Goal: Task Accomplishment & Management: Complete application form

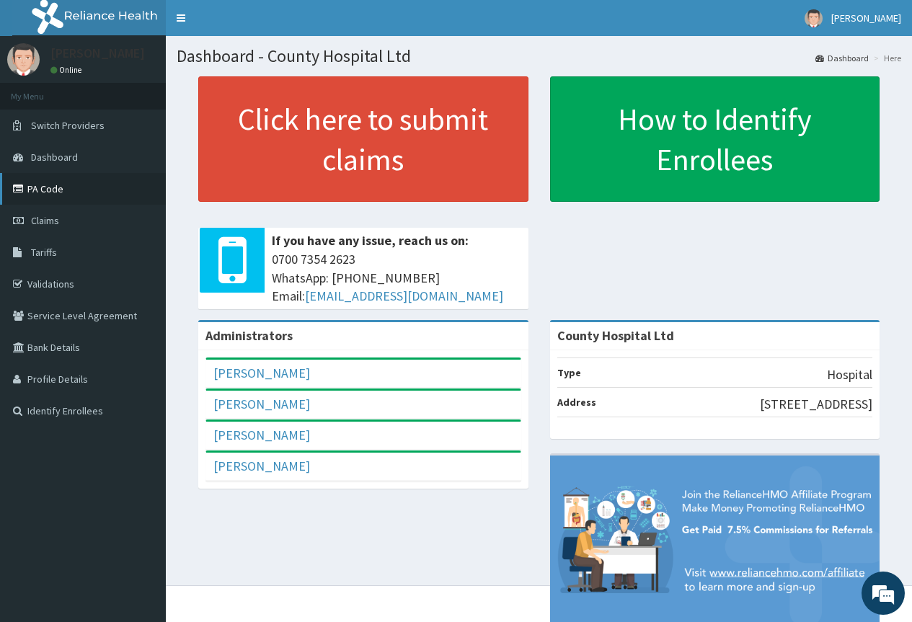
click at [40, 188] on link "PA Code" at bounding box center [83, 189] width 166 height 32
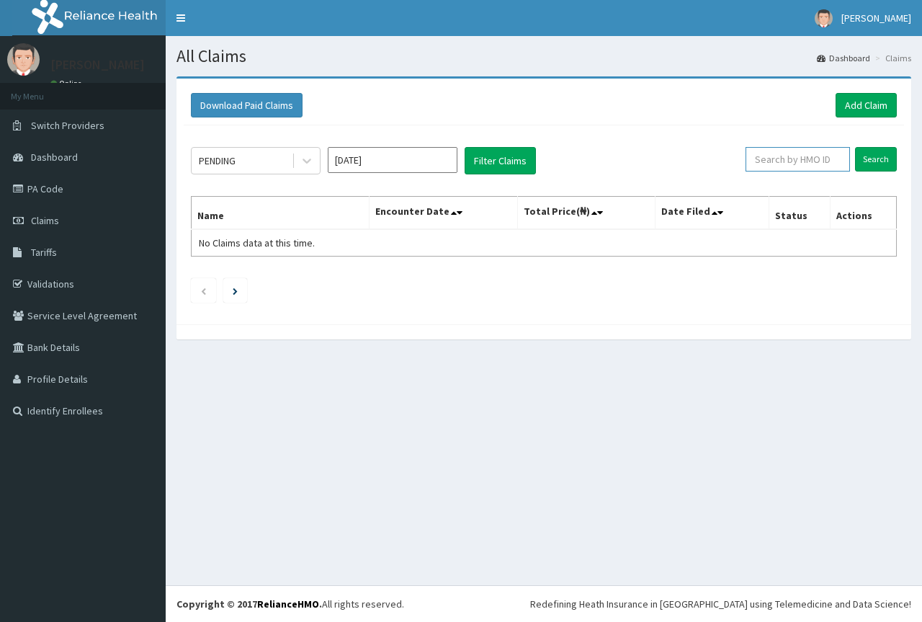
click at [772, 159] on input "text" at bounding box center [798, 159] width 104 height 25
paste input "OMI/10014/A"
click at [867, 163] on input "Search" at bounding box center [876, 159] width 42 height 25
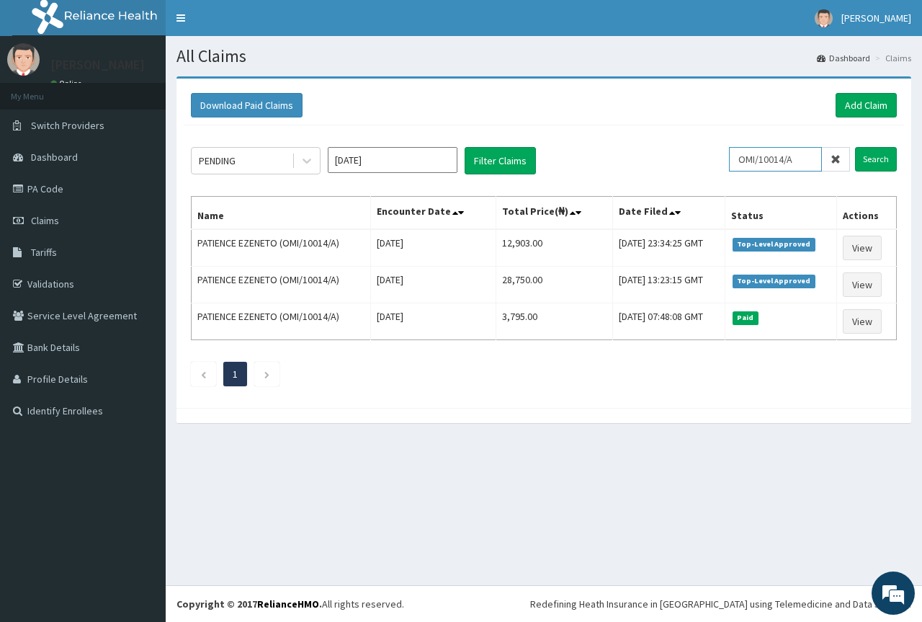
drag, startPoint x: 818, startPoint y: 161, endPoint x: 729, endPoint y: 166, distance: 88.8
click at [729, 166] on div "PENDING Aug 2025 Filter Claims OMI/10014/A Search" at bounding box center [544, 160] width 706 height 27
paste input "WGK/10026"
type input "WGK/10026/A"
click at [855, 147] on input "Search" at bounding box center [876, 159] width 42 height 25
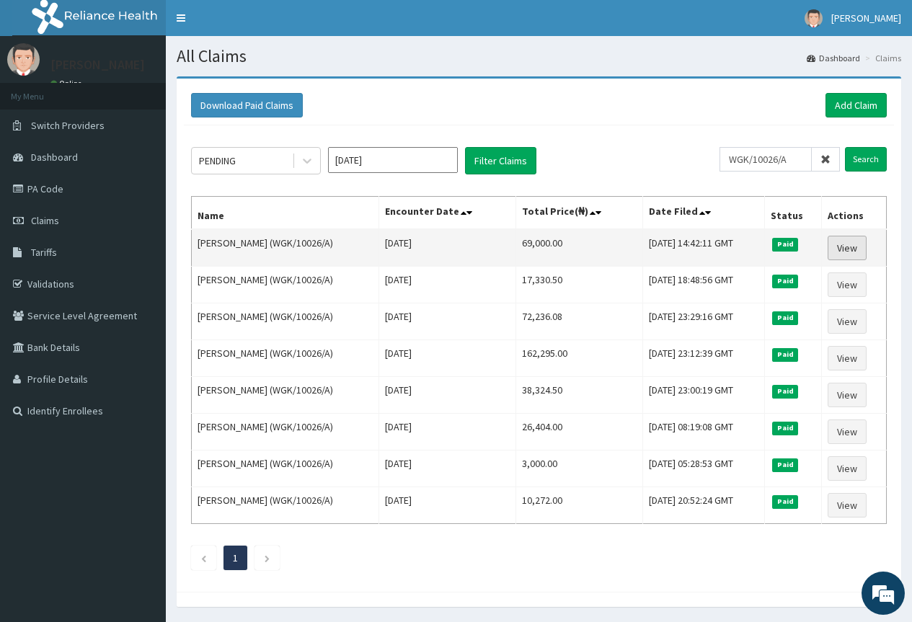
click at [843, 243] on link "View" at bounding box center [846, 248] width 39 height 25
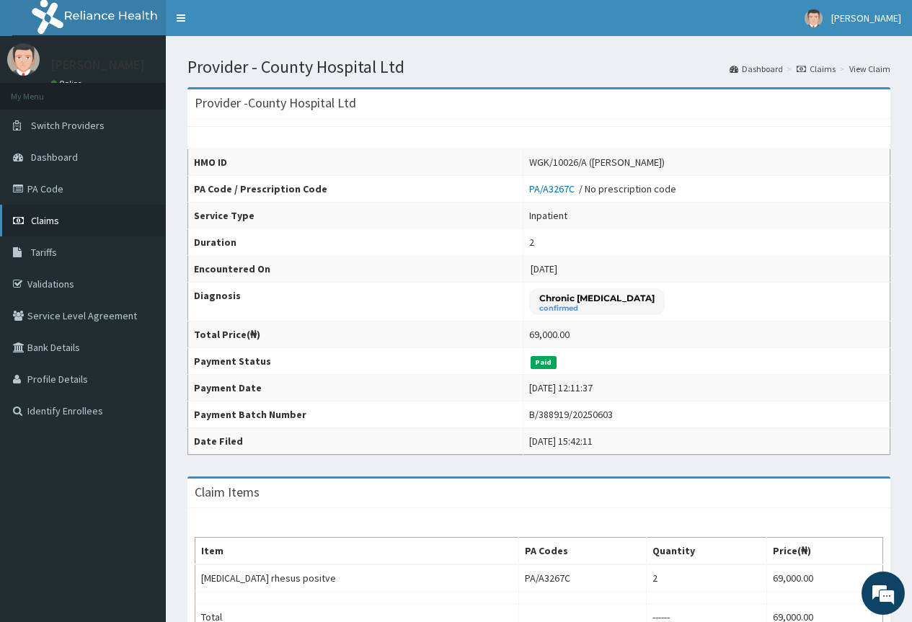
click at [50, 225] on span "Claims" at bounding box center [45, 220] width 28 height 13
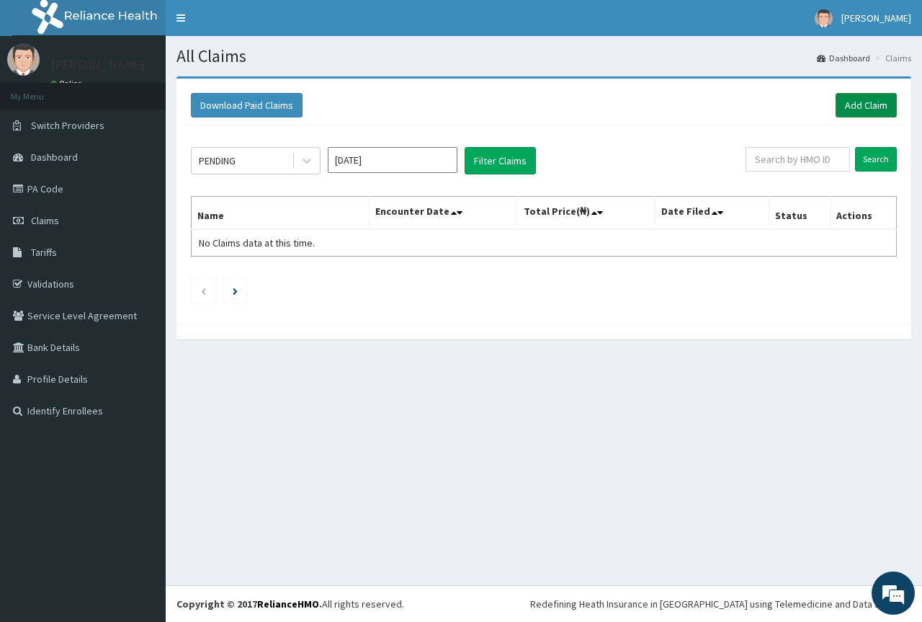
click at [850, 110] on link "Add Claim" at bounding box center [866, 105] width 61 height 25
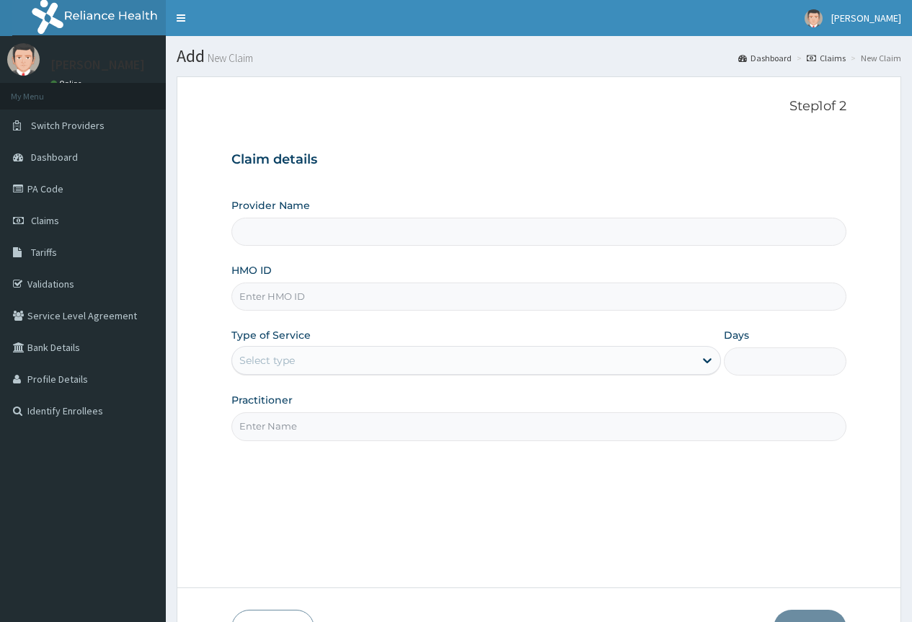
click at [288, 298] on input "HMO ID" at bounding box center [538, 297] width 615 height 28
paste input "WGK/10026/A"
type input "WGK/10026/A"
type input "County Hospital Ltd"
type input "WGK/10026/A"
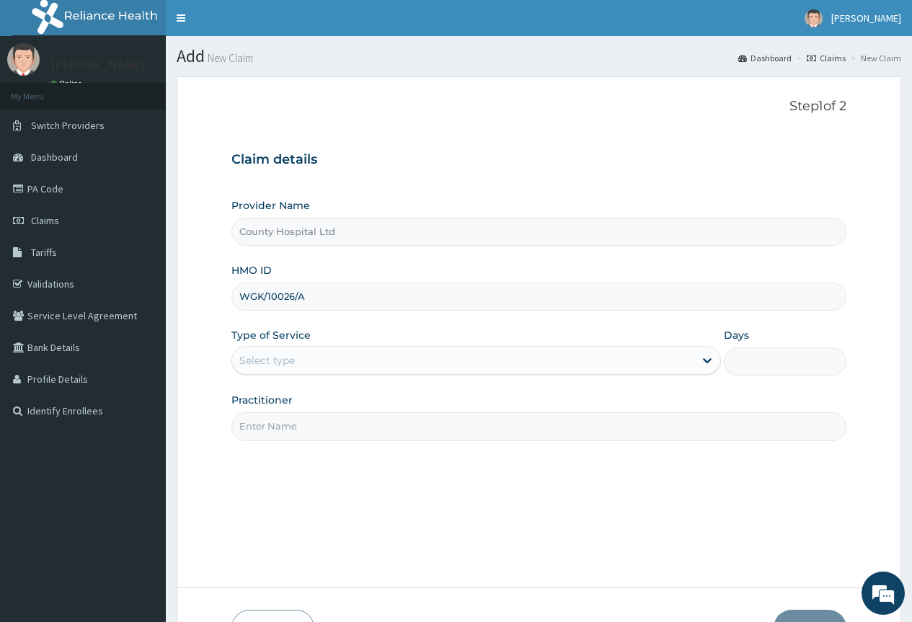
click at [275, 364] on div "Select type" at bounding box center [266, 360] width 55 height 14
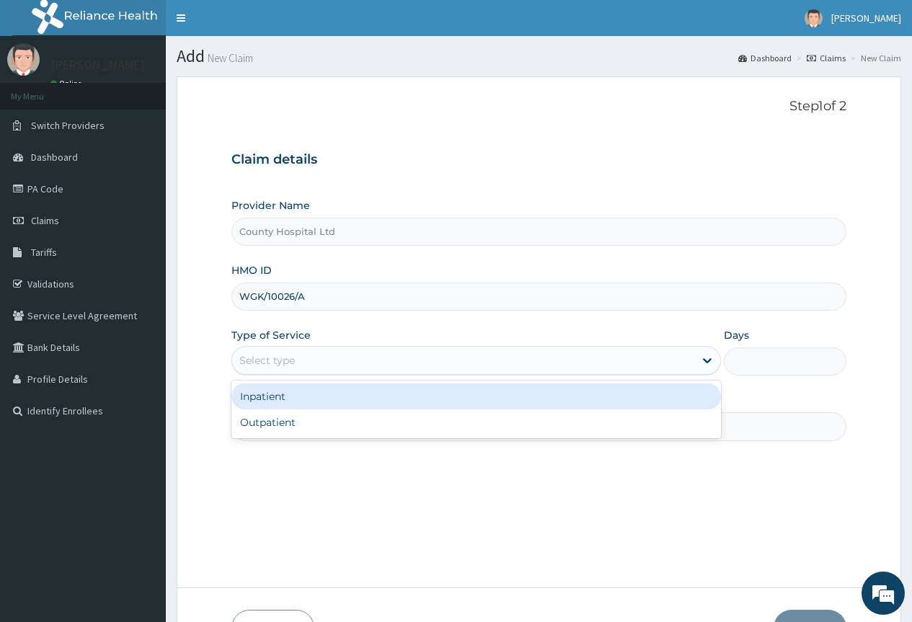
click at [275, 393] on div "Inpatient" at bounding box center [475, 396] width 489 height 26
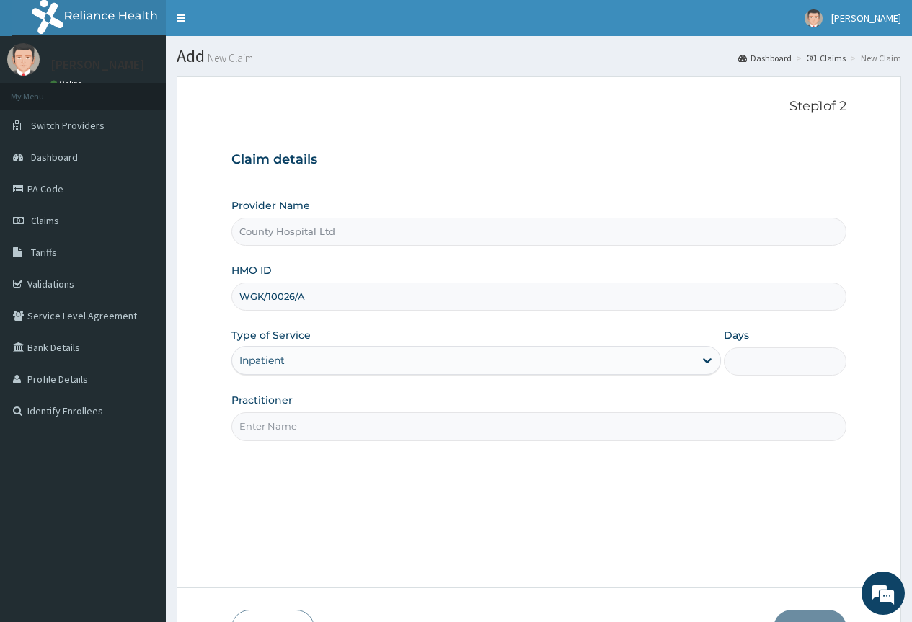
click at [295, 431] on input "Practitioner" at bounding box center [538, 426] width 615 height 28
type input "[PERSON_NAME]"
click at [789, 356] on input "Days" at bounding box center [785, 361] width 123 height 28
type input "2"
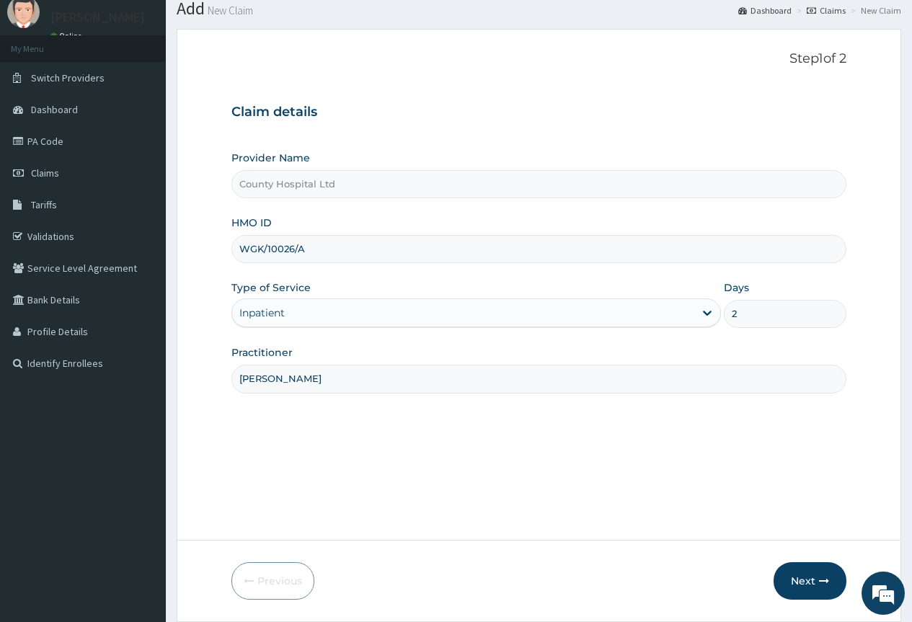
scroll to position [95, 0]
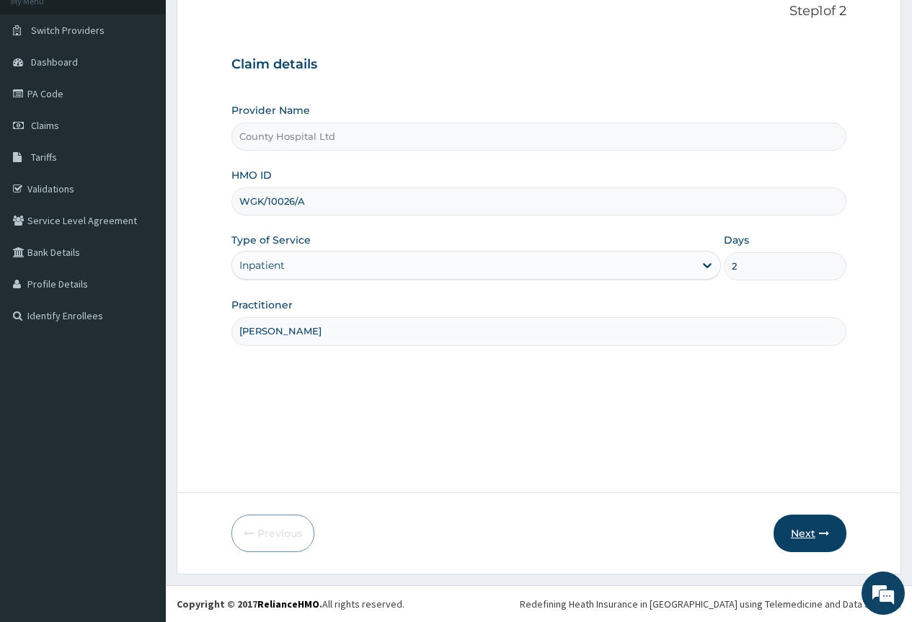
click at [799, 530] on button "Next" at bounding box center [809, 533] width 73 height 37
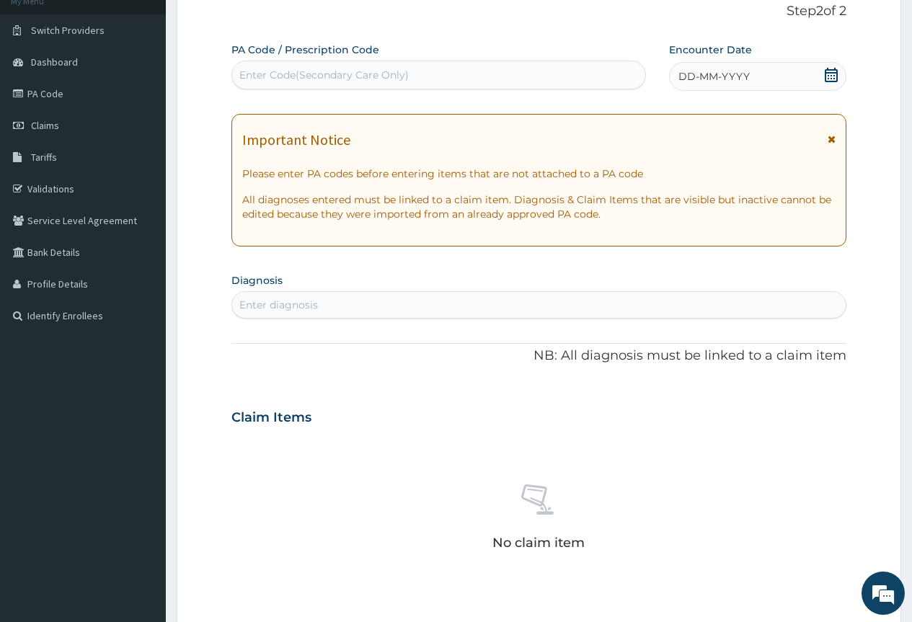
click at [246, 70] on div "Enter Code(Secondary Care Only)" at bounding box center [323, 75] width 169 height 14
paste input "PA/730944"
type input "PA/730944"
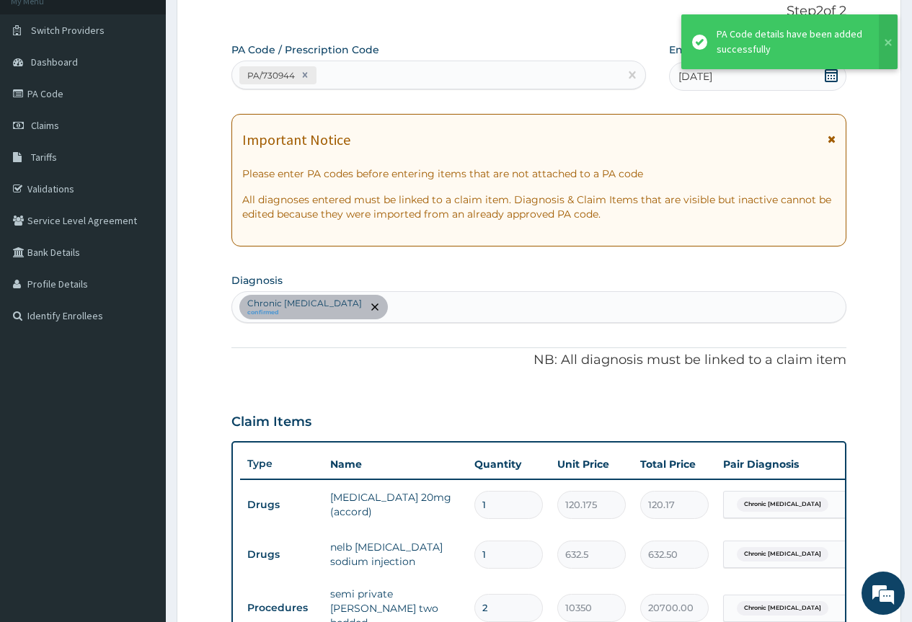
scroll to position [438, 0]
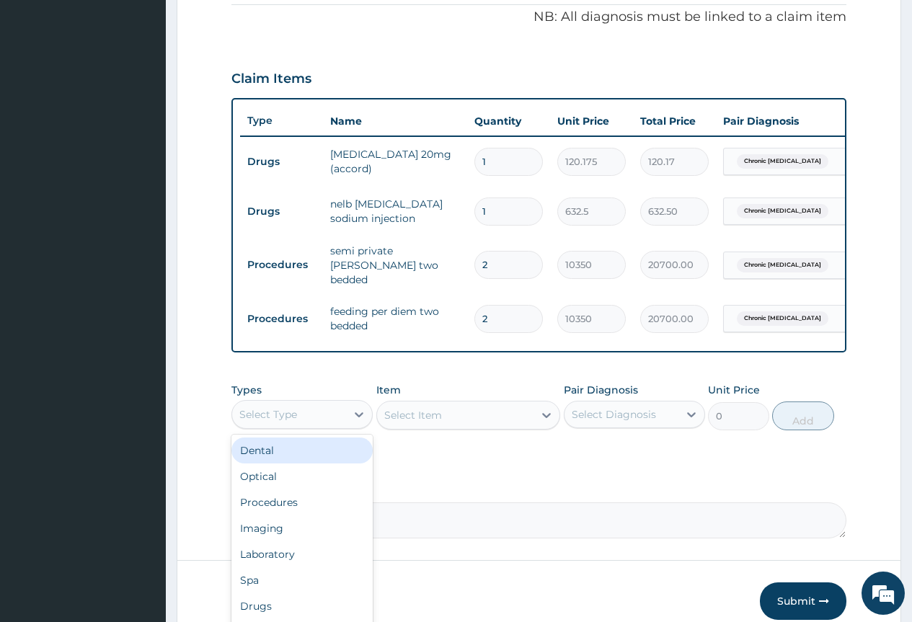
click at [304, 420] on div "Select Type" at bounding box center [289, 414] width 114 height 23
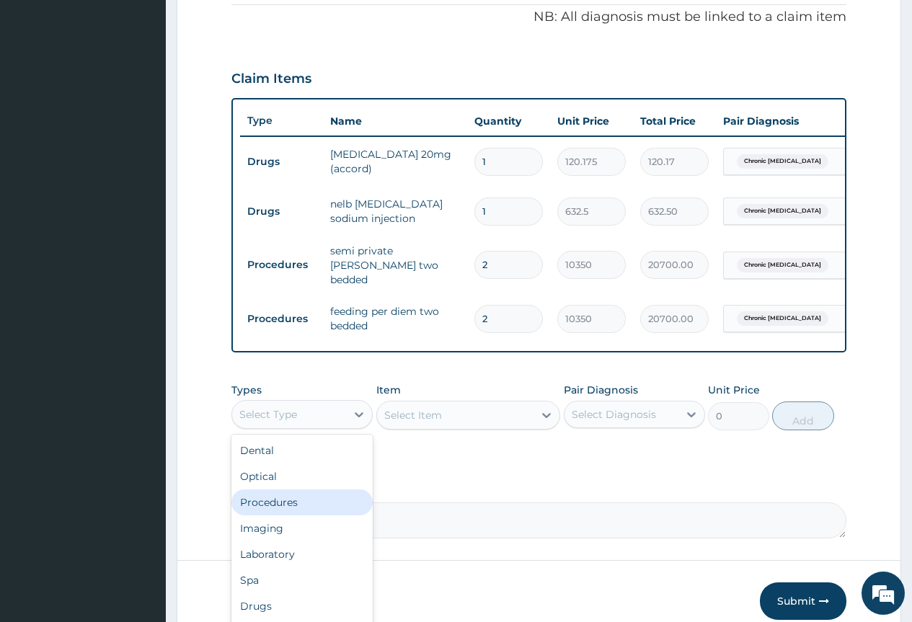
click at [292, 508] on div "Procedures" at bounding box center [301, 502] width 141 height 26
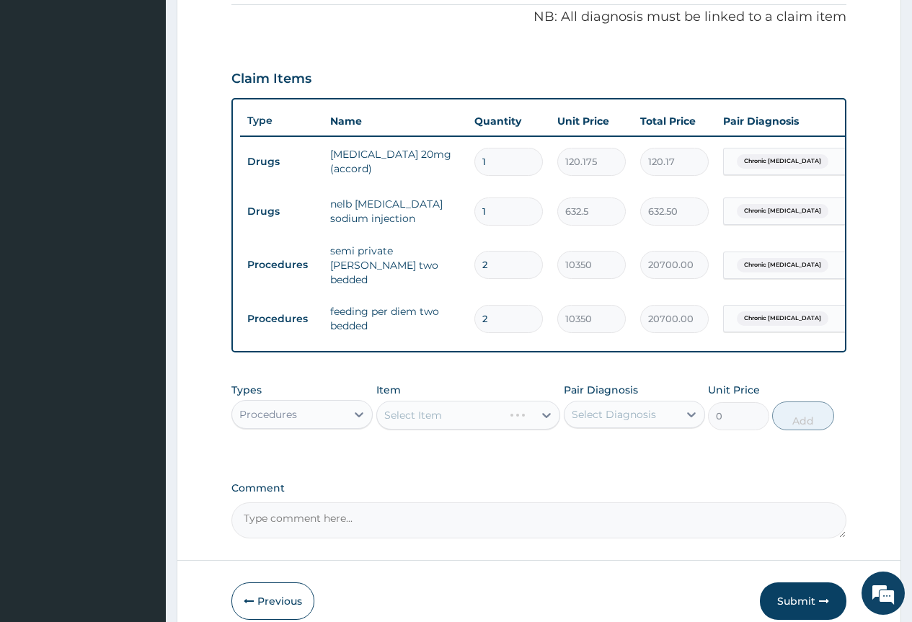
click at [443, 417] on div "Select Item" at bounding box center [468, 415] width 184 height 29
click at [548, 419] on div "Select Item" at bounding box center [468, 415] width 184 height 29
click at [550, 419] on div "Select Item" at bounding box center [468, 415] width 184 height 29
click at [542, 418] on div "Select Item" at bounding box center [468, 415] width 184 height 29
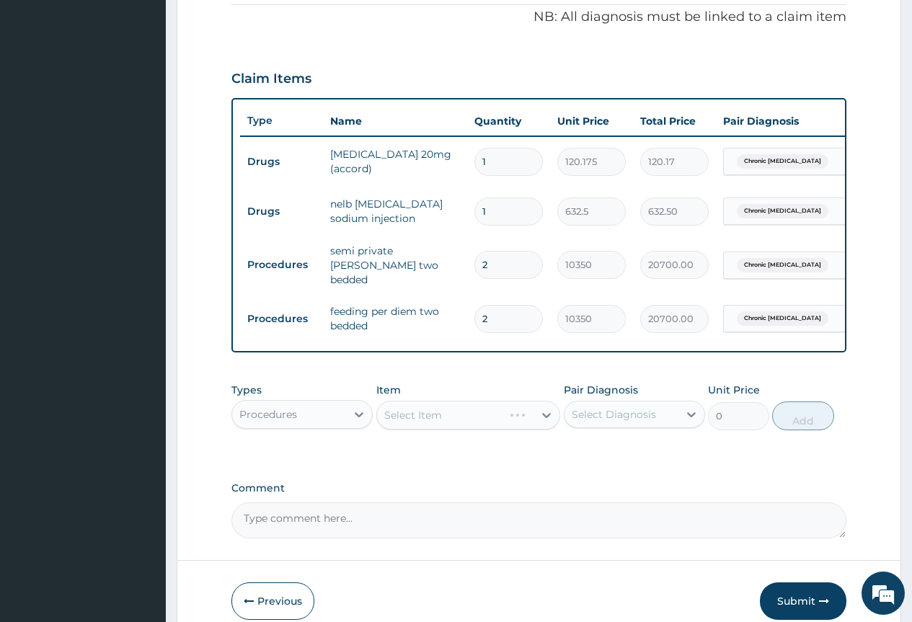
click at [542, 418] on div "Select Item" at bounding box center [468, 415] width 184 height 29
click at [538, 418] on div "Select Item" at bounding box center [468, 415] width 184 height 29
click at [498, 413] on div "Select Item" at bounding box center [468, 415] width 184 height 29
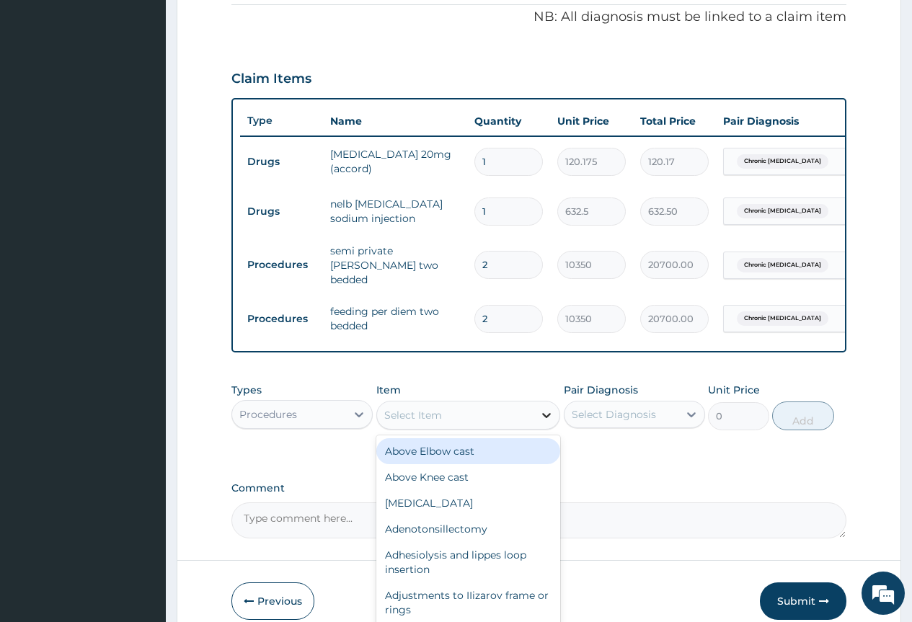
click at [546, 417] on icon at bounding box center [546, 415] width 14 height 14
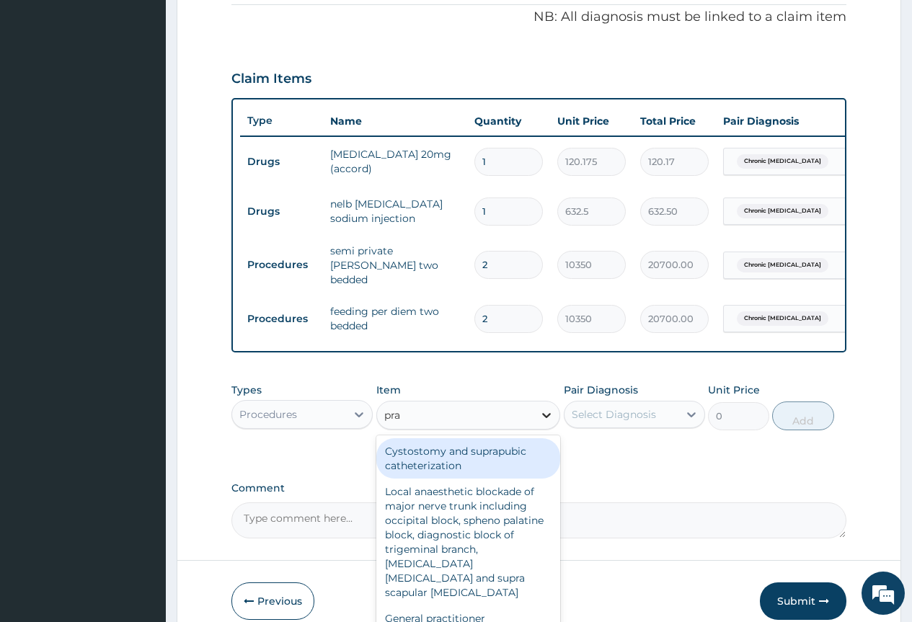
type input "prac"
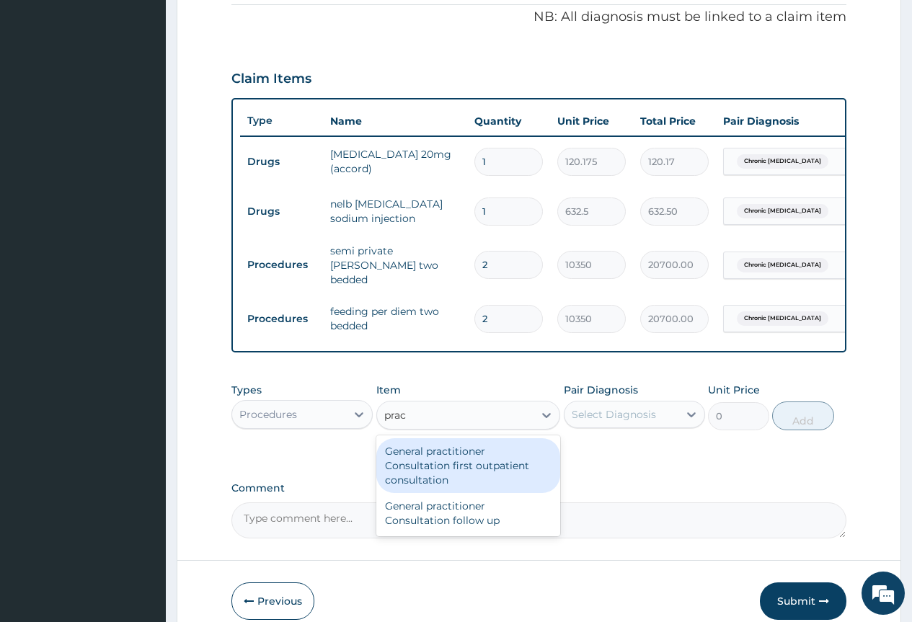
click at [473, 453] on div "General practitioner Consultation first outpatient consultation" at bounding box center [468, 465] width 184 height 55
type input "3795"
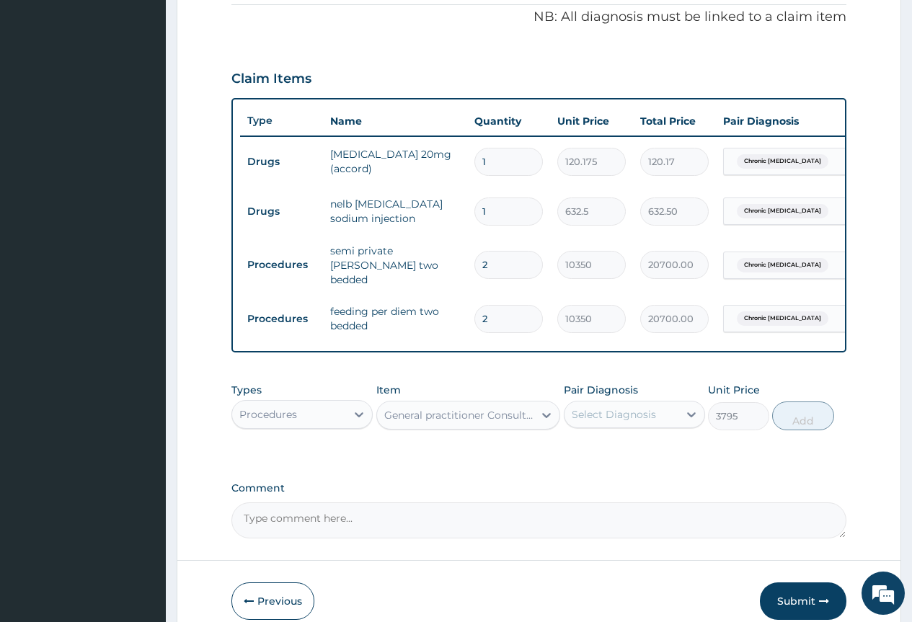
click at [638, 412] on div "Select Diagnosis" at bounding box center [614, 414] width 84 height 14
click at [639, 445] on label "Chronic anemia" at bounding box center [641, 456] width 109 height 29
checkbox input "true"
click at [798, 430] on button "Add" at bounding box center [802, 415] width 61 height 29
type input "0"
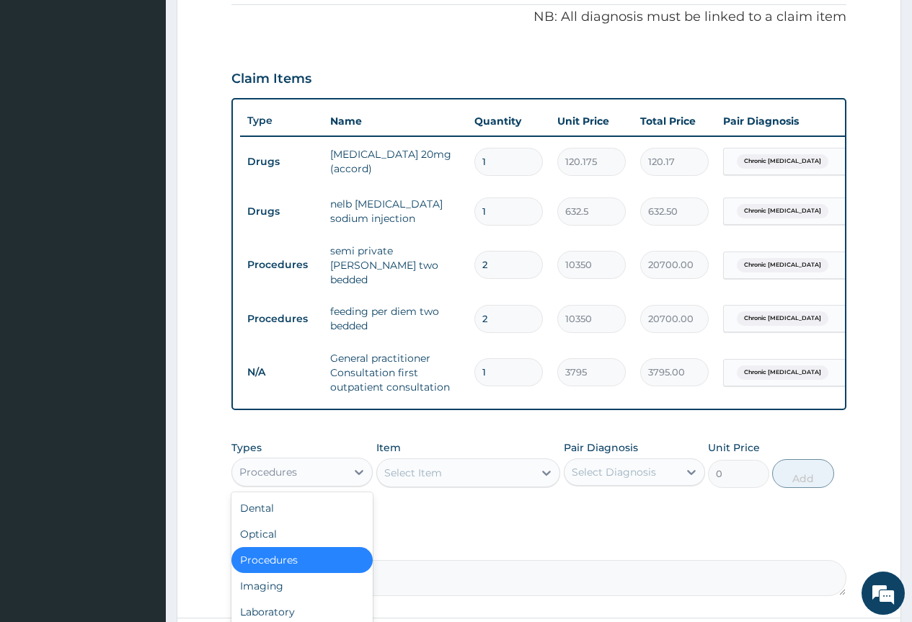
click at [324, 479] on div "Procedures" at bounding box center [289, 472] width 114 height 23
click at [303, 613] on div "Laboratory" at bounding box center [301, 612] width 141 height 26
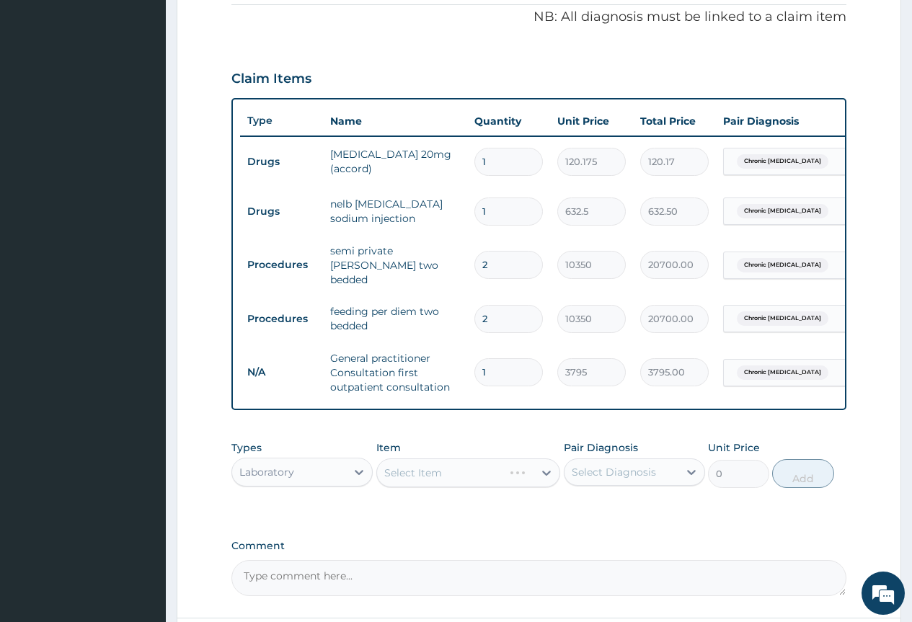
click at [498, 473] on div "Select Item" at bounding box center [468, 472] width 184 height 29
click at [543, 476] on div "Select Item" at bounding box center [468, 472] width 184 height 29
click at [540, 476] on icon at bounding box center [546, 473] width 14 height 14
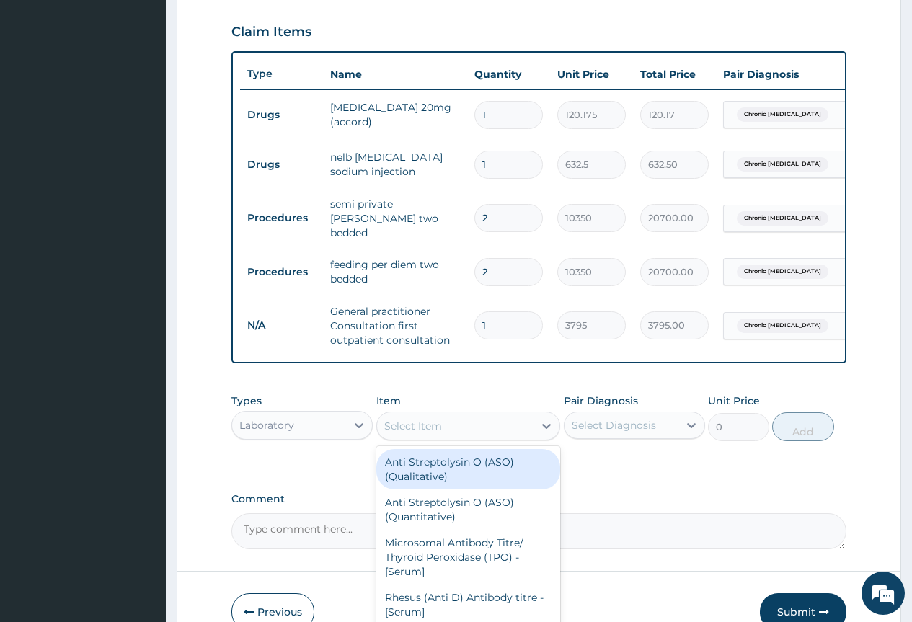
scroll to position [510, 0]
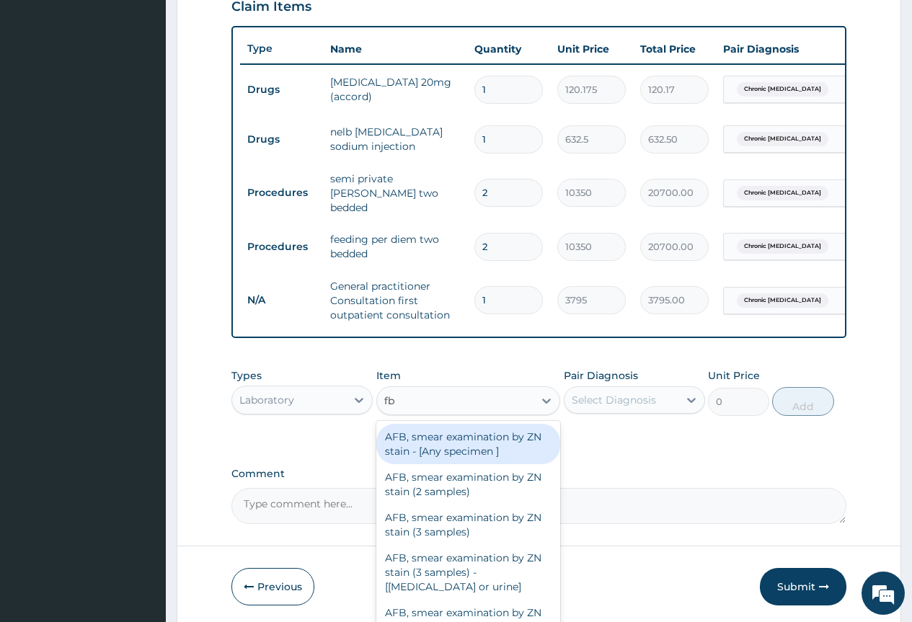
type input "fbc"
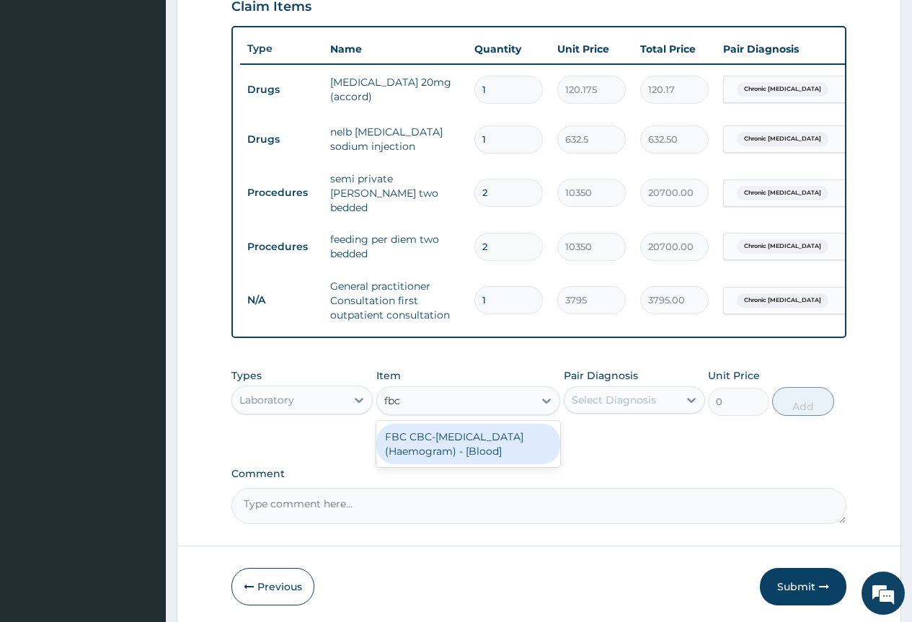
click at [452, 446] on div "FBC CBC-Complete Blood Count (Haemogram) - [Blood]" at bounding box center [468, 444] width 184 height 40
type input "4600"
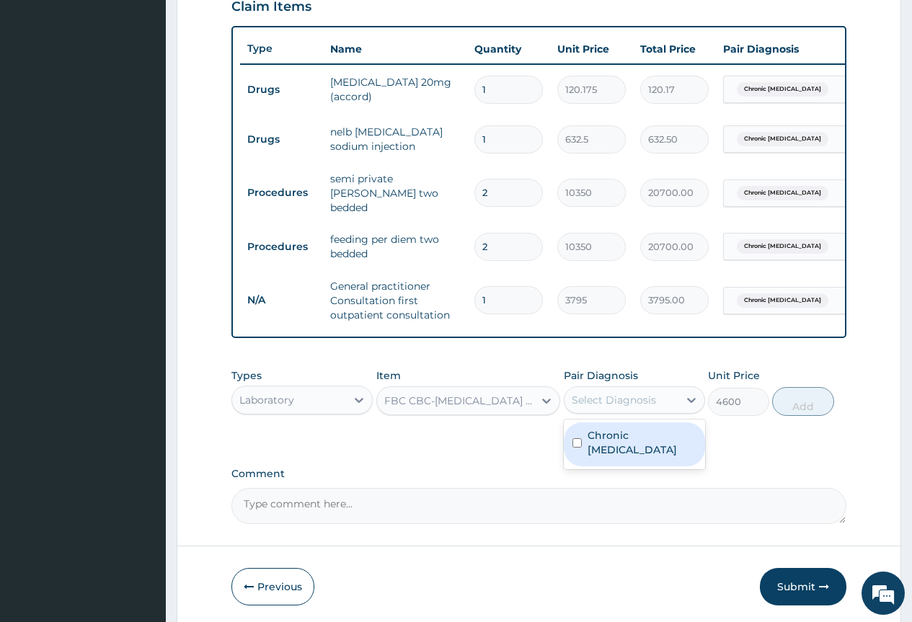
click at [591, 403] on div "Select Diagnosis" at bounding box center [614, 400] width 84 height 14
click at [636, 445] on div "Chronic anemia" at bounding box center [634, 444] width 141 height 44
checkbox input "true"
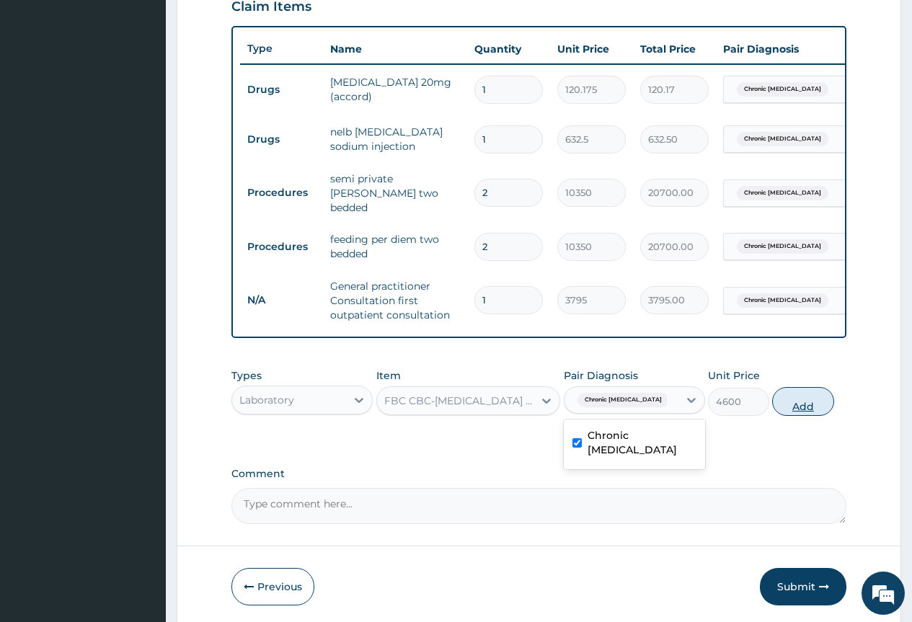
click at [802, 412] on button "Add" at bounding box center [802, 401] width 61 height 29
type input "0"
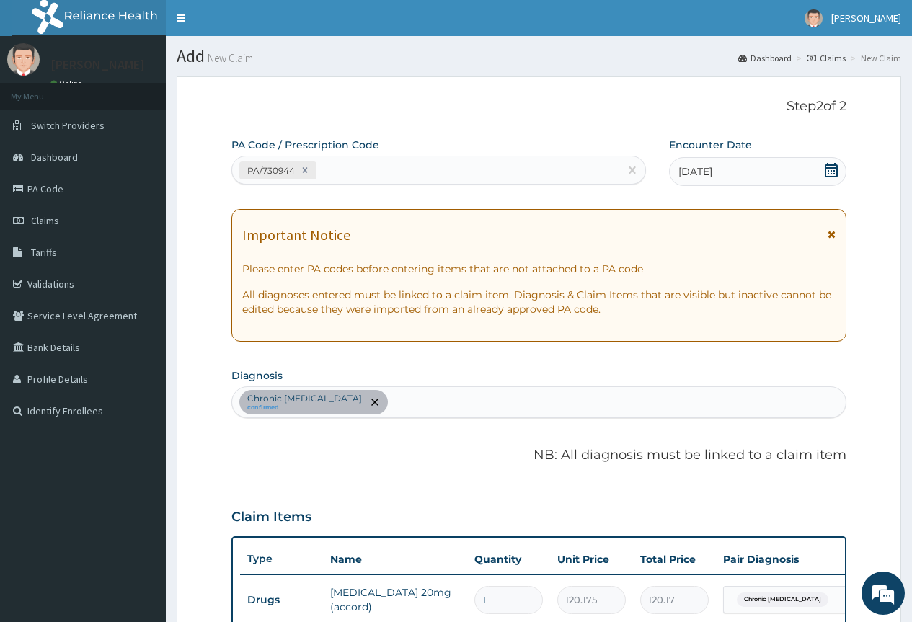
scroll to position [72, 0]
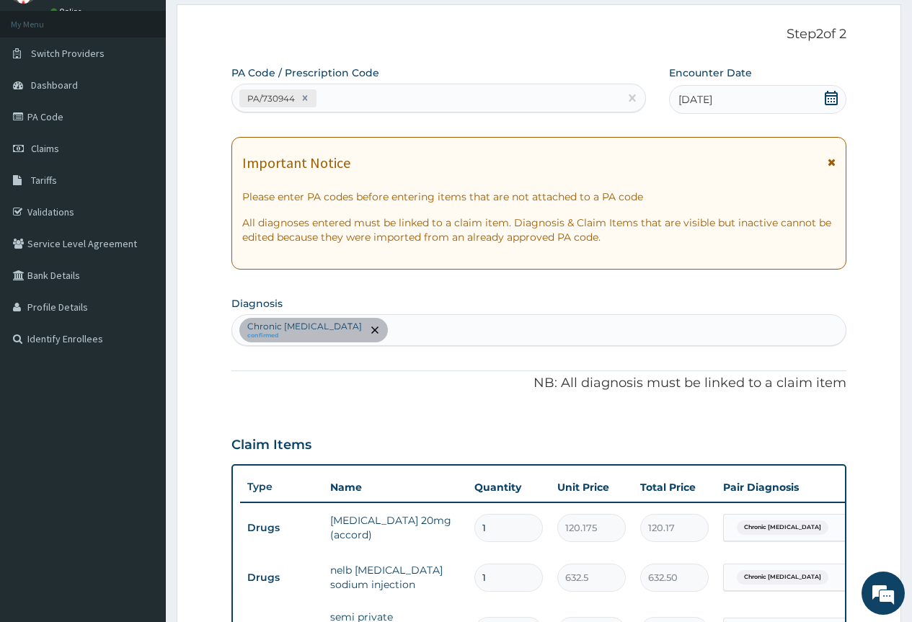
click at [412, 334] on div "Chronic anemia confirmed" at bounding box center [538, 330] width 613 height 30
type input "sepsis"
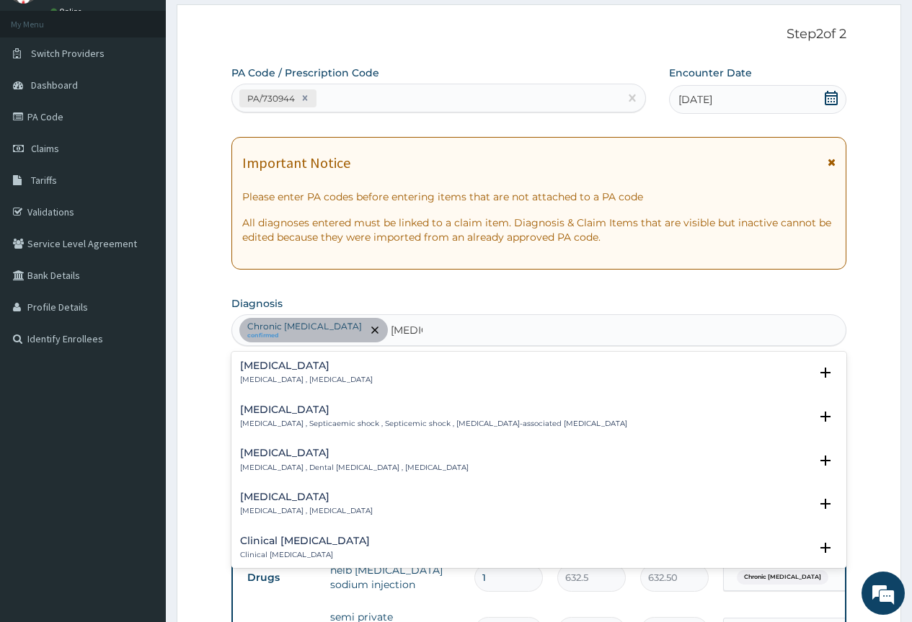
click at [254, 372] on div "Sepsis Systemic infection , Sepsis" at bounding box center [306, 372] width 133 height 25
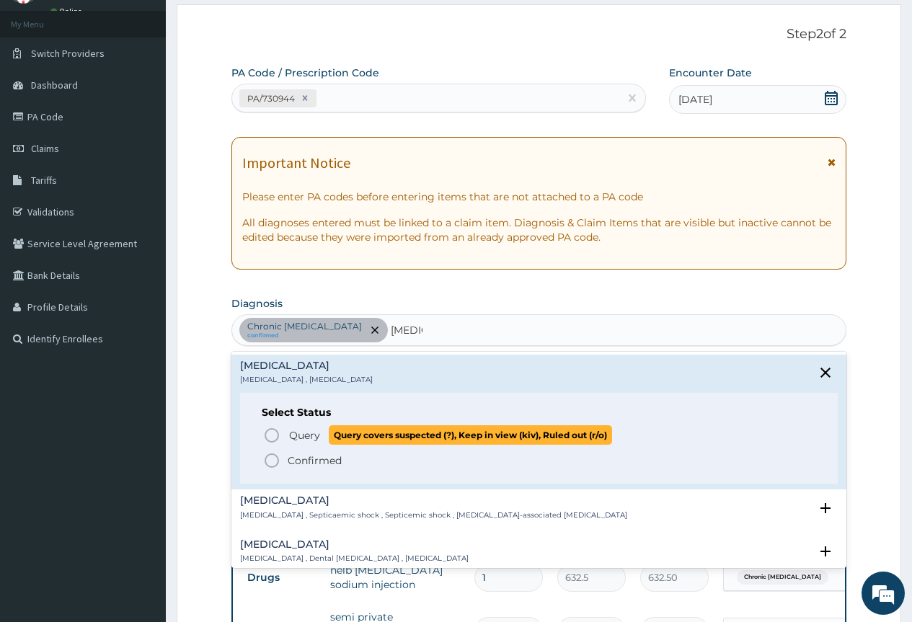
click at [271, 437] on icon "status option query" at bounding box center [271, 435] width 17 height 17
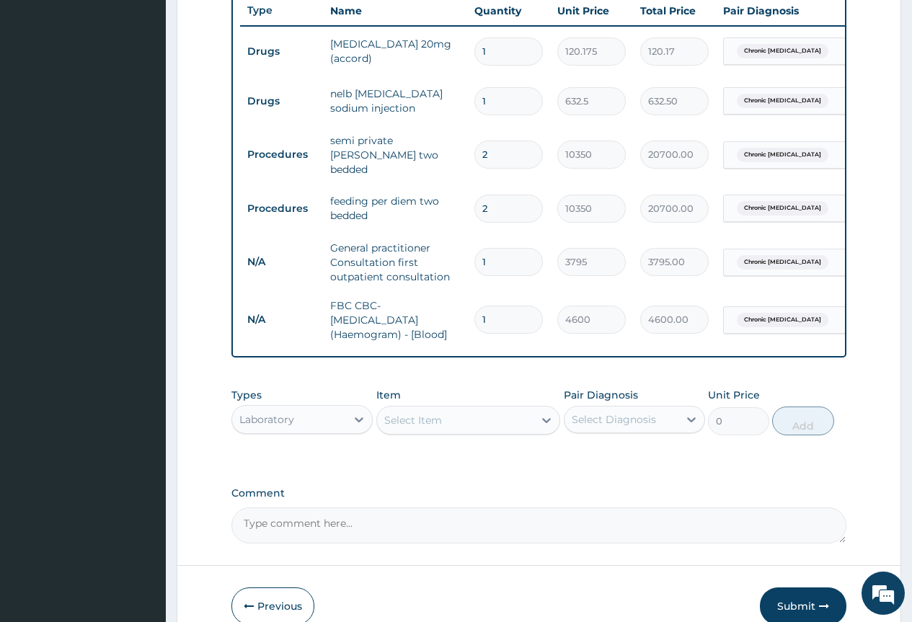
scroll to position [624, 0]
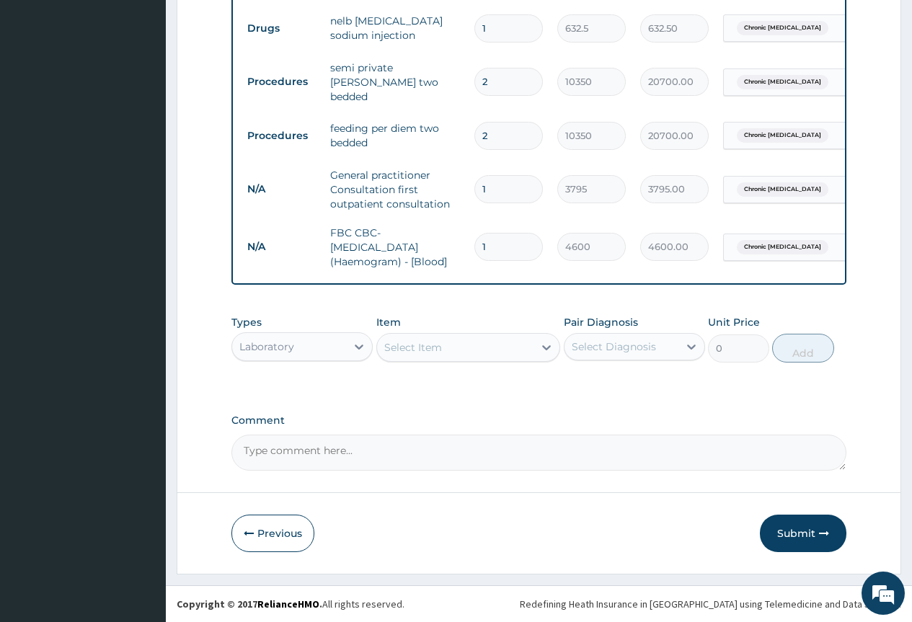
click at [779, 240] on span "Chronic anemia" at bounding box center [783, 247] width 92 height 14
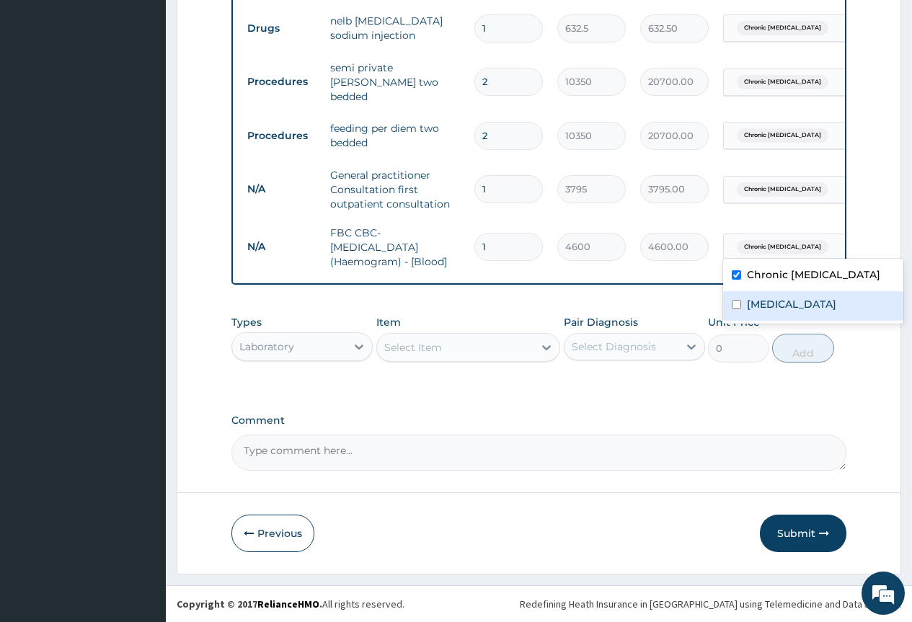
click at [774, 297] on label "Sepsis" at bounding box center [791, 304] width 89 height 14
checkbox input "true"
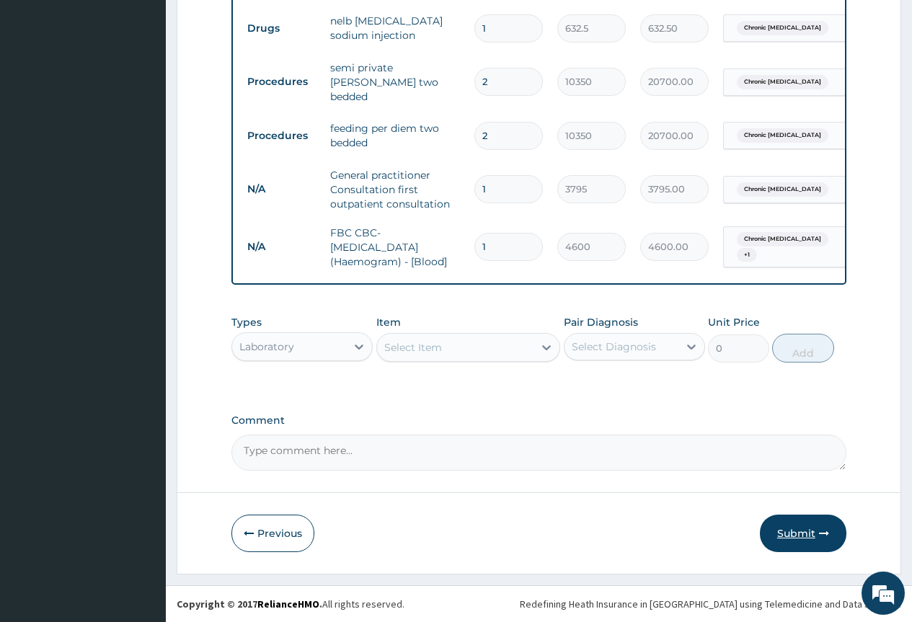
click at [797, 528] on button "Submit" at bounding box center [803, 533] width 86 height 37
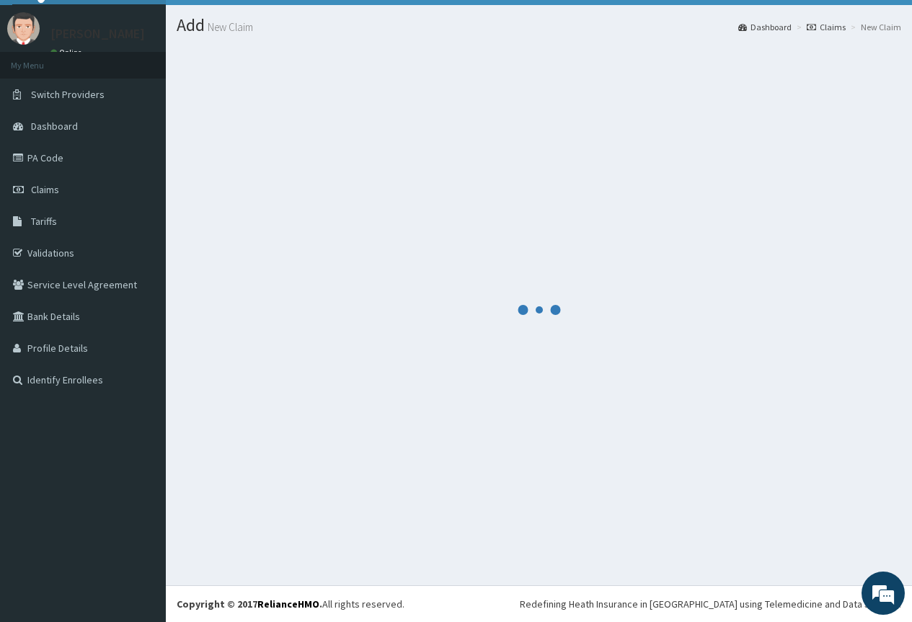
scroll to position [31, 0]
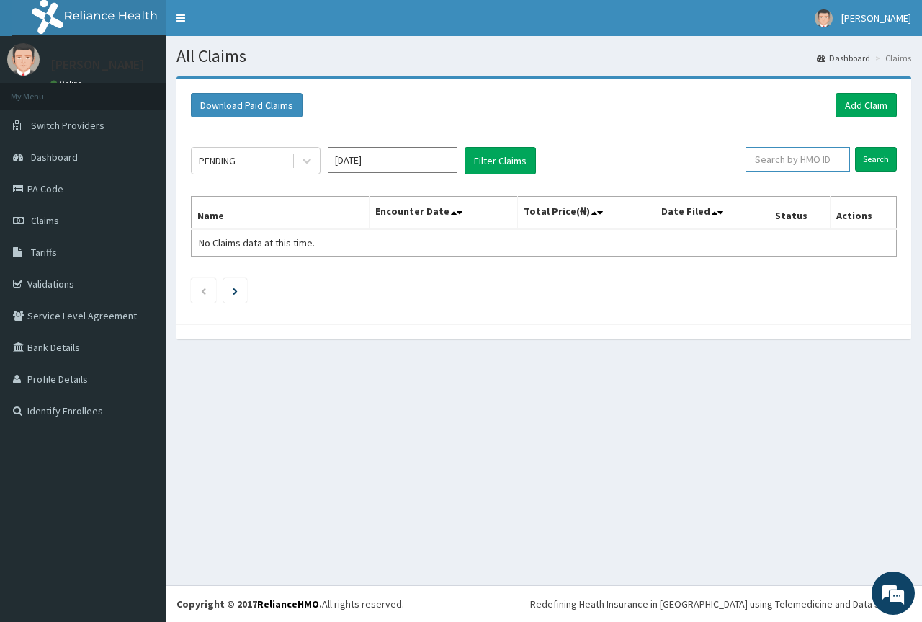
click at [804, 158] on input "text" at bounding box center [798, 159] width 104 height 25
paste input "NIG/10198/C"
click at [872, 159] on input "Search" at bounding box center [876, 159] width 42 height 25
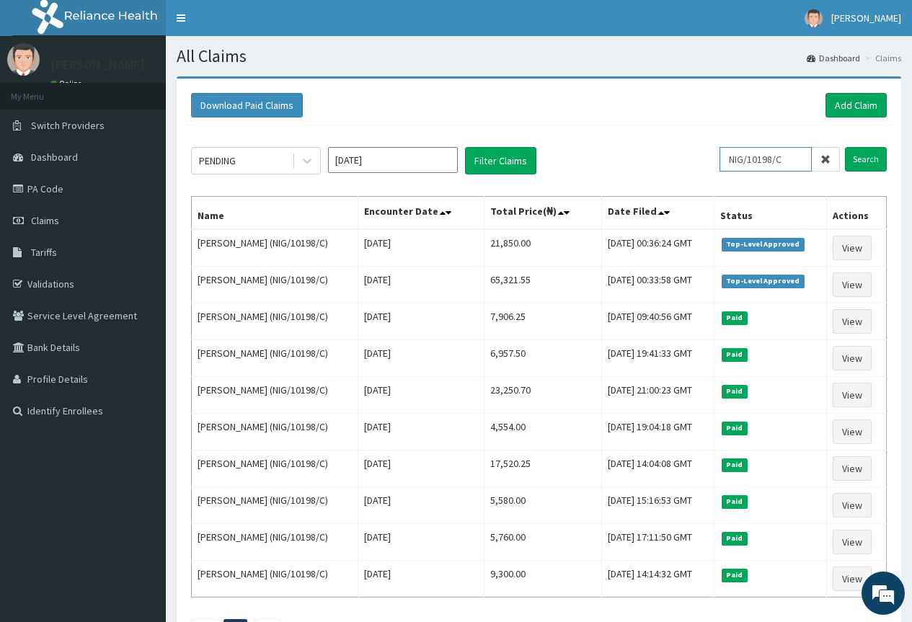
drag, startPoint x: 808, startPoint y: 158, endPoint x: 711, endPoint y: 158, distance: 97.3
click at [711, 158] on div "PENDING Aug 2025 Filter Claims NIG/10198/C Search" at bounding box center [538, 160] width 695 height 27
paste input "FPZ/10002/A"
click at [735, 156] on input "FPZ/10002/A" at bounding box center [765, 159] width 92 height 25
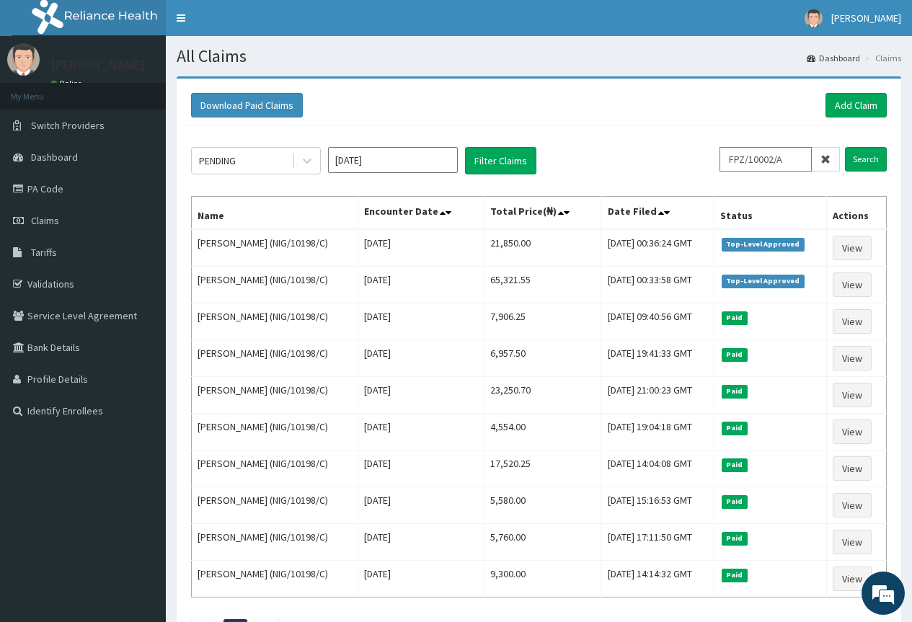
scroll to position [0, 0]
click at [859, 159] on input "Search" at bounding box center [866, 159] width 42 height 25
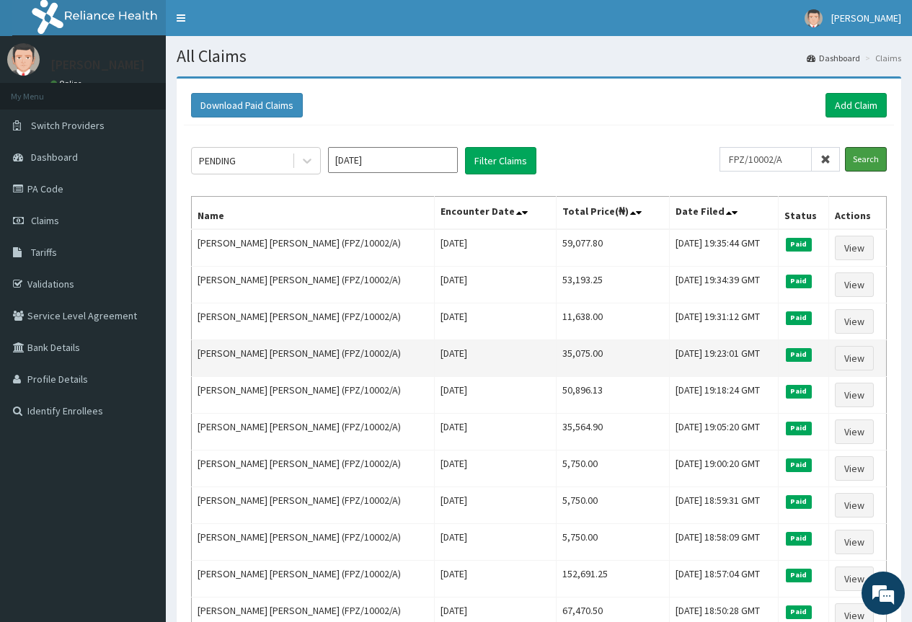
scroll to position [72, 0]
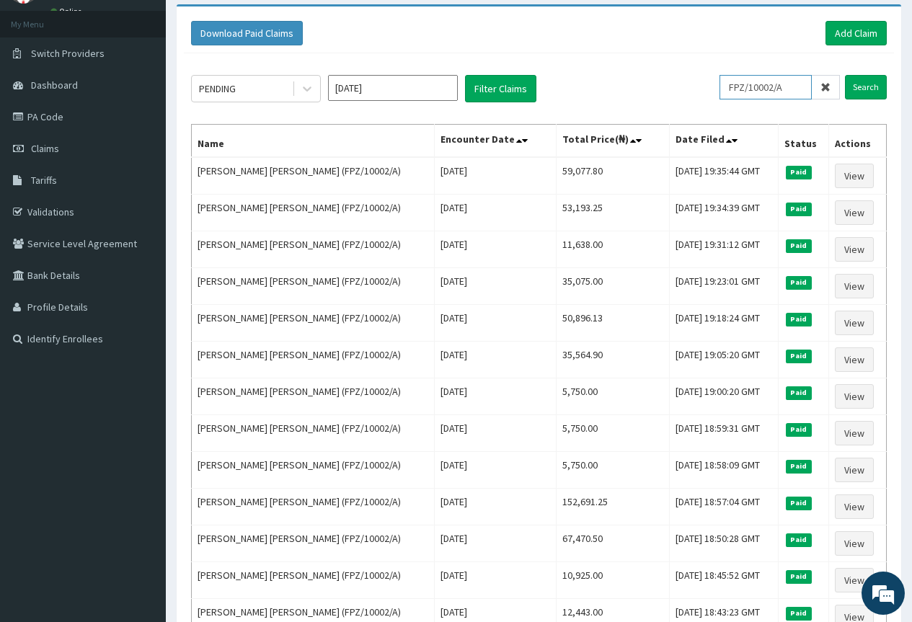
drag, startPoint x: 807, startPoint y: 79, endPoint x: 700, endPoint y: 94, distance: 108.4
click at [700, 94] on div "PENDING Aug 2025 Filter Claims FPZ/10002/A Search" at bounding box center [538, 88] width 695 height 27
paste input "PAS/1003"
type input "PAS/10032/A"
click at [845, 75] on input "Search" at bounding box center [866, 87] width 42 height 25
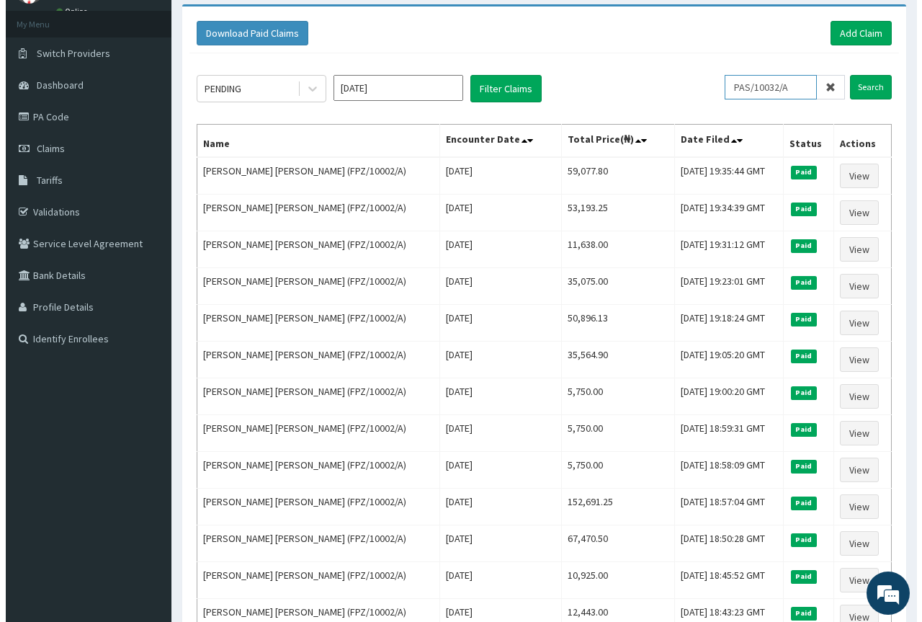
scroll to position [0, 0]
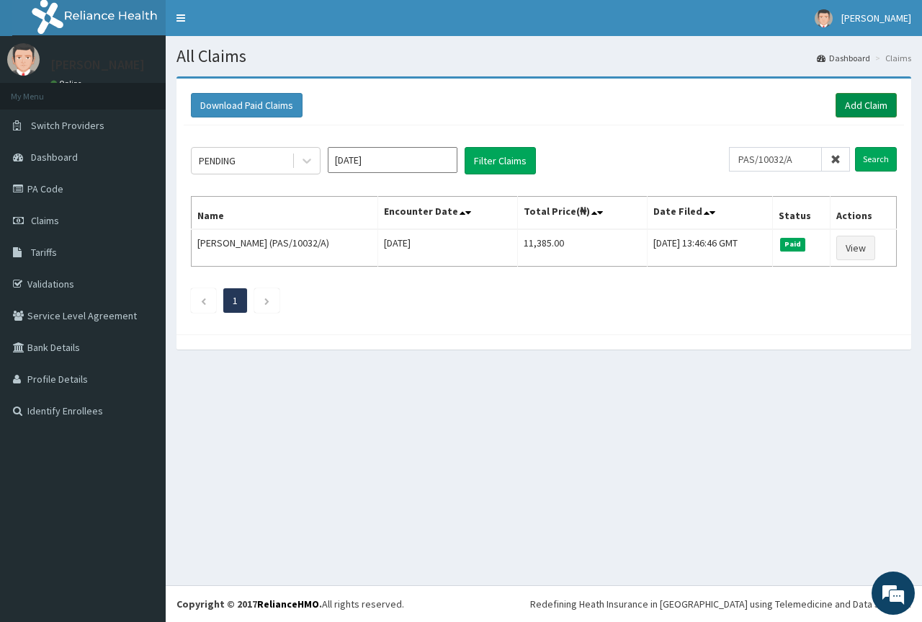
click at [874, 97] on link "Add Claim" at bounding box center [866, 105] width 61 height 25
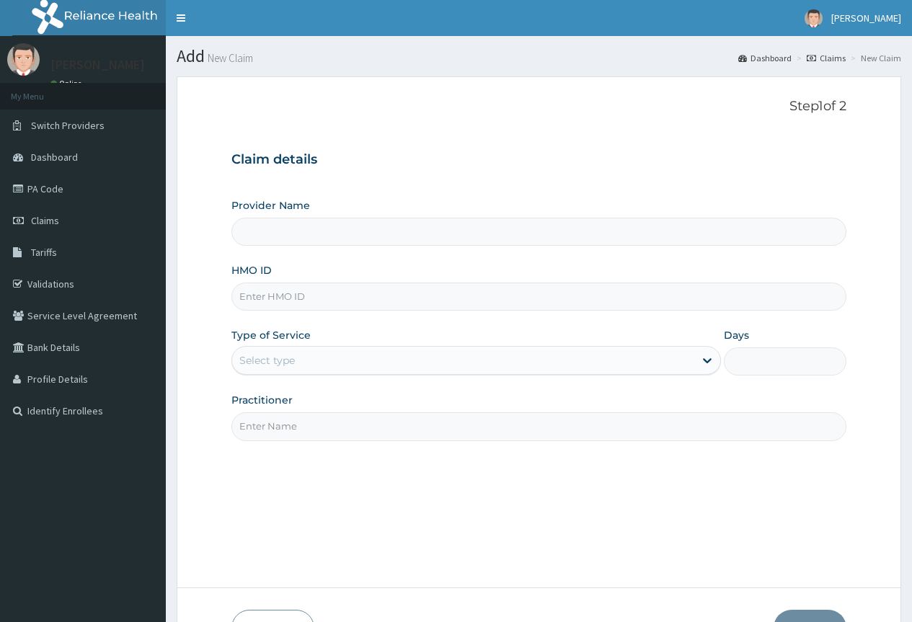
click at [311, 289] on input "HMO ID" at bounding box center [538, 297] width 615 height 28
paste input "PAS/10032/A"
type input "PAS/10032/A"
type input "County Hospital Ltd"
type input "PAS/10032/A"
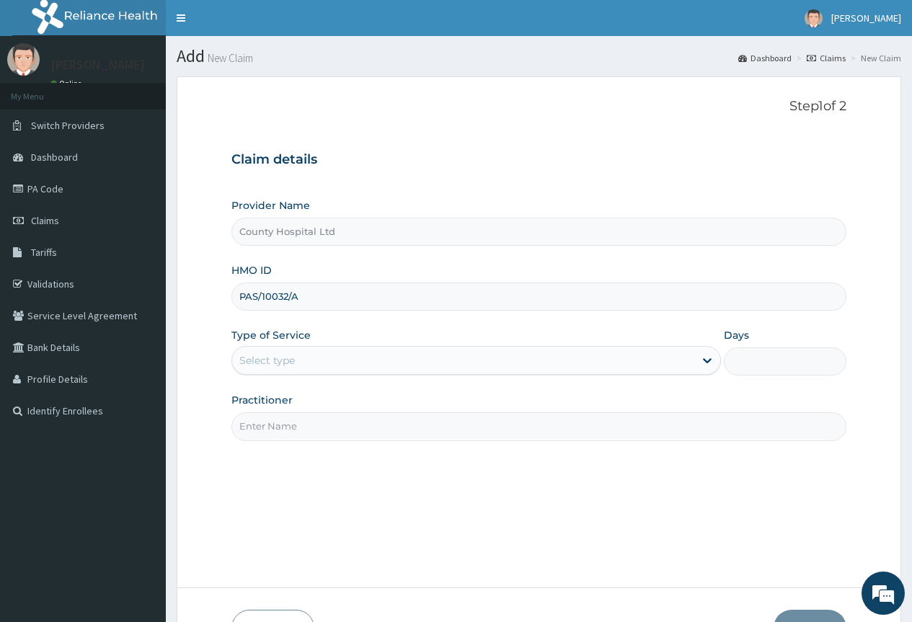
click at [264, 363] on div "Select type" at bounding box center [266, 360] width 55 height 14
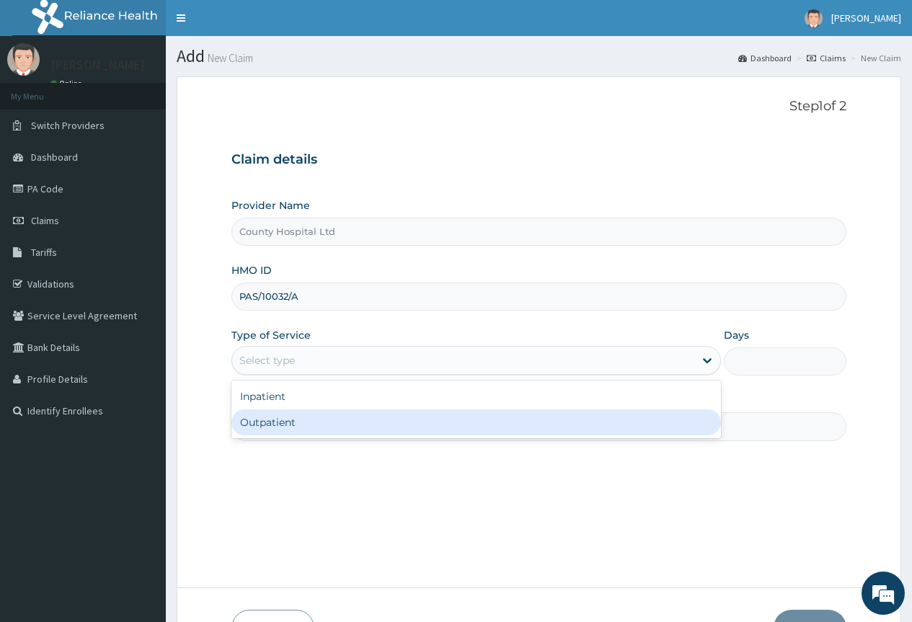
click at [271, 420] on div "Outpatient" at bounding box center [475, 422] width 489 height 26
type input "1"
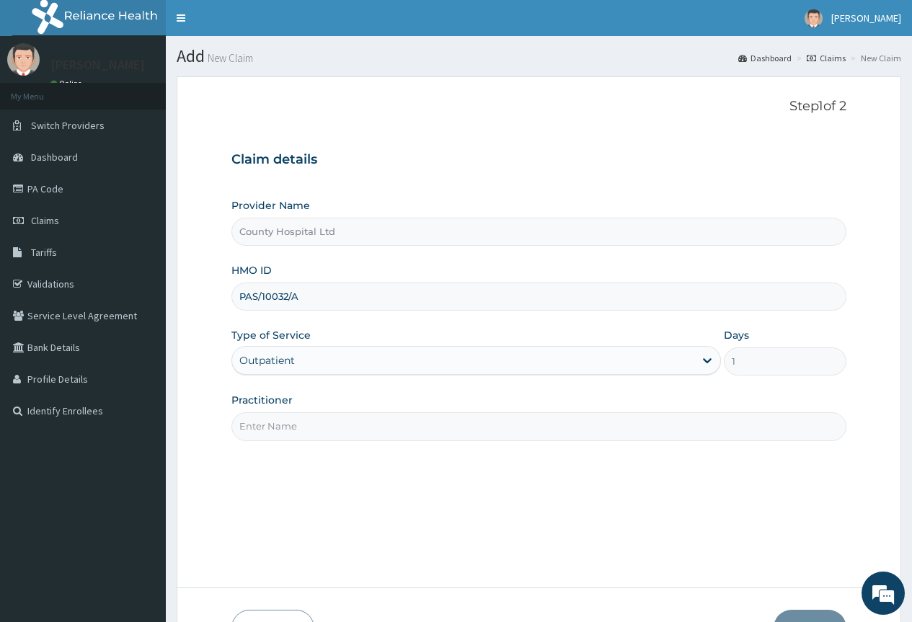
click at [274, 422] on input "Practitioner" at bounding box center [538, 426] width 615 height 28
drag, startPoint x: 274, startPoint y: 422, endPoint x: 260, endPoint y: 426, distance: 14.2
click at [260, 426] on input "Practitioner" at bounding box center [538, 426] width 615 height 28
type input "[PERSON_NAME]"
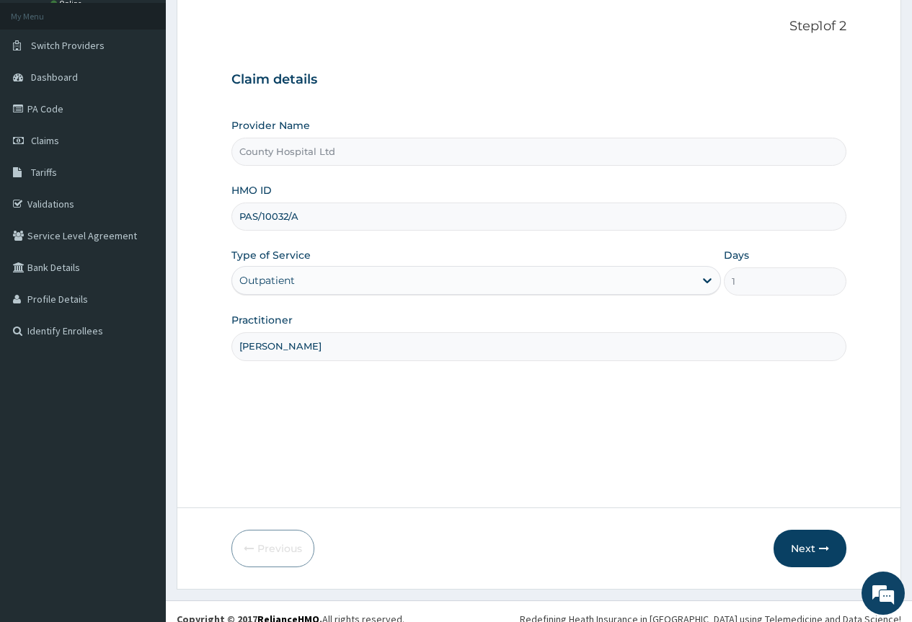
scroll to position [95, 0]
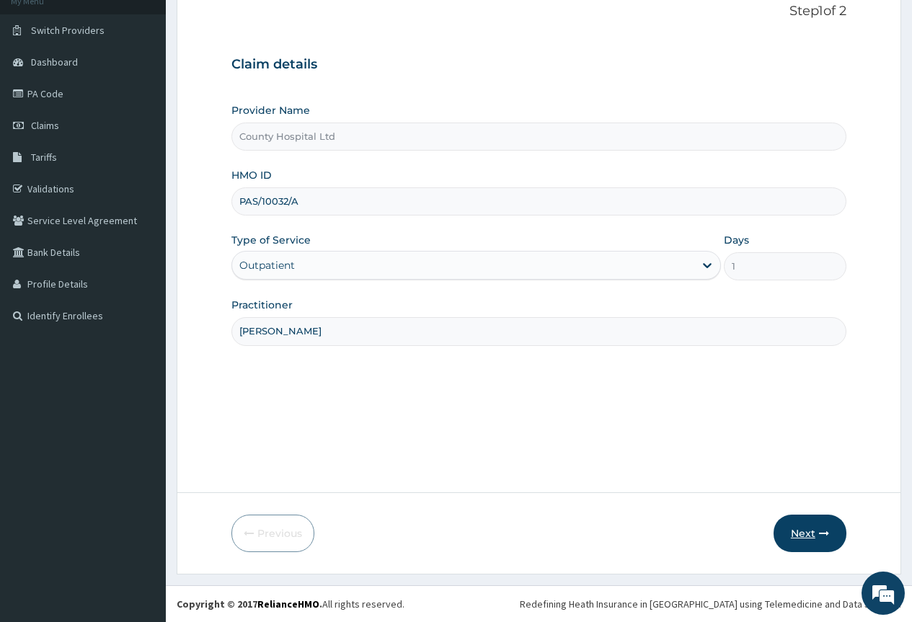
click at [802, 534] on button "Next" at bounding box center [809, 533] width 73 height 37
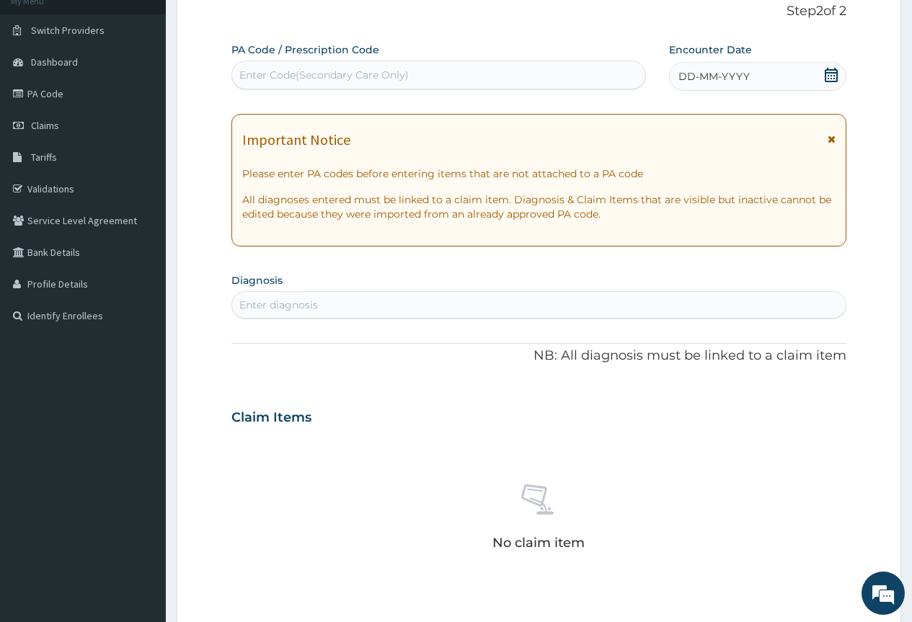
click at [308, 81] on div "Enter Code(Secondary Care Only)" at bounding box center [323, 75] width 169 height 14
paste input "PA/396A04"
type input "PA/396A04"
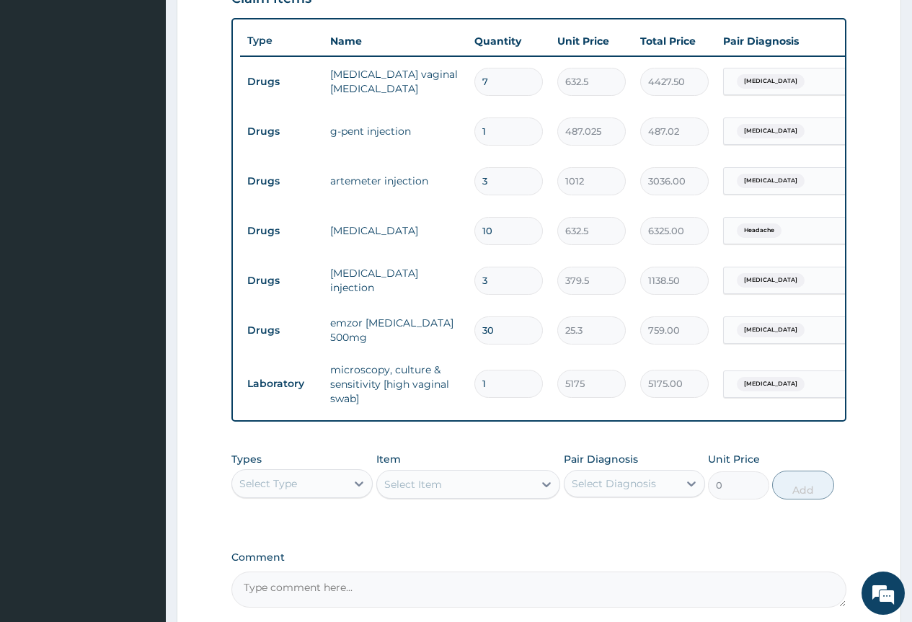
scroll to position [519, 0]
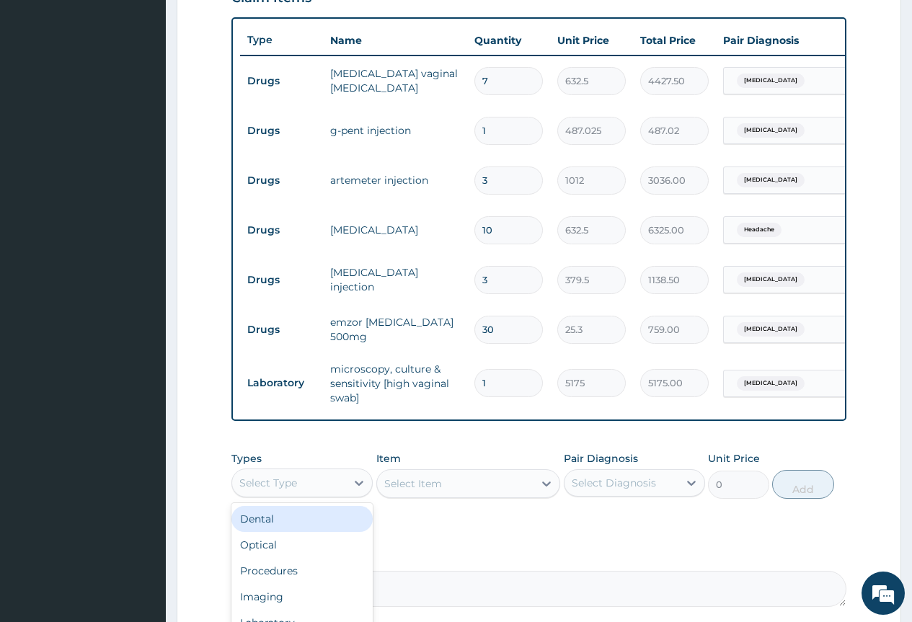
click at [327, 489] on div "Select Type" at bounding box center [289, 482] width 114 height 23
click at [304, 584] on div "Procedures" at bounding box center [301, 571] width 141 height 26
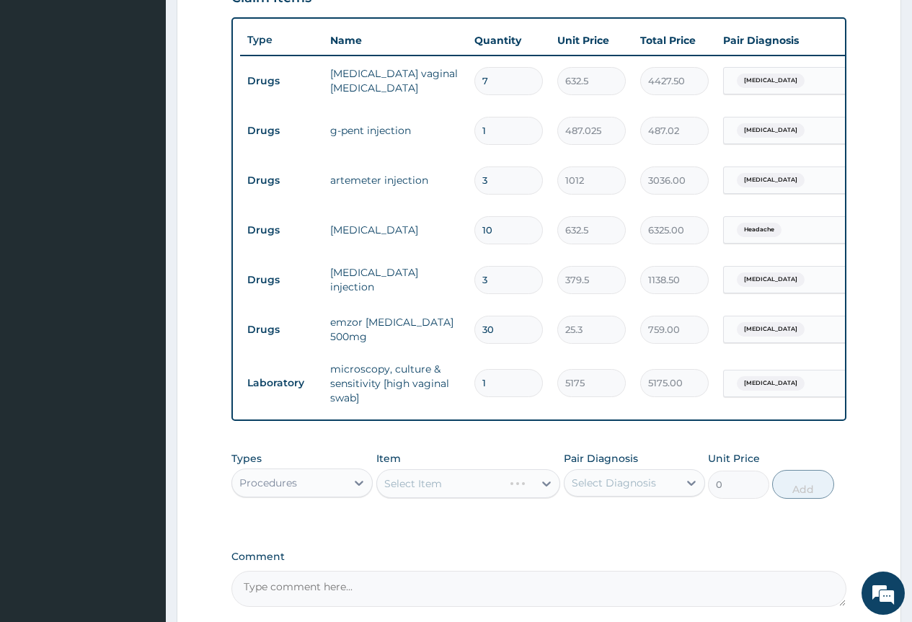
click at [425, 491] on div "Select Item" at bounding box center [468, 483] width 184 height 29
click at [513, 489] on div "Select Item" at bounding box center [468, 483] width 184 height 29
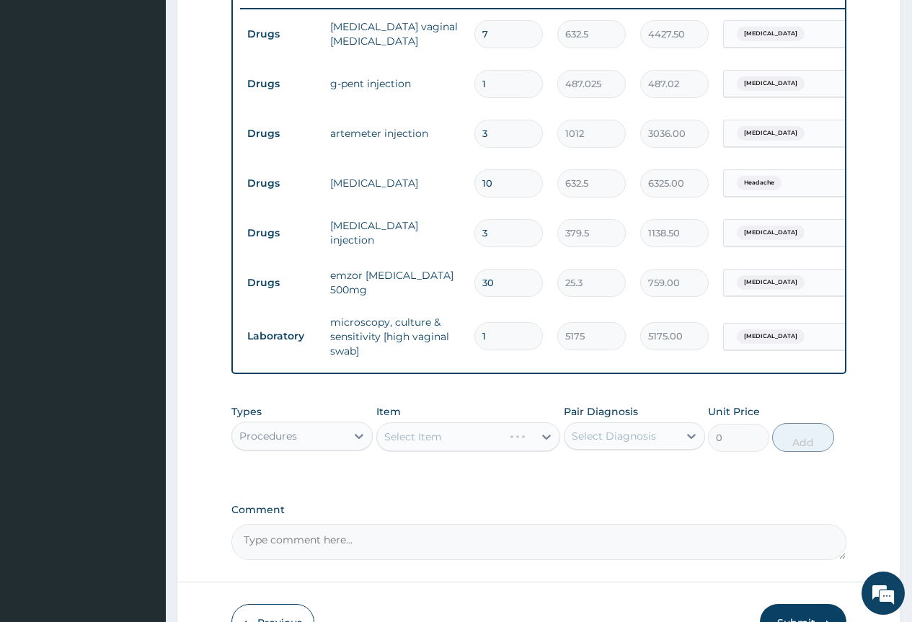
scroll to position [591, 0]
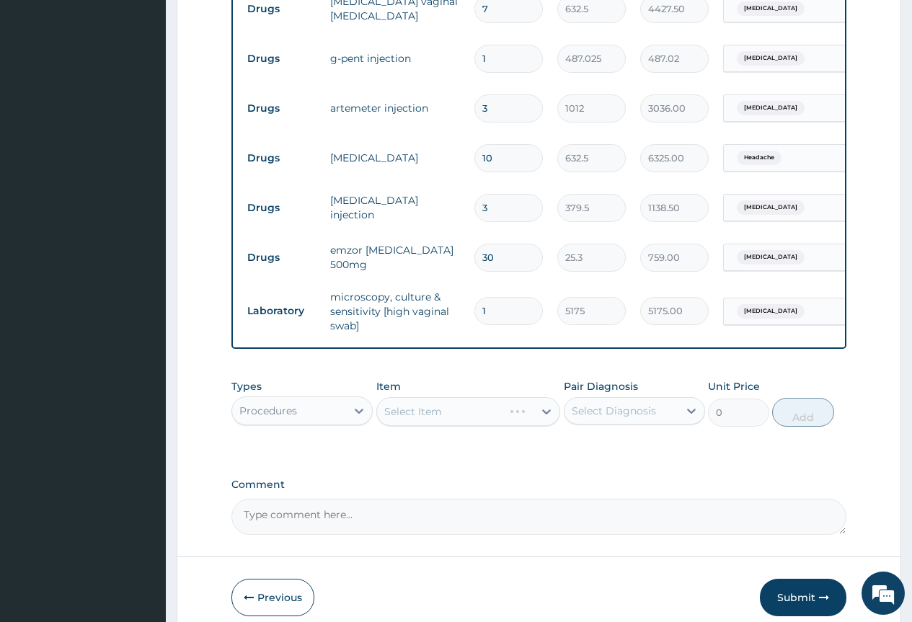
click at [543, 420] on div "Select Item" at bounding box center [468, 411] width 184 height 29
click at [532, 424] on div "Select Item" at bounding box center [468, 411] width 184 height 29
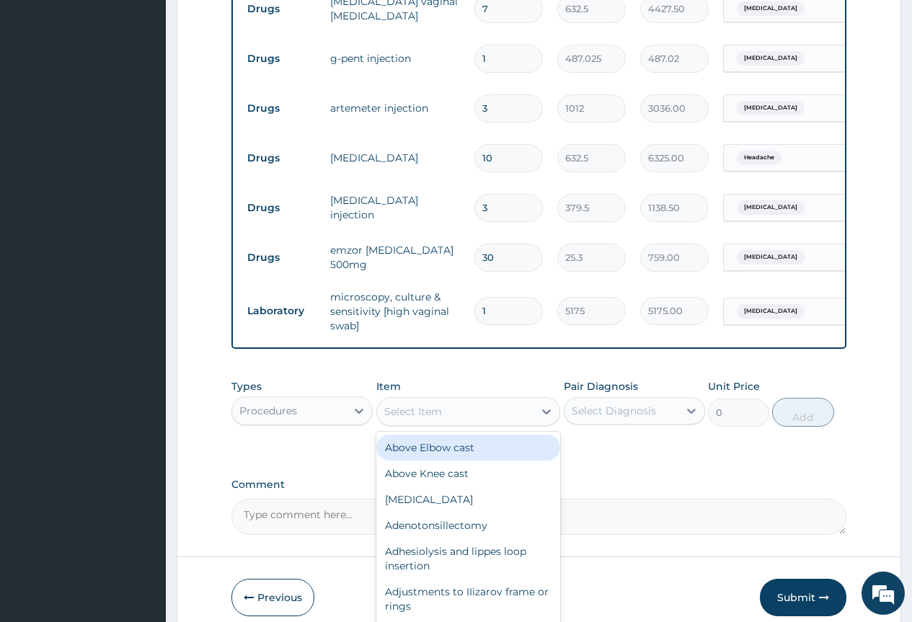
click at [502, 423] on div "Select Item" at bounding box center [455, 411] width 157 height 23
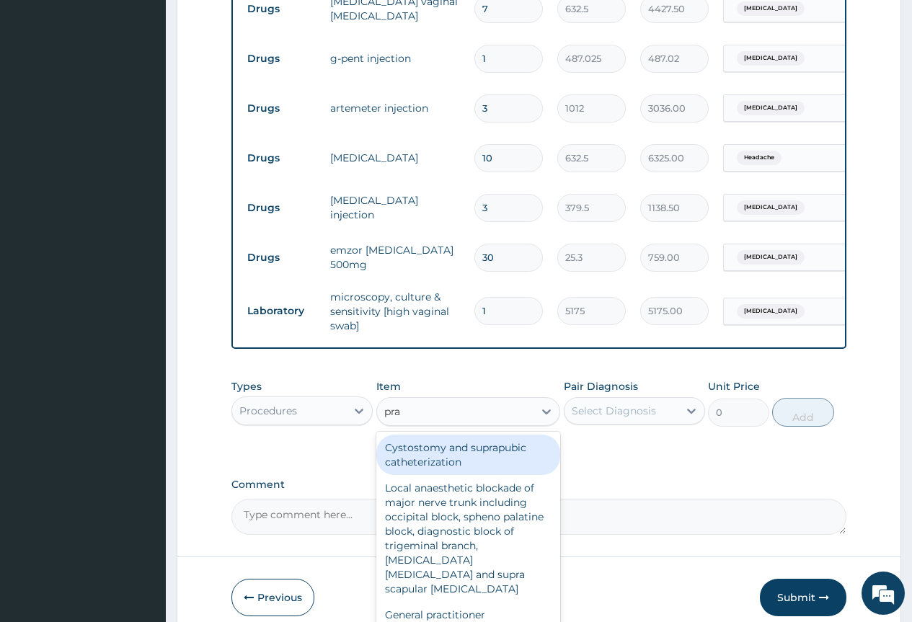
type input "prac"
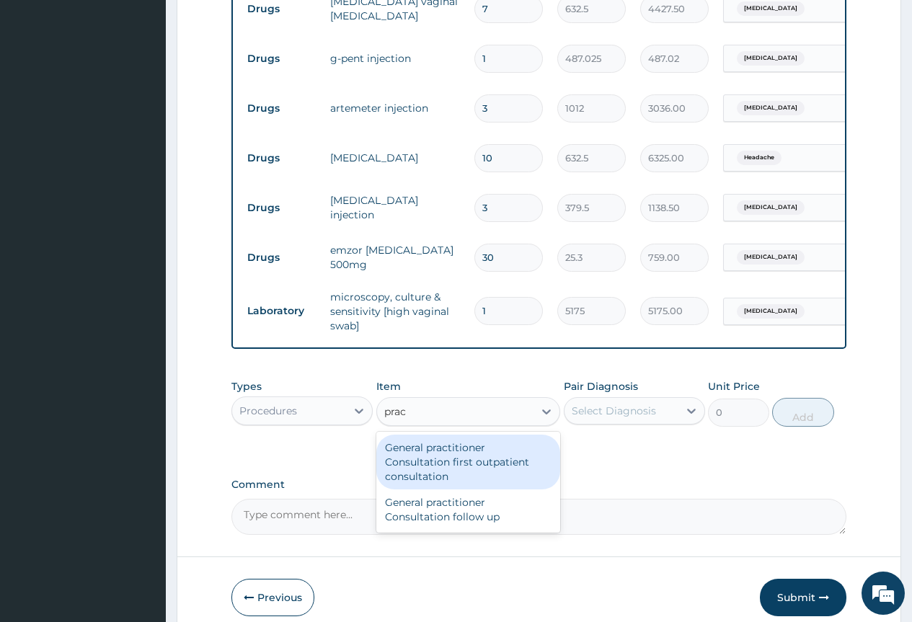
click at [423, 462] on div "General practitioner Consultation first outpatient consultation" at bounding box center [468, 462] width 184 height 55
type input "3795"
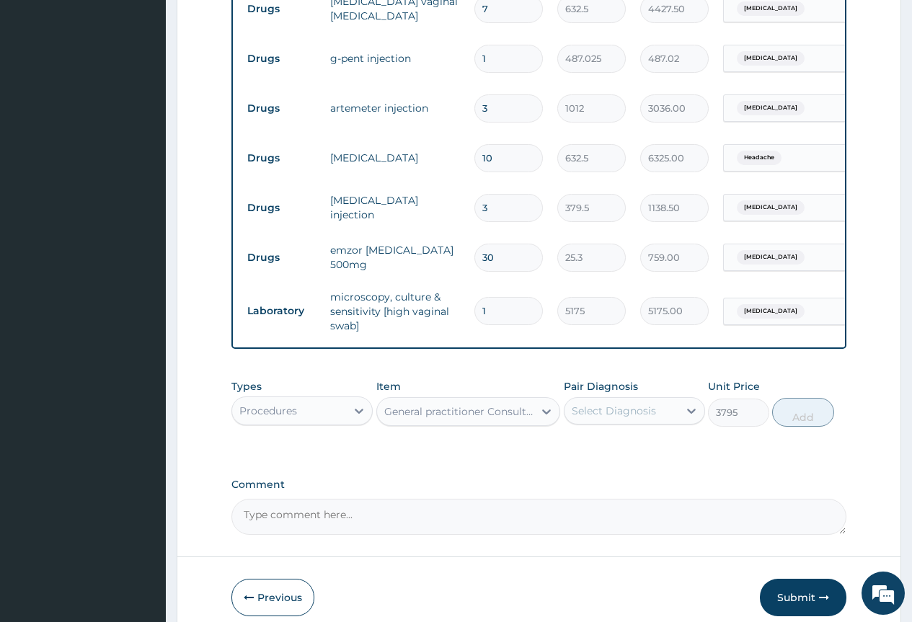
click at [616, 414] on div "Select Diagnosis" at bounding box center [614, 411] width 84 height 14
click at [622, 453] on label "Vaginitis" at bounding box center [631, 446] width 89 height 14
checkbox input "true"
click at [806, 427] on button "Add" at bounding box center [802, 412] width 61 height 29
type input "0"
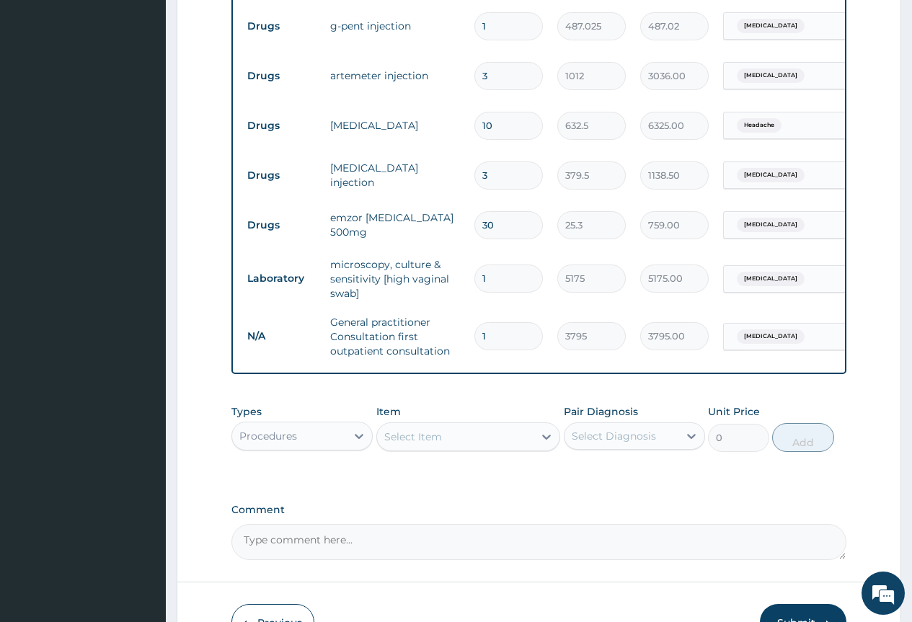
scroll to position [649, 0]
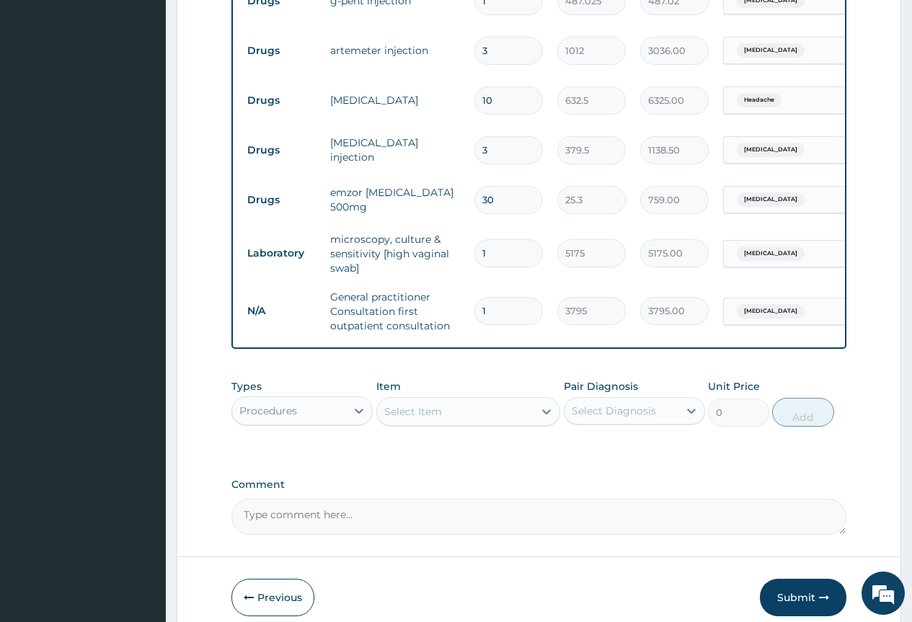
click at [301, 419] on div "Procedures" at bounding box center [289, 410] width 114 height 23
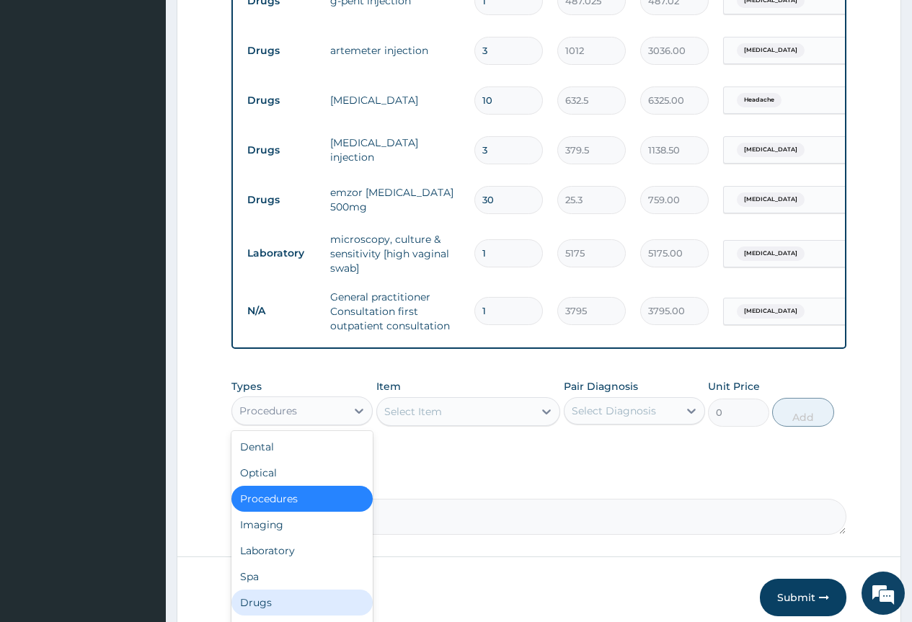
click at [278, 610] on div "Drugs" at bounding box center [301, 603] width 141 height 26
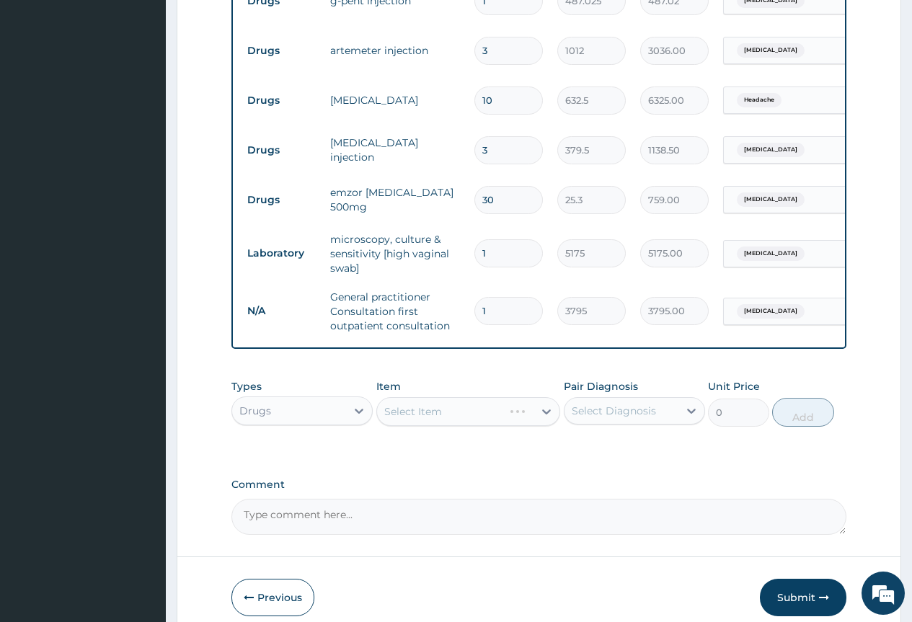
click at [442, 424] on div "Select Item" at bounding box center [468, 411] width 184 height 29
click at [538, 426] on div "Select Item" at bounding box center [468, 411] width 184 height 29
click at [538, 412] on div "Select Item" at bounding box center [468, 411] width 184 height 29
click at [492, 419] on div "Select Item" at bounding box center [455, 411] width 157 height 23
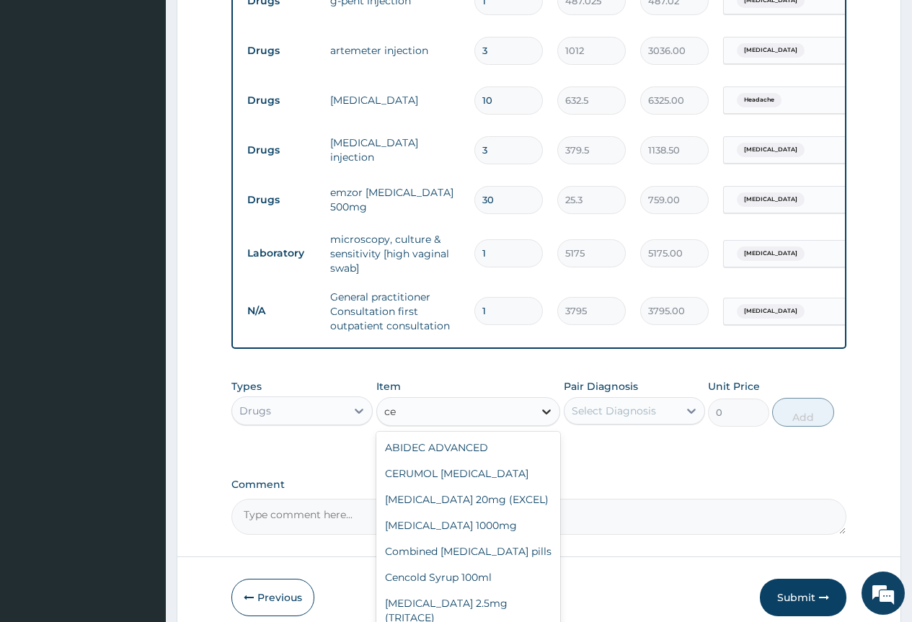
type input "c"
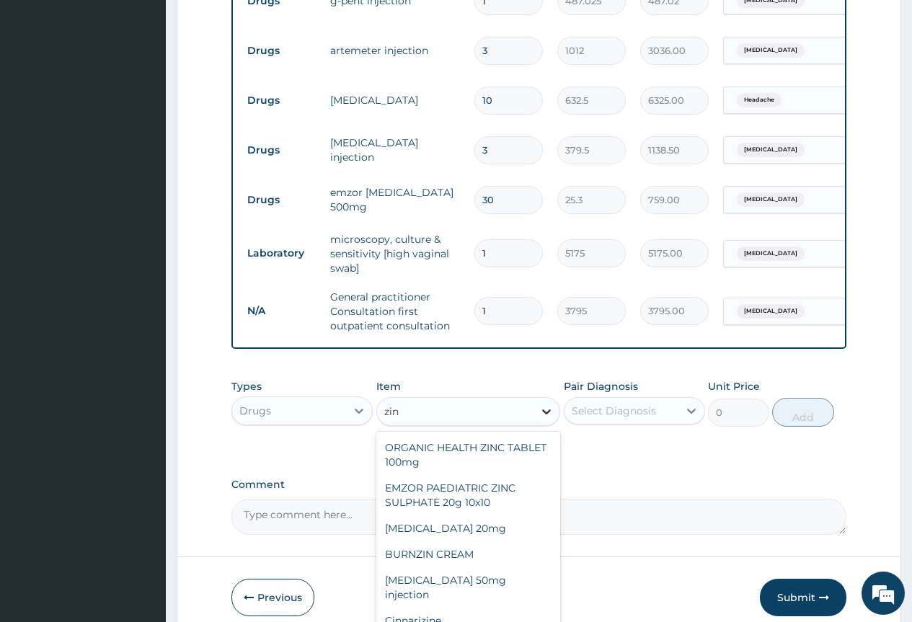
type input "zinn"
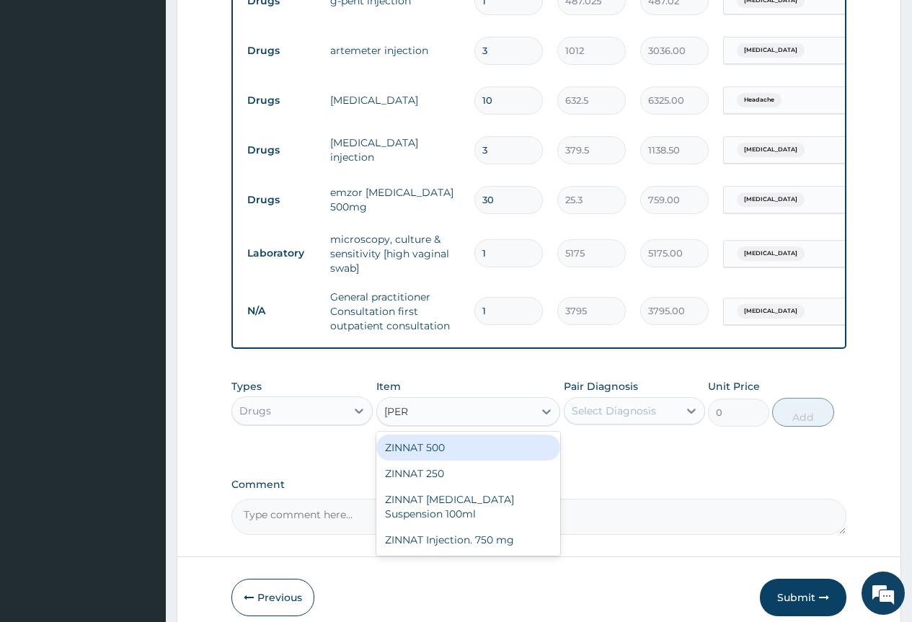
click at [445, 460] on div "ZINNAT 500" at bounding box center [468, 448] width 184 height 26
type input "1897.5"
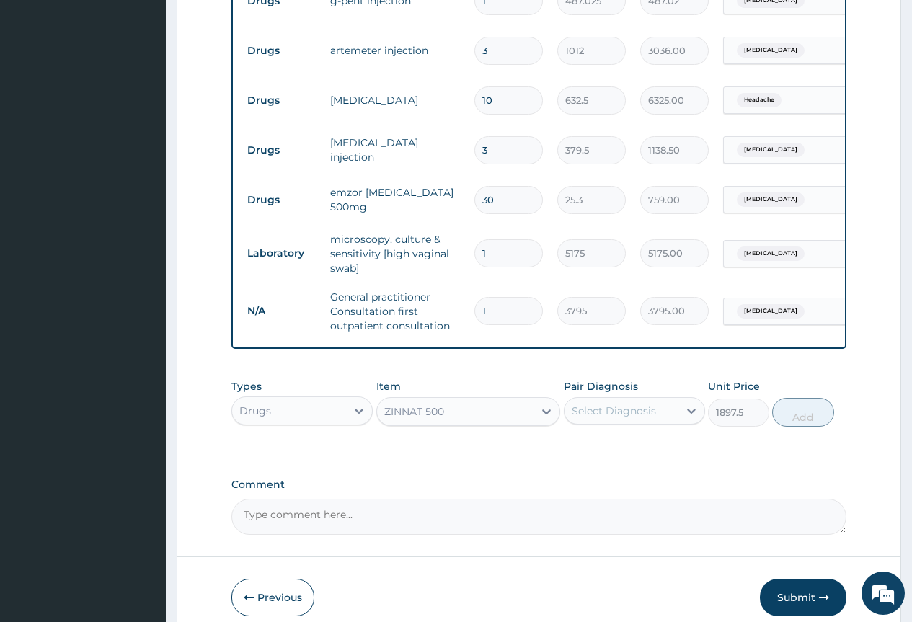
click at [608, 418] on div "Select Diagnosis" at bounding box center [614, 411] width 84 height 14
click at [608, 453] on label "Vaginitis" at bounding box center [631, 446] width 89 height 14
checkbox input "true"
click at [801, 427] on button "Add" at bounding box center [802, 412] width 61 height 29
type input "0"
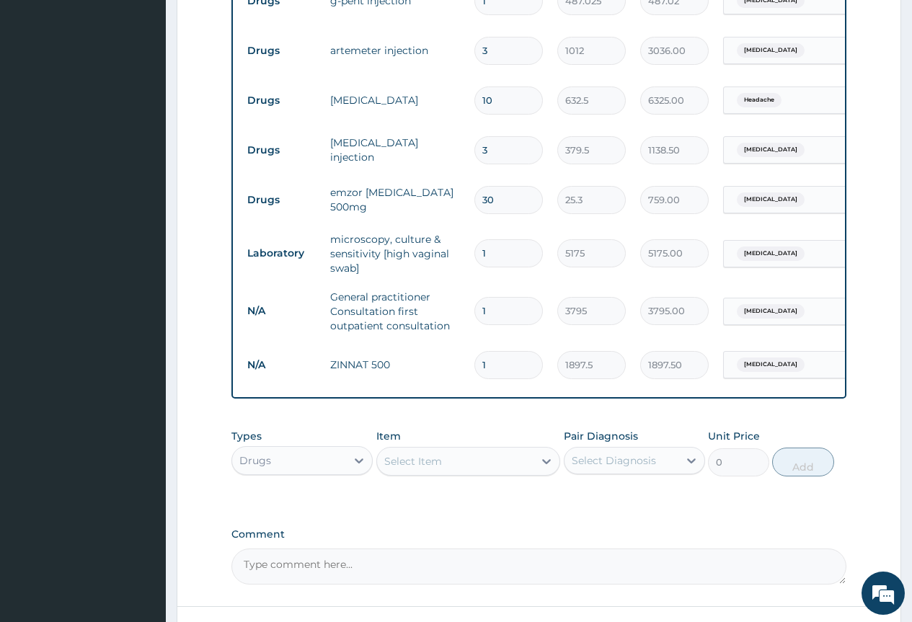
type input "10"
type input "18975.00"
type input "1"
type input "1897.50"
type input "0.00"
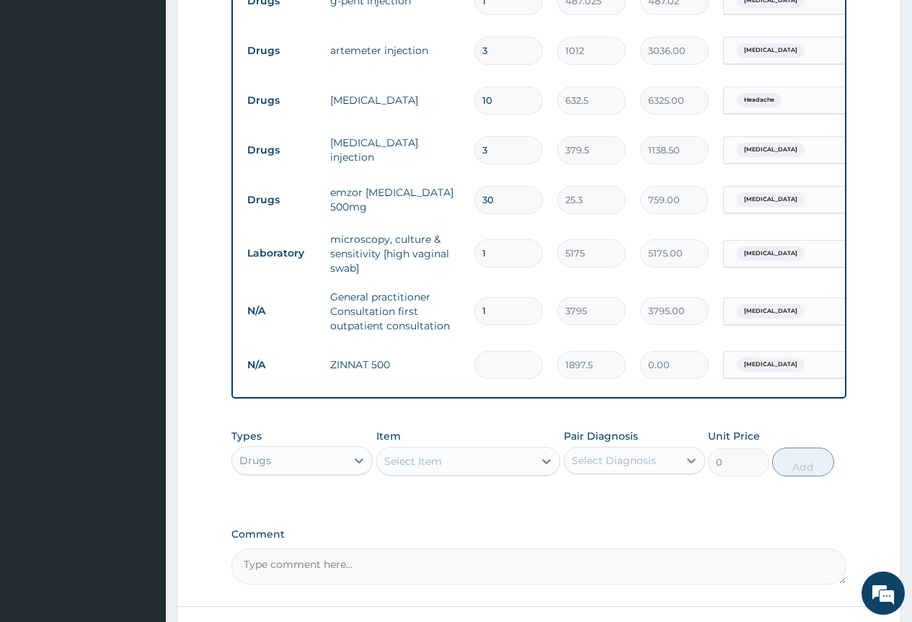
type input "5"
type input "9487.50"
type input "5"
click at [427, 468] on div "Select Item" at bounding box center [413, 461] width 58 height 14
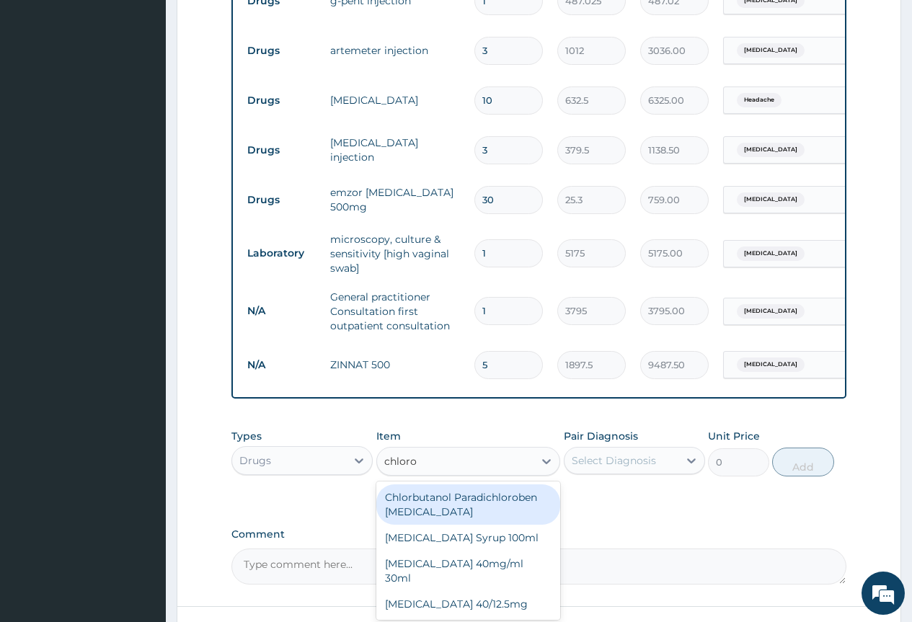
type input "chloroq"
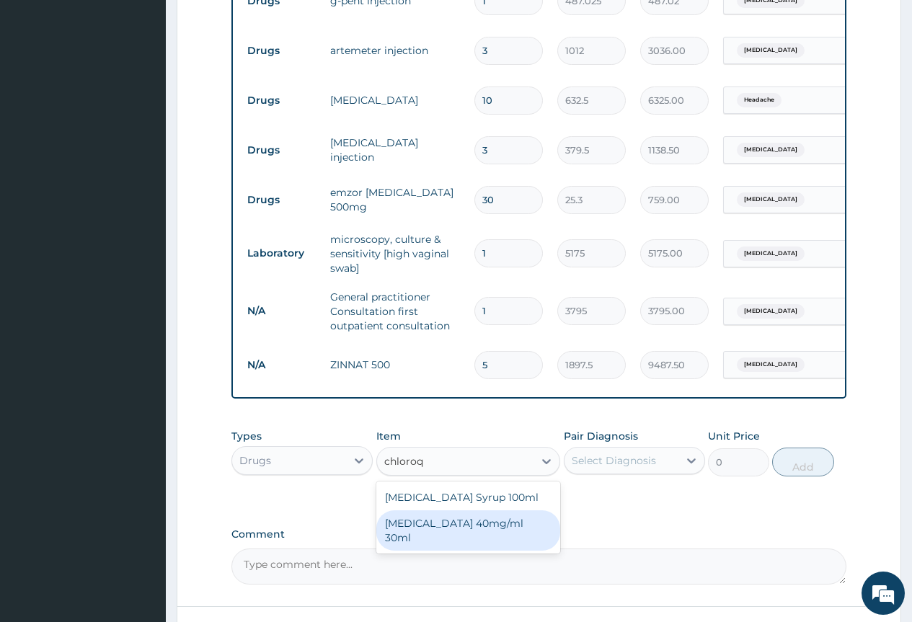
click at [468, 538] on div "CHLOROQUINE 40mg/ml 30ml" at bounding box center [468, 530] width 184 height 40
type input "1518"
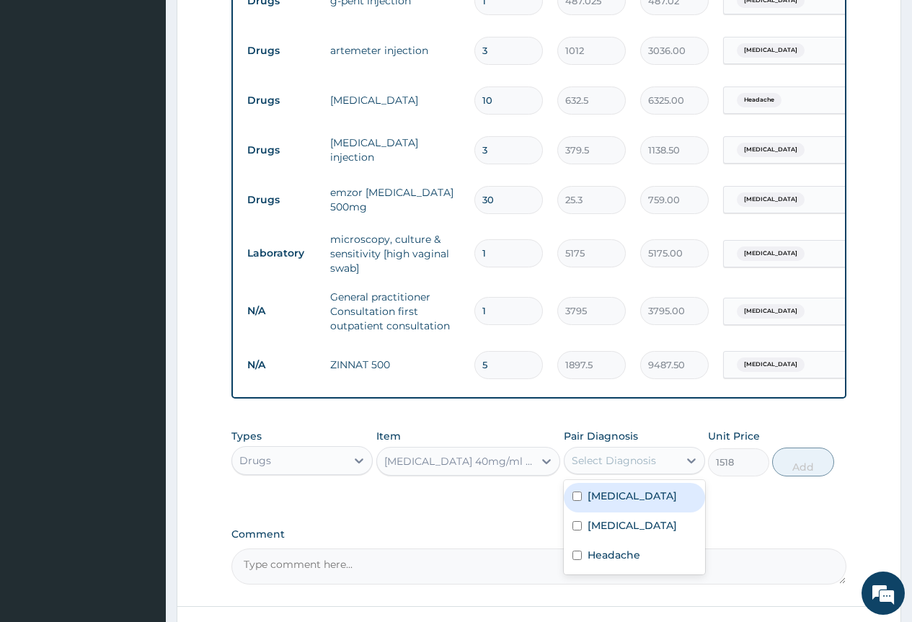
click at [597, 464] on div "Select Diagnosis" at bounding box center [614, 460] width 84 height 14
click at [601, 533] on label "Malaria" at bounding box center [631, 525] width 89 height 14
checkbox input "true"
click at [809, 473] on button "Add" at bounding box center [802, 462] width 61 height 29
type input "0"
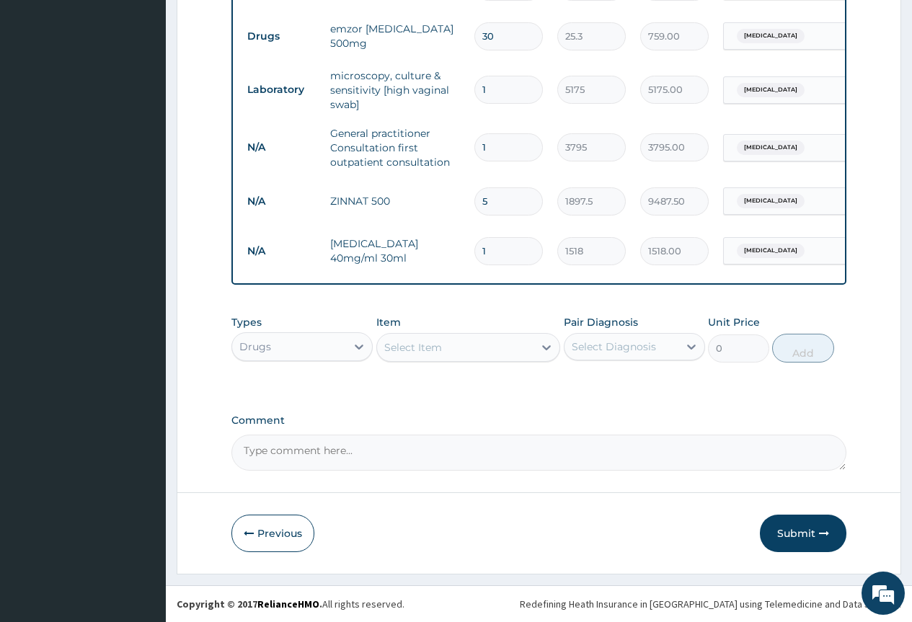
scroll to position [823, 0]
click at [804, 531] on button "Submit" at bounding box center [803, 533] width 86 height 37
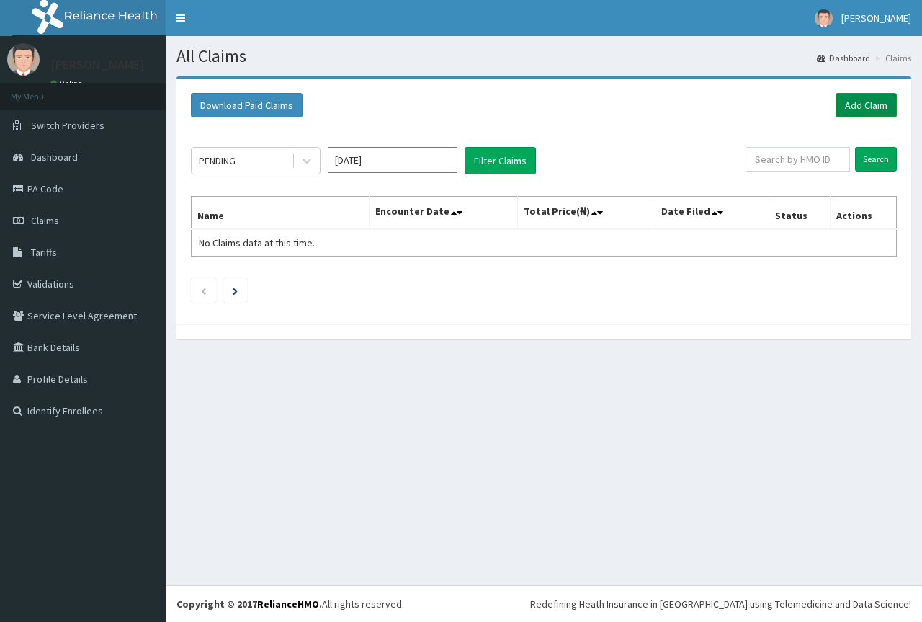
click at [853, 107] on link "Add Claim" at bounding box center [866, 105] width 61 height 25
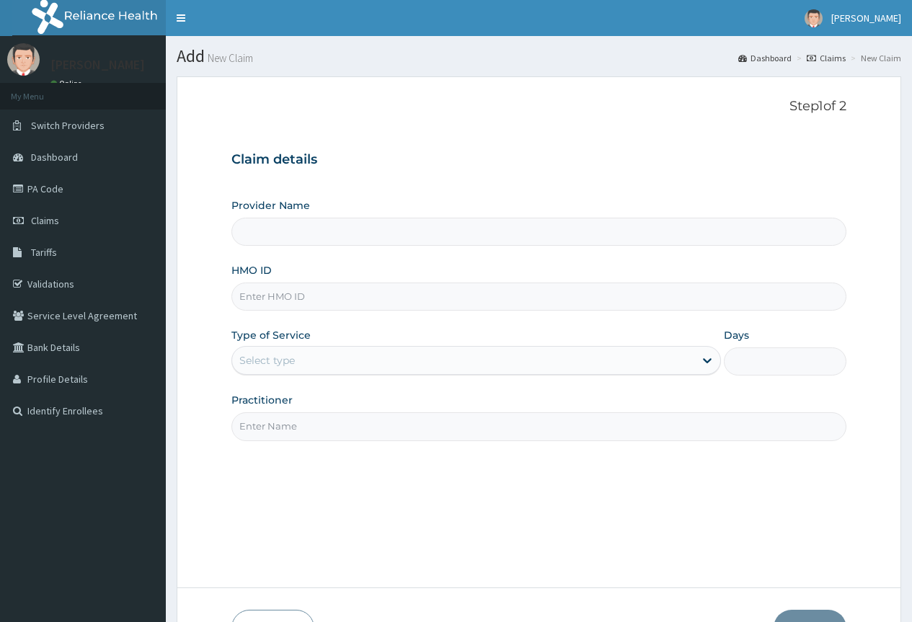
click at [285, 298] on input "HMO ID" at bounding box center [538, 297] width 615 height 28
paste input "PAS/10032/A"
type input "PAS/10032/A"
type input "County Hospital Ltd"
type input "PAS/10032/A"
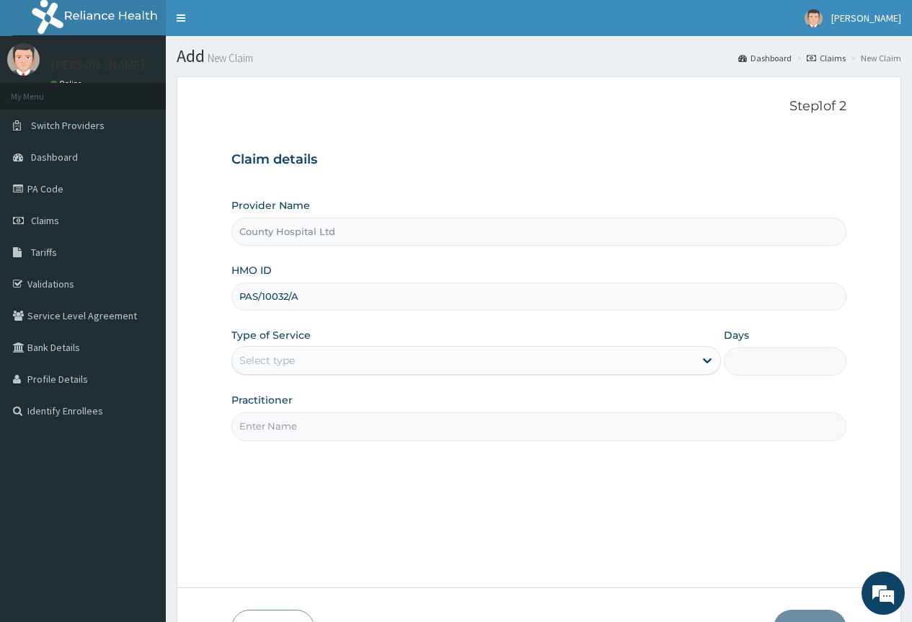
click at [308, 360] on div "Select type" at bounding box center [463, 360] width 462 height 23
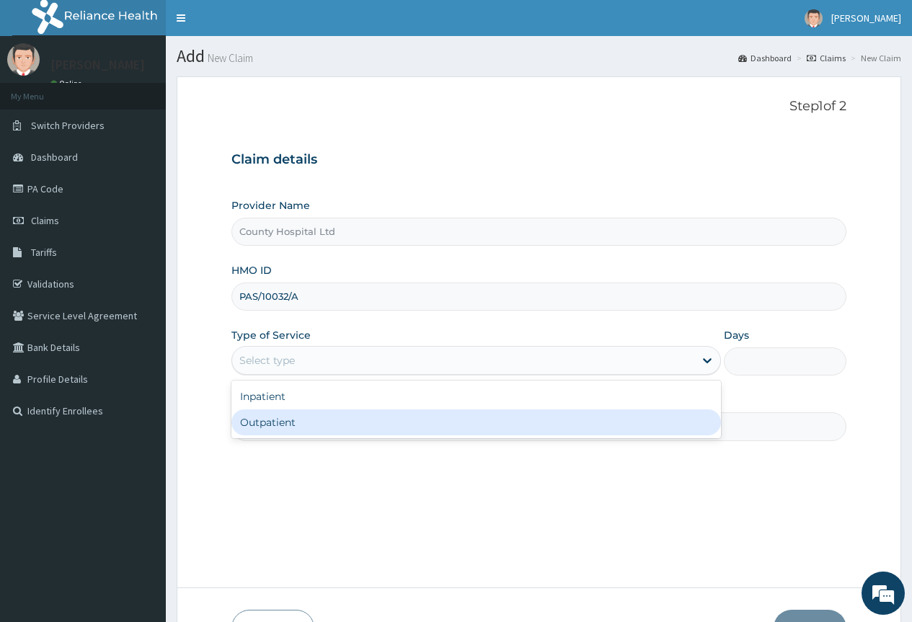
click at [295, 421] on div "Outpatient" at bounding box center [475, 422] width 489 height 26
type input "1"
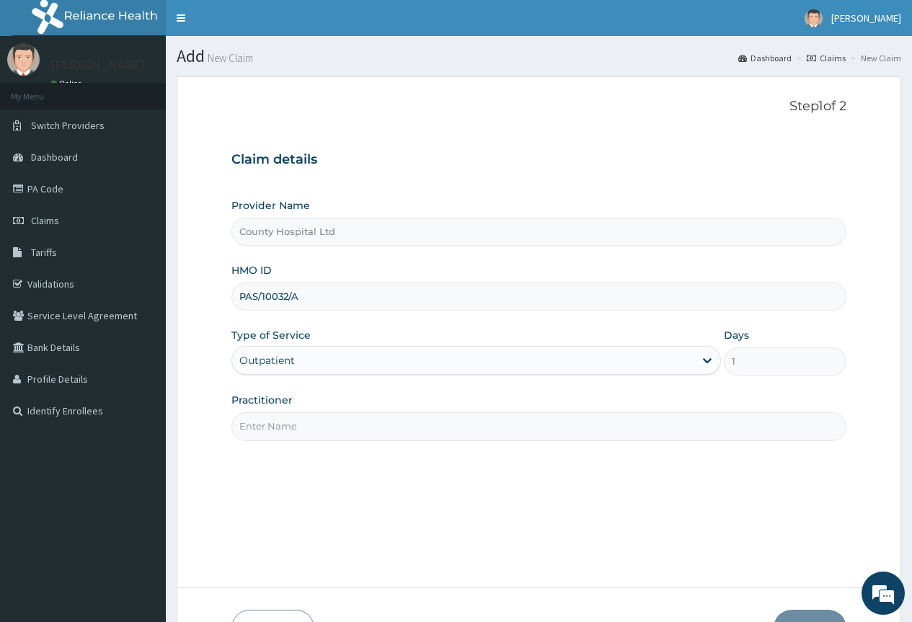
click at [299, 432] on input "Practitioner" at bounding box center [538, 426] width 615 height 28
type input "dr stanley"
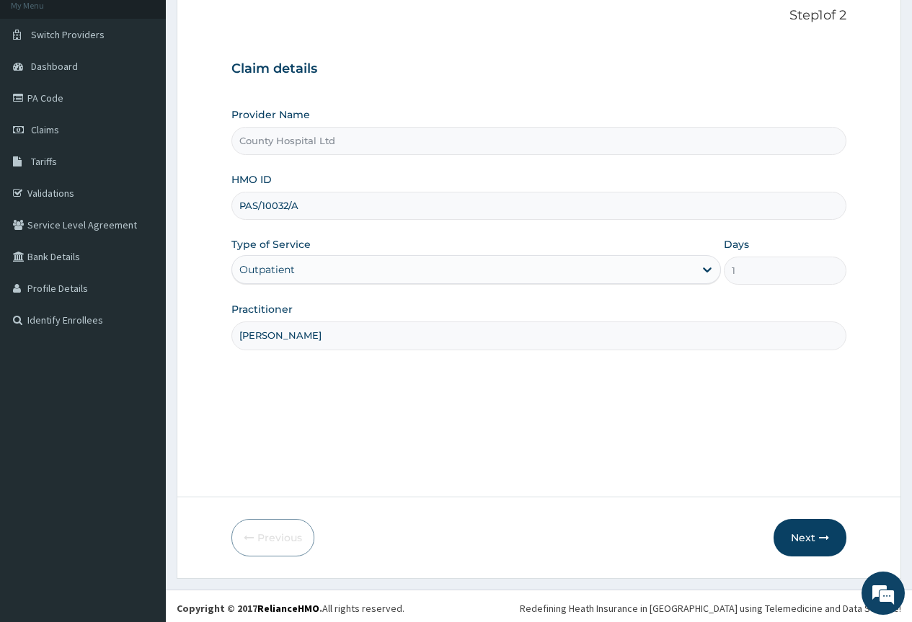
scroll to position [95, 0]
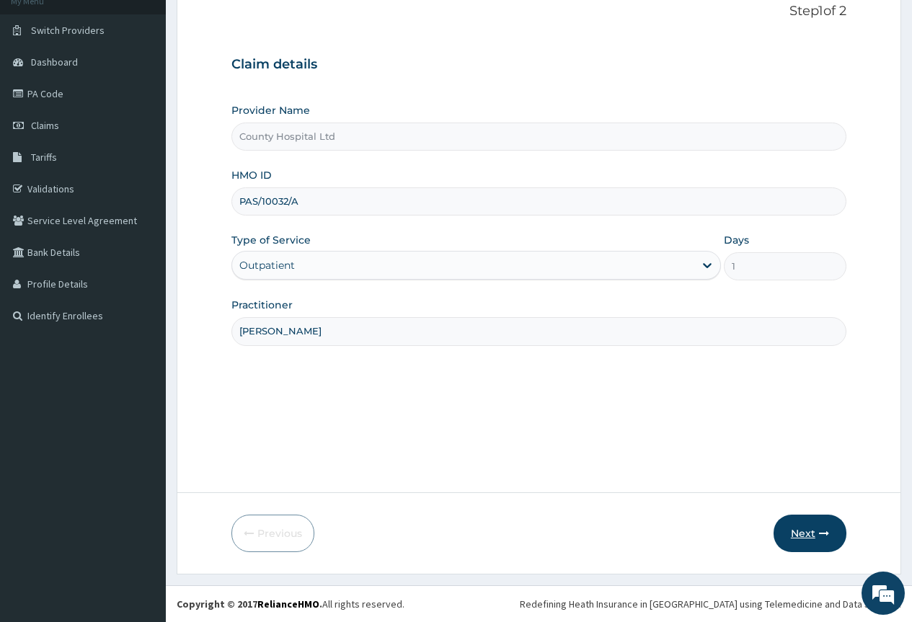
click at [811, 533] on button "Next" at bounding box center [809, 533] width 73 height 37
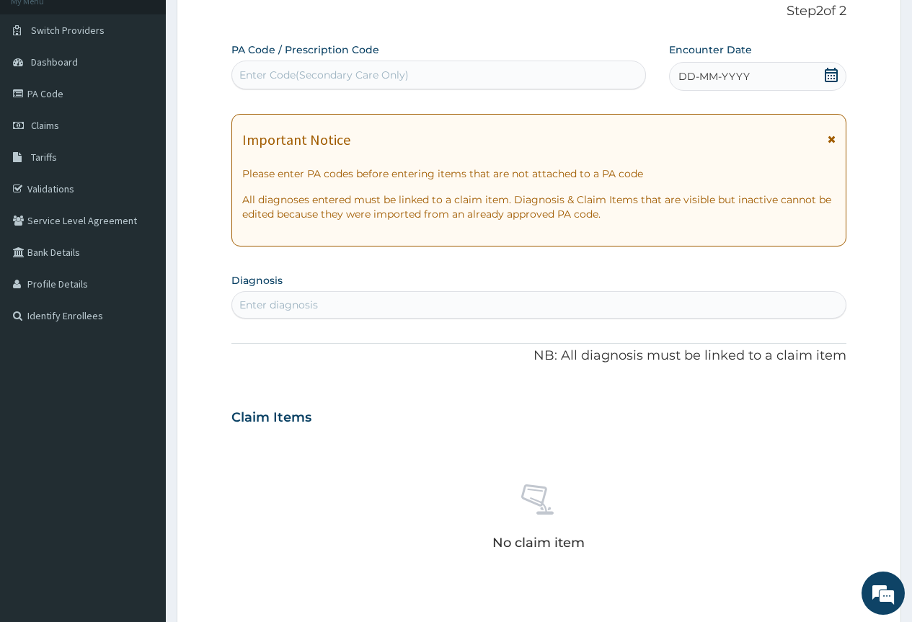
scroll to position [0, 0]
click at [326, 76] on div "Enter Code(Secondary Care Only)" at bounding box center [323, 75] width 169 height 14
paste input "PA/AA8C3A"
type input "PA/AA8C3A"
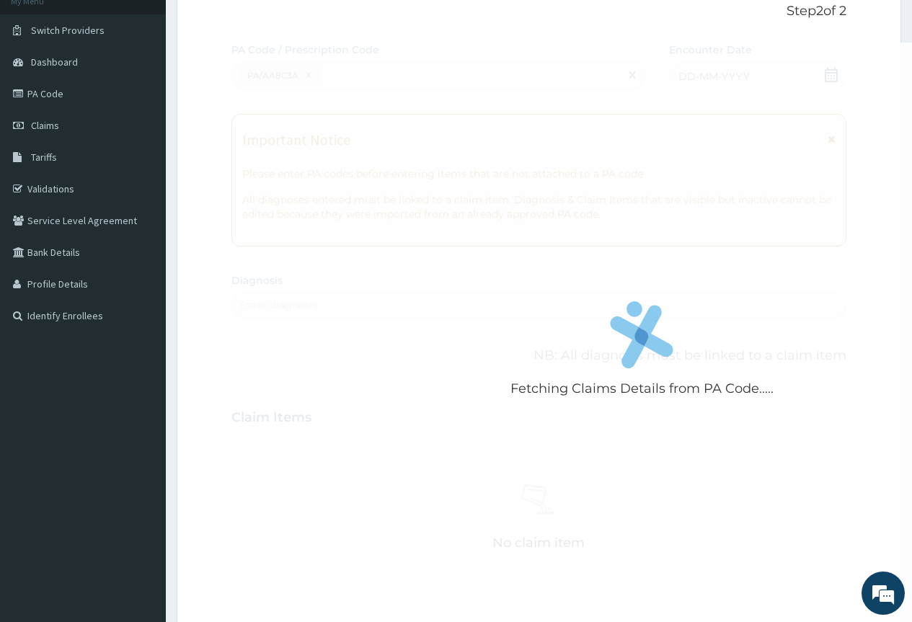
scroll to position [438, 0]
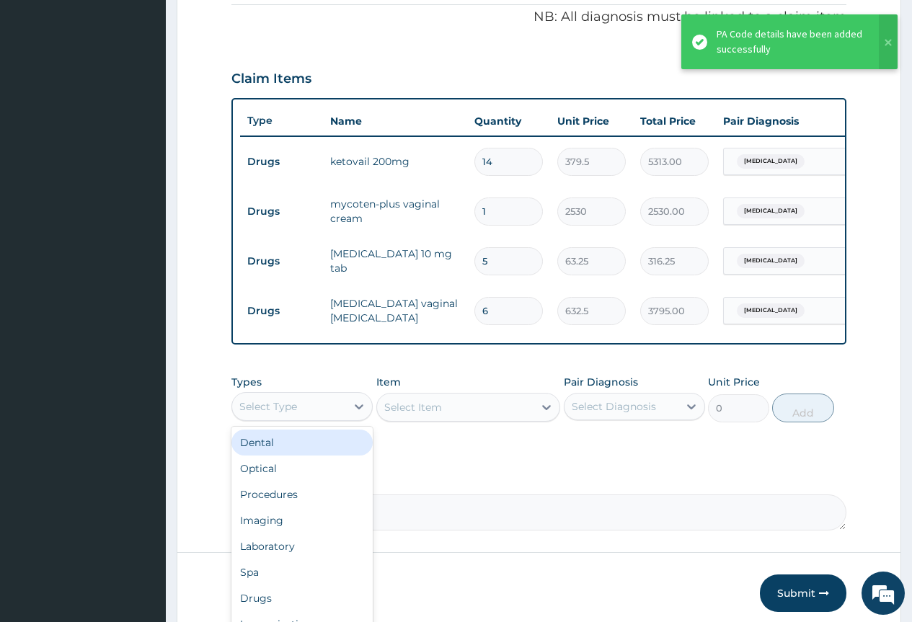
click at [323, 418] on div "Select Type" at bounding box center [289, 406] width 114 height 23
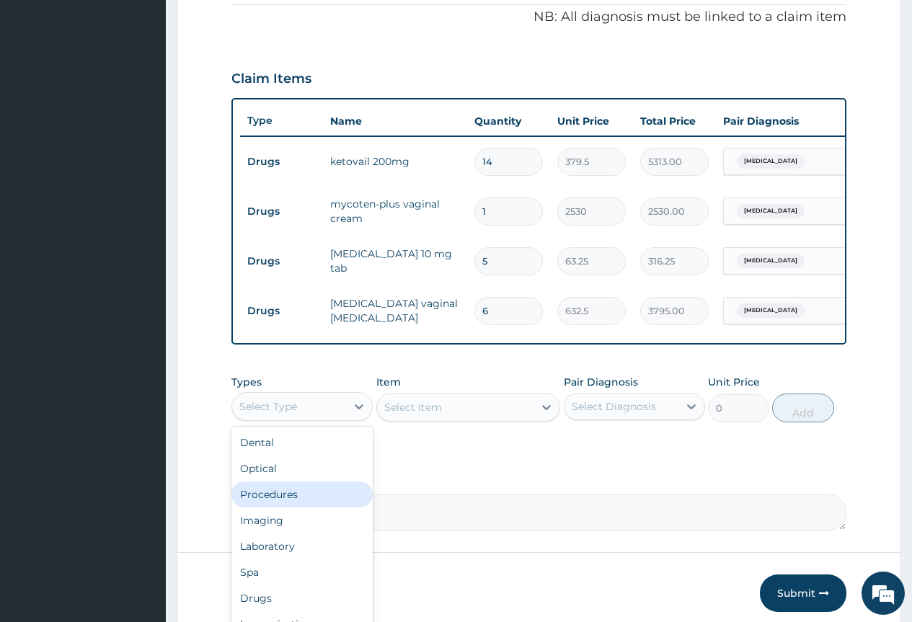
click at [307, 507] on div "Procedures" at bounding box center [301, 494] width 141 height 26
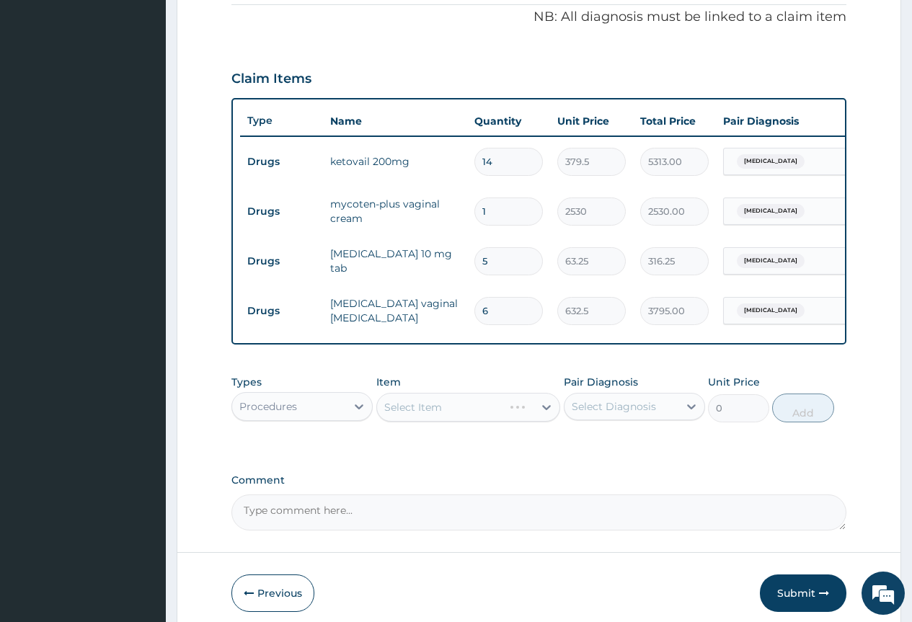
click at [530, 418] on div "Select Item" at bounding box center [468, 407] width 184 height 29
click at [542, 417] on div "Select Item" at bounding box center [468, 407] width 184 height 29
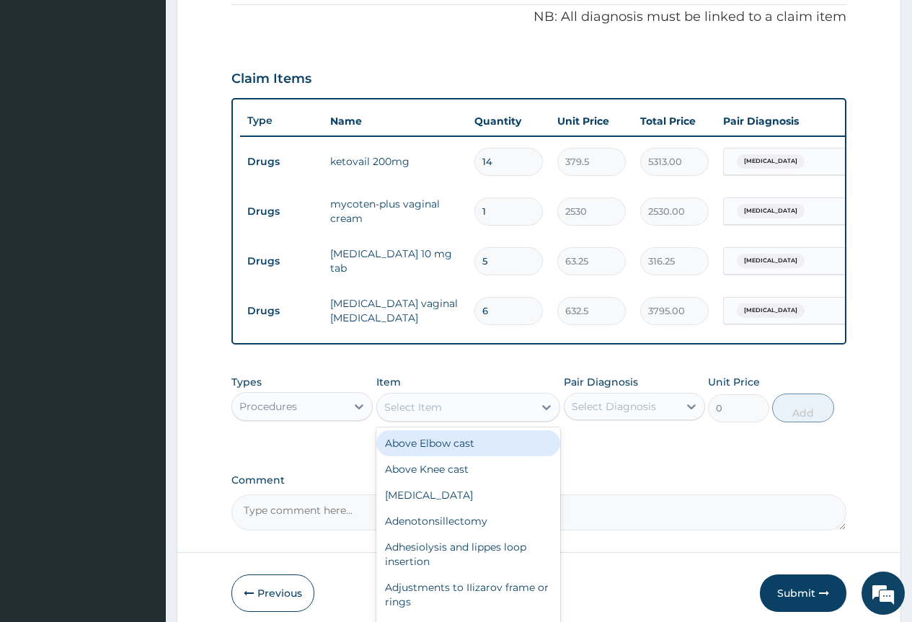
click at [512, 415] on div "Select Item" at bounding box center [455, 407] width 157 height 23
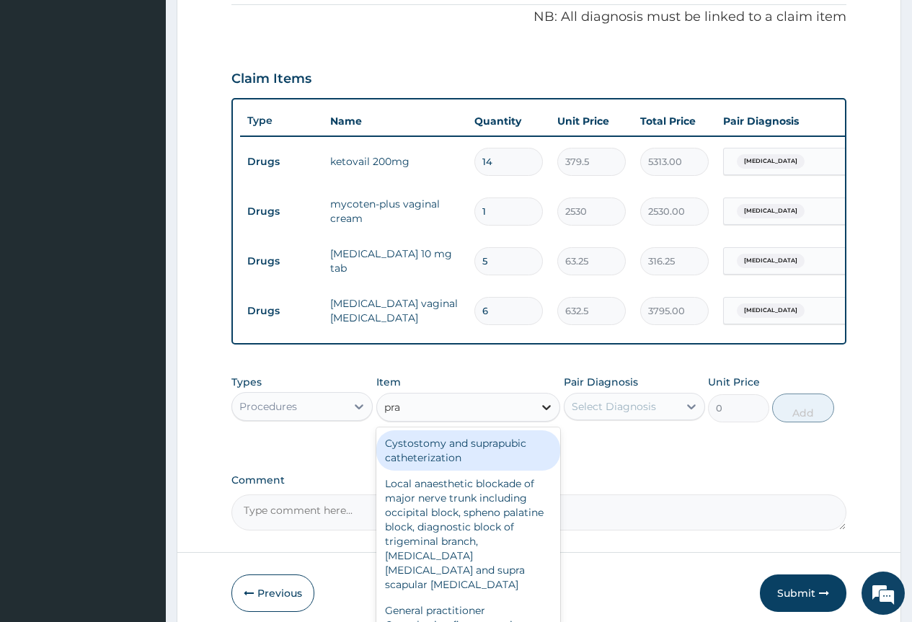
type input "prac"
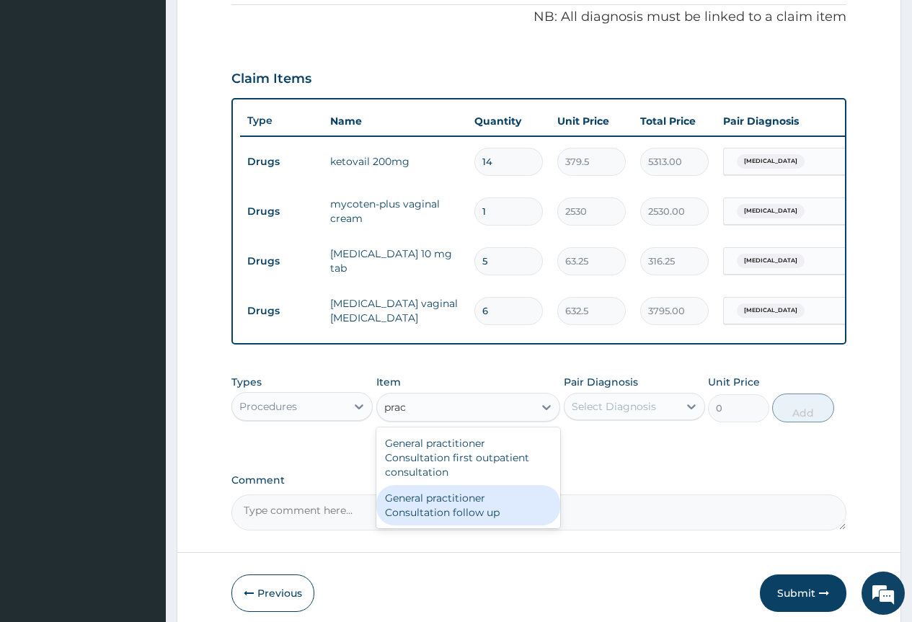
click at [463, 525] on div "General practitioner Consultation follow up" at bounding box center [468, 505] width 184 height 40
type input "2530"
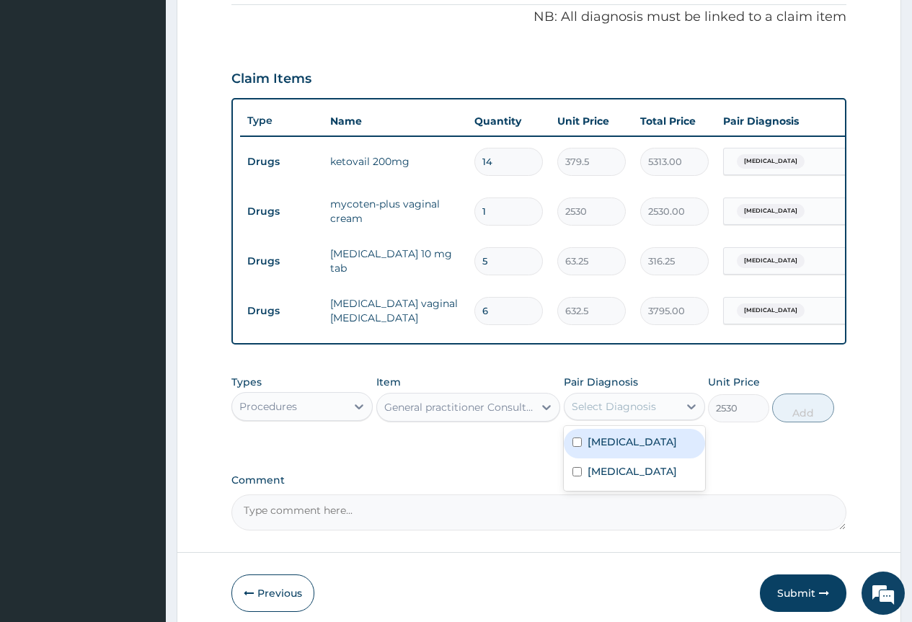
click at [646, 411] on div "Select Diagnosis" at bounding box center [614, 406] width 84 height 14
click at [609, 444] on div "Vaginitis" at bounding box center [634, 444] width 141 height 30
checkbox input "true"
click at [797, 422] on button "Add" at bounding box center [802, 407] width 61 height 29
type input "0"
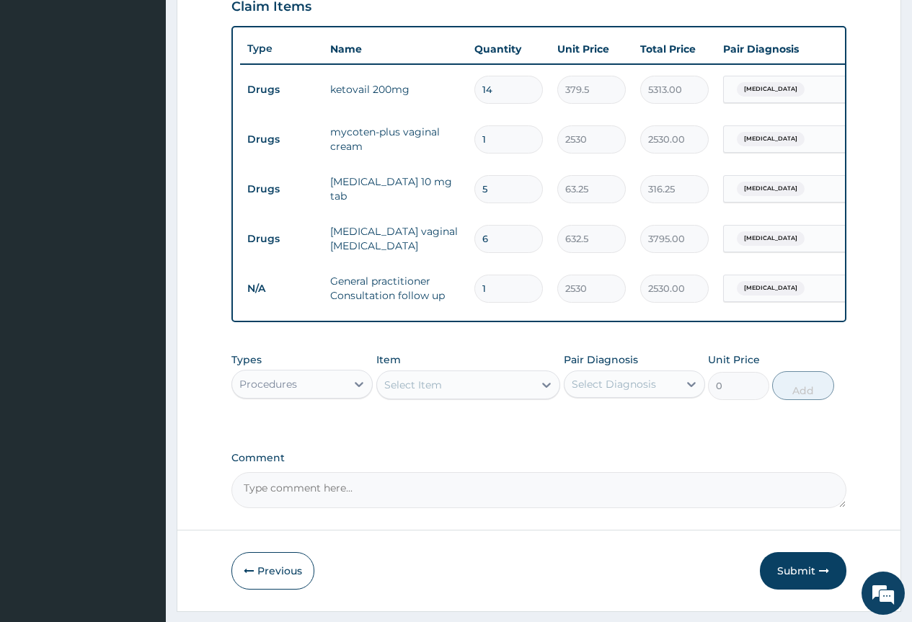
scroll to position [559, 0]
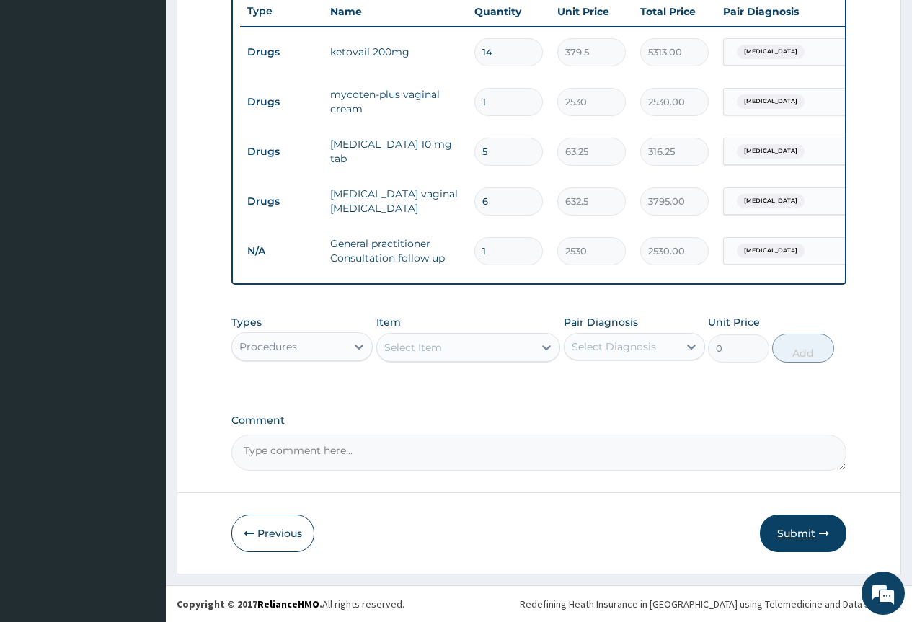
click at [777, 528] on button "Submit" at bounding box center [803, 533] width 86 height 37
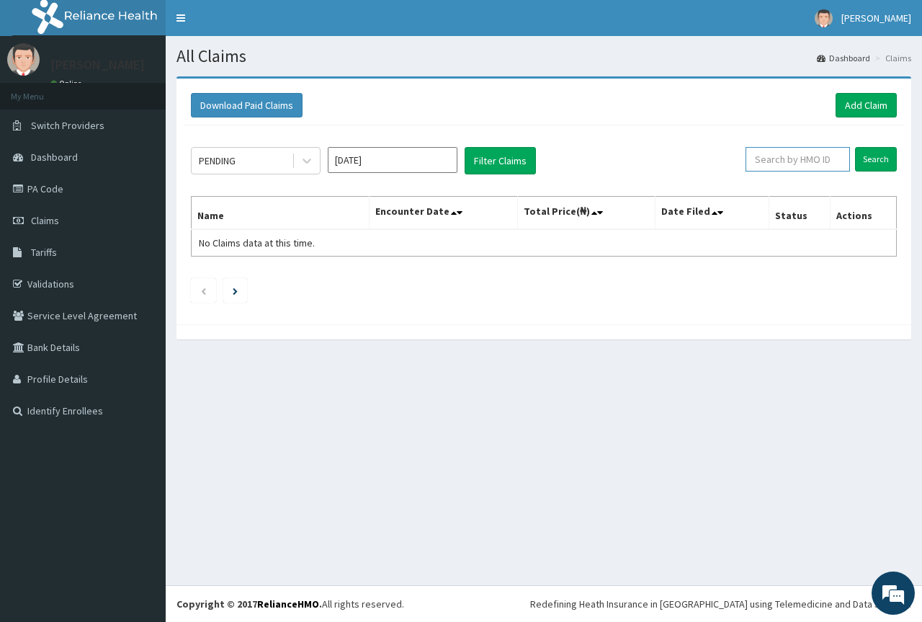
click at [797, 152] on input "text" at bounding box center [798, 159] width 104 height 25
type input "v"
click at [855, 147] on input "Search" at bounding box center [876, 159] width 42 height 25
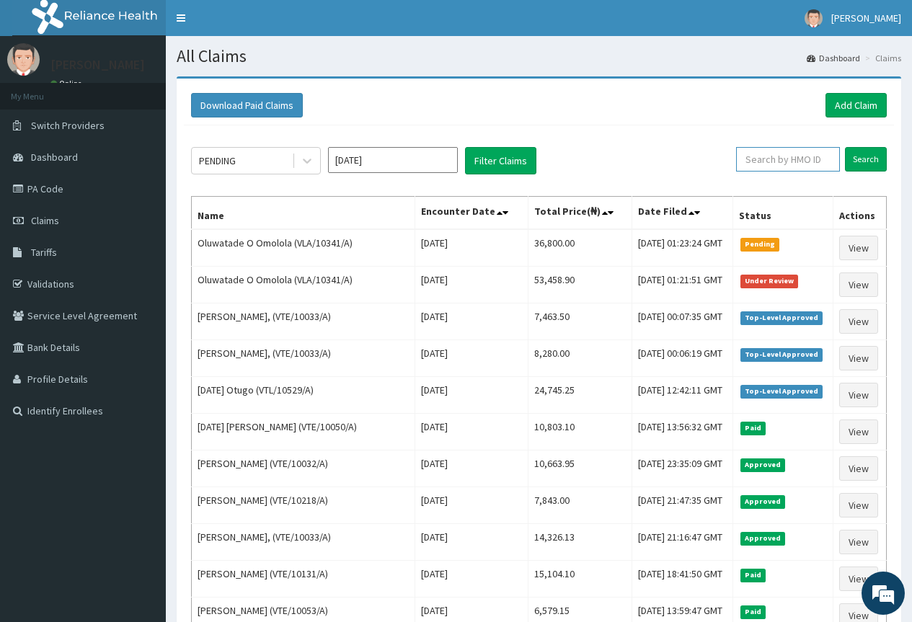
click at [812, 161] on input "text" at bounding box center [788, 159] width 104 height 25
paste input "VTE/10131/A"
type input "VTE/10131/A"
click at [870, 163] on input "Search" at bounding box center [866, 159] width 42 height 25
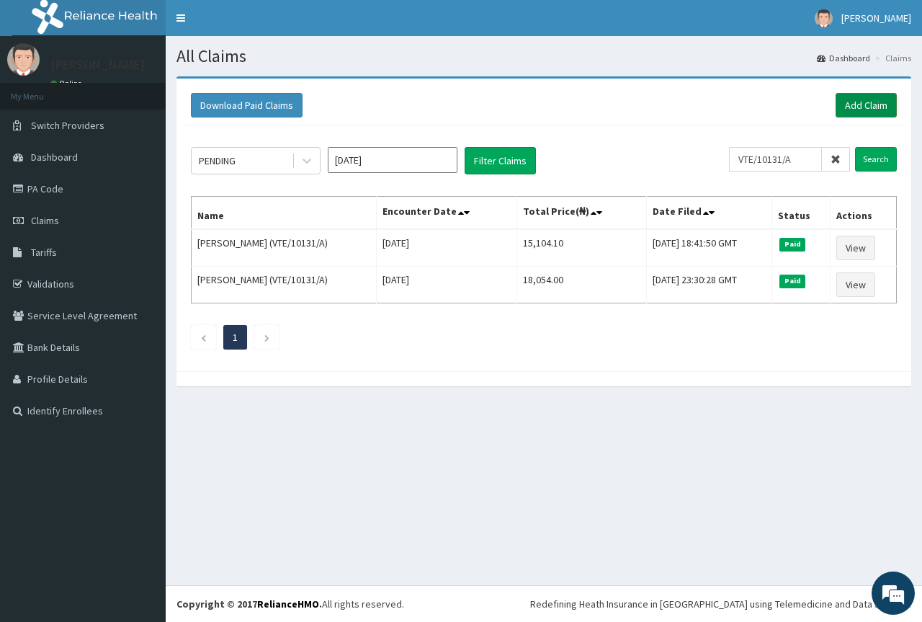
click at [868, 105] on link "Add Claim" at bounding box center [866, 105] width 61 height 25
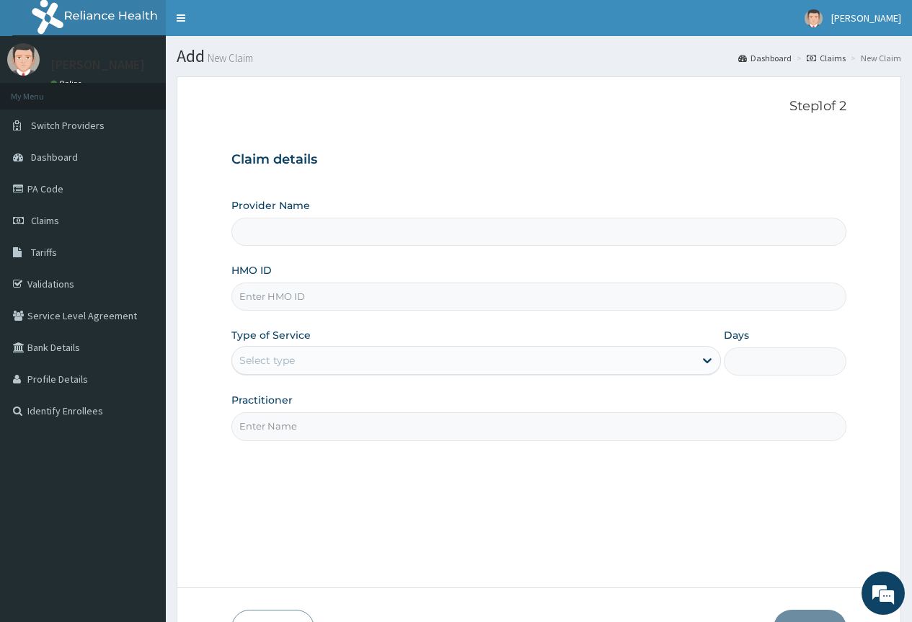
click at [289, 293] on input "HMO ID" at bounding box center [538, 297] width 615 height 28
type input "County Hospital Ltd"
paste input "VTE/10131/A"
type input "VTE/10131/A"
click at [297, 357] on div "Select type" at bounding box center [463, 360] width 462 height 23
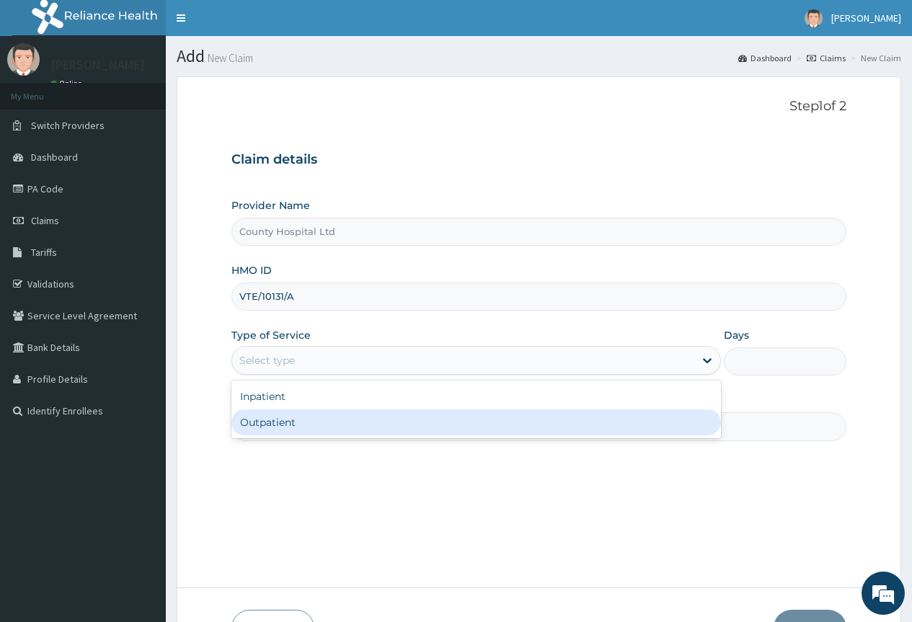
click at [290, 419] on div "Outpatient" at bounding box center [475, 422] width 489 height 26
type input "1"
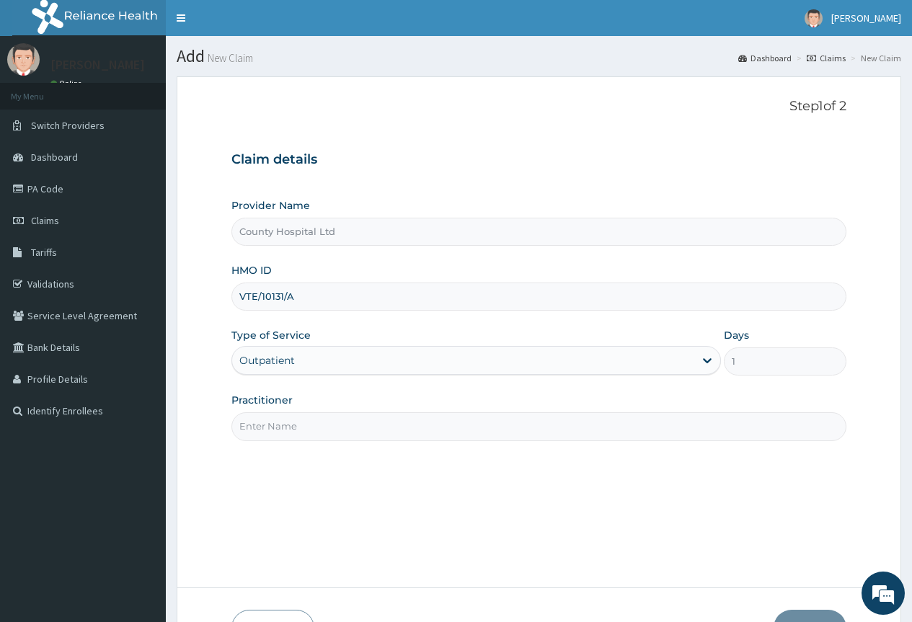
click at [291, 420] on input "Practitioner" at bounding box center [538, 426] width 615 height 28
type input "[PERSON_NAME]"
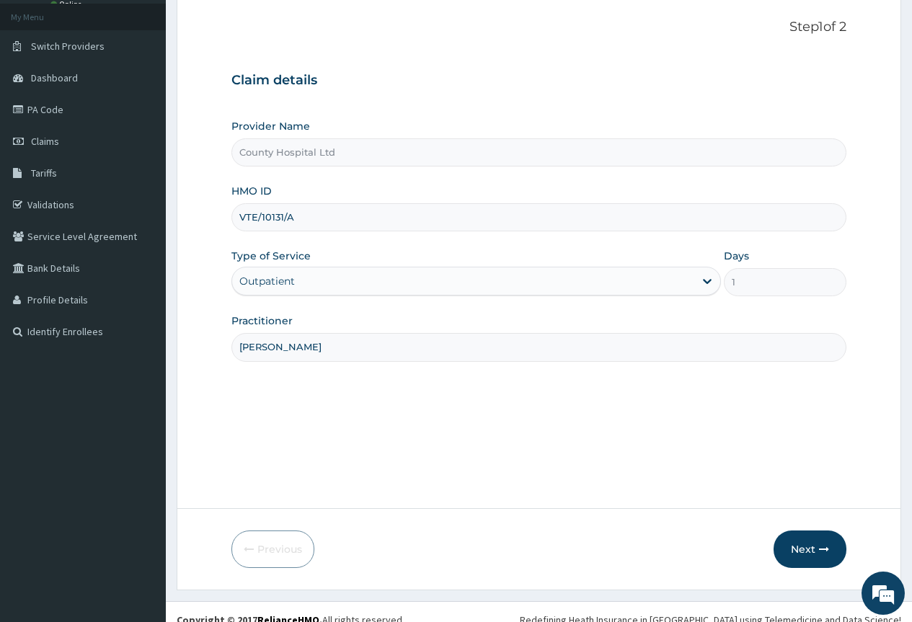
scroll to position [95, 0]
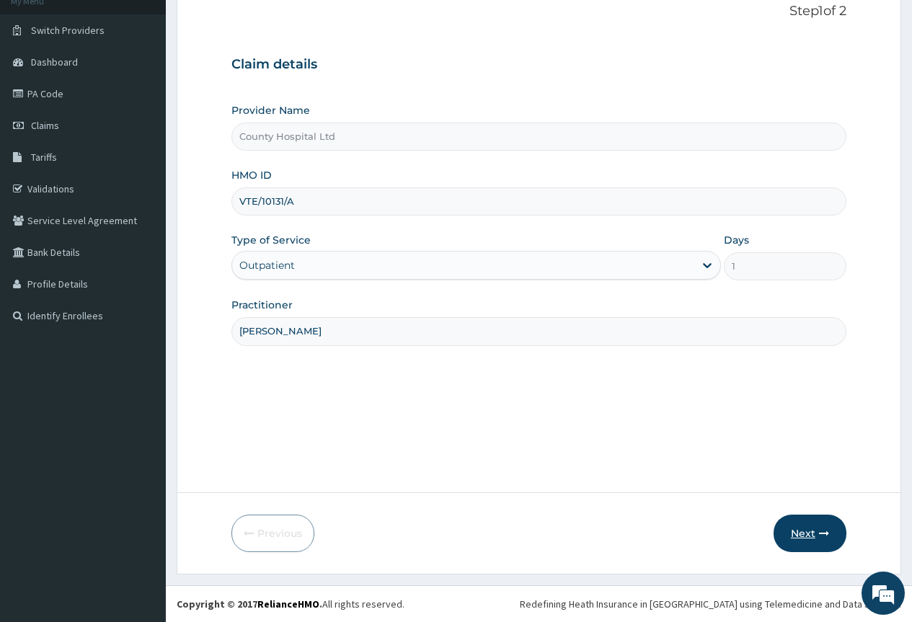
click at [799, 517] on button "Next" at bounding box center [809, 533] width 73 height 37
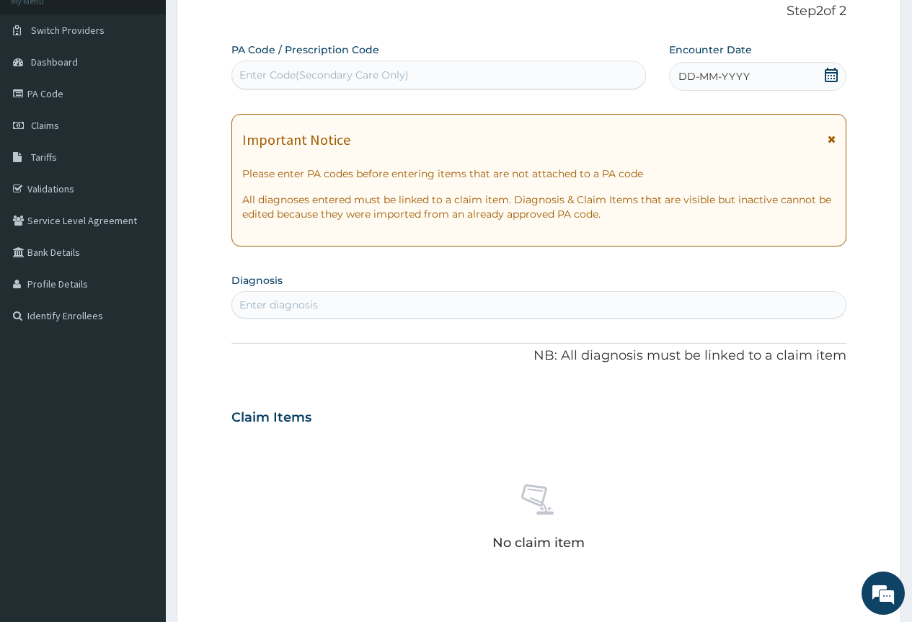
click at [321, 68] on div "Enter Code(Secondary Care Only)" at bounding box center [323, 75] width 169 height 14
paste input "PA/A9EA21"
type input "PA/A9EA21"
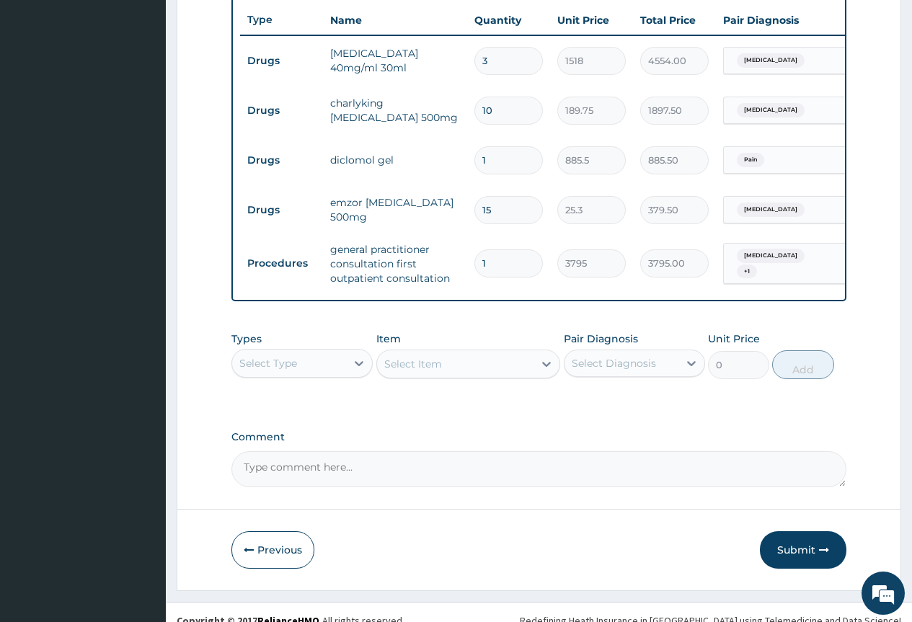
scroll to position [564, 0]
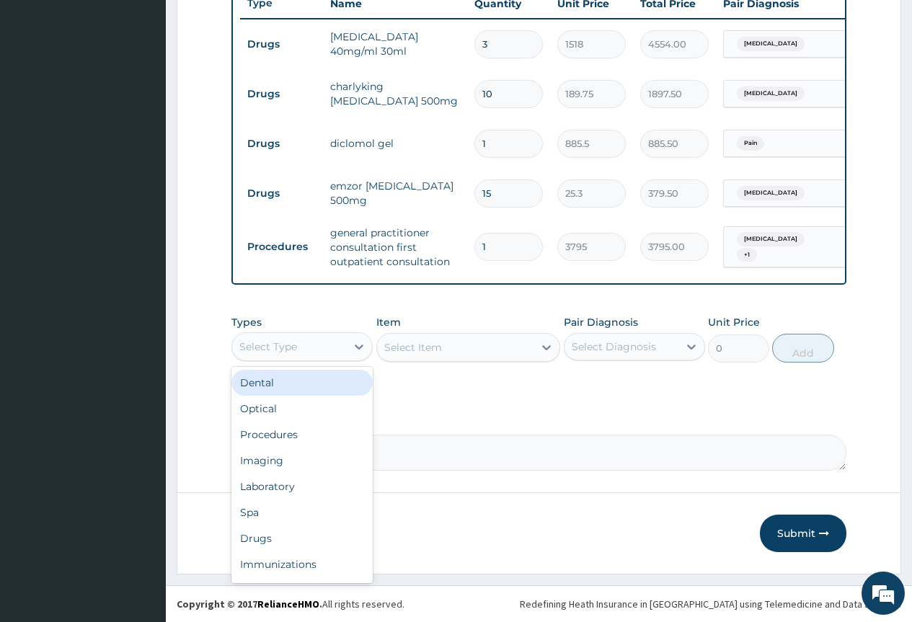
click at [319, 352] on div "Select Type" at bounding box center [289, 346] width 114 height 23
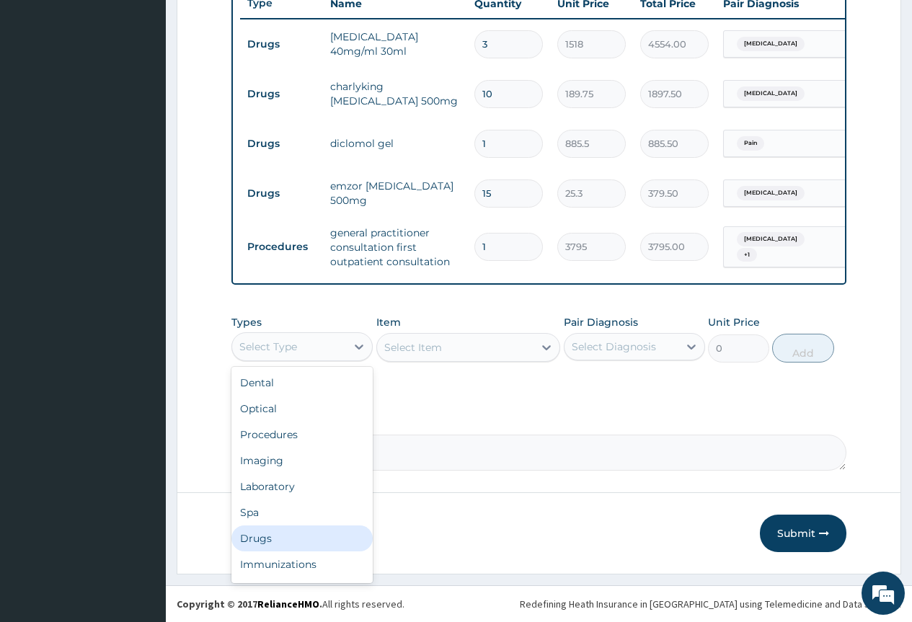
click at [298, 551] on div "Drugs" at bounding box center [301, 538] width 141 height 26
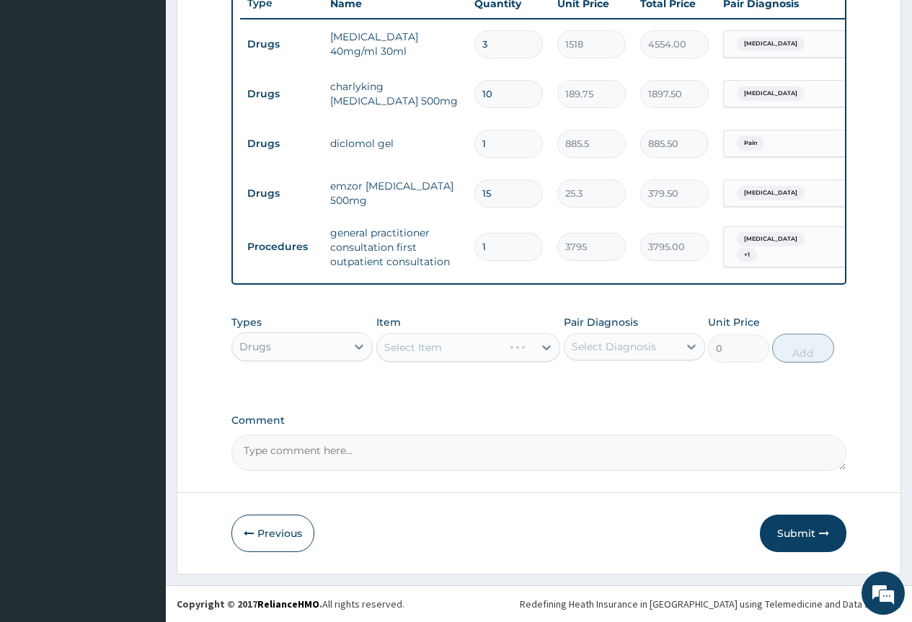
click at [473, 355] on div "Select Item" at bounding box center [468, 347] width 184 height 29
click at [543, 349] on div "Select Item" at bounding box center [468, 347] width 184 height 29
click at [532, 347] on div "Select Item" at bounding box center [468, 347] width 184 height 29
click at [520, 347] on div "Select Item" at bounding box center [468, 347] width 184 height 29
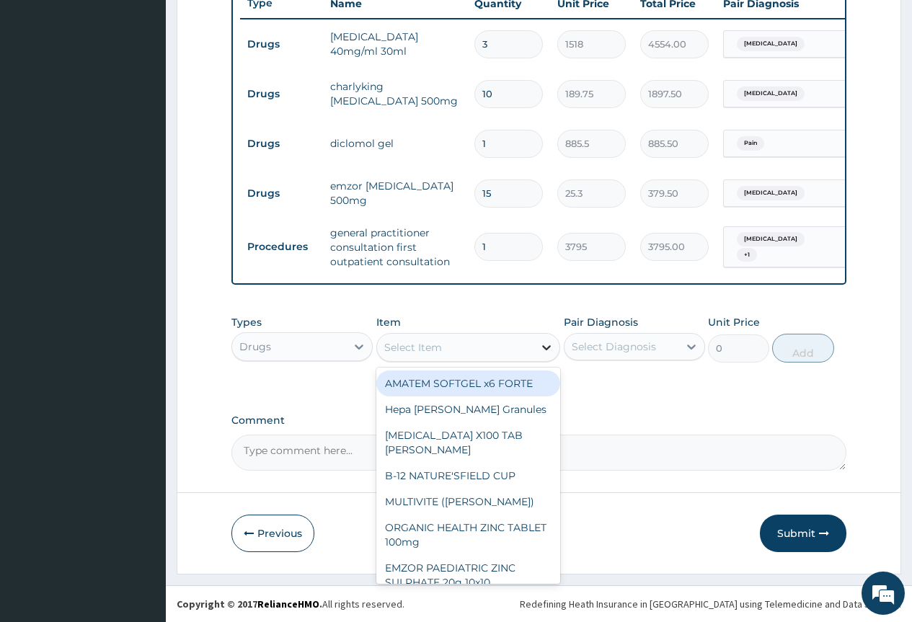
click at [544, 350] on icon at bounding box center [546, 347] width 9 height 5
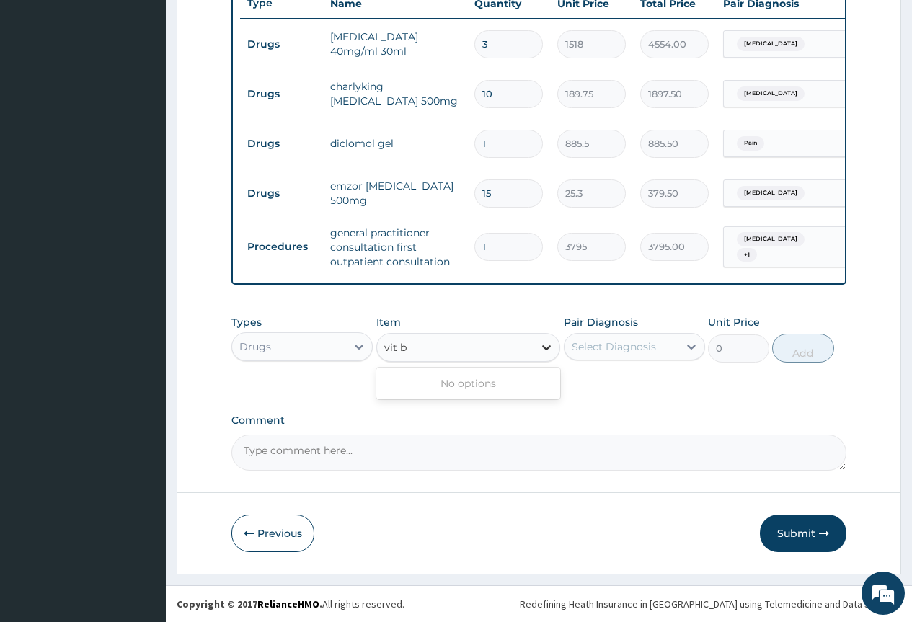
type input "vit"
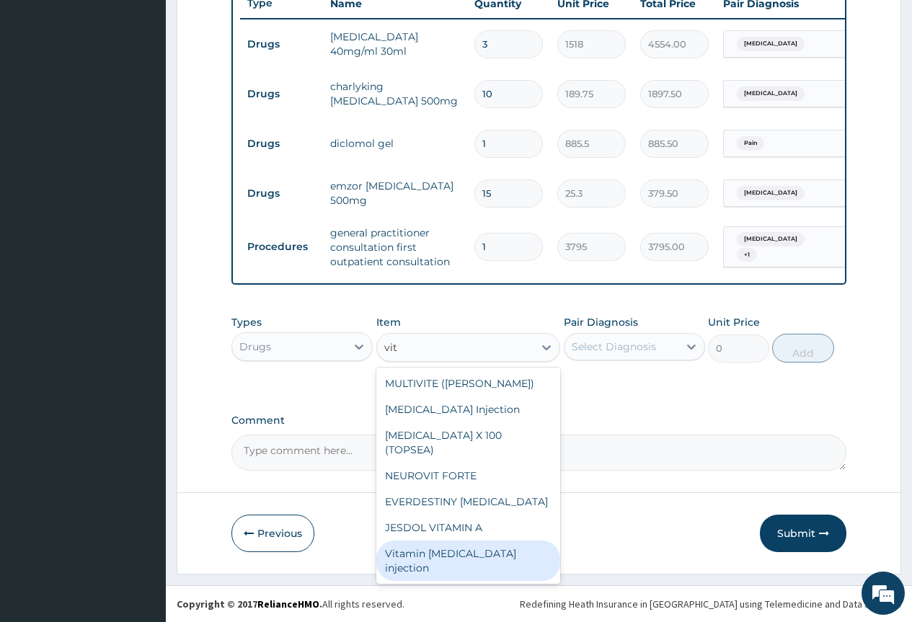
scroll to position [72, 0]
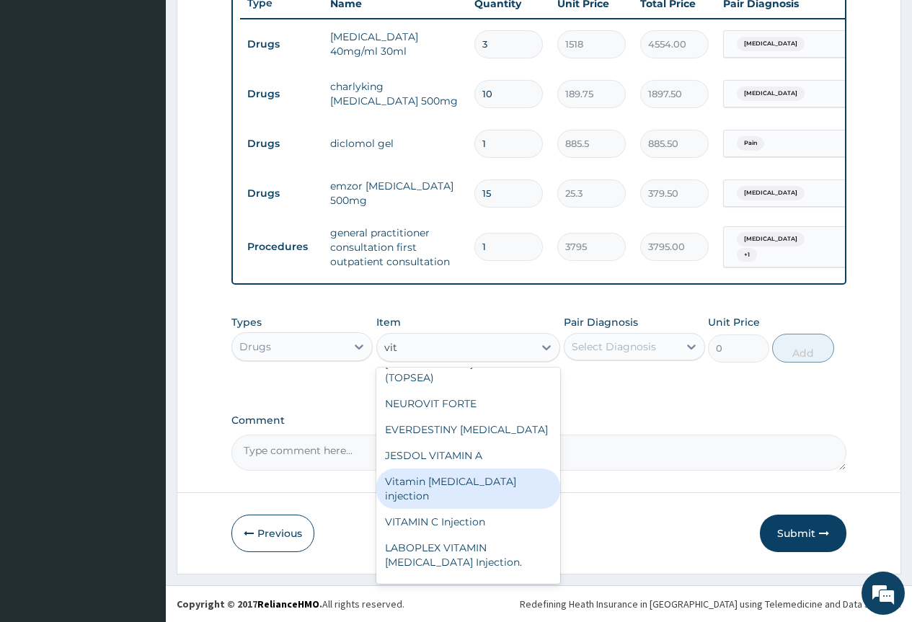
click at [495, 471] on div "Vitamin [MEDICAL_DATA] injection" at bounding box center [468, 488] width 184 height 40
type input "379.5"
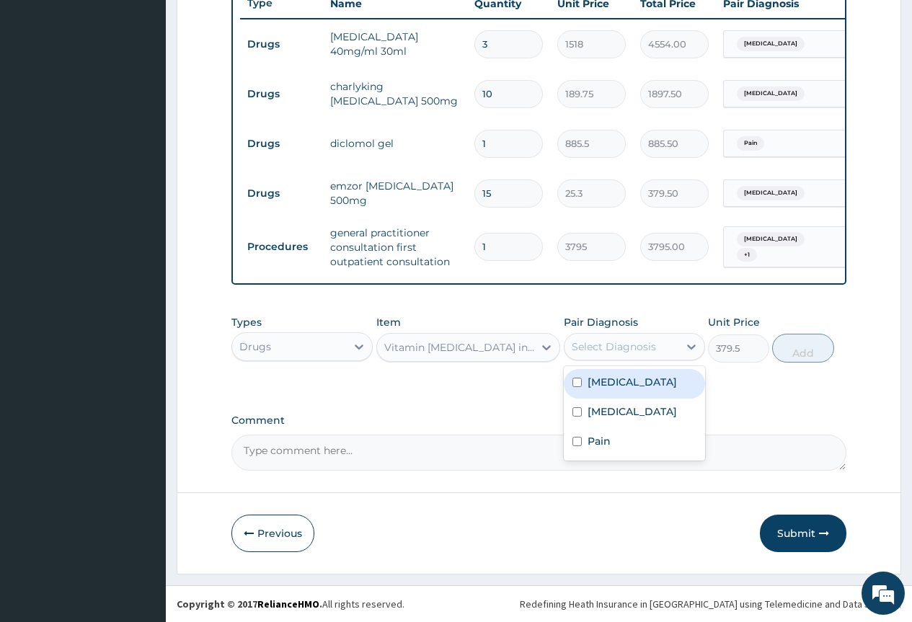
click at [631, 349] on div "Select Diagnosis" at bounding box center [614, 346] width 84 height 14
click at [626, 382] on div "Malaria" at bounding box center [634, 384] width 141 height 30
checkbox input "true"
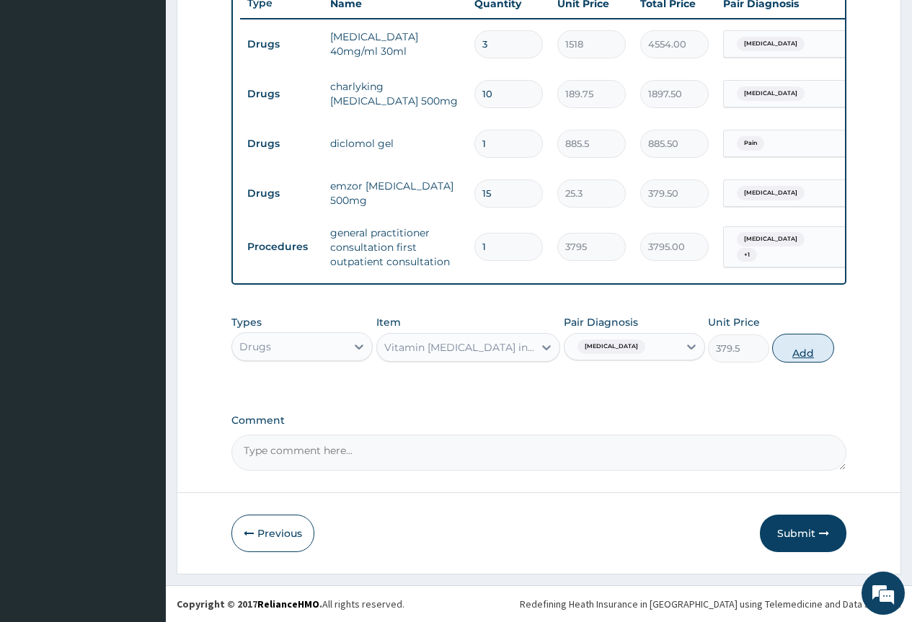
click at [804, 352] on button "Add" at bounding box center [802, 348] width 61 height 29
type input "0"
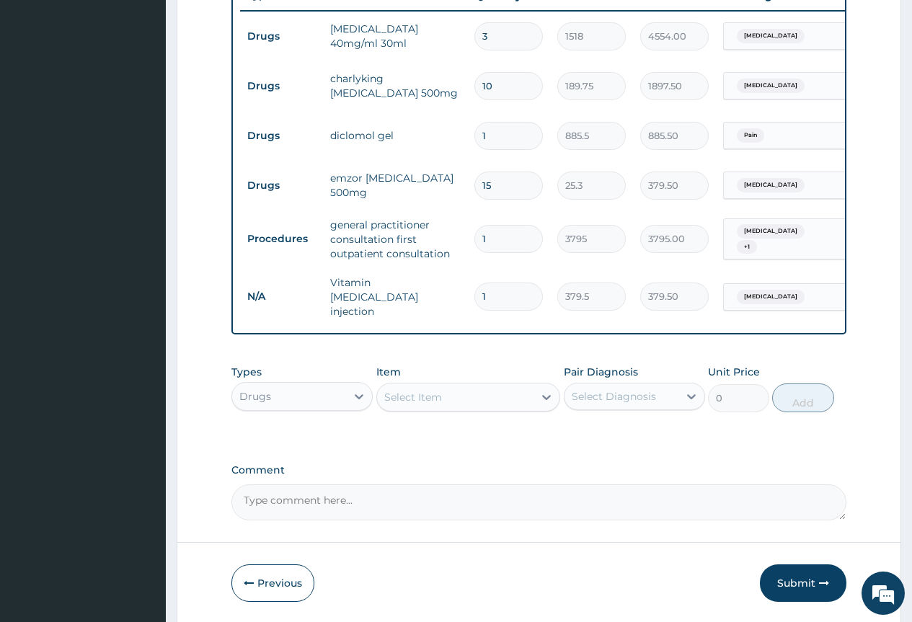
type input "0.00"
type input "3"
type input "1138.50"
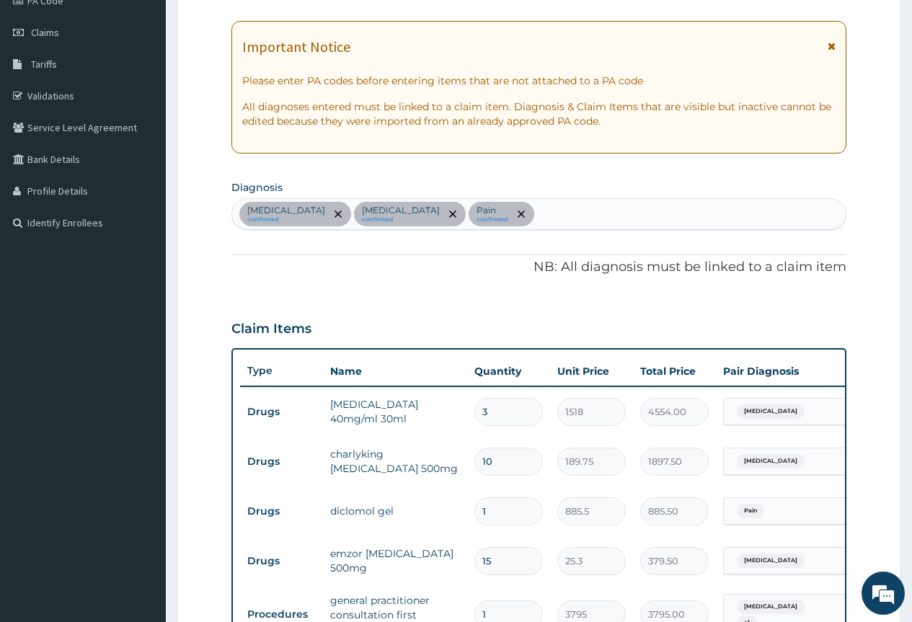
scroll to position [59, 0]
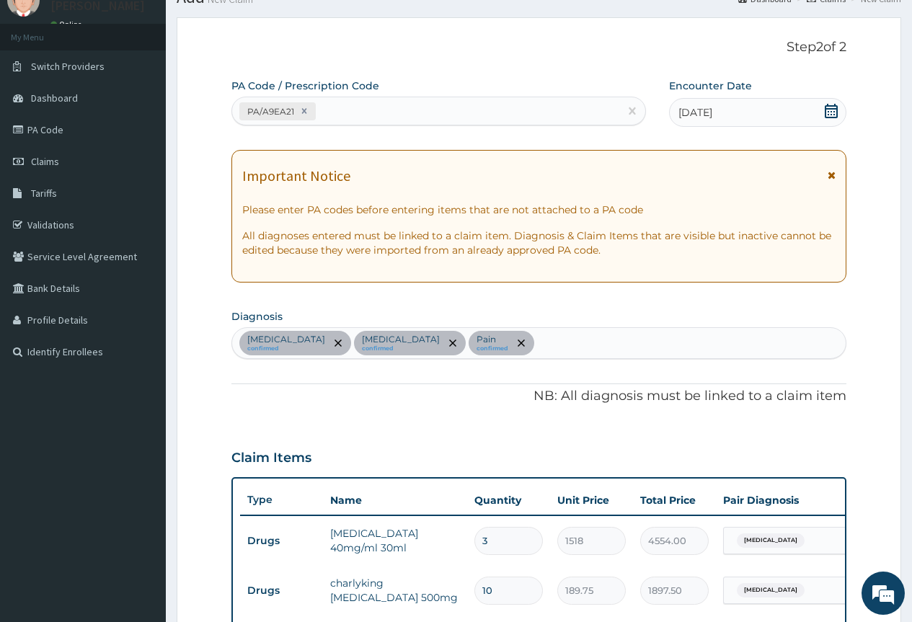
type input "3"
click at [489, 344] on div "Malaria confirmed Sepsis confirmed Pain confirmed" at bounding box center [538, 343] width 613 height 30
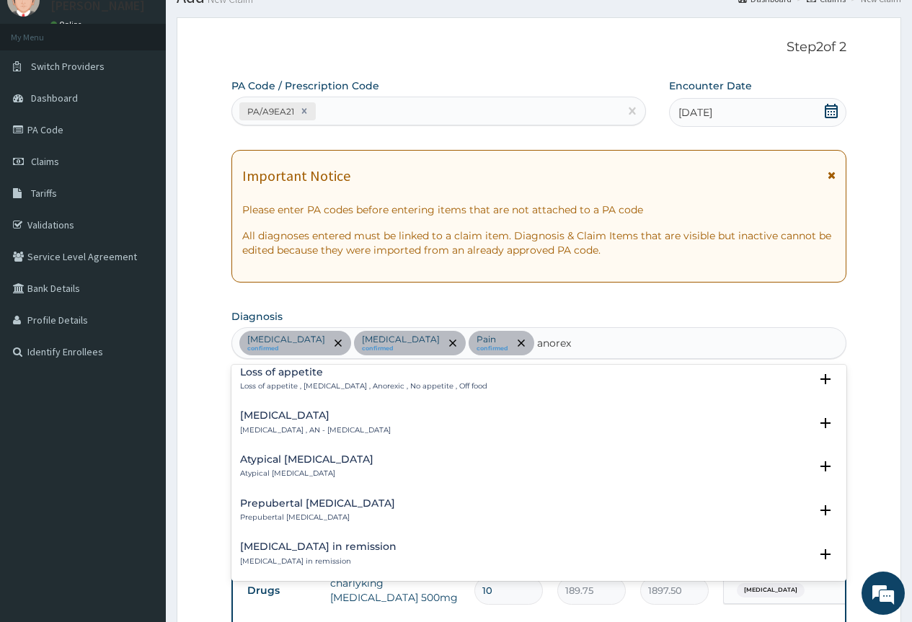
scroll to position [72, 0]
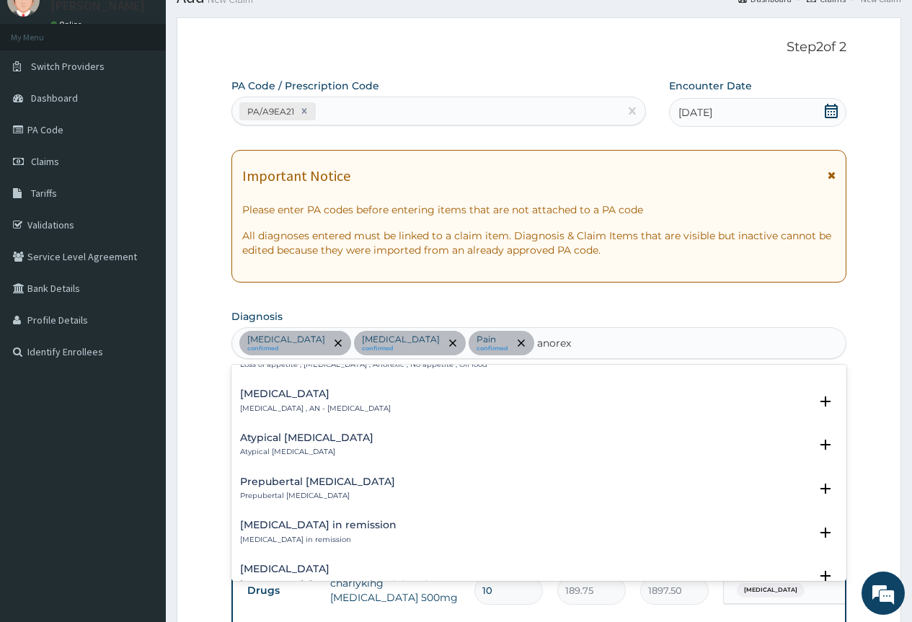
click at [280, 401] on div "Anorexia nervosa Anorexia nervosa , AN - Anorexia nervosa" at bounding box center [315, 400] width 151 height 25
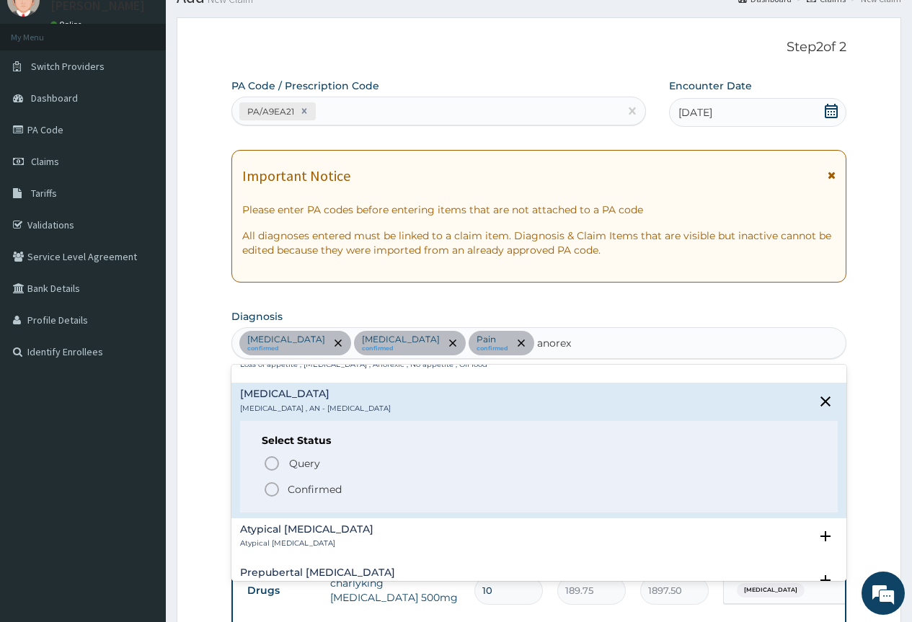
type input "anorex"
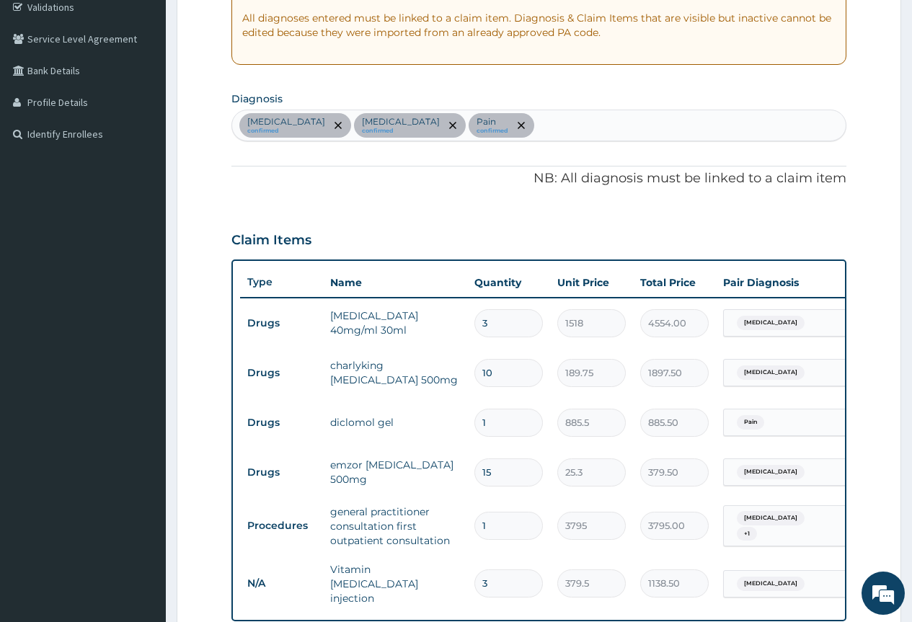
scroll to position [275, 0]
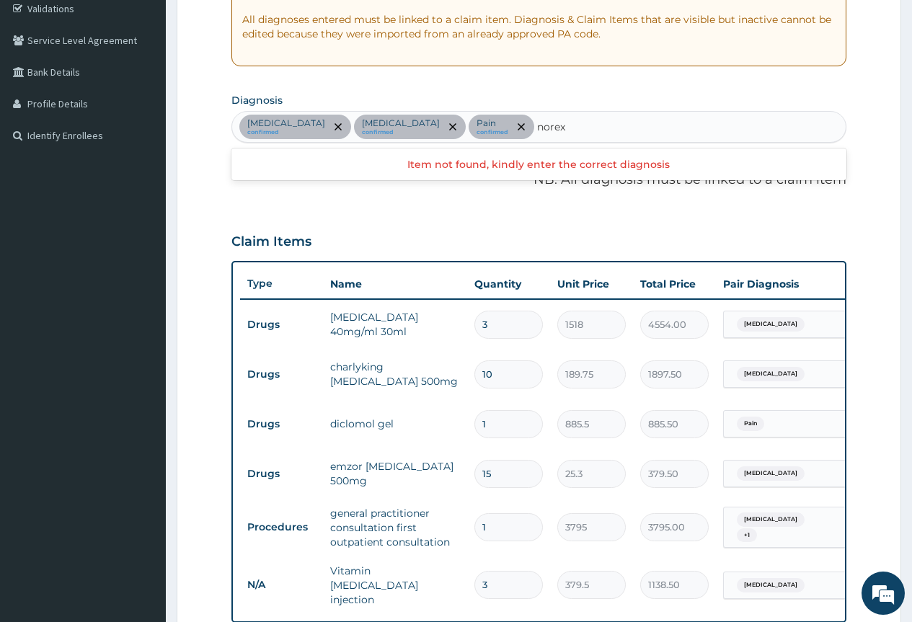
click at [537, 126] on input "norex" at bounding box center [552, 127] width 30 height 14
type input "anorex"
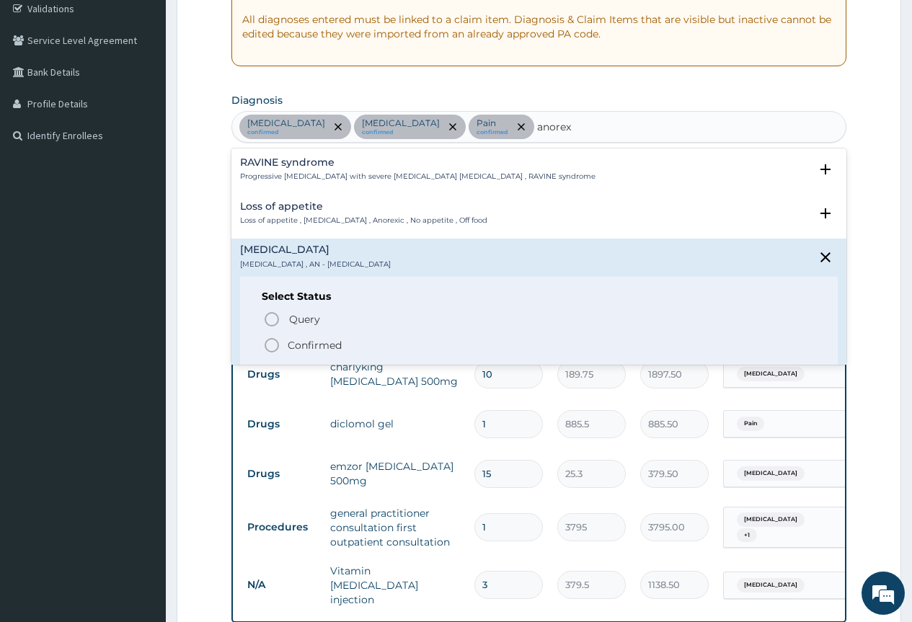
click at [280, 249] on h4 "Anorexia nervosa" at bounding box center [315, 249] width 151 height 11
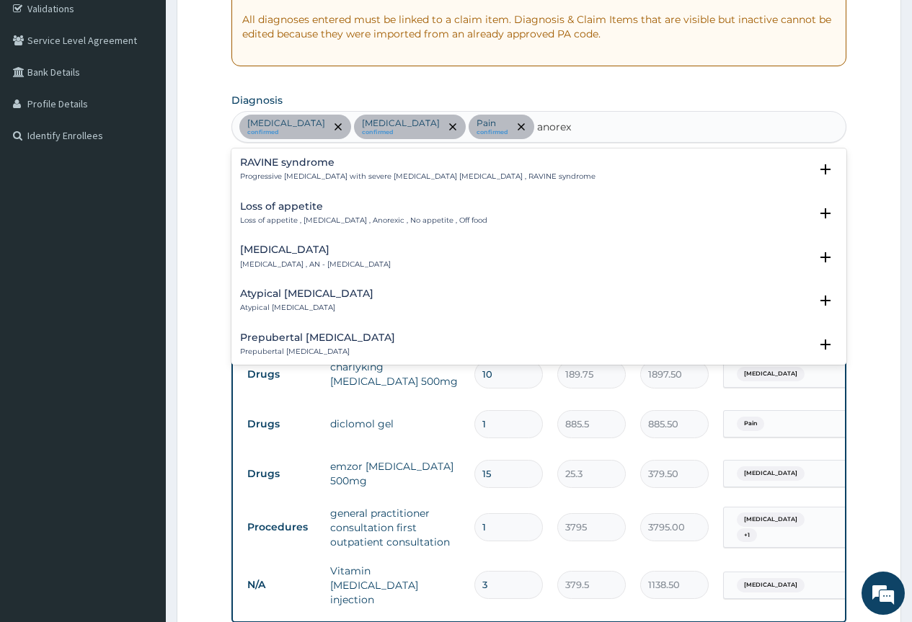
click at [275, 339] on h4 "Prepubertal anorexia nervosa" at bounding box center [317, 337] width 155 height 11
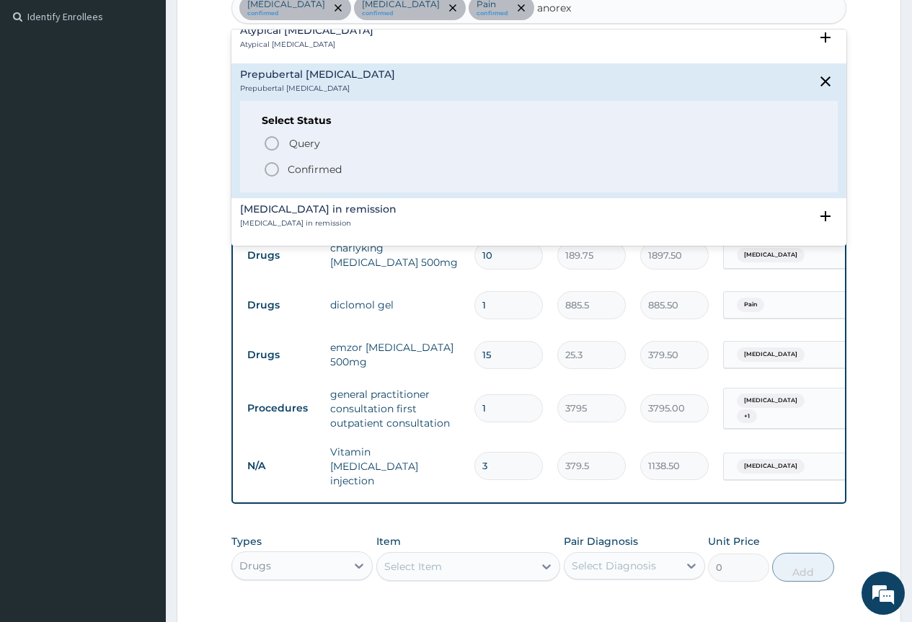
scroll to position [419, 0]
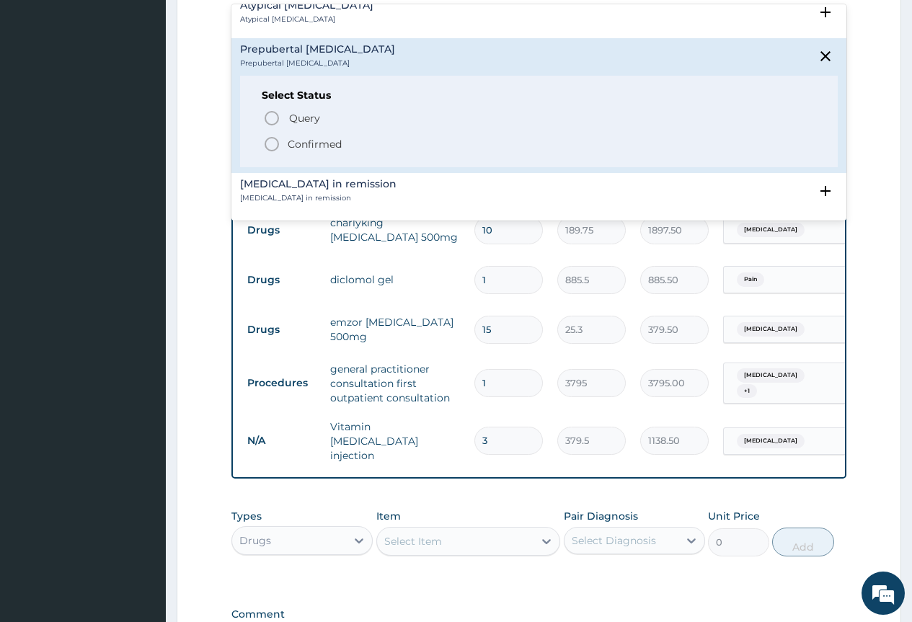
click at [272, 145] on icon "status option filled" at bounding box center [271, 143] width 17 height 17
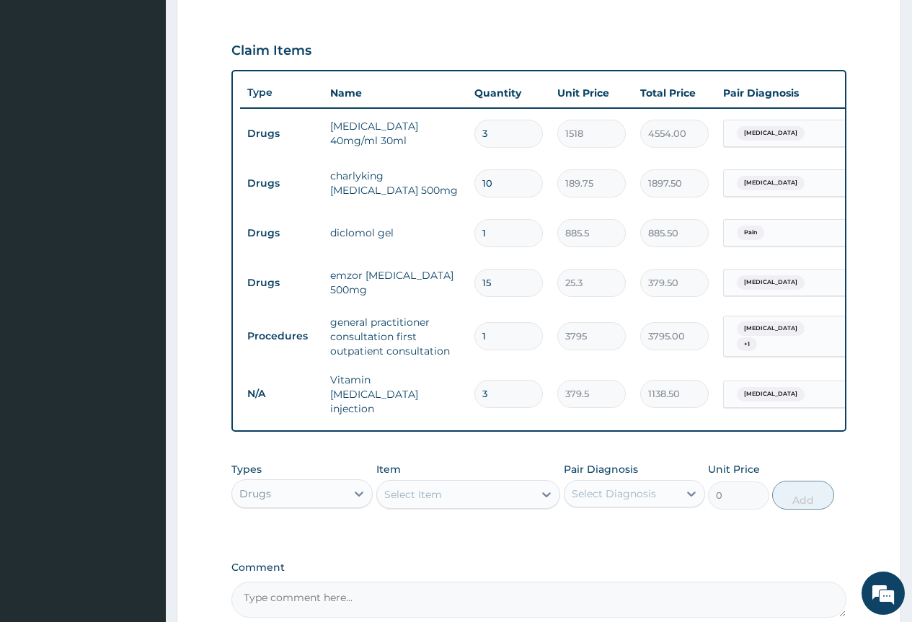
scroll to position [492, 0]
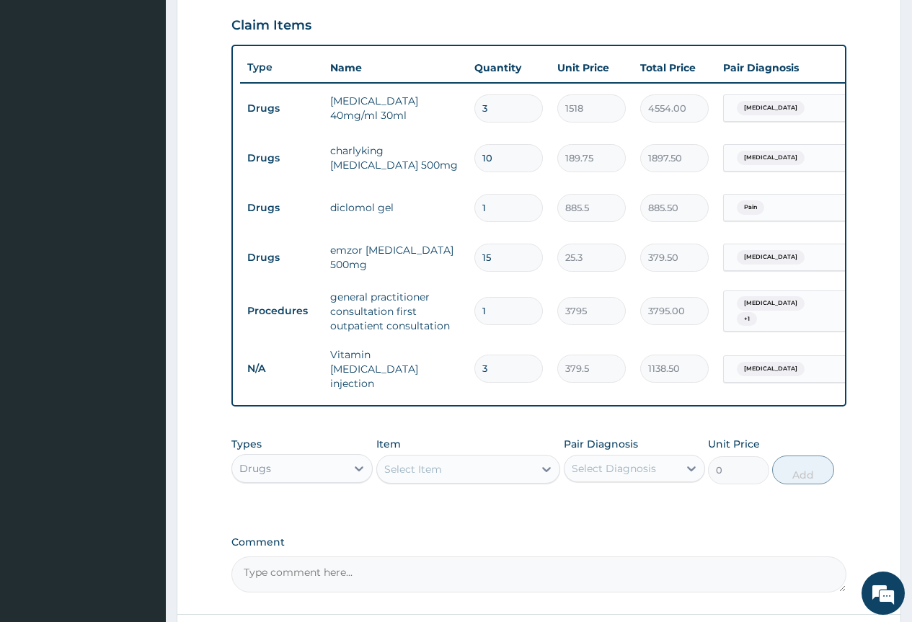
click at [494, 258] on input "15" at bounding box center [508, 258] width 68 height 28
type input "1"
type input "25.30"
type input "0.00"
type input "3"
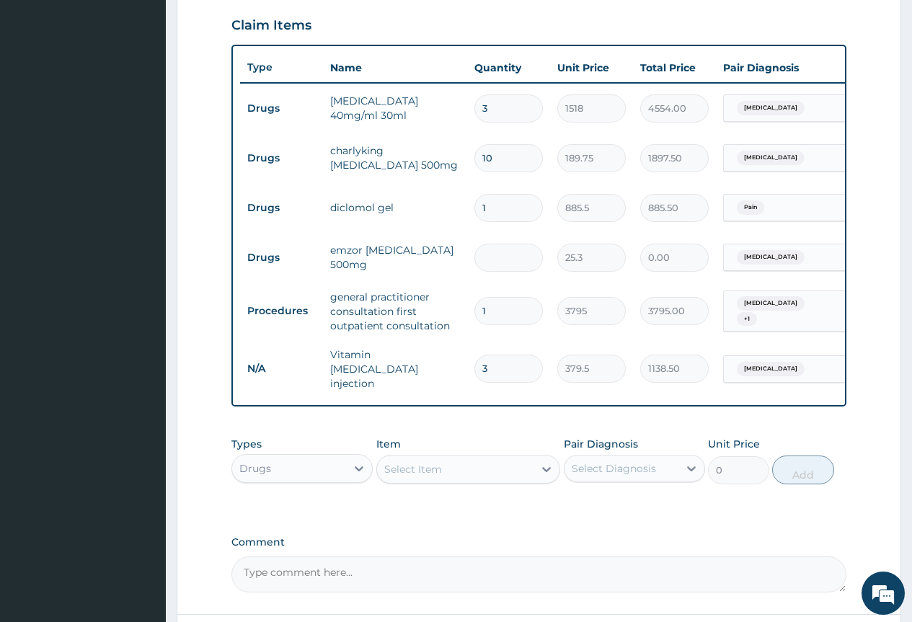
type input "75.90"
type input "30"
type input "759.00"
type input "30"
click at [889, 215] on form "Step 2 of 2 PA Code / Prescription Code PA/A9EA21 Encounter Date 05-04-2025 Imp…" at bounding box center [539, 140] width 724 height 1111
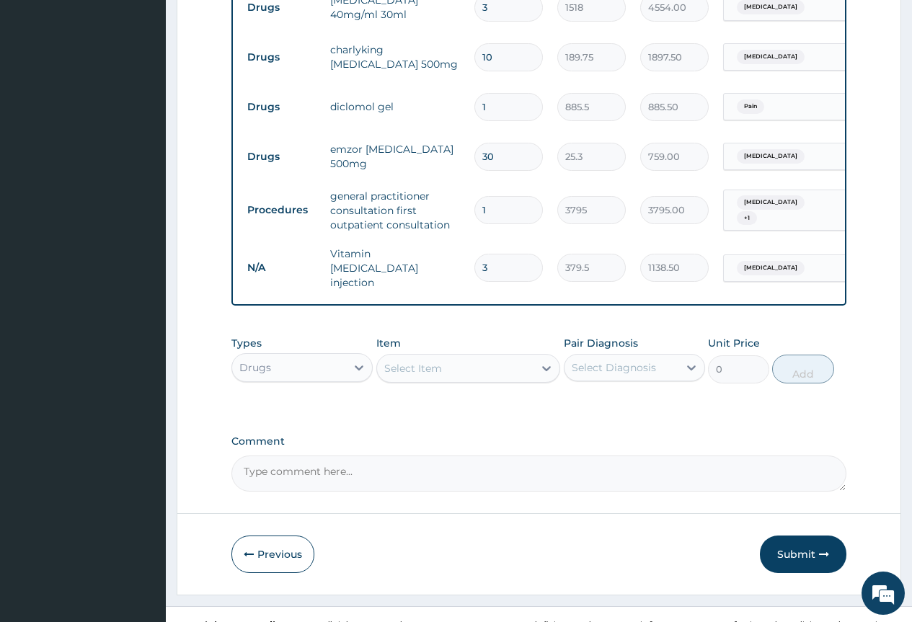
scroll to position [616, 0]
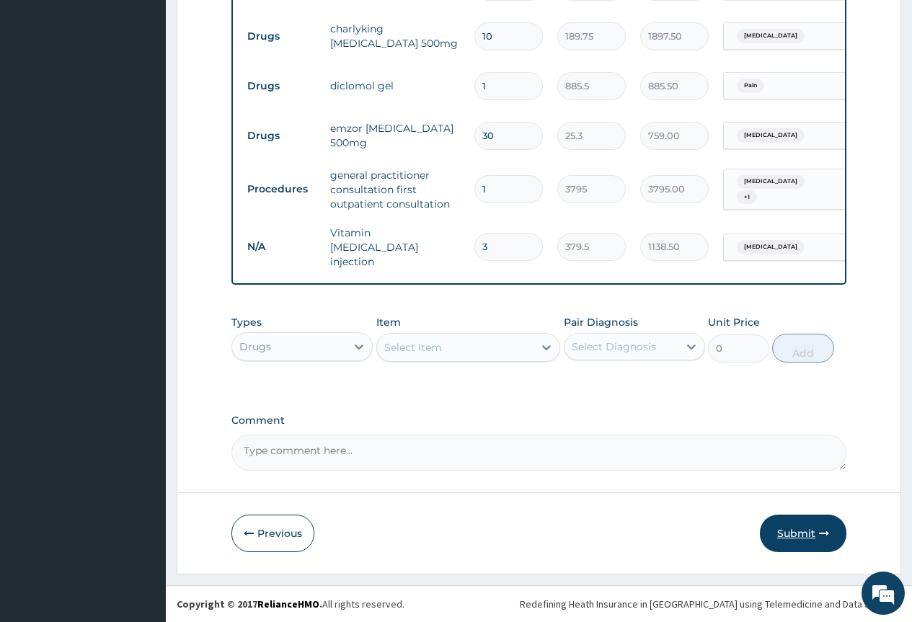
click at [793, 535] on button "Submit" at bounding box center [803, 533] width 86 height 37
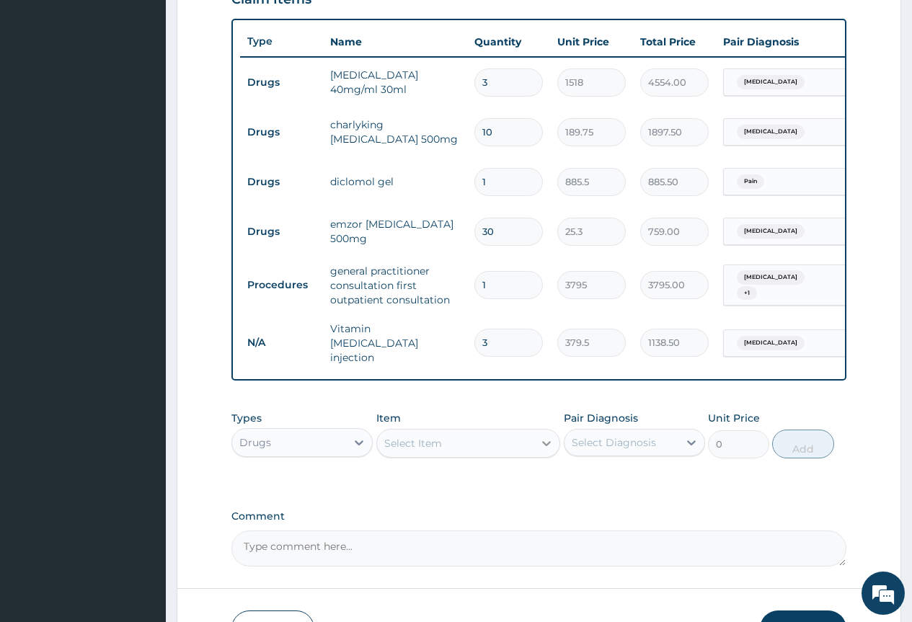
scroll to position [577, 0]
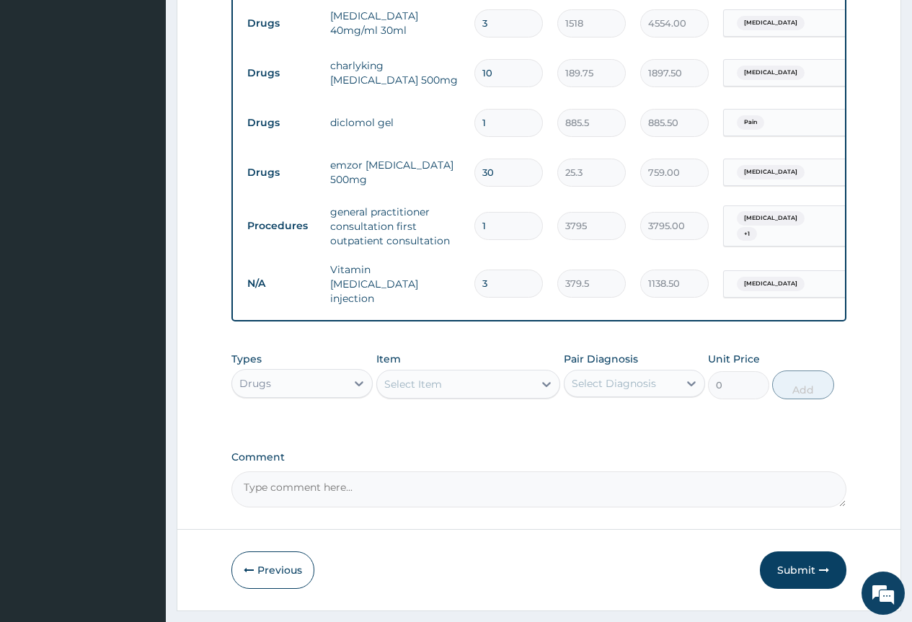
click at [756, 281] on span "Malaria" at bounding box center [771, 284] width 68 height 14
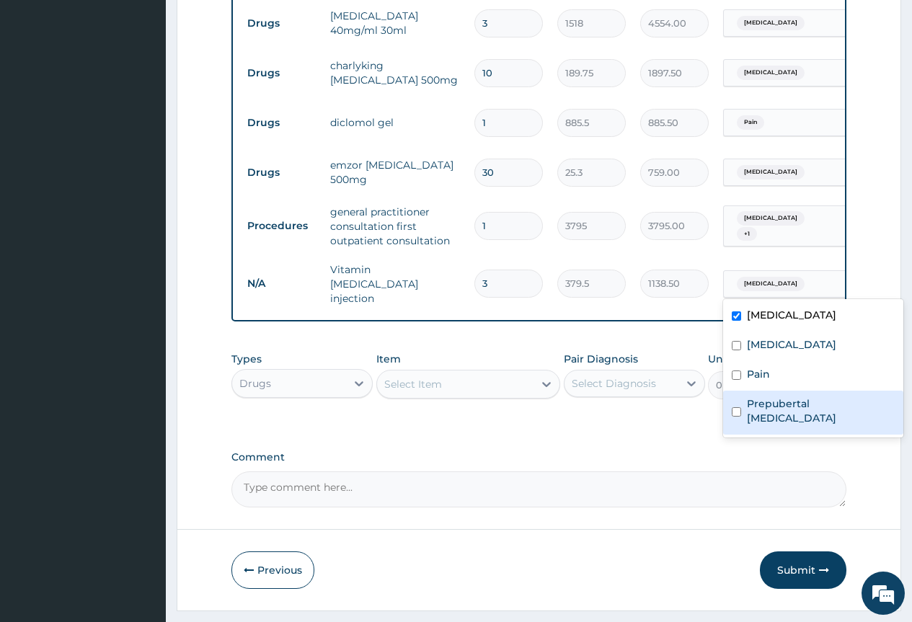
click at [764, 414] on label "Prepubertal anorexia nervosa" at bounding box center [821, 410] width 148 height 29
checkbox input "true"
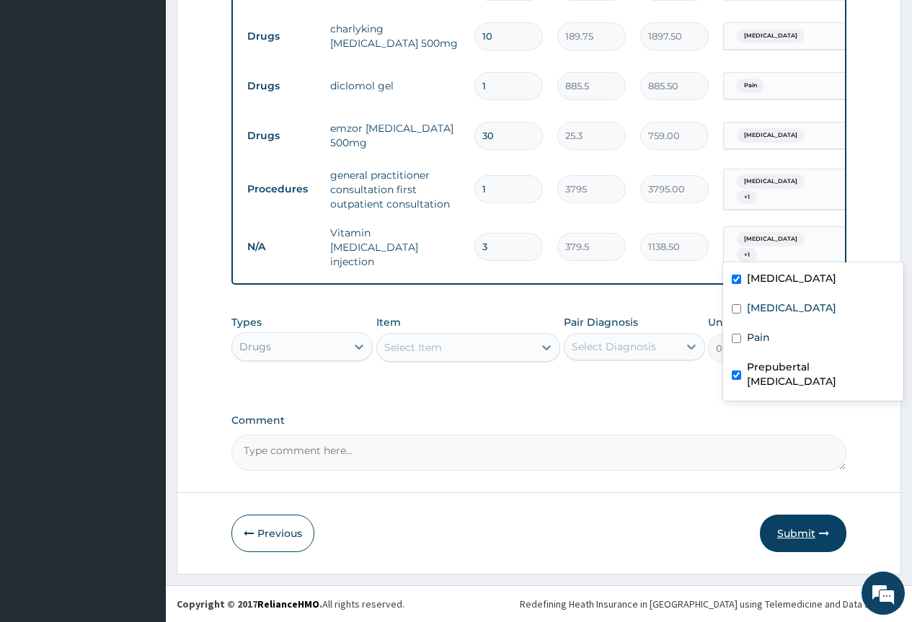
click at [789, 528] on button "Submit" at bounding box center [803, 533] width 86 height 37
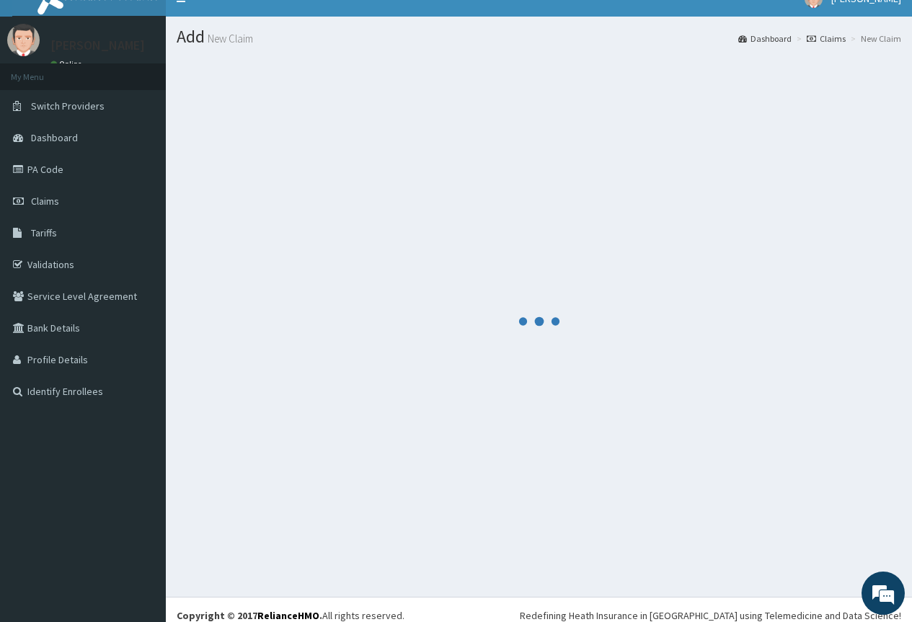
scroll to position [0, 0]
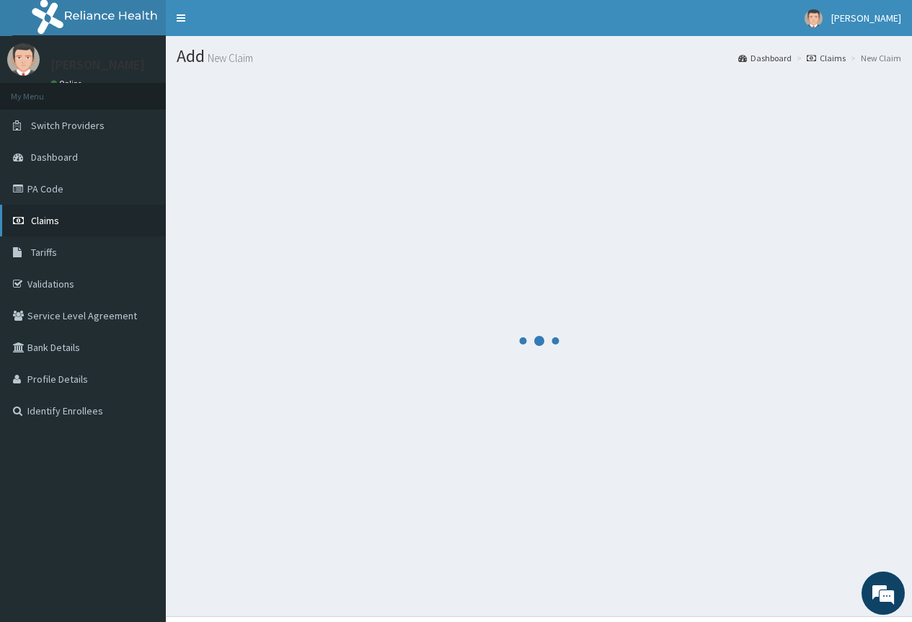
click at [40, 220] on span "Claims" at bounding box center [45, 220] width 28 height 13
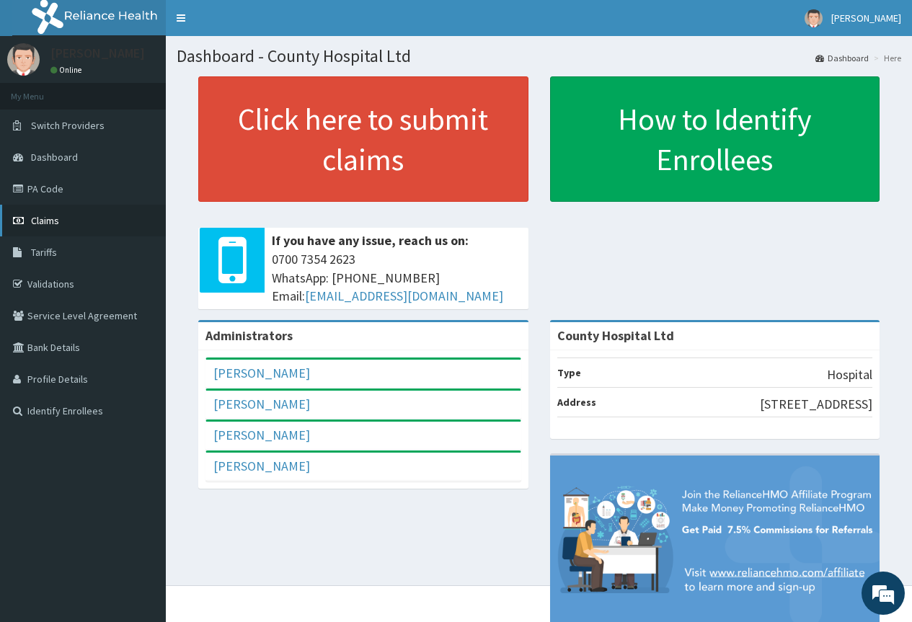
click at [41, 214] on span "Claims" at bounding box center [45, 220] width 28 height 13
click at [54, 191] on link "PA Code" at bounding box center [83, 189] width 166 height 32
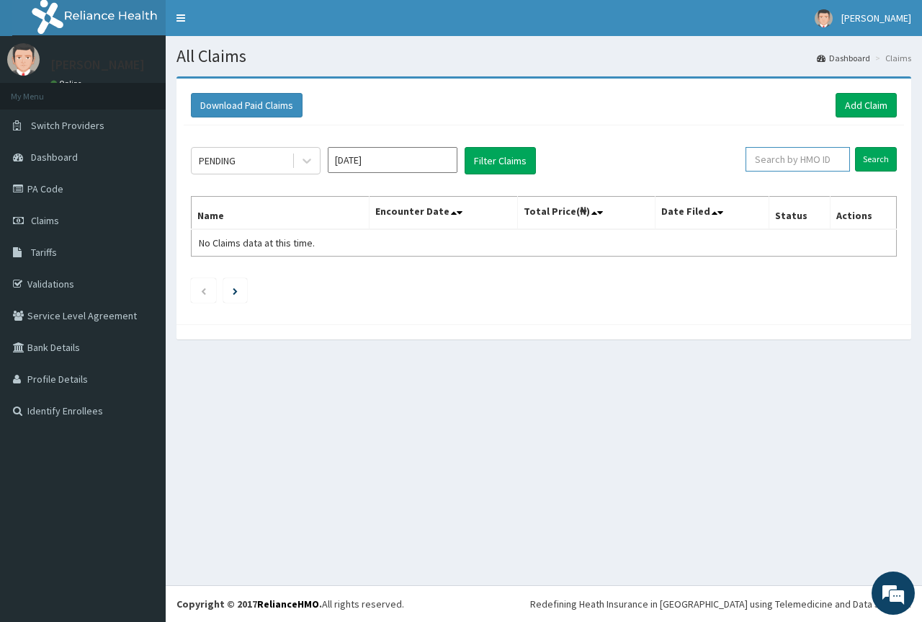
click at [789, 159] on input "text" at bounding box center [798, 159] width 104 height 25
paste input "LCM/10060/D"
type input "LCM/10060/D"
click at [880, 162] on input "Search" at bounding box center [876, 159] width 42 height 25
click at [873, 102] on link "Add Claim" at bounding box center [866, 105] width 61 height 25
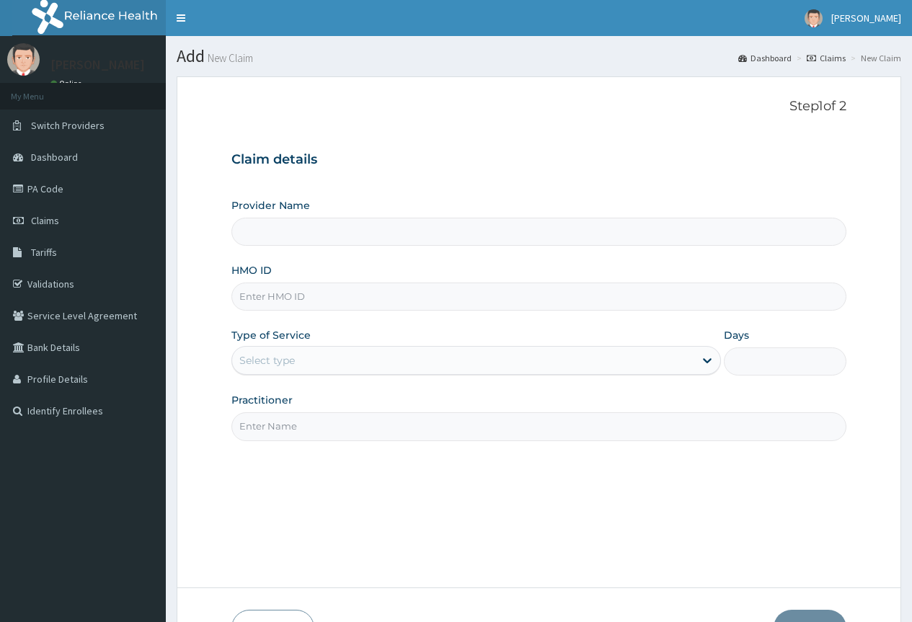
click at [298, 290] on input "HMO ID" at bounding box center [538, 297] width 615 height 28
paste input "LCM/10060/D"
type input "LCM/10060/D"
type input "County Hospital Ltd"
type input "LCM/10060/D"
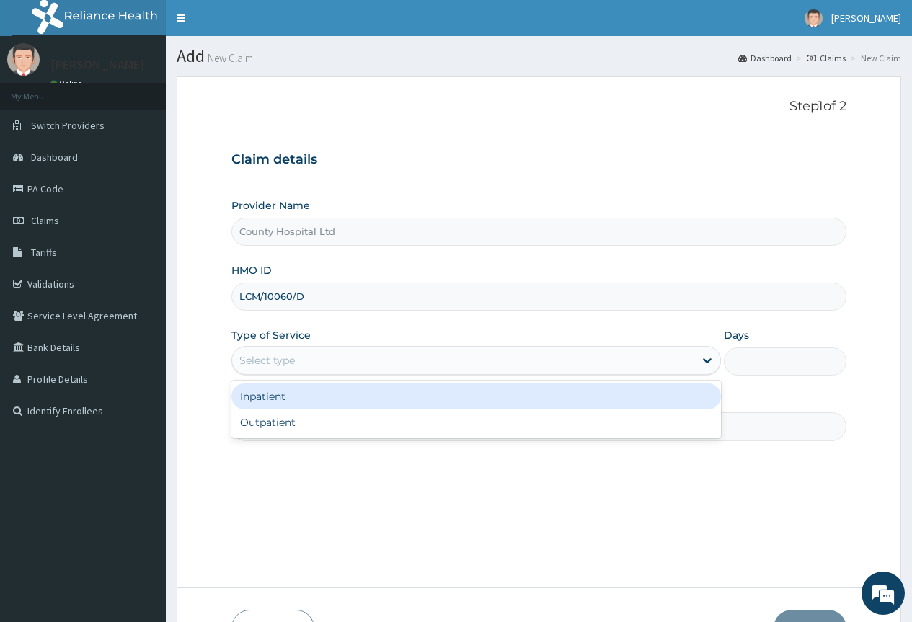
click at [308, 353] on div "Select type" at bounding box center [463, 360] width 462 height 23
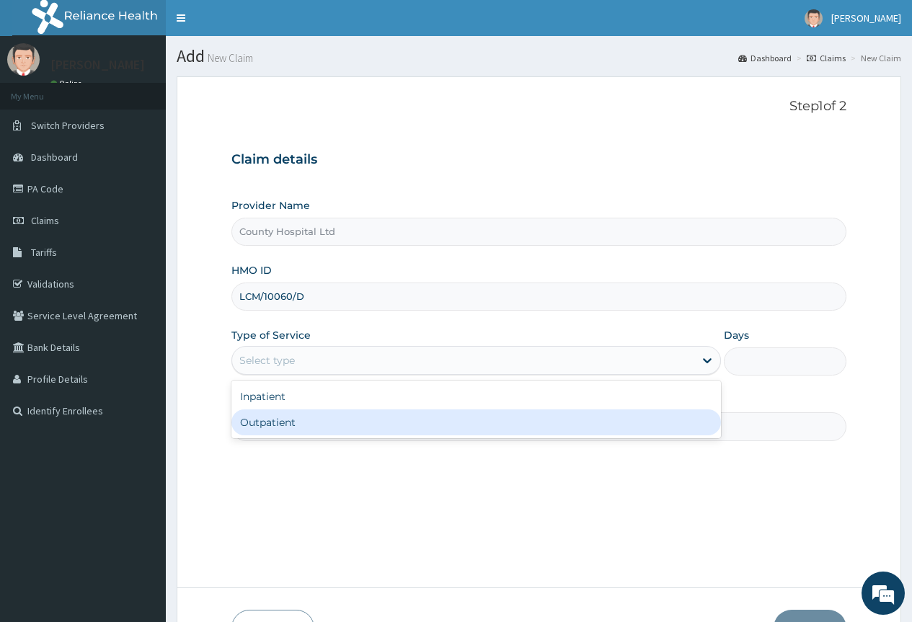
click at [314, 415] on div "Outpatient" at bounding box center [475, 422] width 489 height 26
type input "1"
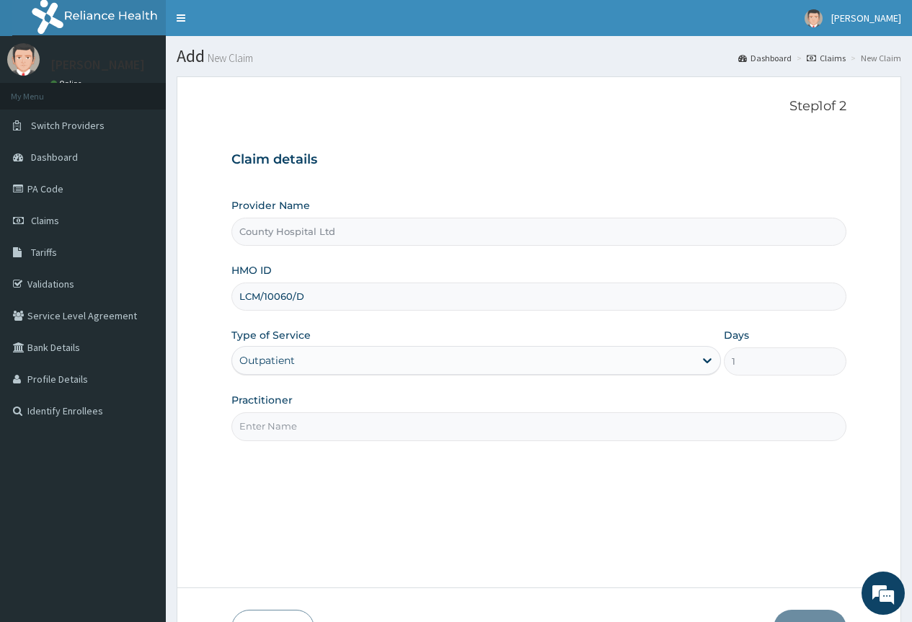
click at [314, 415] on input "Practitioner" at bounding box center [538, 426] width 615 height 28
type input "dr adedeji"
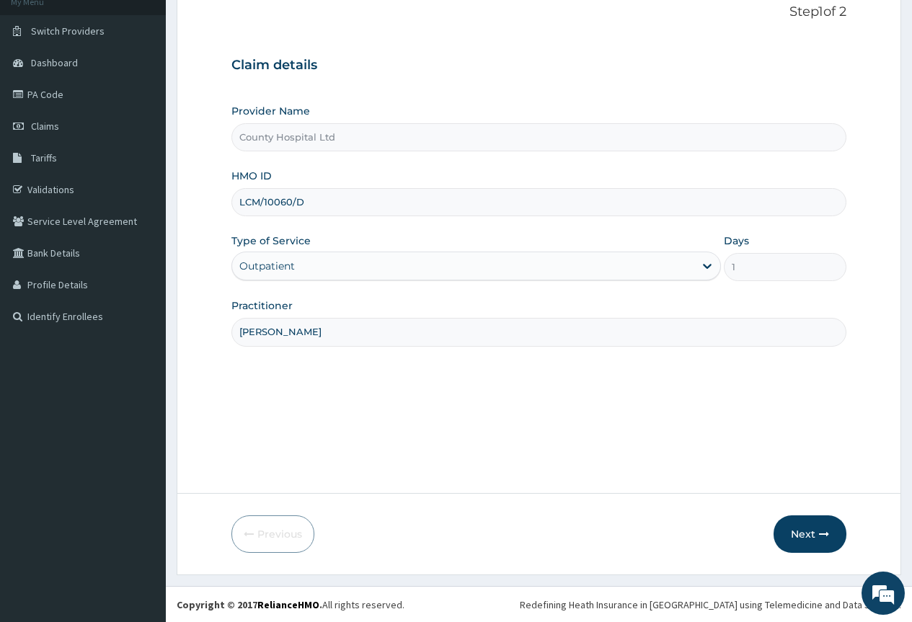
scroll to position [95, 0]
click at [799, 520] on button "Next" at bounding box center [809, 533] width 73 height 37
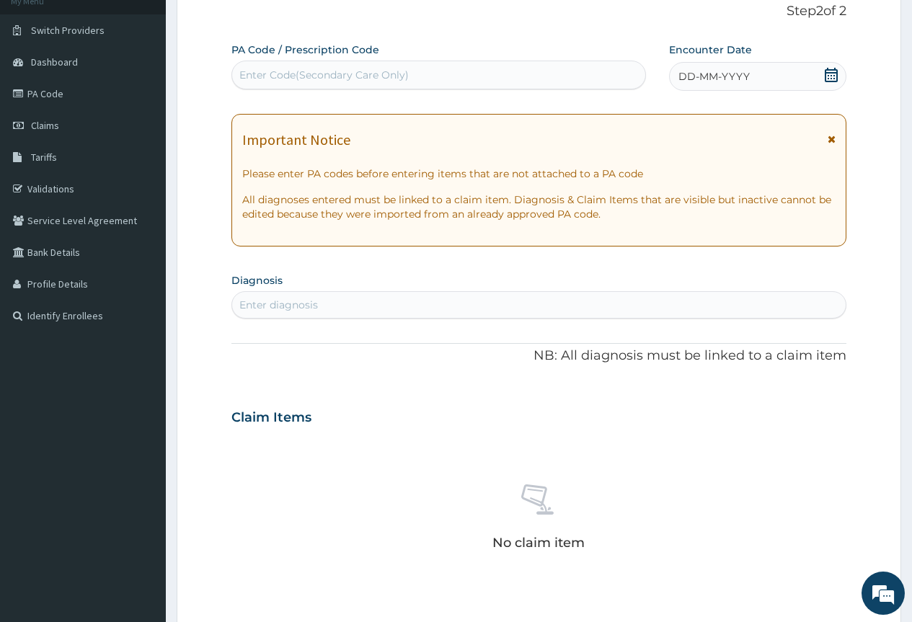
scroll to position [0, 0]
click at [272, 63] on div "Enter Code(Secondary Care Only)" at bounding box center [438, 75] width 414 height 29
paste input "PA/F985EB"
type input "PA/F985EB"
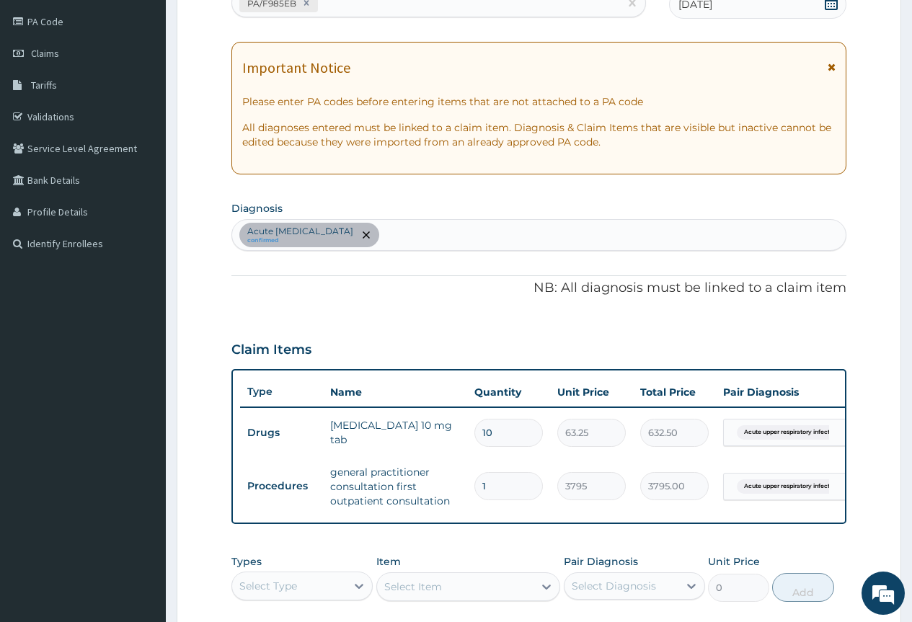
scroll to position [311, 0]
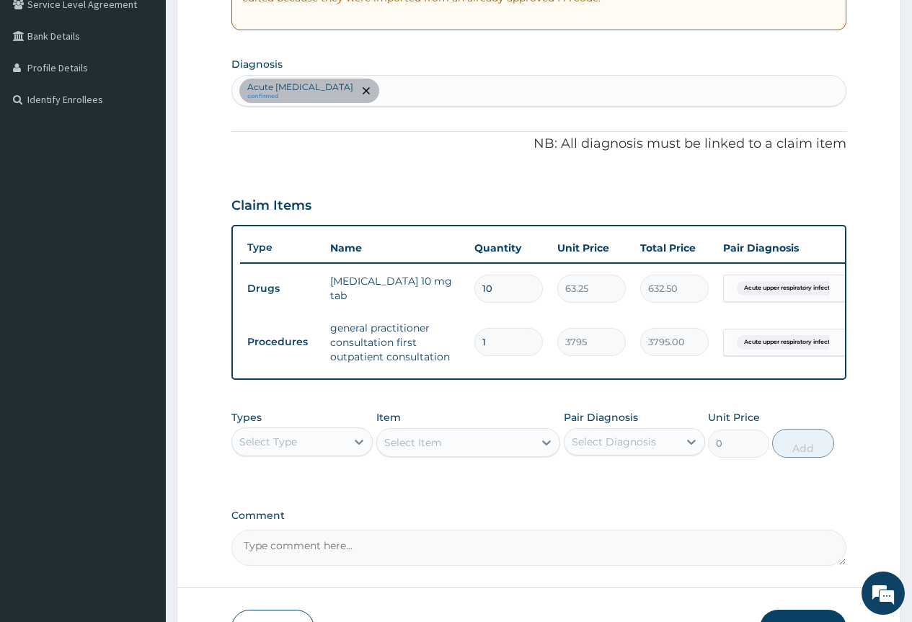
click at [313, 453] on div "Select Type" at bounding box center [289, 441] width 114 height 23
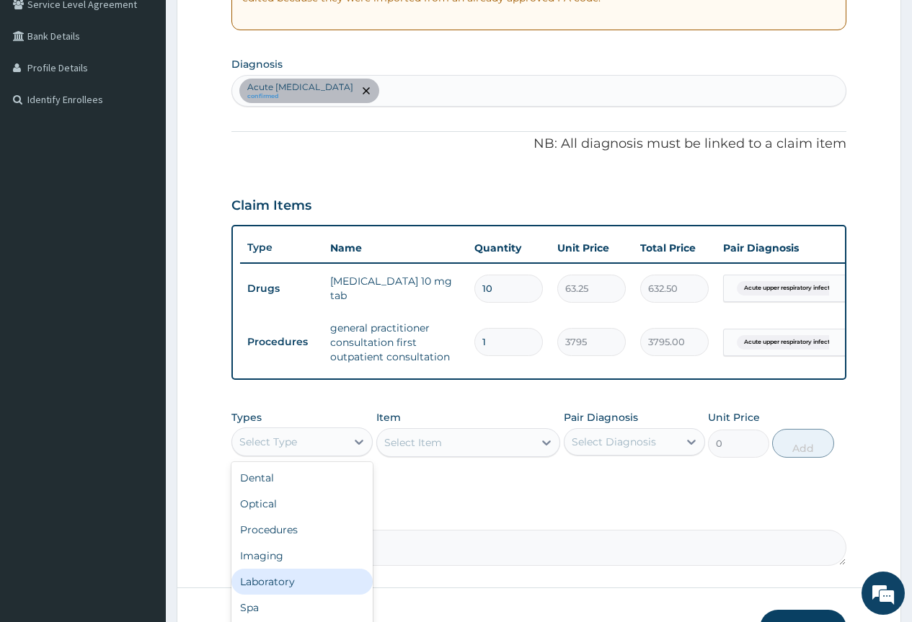
scroll to position [49, 0]
drag, startPoint x: 260, startPoint y: 603, endPoint x: 269, endPoint y: 592, distance: 13.8
click at [260, 597] on div "Drugs" at bounding box center [301, 585] width 141 height 26
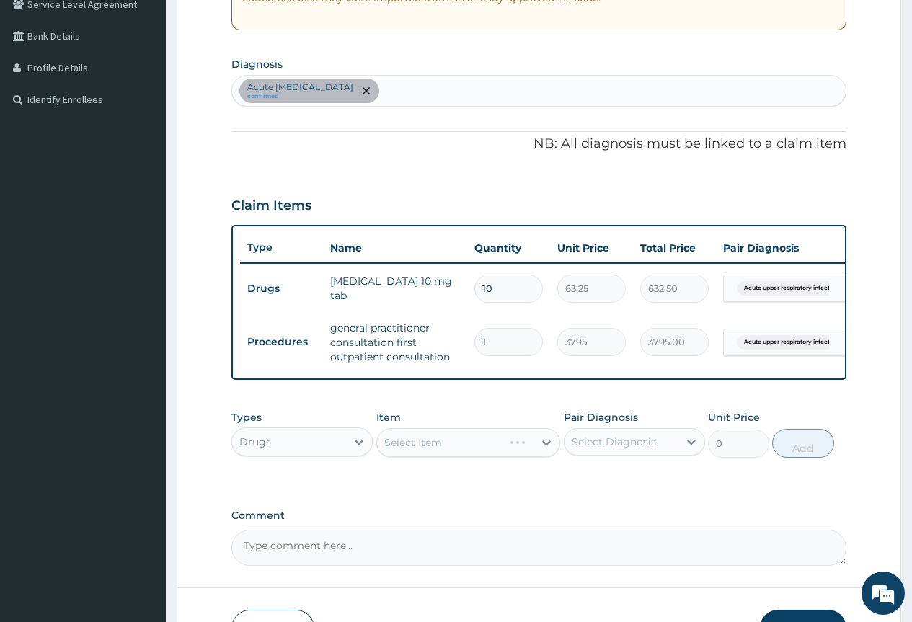
click at [449, 457] on div "Select Item" at bounding box center [468, 442] width 184 height 29
click at [544, 451] on div "Select Item" at bounding box center [468, 442] width 184 height 29
click at [511, 452] on div "Select Item" at bounding box center [468, 442] width 184 height 29
click at [494, 451] on div "Select Item" at bounding box center [468, 442] width 184 height 29
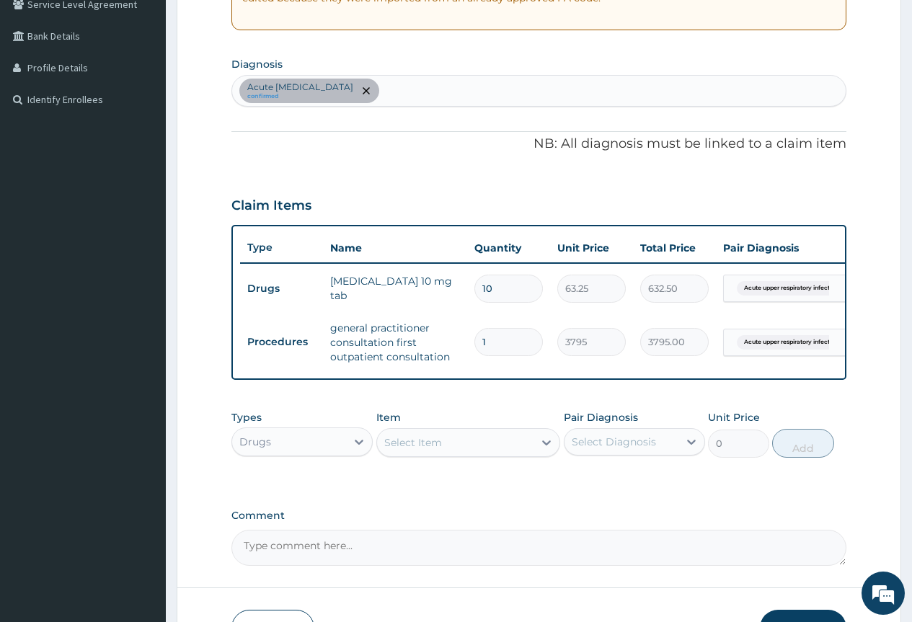
click at [522, 453] on div "Select Item" at bounding box center [455, 442] width 157 height 23
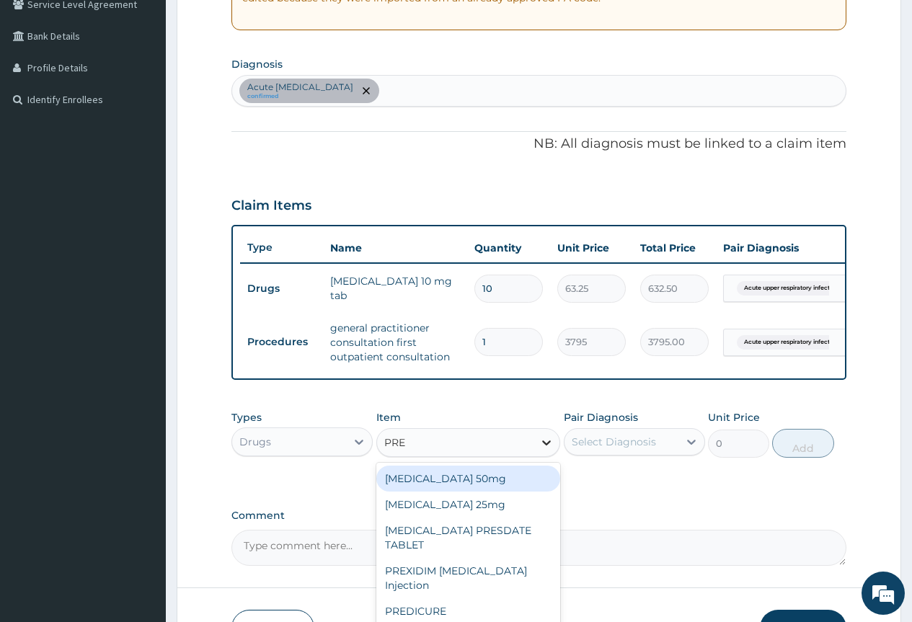
type input "PRED"
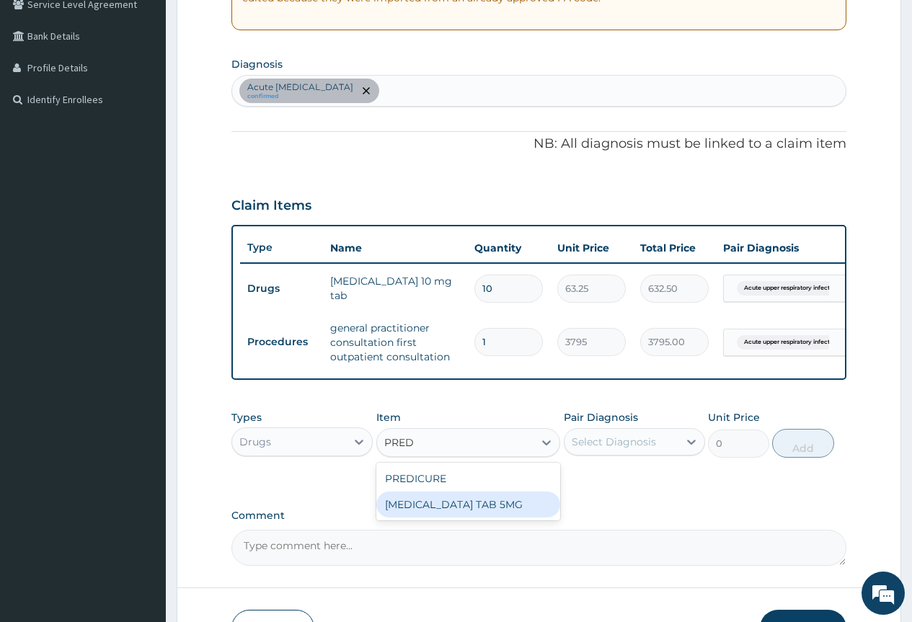
click at [439, 515] on div "PREDNISOLONE TAB 5MG" at bounding box center [468, 505] width 184 height 26
type input "50"
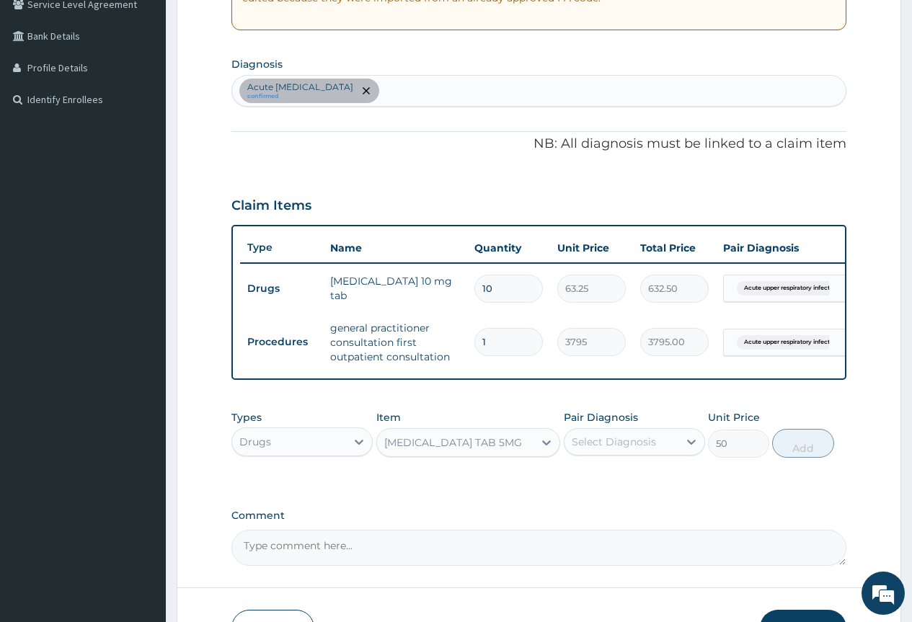
click at [604, 453] on div "Select Diagnosis" at bounding box center [621, 441] width 114 height 23
click at [610, 487] on label "Acute upper respiratory infection" at bounding box center [641, 484] width 109 height 29
checkbox input "true"
click at [799, 453] on button "Add" at bounding box center [802, 443] width 61 height 29
type input "0"
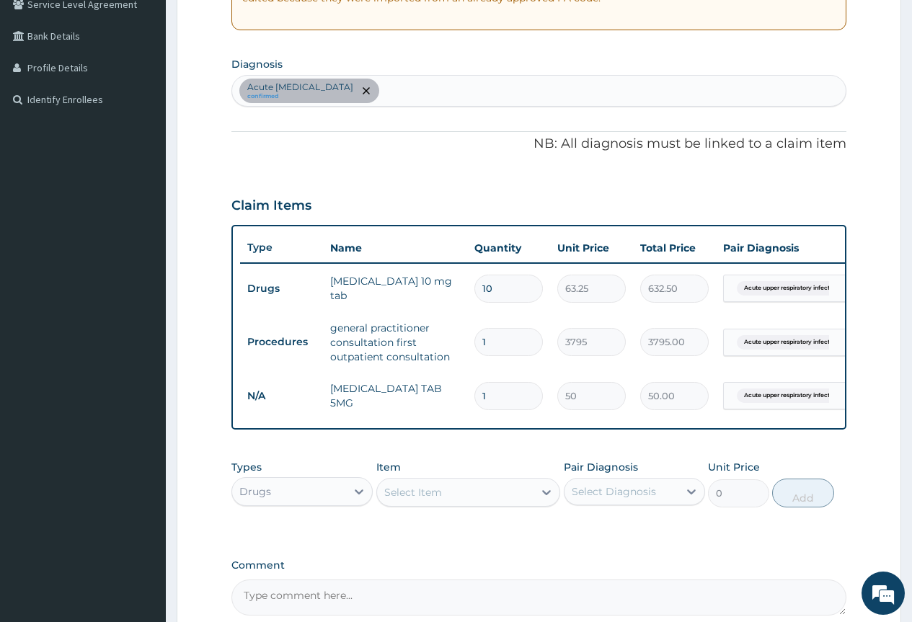
click at [476, 495] on div "Select Item" at bounding box center [455, 492] width 157 height 23
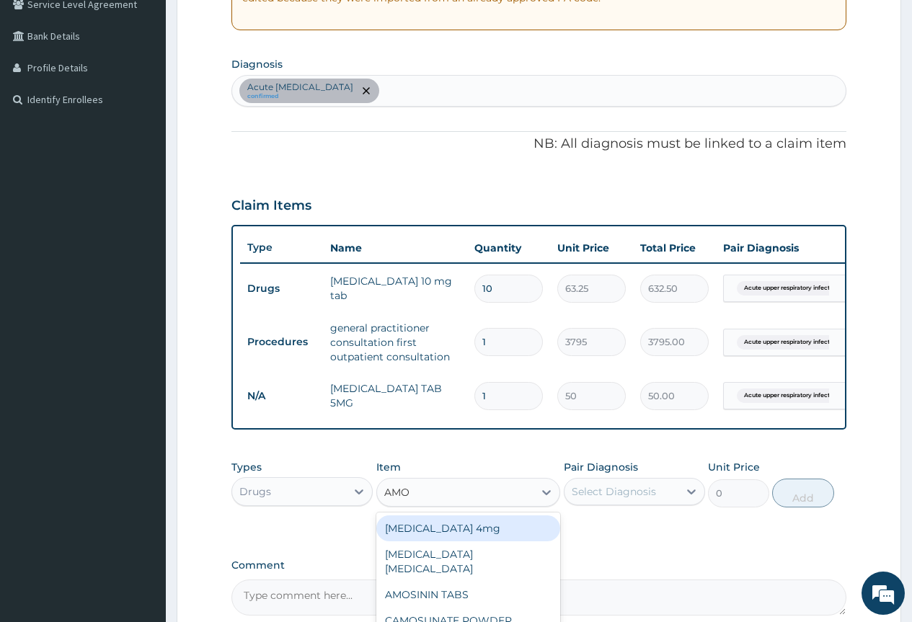
type input "AMOX"
click at [459, 535] on div "Co-amoxiclav 1g" at bounding box center [468, 528] width 184 height 26
type input "759"
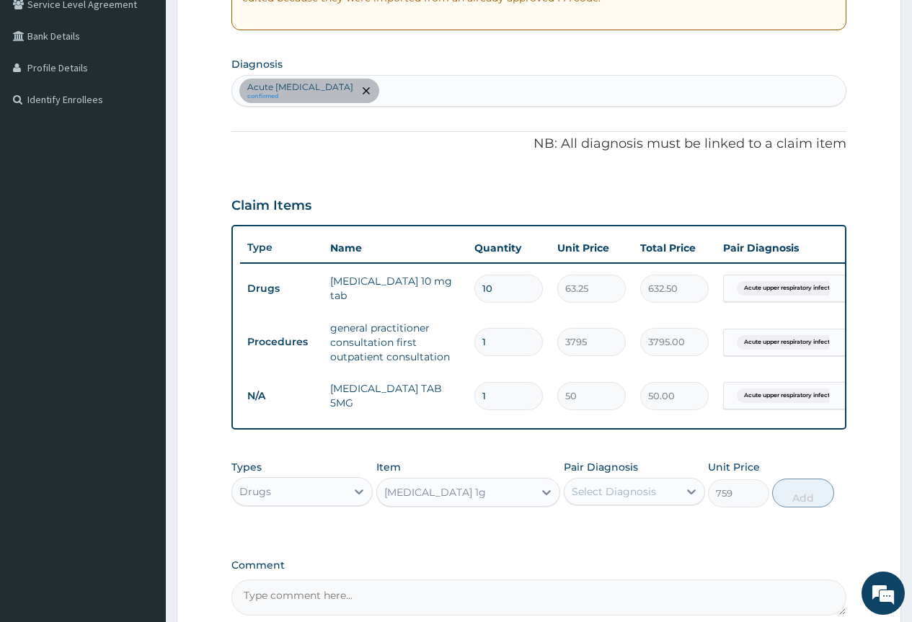
click at [586, 499] on div "Select Diagnosis" at bounding box center [614, 491] width 84 height 14
click at [623, 546] on label "Acute upper respiratory infection" at bounding box center [641, 534] width 109 height 29
checkbox input "true"
click at [794, 506] on button "Add" at bounding box center [802, 493] width 61 height 29
type input "0"
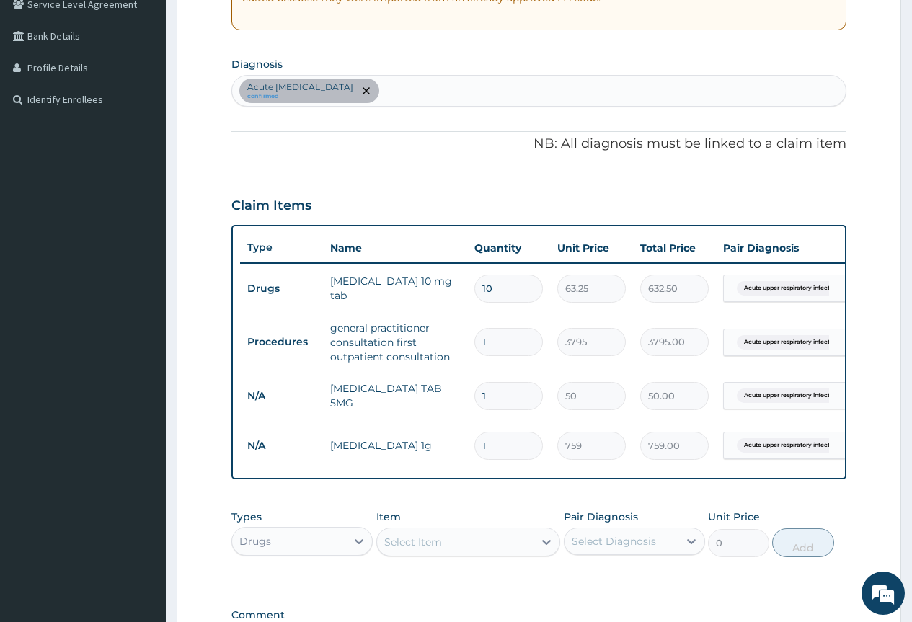
click at [497, 90] on div "Acute upper respiratory infection confirmed" at bounding box center [538, 91] width 613 height 30
type input "ASTHMA"
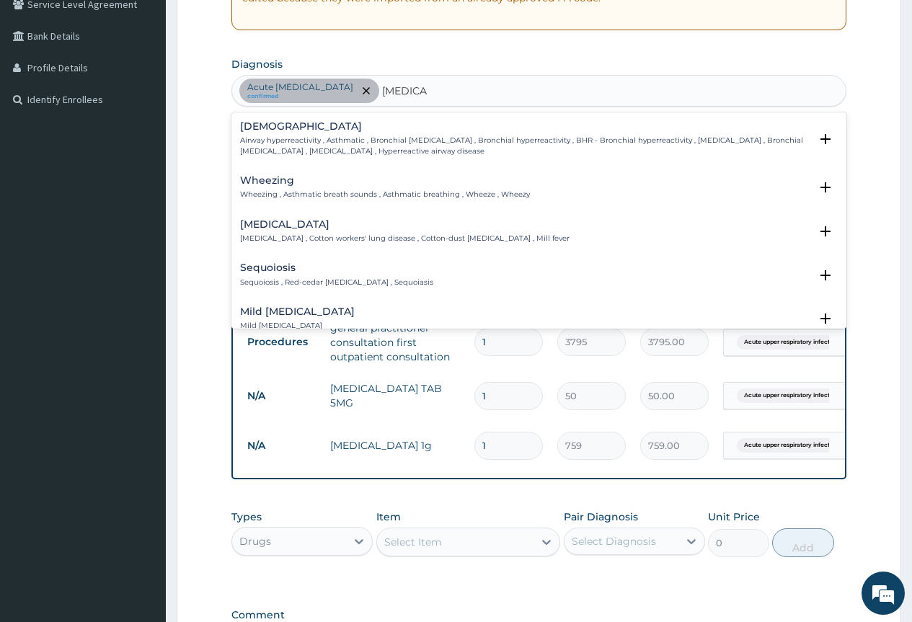
click at [264, 138] on p "Airway hyperreactivity , Asthmatic , Bronchial asthma , Bronchial hyperreactivi…" at bounding box center [524, 145] width 569 height 21
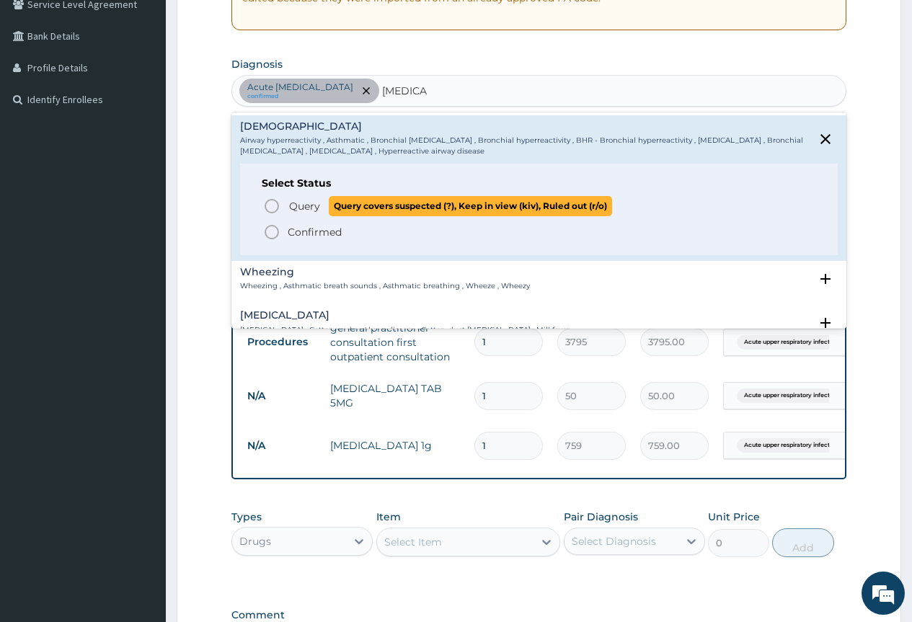
click at [272, 202] on icon "status option query" at bounding box center [271, 205] width 17 height 17
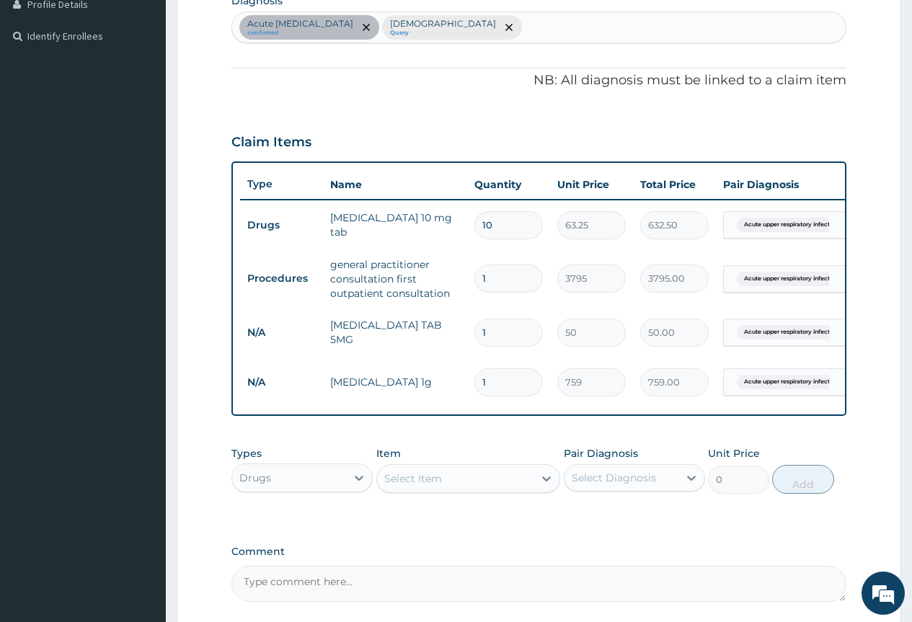
scroll to position [517, 0]
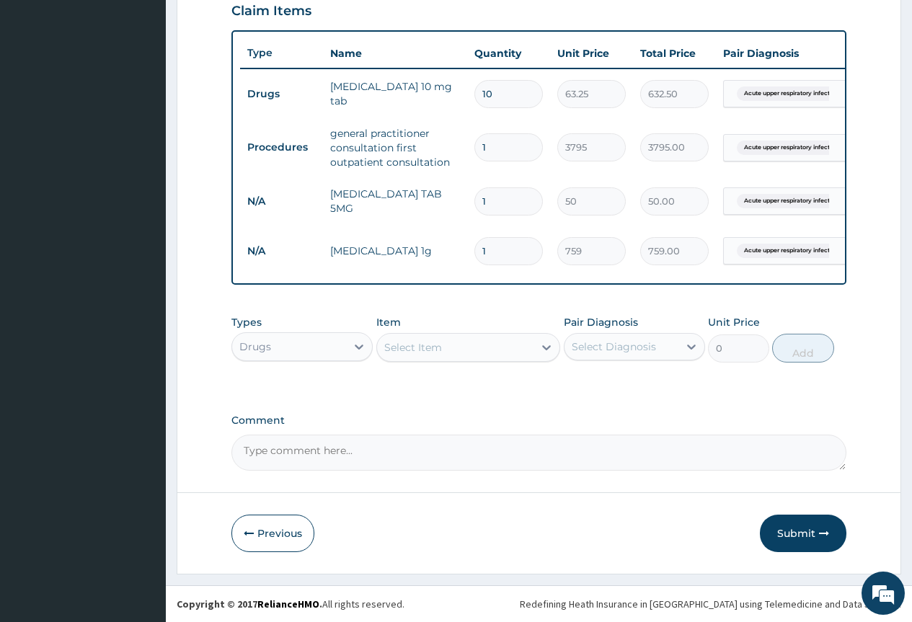
click at [447, 350] on div "Select Item" at bounding box center [455, 347] width 157 height 23
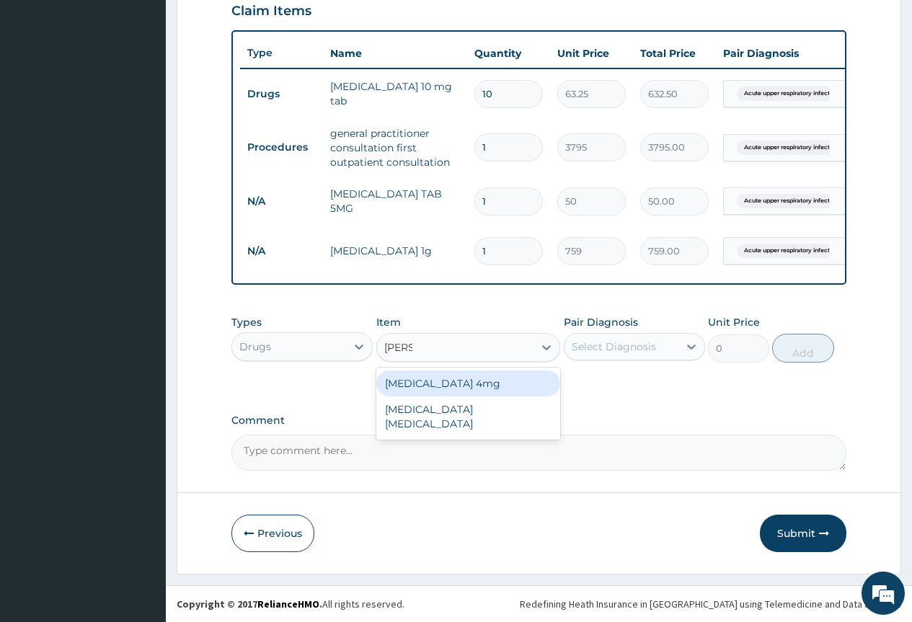
type input "SALBU"
click at [437, 387] on div "Salbutamol 4mg" at bounding box center [468, 383] width 184 height 26
type input "44.275"
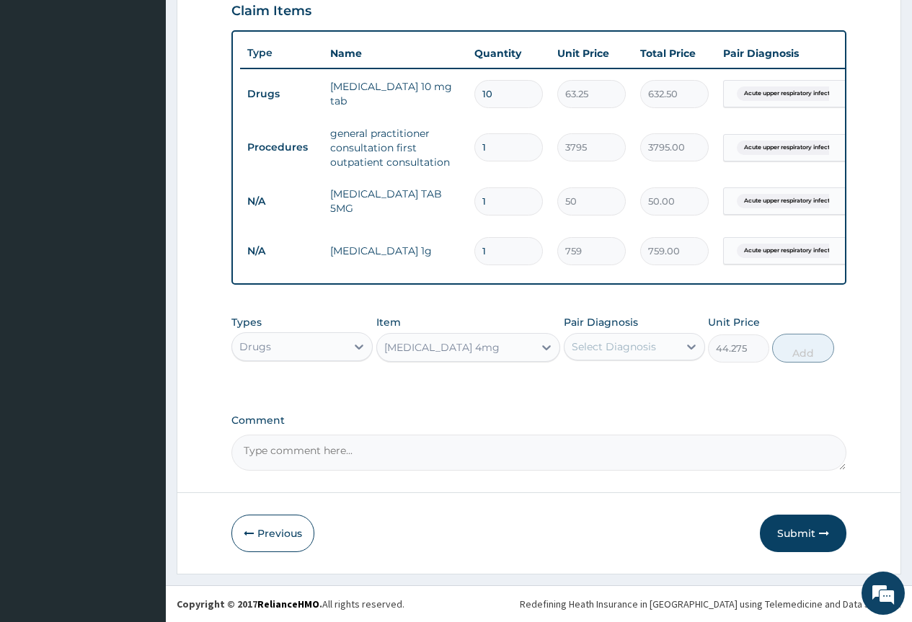
click at [601, 355] on div "Select Diagnosis" at bounding box center [621, 346] width 114 height 23
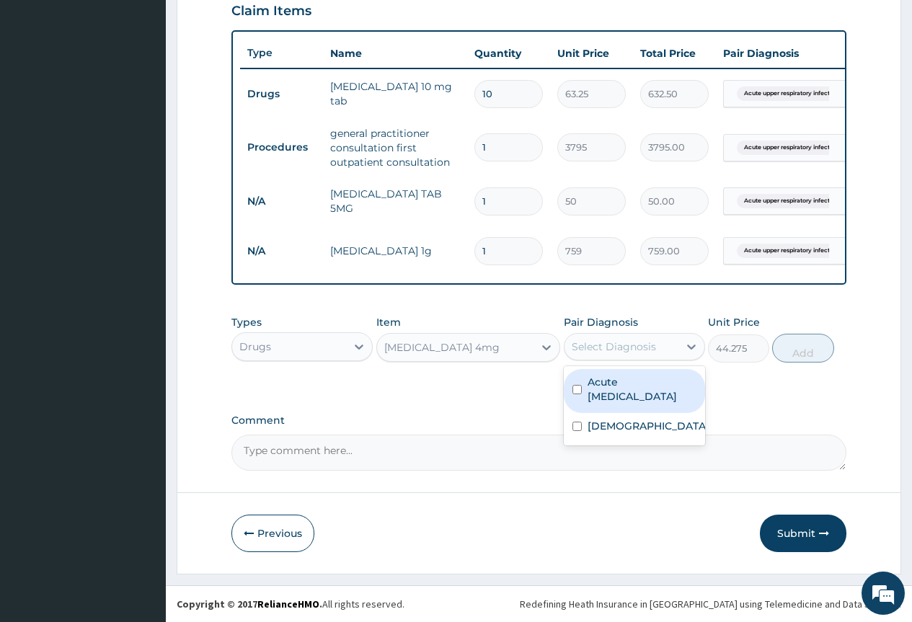
click at [617, 382] on label "Acute upper respiratory infection" at bounding box center [641, 389] width 109 height 29
checkbox input "true"
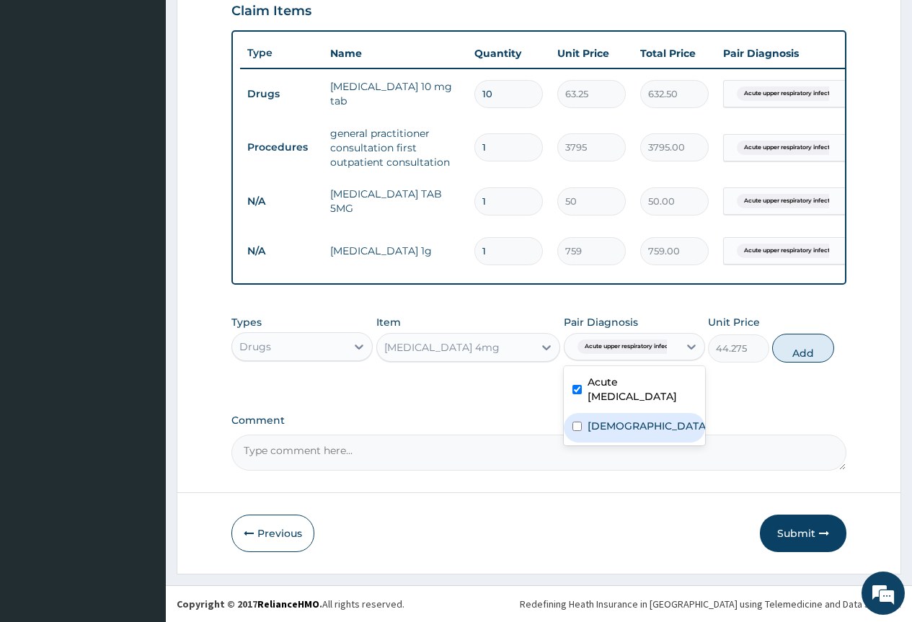
click at [617, 417] on div "Asthma" at bounding box center [634, 428] width 141 height 30
checkbox input "true"
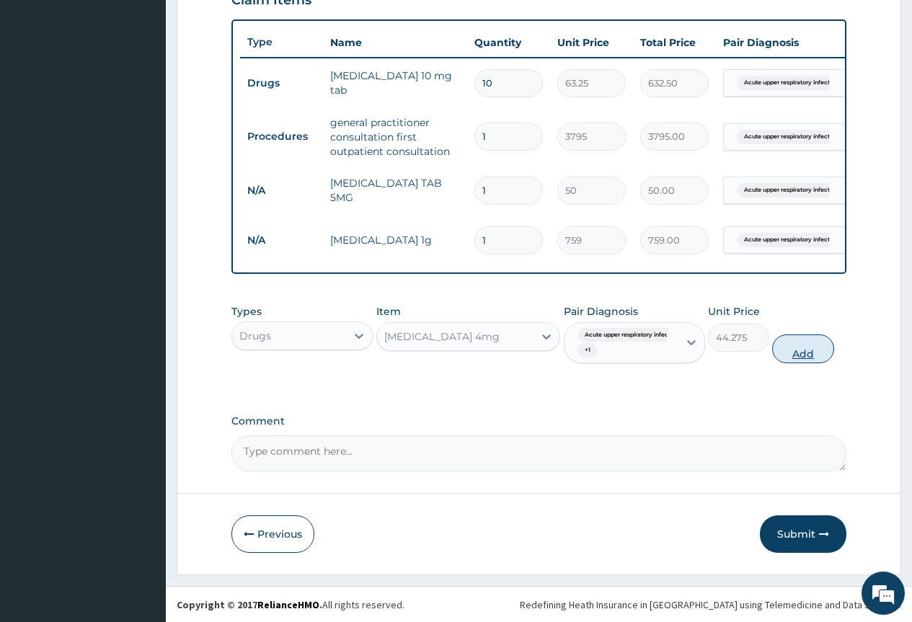
click at [791, 363] on button "Add" at bounding box center [802, 348] width 61 height 29
type input "0"
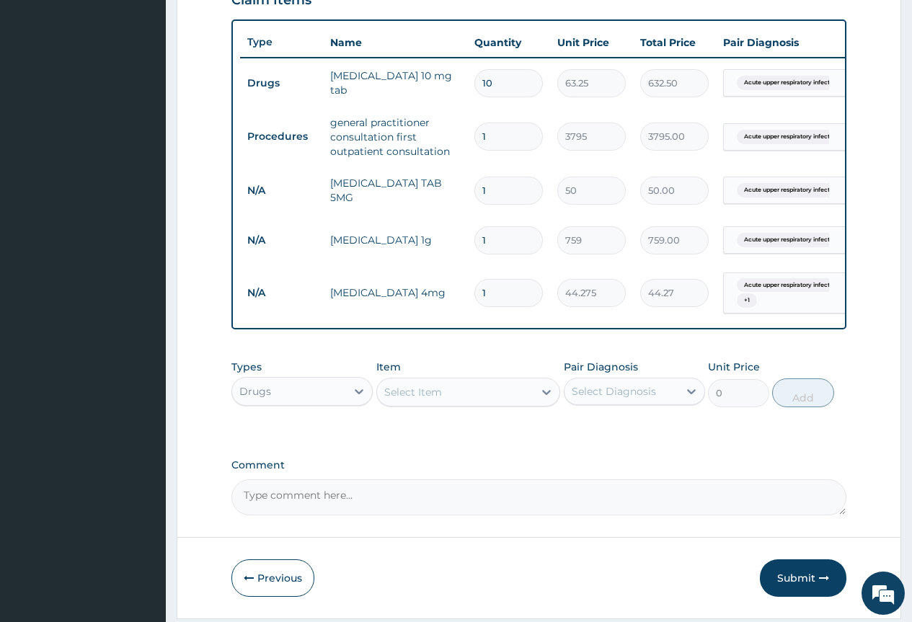
click at [502, 190] on input "1" at bounding box center [508, 191] width 68 height 28
type input "10"
type input "500.00"
type input "10"
click at [494, 245] on input "1" at bounding box center [508, 240] width 68 height 28
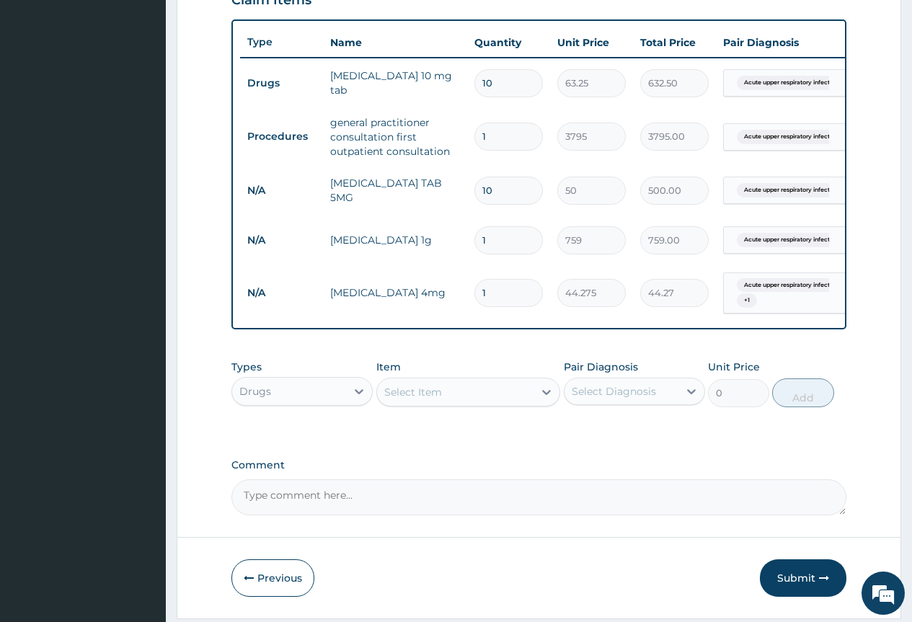
type input "14"
type input "10626.00"
type input "14"
click at [499, 285] on input "1" at bounding box center [508, 293] width 68 height 28
type input "10"
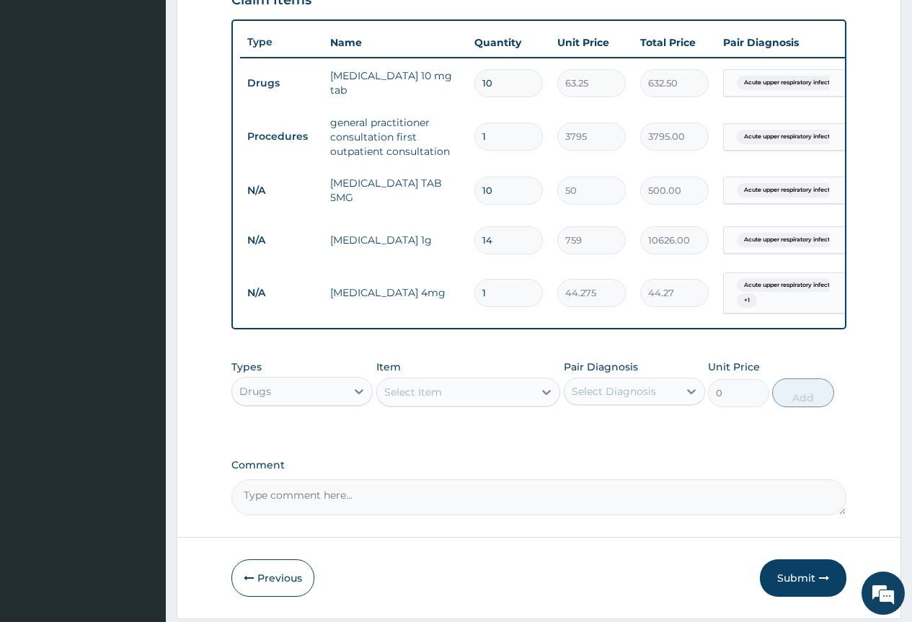
type input "442.75"
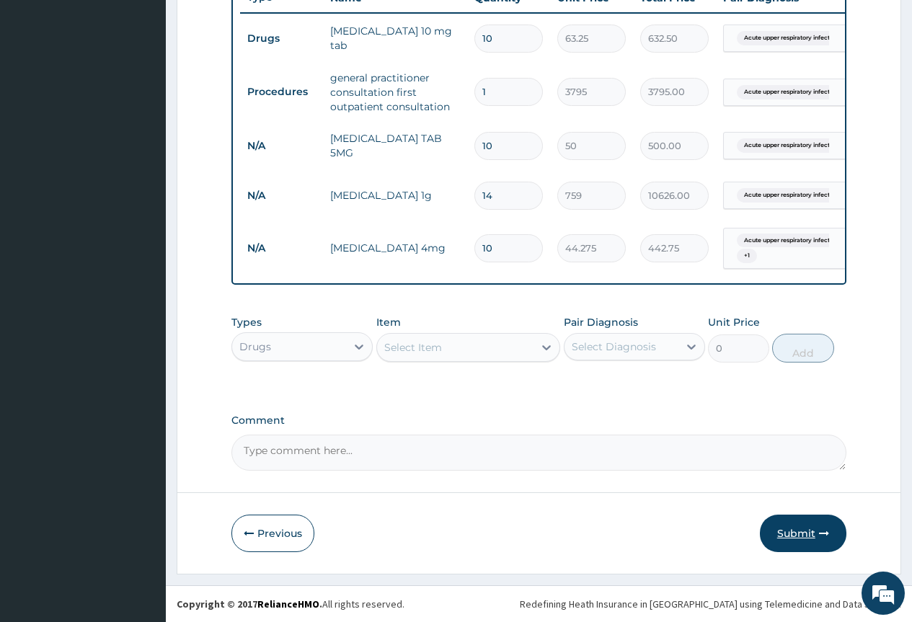
type input "10"
click at [812, 539] on button "Submit" at bounding box center [803, 533] width 86 height 37
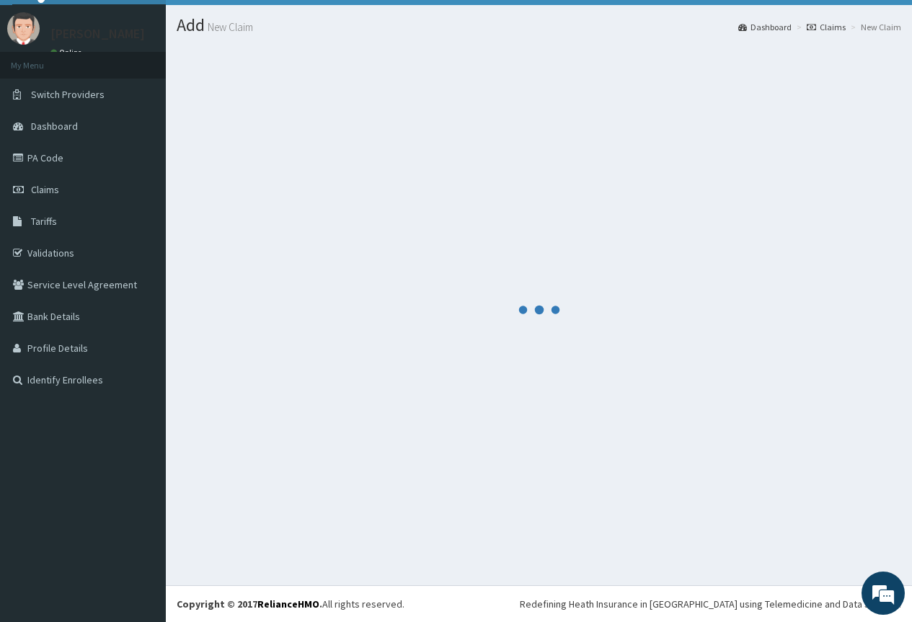
scroll to position [31, 0]
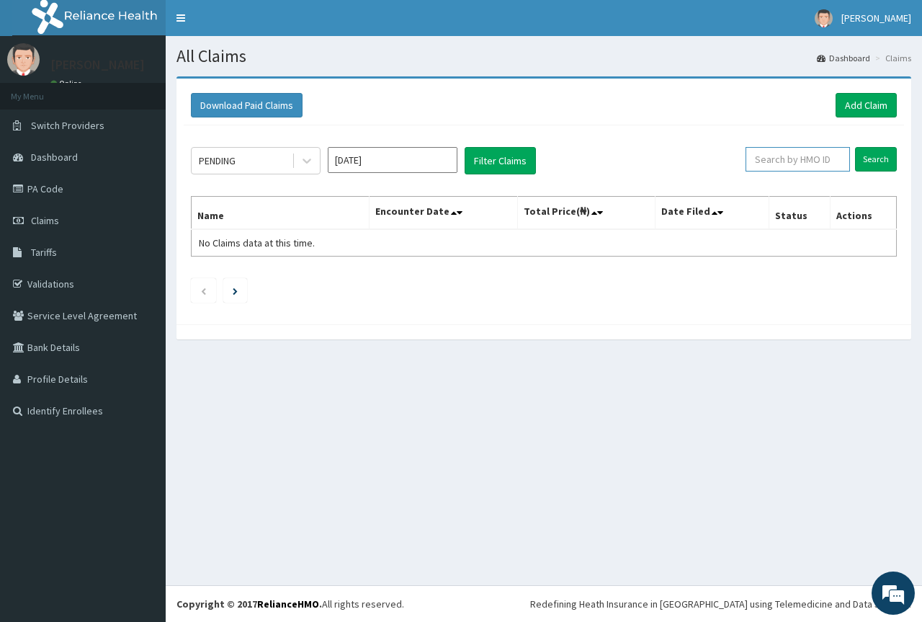
click at [769, 154] on input "text" at bounding box center [798, 159] width 104 height 25
paste input "CLO/10037/C"
type input "CLO/10037/C"
click at [873, 159] on input "Search" at bounding box center [876, 159] width 42 height 25
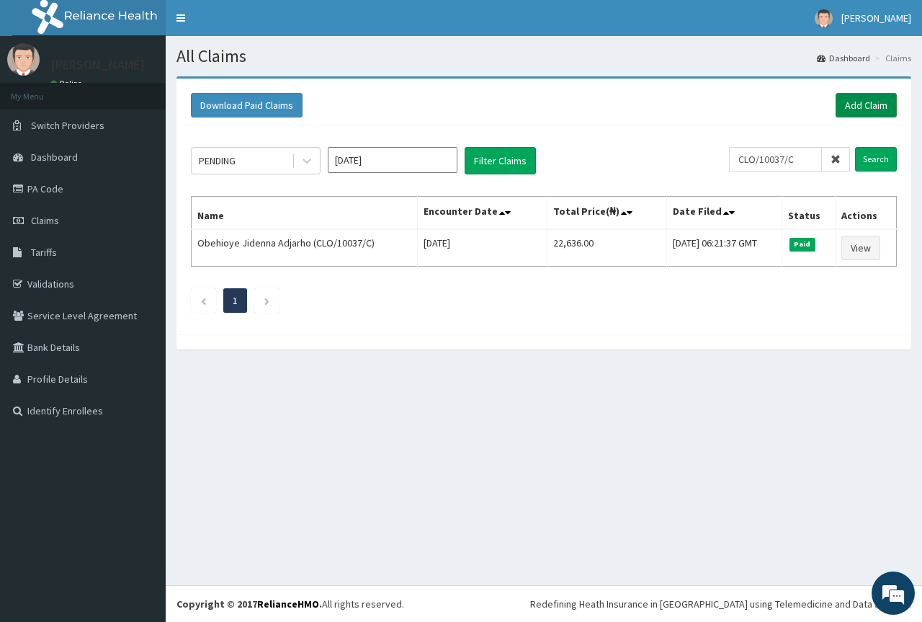
click at [861, 106] on link "Add Claim" at bounding box center [866, 105] width 61 height 25
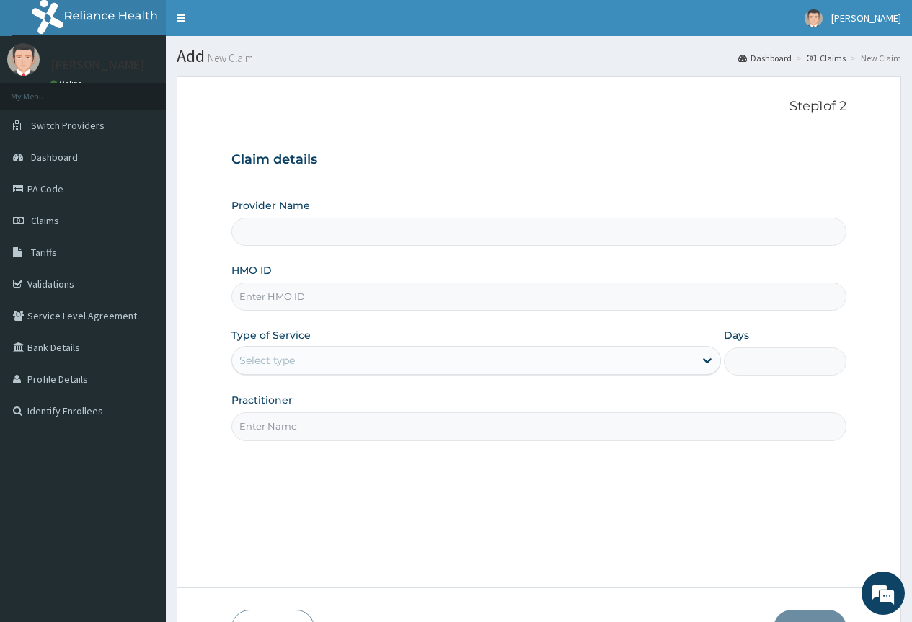
click at [270, 305] on input "HMO ID" at bounding box center [538, 297] width 615 height 28
type input "County Hospital Ltd"
paste input "CLO/10037/C"
type input "CLO/10037/C"
click at [311, 369] on div "Select type" at bounding box center [463, 360] width 462 height 23
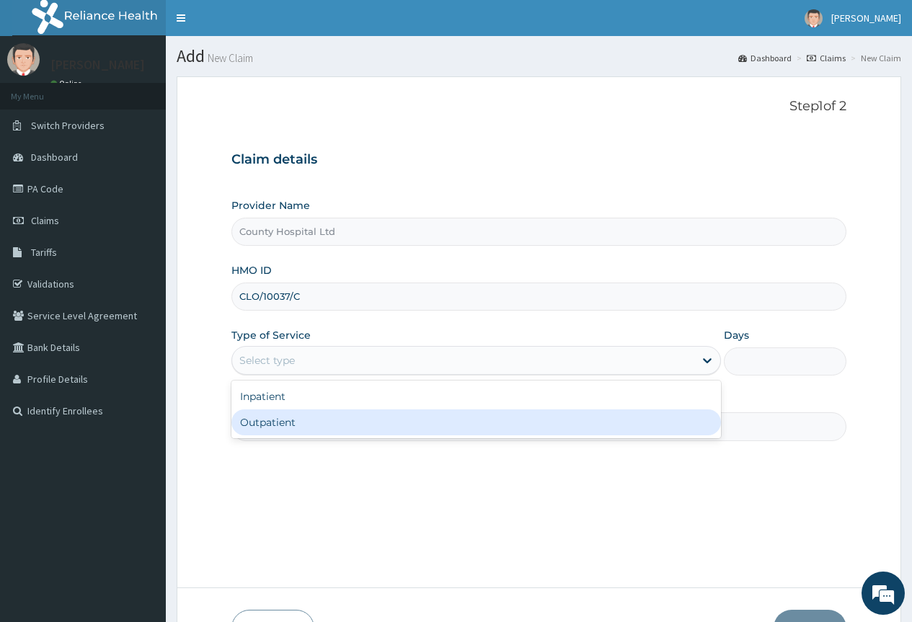
click at [289, 426] on div "Outpatient" at bounding box center [475, 422] width 489 height 26
type input "1"
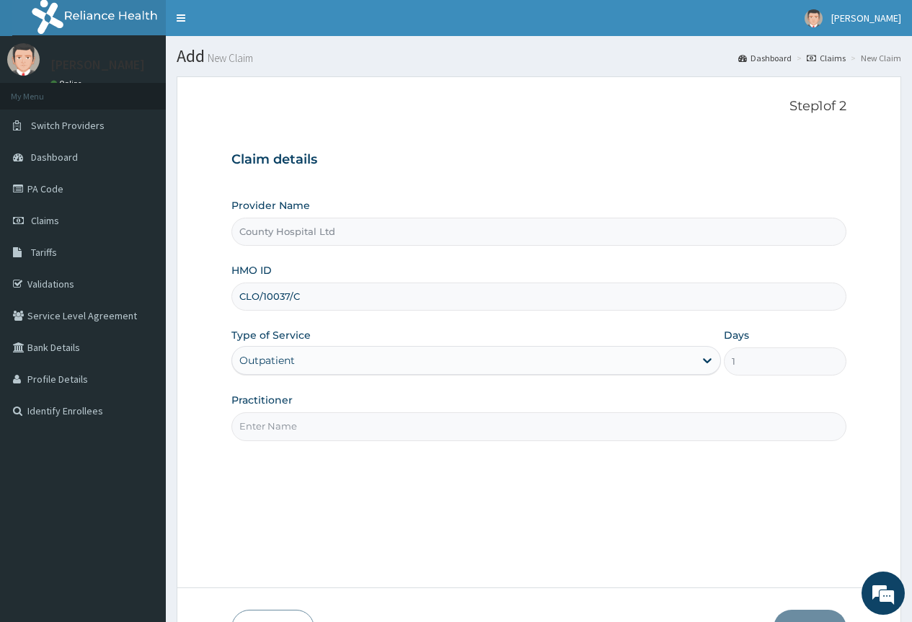
click at [316, 423] on input "Practitioner" at bounding box center [538, 426] width 615 height 28
type input "[PERSON_NAME]"
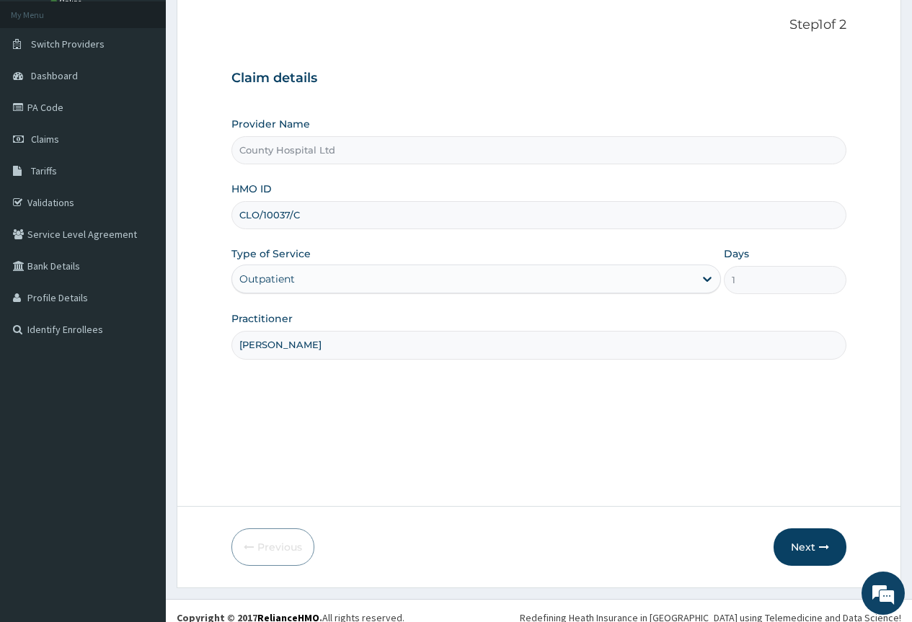
scroll to position [95, 0]
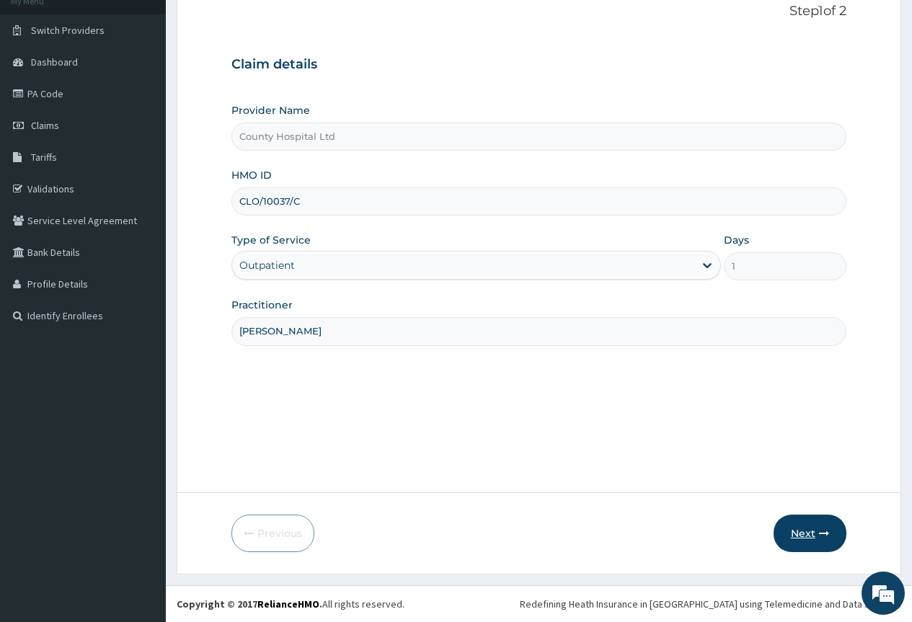
click at [797, 533] on button "Next" at bounding box center [809, 533] width 73 height 37
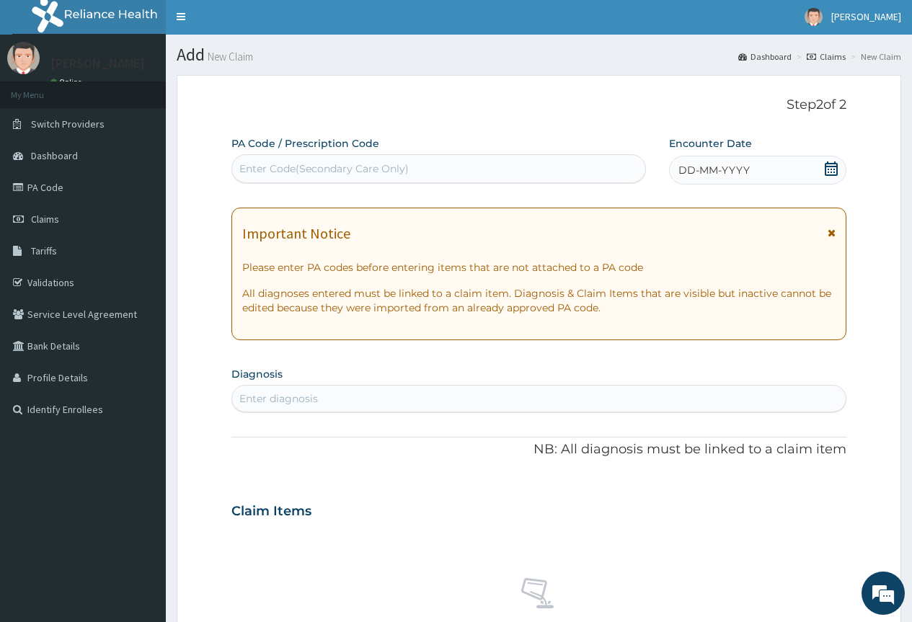
scroll to position [0, 0]
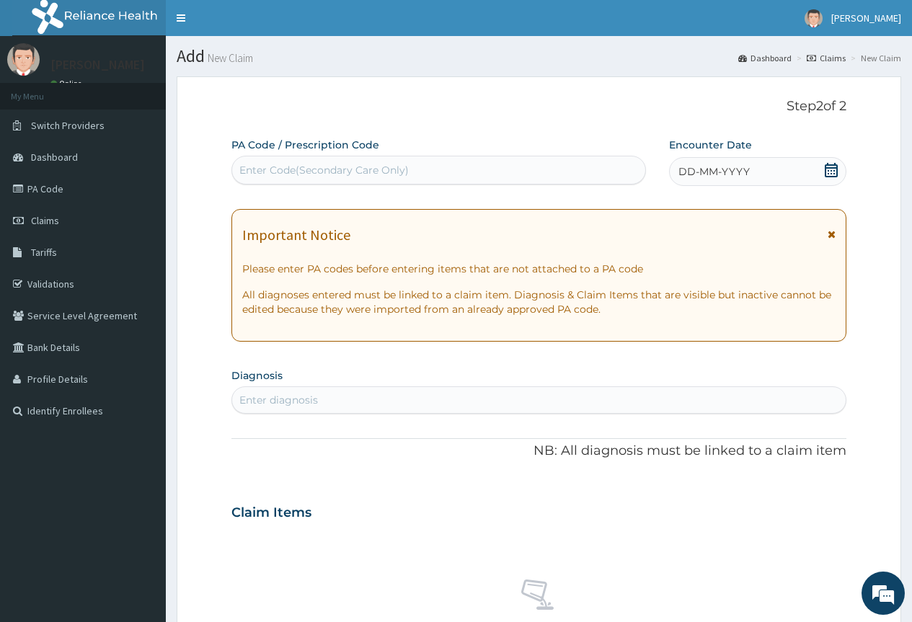
click at [827, 166] on icon at bounding box center [831, 170] width 14 height 14
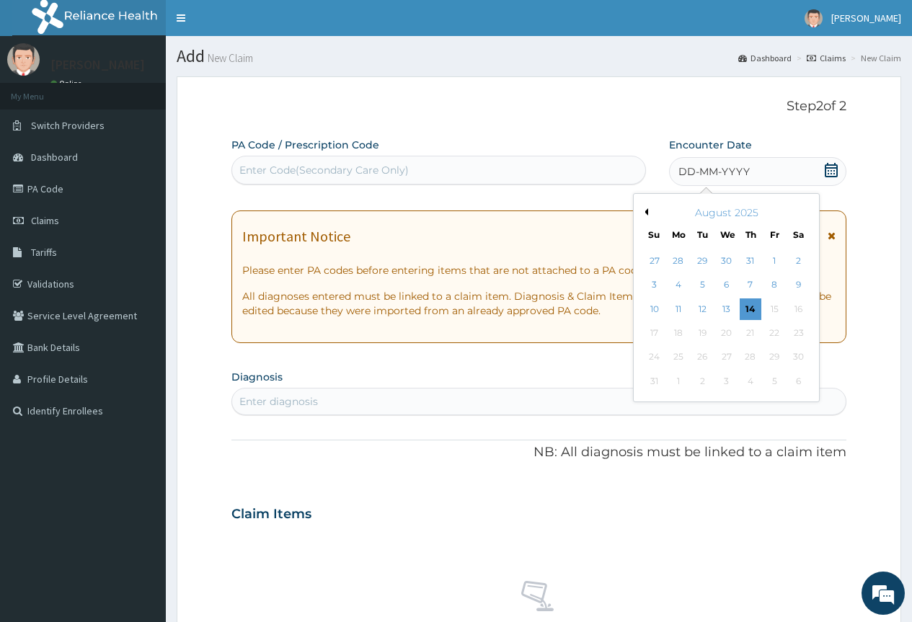
click at [647, 213] on button "Previous Month" at bounding box center [644, 211] width 7 height 7
click at [647, 210] on button "Previous Month" at bounding box center [644, 211] width 7 height 7
click at [799, 262] on div "5" at bounding box center [798, 261] width 22 height 22
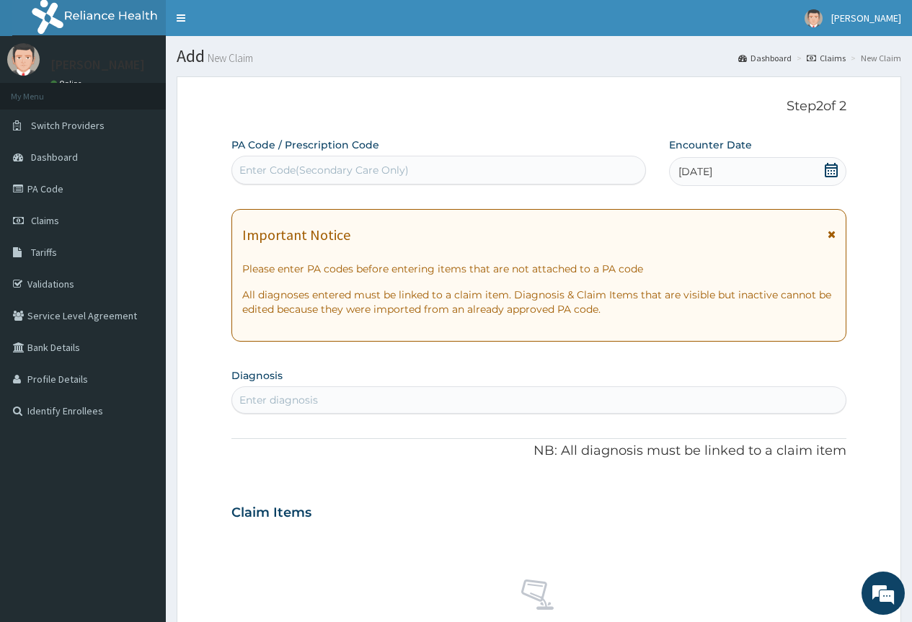
click at [376, 169] on div "Enter Code(Secondary Care Only)" at bounding box center [323, 170] width 169 height 14
type input "CUTANE"
click at [313, 386] on section "Diagnosis Enter diagnosis" at bounding box center [538, 389] width 615 height 49
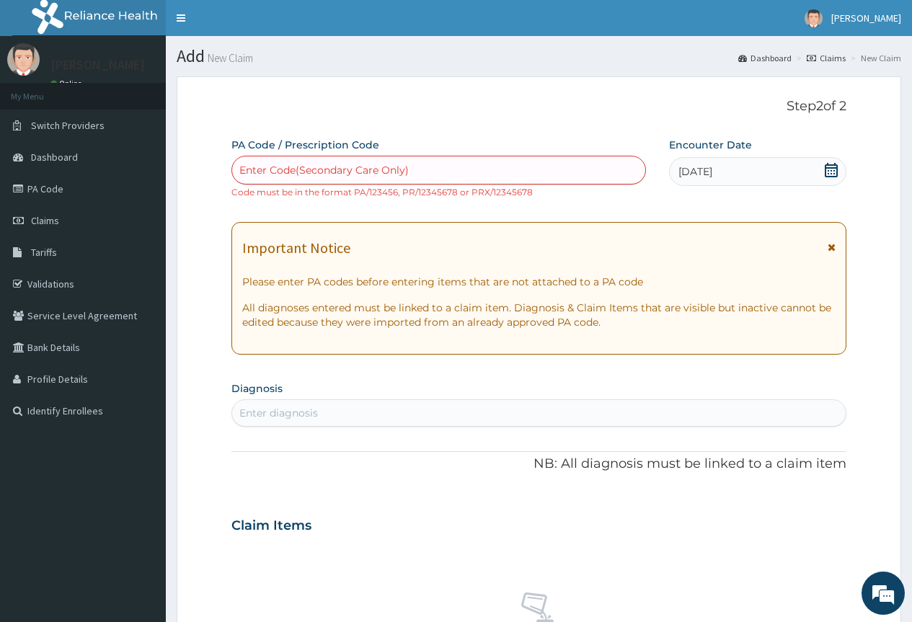
click at [312, 408] on div "Enter diagnosis" at bounding box center [278, 413] width 79 height 14
type input "C"
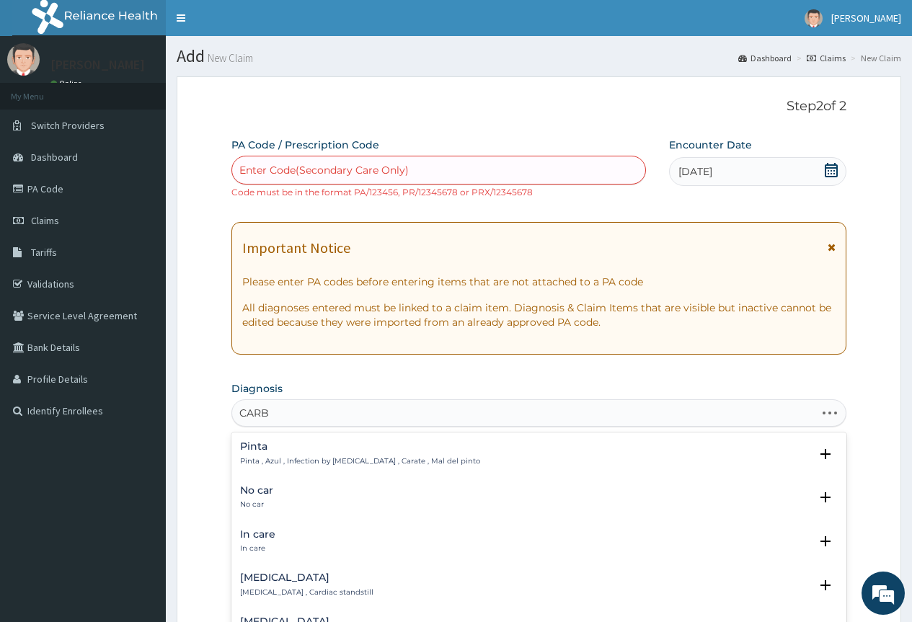
type input "CARBU"
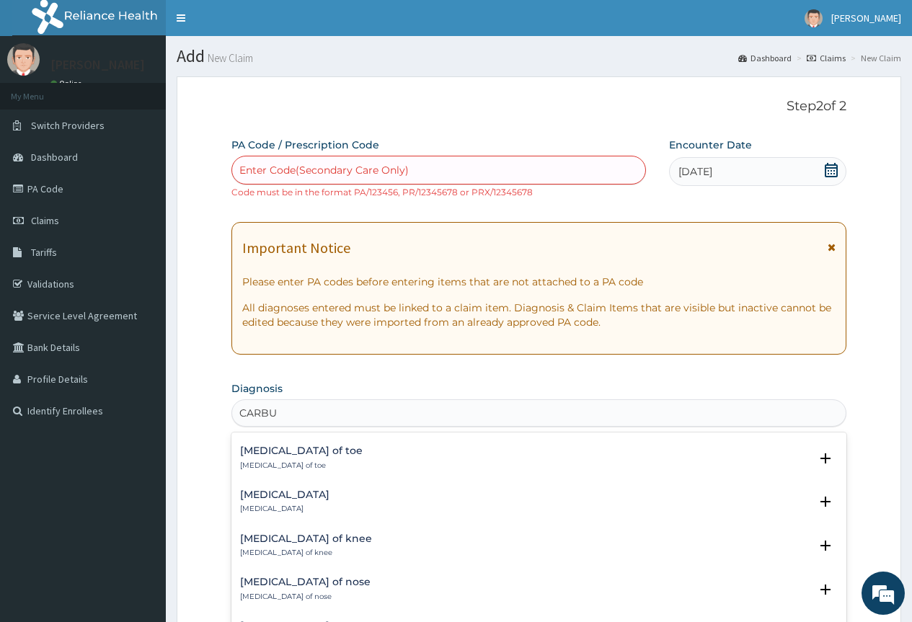
scroll to position [144, 0]
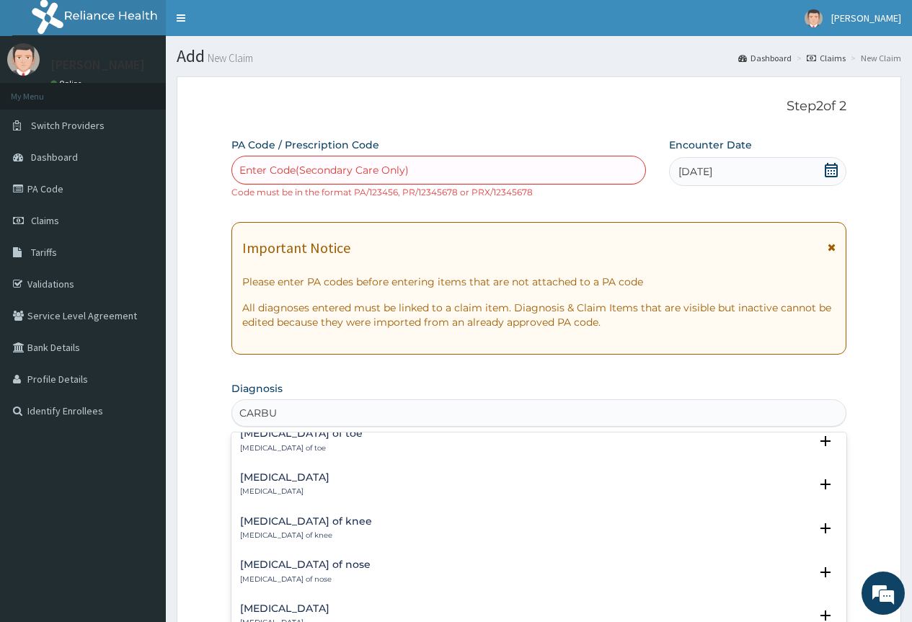
click at [275, 481] on h4 "Carbuncle of neck" at bounding box center [284, 477] width 89 height 11
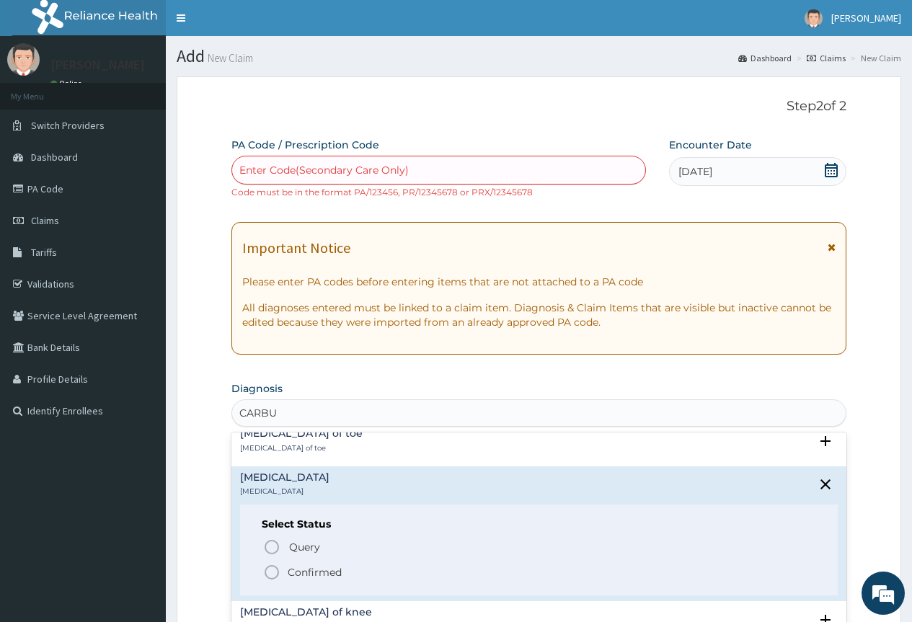
click at [272, 572] on icon "status option filled" at bounding box center [271, 572] width 17 height 17
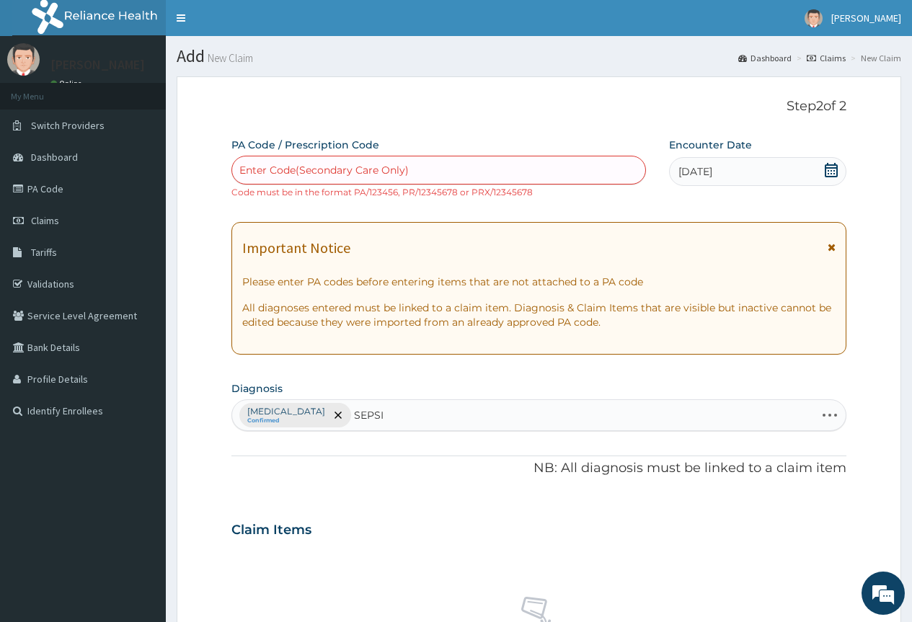
type input "SEPSIS"
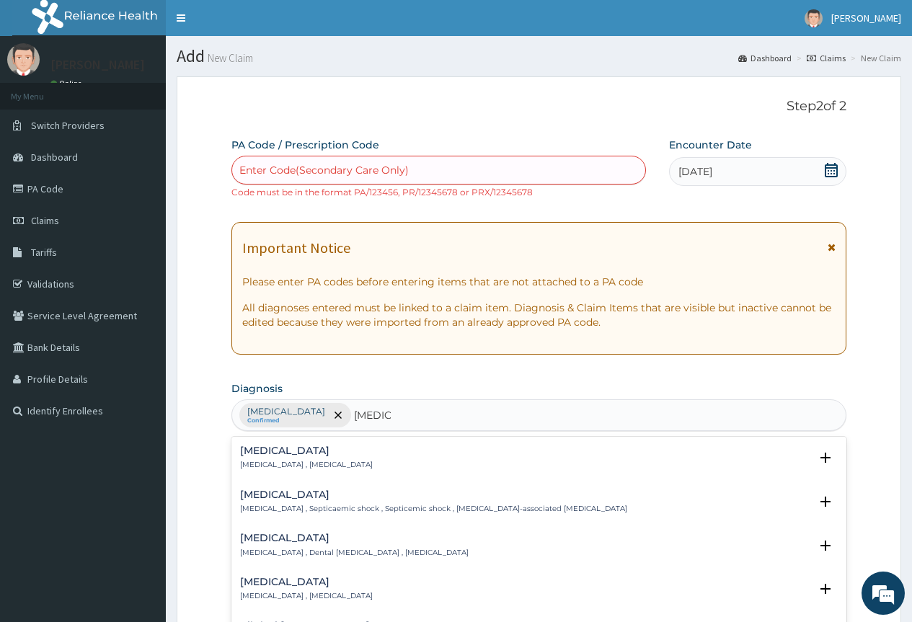
click at [268, 460] on p "Systemic infection , Sepsis" at bounding box center [306, 465] width 133 height 10
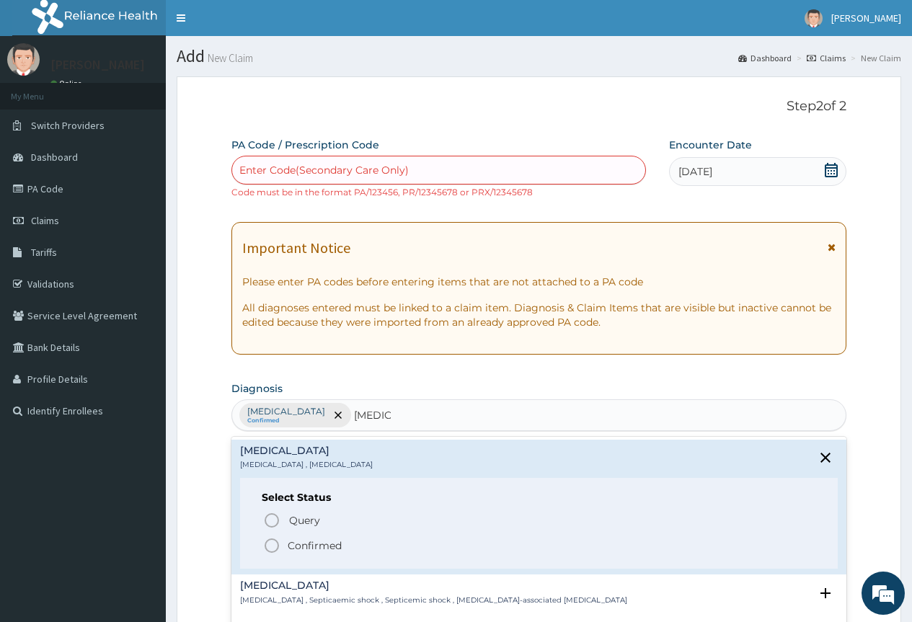
click at [273, 550] on icon "status option filled" at bounding box center [271, 545] width 17 height 17
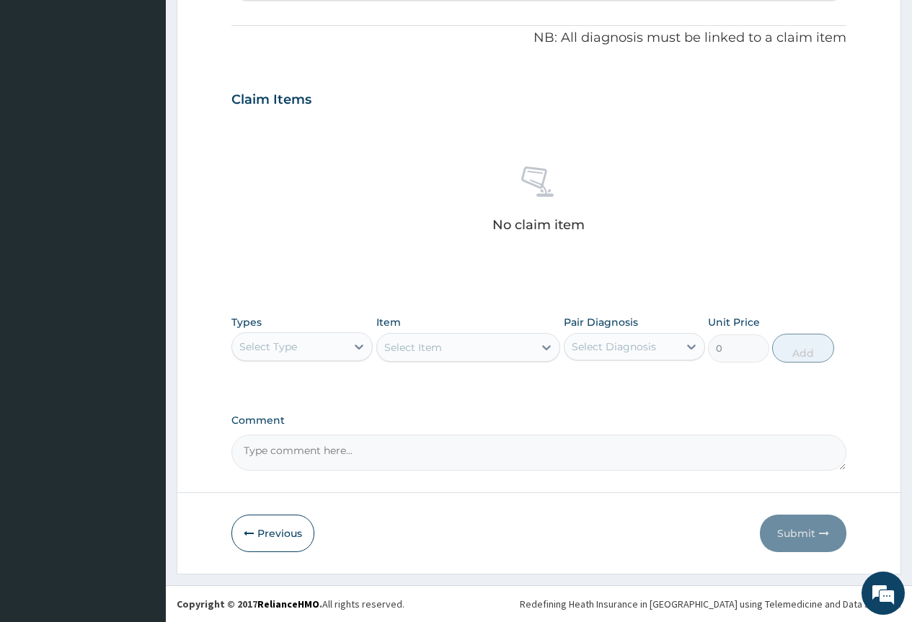
scroll to position [142, 0]
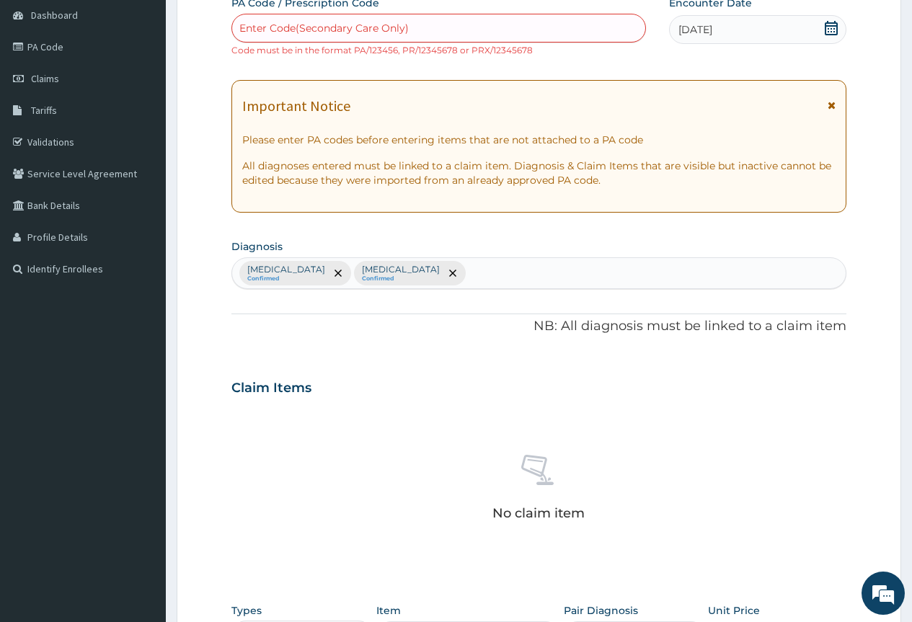
click at [461, 271] on div "Carbuncle of neck Confirmed Sepsis Confirmed" at bounding box center [538, 273] width 613 height 30
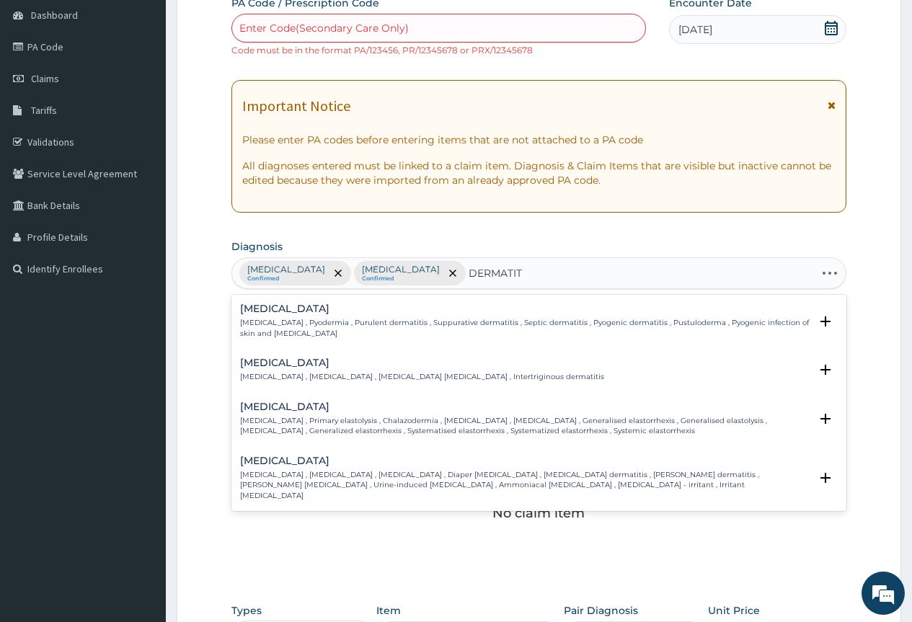
type input "DERMATITI"
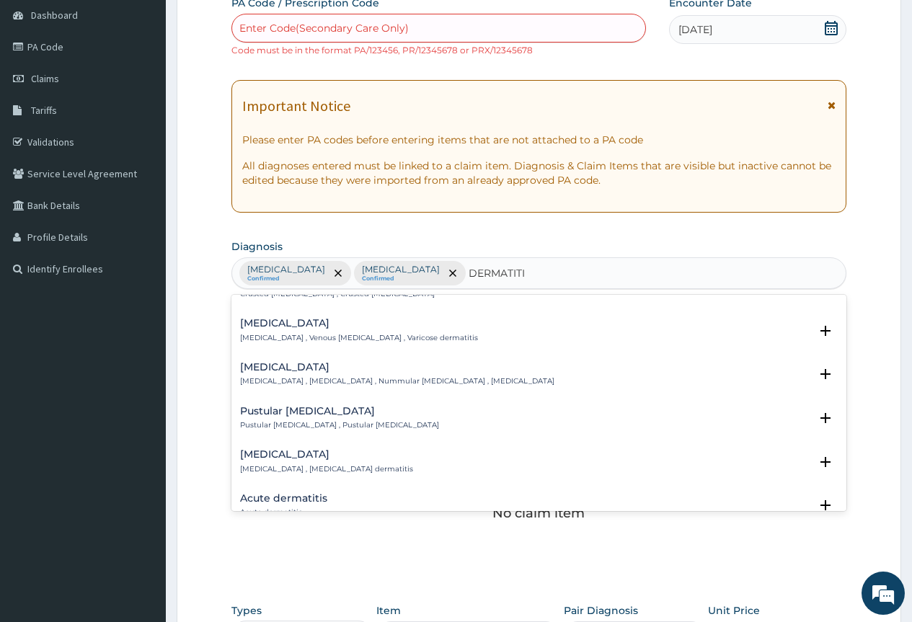
scroll to position [577, 0]
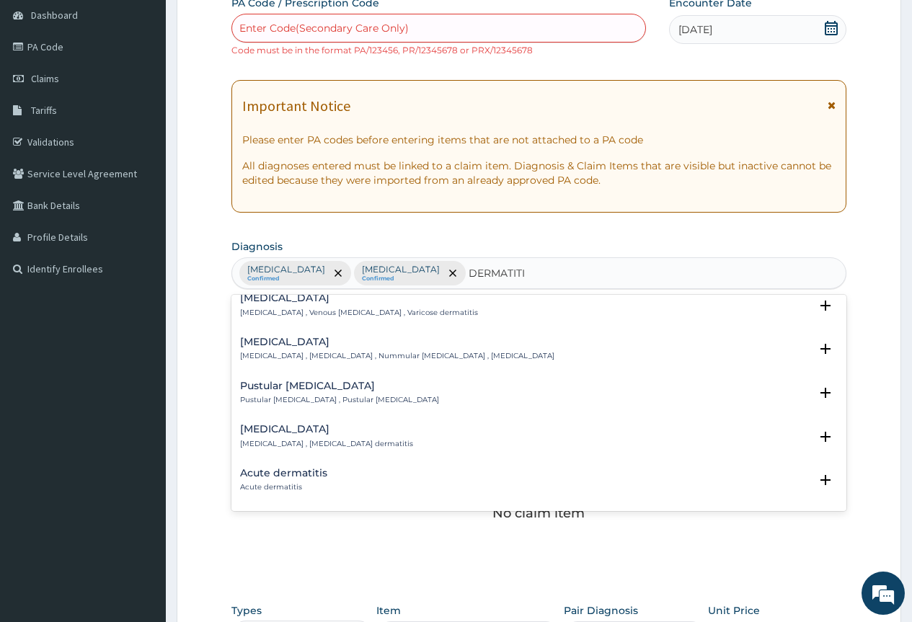
click at [290, 468] on h4 "Acute dermatitis" at bounding box center [283, 473] width 87 height 11
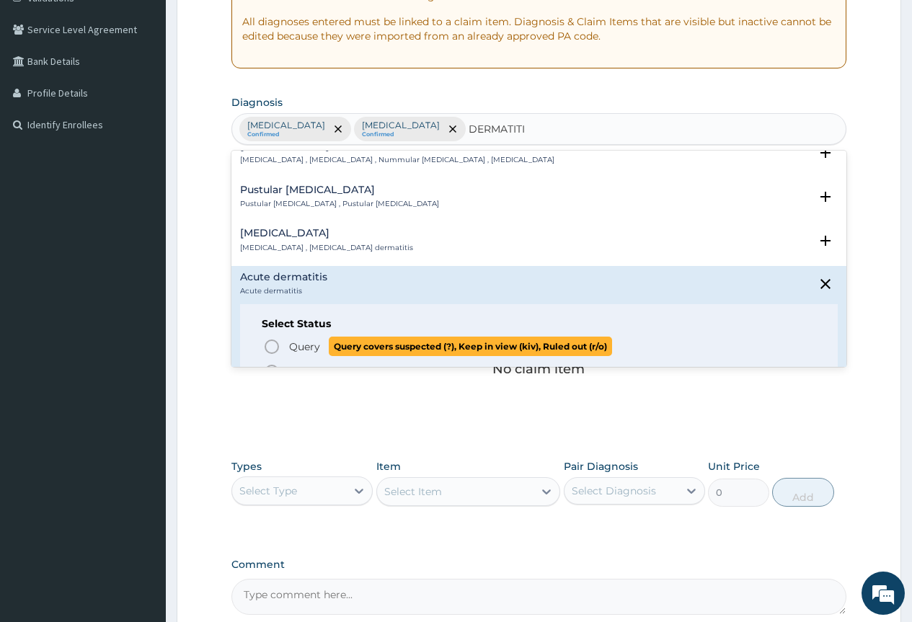
scroll to position [649, 0]
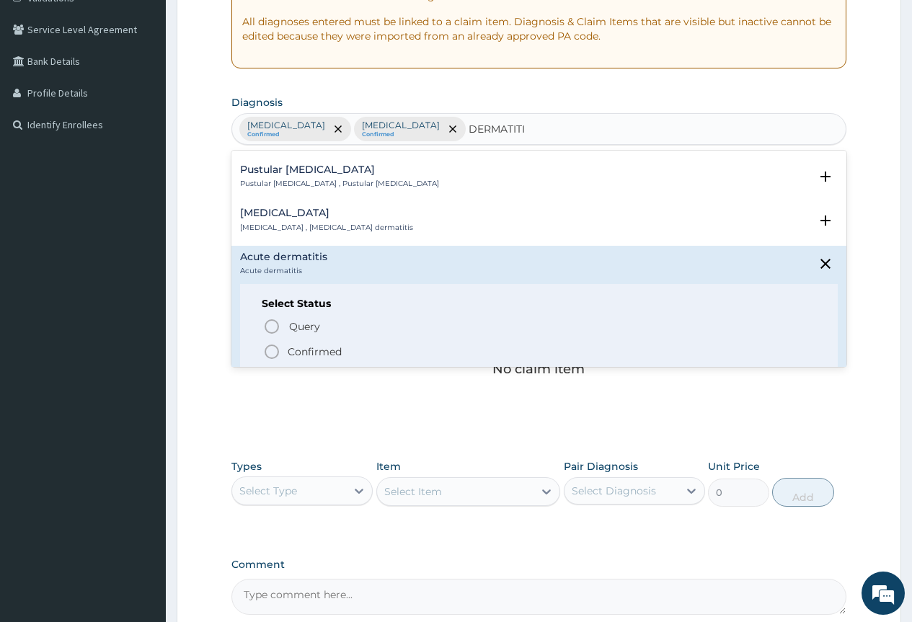
click at [272, 344] on icon "status option filled" at bounding box center [271, 351] width 17 height 17
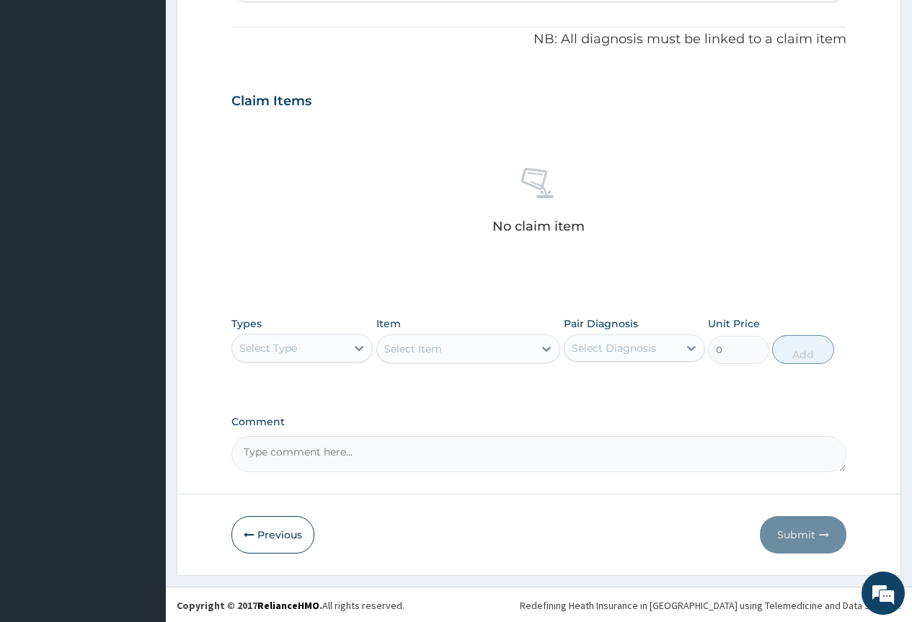
scroll to position [430, 0]
drag, startPoint x: 306, startPoint y: 350, endPoint x: 301, endPoint y: 360, distance: 11.6
click at [306, 349] on div "Select Type" at bounding box center [289, 346] width 114 height 23
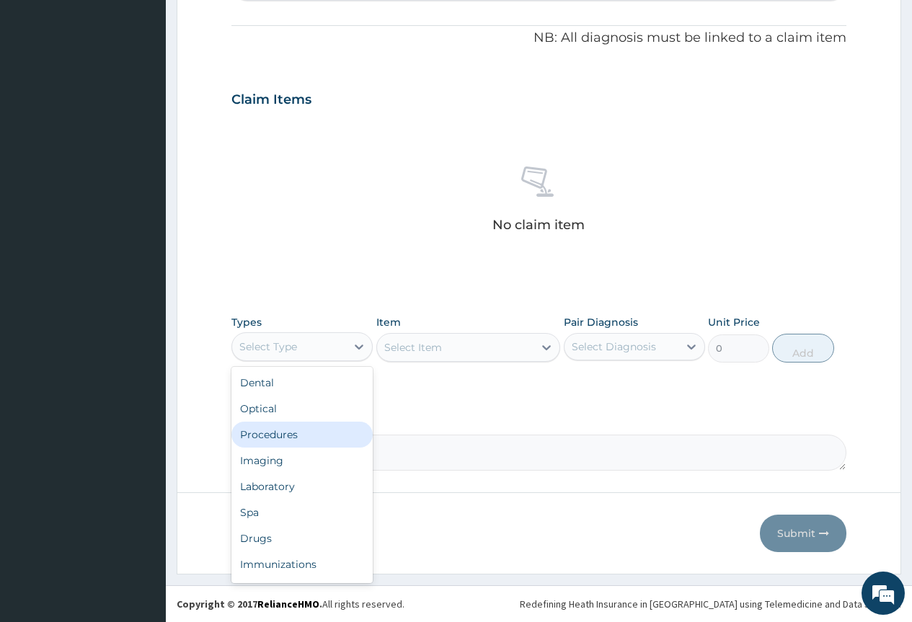
click at [294, 435] on div "Procedures" at bounding box center [301, 435] width 141 height 26
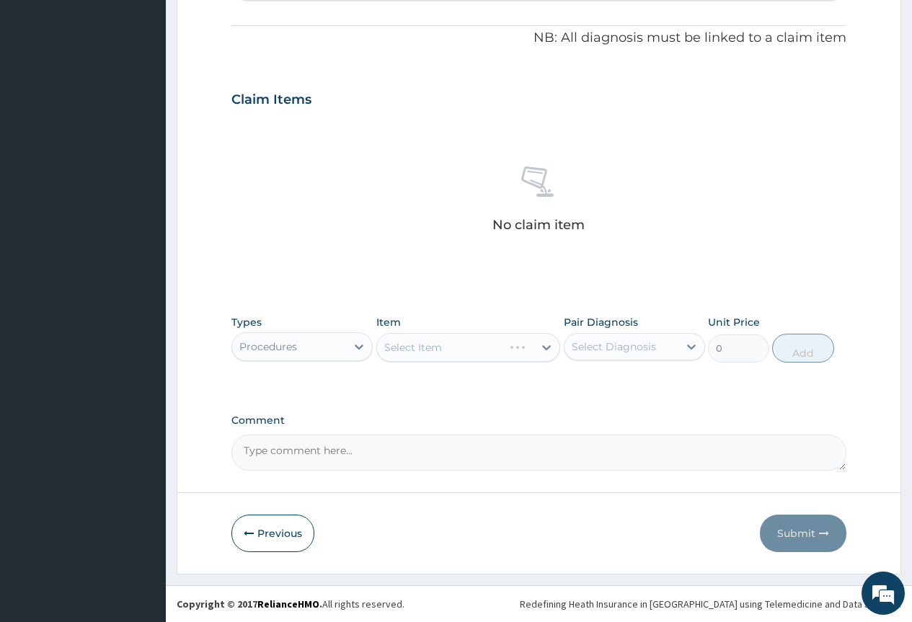
click at [455, 350] on div "Select Item" at bounding box center [468, 347] width 184 height 29
click at [526, 349] on div "Select Item" at bounding box center [468, 347] width 184 height 29
click at [544, 344] on div "Select Item" at bounding box center [468, 347] width 184 height 29
click at [525, 342] on div "Select Item" at bounding box center [468, 347] width 184 height 29
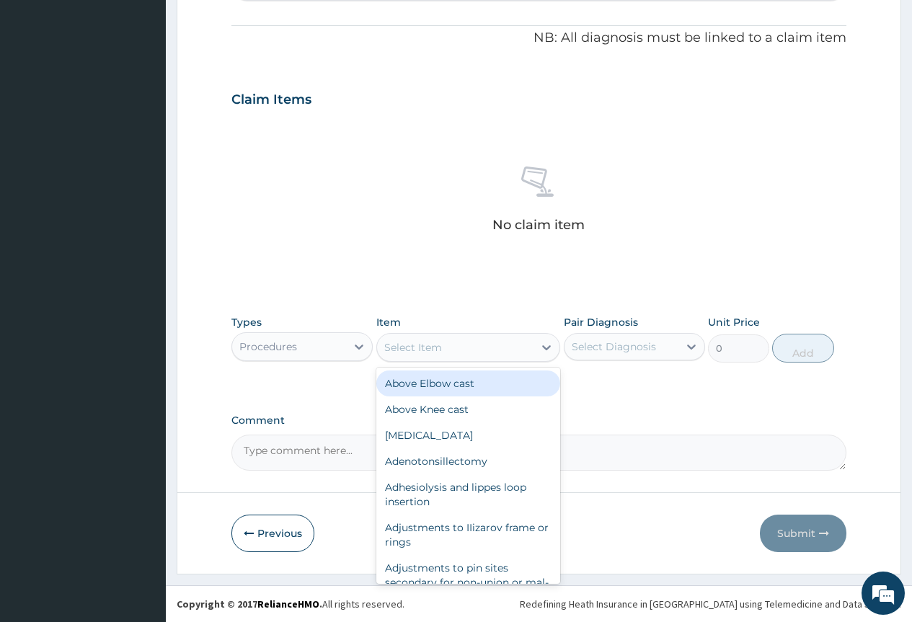
click at [544, 345] on icon at bounding box center [546, 347] width 14 height 14
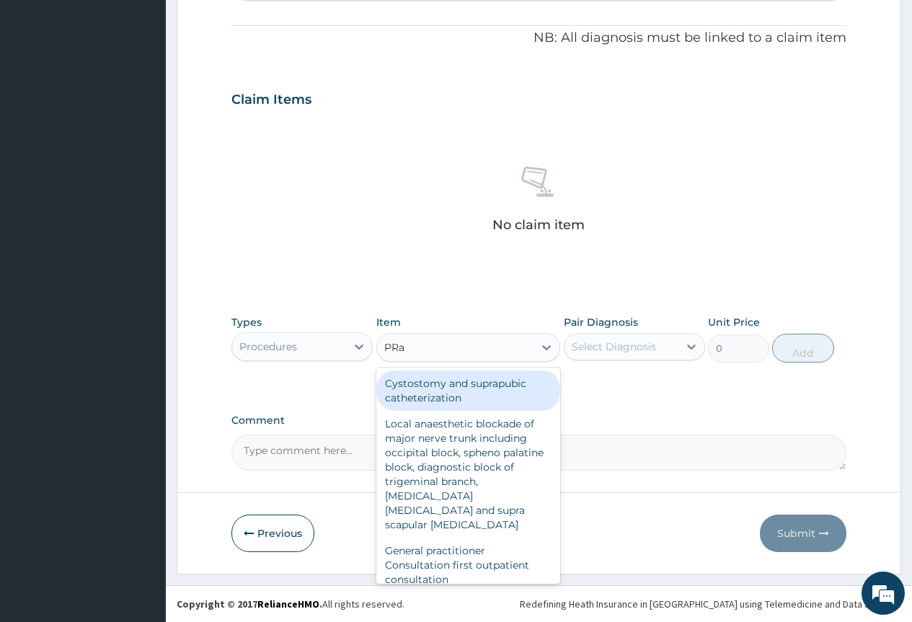
type input "PRac"
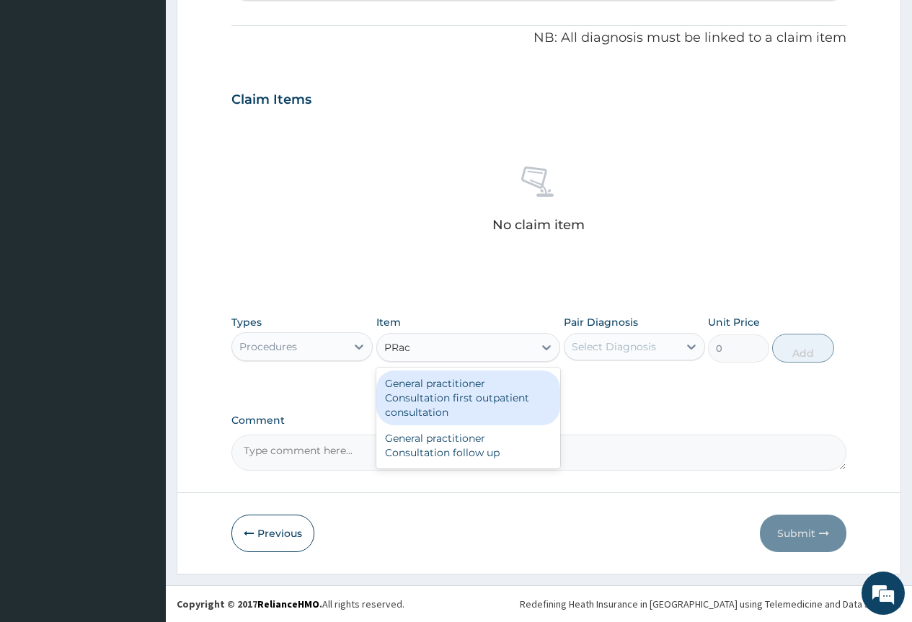
click at [449, 386] on div "General practitioner Consultation first outpatient consultation" at bounding box center [468, 397] width 184 height 55
type input "3795"
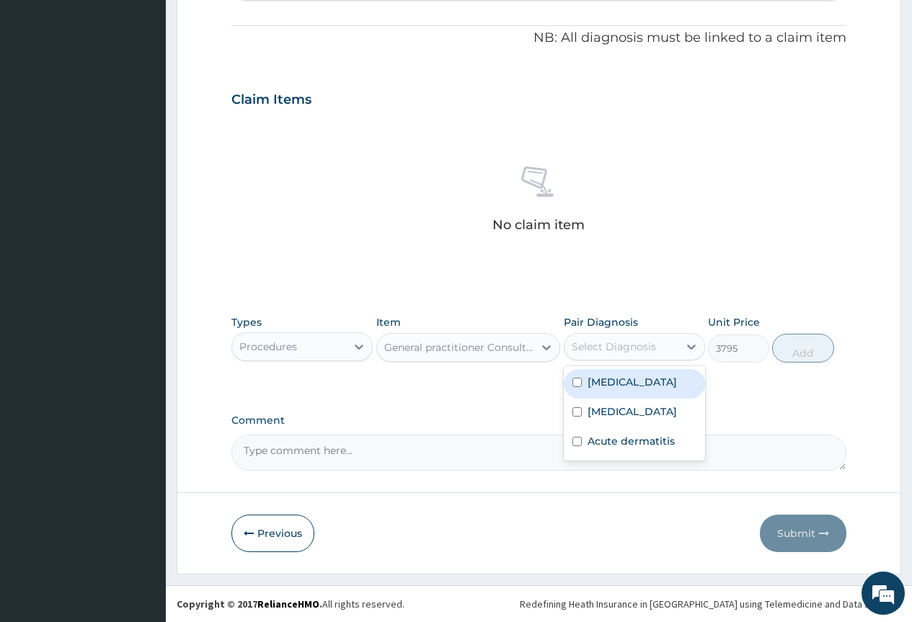
click at [587, 342] on div "Select Diagnosis" at bounding box center [614, 346] width 84 height 14
click at [632, 384] on label "Carbuncle of neck" at bounding box center [631, 382] width 89 height 14
checkbox input "true"
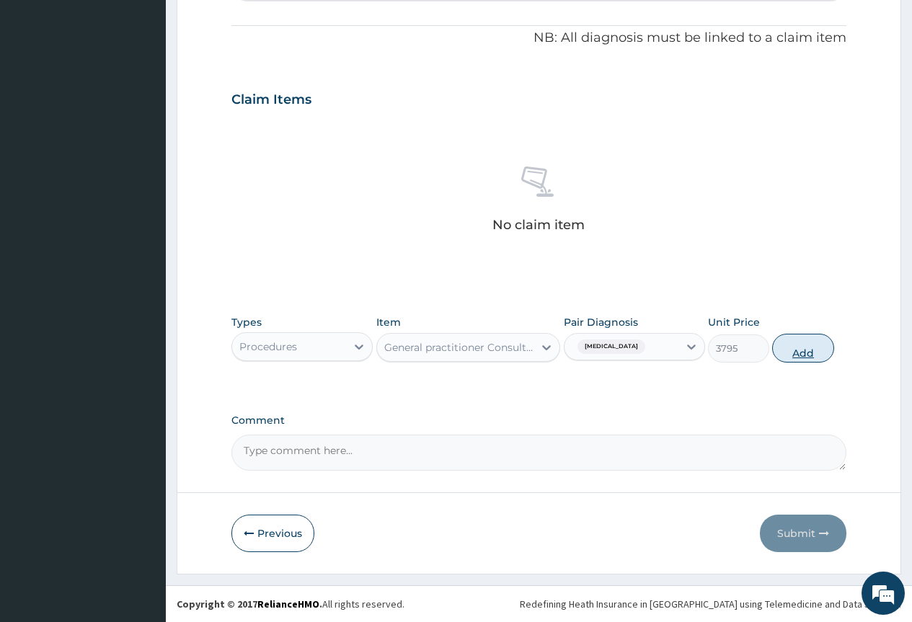
click at [817, 351] on button "Add" at bounding box center [802, 348] width 61 height 29
type input "0"
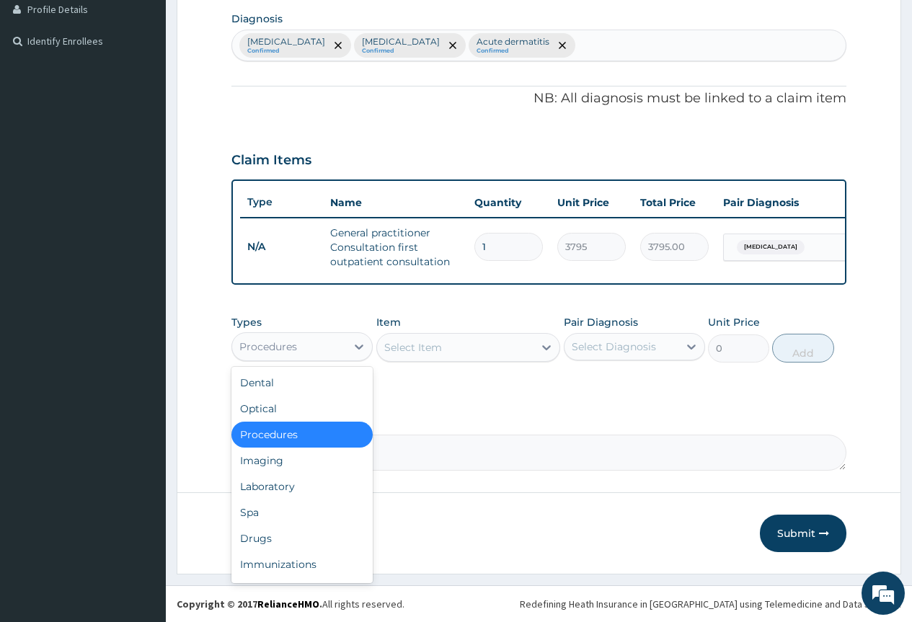
click at [325, 337] on div "Procedures" at bounding box center [289, 346] width 114 height 23
click at [259, 536] on div "Drugs" at bounding box center [301, 538] width 141 height 26
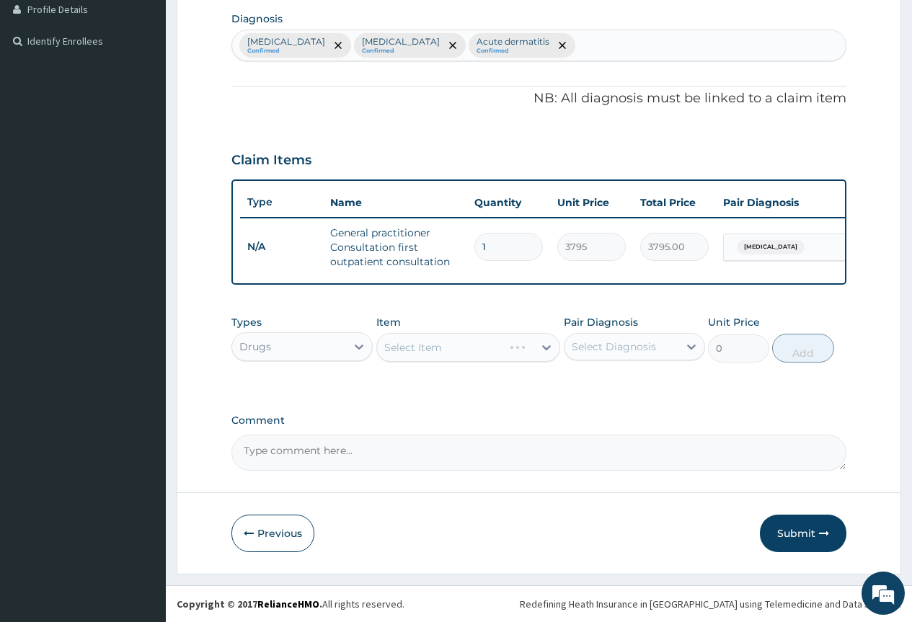
click at [463, 352] on div "Select Item" at bounding box center [468, 347] width 184 height 29
click at [540, 345] on div "Select Item" at bounding box center [468, 347] width 184 height 29
click at [544, 344] on div "Select Item" at bounding box center [468, 347] width 184 height 29
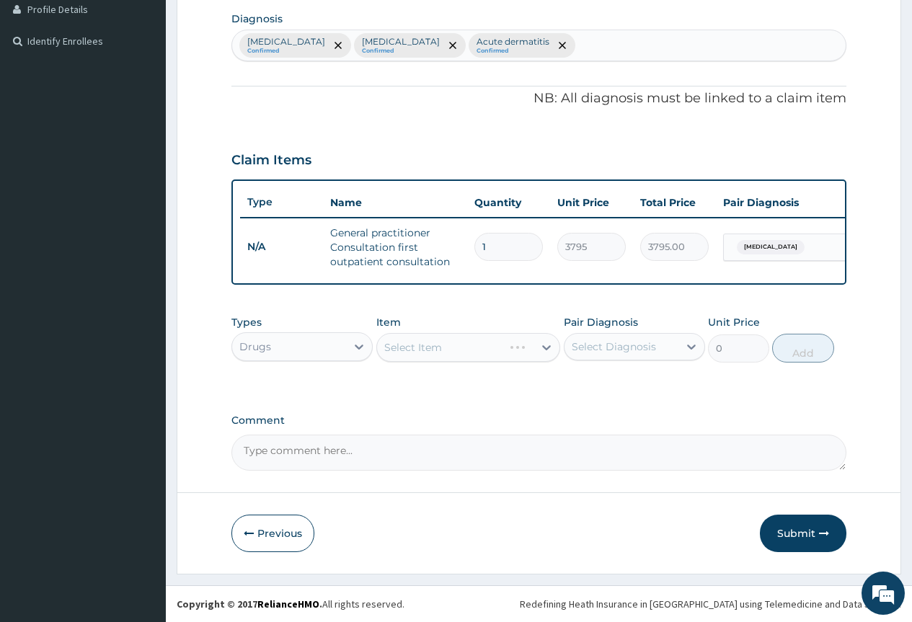
click at [471, 348] on div "Select Item" at bounding box center [468, 347] width 184 height 29
click at [481, 348] on div "Select Item" at bounding box center [468, 347] width 184 height 29
click at [545, 348] on div "Select Item" at bounding box center [468, 347] width 184 height 29
click at [533, 346] on div "Select Item" at bounding box center [468, 347] width 184 height 29
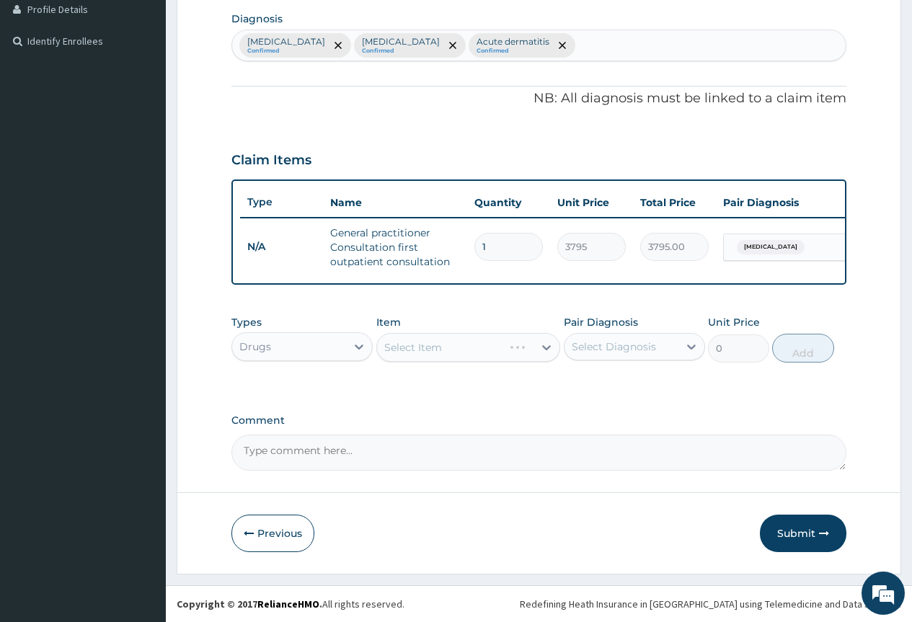
click at [488, 342] on div "Select Item" at bounding box center [468, 347] width 184 height 29
click at [423, 349] on div "Select Item" at bounding box center [468, 347] width 184 height 29
click at [451, 340] on div "Select Item" at bounding box center [468, 347] width 184 height 29
click at [548, 348] on div "Select Item" at bounding box center [468, 347] width 184 height 29
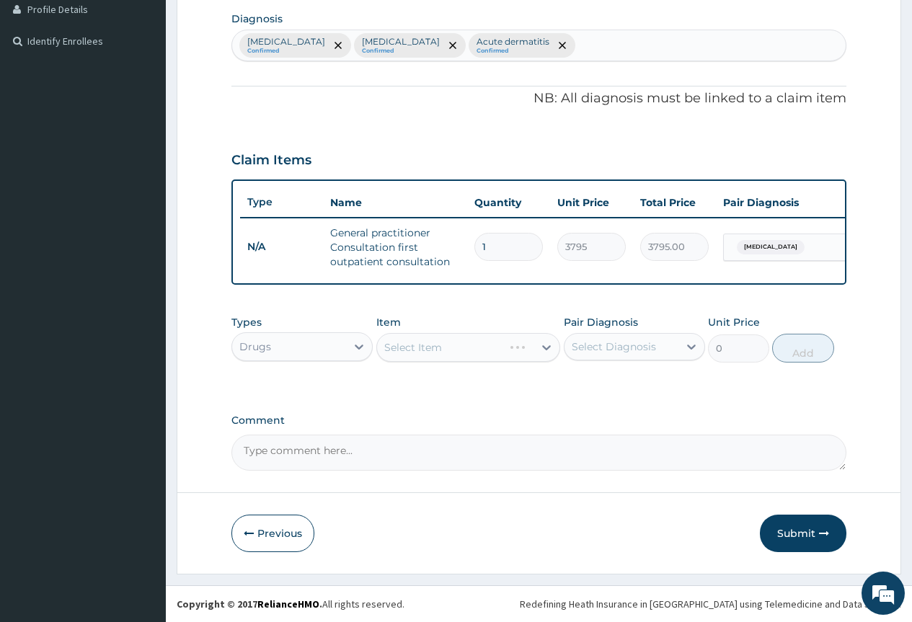
click at [522, 347] on div "Select Item" at bounding box center [468, 347] width 184 height 29
click at [545, 344] on div "Select Item" at bounding box center [468, 347] width 184 height 29
click at [546, 346] on div "Select Item" at bounding box center [468, 347] width 184 height 29
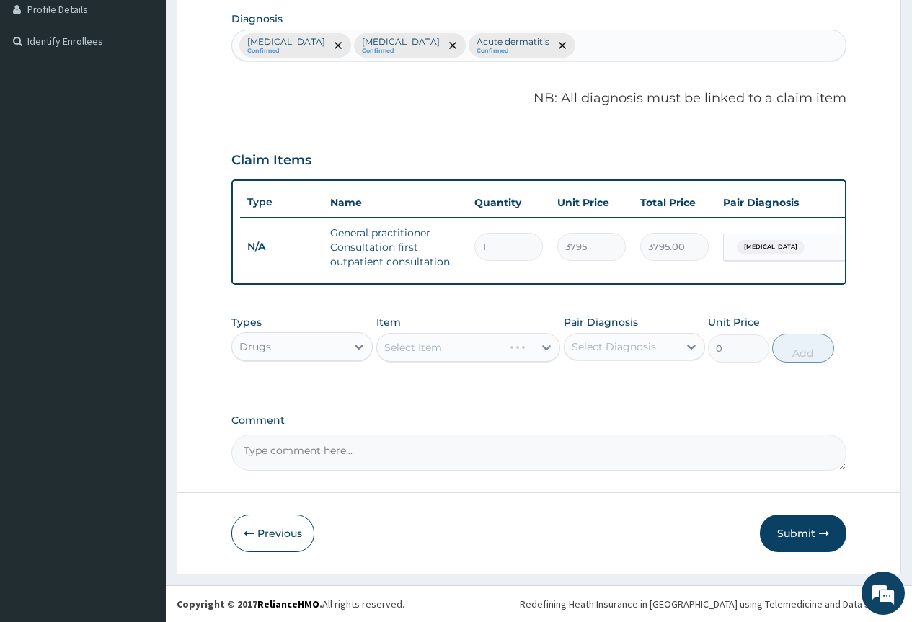
click at [546, 346] on div "Select Item" at bounding box center [468, 347] width 184 height 29
click at [547, 348] on div "Select Item" at bounding box center [468, 347] width 184 height 29
click at [546, 345] on div "Select Item" at bounding box center [468, 347] width 184 height 29
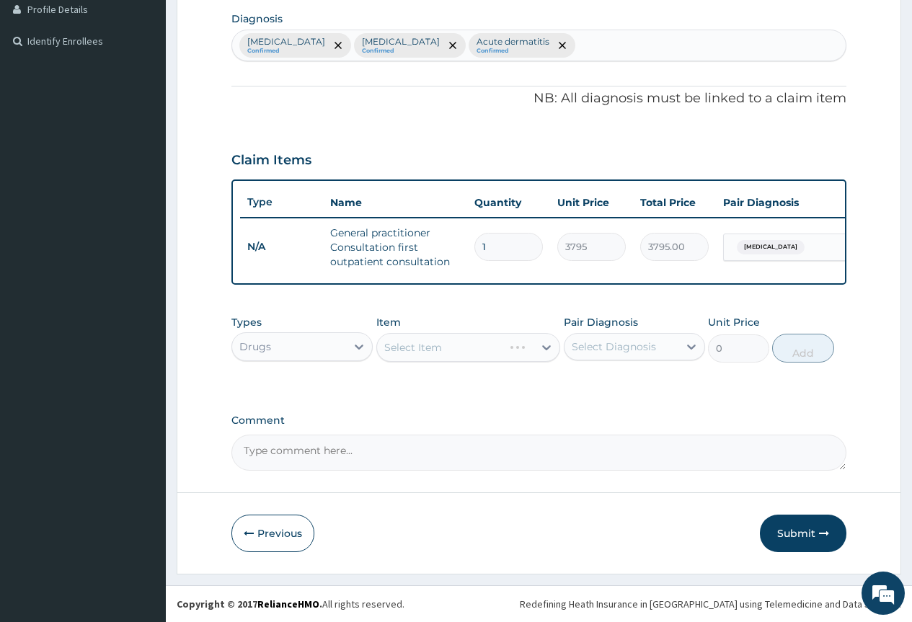
click at [546, 345] on div "Select Item" at bounding box center [468, 347] width 184 height 29
click at [509, 346] on div "Select Item" at bounding box center [468, 347] width 184 height 29
click at [533, 344] on div "Select Item" at bounding box center [468, 347] width 184 height 29
click at [544, 346] on div "Select Item" at bounding box center [468, 347] width 184 height 29
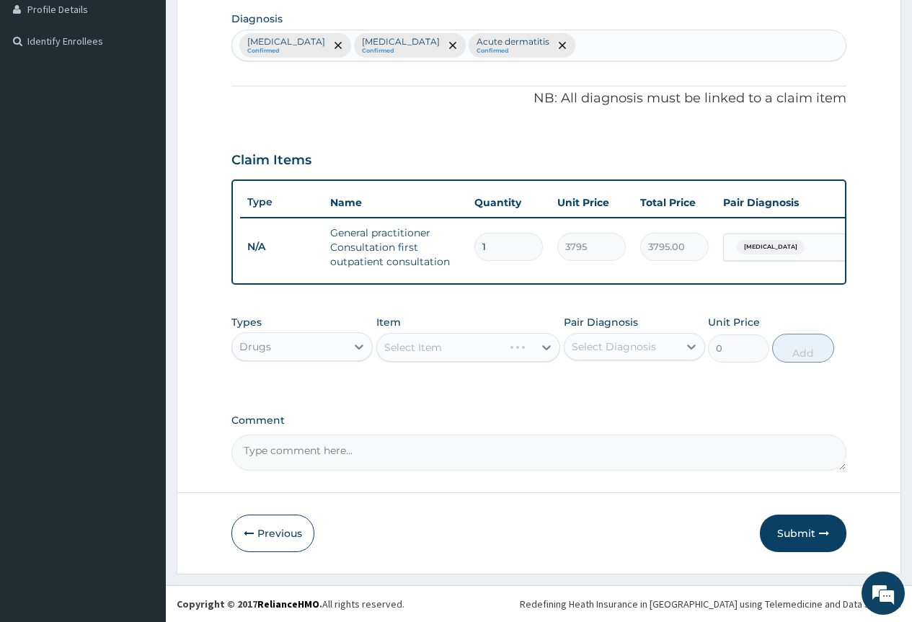
click at [544, 346] on div "Select Item" at bounding box center [468, 347] width 184 height 29
click at [280, 346] on div "Drugs" at bounding box center [289, 346] width 114 height 23
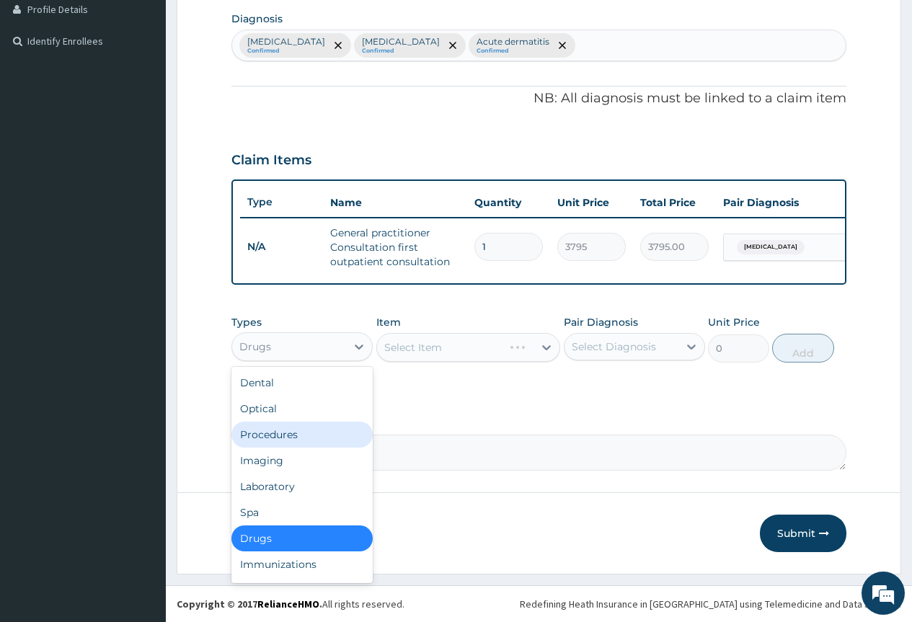
click at [279, 443] on div "Procedures" at bounding box center [301, 435] width 141 height 26
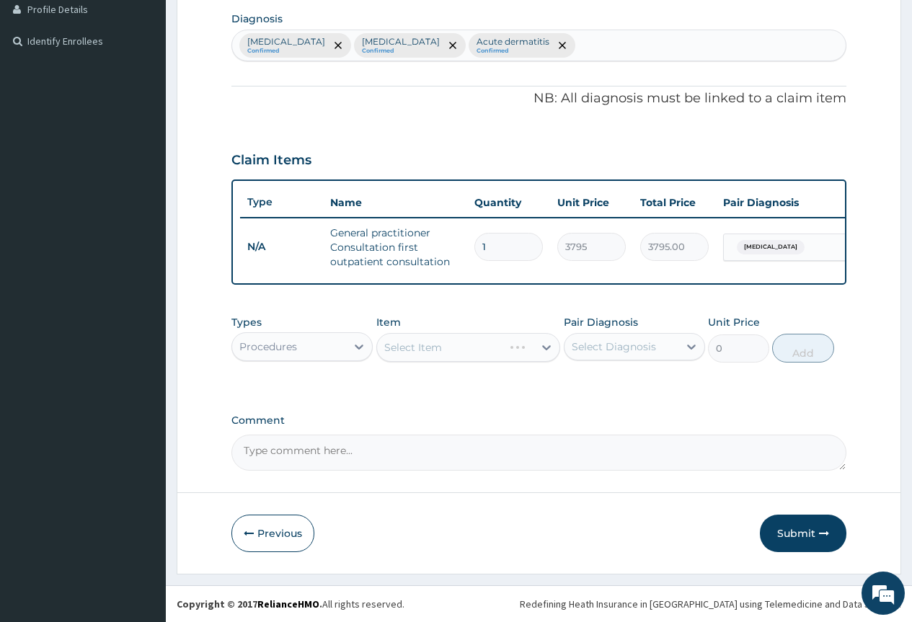
click at [293, 344] on div "Procedures" at bounding box center [268, 346] width 58 height 14
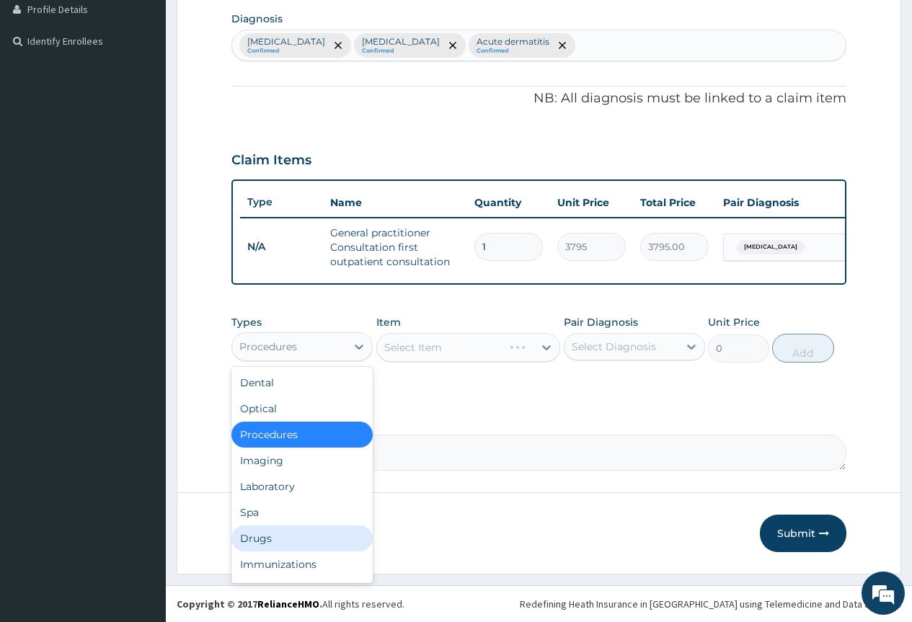
click at [266, 542] on div "Drugs" at bounding box center [301, 538] width 141 height 26
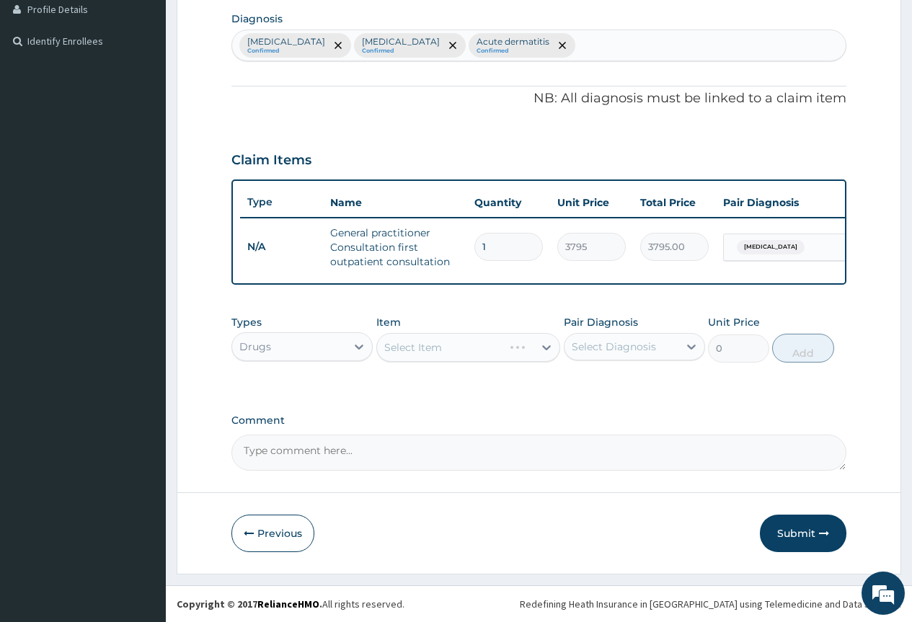
click at [475, 346] on div "Select Item" at bounding box center [468, 347] width 184 height 29
click at [538, 347] on div "Select Item" at bounding box center [468, 347] width 184 height 29
click at [549, 347] on div "Select Item" at bounding box center [468, 347] width 184 height 29
click at [546, 350] on div "Select Item" at bounding box center [468, 347] width 184 height 29
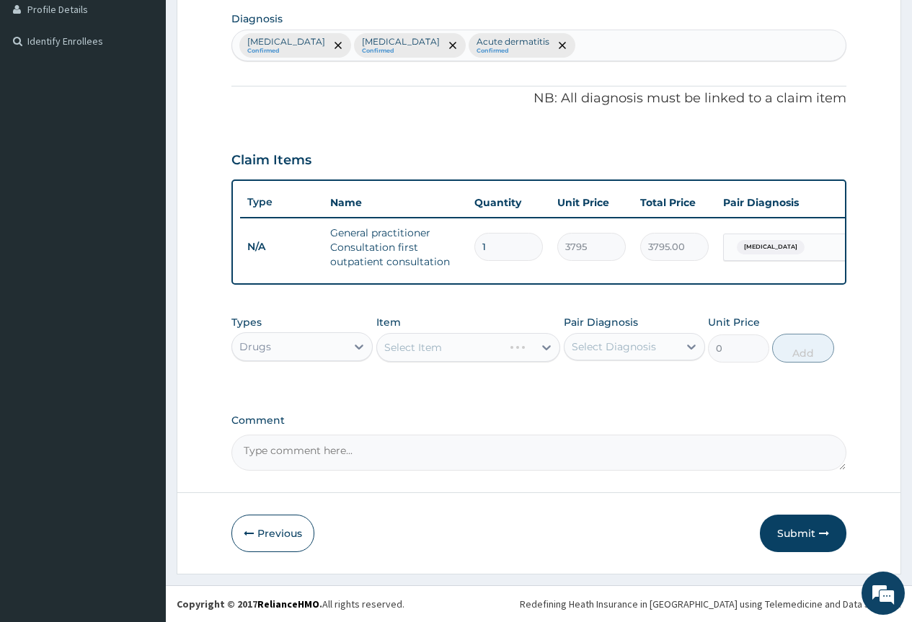
click at [490, 346] on div "Select Item" at bounding box center [468, 347] width 184 height 29
click at [504, 346] on div "Select Item" at bounding box center [468, 347] width 184 height 29
click at [517, 341] on div "Select Item" at bounding box center [468, 347] width 184 height 29
click at [538, 344] on div "Select Item" at bounding box center [468, 347] width 184 height 29
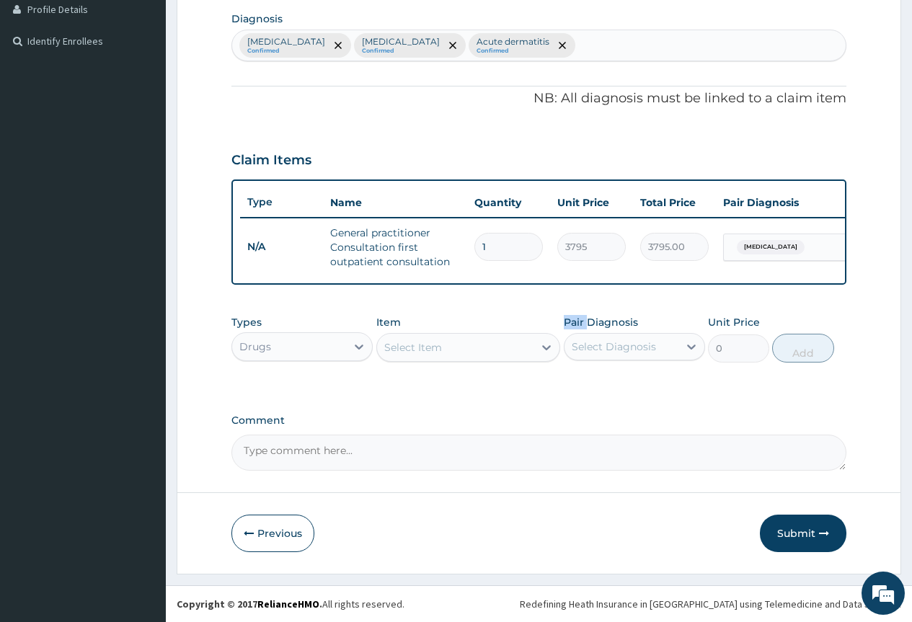
click at [450, 337] on div "Select Item" at bounding box center [455, 347] width 157 height 23
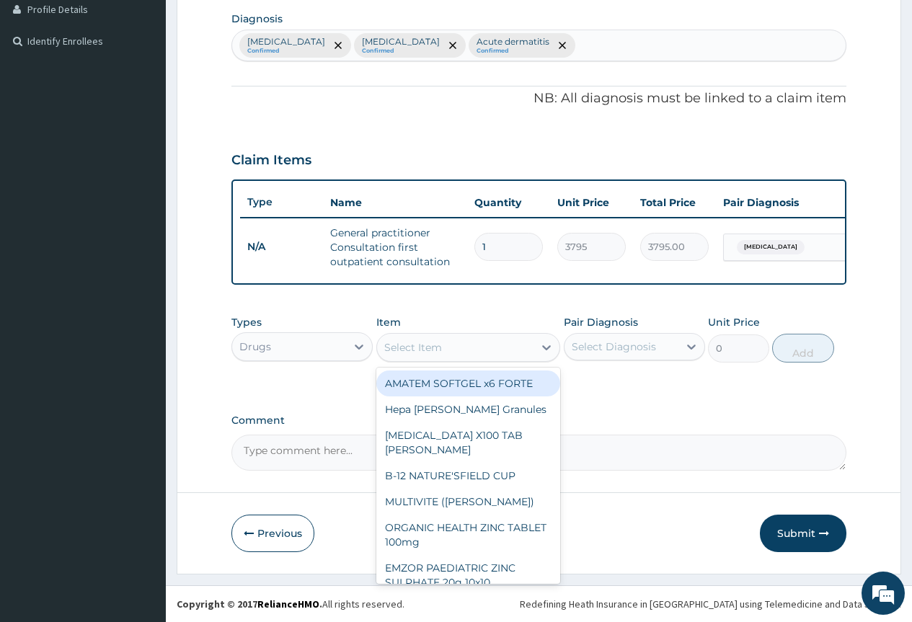
click at [467, 342] on div "Select Item" at bounding box center [455, 347] width 157 height 23
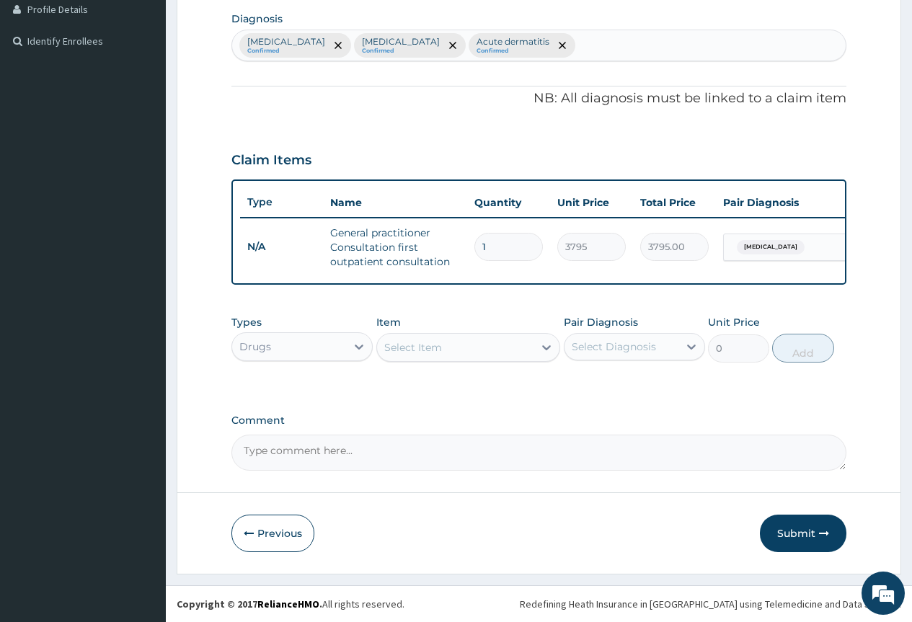
click at [467, 342] on div "Select Item" at bounding box center [455, 347] width 157 height 23
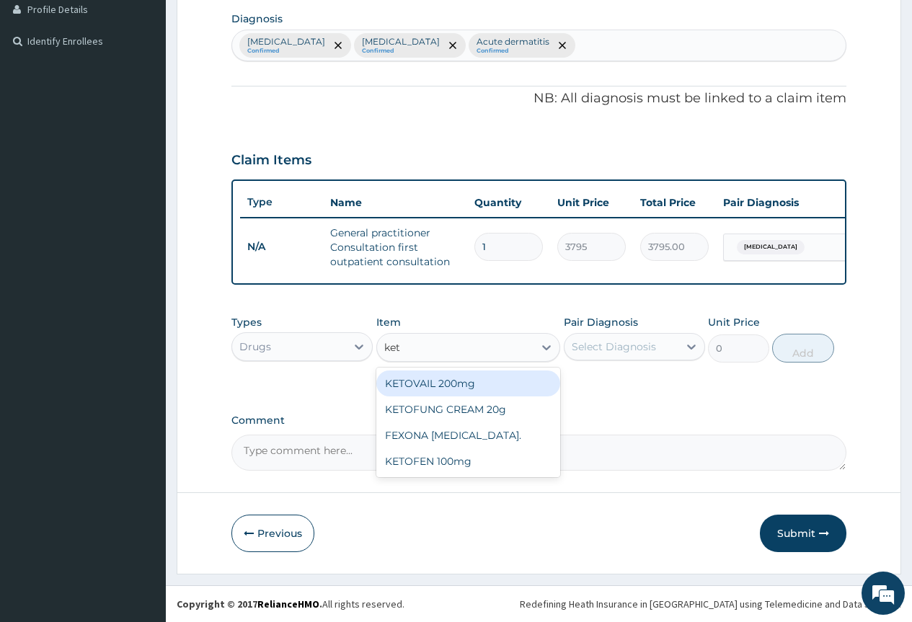
type input "keto"
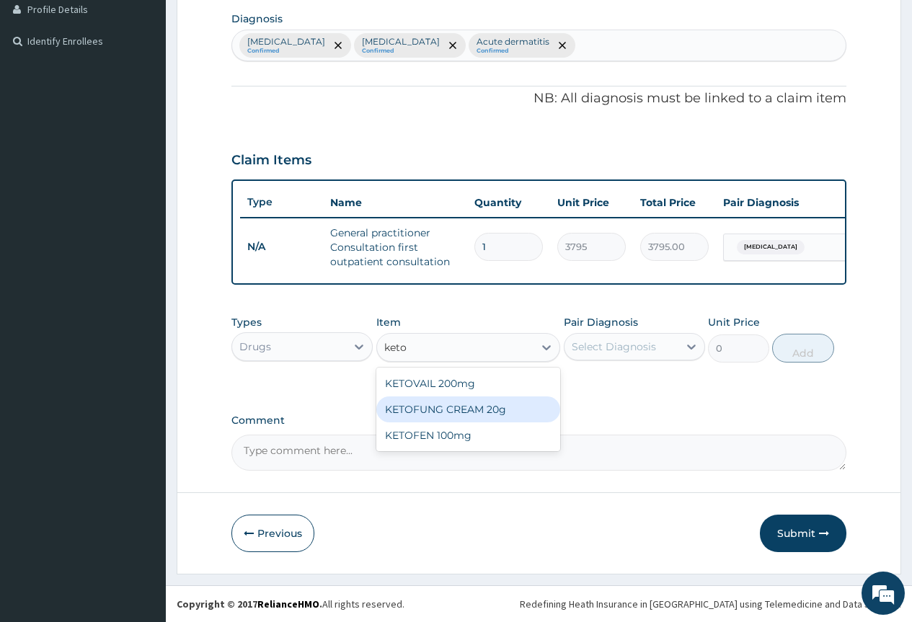
click at [484, 413] on div "KETOFUNG CREAM 20g" at bounding box center [468, 409] width 184 height 26
type input "1265"
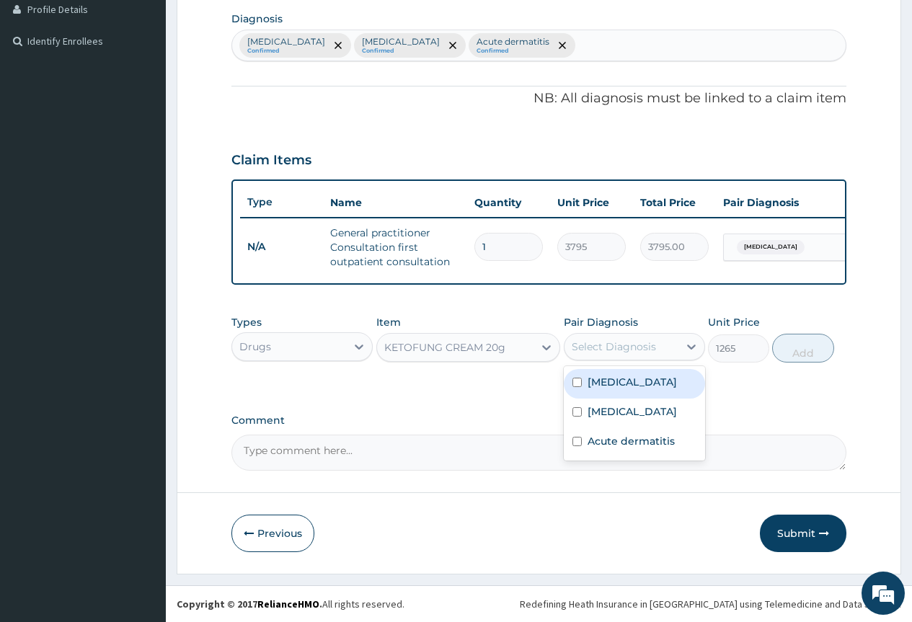
click at [610, 348] on div "Select Diagnosis" at bounding box center [614, 346] width 84 height 14
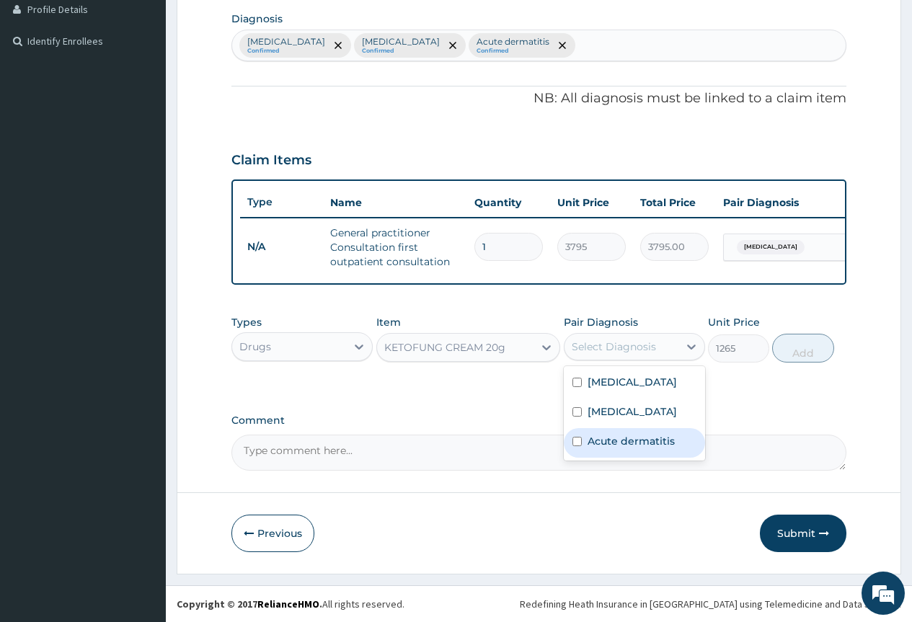
click at [615, 445] on label "Acute dermatitis" at bounding box center [630, 441] width 87 height 14
checkbox input "true"
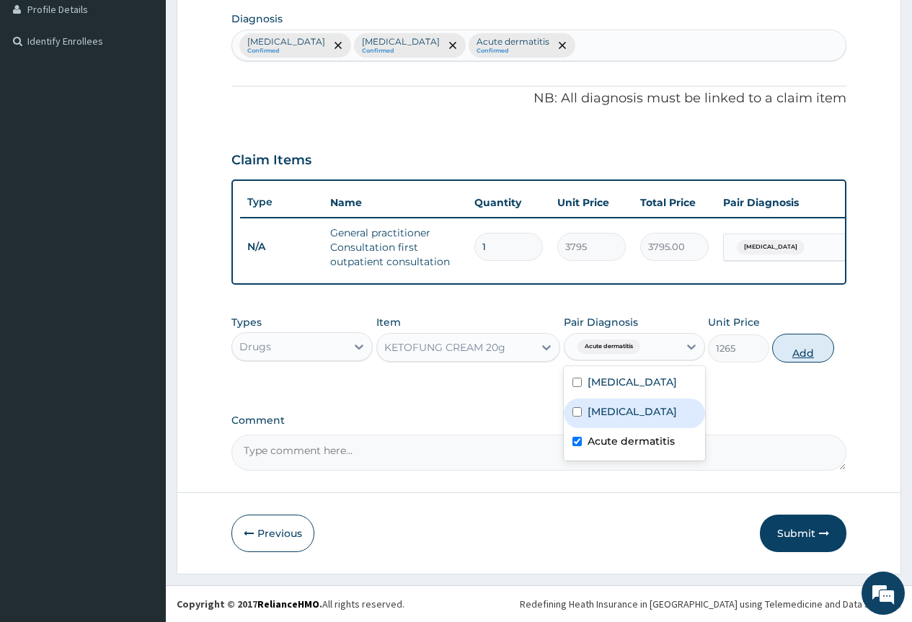
click at [802, 357] on button "Add" at bounding box center [802, 348] width 61 height 29
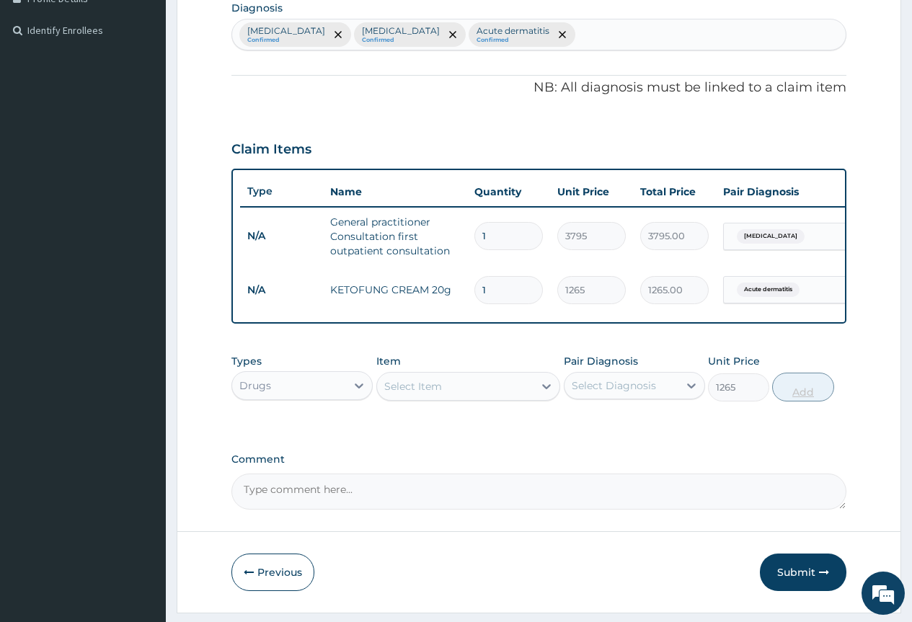
type input "0"
click at [427, 392] on div "Select Item" at bounding box center [413, 386] width 58 height 14
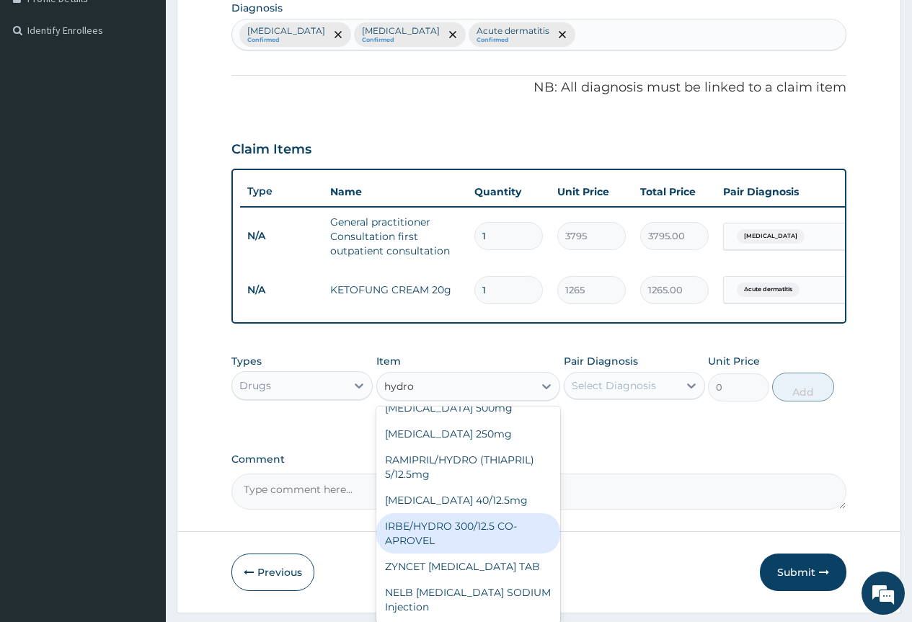
scroll to position [430, 0]
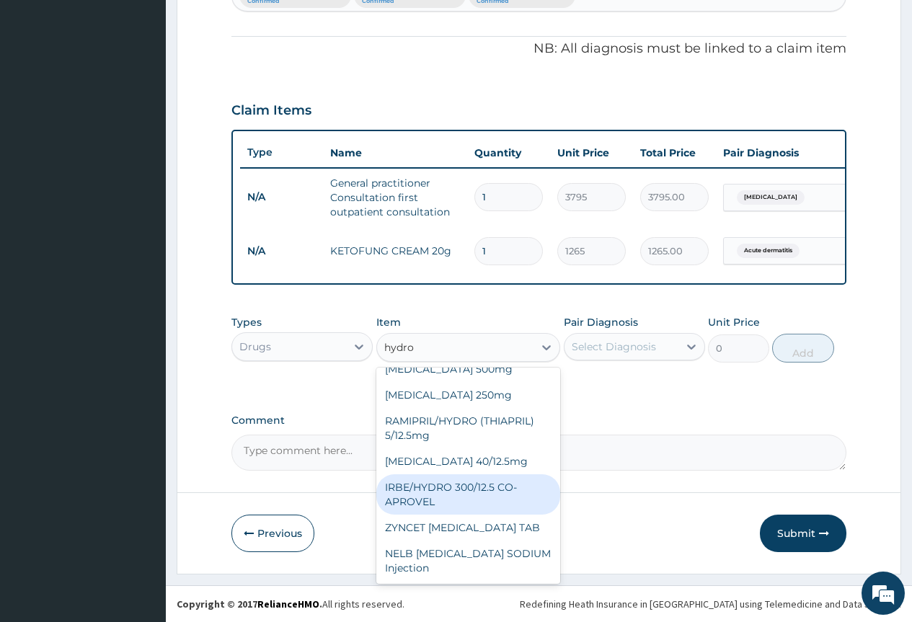
type input "hydro"
click at [678, 440] on textarea "Comment" at bounding box center [538, 453] width 615 height 36
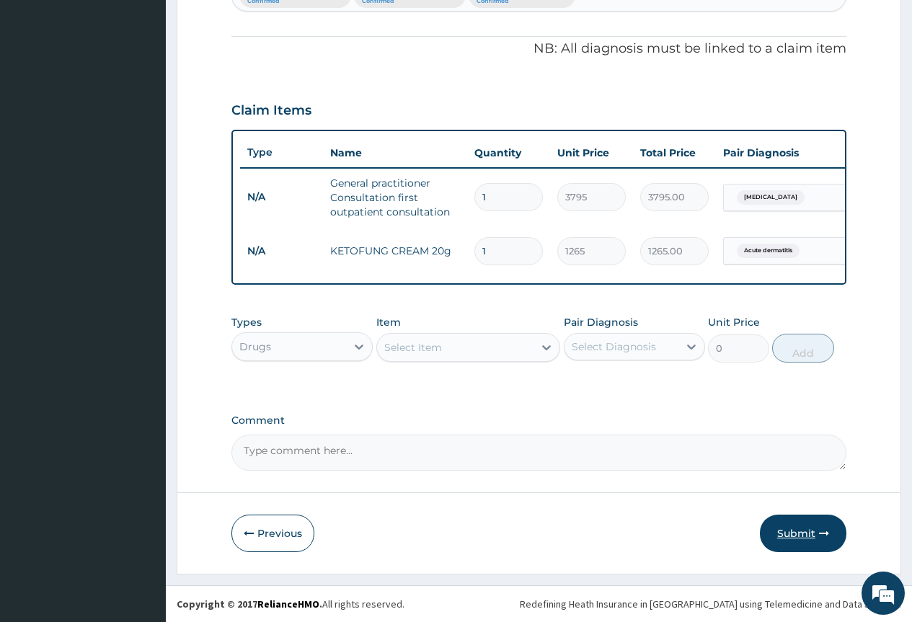
click at [788, 530] on button "Submit" at bounding box center [803, 533] width 86 height 37
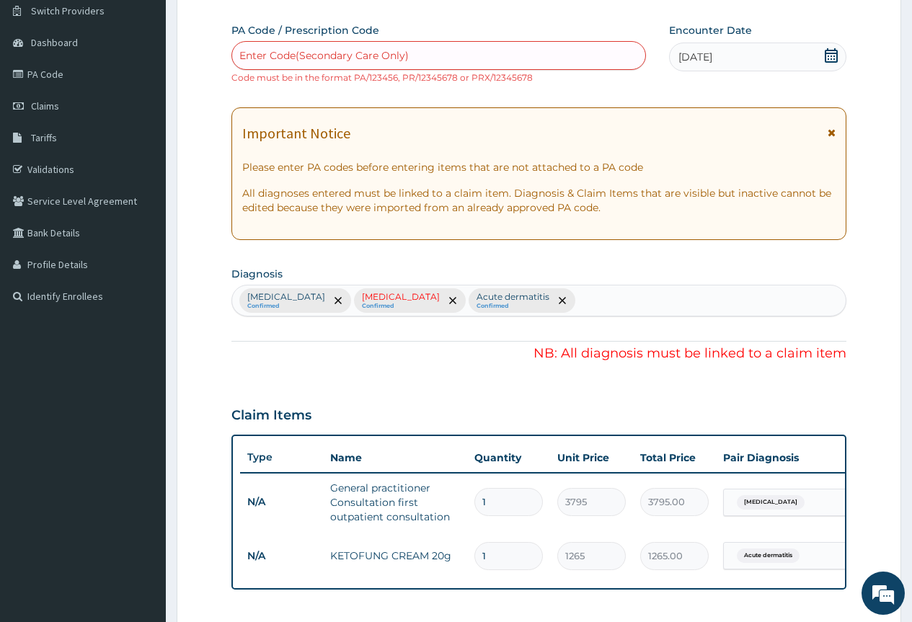
scroll to position [0, 0]
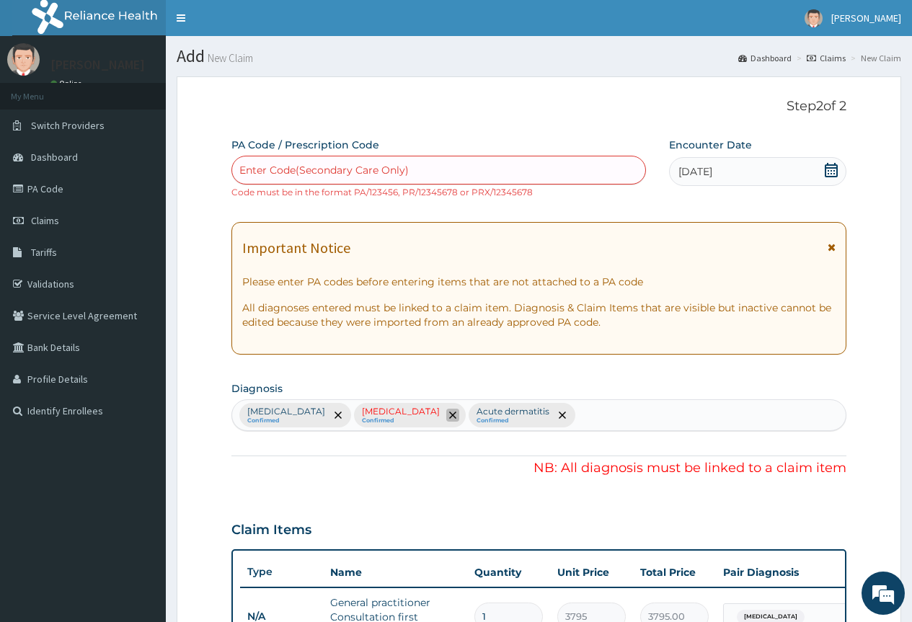
click at [449, 412] on icon "remove selection option" at bounding box center [452, 415] width 7 height 7
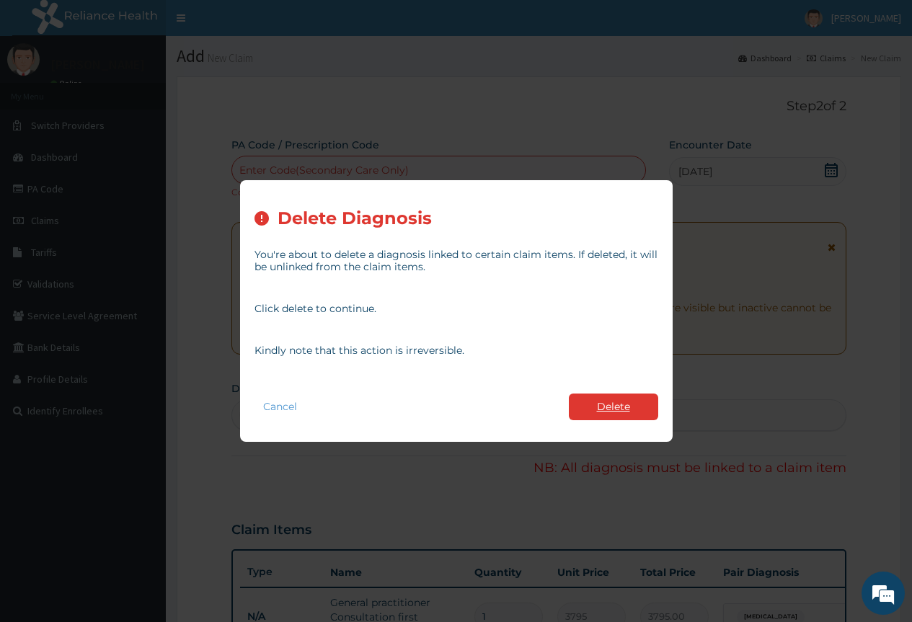
click at [631, 401] on button "Delete" at bounding box center [613, 406] width 89 height 27
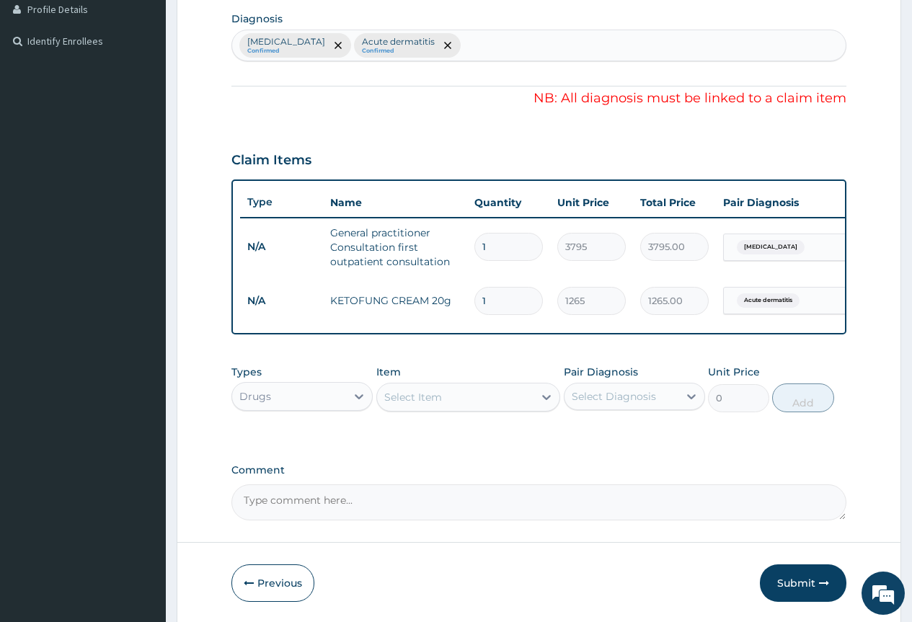
scroll to position [430, 0]
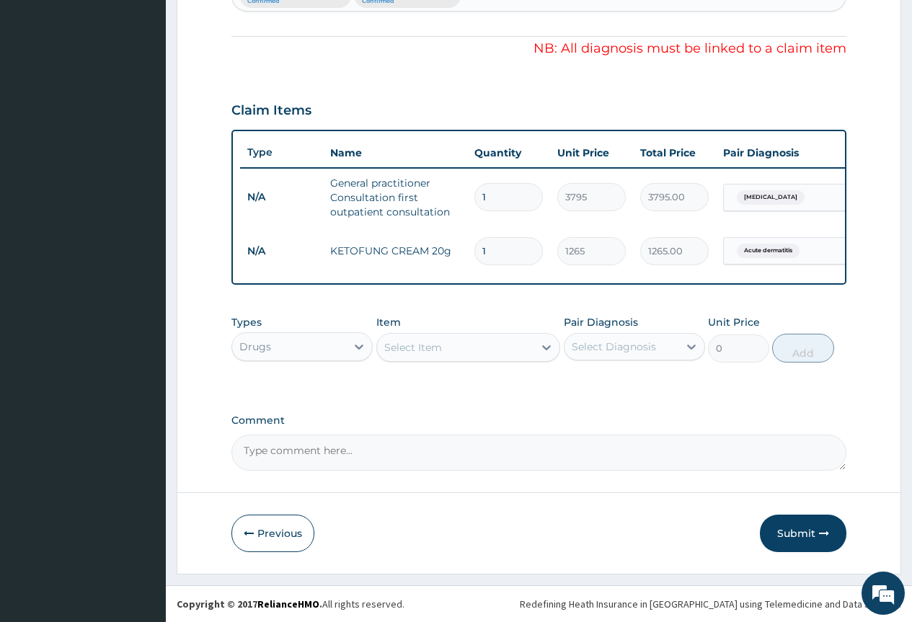
click at [417, 350] on div "Select Item" at bounding box center [413, 347] width 58 height 14
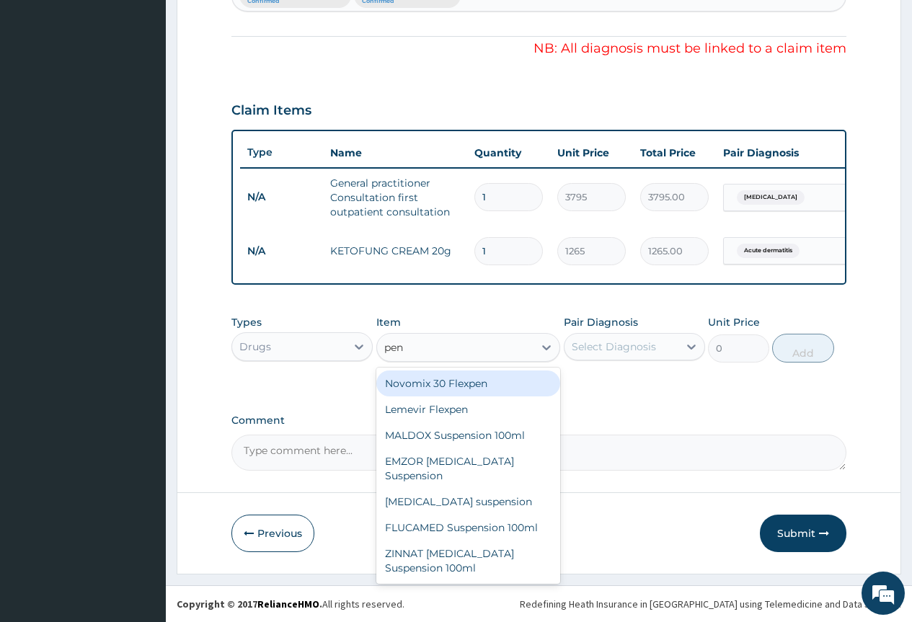
type input "peni"
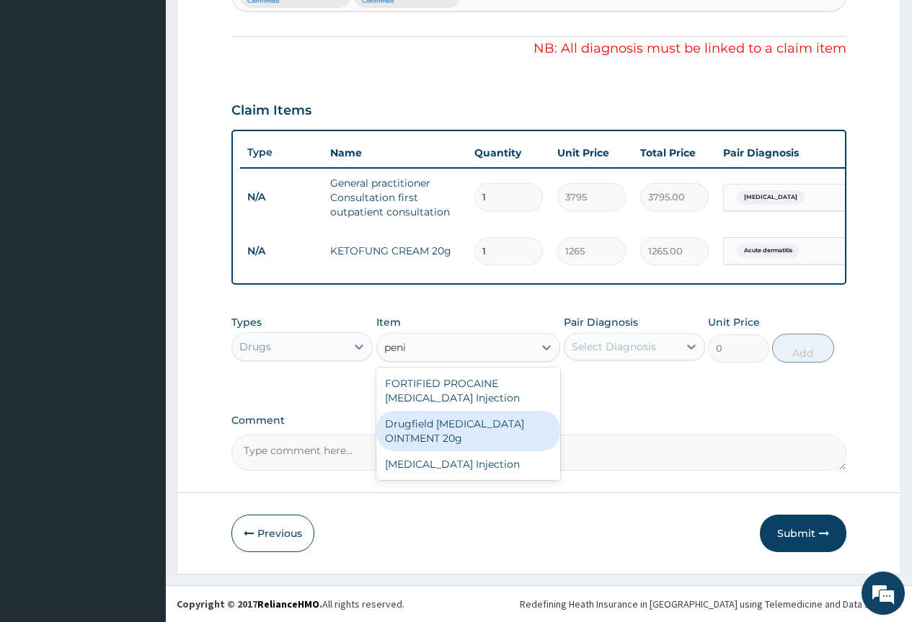
click at [439, 424] on div "Drugfield PENICILLIN OINTMENT 20g" at bounding box center [468, 431] width 184 height 40
type input "759"
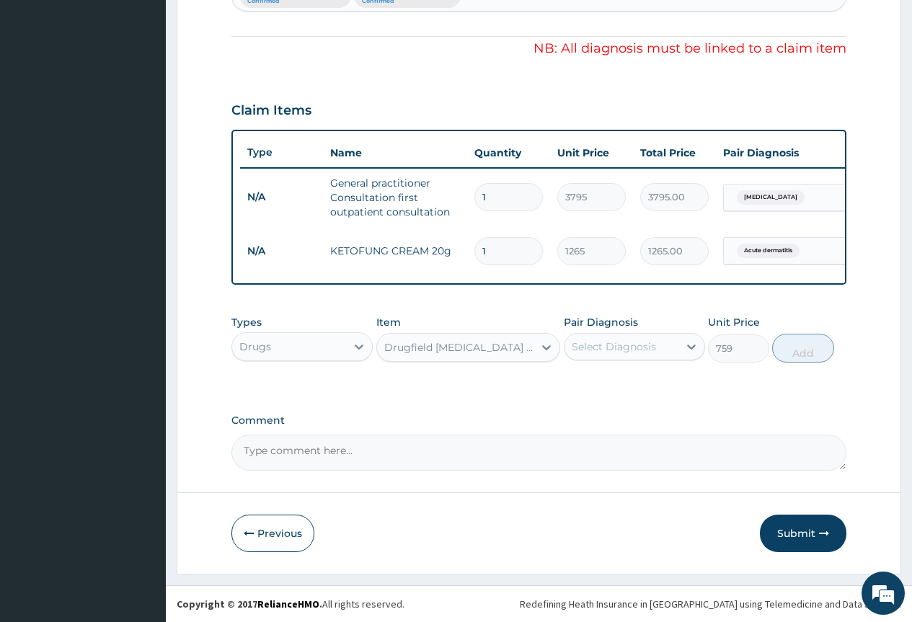
click at [643, 350] on div "Select Diagnosis" at bounding box center [614, 346] width 84 height 14
click at [637, 386] on label "Carbuncle of neck" at bounding box center [631, 382] width 89 height 14
checkbox input "true"
click at [813, 350] on button "Add" at bounding box center [802, 348] width 61 height 29
type input "0"
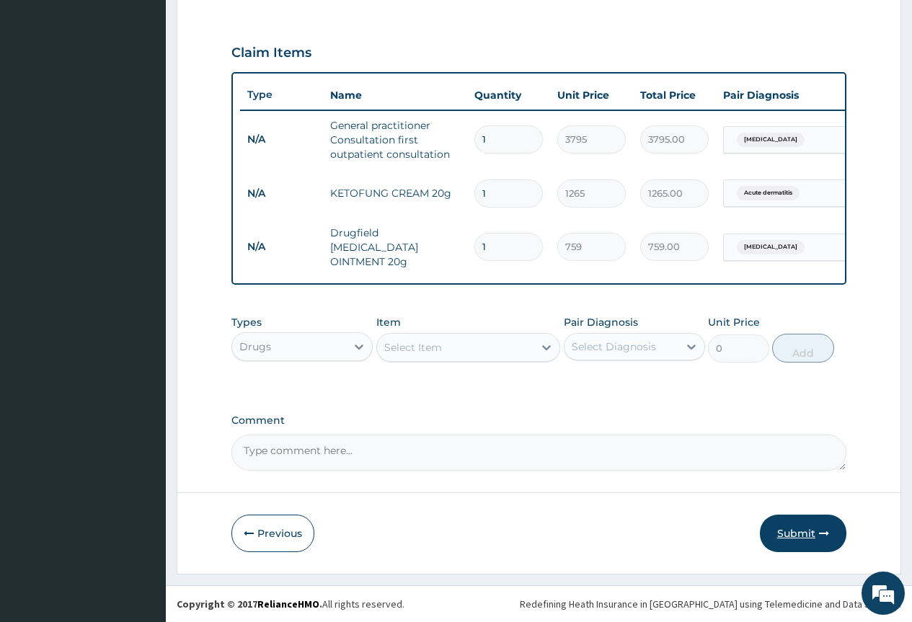
click at [807, 536] on button "Submit" at bounding box center [803, 533] width 86 height 37
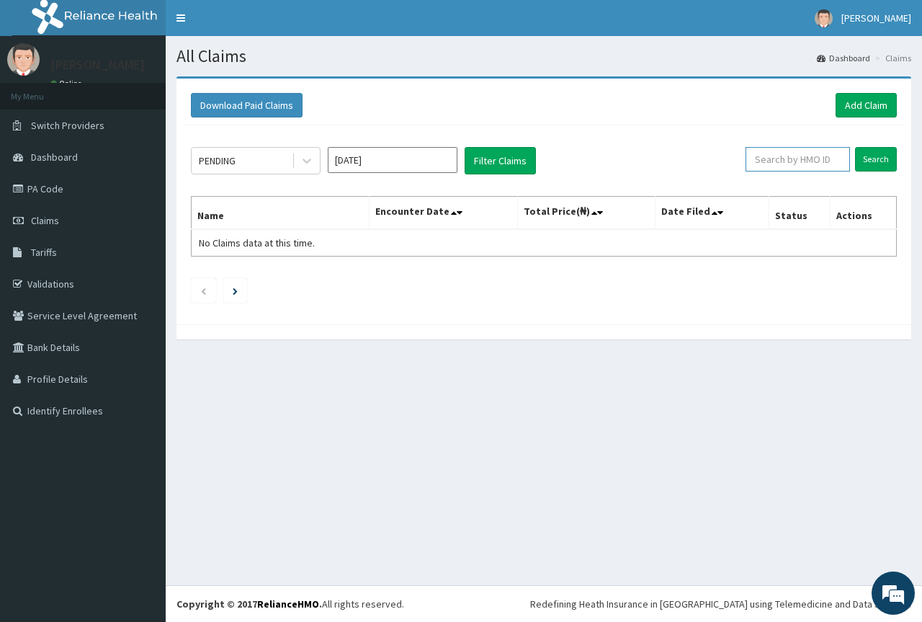
click at [817, 161] on input "text" at bounding box center [798, 159] width 104 height 25
paste input "ACQ/10045/B"
type input "ACQ/10045/B"
click at [872, 161] on input "Search" at bounding box center [876, 159] width 42 height 25
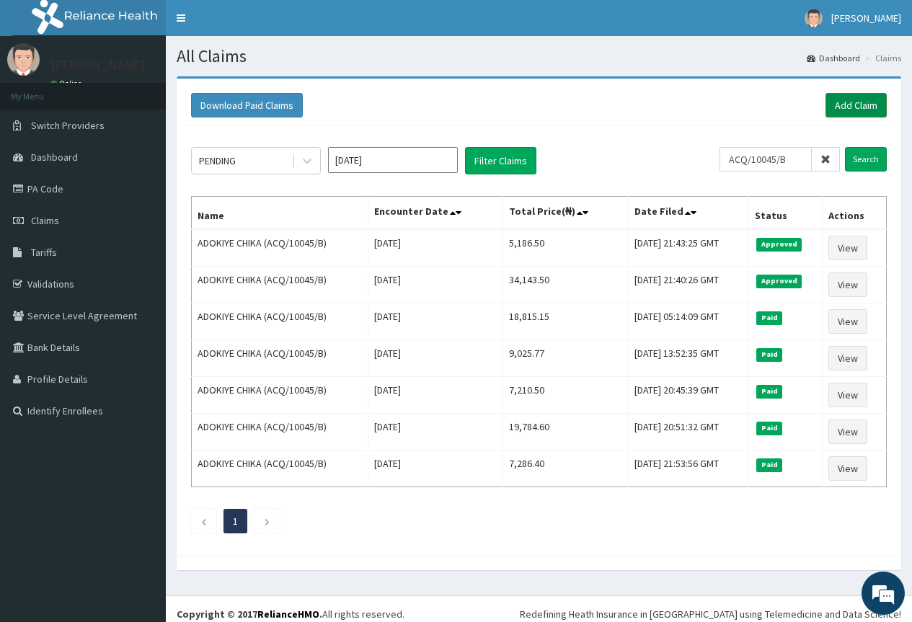
click at [851, 103] on link "Add Claim" at bounding box center [855, 105] width 61 height 25
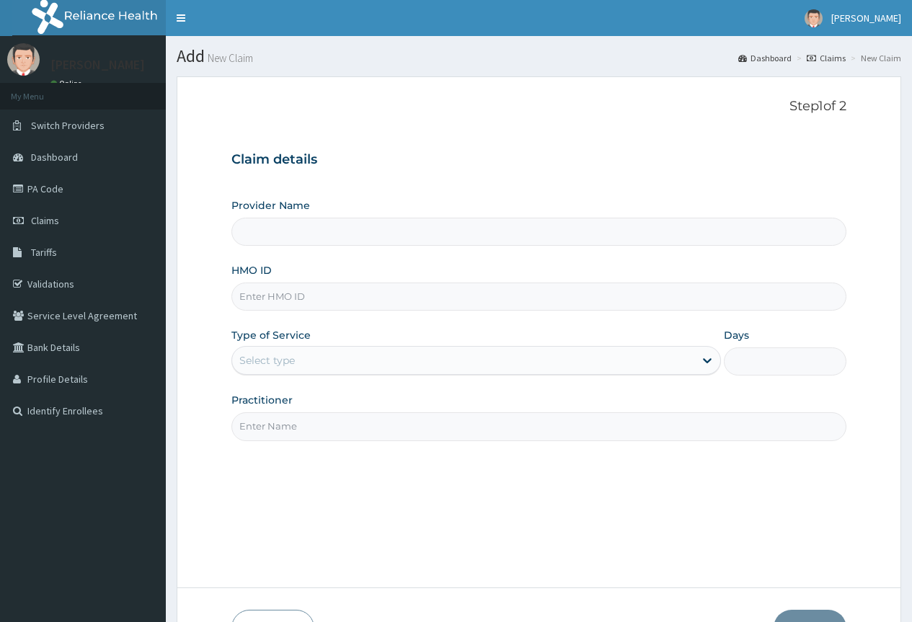
click at [285, 300] on input "HMO ID" at bounding box center [538, 297] width 615 height 28
paste input "ACQ/10045/B"
type input "County Hospital Ltd"
type input "ACQ/10045/B"
click at [287, 369] on div "Select type" at bounding box center [463, 360] width 462 height 23
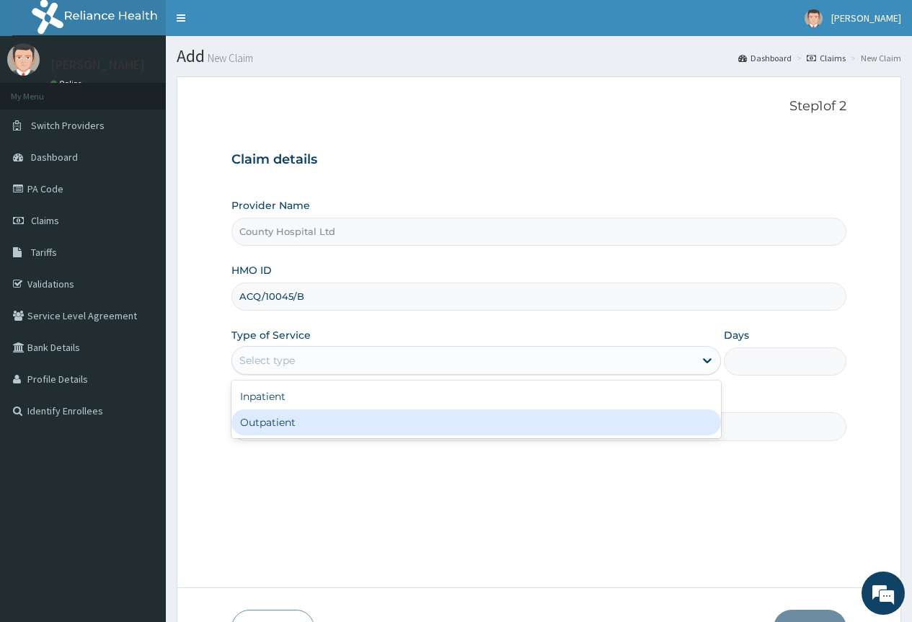
click at [295, 422] on div "Outpatient" at bounding box center [475, 422] width 489 height 26
type input "1"
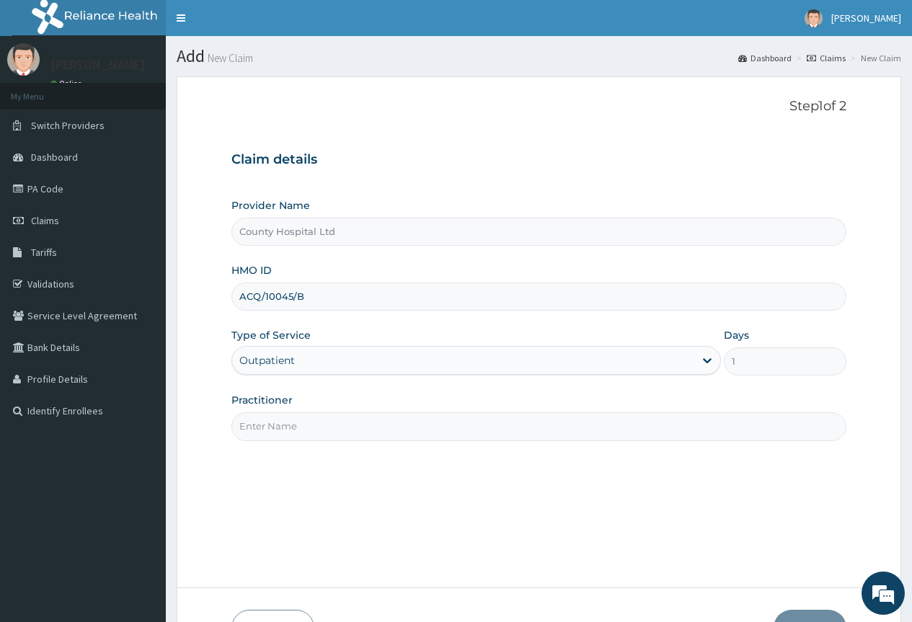
click at [312, 423] on input "Practitioner" at bounding box center [538, 426] width 615 height 28
type input "[PERSON_NAME]"
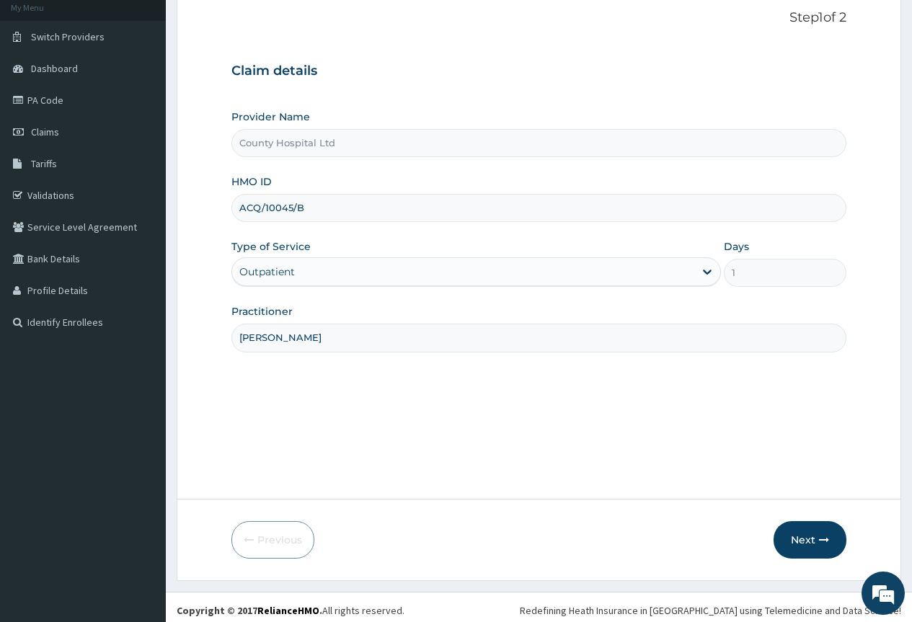
scroll to position [95, 0]
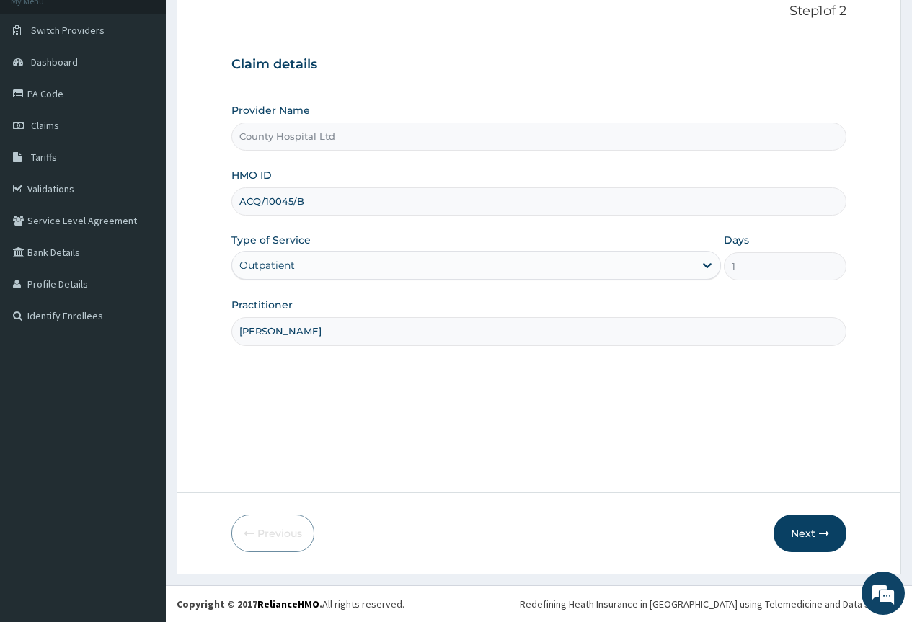
click at [807, 538] on button "Next" at bounding box center [809, 533] width 73 height 37
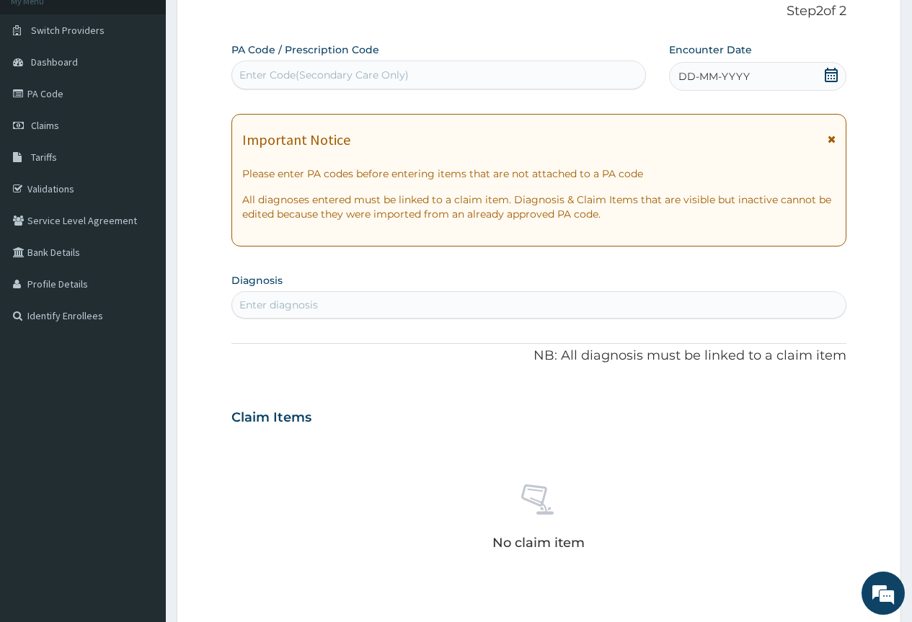
scroll to position [0, 0]
click at [410, 81] on div "Enter Code(Secondary Care Only)" at bounding box center [438, 74] width 412 height 23
paste input "PA/B6ADCE"
type input "PA/B6ADCE"
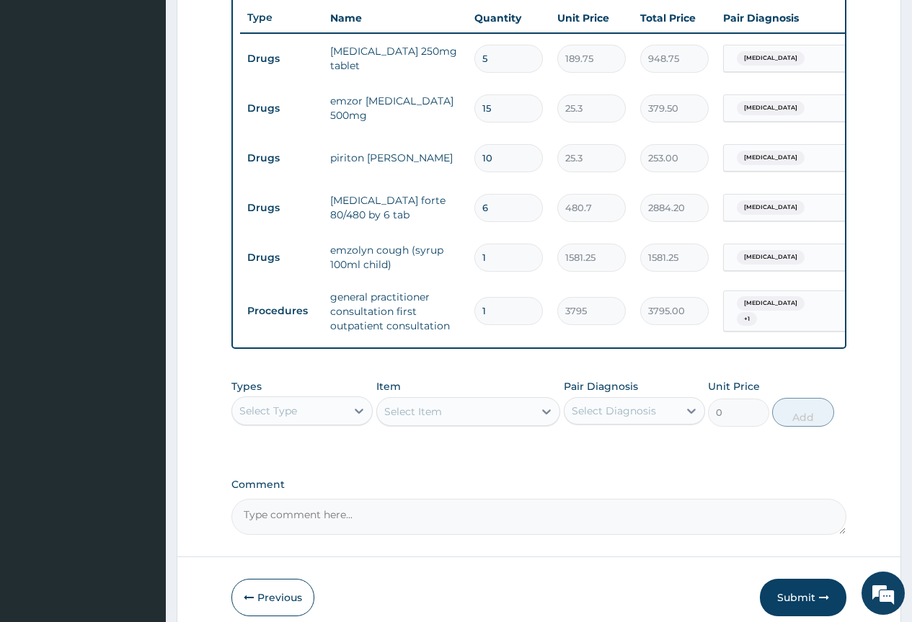
scroll to position [616, 0]
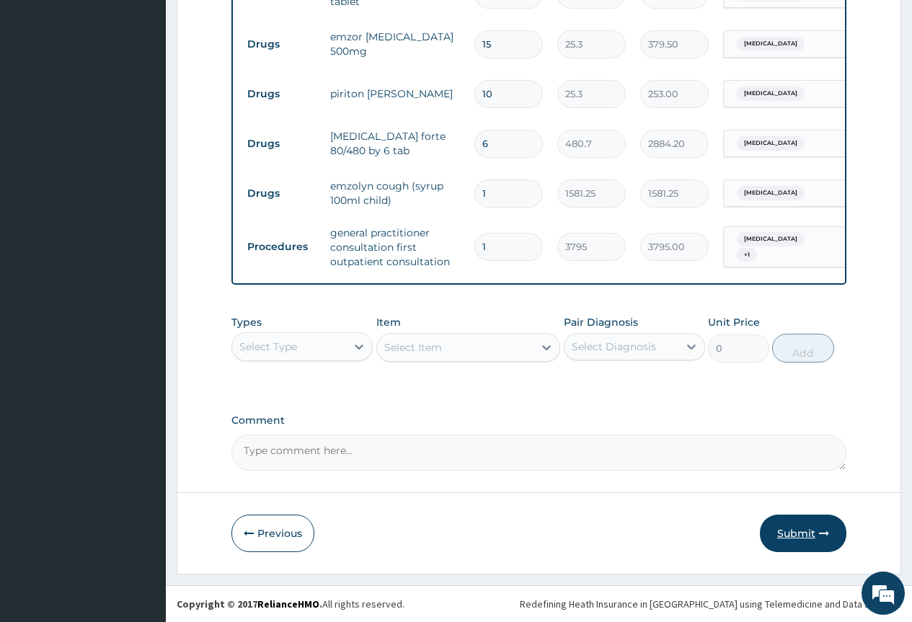
click at [796, 538] on button "Submit" at bounding box center [803, 533] width 86 height 37
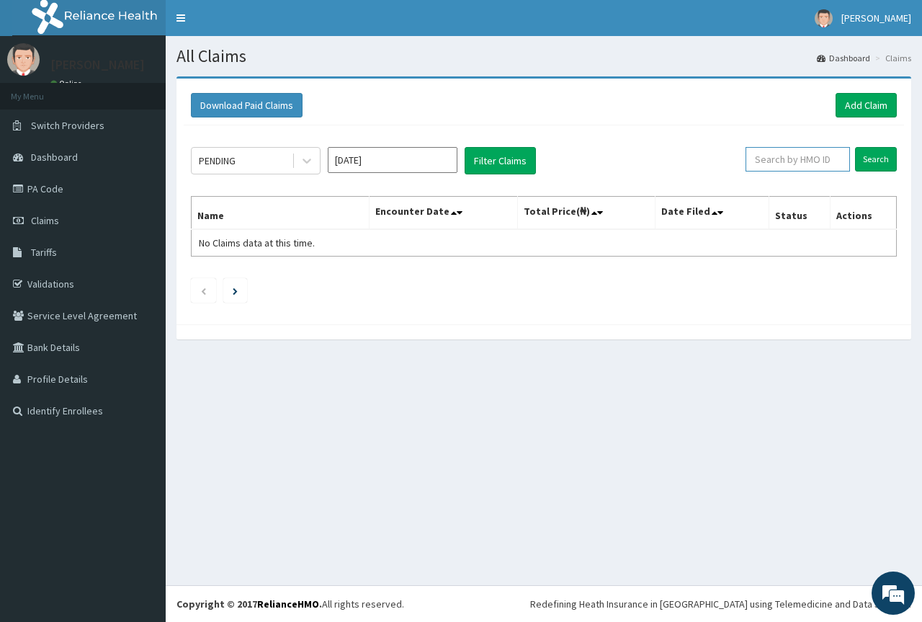
click at [804, 152] on input "text" at bounding box center [798, 159] width 104 height 25
paste input "MEY/10075/A"
type input "MEY/10075/A"
click at [875, 161] on input "Search" at bounding box center [876, 159] width 42 height 25
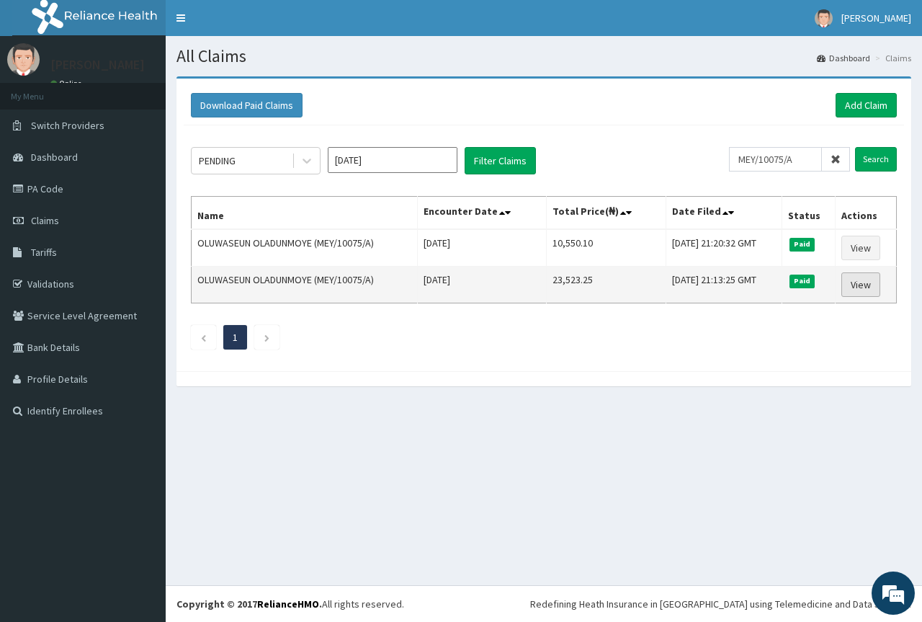
click at [868, 283] on link "View" at bounding box center [861, 284] width 39 height 25
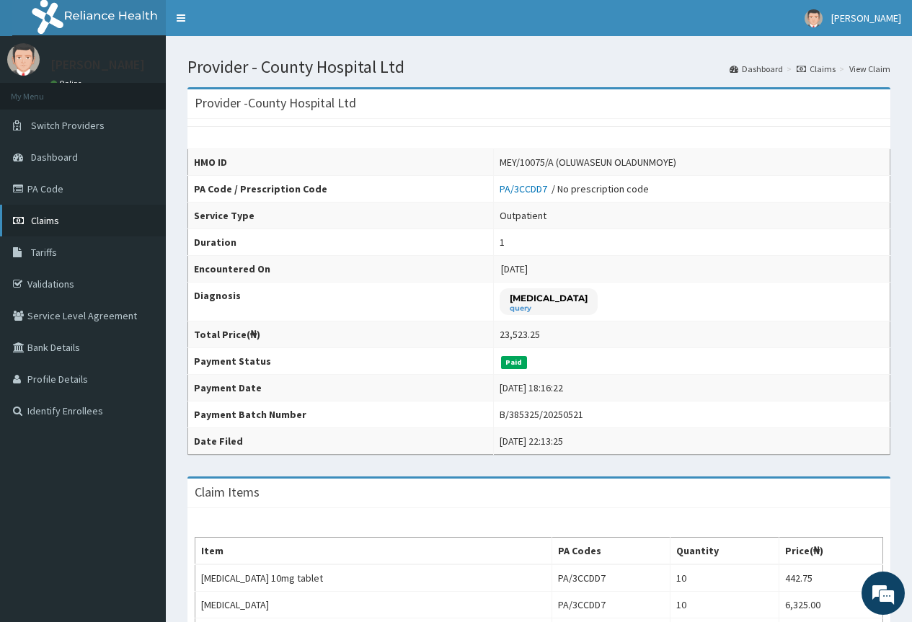
click at [49, 221] on span "Claims" at bounding box center [45, 220] width 28 height 13
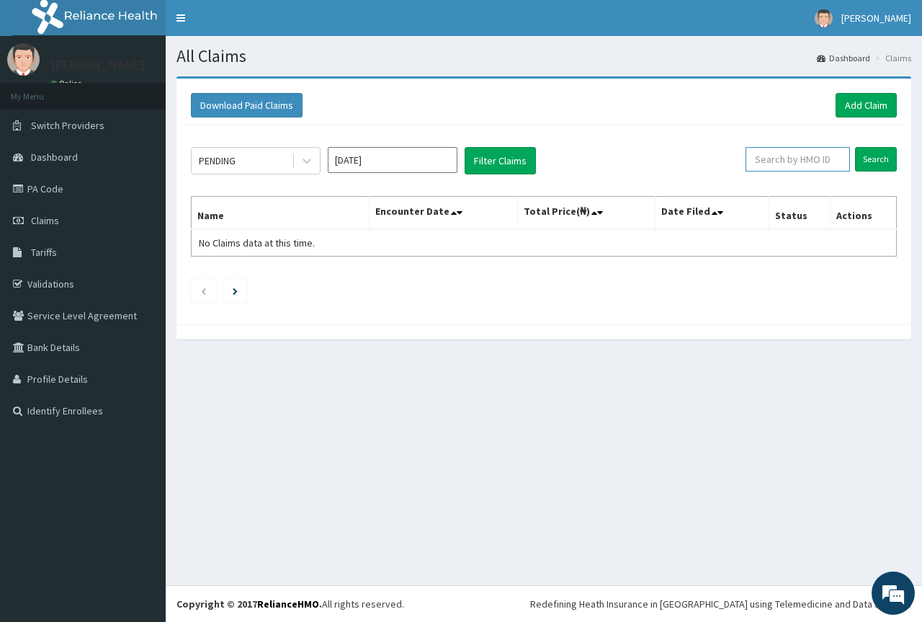
click at [791, 159] on input "text" at bounding box center [798, 159] width 104 height 25
paste input "LPD/10119/A"
type input "LPD/10119/A"
click at [877, 157] on input "Search" at bounding box center [876, 159] width 42 height 25
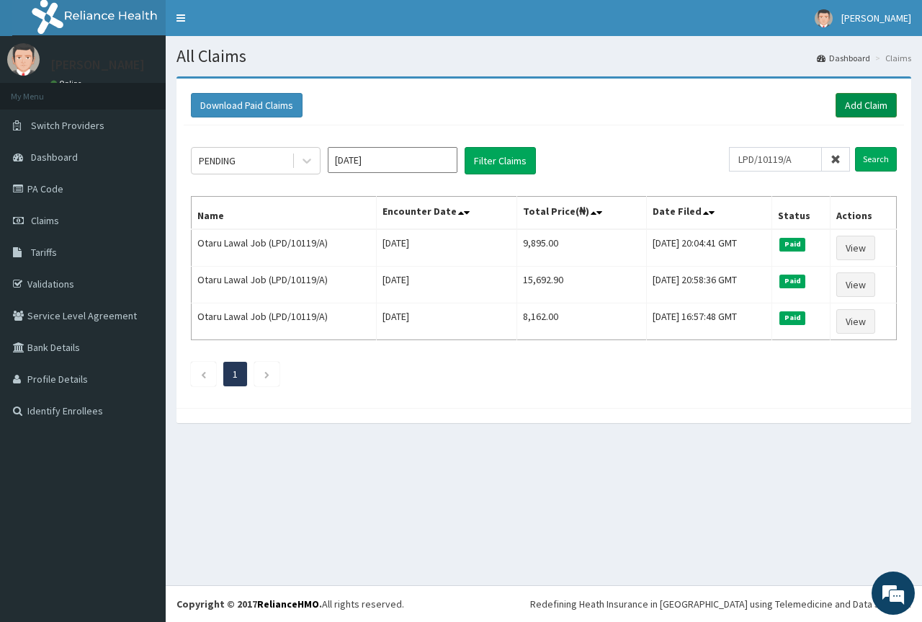
click at [866, 104] on link "Add Claim" at bounding box center [866, 105] width 61 height 25
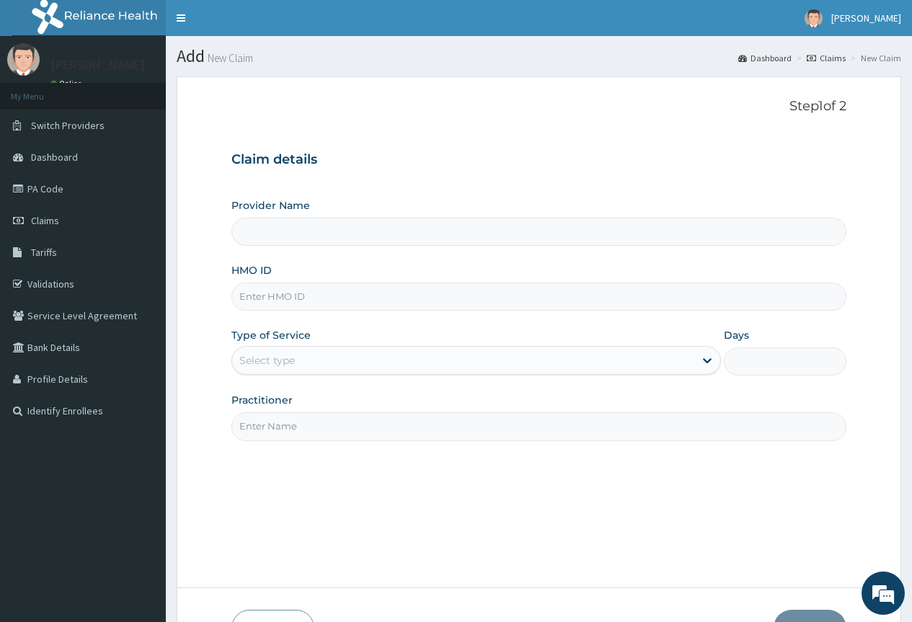
click at [248, 295] on input "HMO ID" at bounding box center [538, 297] width 615 height 28
type input "County Hospital Ltd"
paste input "LPD/10119/A"
type input "LPD/10119/A"
click at [296, 364] on div "Select type" at bounding box center [463, 360] width 462 height 23
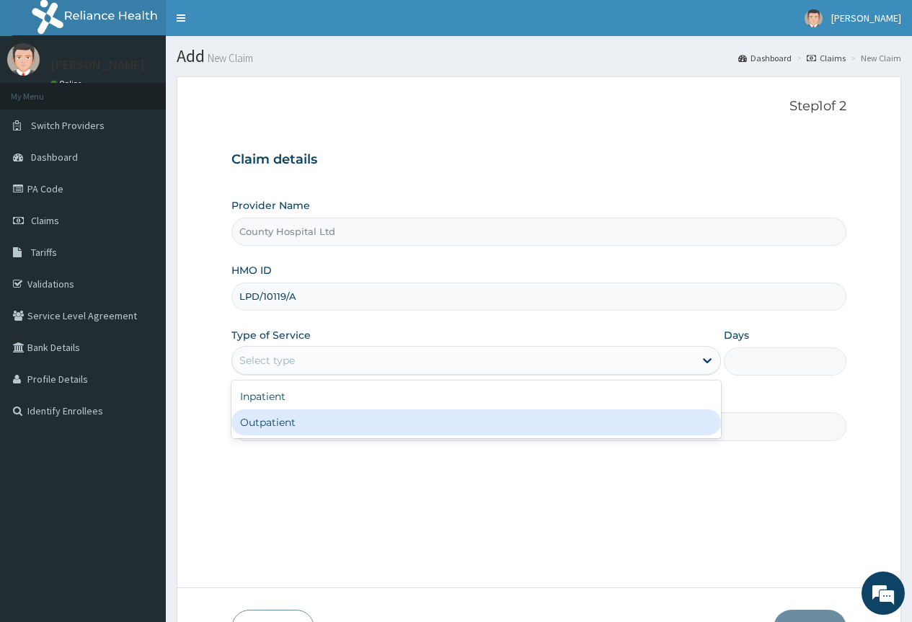
click at [289, 419] on div "Outpatient" at bounding box center [475, 422] width 489 height 26
type input "1"
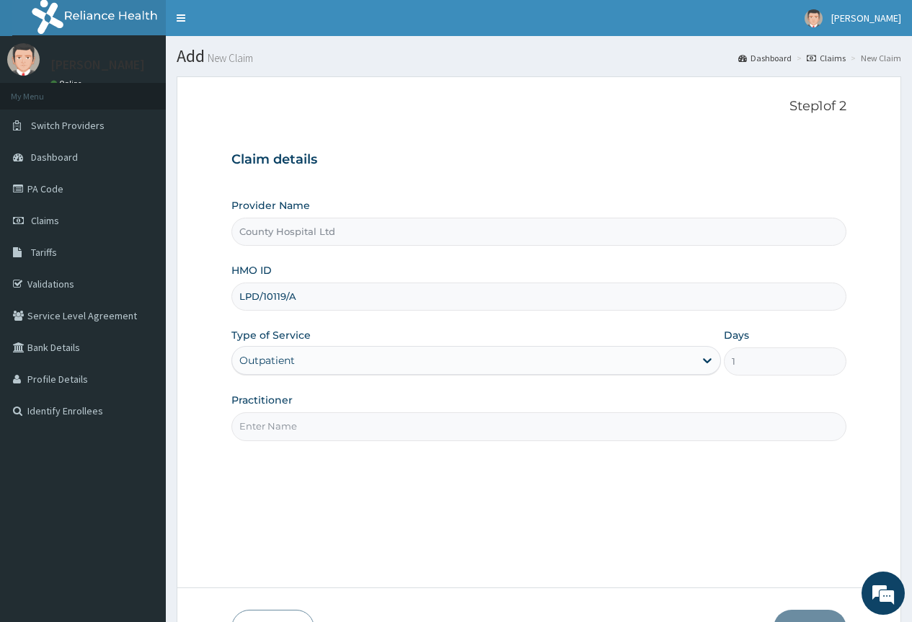
click at [282, 435] on input "Practitioner" at bounding box center [538, 426] width 615 height 28
type input "dr stanley"
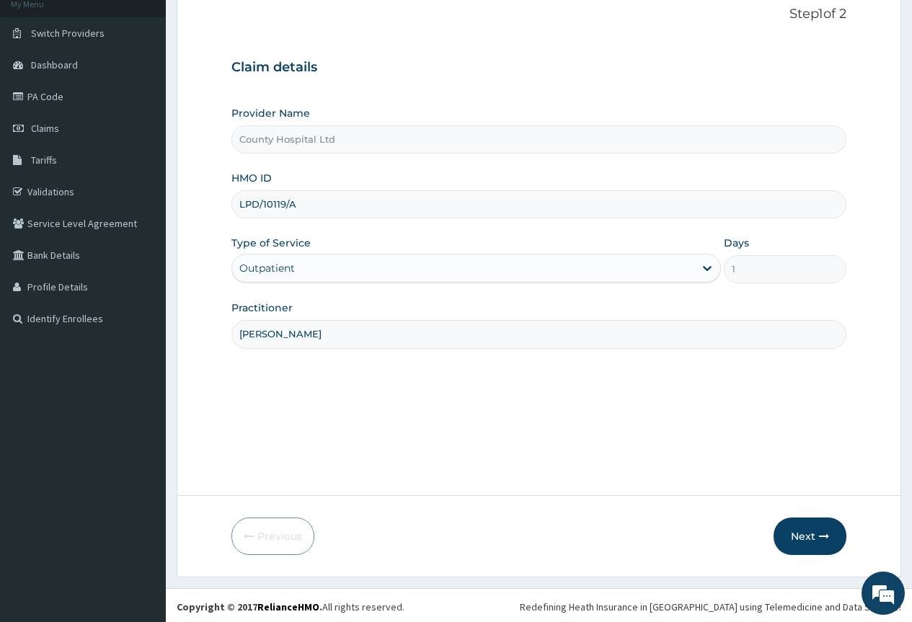
scroll to position [95, 0]
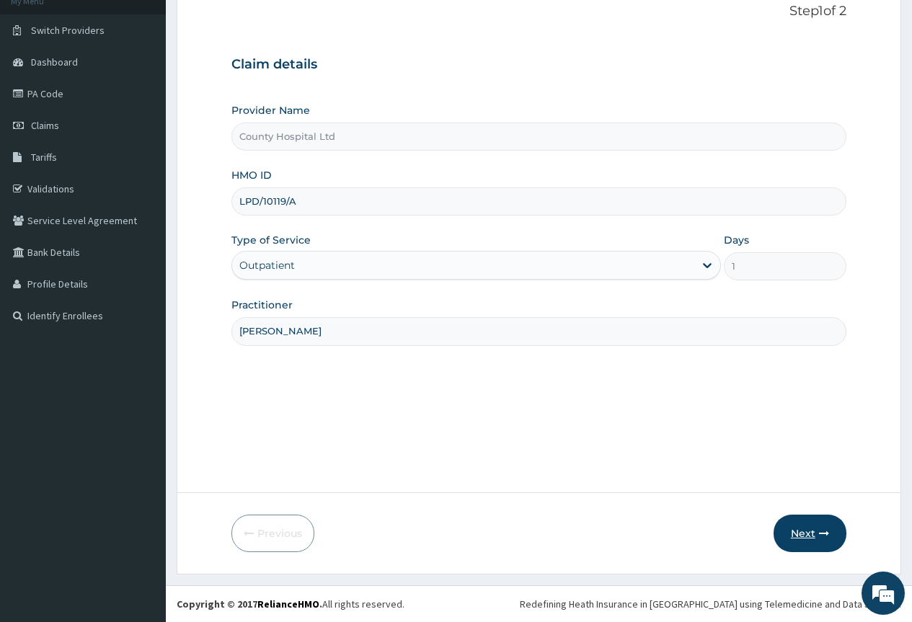
click at [800, 528] on button "Next" at bounding box center [809, 533] width 73 height 37
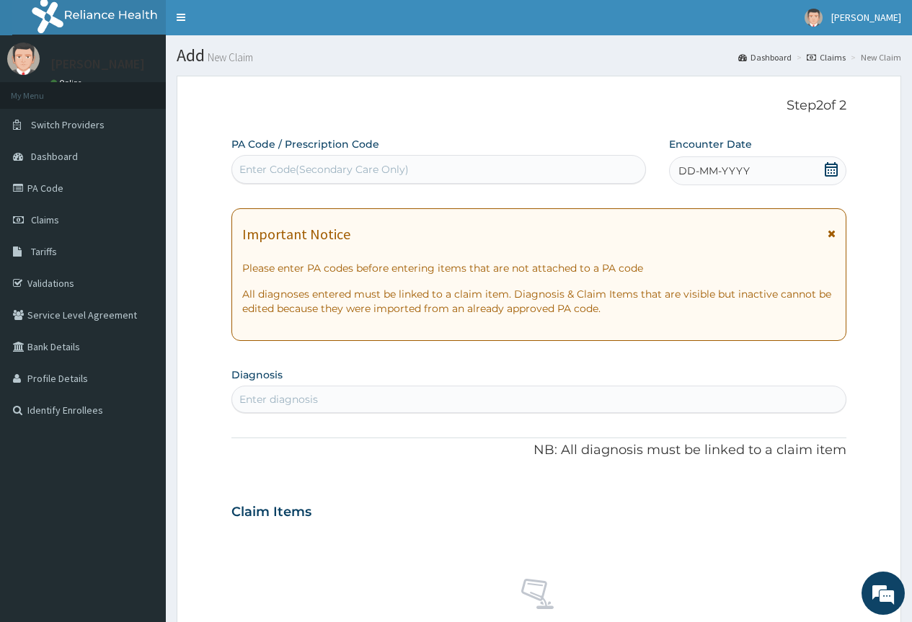
scroll to position [0, 0]
click at [831, 163] on icon at bounding box center [831, 170] width 14 height 14
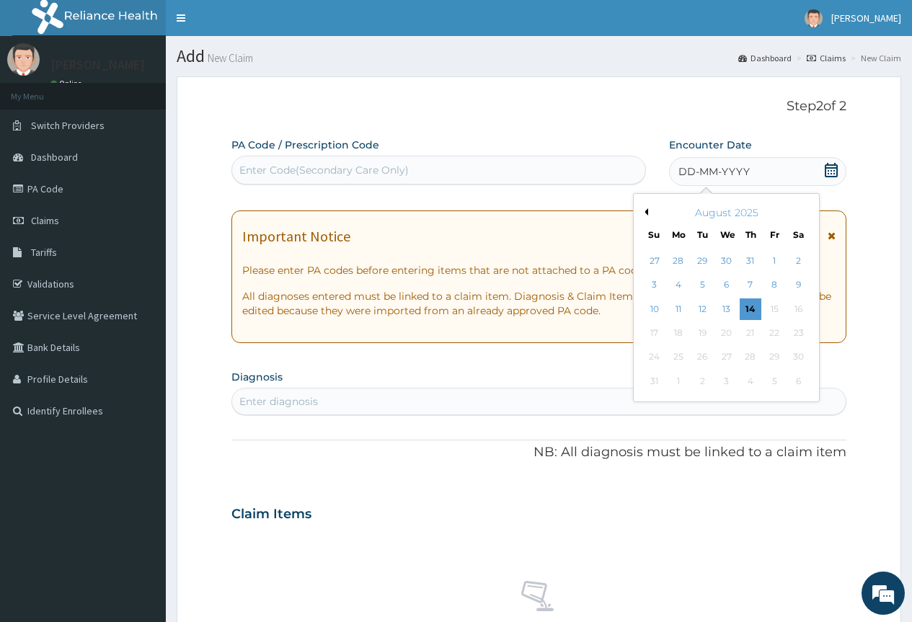
click at [646, 211] on button "Previous Month" at bounding box center [644, 211] width 7 height 7
click at [652, 284] on div "6" at bounding box center [654, 286] width 22 height 22
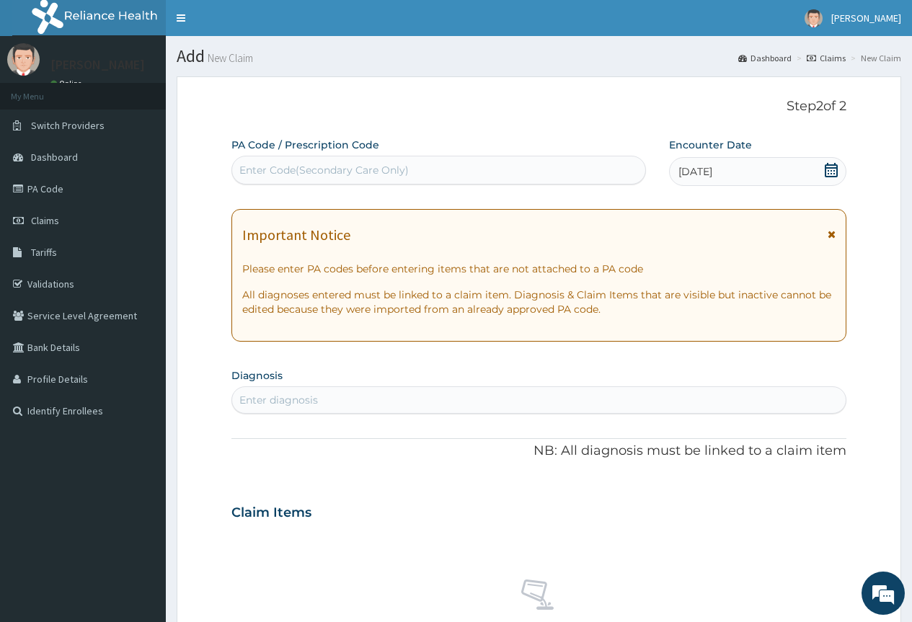
click at [324, 399] on div "Enter diagnosis" at bounding box center [538, 399] width 613 height 23
type input "m"
type input "osteoar"
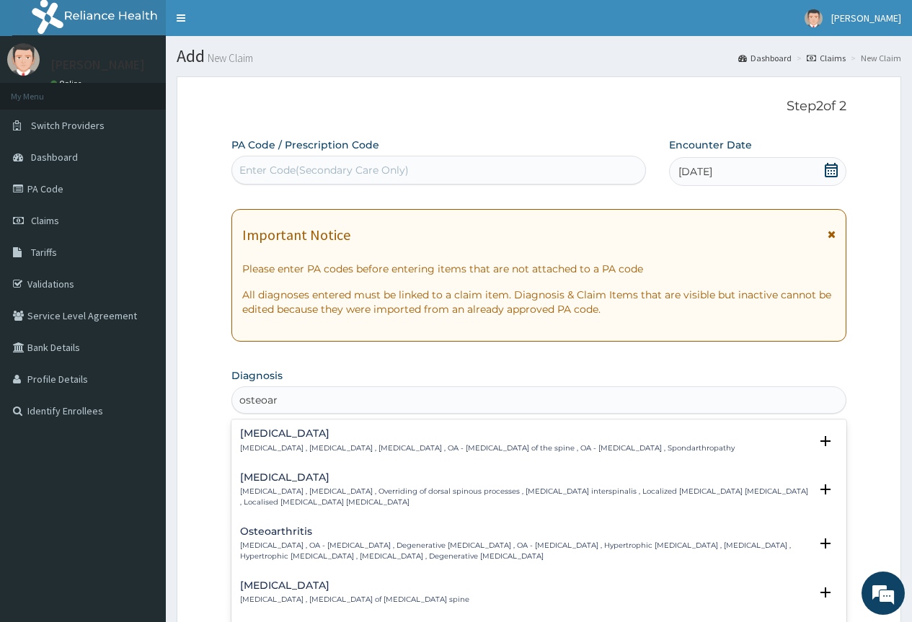
click at [291, 434] on h4 "Spondylosis" at bounding box center [487, 433] width 494 height 11
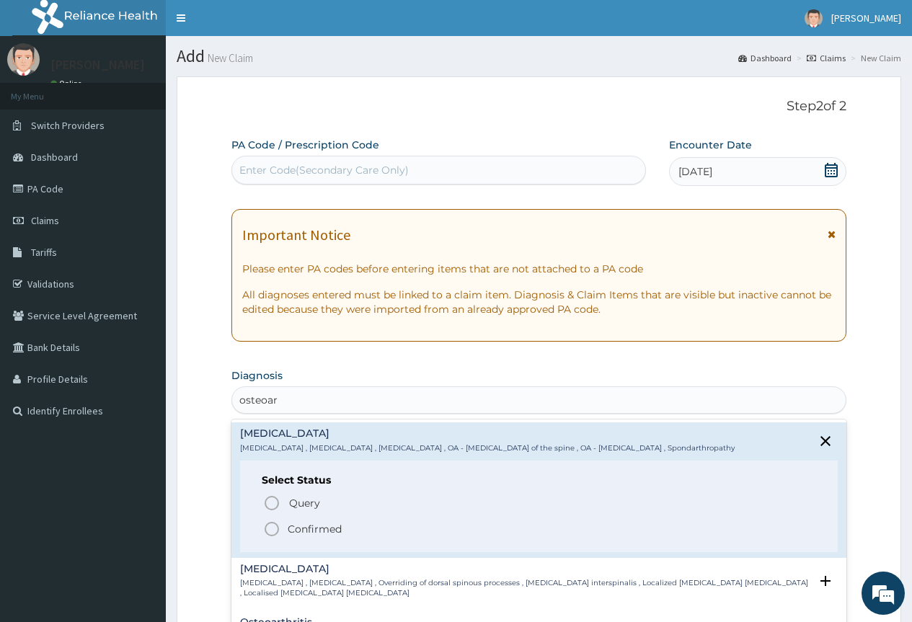
click at [268, 528] on icon "status option filled" at bounding box center [271, 528] width 17 height 17
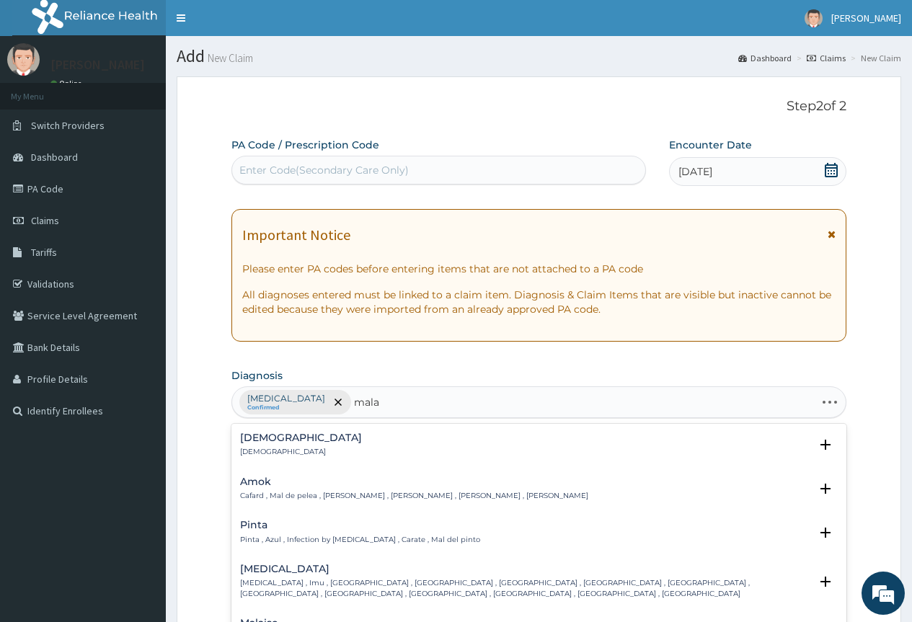
type input "malar"
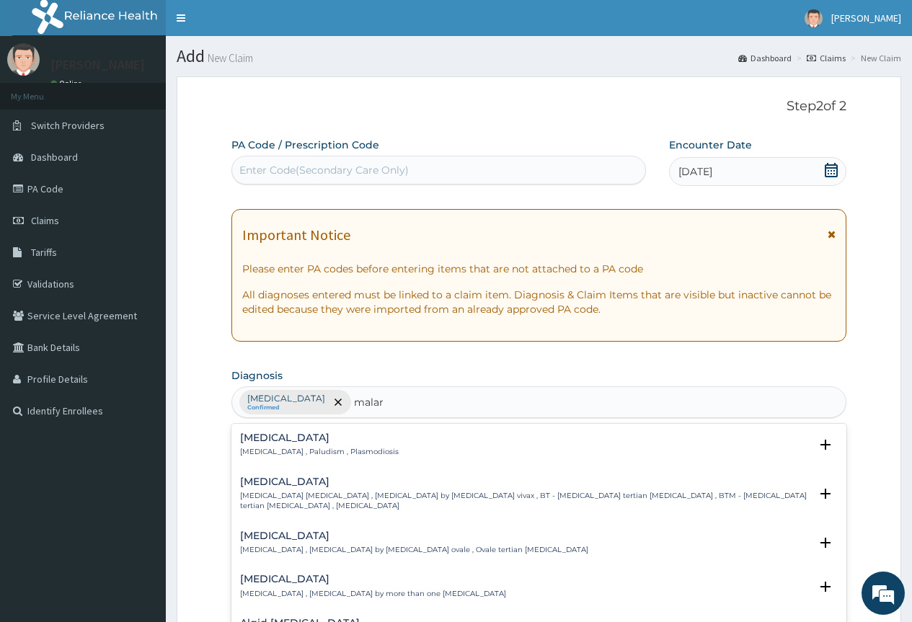
click at [245, 439] on h4 "Malaria" at bounding box center [319, 437] width 159 height 11
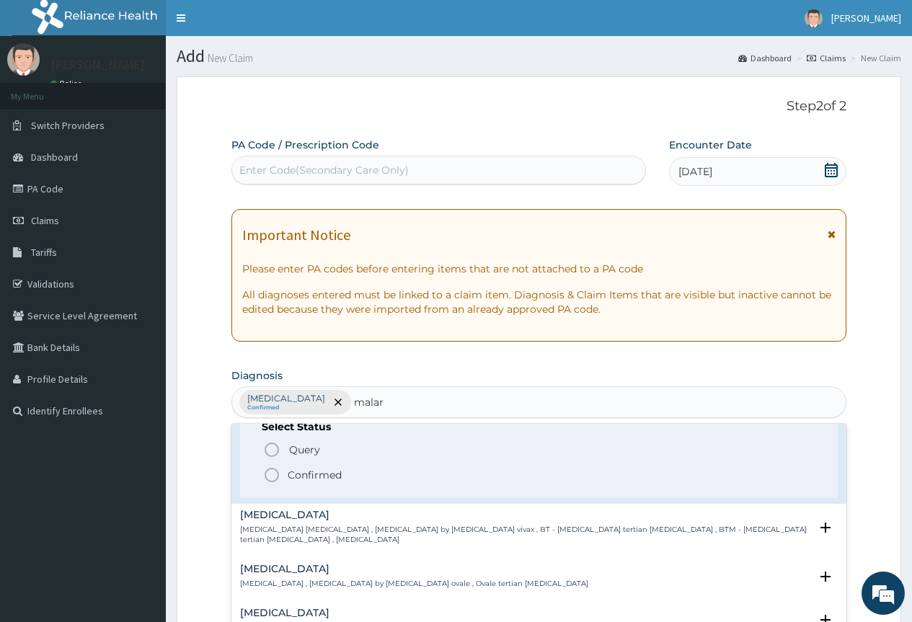
scroll to position [72, 0]
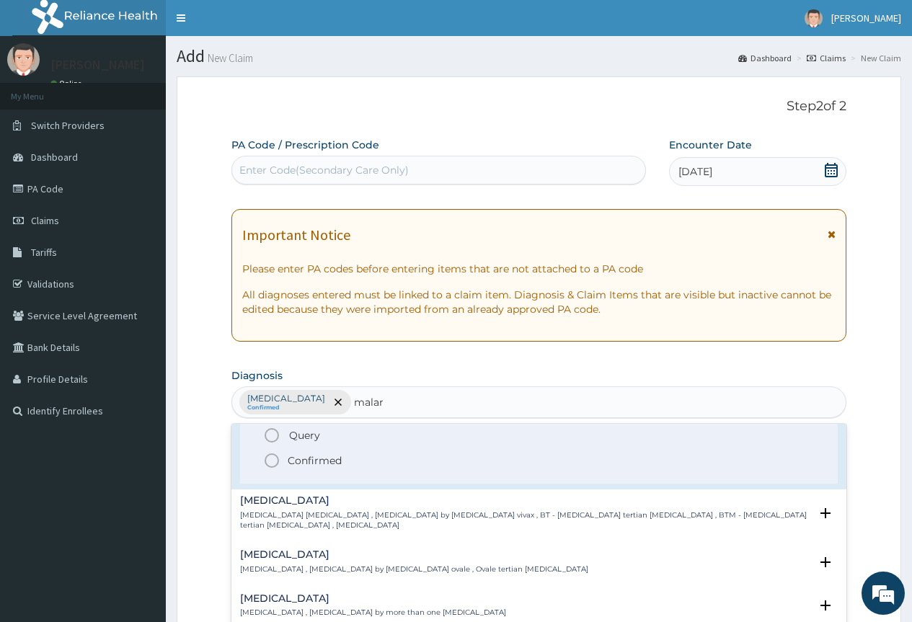
click at [272, 461] on icon "status option filled" at bounding box center [271, 460] width 17 height 17
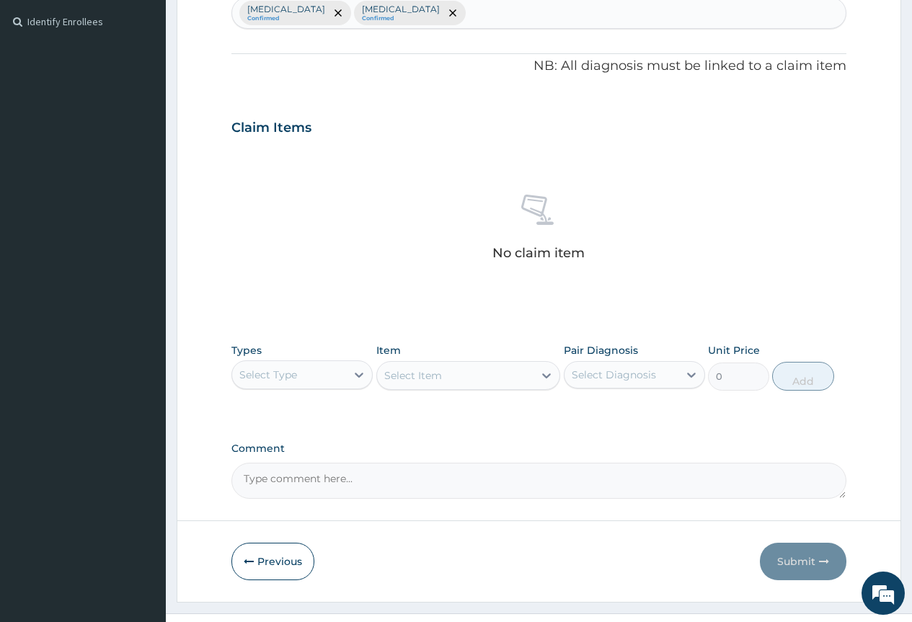
scroll to position [417, 0]
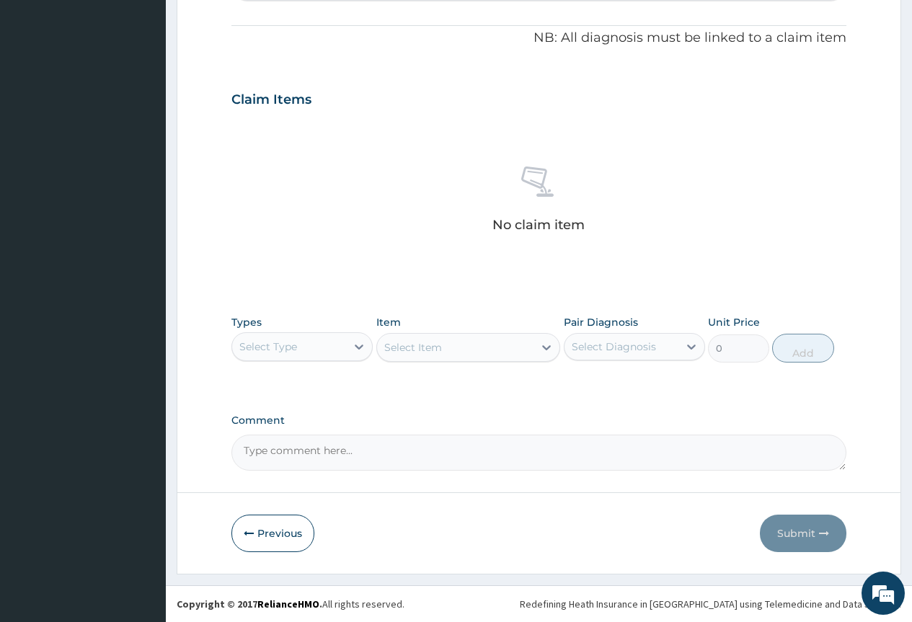
click at [311, 342] on div "Select Type" at bounding box center [289, 346] width 114 height 23
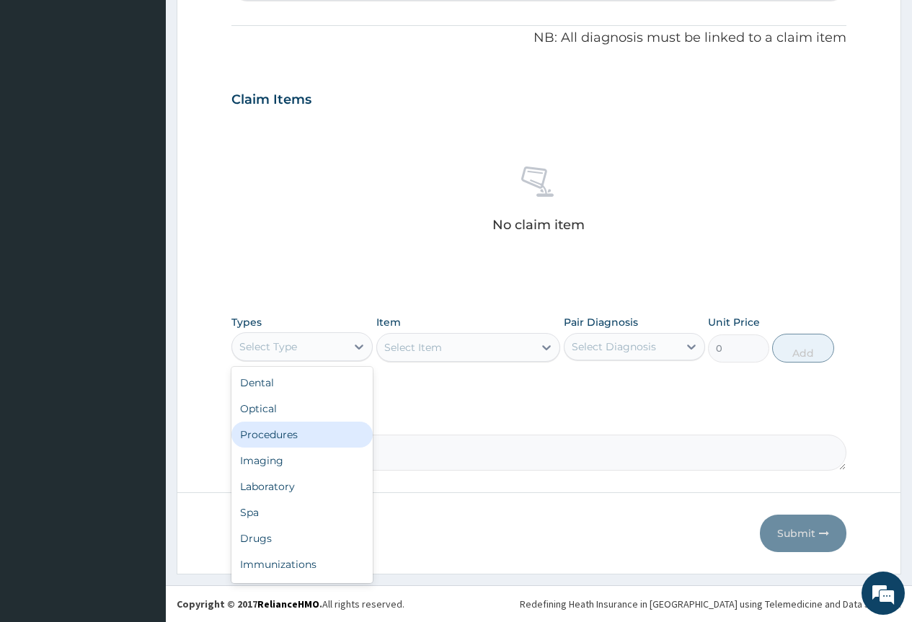
drag, startPoint x: 312, startPoint y: 439, endPoint x: 376, endPoint y: 409, distance: 70.9
click at [312, 438] on div "Procedures" at bounding box center [301, 435] width 141 height 26
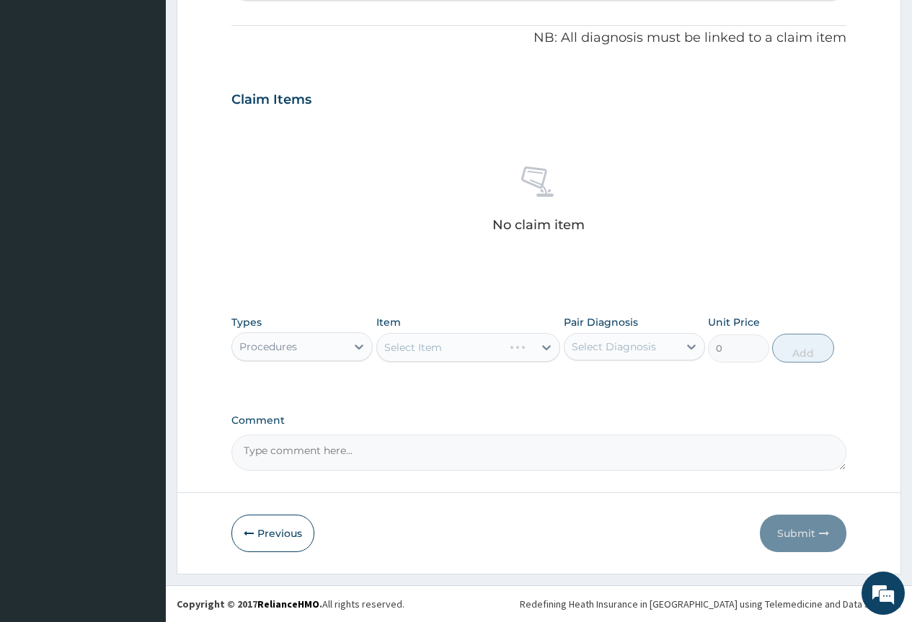
click at [476, 352] on div "Select Item" at bounding box center [468, 347] width 184 height 29
click at [492, 355] on div "Select Item" at bounding box center [468, 347] width 184 height 29
click at [538, 345] on div at bounding box center [546, 347] width 26 height 26
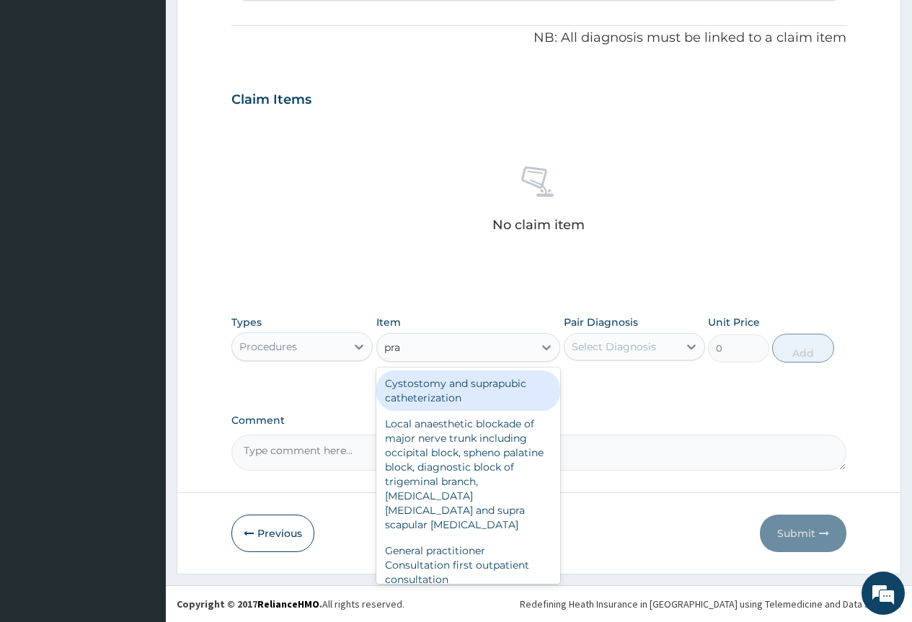
type input "prac"
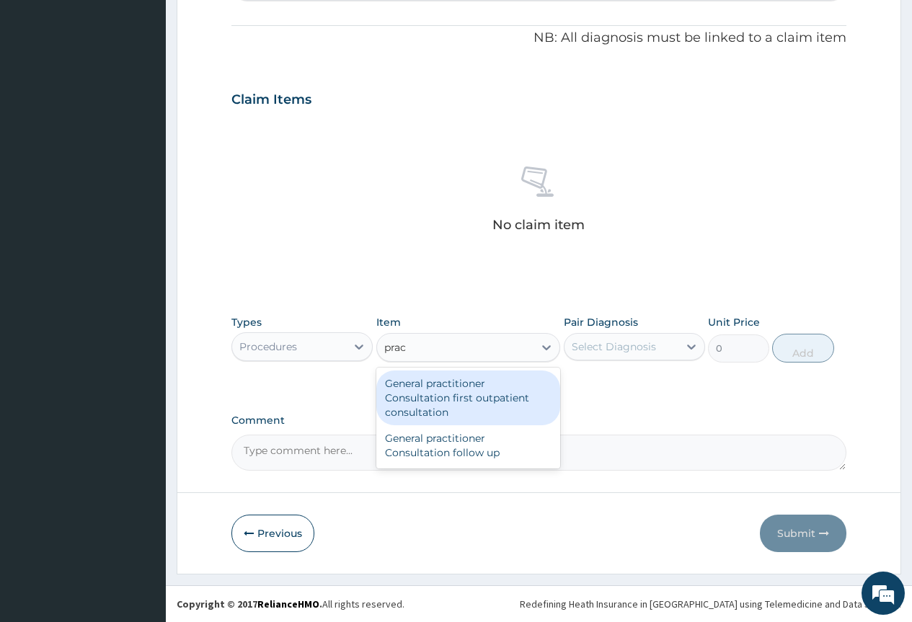
click at [460, 384] on div "General practitioner Consultation first outpatient consultation" at bounding box center [468, 397] width 184 height 55
type input "3795"
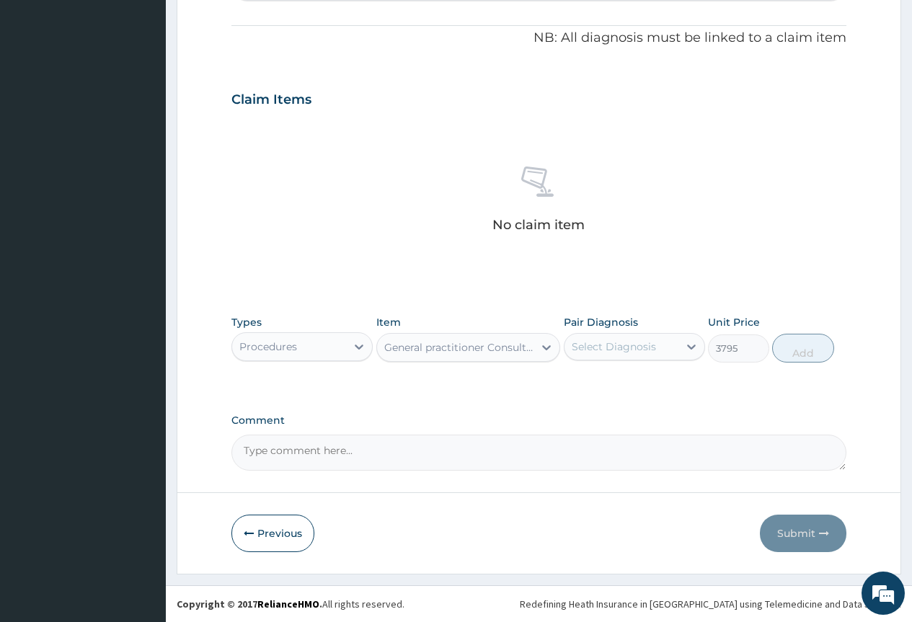
click at [601, 332] on div "Pair Diagnosis Select Diagnosis" at bounding box center [634, 339] width 141 height 48
click at [626, 344] on div "Select Diagnosis" at bounding box center [614, 346] width 84 height 14
click at [629, 378] on label "Spondylosis" at bounding box center [631, 382] width 89 height 14
checkbox input "true"
click at [817, 358] on button "Add" at bounding box center [802, 348] width 61 height 29
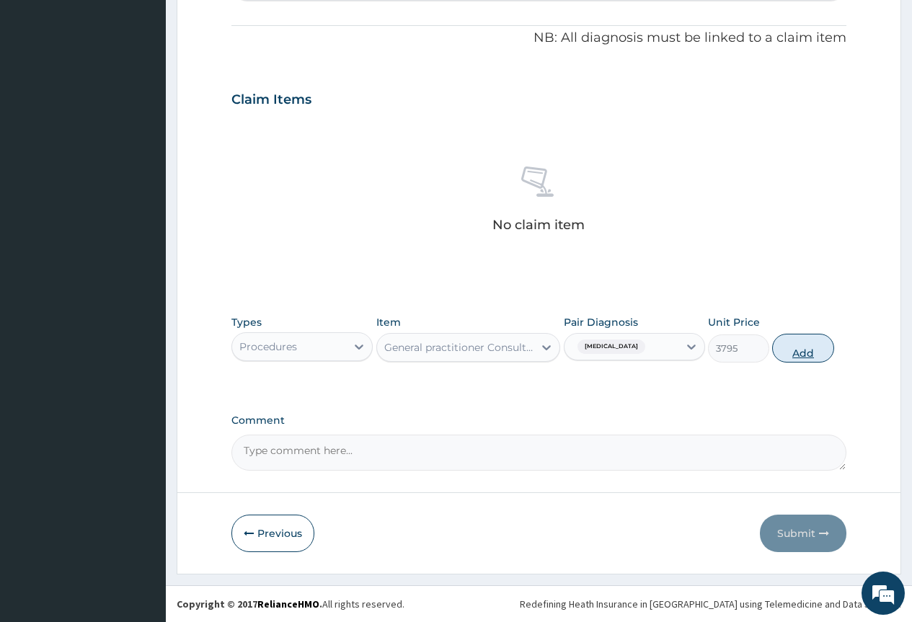
type input "0"
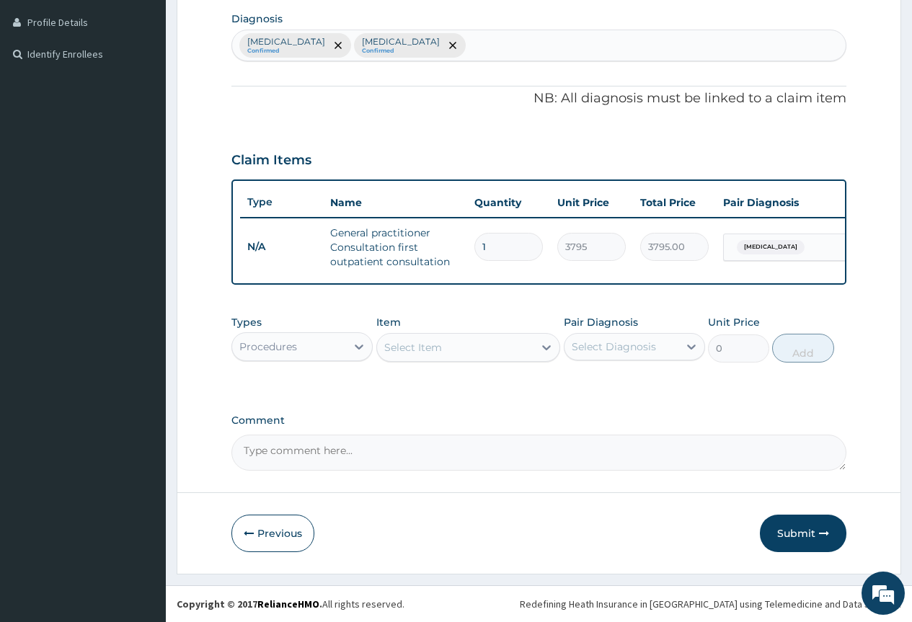
click at [329, 349] on div "Procedures" at bounding box center [289, 346] width 114 height 23
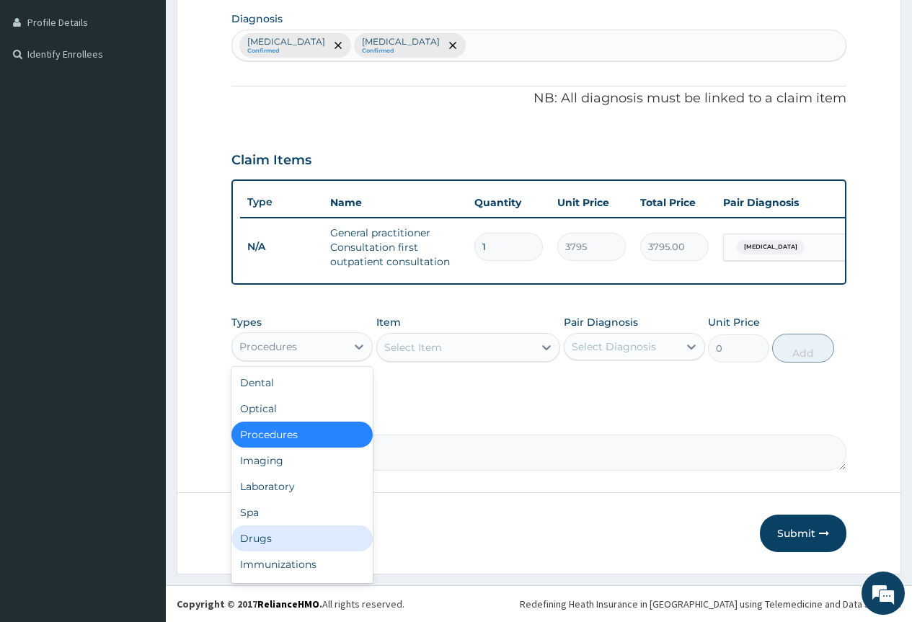
click at [270, 546] on div "Drugs" at bounding box center [301, 538] width 141 height 26
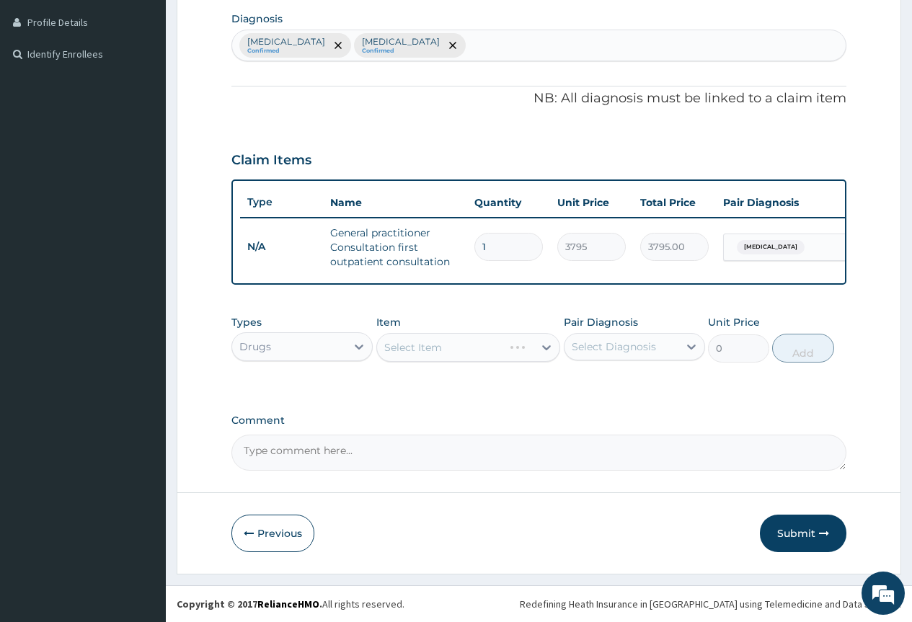
click at [484, 345] on div "Select Item" at bounding box center [468, 347] width 184 height 29
click at [543, 344] on div "Select Item" at bounding box center [468, 347] width 184 height 29
click at [542, 346] on icon at bounding box center [546, 347] width 14 height 14
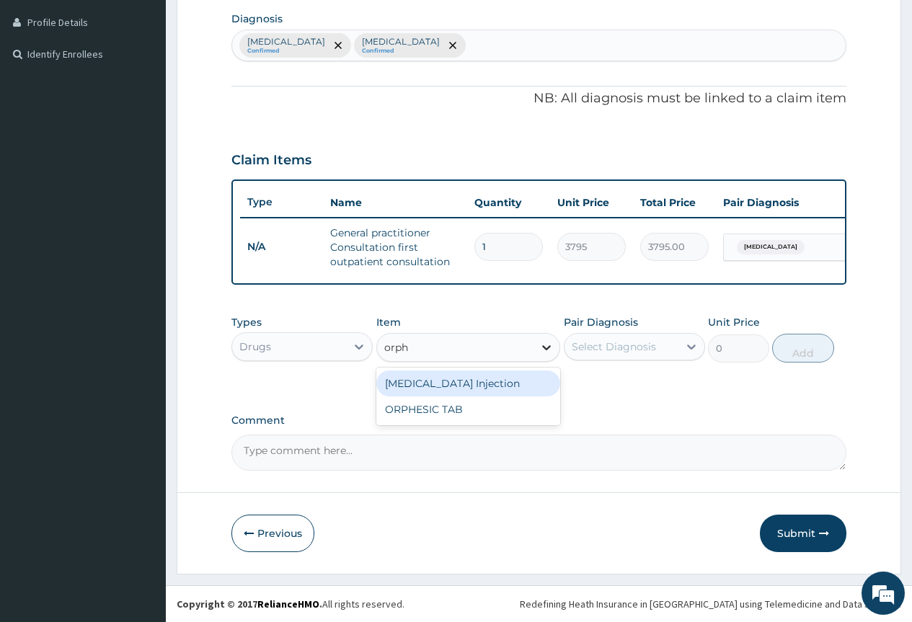
type input "orphe"
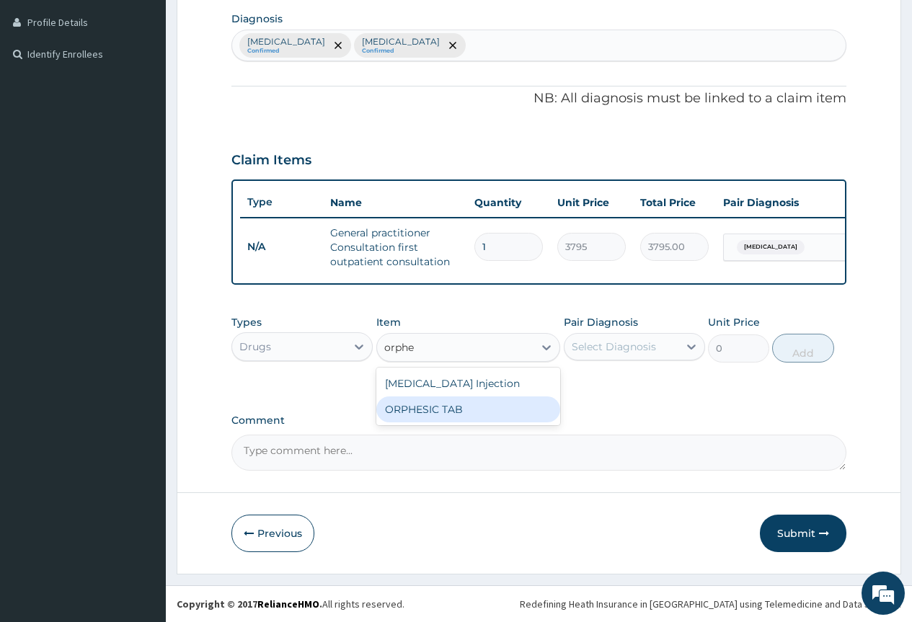
click at [433, 419] on div "ORPHESIC TAB" at bounding box center [468, 409] width 184 height 26
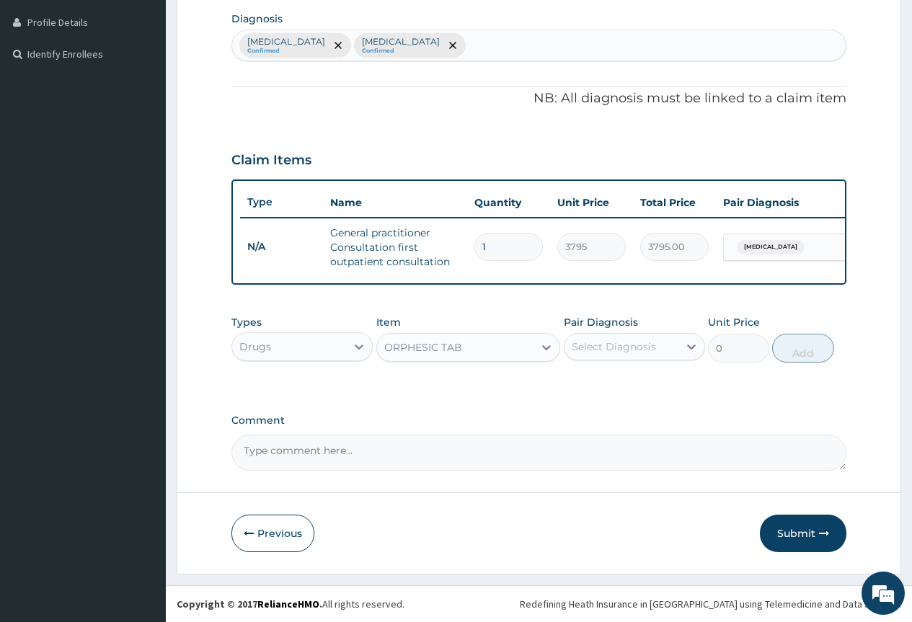
type input "113.85"
click at [584, 355] on div "Select Diagnosis" at bounding box center [621, 346] width 114 height 23
click at [610, 375] on label "Spondylosis" at bounding box center [631, 382] width 89 height 14
checkbox input "true"
click at [796, 355] on button "Add" at bounding box center [802, 348] width 61 height 29
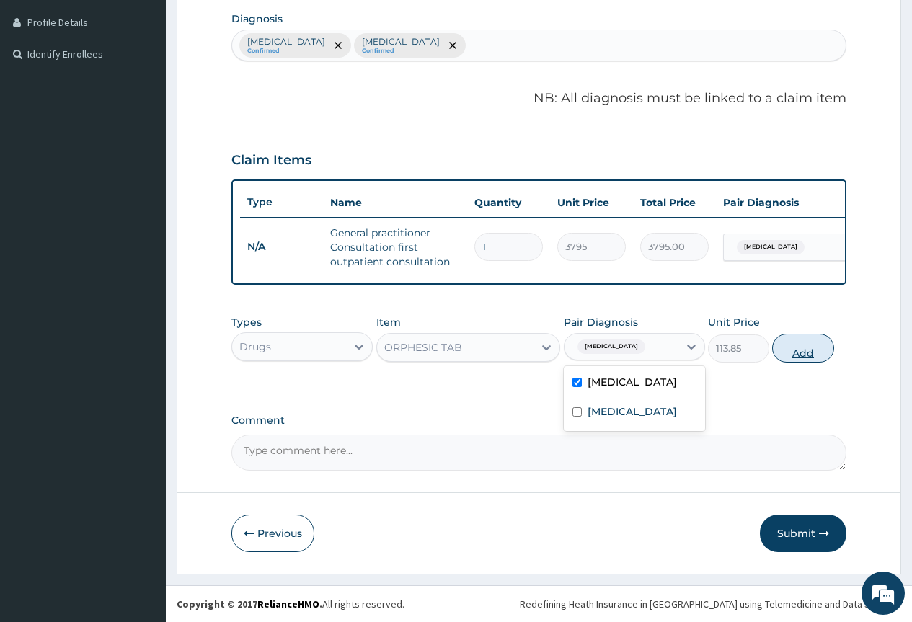
type input "0"
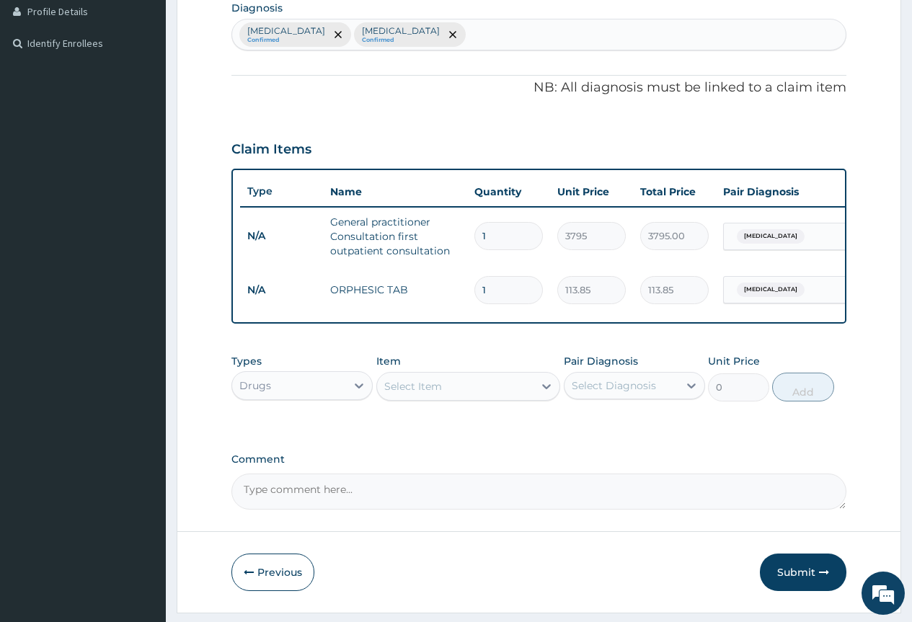
click at [450, 398] on div "Select Item" at bounding box center [455, 386] width 157 height 23
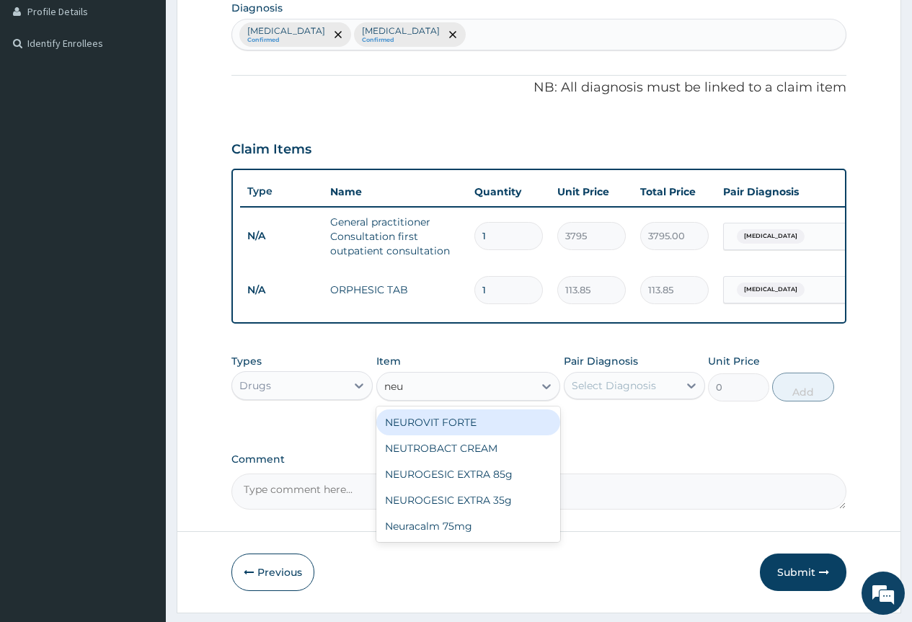
type input "neur"
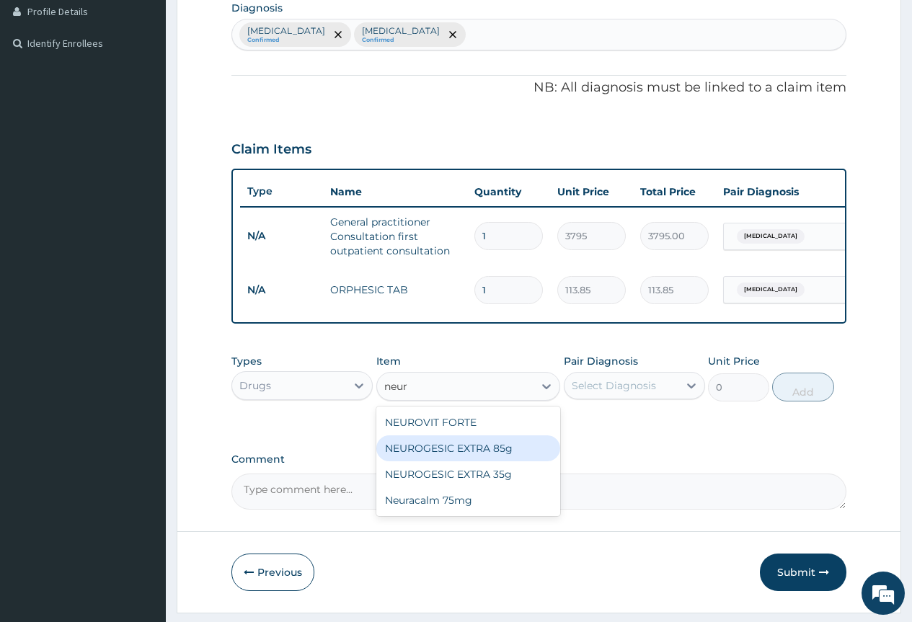
click at [479, 461] on div "NEUROGESIC EXTRA 85g" at bounding box center [468, 448] width 184 height 26
type input "2909.5"
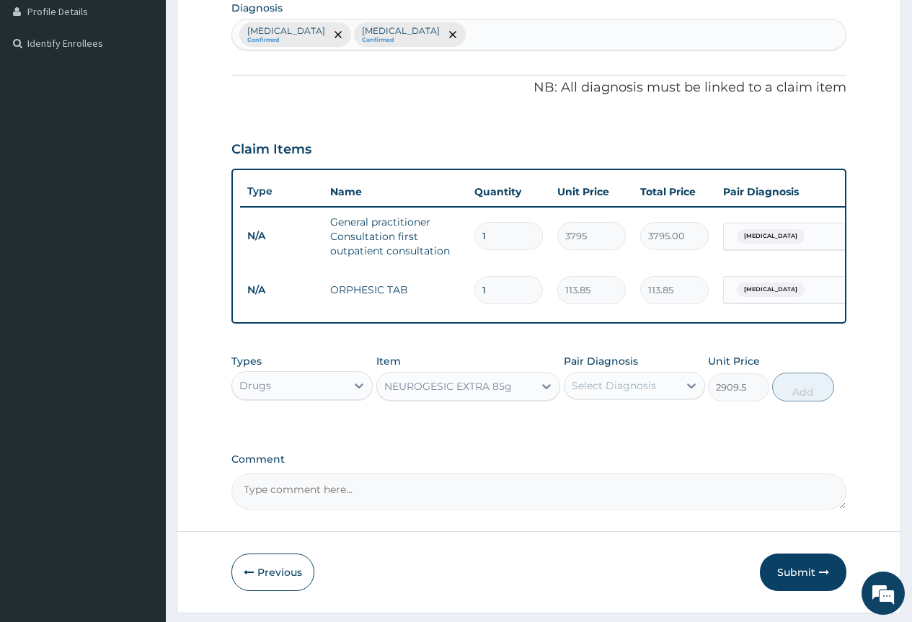
click at [618, 388] on div "Select Diagnosis" at bounding box center [614, 385] width 84 height 14
click at [619, 428] on label "Spondylosis" at bounding box center [631, 421] width 89 height 14
checkbox input "true"
click at [807, 401] on button "Add" at bounding box center [802, 387] width 61 height 29
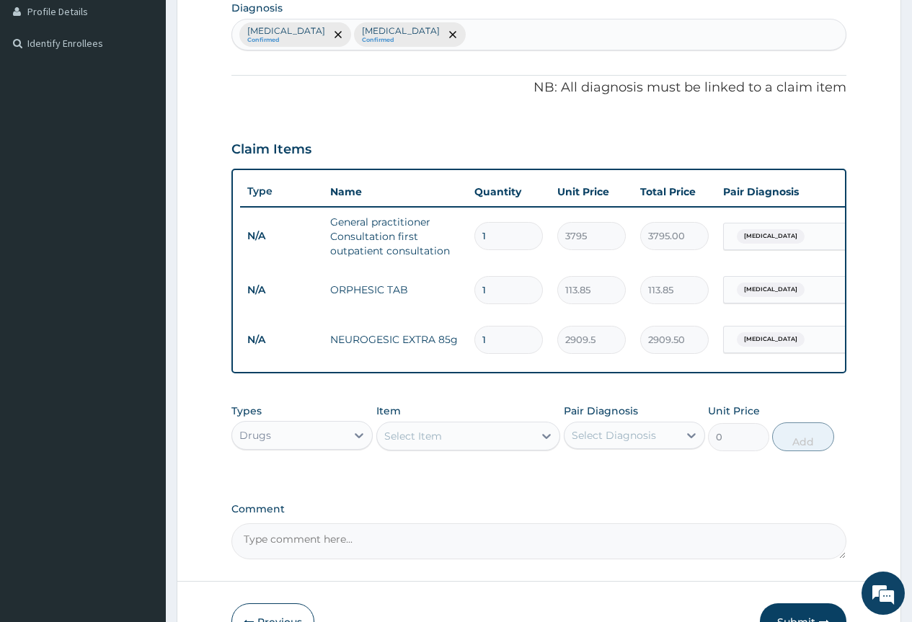
click at [432, 435] on div "Select Item" at bounding box center [455, 435] width 157 height 23
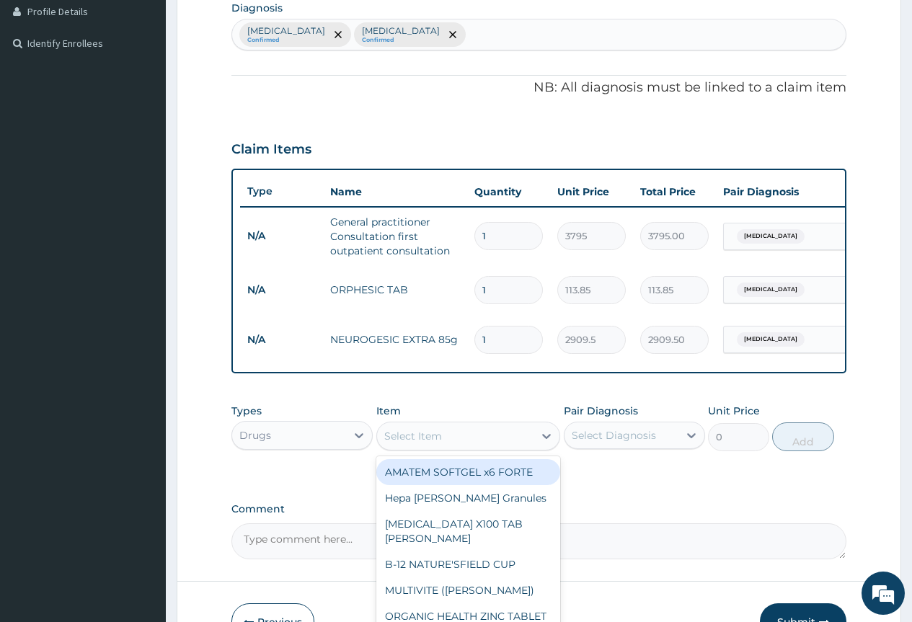
click at [441, 479] on div "AMATEM SOFTGEL x6 FORTE" at bounding box center [468, 472] width 184 height 26
type input "506"
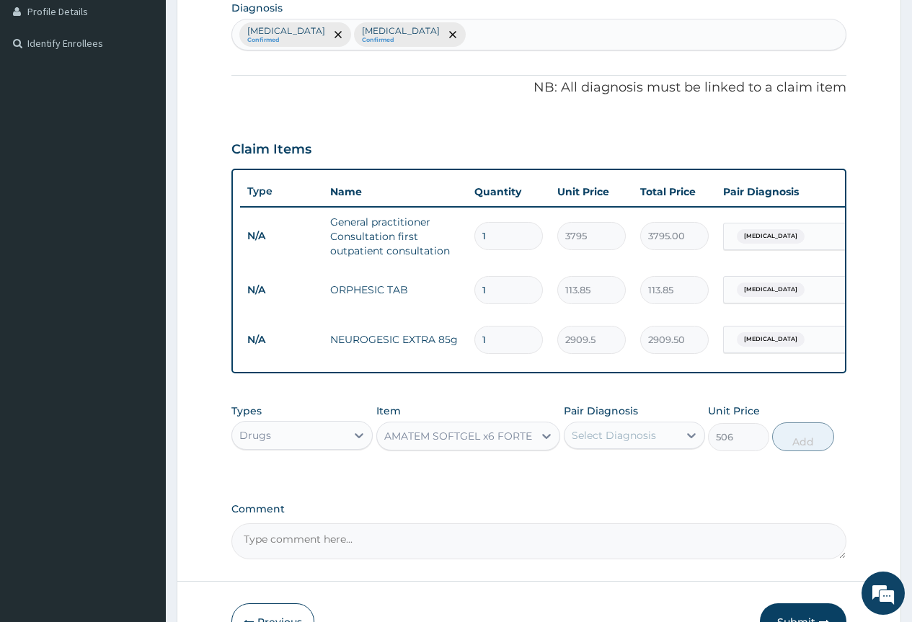
click at [586, 442] on div "Select Diagnosis" at bounding box center [614, 435] width 84 height 14
click at [608, 507] on label "Malaria" at bounding box center [631, 500] width 89 height 14
checkbox input "true"
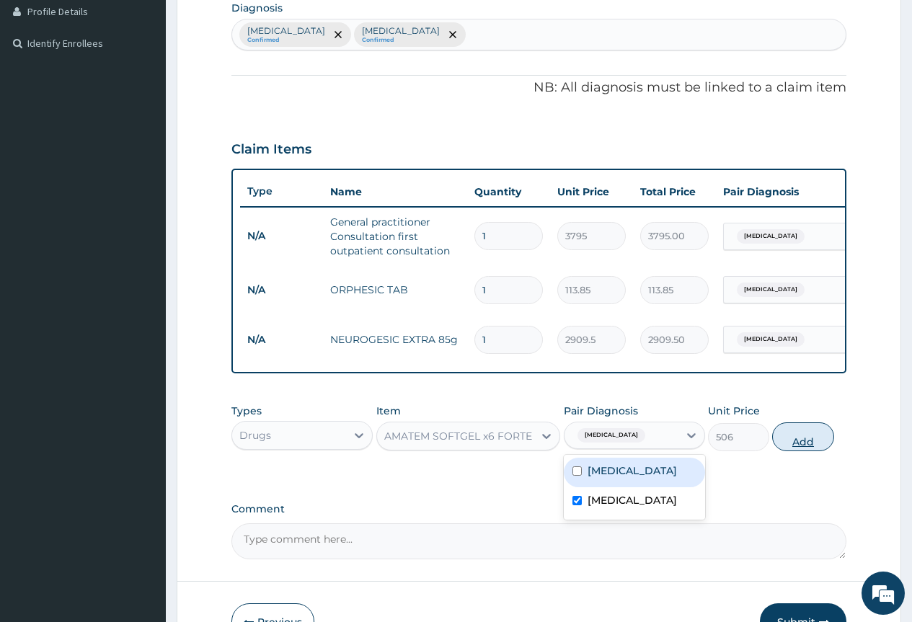
click at [788, 451] on button "Add" at bounding box center [802, 436] width 61 height 29
type input "0"
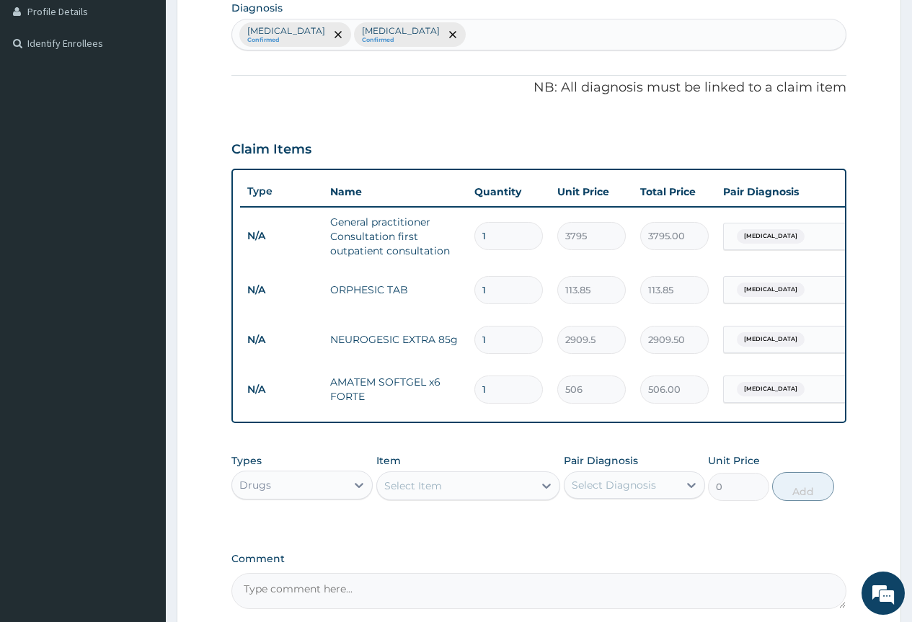
drag, startPoint x: 499, startPoint y: 394, endPoint x: 470, endPoint y: 396, distance: 29.6
click at [470, 396] on td "1" at bounding box center [508, 389] width 83 height 43
type input "6"
type input "3036.00"
type input "6"
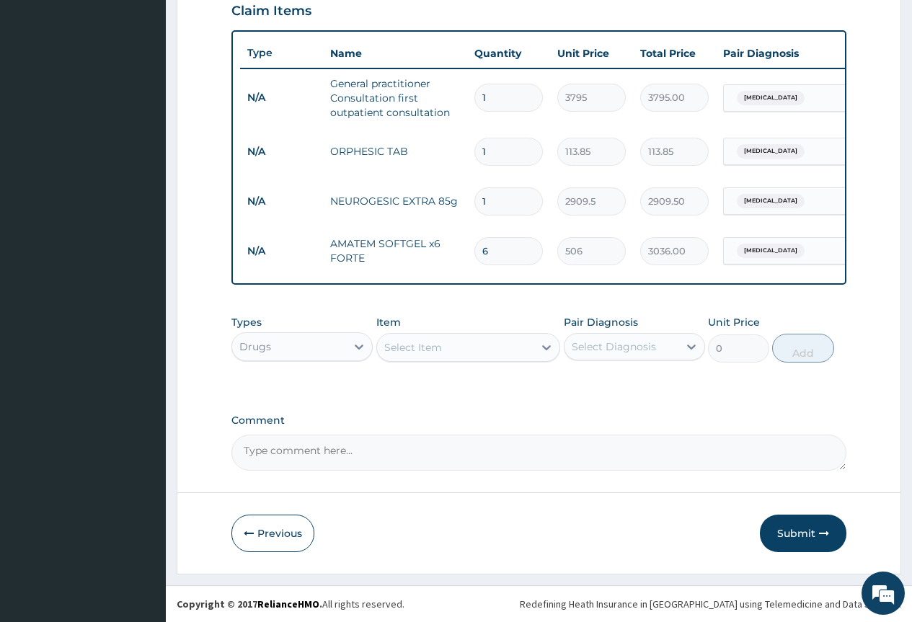
scroll to position [517, 0]
click at [503, 138] on input "1" at bounding box center [508, 152] width 68 height 28
type input "0.00"
type input "2"
type input "227.70"
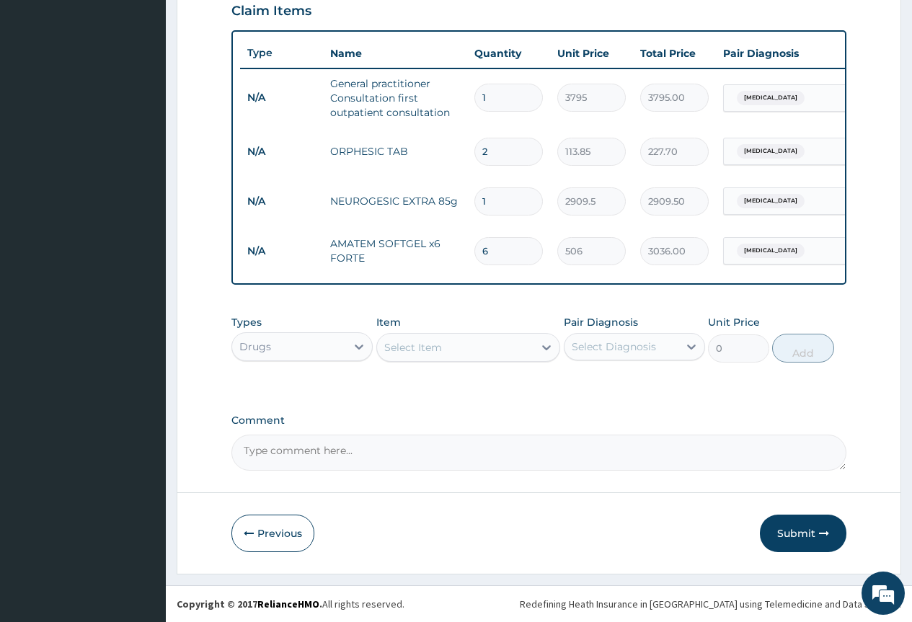
type input "20"
type input "2277.00"
type input "20"
click at [786, 525] on button "Submit" at bounding box center [803, 533] width 86 height 37
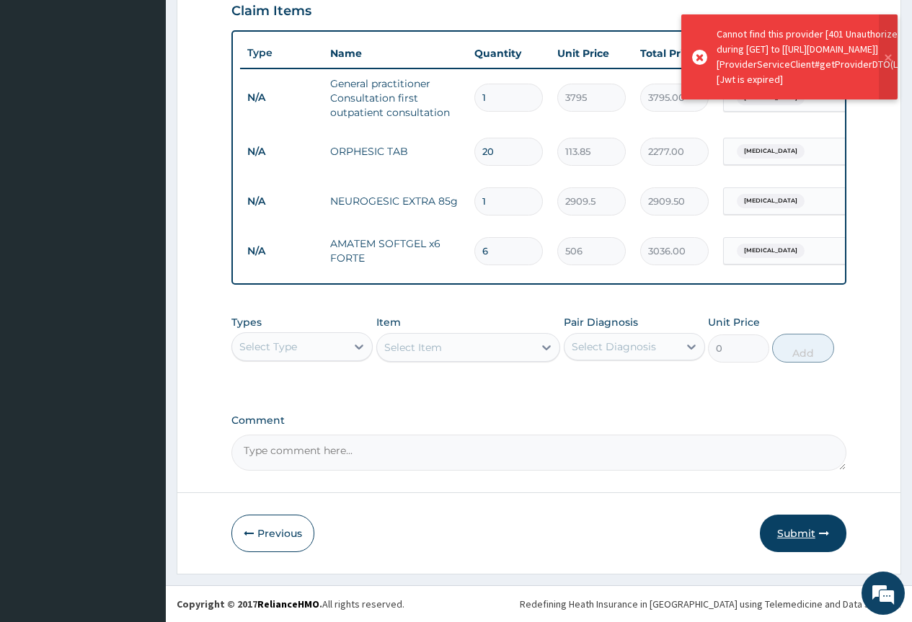
click at [784, 533] on button "Submit" at bounding box center [803, 533] width 86 height 37
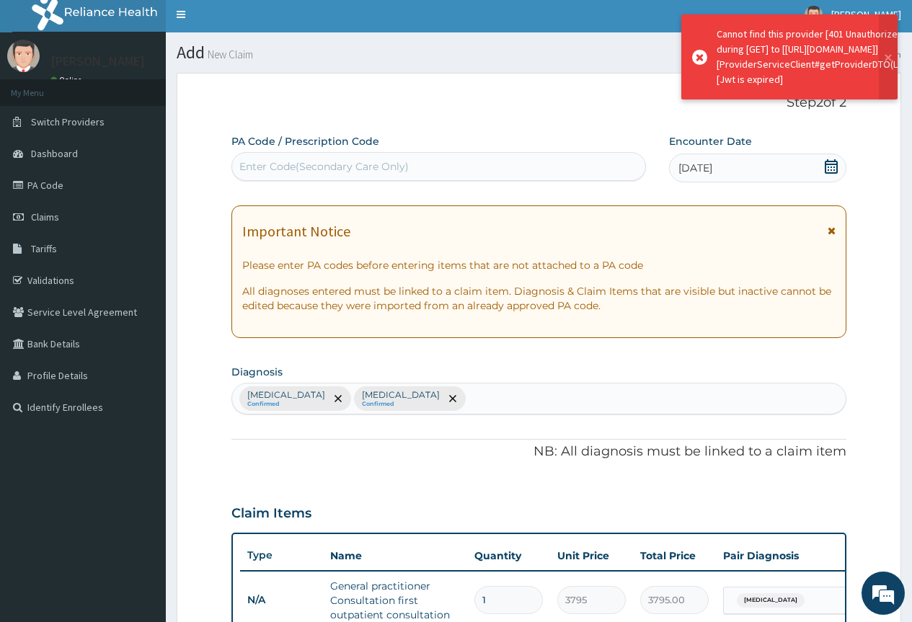
scroll to position [0, 0]
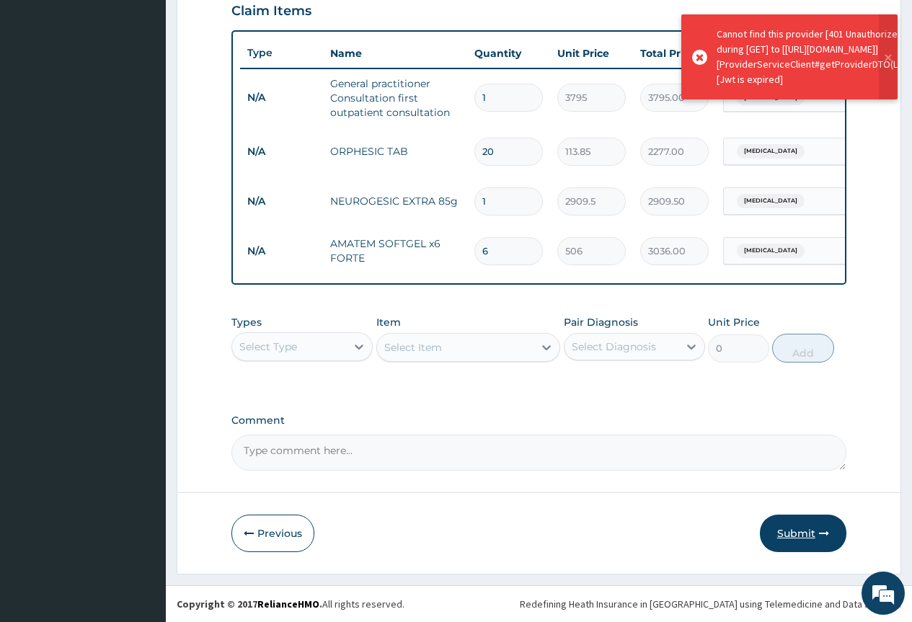
click at [799, 528] on button "Submit" at bounding box center [803, 533] width 86 height 37
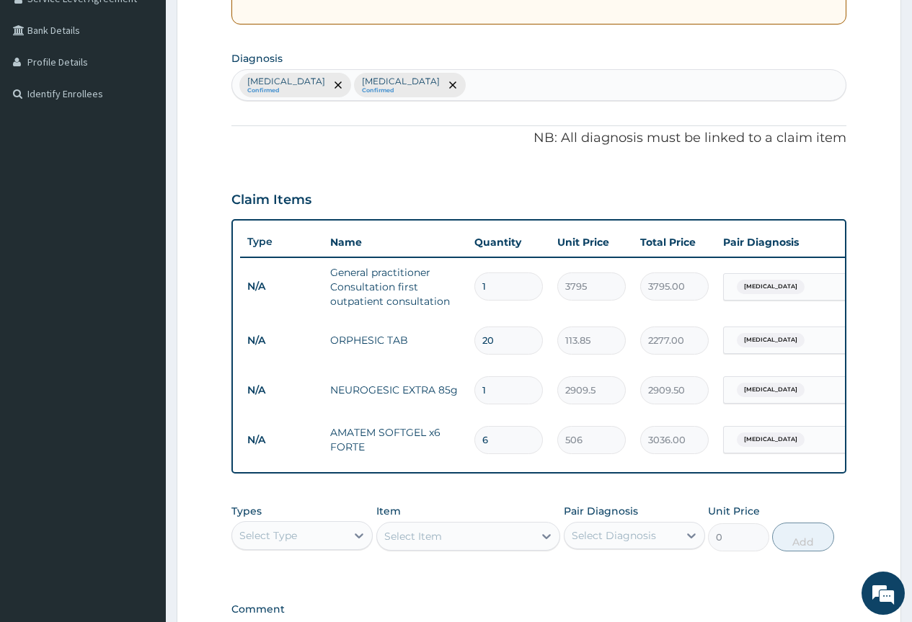
scroll to position [360, 0]
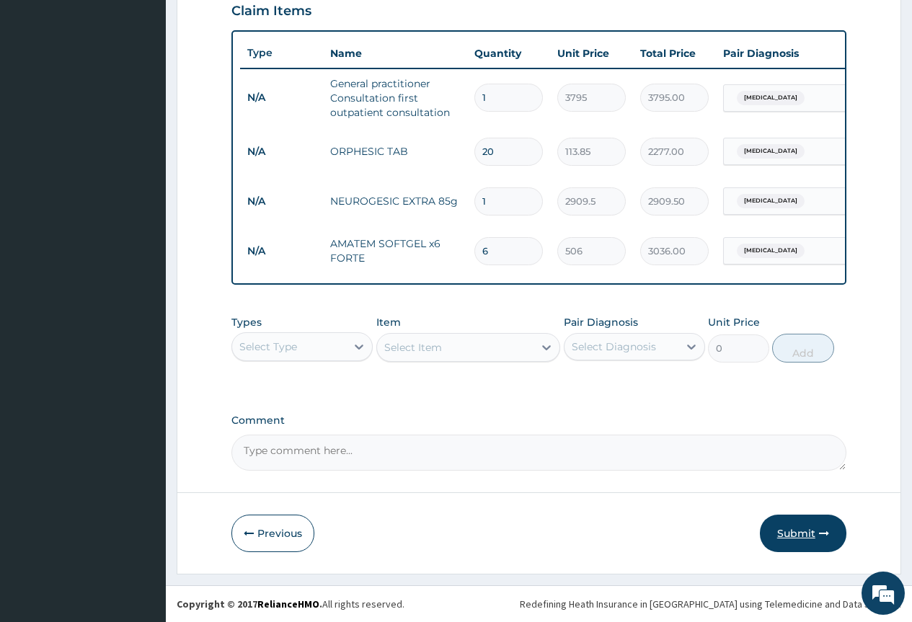
click at [792, 535] on button "Submit" at bounding box center [803, 533] width 86 height 37
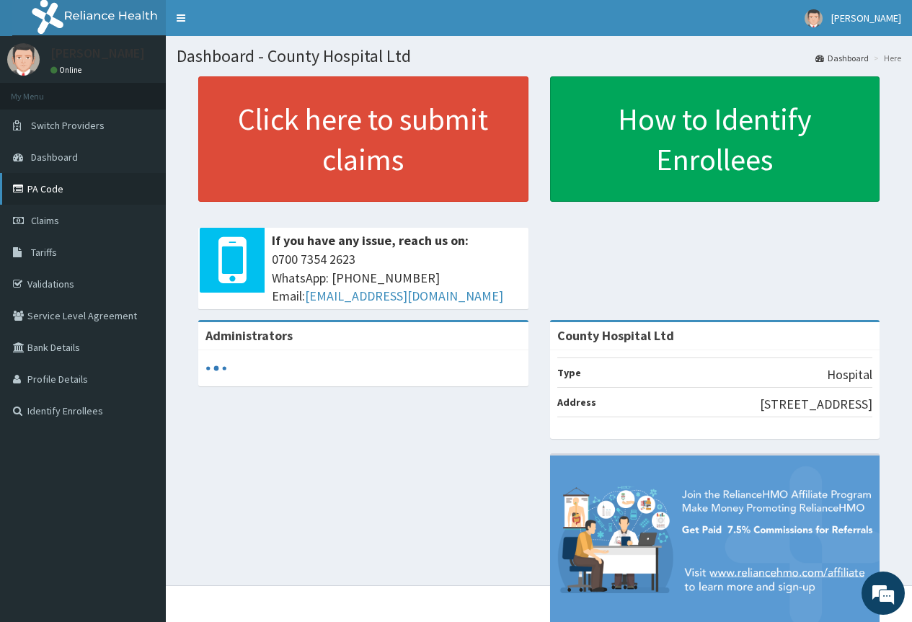
click at [51, 190] on link "PA Code" at bounding box center [83, 189] width 166 height 32
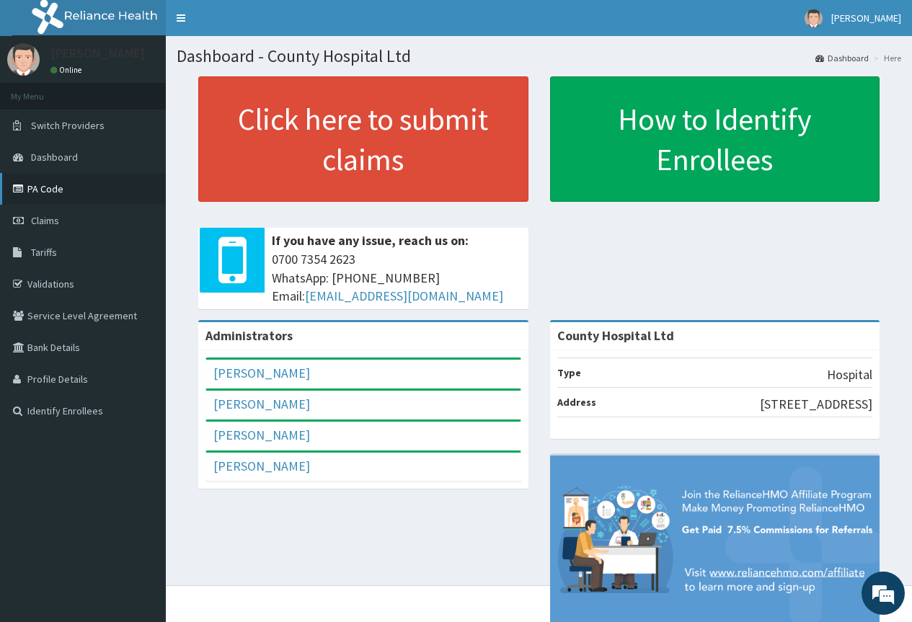
click at [39, 188] on link "PA Code" at bounding box center [83, 189] width 166 height 32
click at [45, 183] on link "PA Code" at bounding box center [83, 189] width 166 height 32
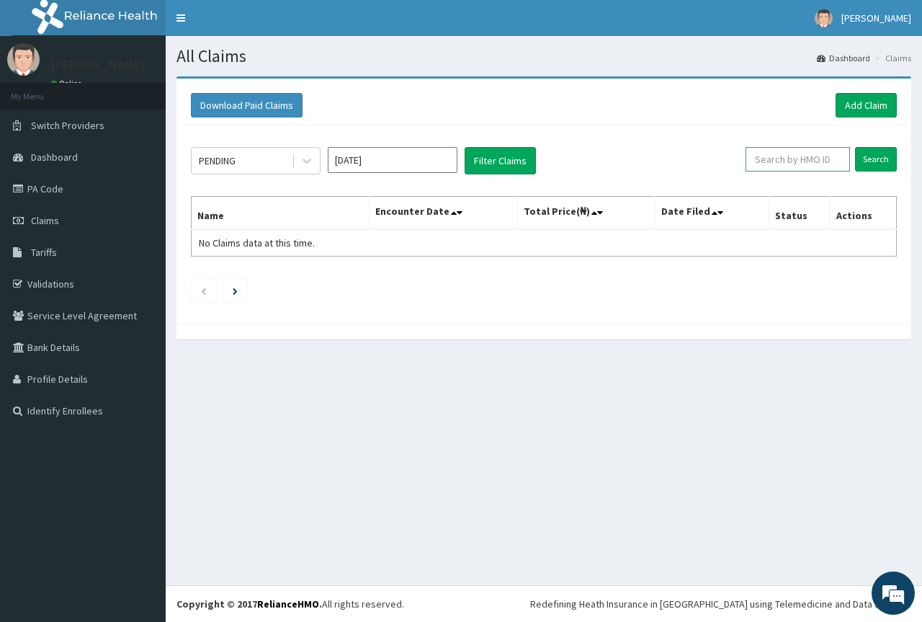
click at [785, 164] on input "text" at bounding box center [798, 159] width 104 height 25
paste input "SKC/10017/C"
type input "SKC/10017/C"
click at [864, 161] on input "Search" at bounding box center [876, 159] width 42 height 25
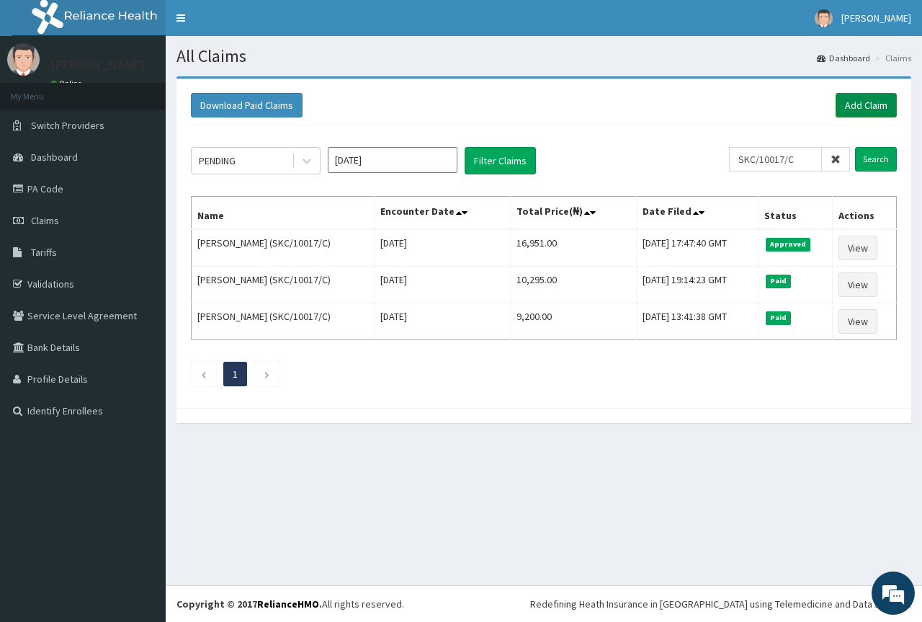
click at [868, 113] on link "Add Claim" at bounding box center [866, 105] width 61 height 25
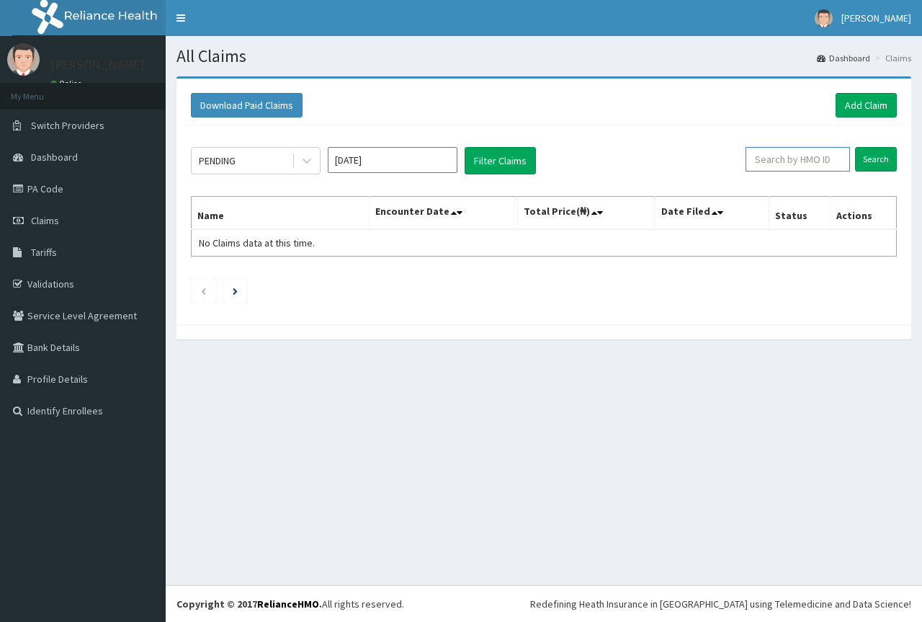
click at [820, 164] on input "text" at bounding box center [798, 159] width 104 height 25
paste input "LPD/10119/E"
type input "LPD/10119/E"
click at [855, 147] on input "Search" at bounding box center [876, 159] width 42 height 25
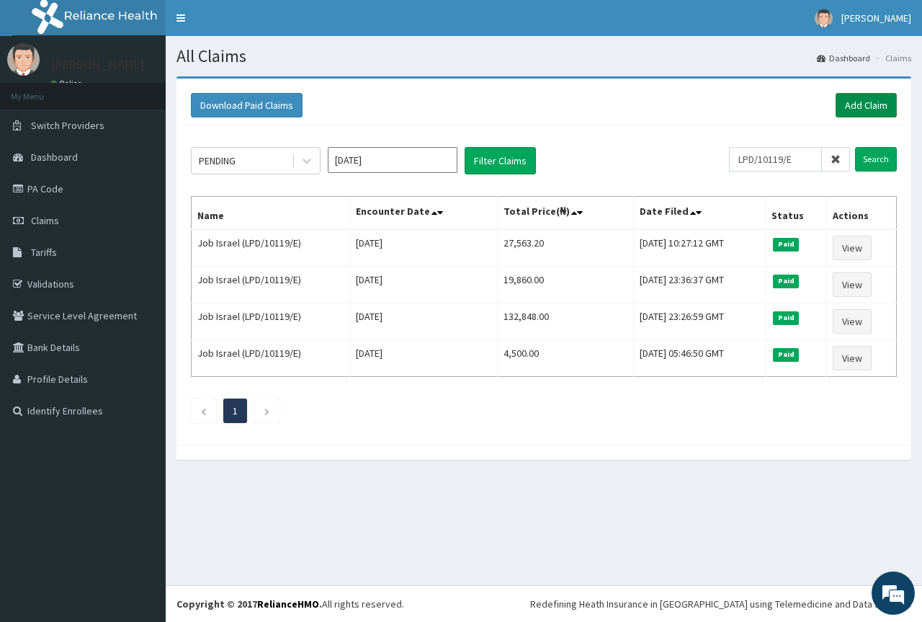
click at [865, 102] on link "Add Claim" at bounding box center [866, 105] width 61 height 25
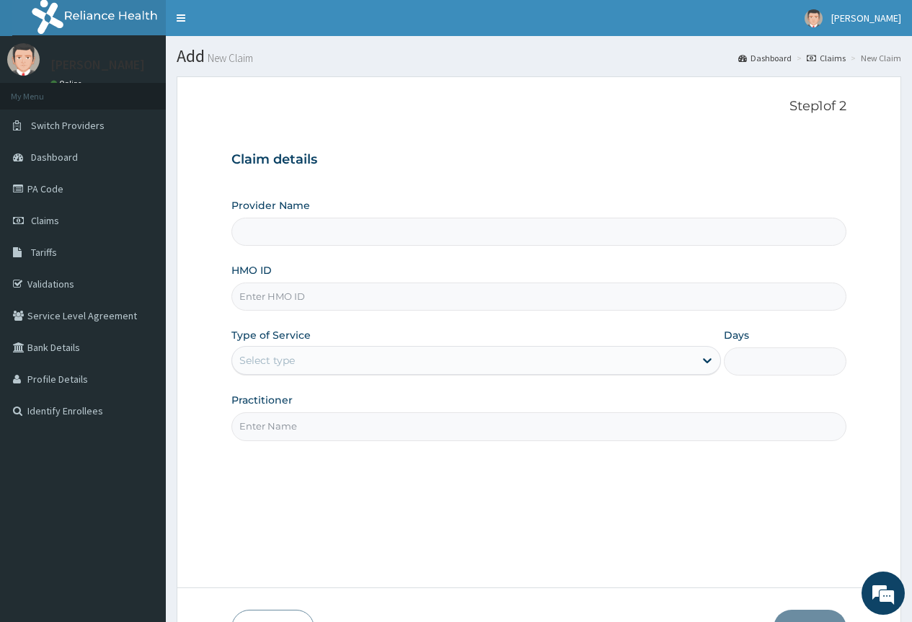
type input "County Hospital Ltd"
click at [303, 293] on input "HMO ID" at bounding box center [538, 297] width 615 height 28
paste input "LPD/10119/E"
type input "LPD/10119/E"
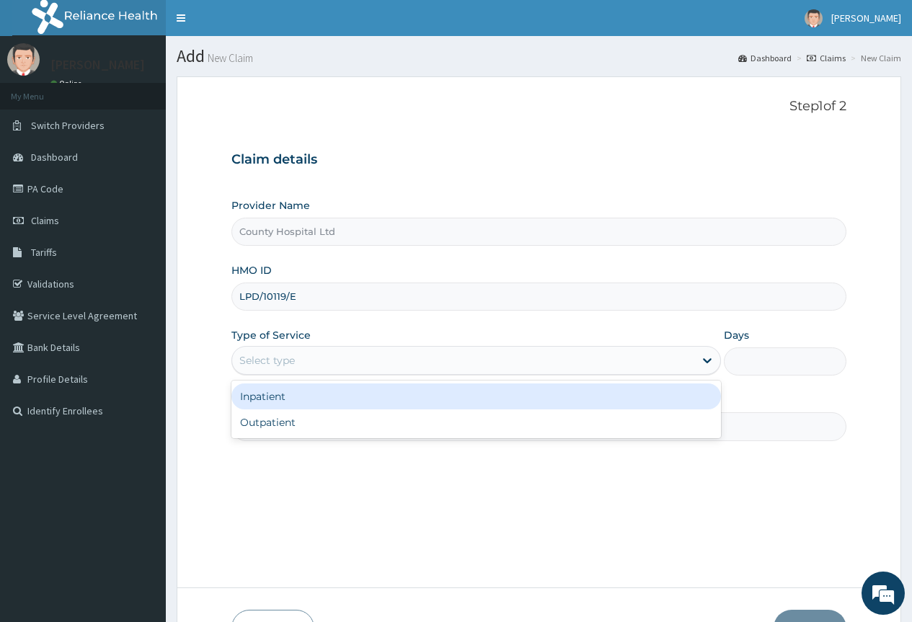
click at [301, 366] on div "Select type" at bounding box center [463, 360] width 462 height 23
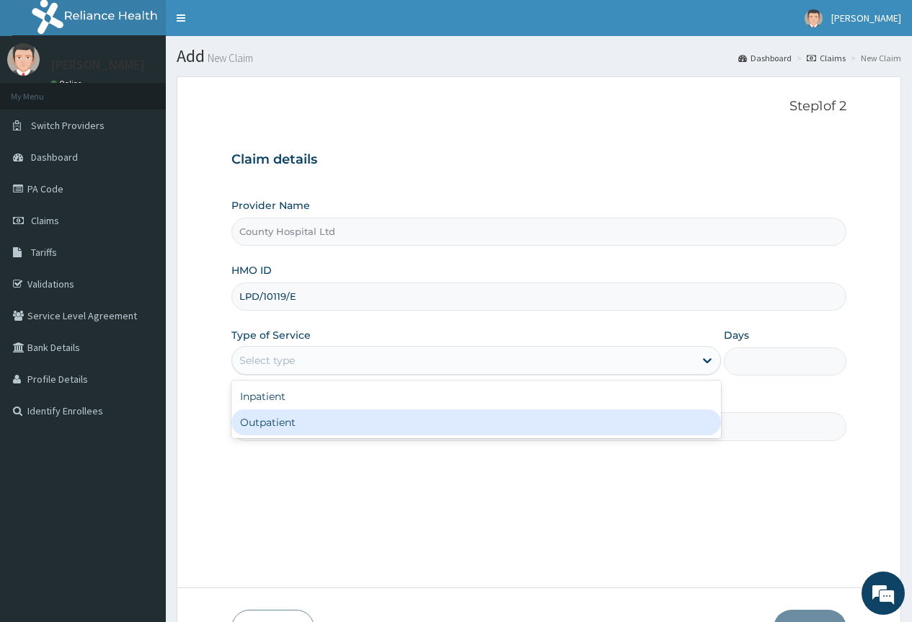
click at [311, 418] on div "Outpatient" at bounding box center [475, 422] width 489 height 26
type input "1"
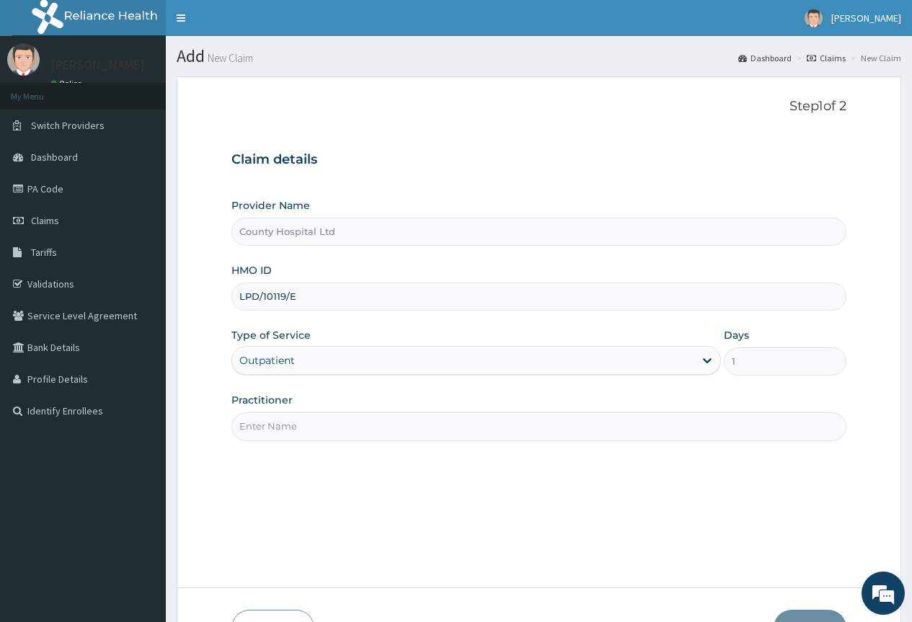
click at [293, 422] on input "Practitioner" at bounding box center [538, 426] width 615 height 28
type input "[PERSON_NAME]"
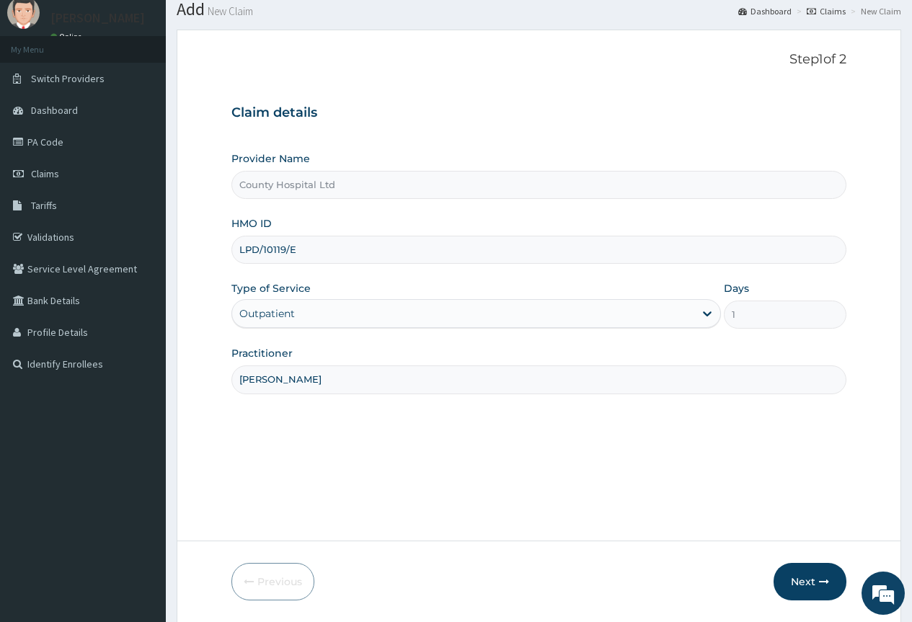
scroll to position [95, 0]
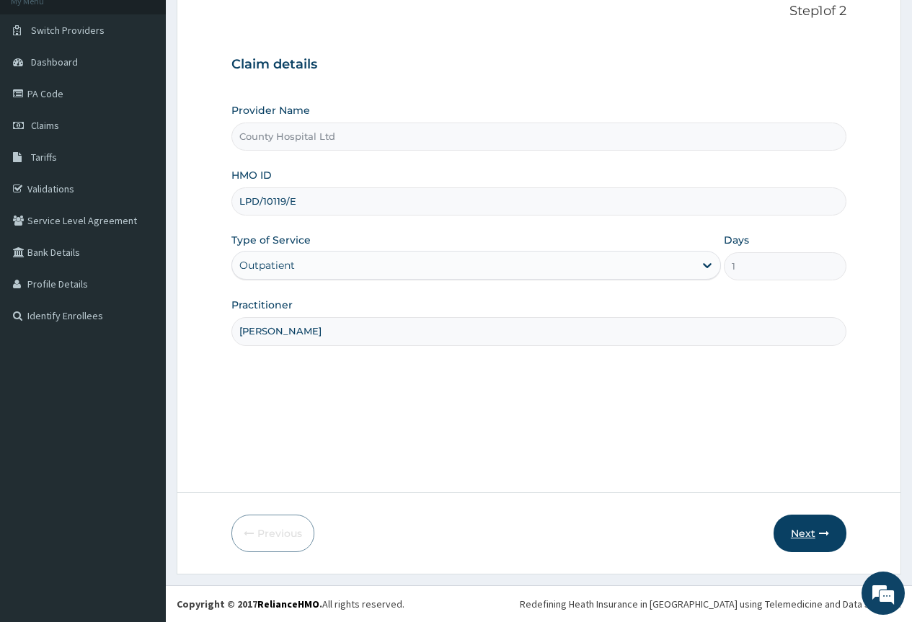
click at [787, 519] on button "Next" at bounding box center [809, 533] width 73 height 37
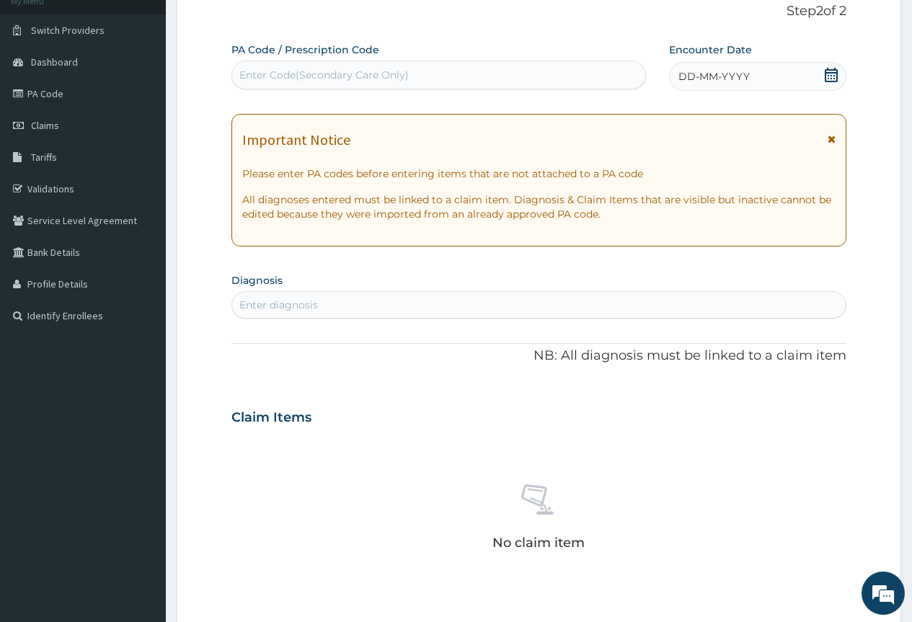
scroll to position [0, 0]
click at [827, 78] on icon at bounding box center [830, 75] width 13 height 14
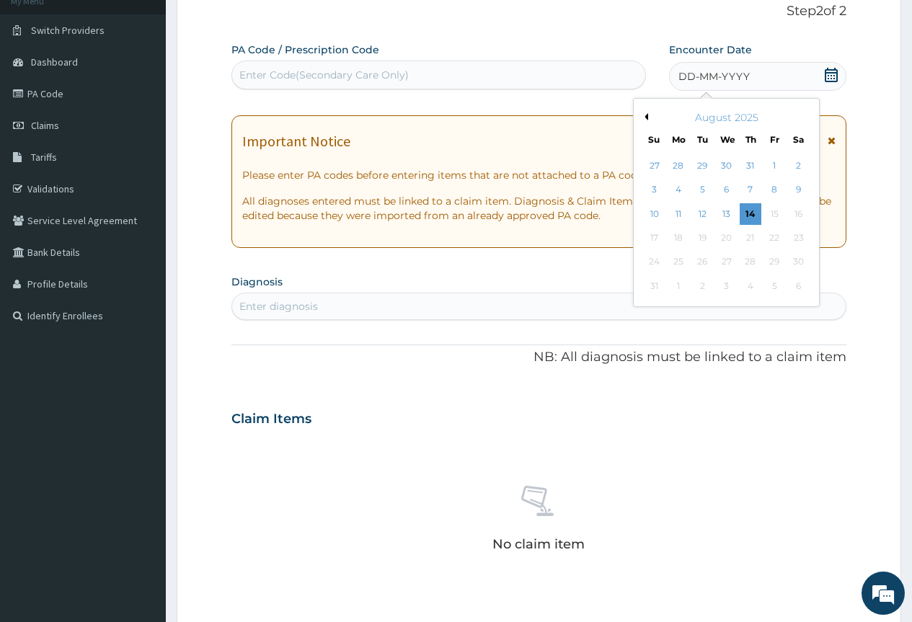
click at [645, 114] on button "Previous Month" at bounding box center [644, 116] width 7 height 7
click at [644, 115] on button "Previous Month" at bounding box center [644, 116] width 7 height 7
click at [653, 190] on div "6" at bounding box center [654, 190] width 22 height 22
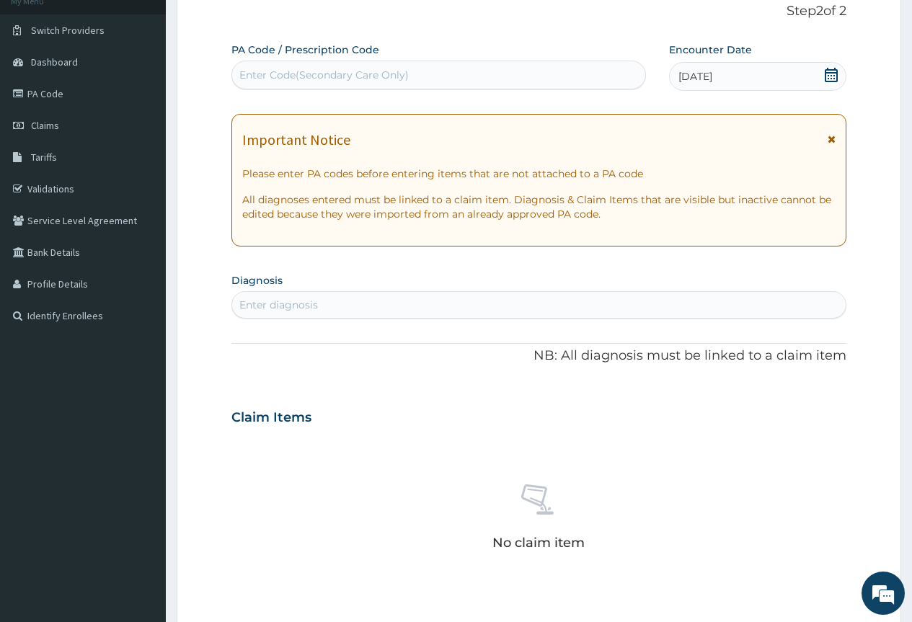
click at [319, 309] on div "Enter diagnosis" at bounding box center [538, 304] width 613 height 23
type input "malaria"
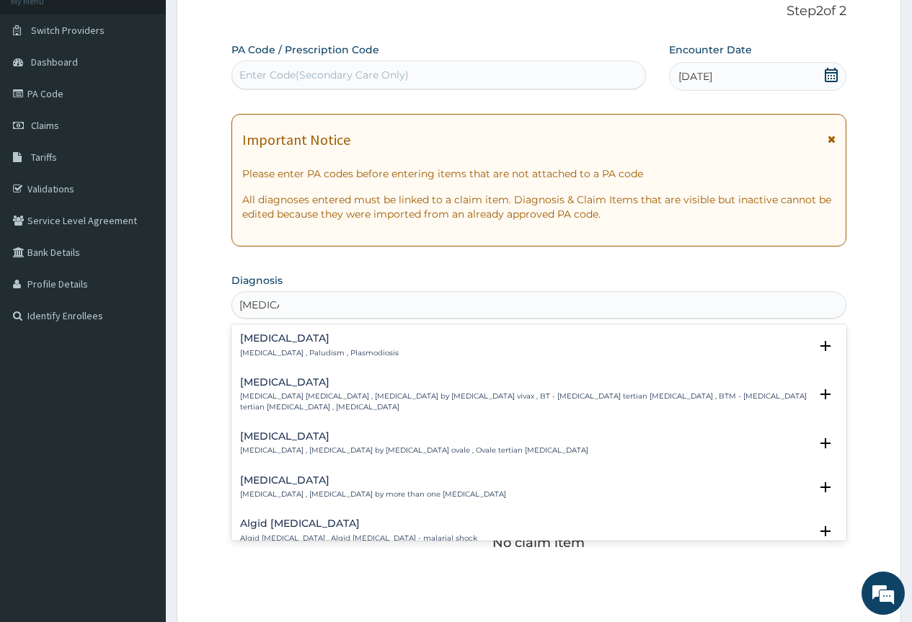
click at [259, 326] on div "Malaria Malaria , Paludism , Plasmodiosis Select Status Query Query covers susp…" at bounding box center [538, 432] width 615 height 216
click at [260, 354] on p "Malaria , Paludism , Plasmodiosis" at bounding box center [319, 353] width 159 height 10
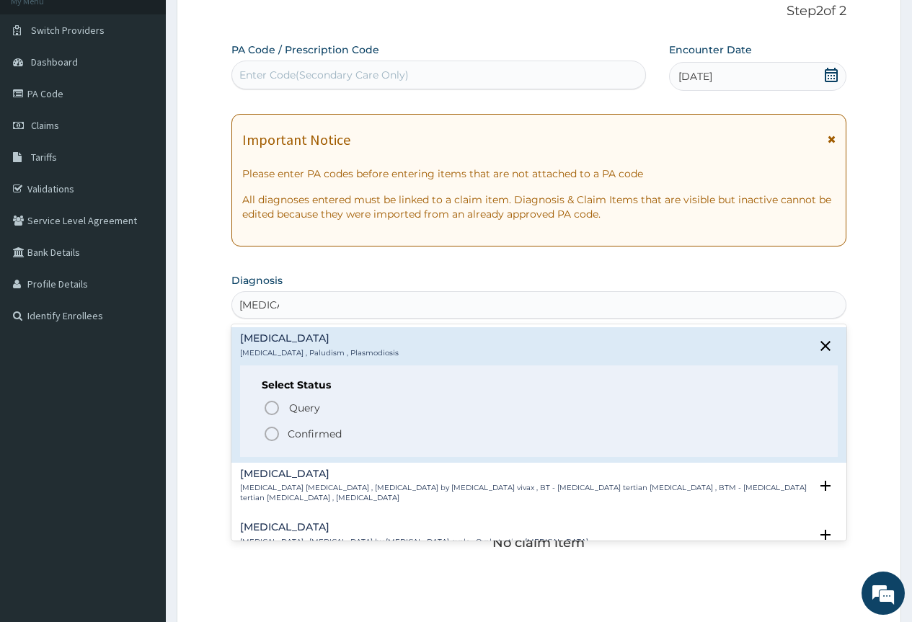
click at [269, 428] on circle "status option filled" at bounding box center [271, 433] width 13 height 13
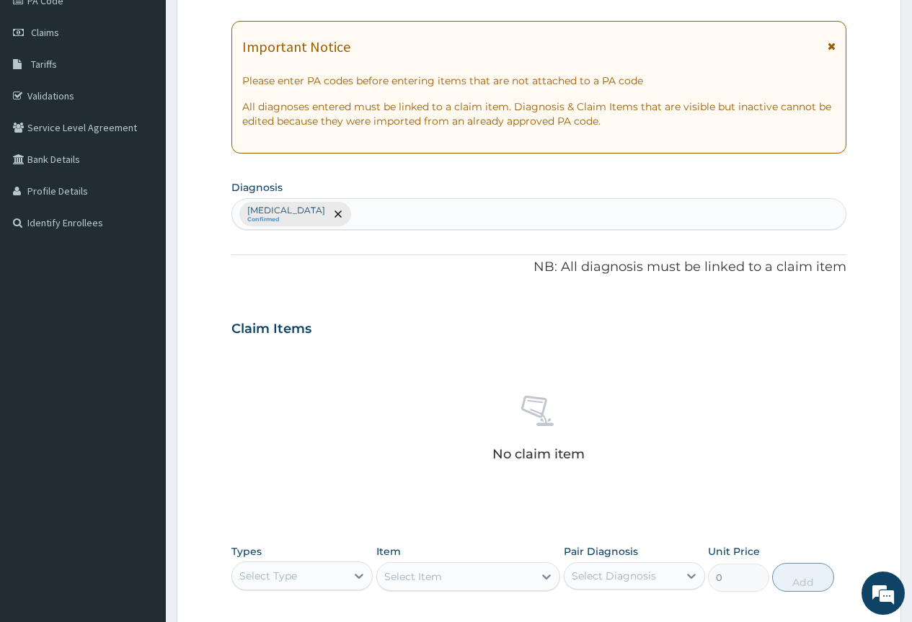
scroll to position [383, 0]
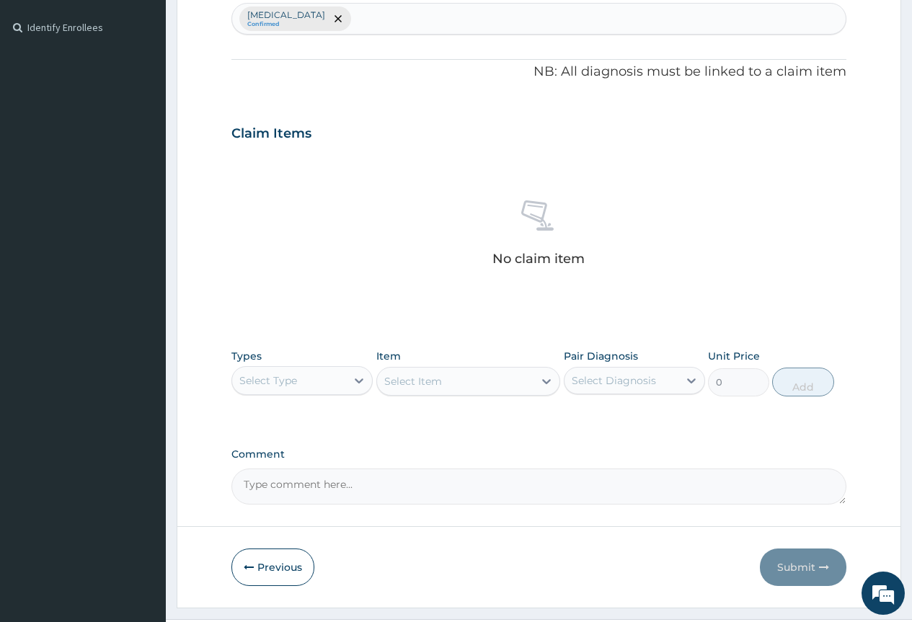
click at [271, 381] on div "Select Type" at bounding box center [268, 380] width 58 height 14
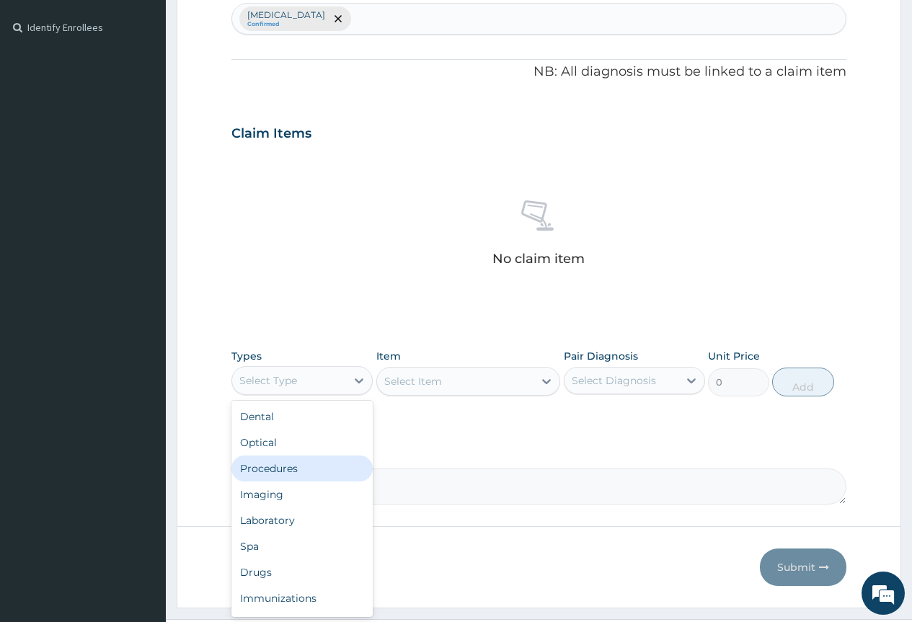
click at [297, 470] on div "Procedures" at bounding box center [301, 468] width 141 height 26
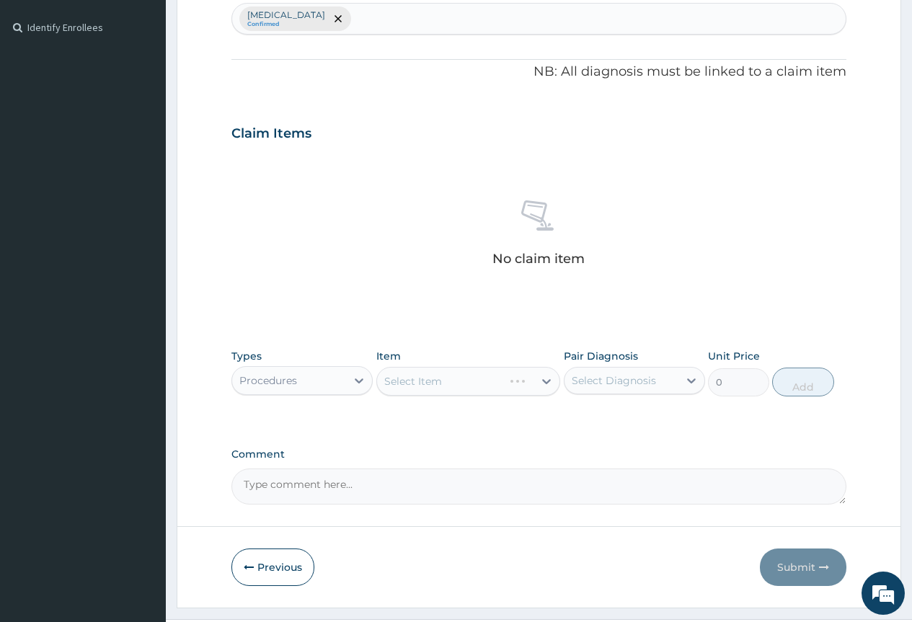
click at [440, 378] on div "Select Item" at bounding box center [468, 381] width 184 height 29
click at [539, 380] on div "Select Item" at bounding box center [468, 381] width 184 height 29
click at [545, 380] on icon at bounding box center [546, 381] width 14 height 14
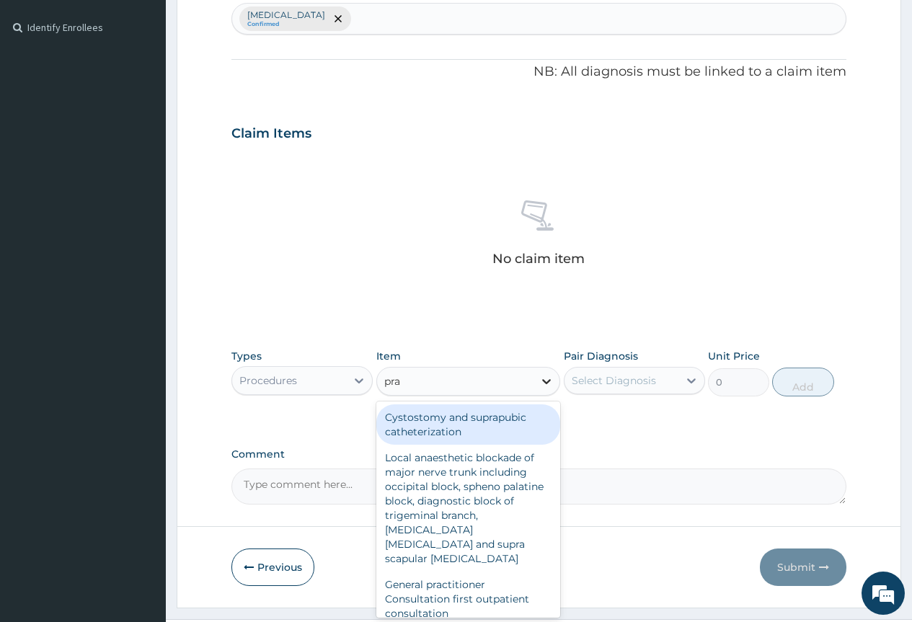
type input "prac"
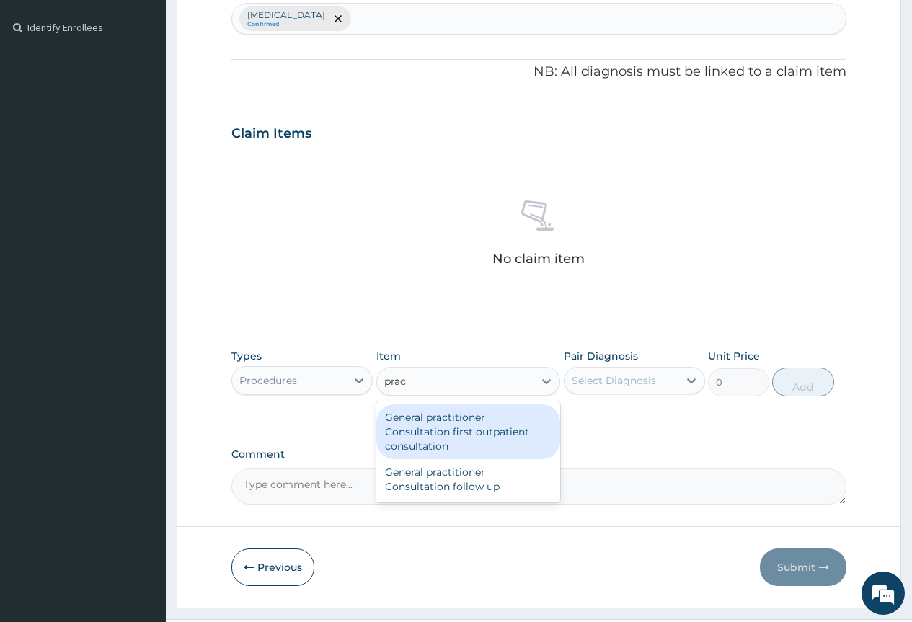
click at [428, 430] on div "General practitioner Consultation first outpatient consultation" at bounding box center [468, 431] width 184 height 55
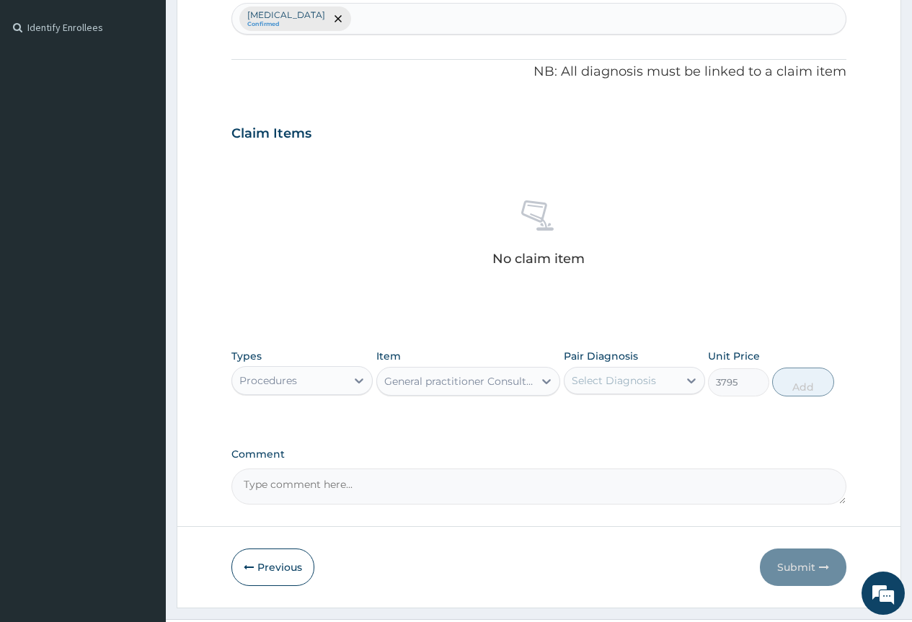
type input "3795"
click at [623, 361] on label "Pair Diagnosis" at bounding box center [601, 356] width 74 height 14
click at [627, 377] on div "Select Diagnosis" at bounding box center [614, 380] width 84 height 14
click at [620, 419] on label "Malaria" at bounding box center [631, 416] width 89 height 14
checkbox input "true"
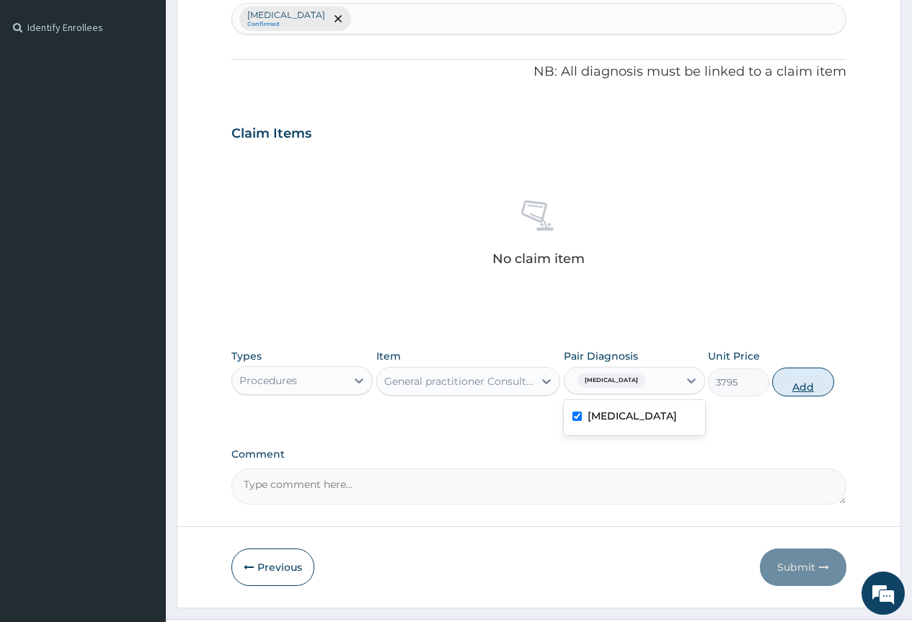
click at [814, 393] on button "Add" at bounding box center [802, 382] width 61 height 29
type input "0"
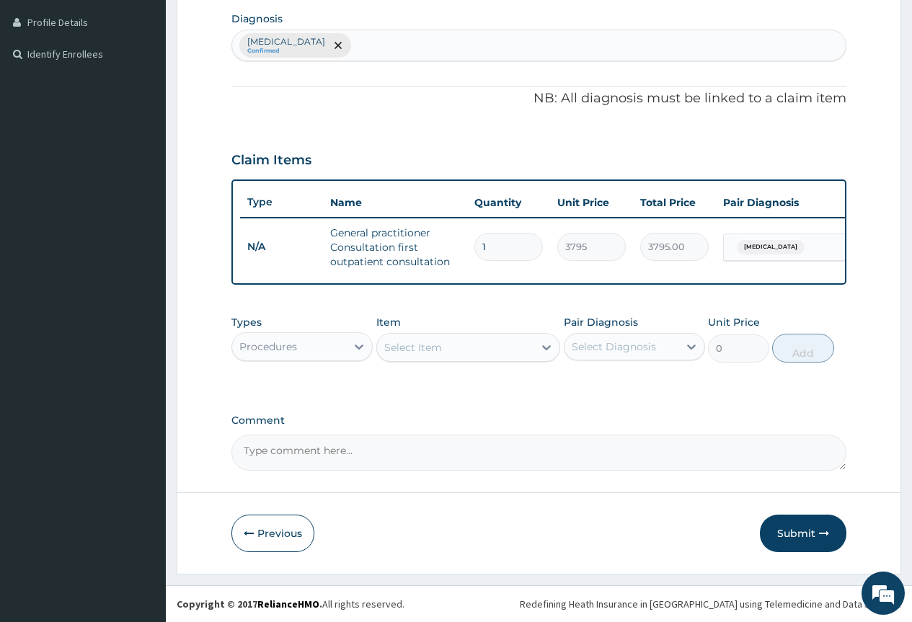
scroll to position [368, 0]
click at [290, 350] on div "Procedures" at bounding box center [268, 346] width 58 height 14
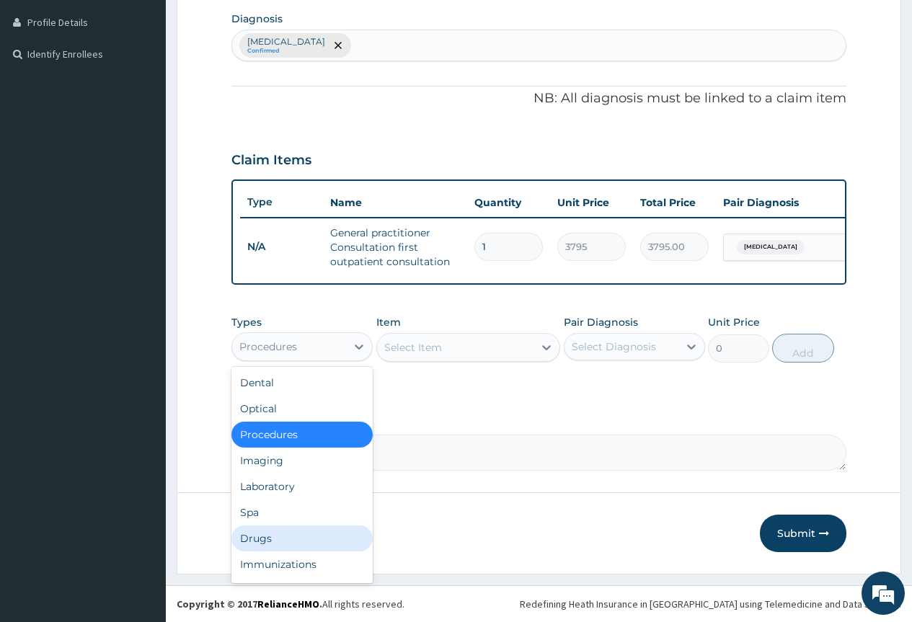
click at [278, 538] on div "Drugs" at bounding box center [301, 538] width 141 height 26
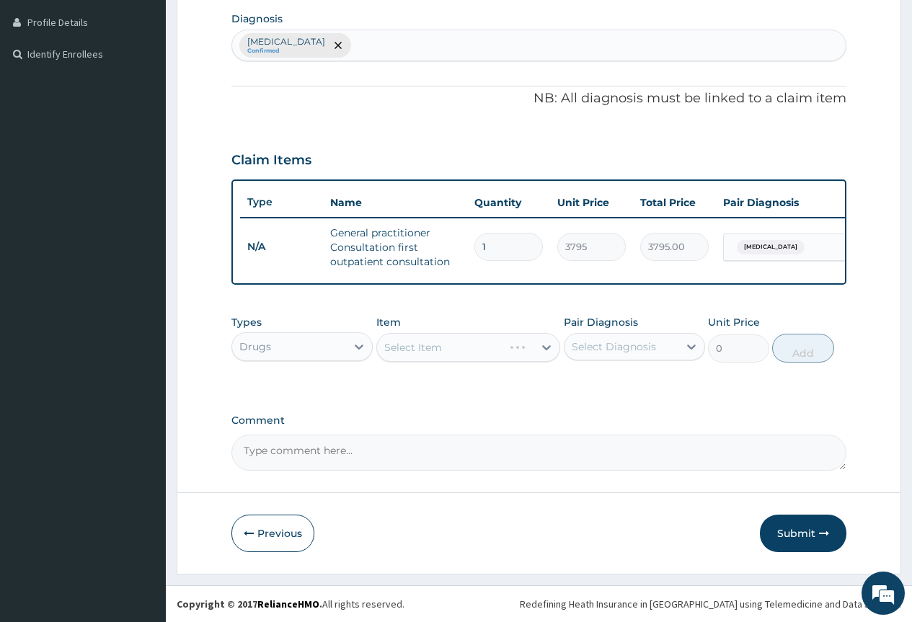
click at [466, 342] on div "Select Item" at bounding box center [468, 347] width 184 height 29
click at [540, 347] on div "Select Item" at bounding box center [468, 347] width 184 height 29
click at [541, 347] on div "Select Item" at bounding box center [468, 347] width 184 height 29
click at [546, 347] on div "Select Item" at bounding box center [468, 347] width 184 height 29
click at [549, 347] on div "Select Item" at bounding box center [468, 347] width 184 height 29
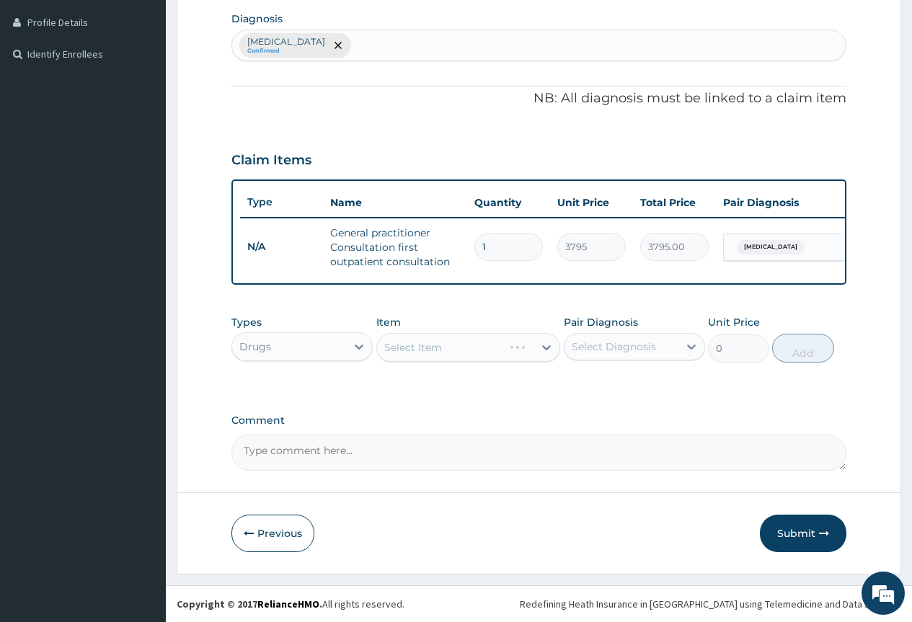
click at [543, 347] on div "Select Item" at bounding box center [468, 347] width 184 height 29
click at [542, 350] on div "Select Item" at bounding box center [468, 347] width 184 height 29
click at [549, 342] on div "Select Item" at bounding box center [468, 347] width 184 height 29
click at [548, 347] on div "Select Item" at bounding box center [468, 347] width 184 height 29
click at [548, 346] on div "Select Item" at bounding box center [468, 347] width 184 height 29
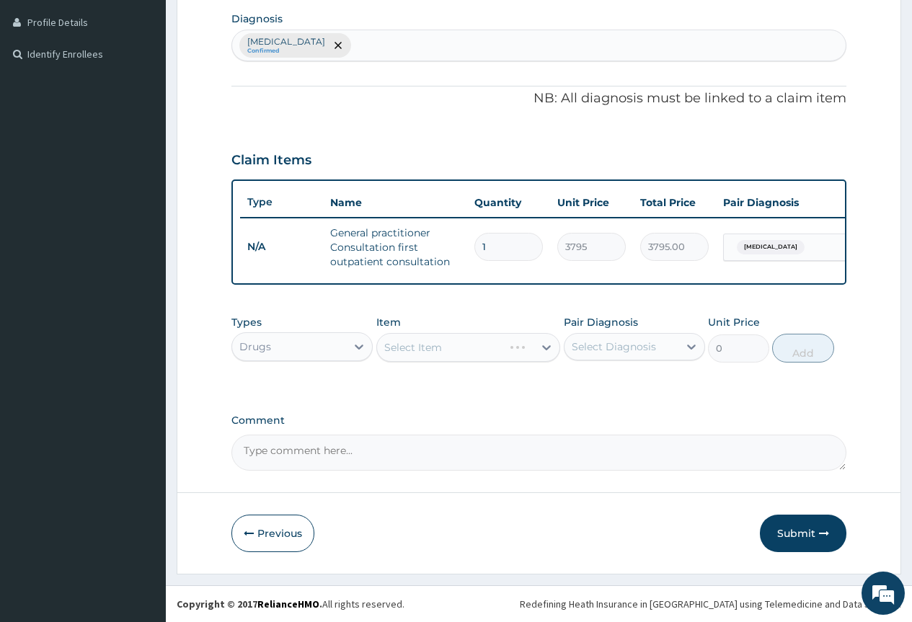
click at [548, 346] on div "Select Item" at bounding box center [468, 347] width 184 height 29
click at [542, 347] on div "Select Item" at bounding box center [468, 347] width 184 height 29
click at [462, 345] on div "Select Item" at bounding box center [455, 347] width 157 height 23
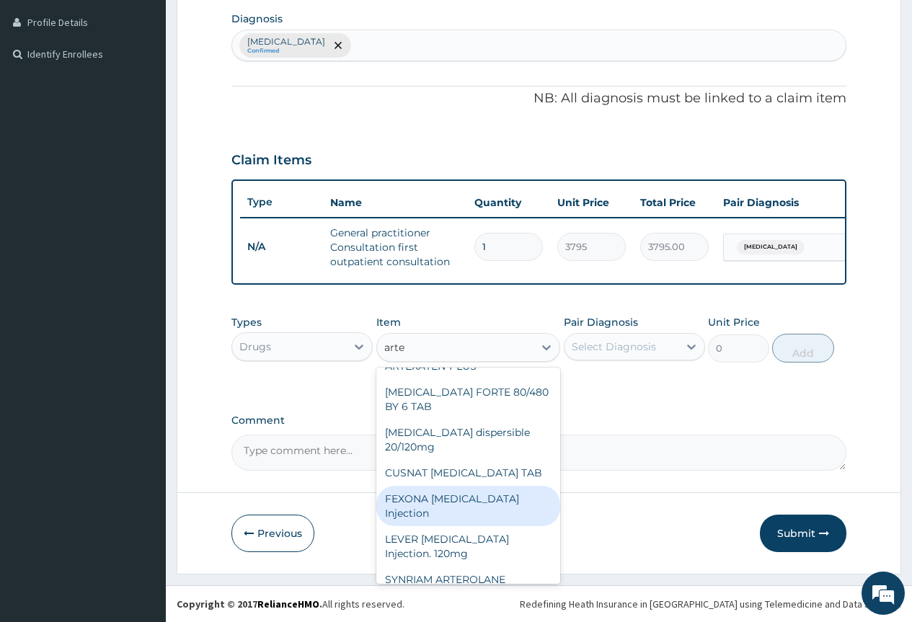
scroll to position [0, 0]
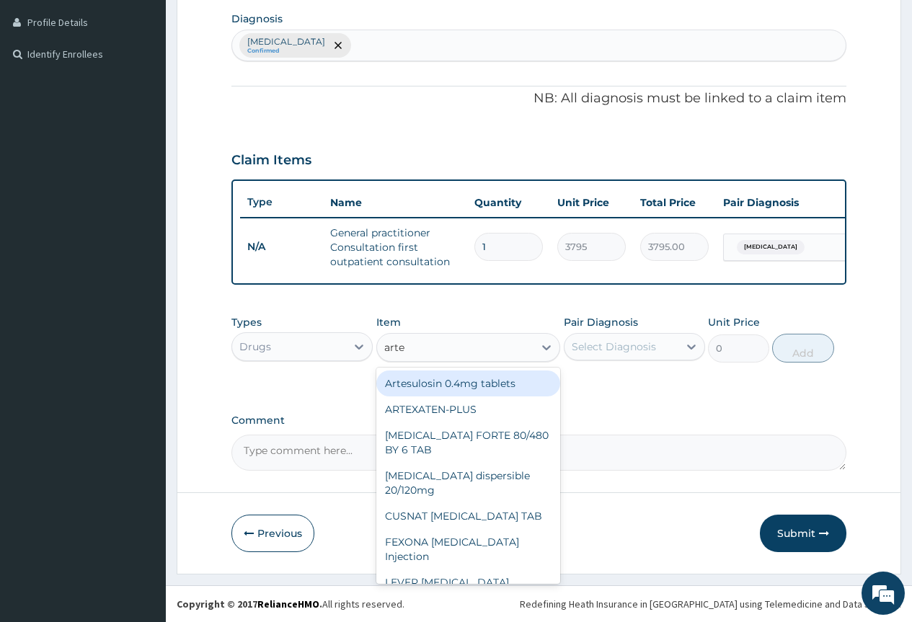
type input "arte"
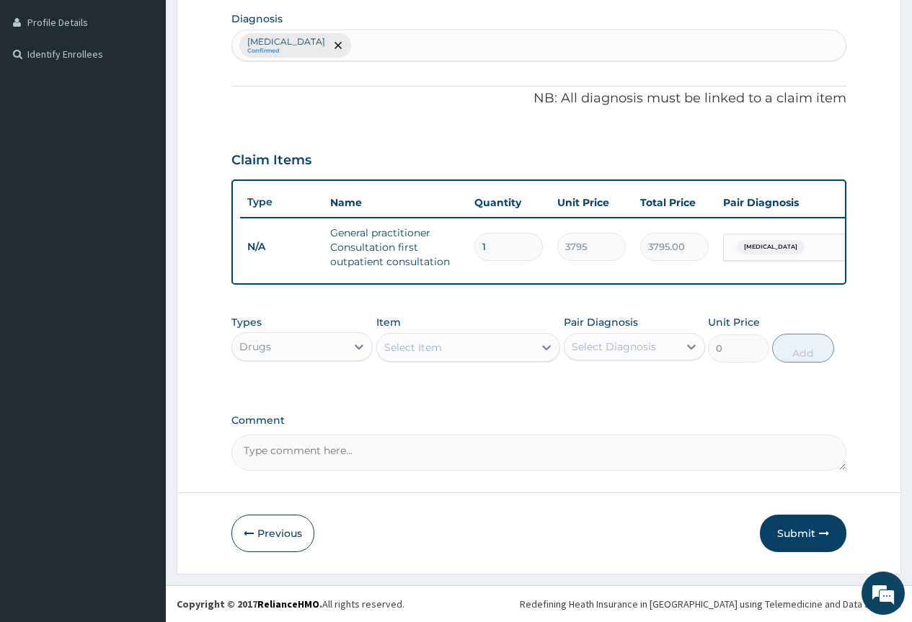
click at [432, 349] on div "Select Item" at bounding box center [413, 347] width 58 height 14
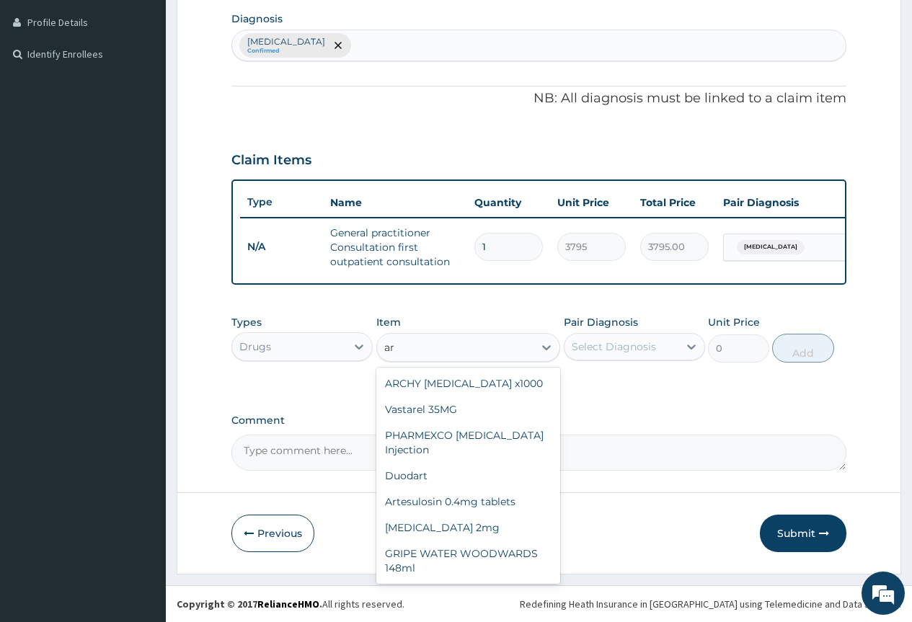
type input "a"
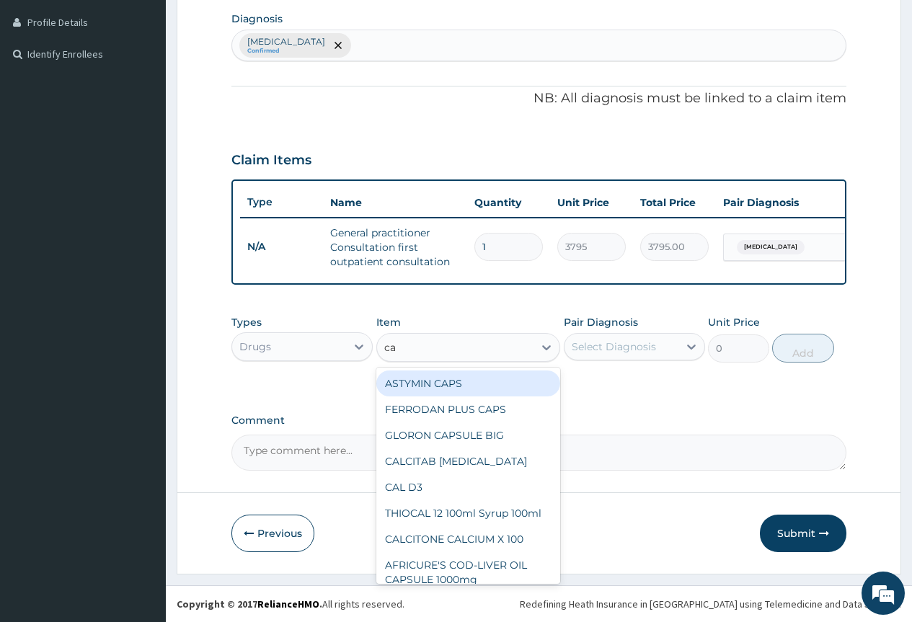
type input "cam"
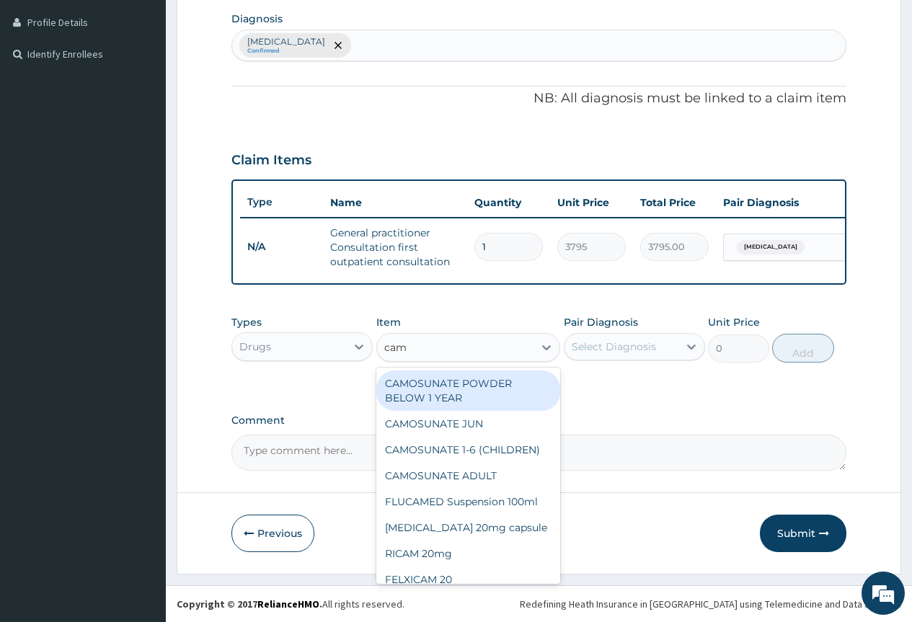
click at [454, 389] on div "CAMOSUNATE POWDER BELOW 1 YEAR" at bounding box center [468, 390] width 184 height 40
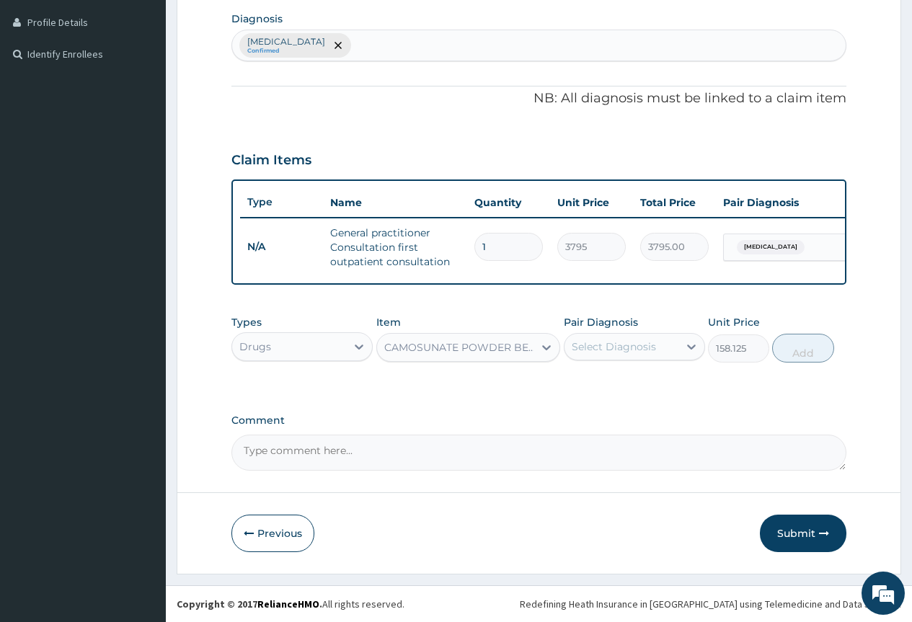
click at [608, 343] on div "Select Diagnosis" at bounding box center [614, 346] width 84 height 14
click at [473, 347] on div "CAMOSUNATE POWDER BELOW 1 YEAR" at bounding box center [459, 347] width 151 height 14
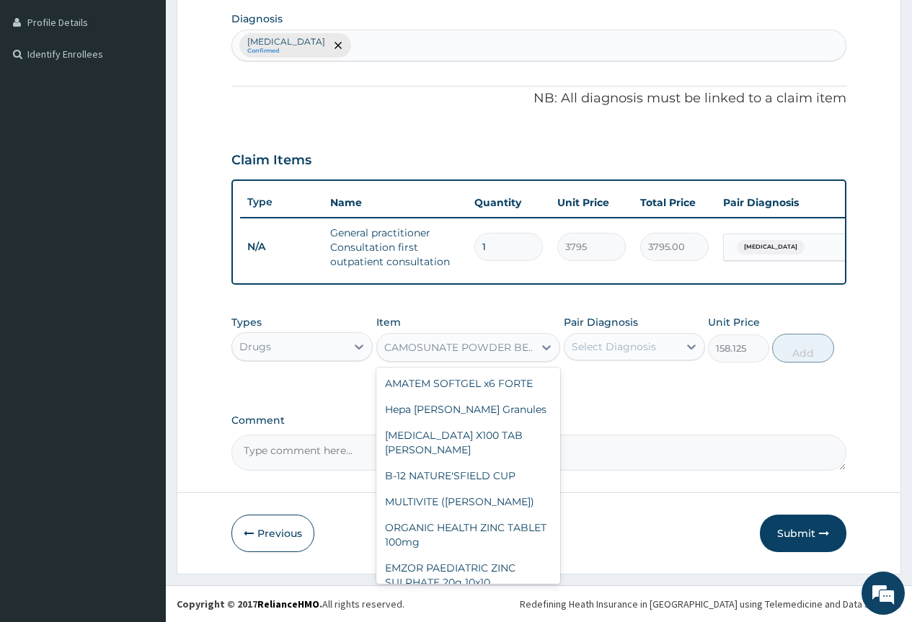
scroll to position [8619, 0]
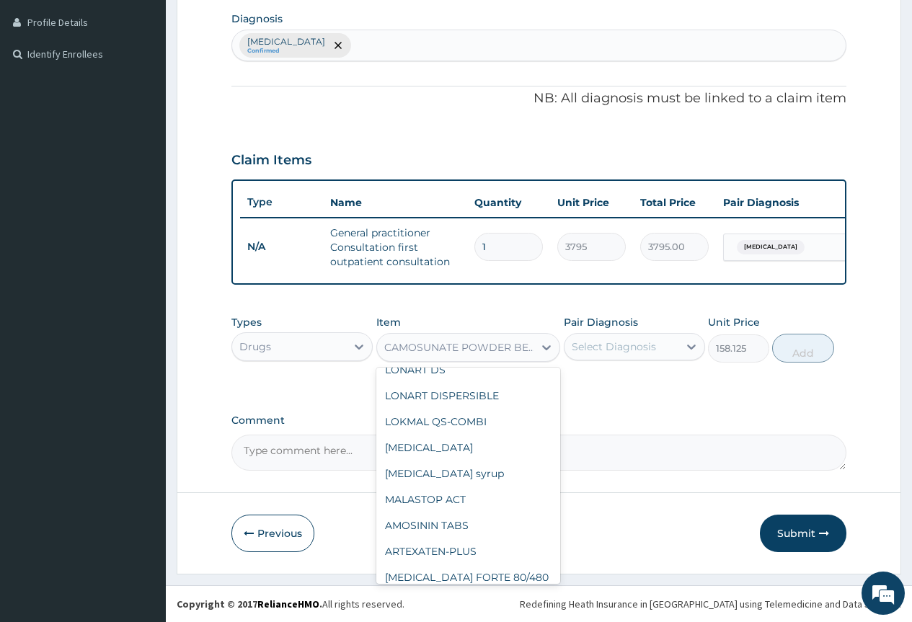
type input "1265"
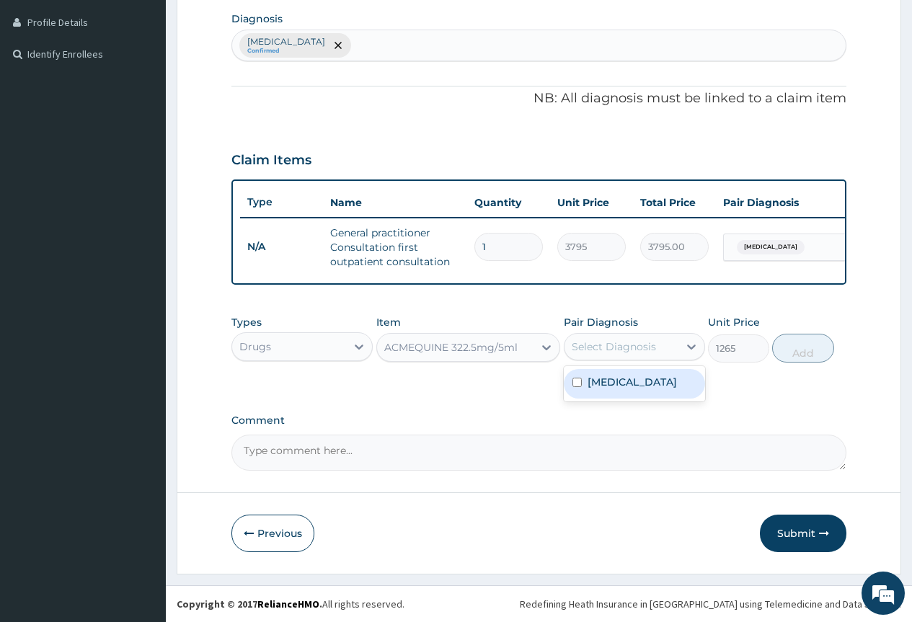
click at [622, 348] on div "Select Diagnosis" at bounding box center [614, 346] width 84 height 14
click at [607, 386] on label "Malaria" at bounding box center [631, 382] width 89 height 14
checkbox input "true"
click at [825, 359] on button "Add" at bounding box center [802, 348] width 61 height 29
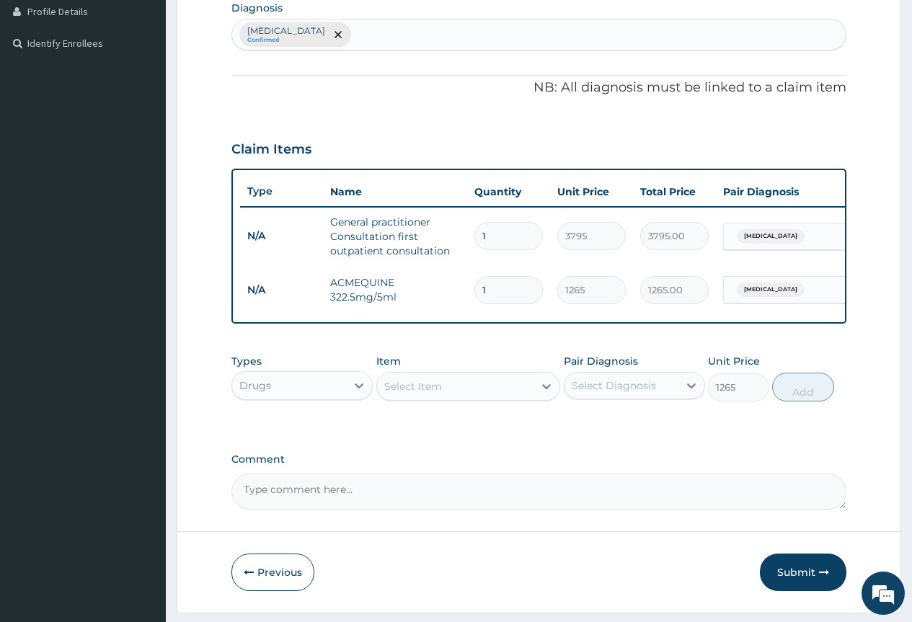
type input "0"
click at [430, 391] on div "Select Item" at bounding box center [413, 386] width 58 height 14
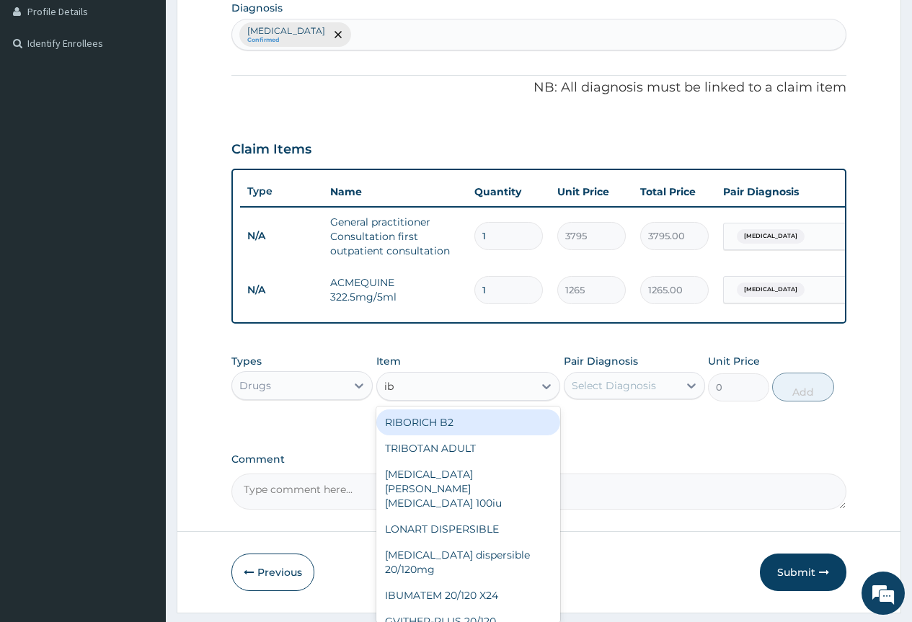
type input "ibu"
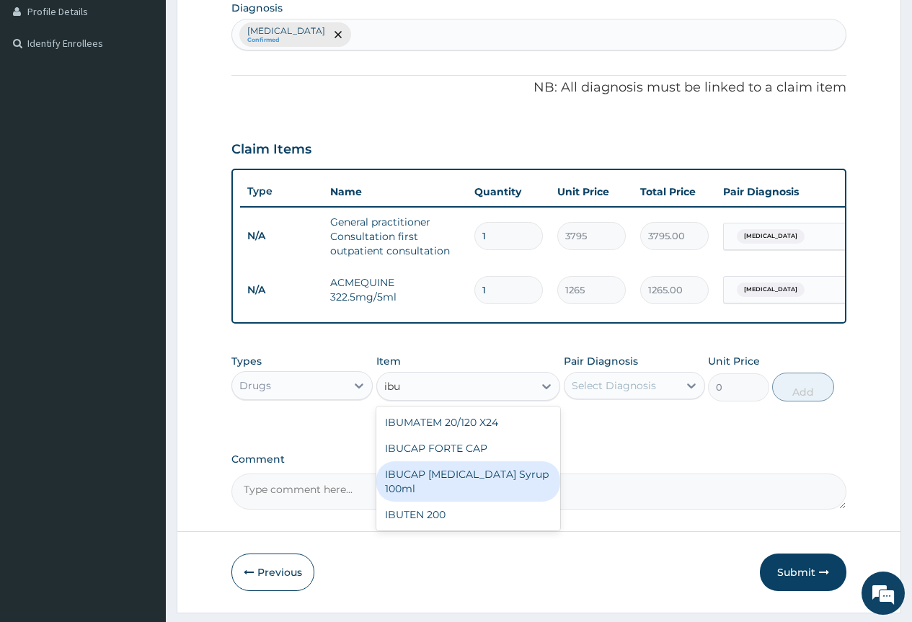
click at [461, 488] on div "IBUCAP COLD AND FLU Syrup 100ml" at bounding box center [468, 481] width 184 height 40
type input "822.25"
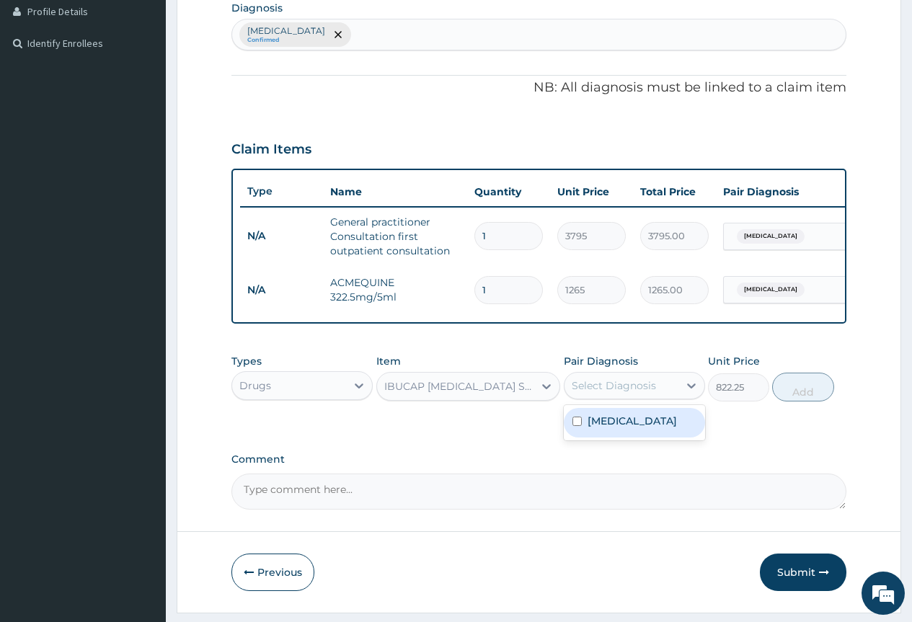
click at [643, 393] on div "Select Diagnosis" at bounding box center [614, 385] width 84 height 14
click at [610, 427] on label "Malaria" at bounding box center [631, 421] width 89 height 14
checkbox input "true"
click at [787, 401] on button "Add" at bounding box center [802, 387] width 61 height 29
type input "0"
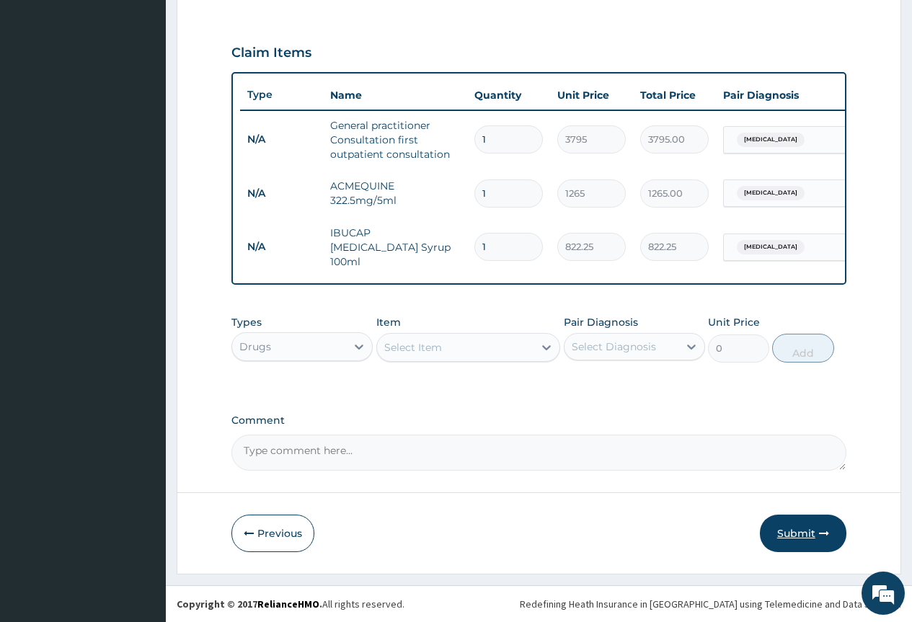
click at [806, 530] on button "Submit" at bounding box center [803, 533] width 86 height 37
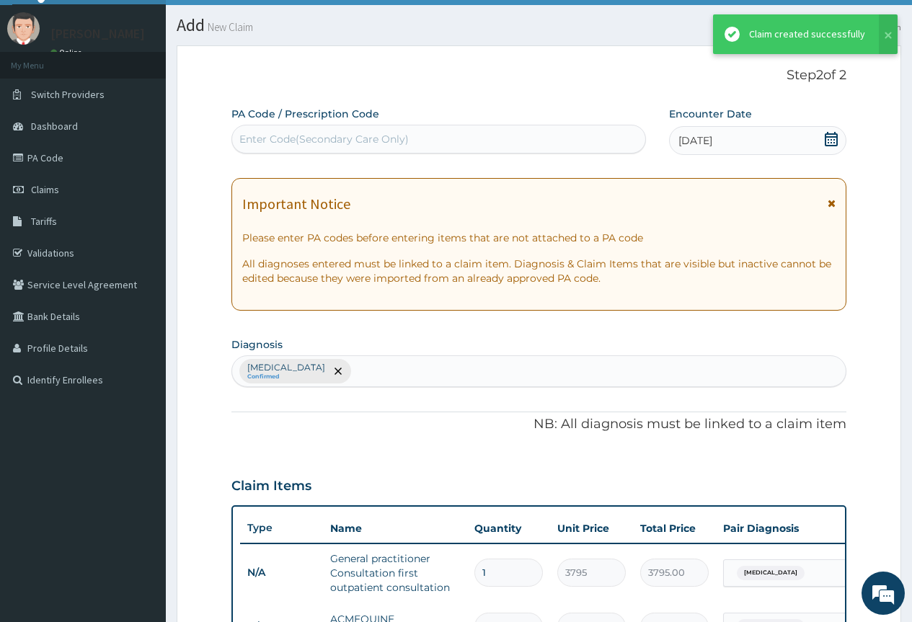
scroll to position [467, 0]
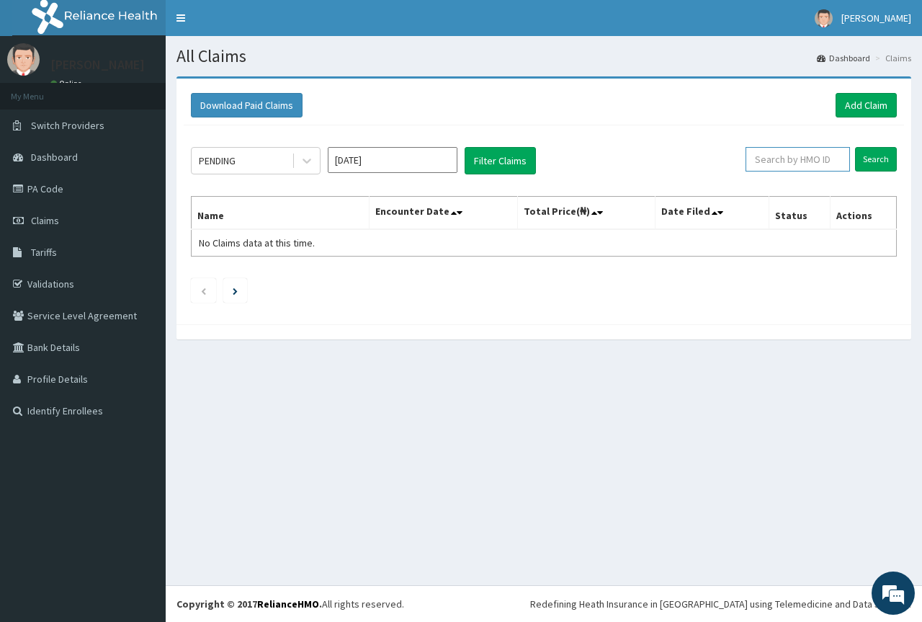
click at [798, 156] on input "text" at bounding box center [798, 159] width 104 height 25
paste input "SKC/10017/C"
type input "SKC/10017/C"
click at [889, 154] on input "Search" at bounding box center [876, 159] width 42 height 25
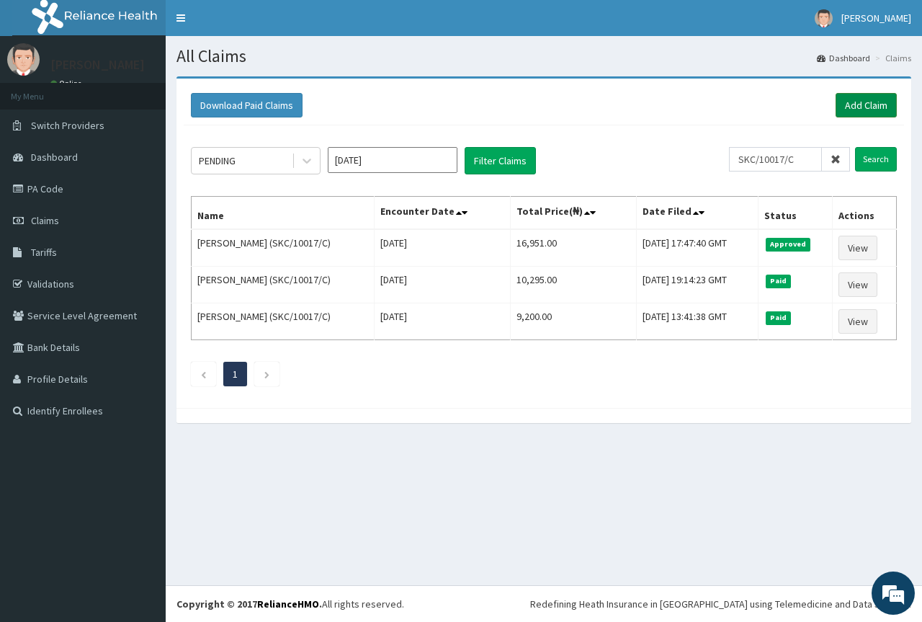
click at [856, 105] on link "Add Claim" at bounding box center [866, 105] width 61 height 25
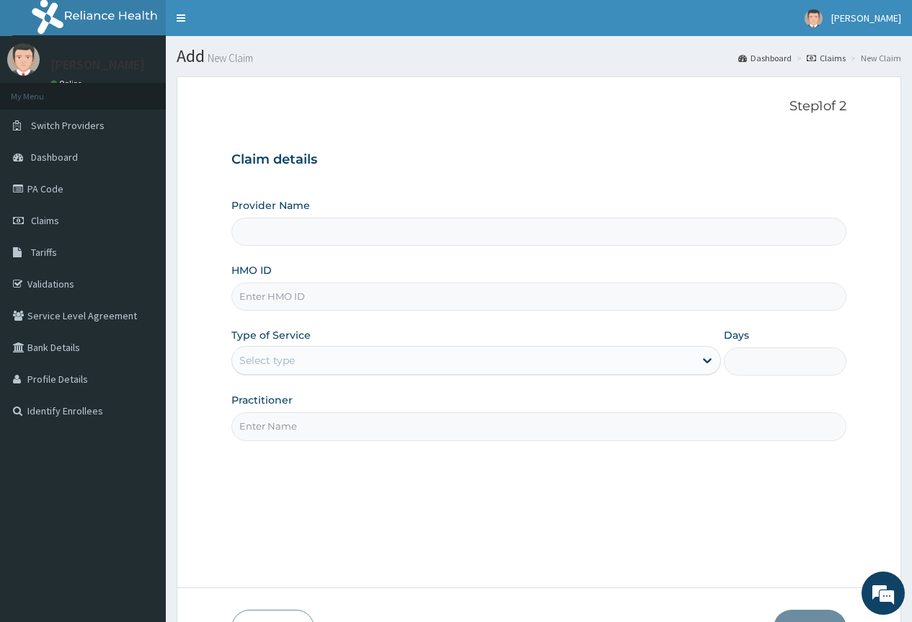
click at [280, 295] on input "HMO ID" at bounding box center [538, 297] width 615 height 28
type input "County Hospital Ltd"
paste input "SKC/10017/C"
type input "SKC/10017/C"
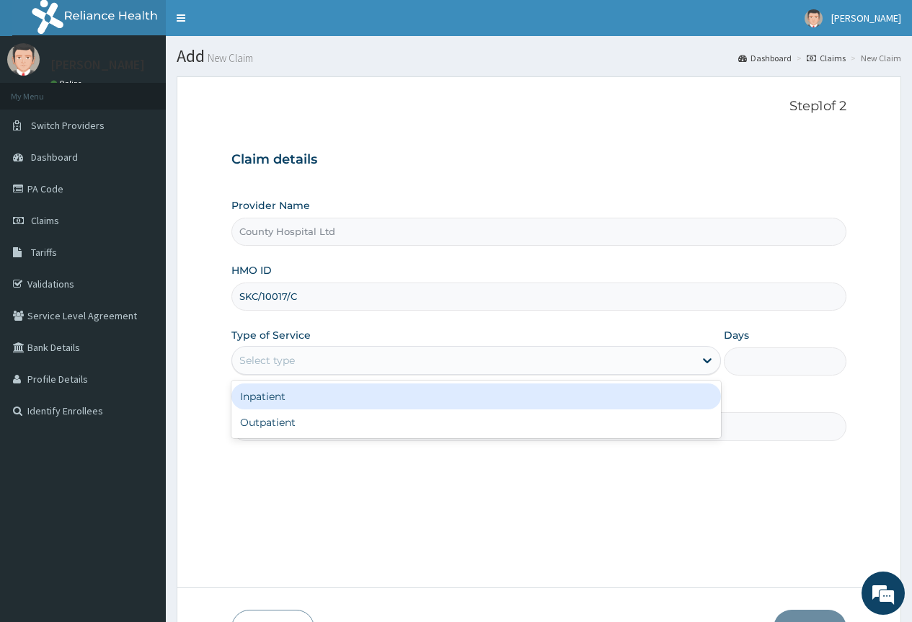
click at [289, 361] on div "Select type" at bounding box center [266, 360] width 55 height 14
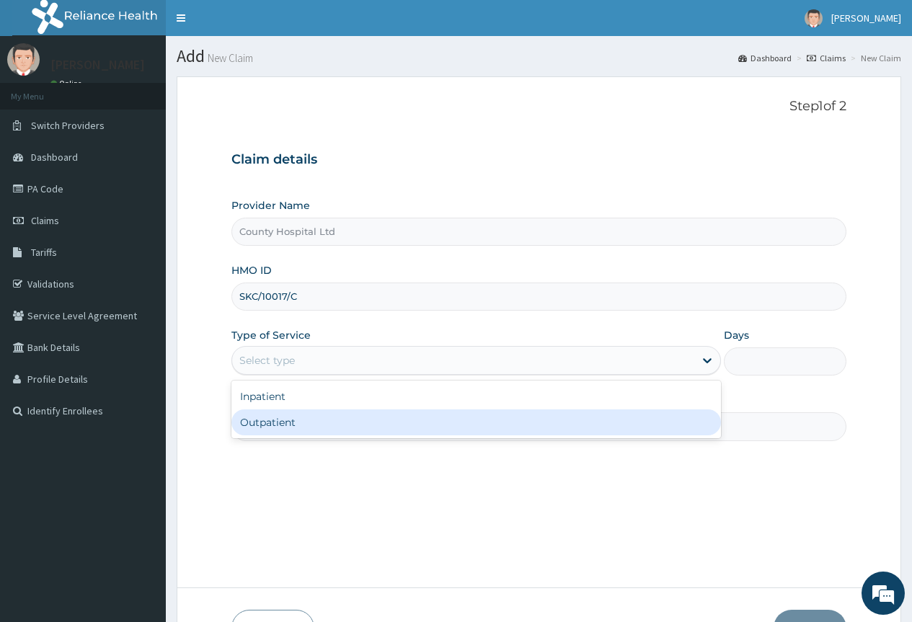
click at [288, 427] on div "Outpatient" at bounding box center [475, 422] width 489 height 26
type input "1"
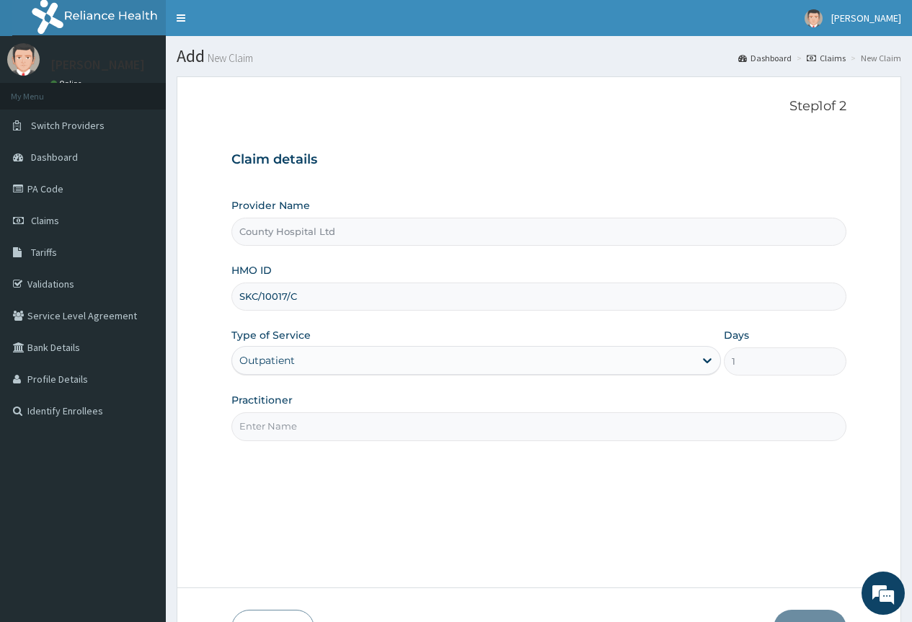
click at [312, 427] on input "Practitioner" at bounding box center [538, 426] width 615 height 28
type input "dr ogundare"
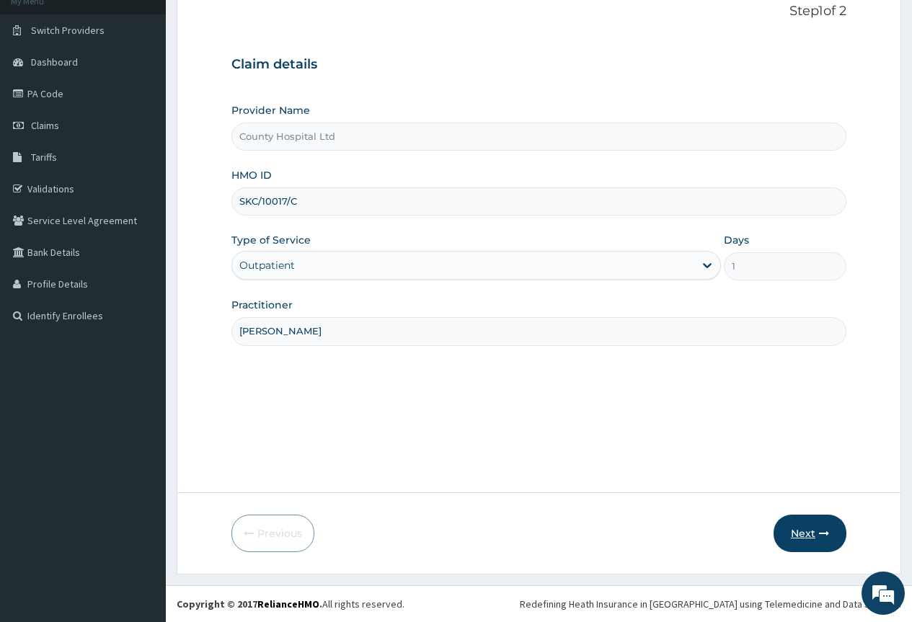
click at [804, 528] on button "Next" at bounding box center [809, 533] width 73 height 37
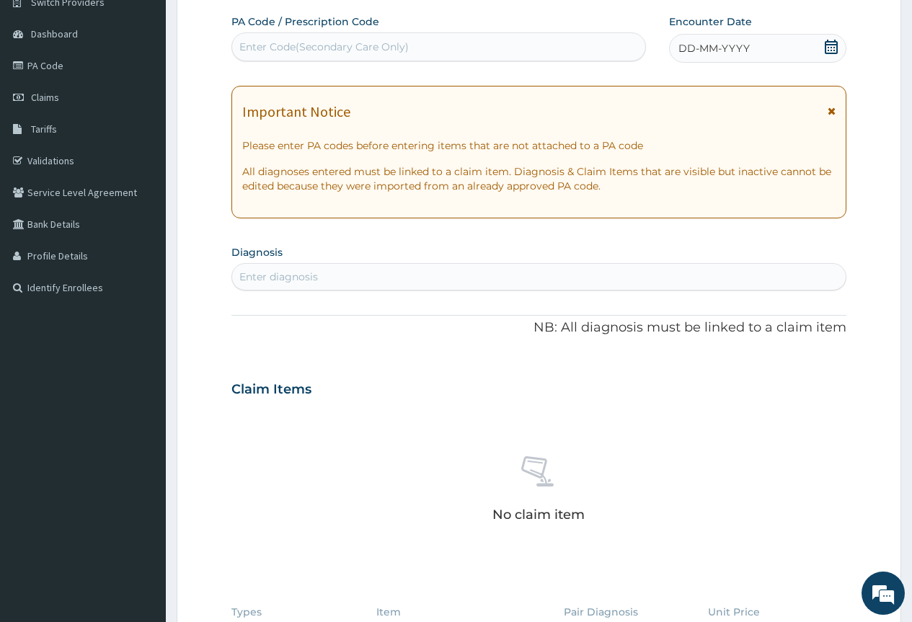
scroll to position [413, 0]
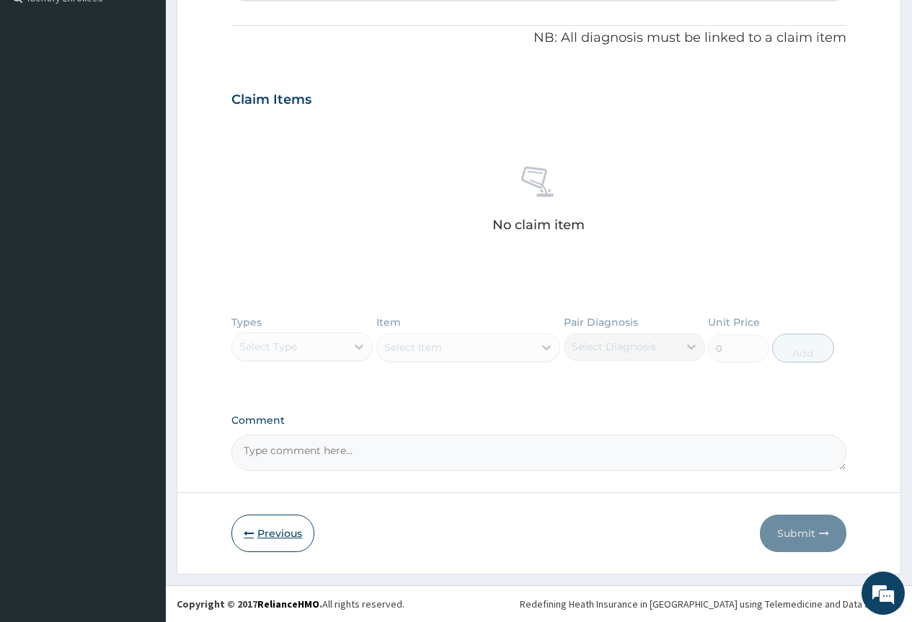
click at [264, 542] on button "Previous" at bounding box center [272, 533] width 83 height 37
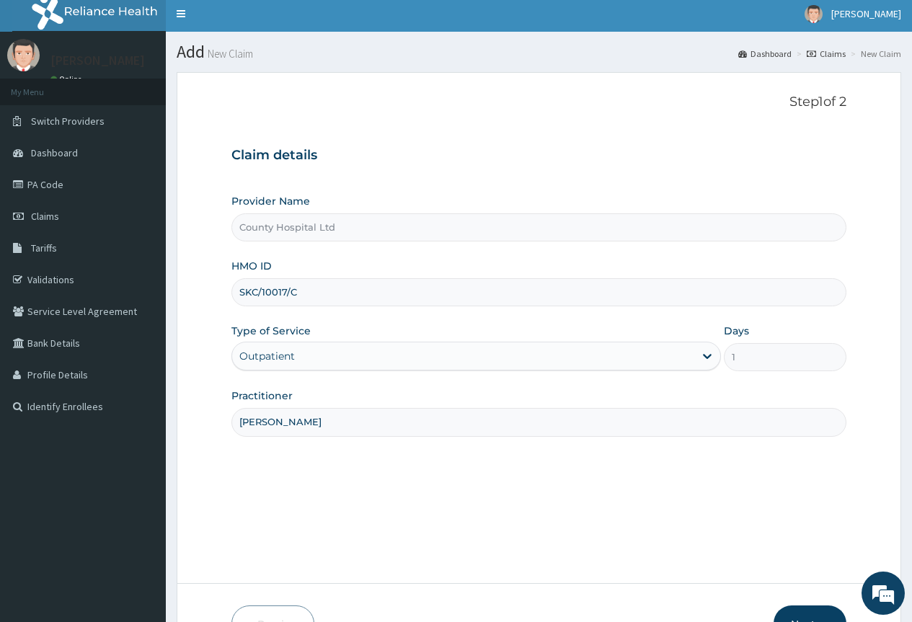
scroll to position [0, 0]
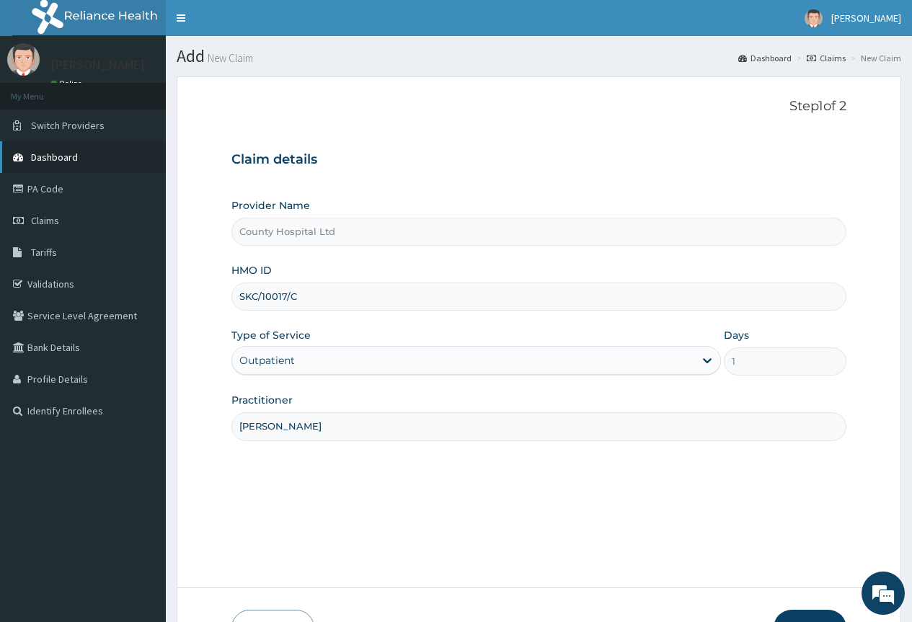
click at [64, 151] on span "Dashboard" at bounding box center [54, 157] width 47 height 13
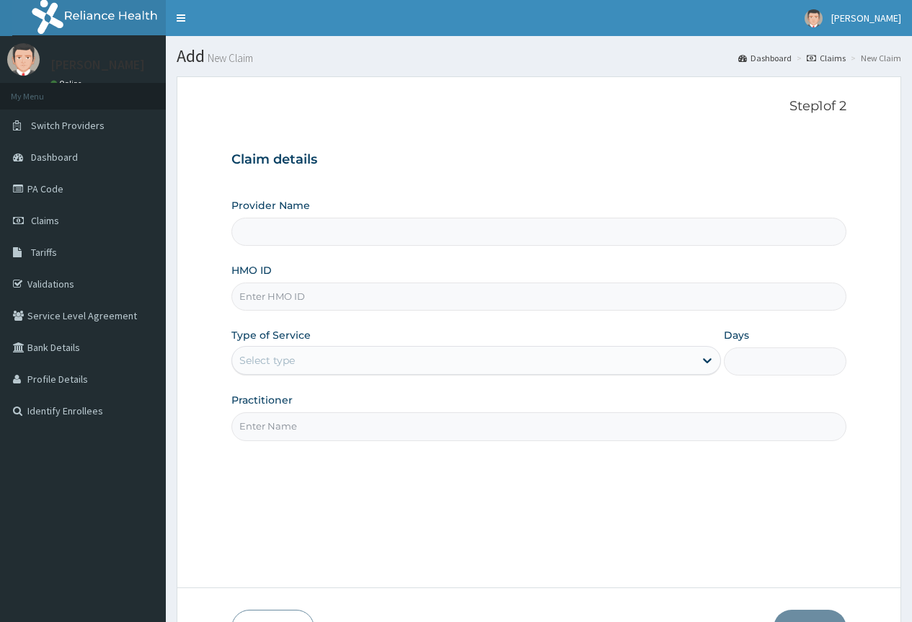
click at [324, 301] on input "HMO ID" at bounding box center [538, 297] width 615 height 28
paste input "SKC/10017/C"
type input "SKC/10017/C"
type input "County Hospital Ltd"
type input "SKC/10017/C"
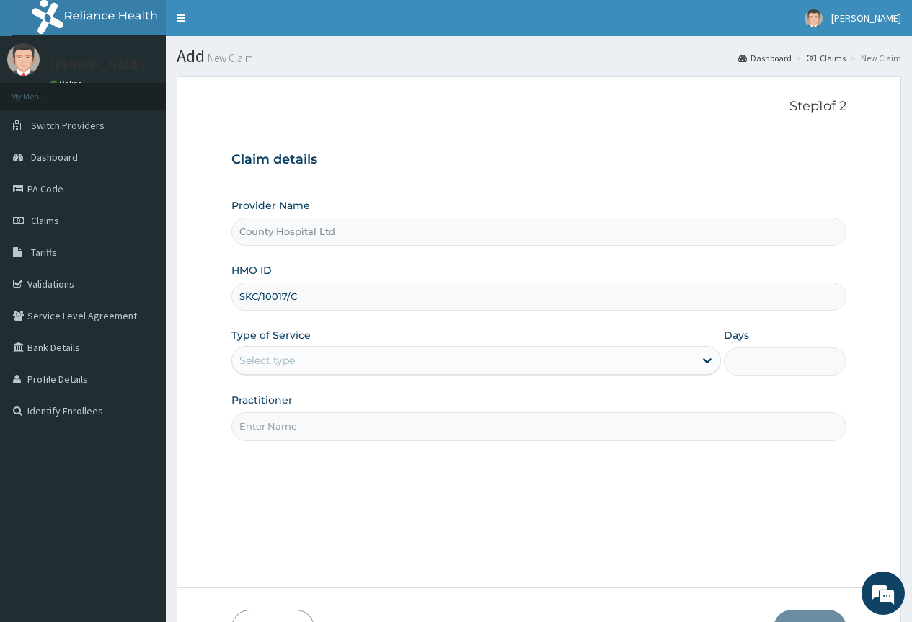
click at [312, 358] on div "Select type" at bounding box center [463, 360] width 462 height 23
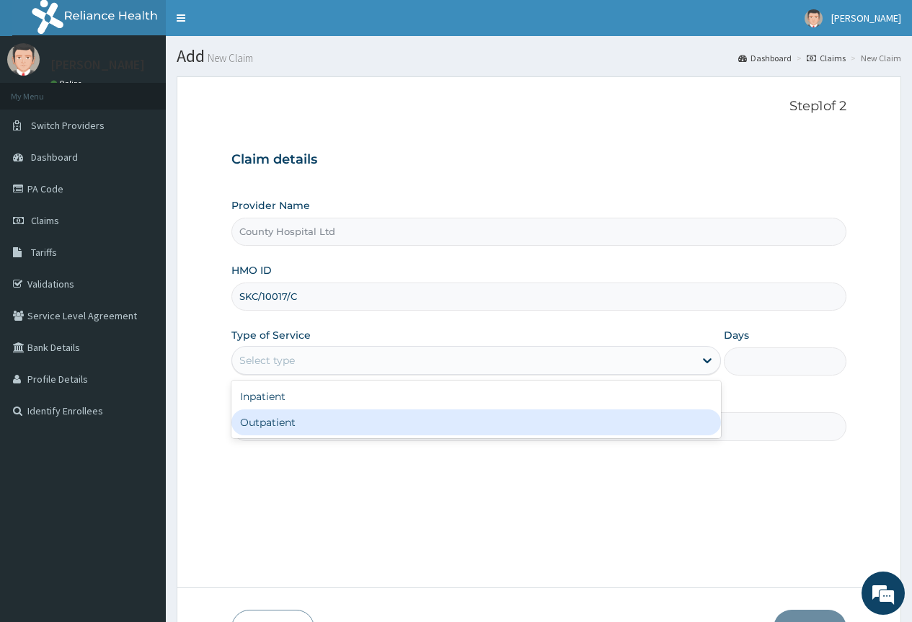
click at [309, 427] on div "Outpatient" at bounding box center [475, 422] width 489 height 26
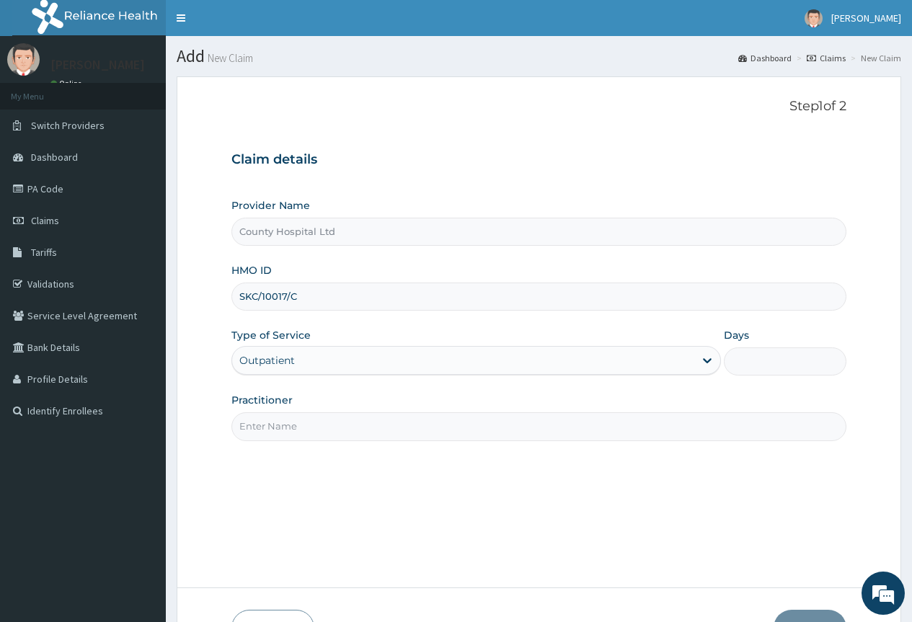
type input "1"
click at [309, 427] on input "Practitioner" at bounding box center [538, 426] width 615 height 28
type input "[PERSON_NAME]"
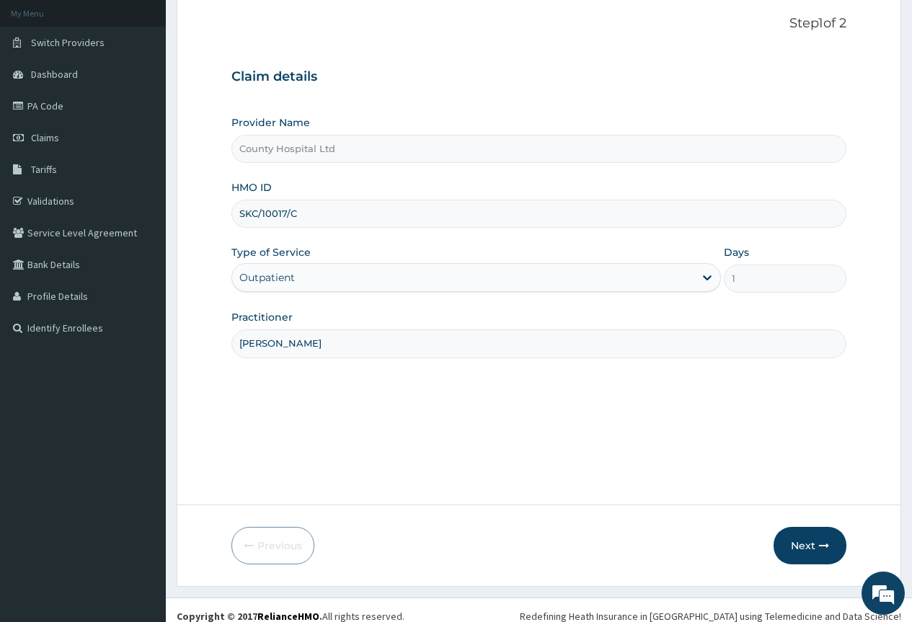
scroll to position [95, 0]
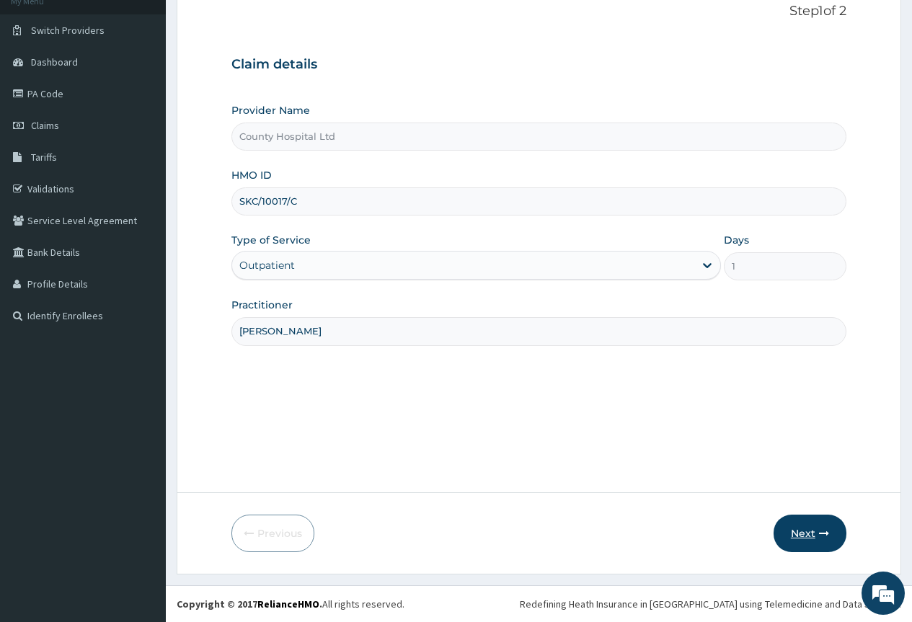
click at [806, 533] on button "Next" at bounding box center [809, 533] width 73 height 37
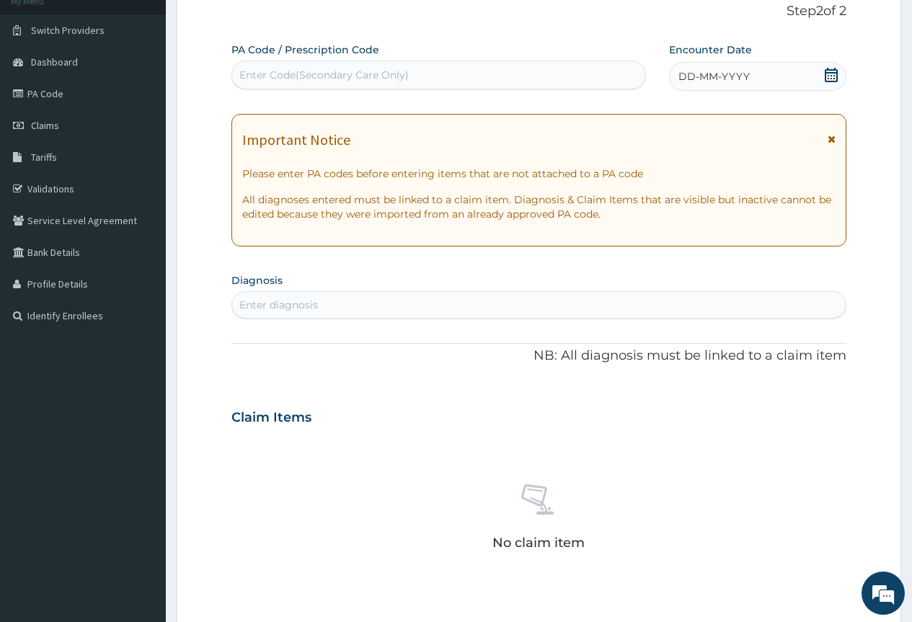
scroll to position [0, 0]
click at [314, 74] on div "Enter Code(Secondary Care Only)" at bounding box center [323, 75] width 169 height 14
paste input "PA/67581E"
type input "PA/67581E"
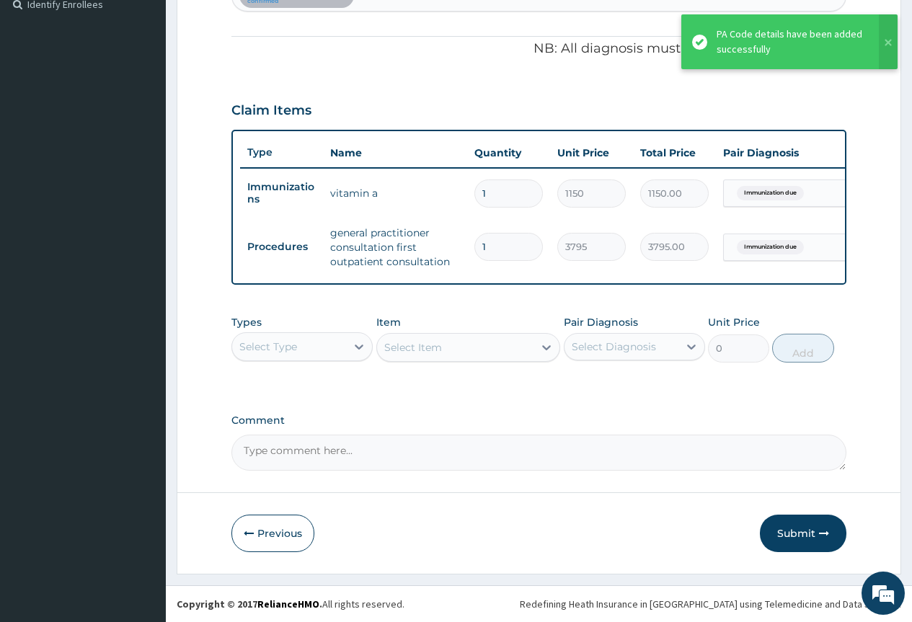
scroll to position [417, 0]
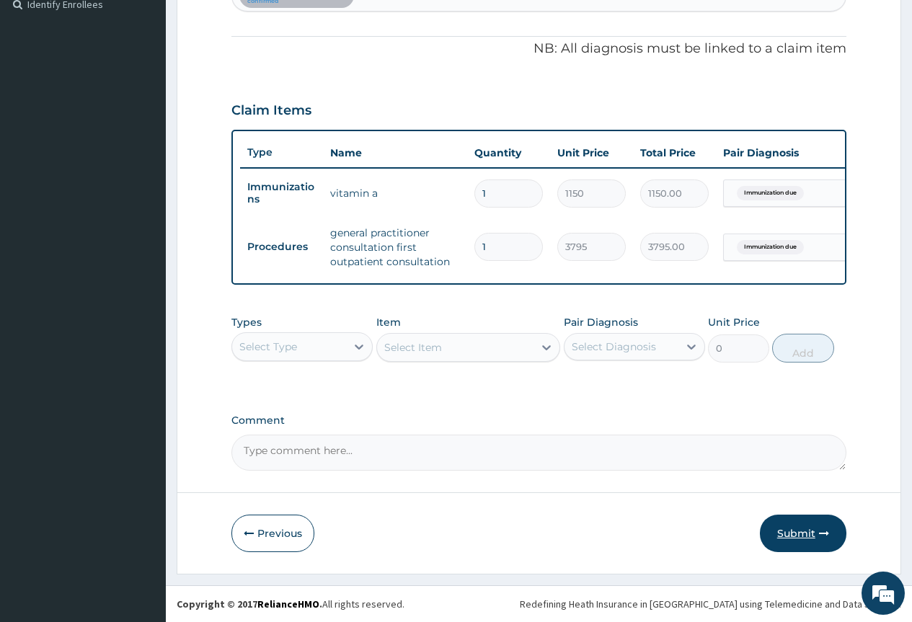
click at [809, 533] on button "Submit" at bounding box center [803, 533] width 86 height 37
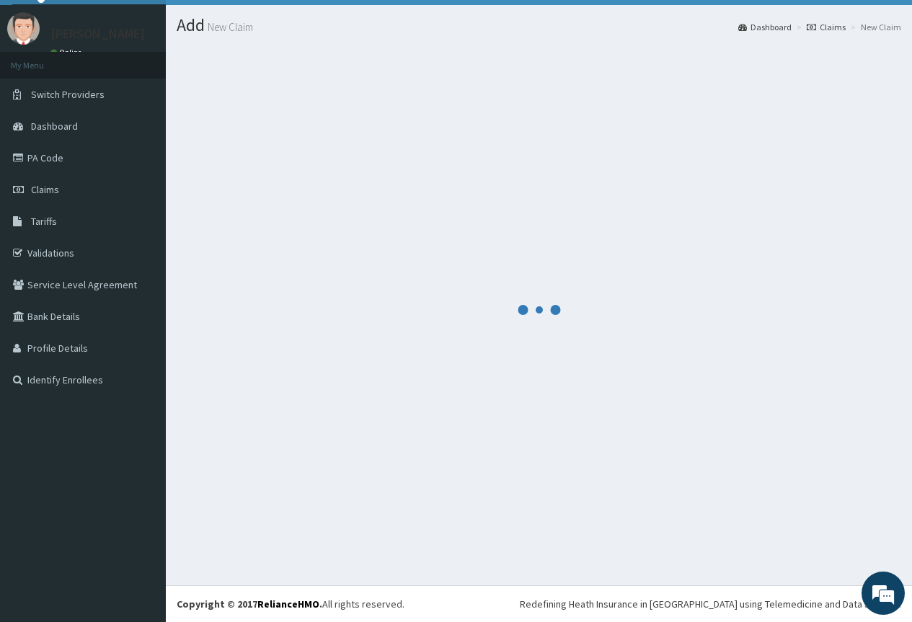
scroll to position [31, 0]
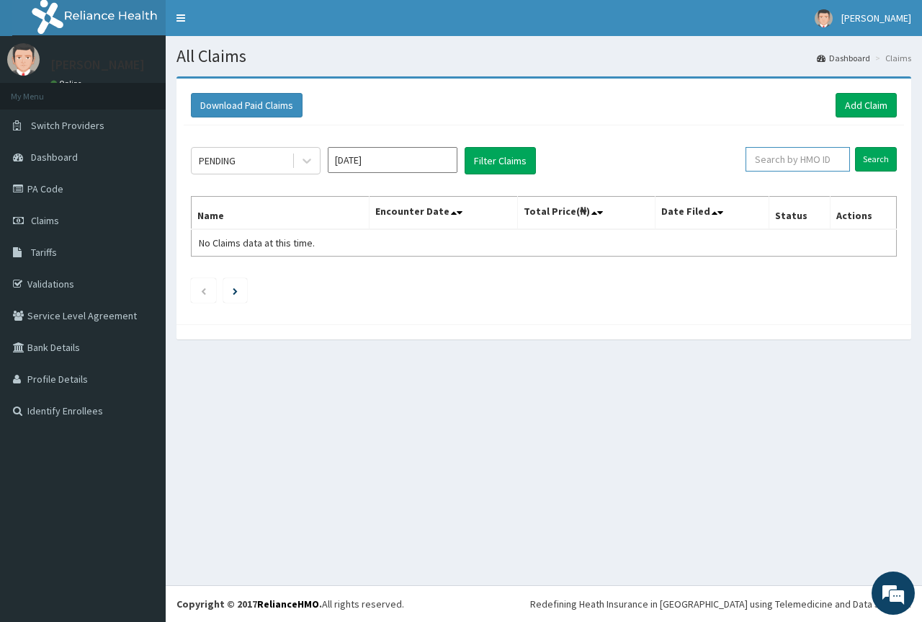
click at [826, 164] on input "text" at bounding box center [798, 159] width 104 height 25
paste input "CHG/10001/A"
type input "CHG/10001/A"
click at [855, 147] on input "Search" at bounding box center [876, 159] width 42 height 25
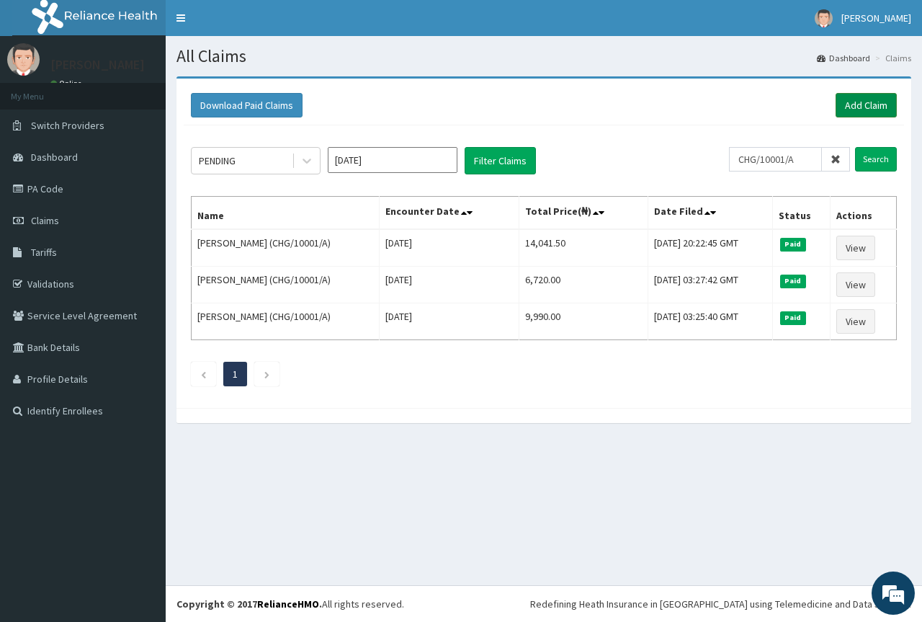
click at [847, 104] on link "Add Claim" at bounding box center [866, 105] width 61 height 25
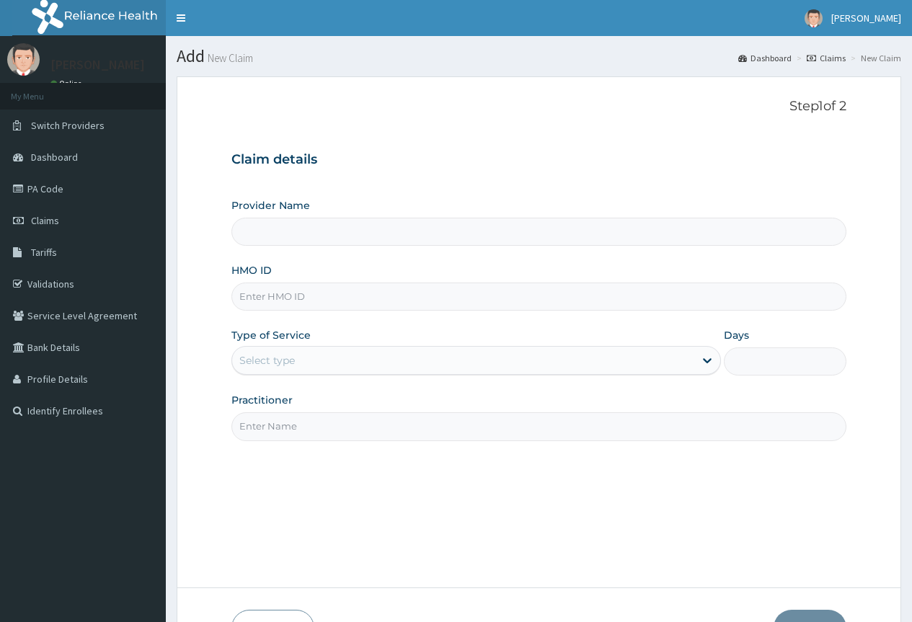
click at [302, 299] on input "HMO ID" at bounding box center [538, 297] width 615 height 28
type input "County Hospital Ltd"
paste input "CHG/10001/A"
type input "CHG/10001/A"
click at [288, 352] on div "Select type" at bounding box center [463, 360] width 462 height 23
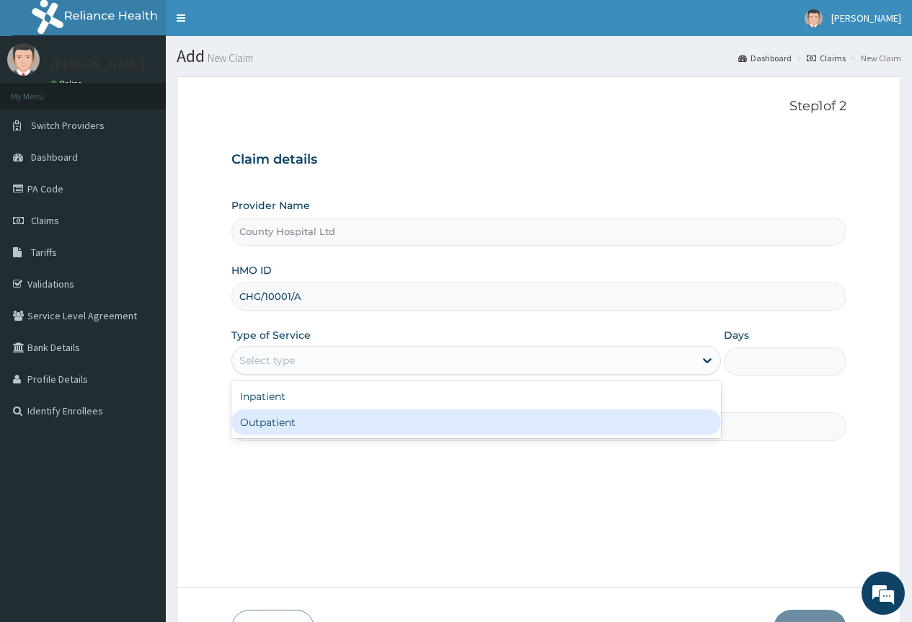
click at [285, 422] on div "Outpatient" at bounding box center [475, 422] width 489 height 26
type input "1"
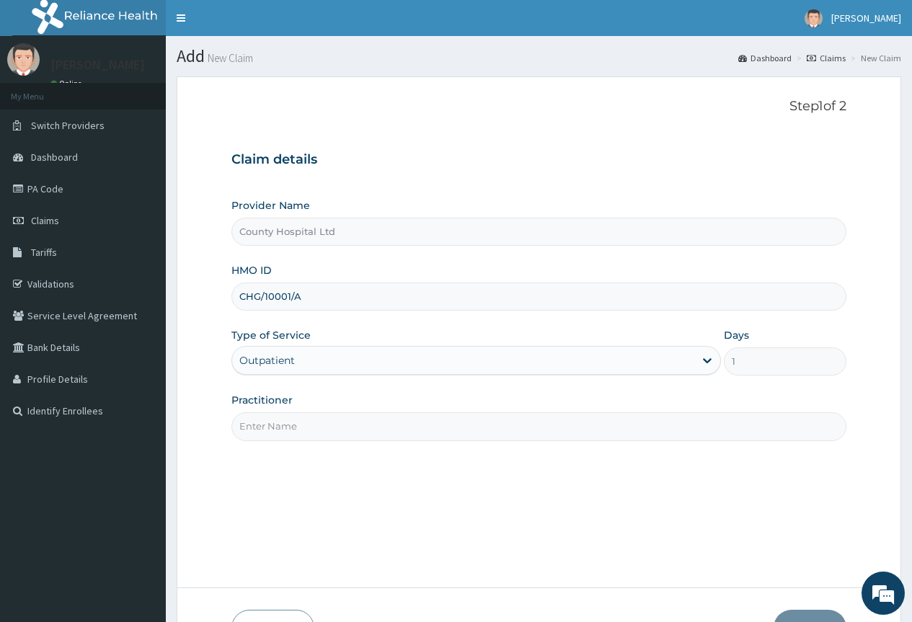
click at [288, 422] on input "Practitioner" at bounding box center [538, 426] width 615 height 28
type input "dr azzun"
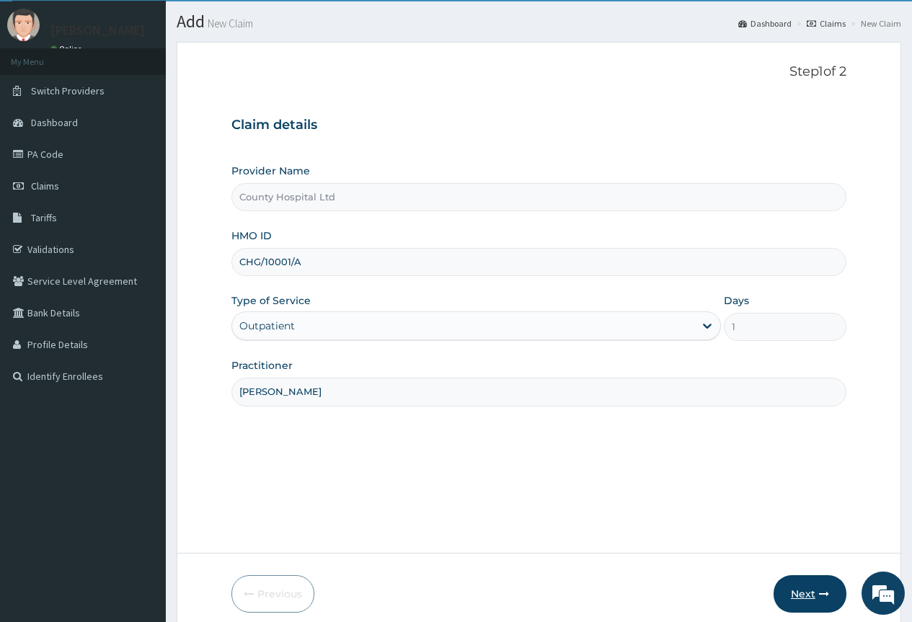
scroll to position [95, 0]
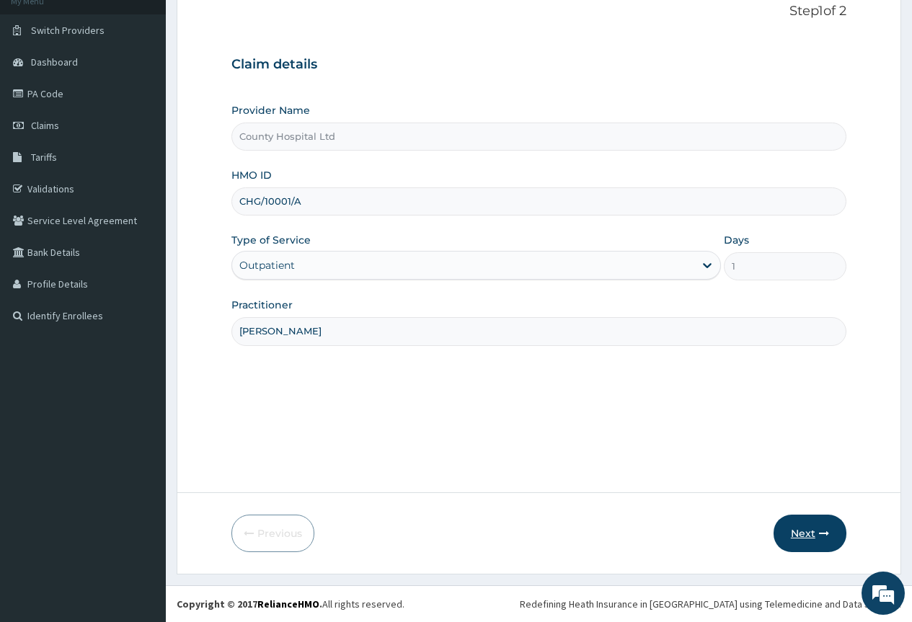
click at [819, 538] on icon "button" at bounding box center [824, 533] width 10 height 10
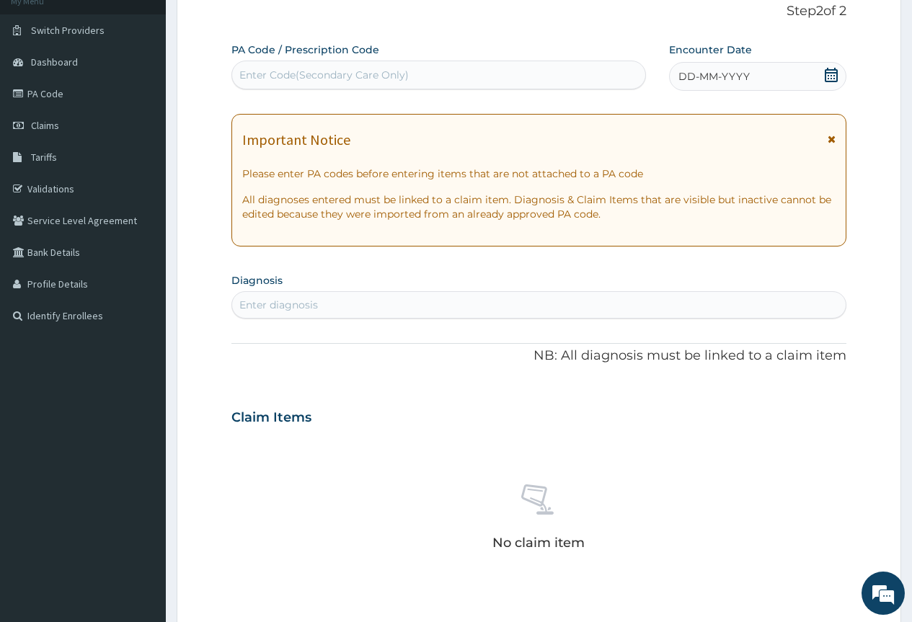
scroll to position [0, 0]
click at [316, 68] on div "Enter Code(Secondary Care Only)" at bounding box center [323, 75] width 169 height 14
paste input "CHG/10001/A"
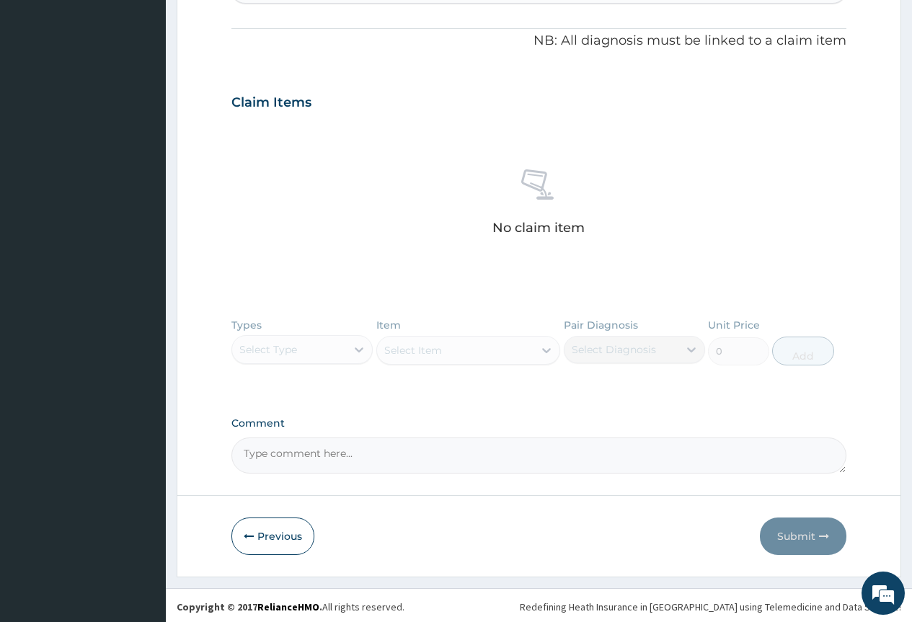
scroll to position [426, 0]
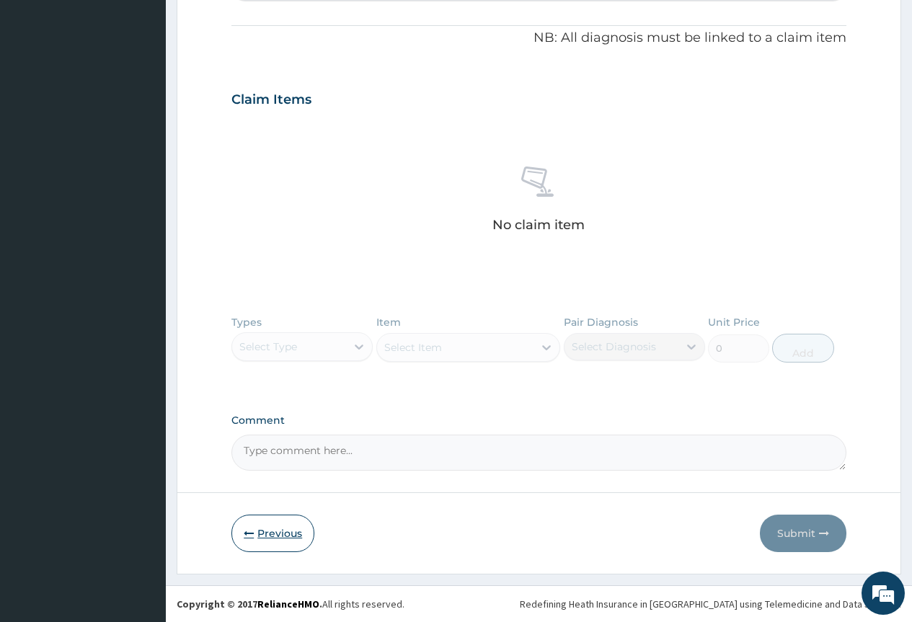
type input "CHG/10001/A"
click at [272, 533] on button "Previous" at bounding box center [272, 533] width 83 height 37
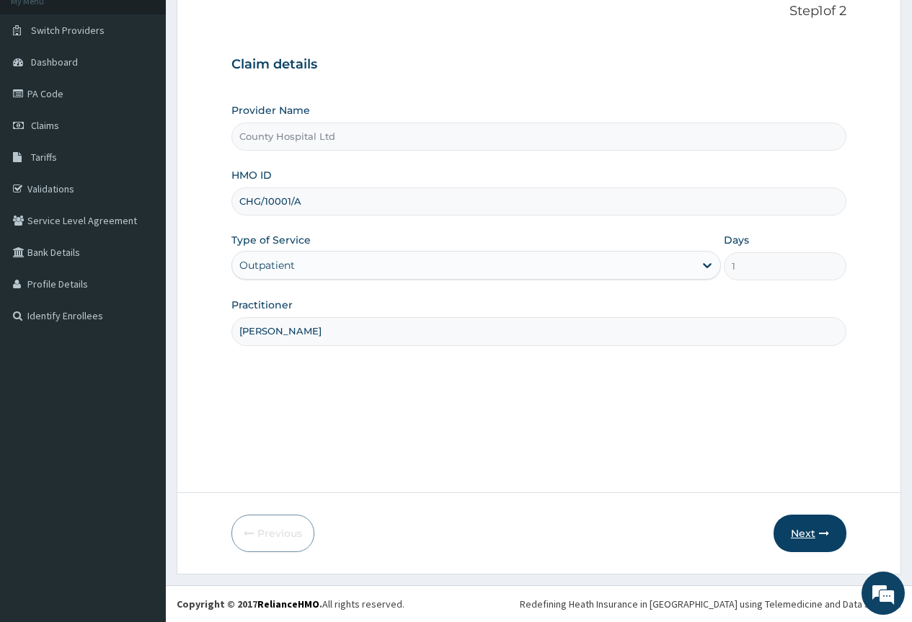
click at [819, 534] on icon "button" at bounding box center [824, 533] width 10 height 10
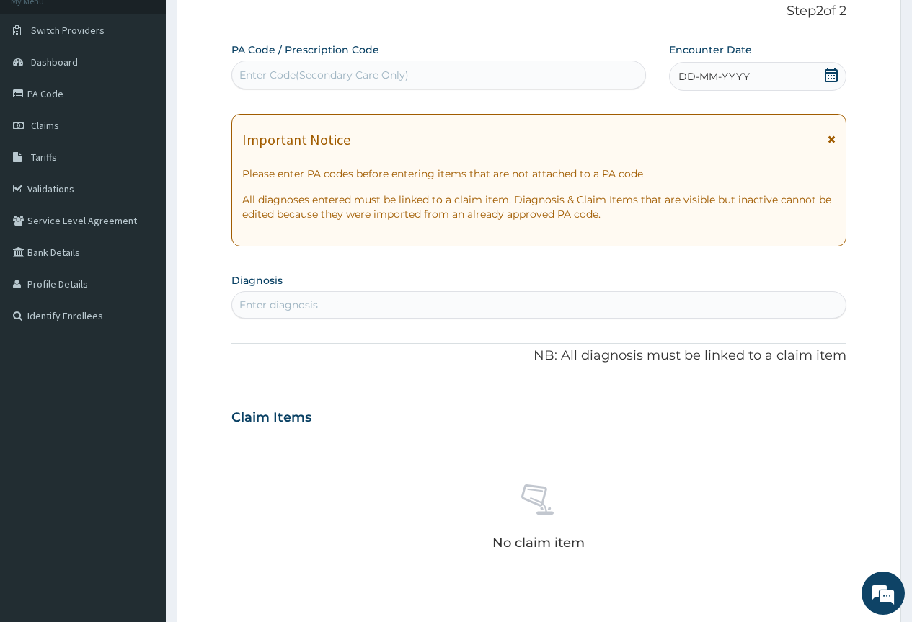
click at [269, 66] on div "Enter Code(Secondary Care Only)" at bounding box center [438, 74] width 412 height 23
paste input "PA/2ADE85"
type input "PA/2ADE85"
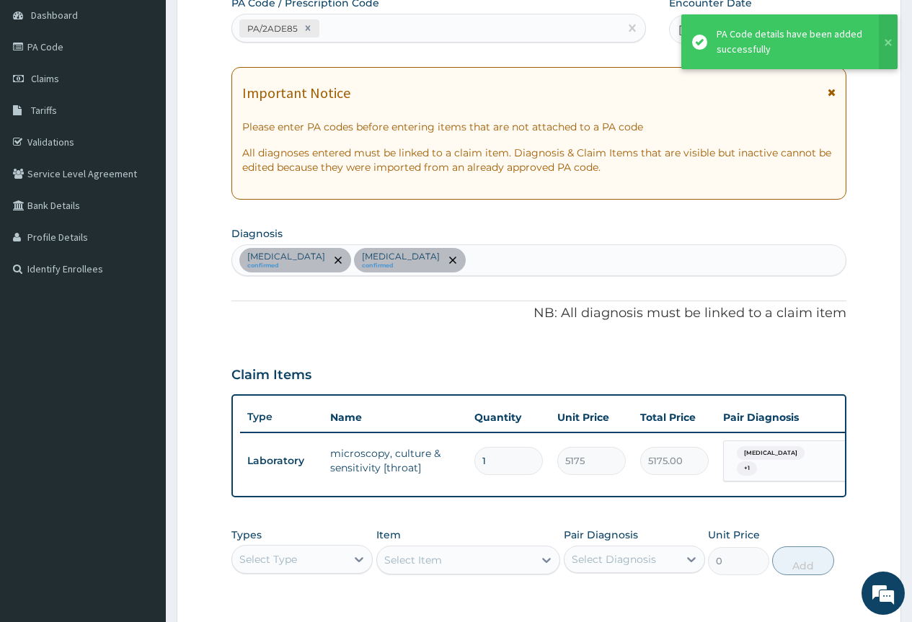
scroll to position [167, 0]
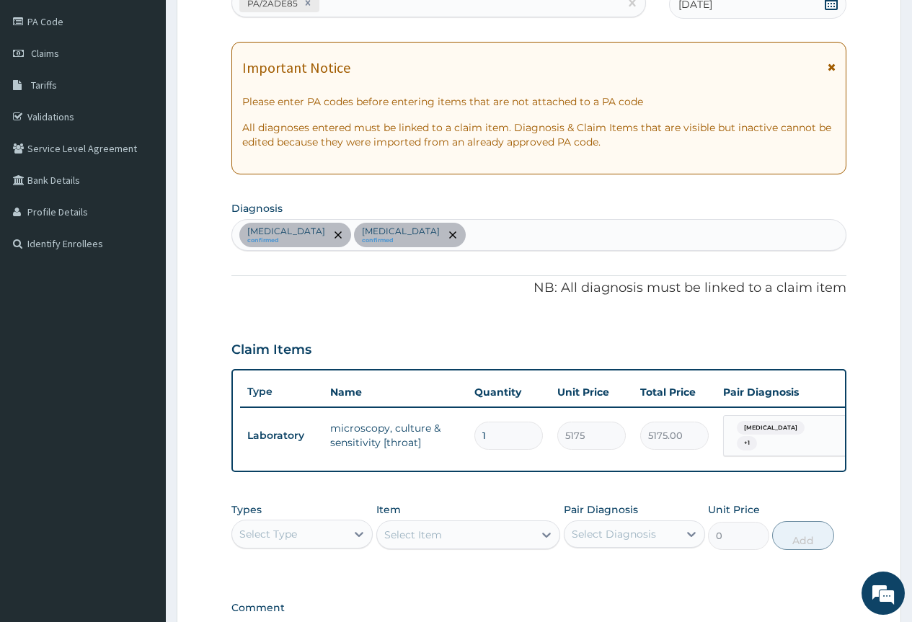
click at [528, 238] on div "Upper respiratory infection confirmed Pharyngitis confirmed" at bounding box center [538, 235] width 613 height 30
type input "malaria"
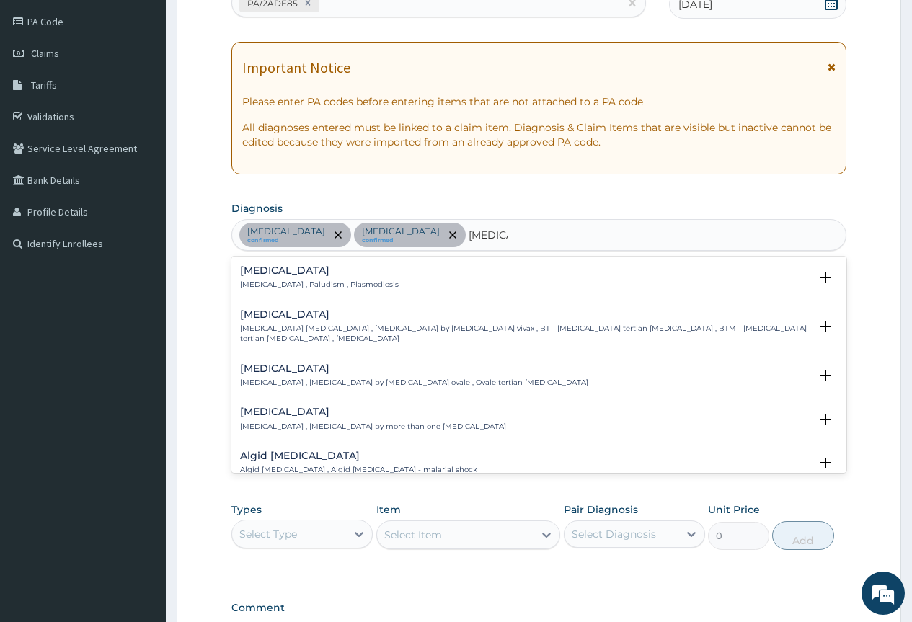
click at [275, 260] on div "Malaria Malaria , Paludism , Plasmodiosis Select Status Query Query covers susp…" at bounding box center [538, 281] width 615 height 44
click at [257, 282] on p "Malaria , Paludism , Plasmodiosis" at bounding box center [319, 285] width 159 height 10
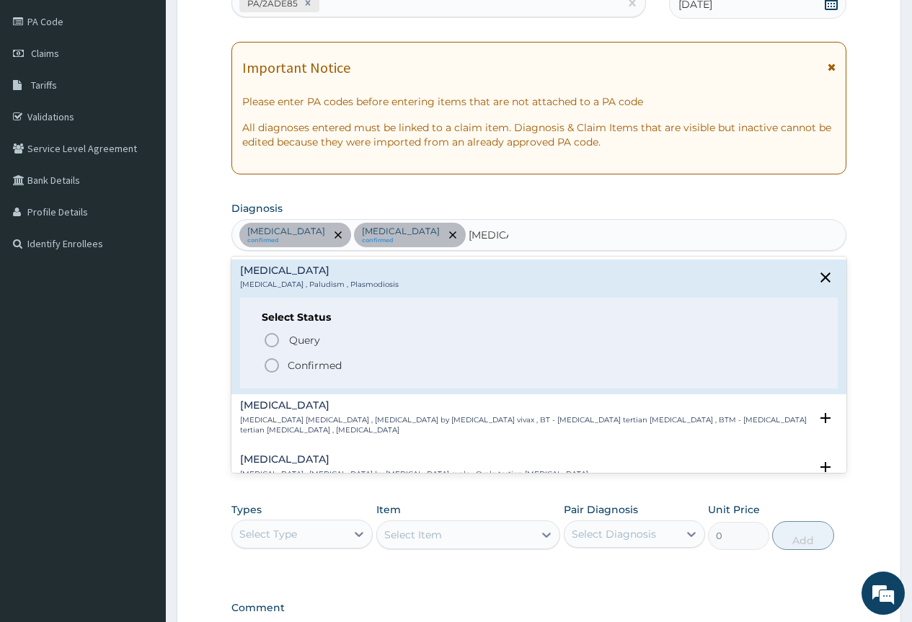
click at [277, 369] on circle "status option filled" at bounding box center [271, 365] width 13 height 13
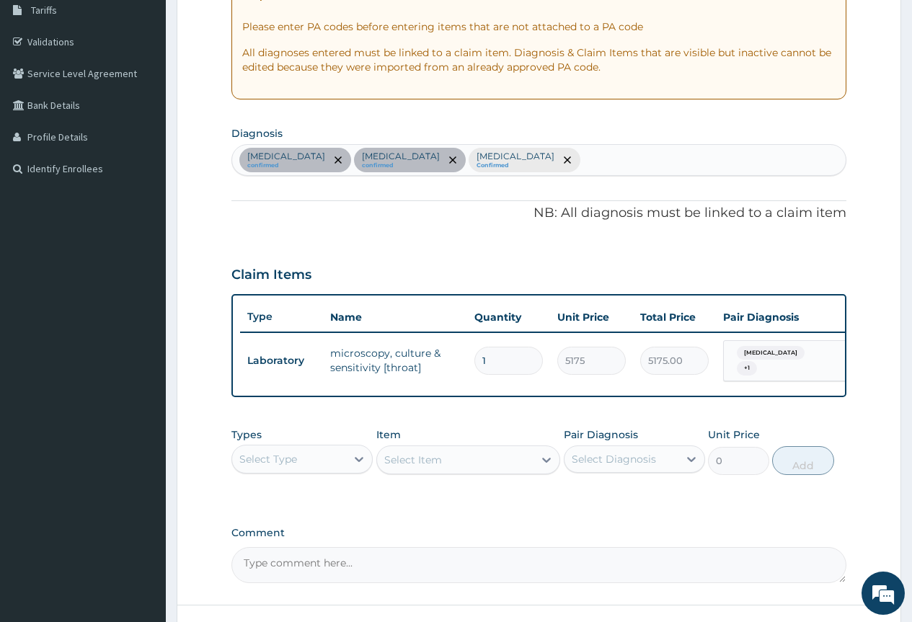
scroll to position [311, 0]
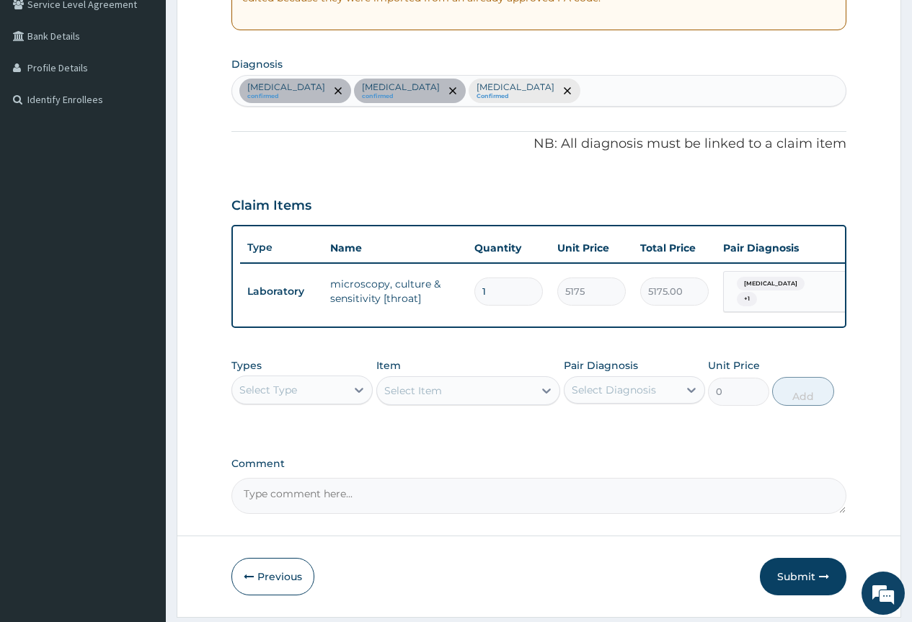
click at [321, 401] on div "Select Type" at bounding box center [289, 389] width 114 height 23
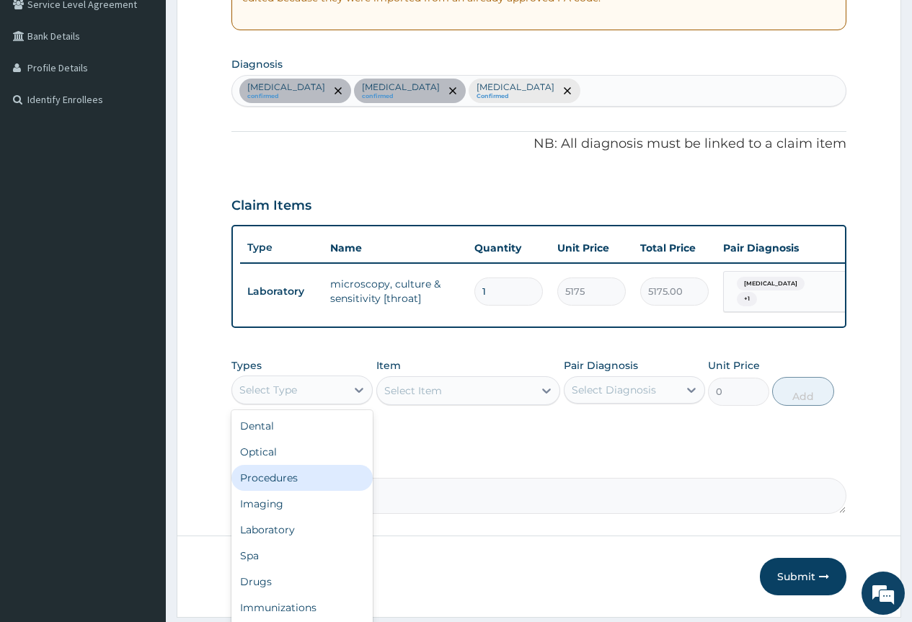
click at [320, 486] on div "Procedures" at bounding box center [301, 478] width 141 height 26
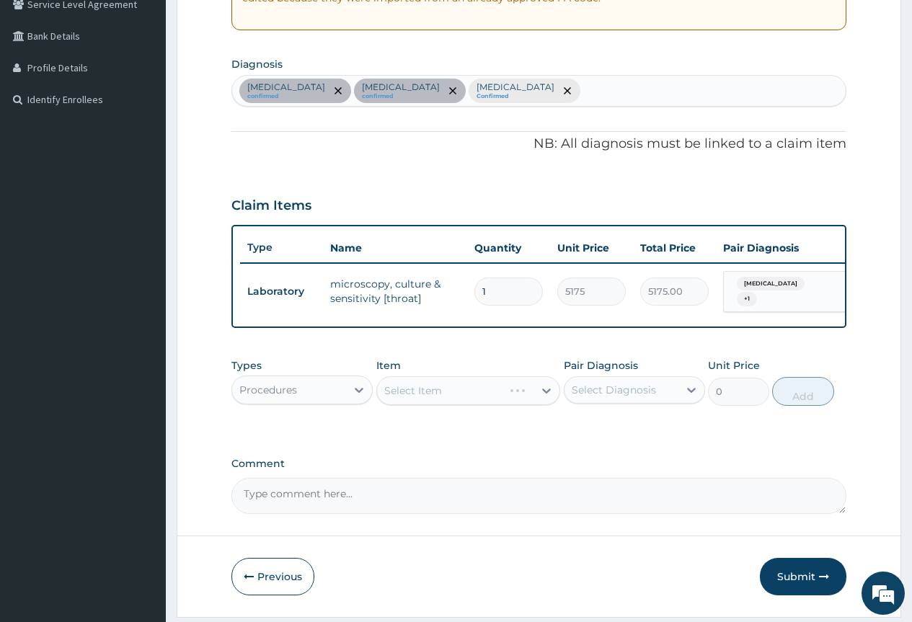
click at [495, 404] on div "Select Item" at bounding box center [468, 390] width 184 height 29
click at [546, 401] on div "Select Item" at bounding box center [468, 390] width 184 height 29
click at [543, 401] on div "Select Item" at bounding box center [468, 390] width 184 height 29
click at [526, 402] on div "Select Item" at bounding box center [455, 390] width 157 height 23
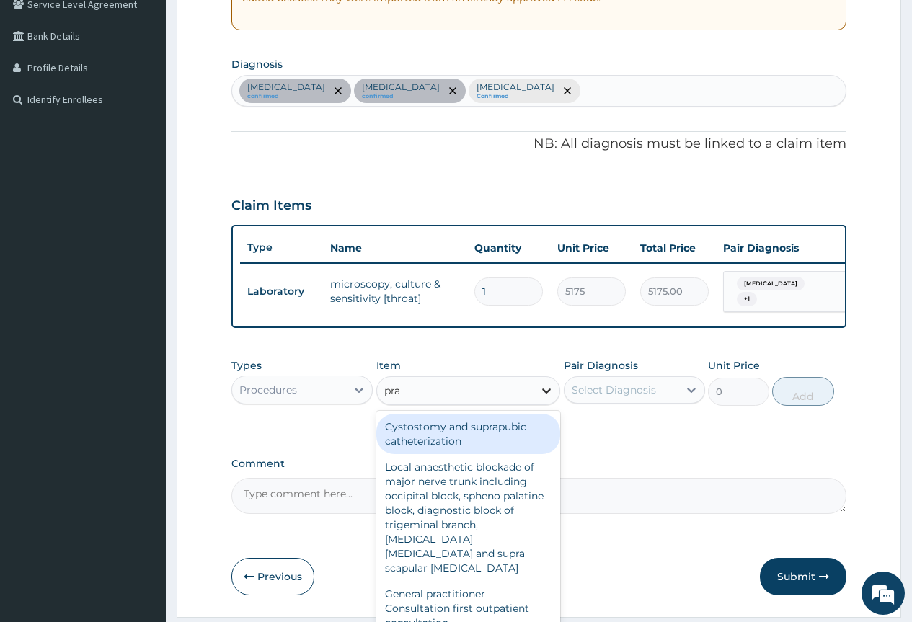
type input "prac"
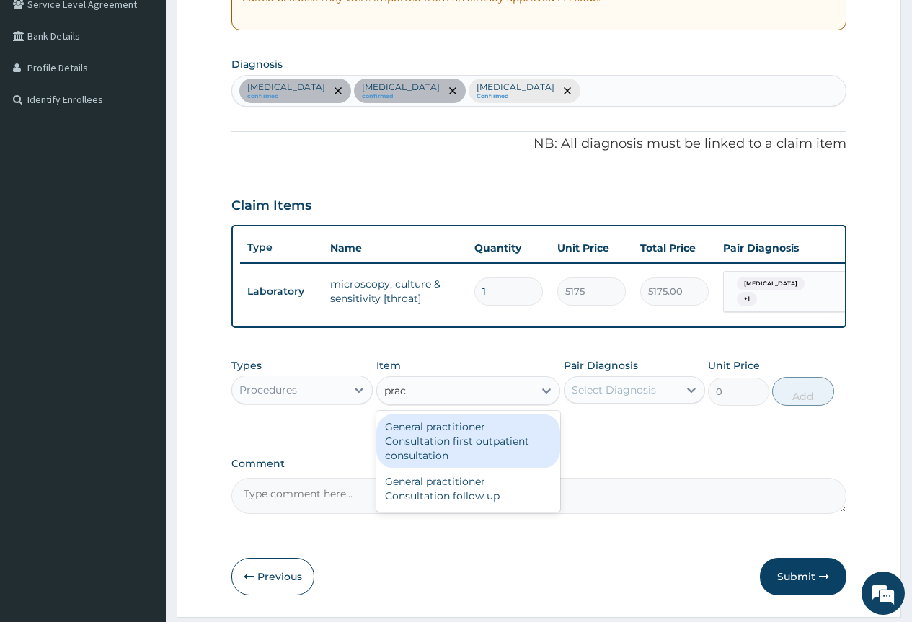
click at [456, 455] on div "General practitioner Consultation first outpatient consultation" at bounding box center [468, 441] width 184 height 55
type input "3795"
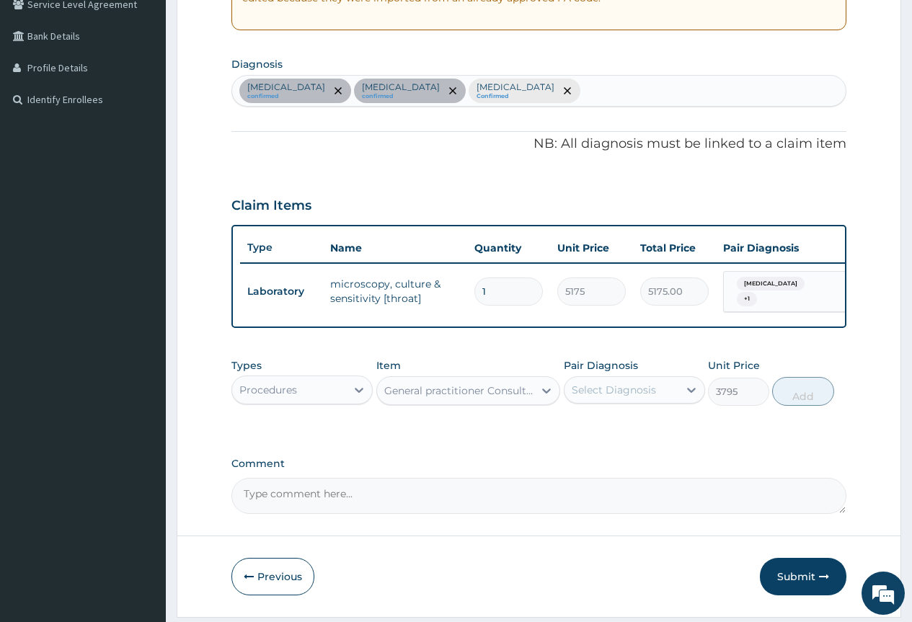
click at [600, 397] on div "Select Diagnosis" at bounding box center [614, 390] width 84 height 14
click at [617, 432] on label "Upper respiratory infection" at bounding box center [631, 425] width 89 height 14
checkbox input "true"
click at [791, 406] on button "Add" at bounding box center [802, 391] width 61 height 29
type input "0"
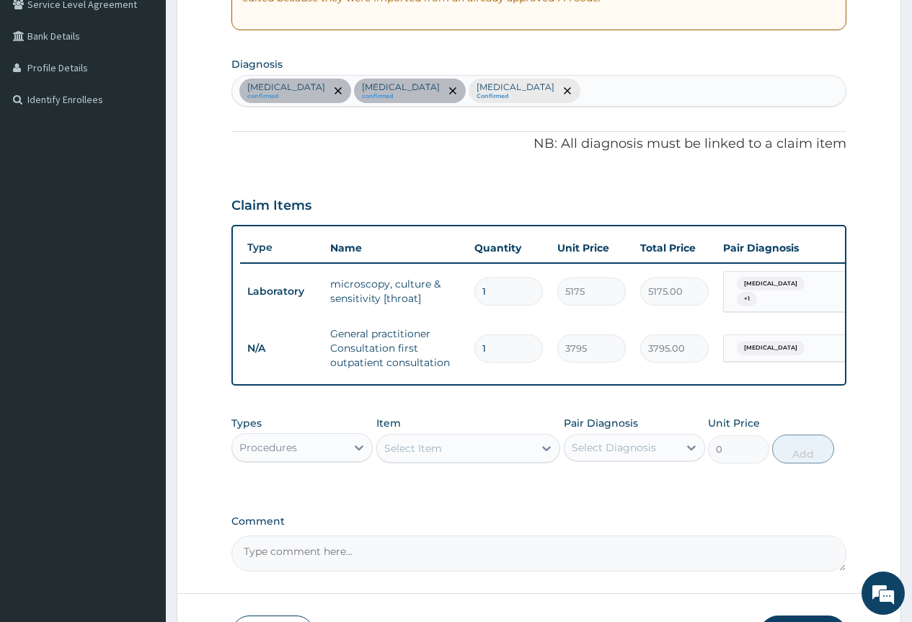
click at [340, 459] on div "Procedures" at bounding box center [289, 447] width 114 height 23
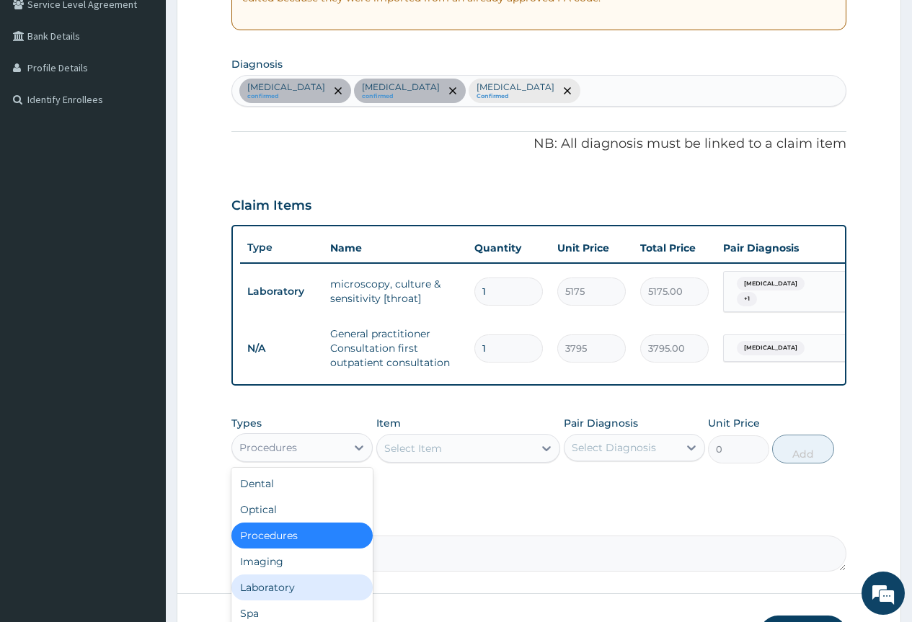
scroll to position [49, 0]
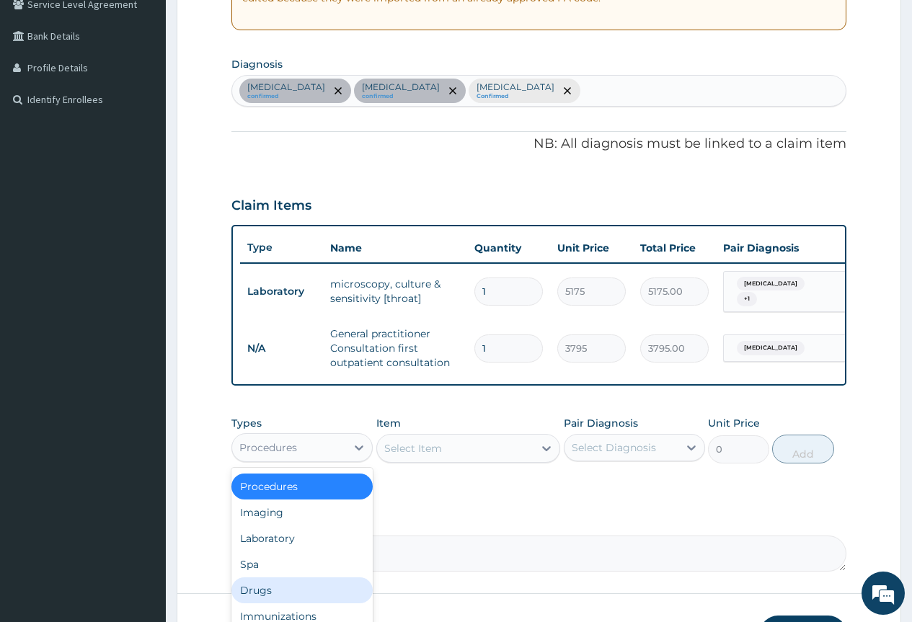
click at [278, 603] on div "Drugs" at bounding box center [301, 590] width 141 height 26
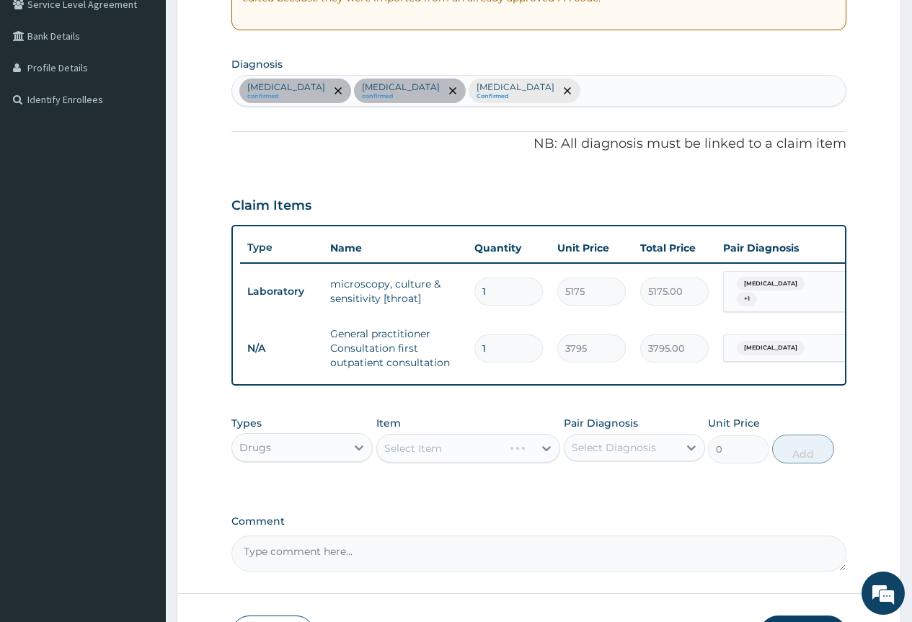
click at [487, 463] on div "Select Item" at bounding box center [468, 448] width 184 height 29
click at [505, 452] on div "Select Item" at bounding box center [468, 448] width 184 height 29
click at [550, 460] on div "Select Item" at bounding box center [468, 448] width 184 height 29
click at [541, 459] on div "Select Item" at bounding box center [468, 448] width 184 height 29
click at [543, 451] on icon at bounding box center [546, 448] width 9 height 5
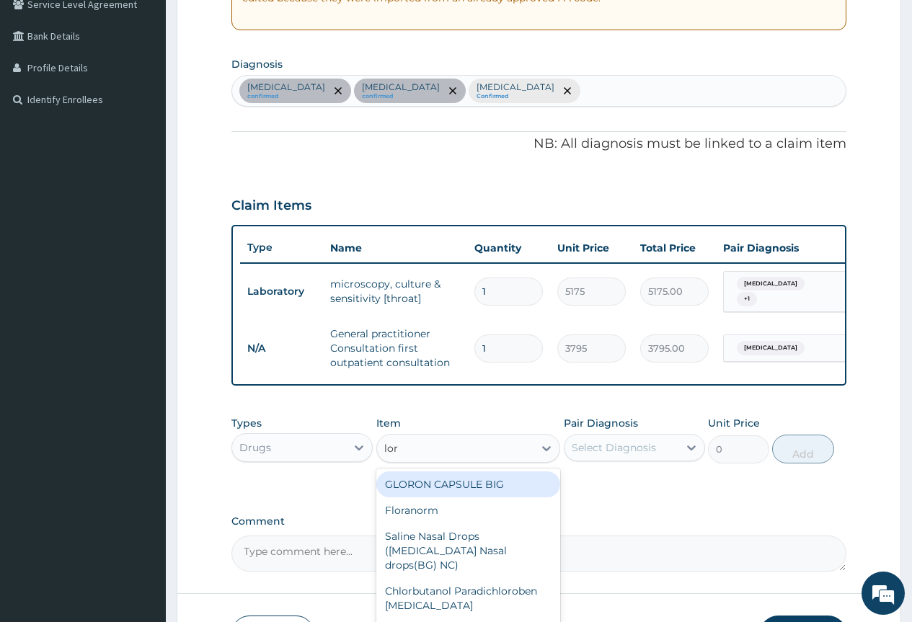
type input "lora"
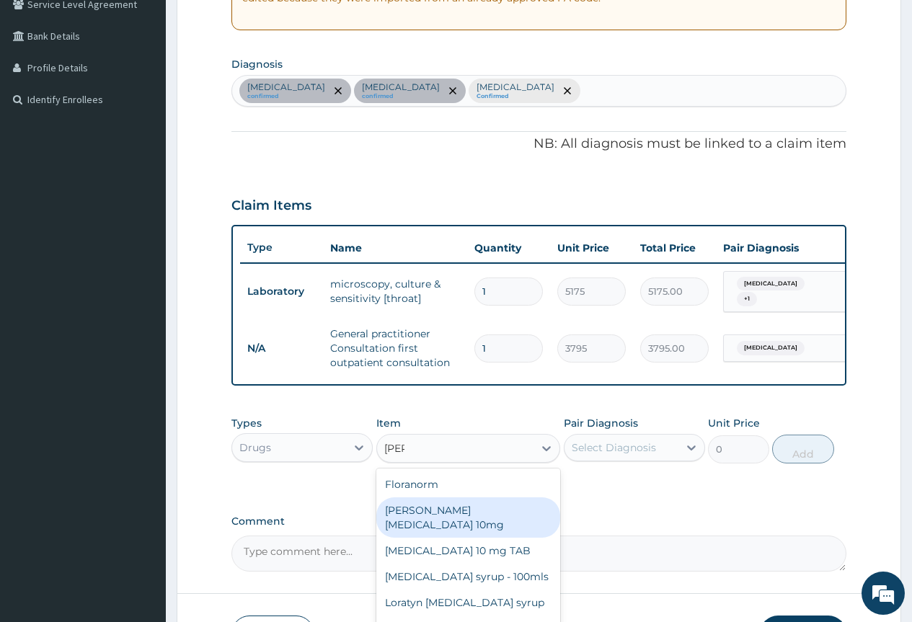
click at [491, 515] on div "[PERSON_NAME][MEDICAL_DATA] 10mg" at bounding box center [468, 517] width 184 height 40
type input "94.875"
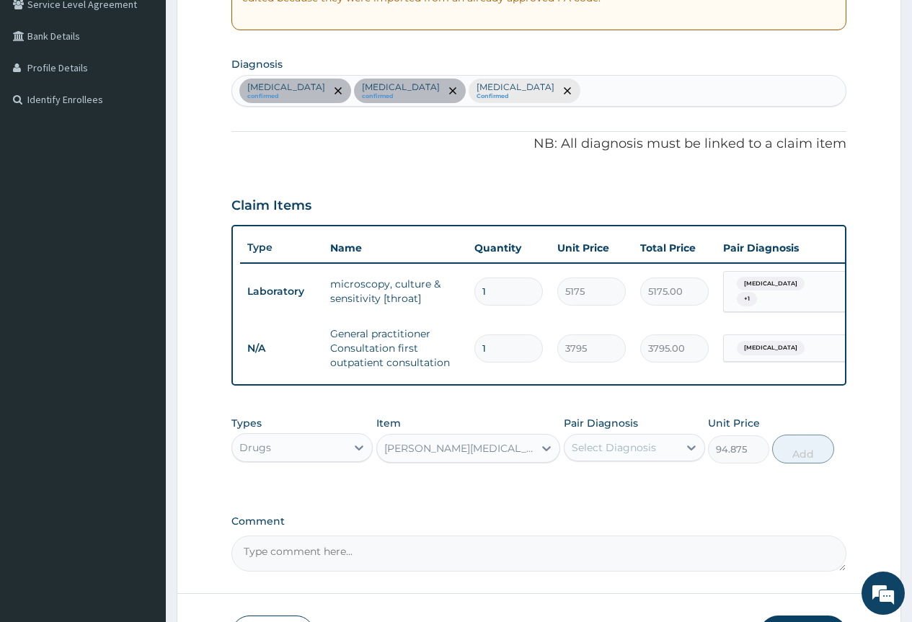
click at [617, 455] on div "Select Diagnosis" at bounding box center [614, 447] width 84 height 14
click at [628, 490] on label "Upper respiratory infection" at bounding box center [631, 483] width 89 height 14
checkbox input "true"
click at [797, 460] on button "Add" at bounding box center [802, 449] width 61 height 29
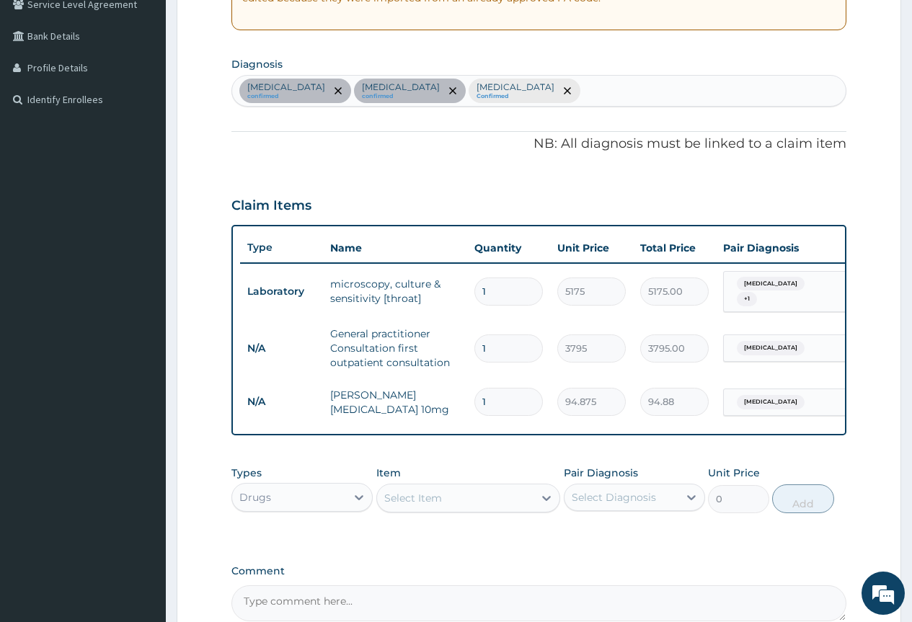
click at [477, 499] on div "Select Item" at bounding box center [455, 497] width 157 height 23
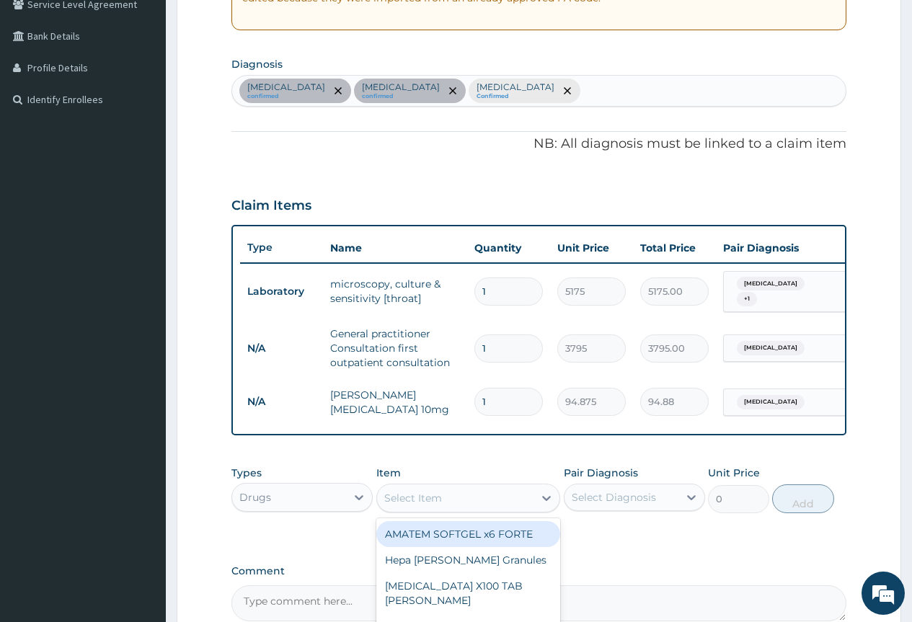
click at [466, 536] on div "AMATEM SOFTGEL x6 FORTE" at bounding box center [468, 534] width 184 height 26
type input "506"
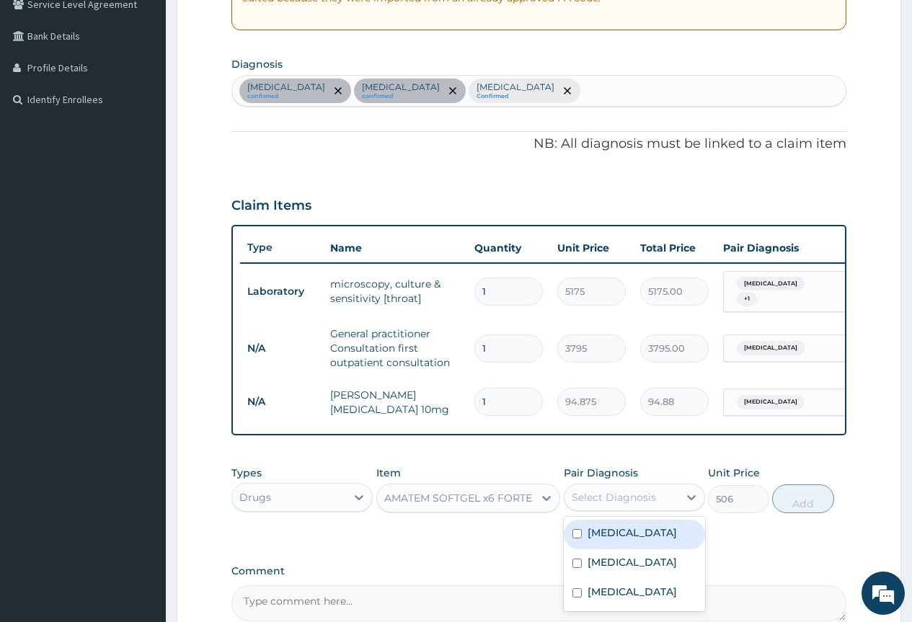
click at [659, 509] on div "Select Diagnosis" at bounding box center [621, 497] width 114 height 23
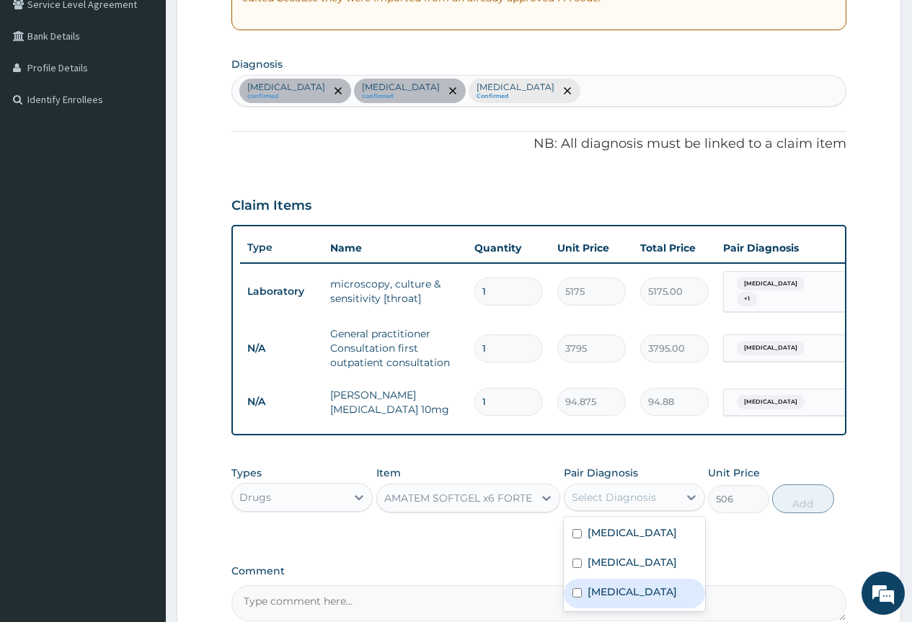
drag, startPoint x: 610, startPoint y: 614, endPoint x: 755, endPoint y: 570, distance: 151.4
click at [610, 599] on label "[MEDICAL_DATA]" at bounding box center [631, 591] width 89 height 14
checkbox input "true"
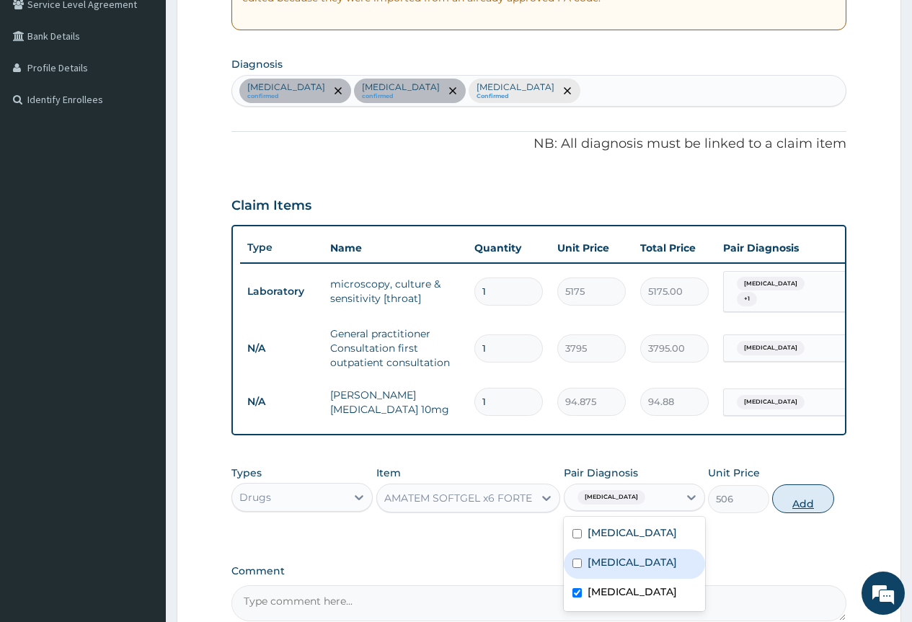
click at [816, 508] on button "Add" at bounding box center [802, 498] width 61 height 29
type input "0"
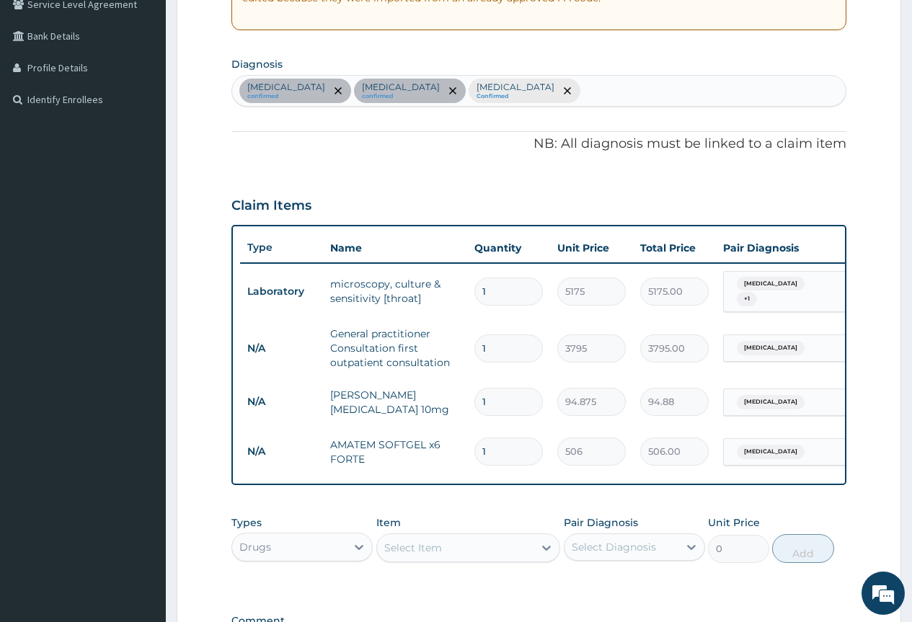
click at [501, 538] on div "Item Select Item" at bounding box center [468, 539] width 184 height 48
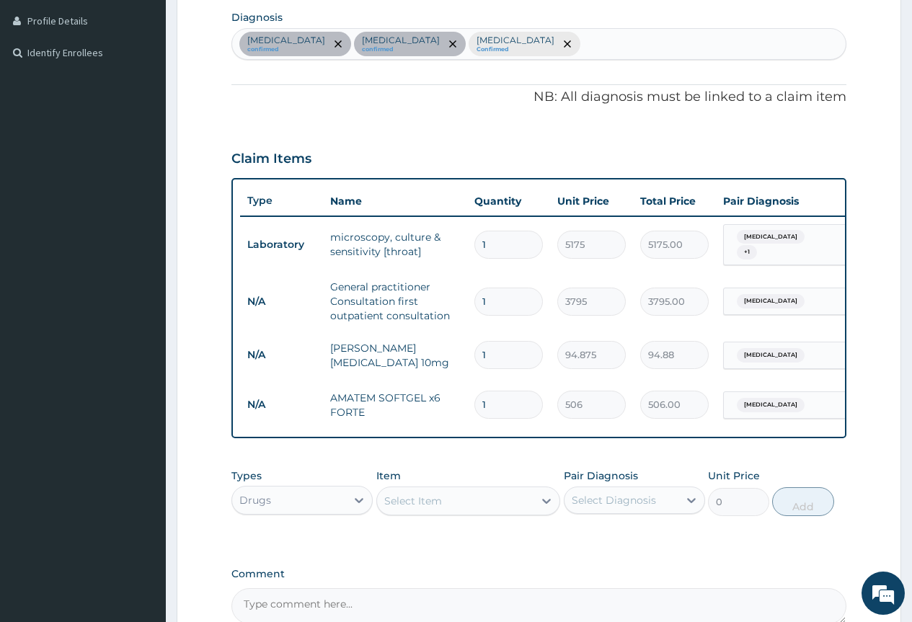
scroll to position [383, 0]
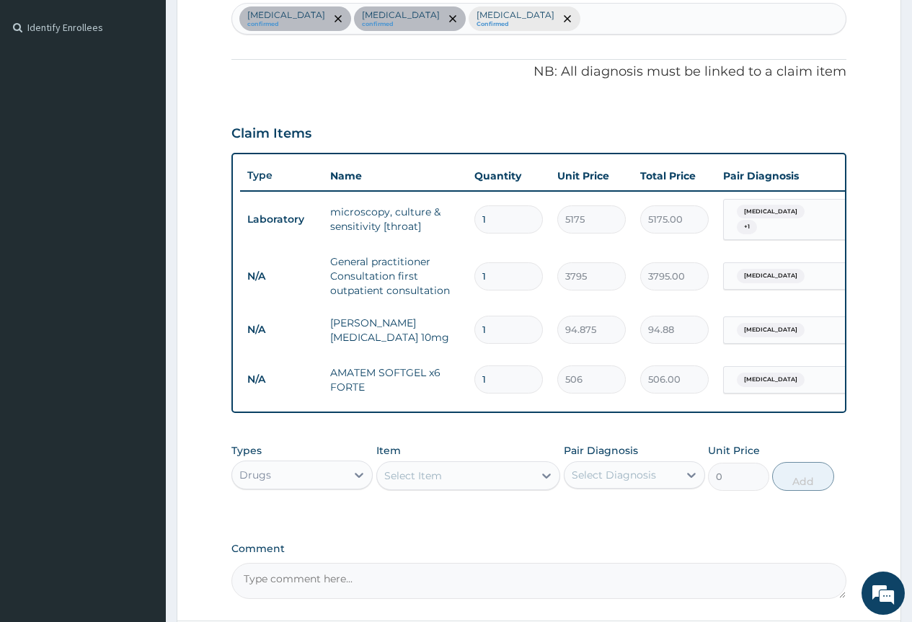
click at [471, 481] on div "Select Item" at bounding box center [455, 475] width 157 height 23
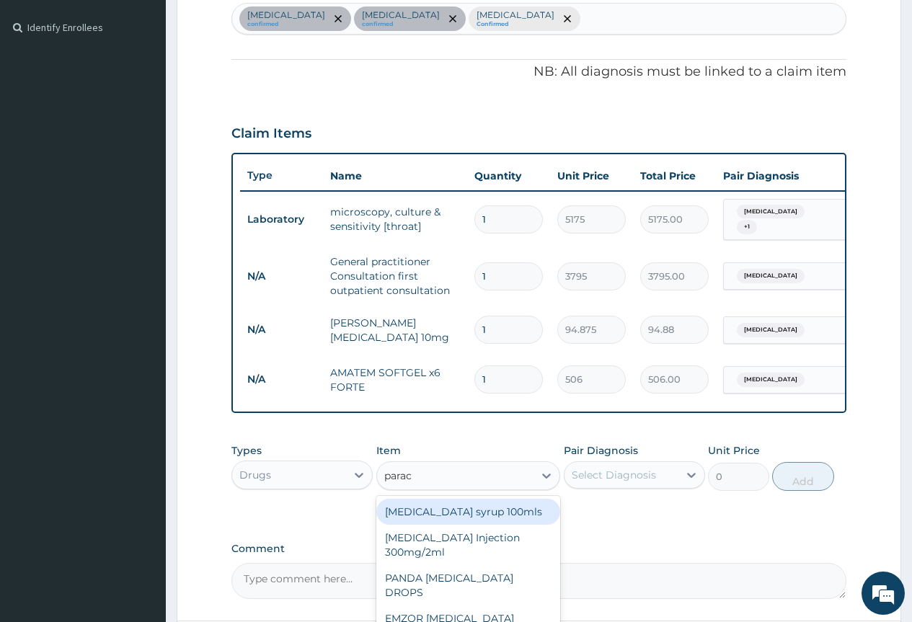
type input "parace"
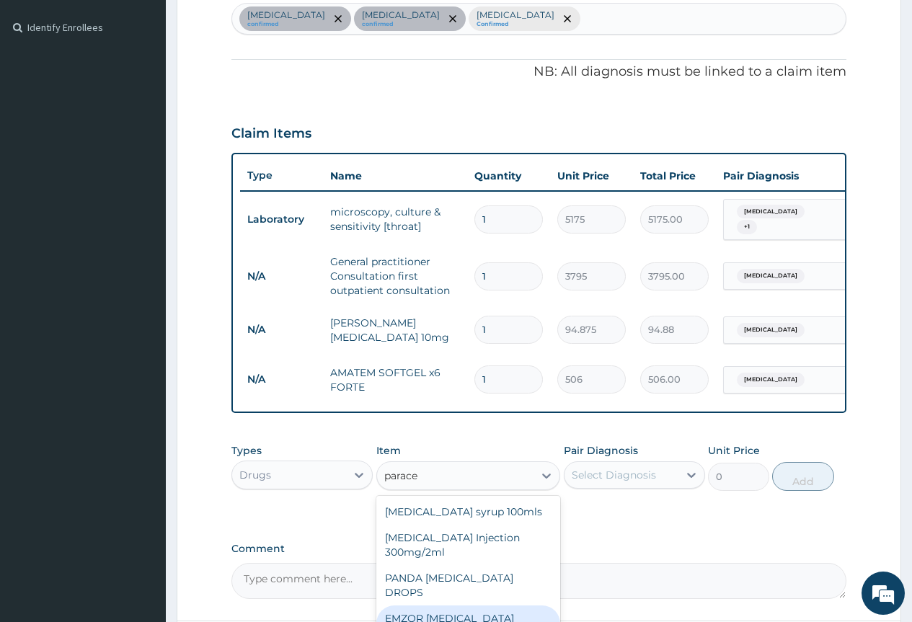
click at [472, 617] on div "EMZOR [MEDICAL_DATA] 500mg" at bounding box center [468, 625] width 184 height 40
type input "25.3"
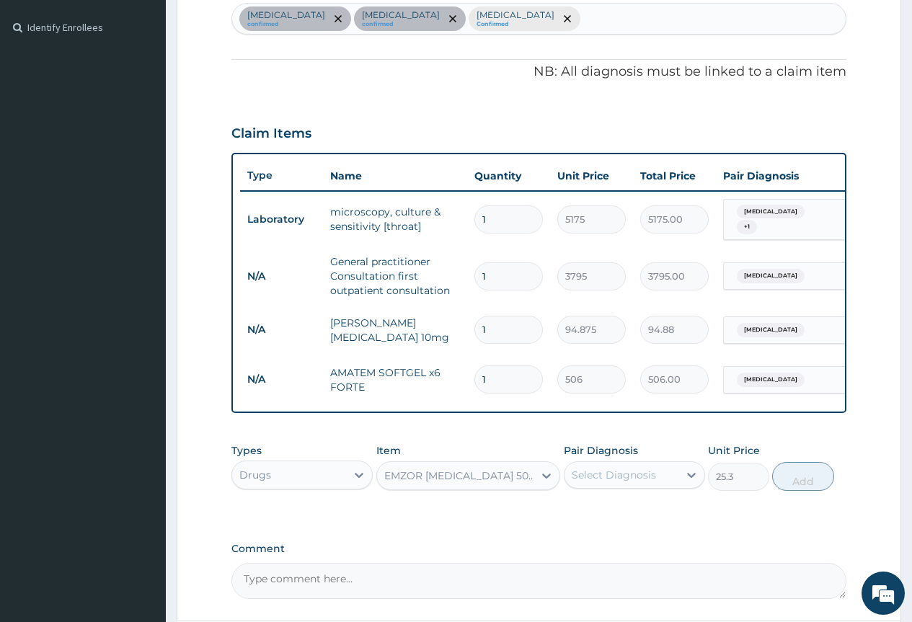
click at [601, 482] on div "Select Diagnosis" at bounding box center [614, 475] width 84 height 14
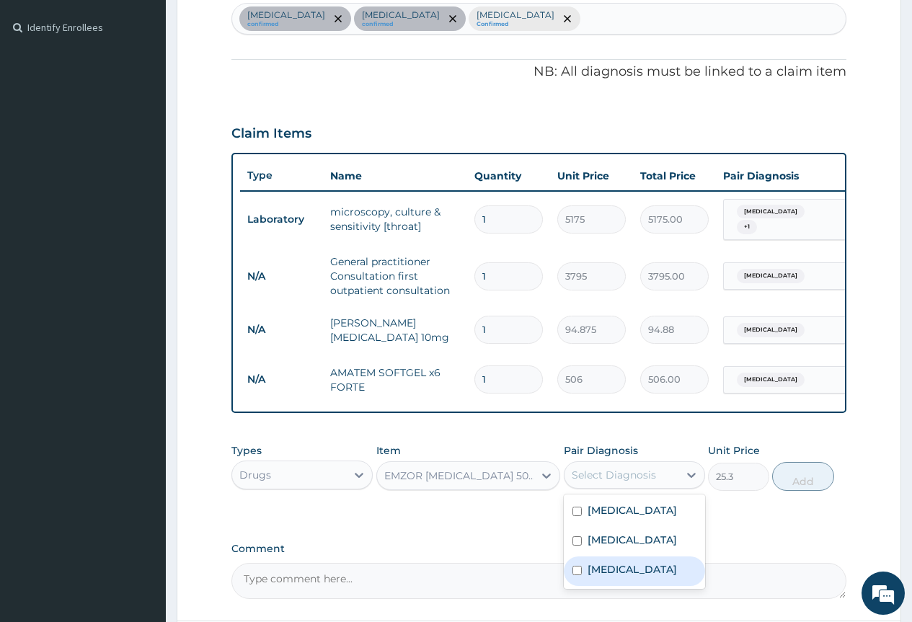
click at [607, 577] on label "[MEDICAL_DATA]" at bounding box center [631, 569] width 89 height 14
checkbox input "true"
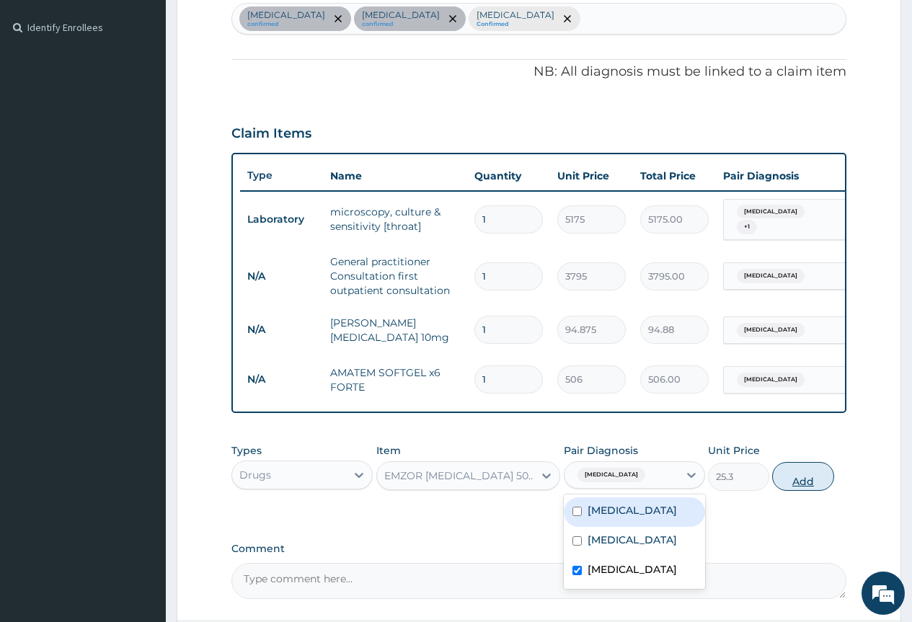
click at [784, 491] on button "Add" at bounding box center [802, 476] width 61 height 29
type input "0"
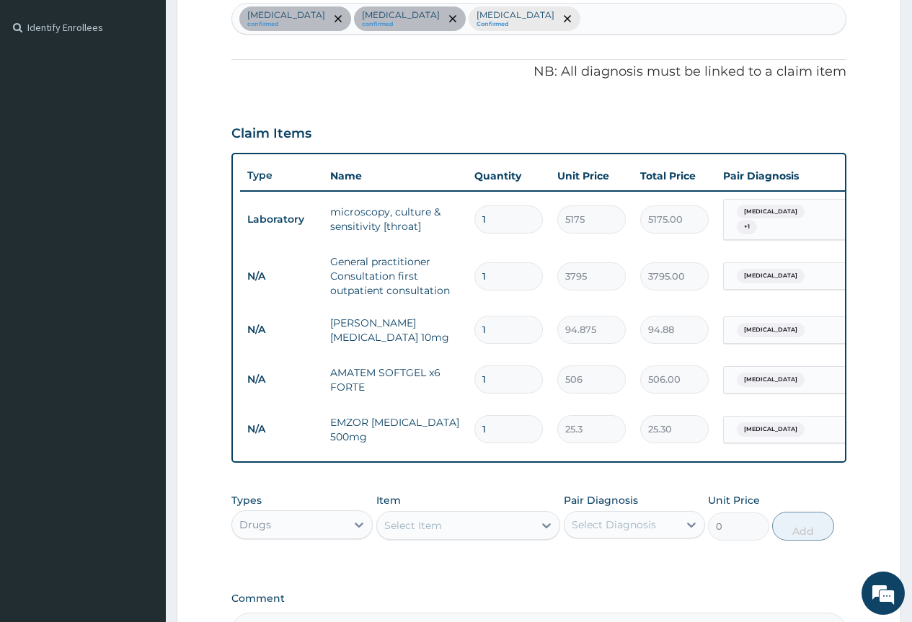
drag, startPoint x: 499, startPoint y: 377, endPoint x: 471, endPoint y: 378, distance: 27.4
click at [473, 378] on td "1" at bounding box center [508, 379] width 83 height 43
type input "6"
type input "3036.00"
type input "6"
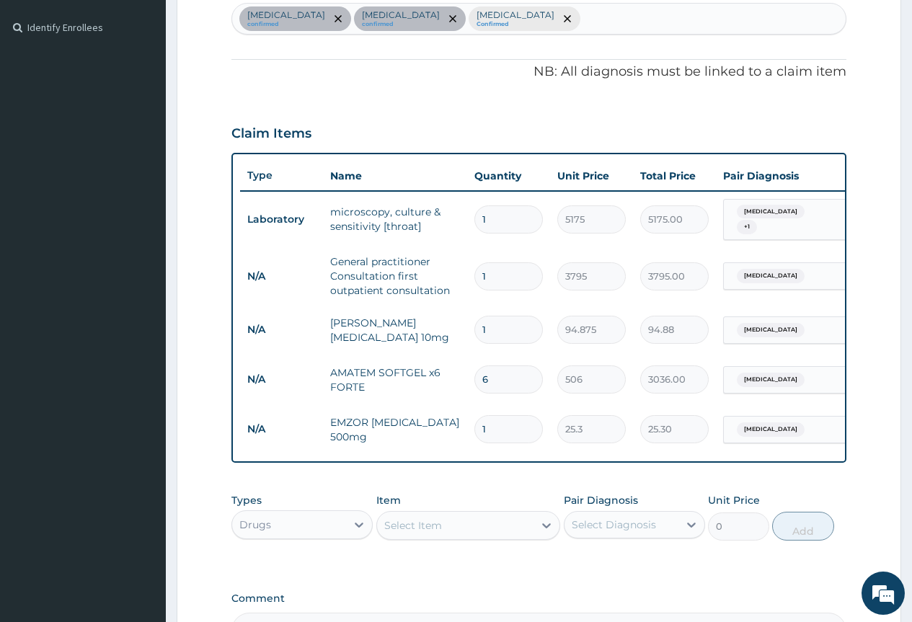
drag, startPoint x: 500, startPoint y: 336, endPoint x: 455, endPoint y: 334, distance: 44.7
click at [455, 334] on tr "N/A Loratyn Loratadine 10mg 1 94.875 94.88 Upper respiratory infection Delete" at bounding box center [593, 330] width 706 height 50
type input "7"
type input "664.13"
type input "7"
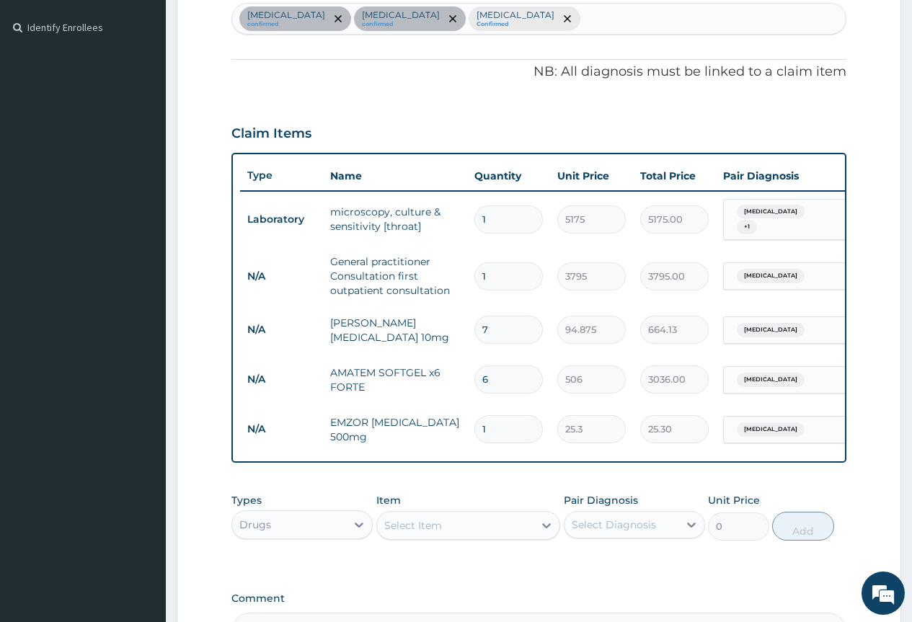
click at [498, 424] on input "1" at bounding box center [508, 429] width 68 height 28
type input "18"
type input "455.40"
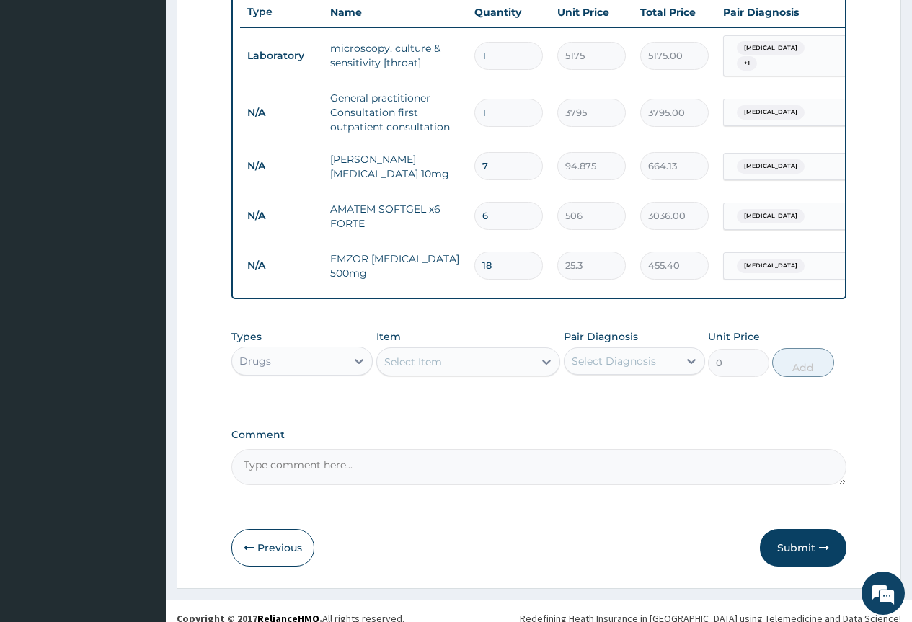
scroll to position [572, 0]
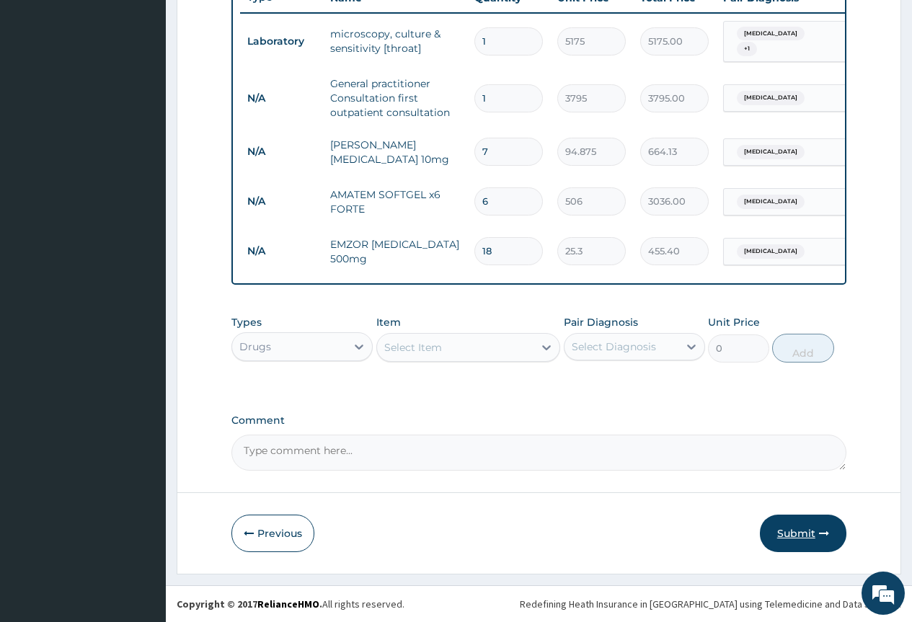
type input "18"
click at [806, 539] on button "Submit" at bounding box center [803, 533] width 86 height 37
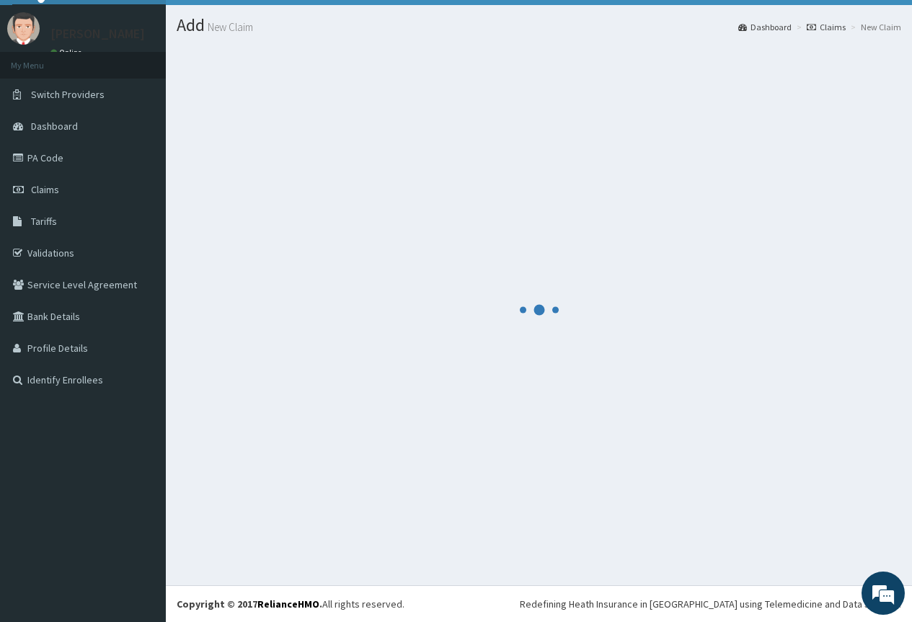
scroll to position [31, 0]
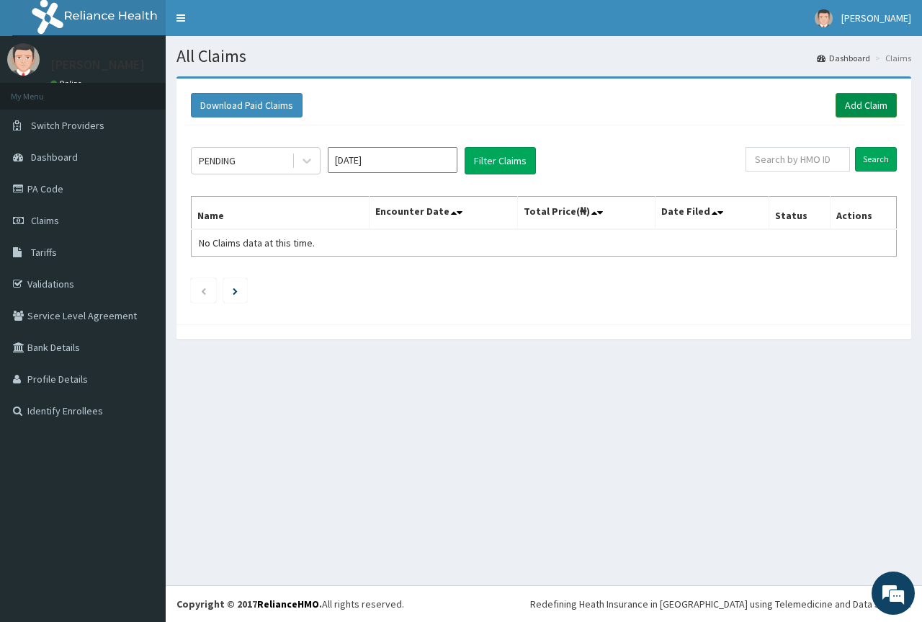
click at [860, 105] on link "Add Claim" at bounding box center [866, 105] width 61 height 25
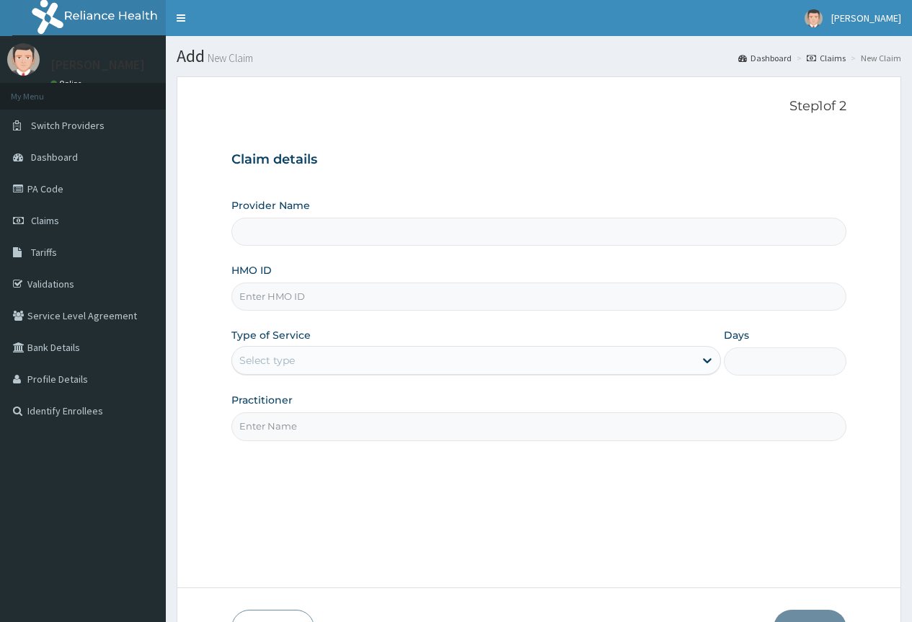
click at [324, 279] on div "HMO ID" at bounding box center [538, 287] width 615 height 48
click at [314, 298] on input "HMO ID" at bounding box center [538, 297] width 615 height 28
type input "County Hospital Ltd"
paste input "CHG/10001/A"
type input "CHG/10001/A"
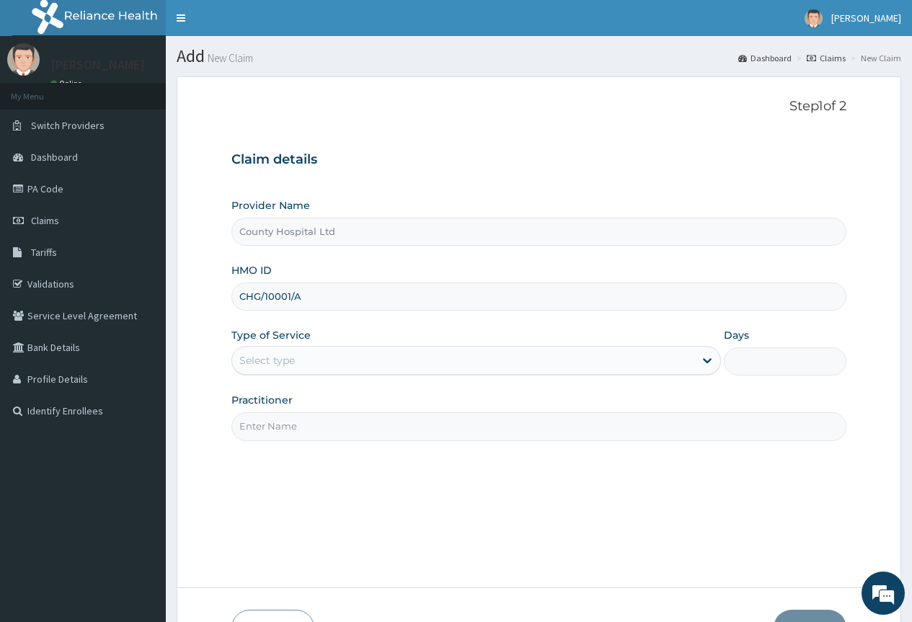
click at [320, 355] on div "Select type" at bounding box center [463, 360] width 462 height 23
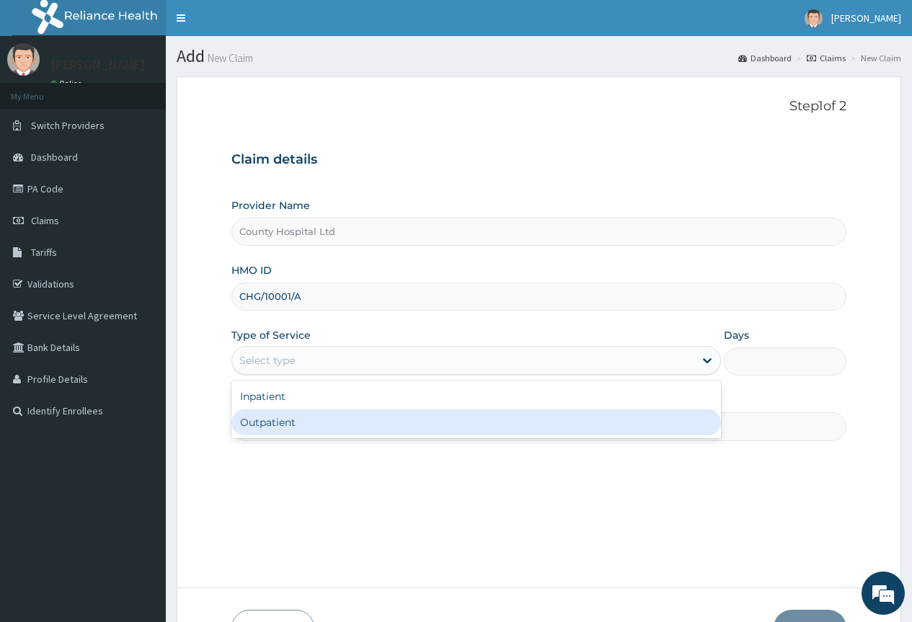
click at [300, 428] on div "Outpatient" at bounding box center [475, 422] width 489 height 26
type input "1"
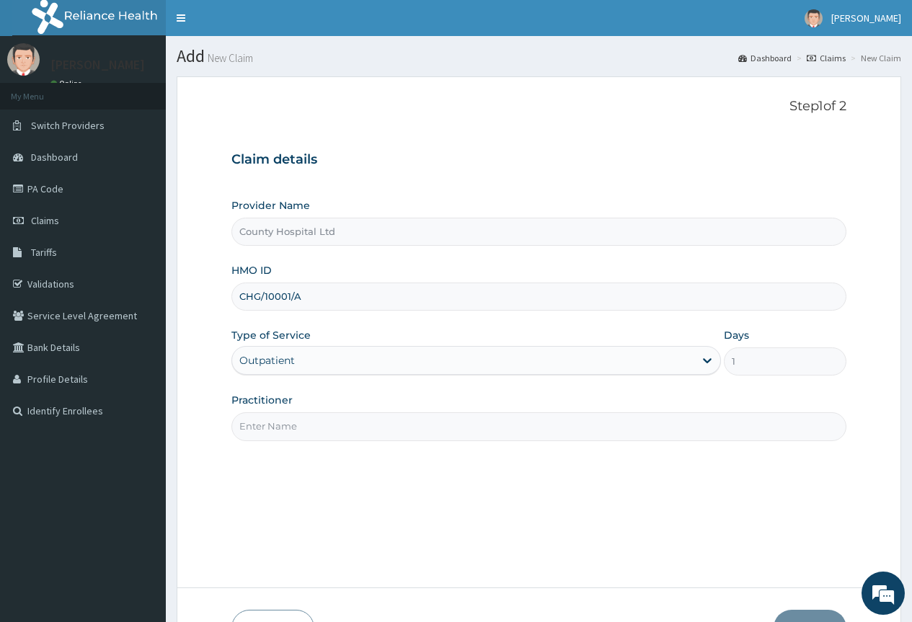
click at [300, 428] on input "Practitioner" at bounding box center [538, 426] width 615 height 28
type input "[PERSON_NAME]"
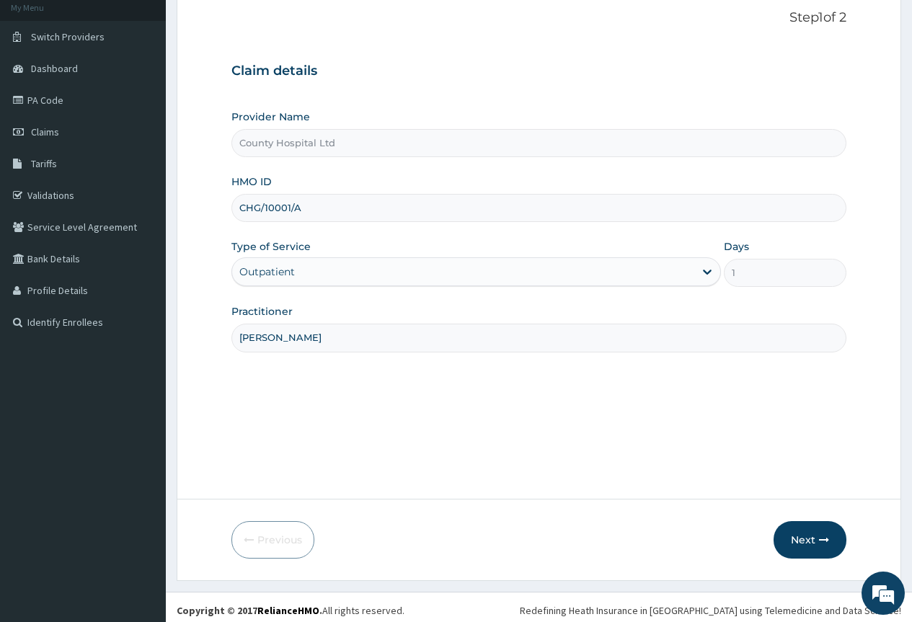
scroll to position [95, 0]
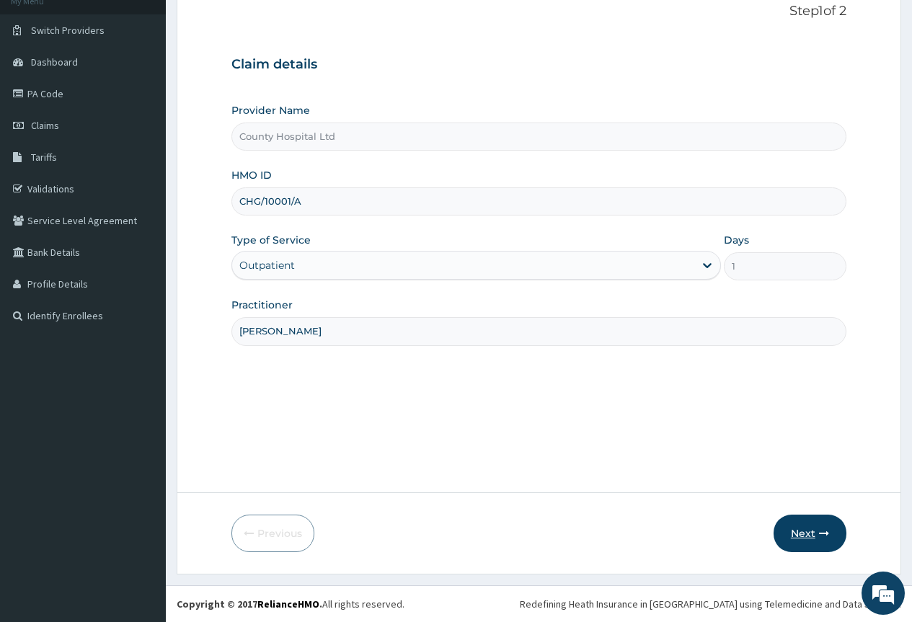
click at [788, 530] on button "Next" at bounding box center [809, 533] width 73 height 37
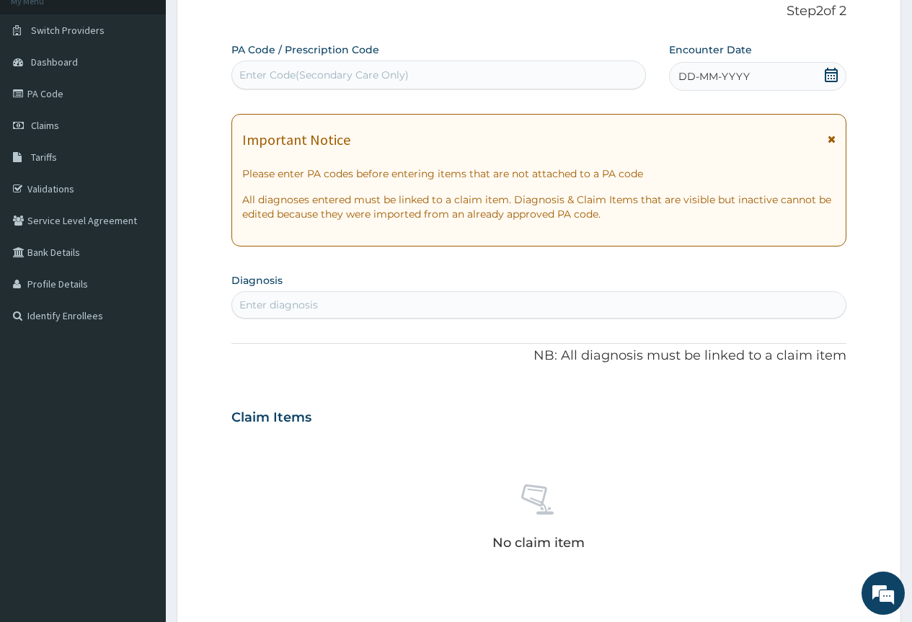
scroll to position [0, 0]
click at [351, 60] on div "PA Code / Prescription Code Enter Code(Secondary Care Only)" at bounding box center [438, 66] width 414 height 47
click at [347, 69] on div "Enter Code(Secondary Care Only)" at bounding box center [323, 75] width 169 height 14
paste input "PA/29A07C"
type input "PA/29A07C"
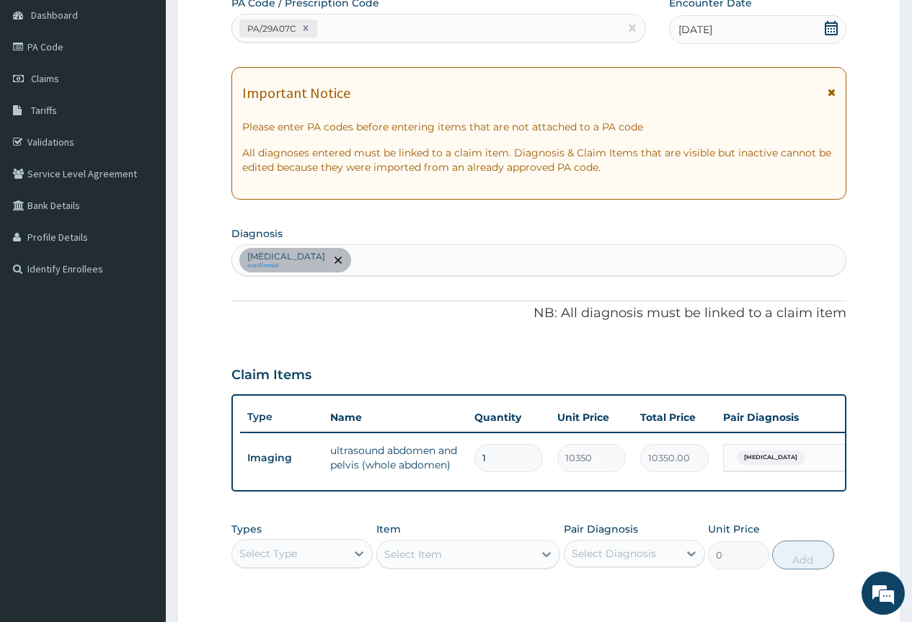
scroll to position [167, 0]
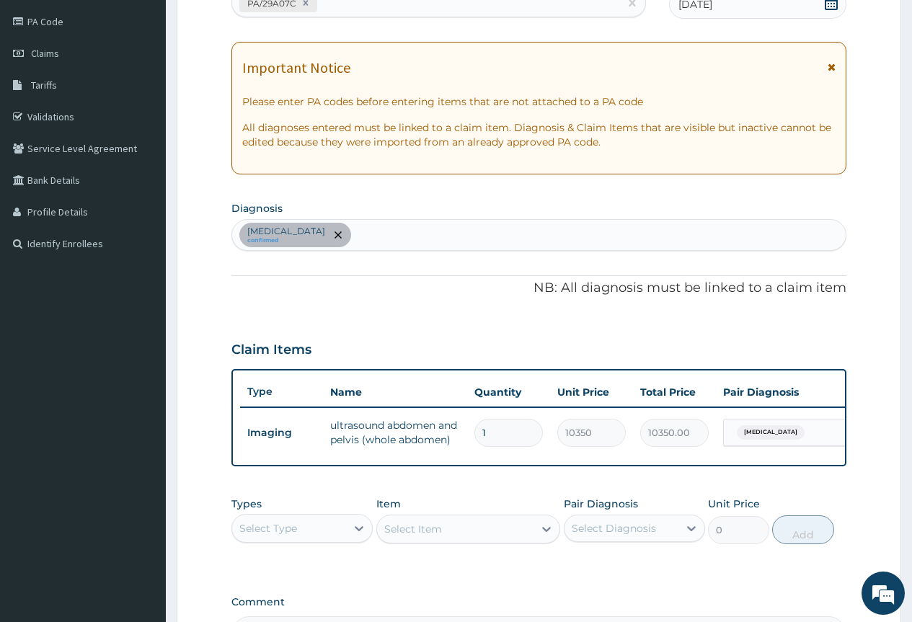
click at [459, 234] on div "[MEDICAL_DATA] confirmed" at bounding box center [538, 235] width 613 height 30
type input "[MEDICAL_DATA]"
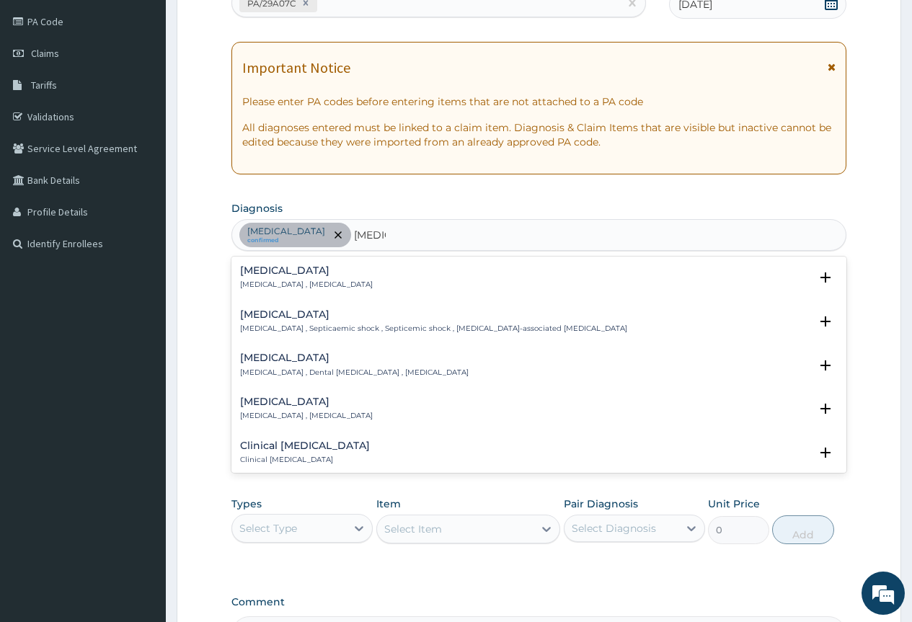
click at [272, 279] on div "[MEDICAL_DATA] [MEDICAL_DATA] , [MEDICAL_DATA]" at bounding box center [306, 277] width 133 height 25
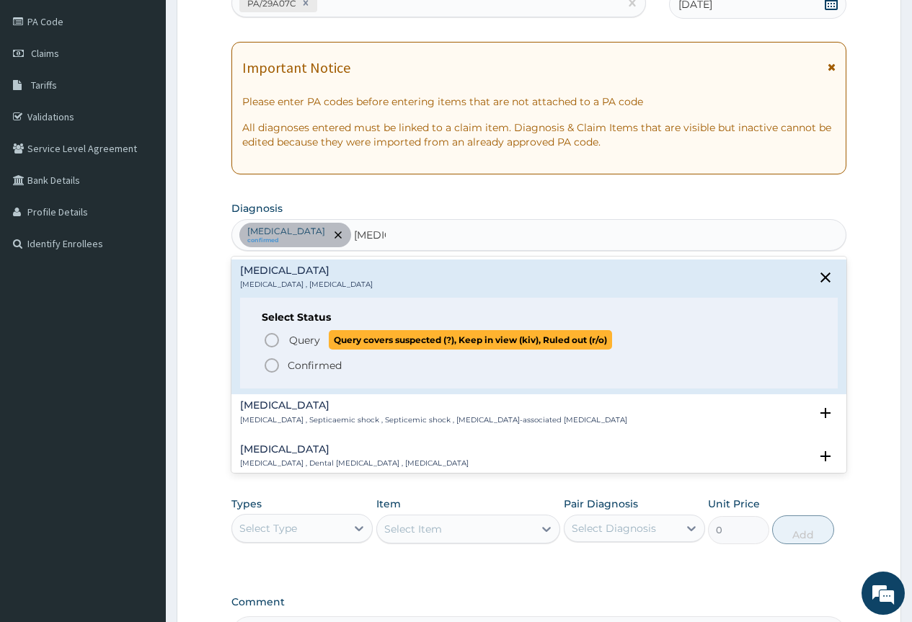
click at [268, 336] on icon "status option query" at bounding box center [271, 340] width 17 height 17
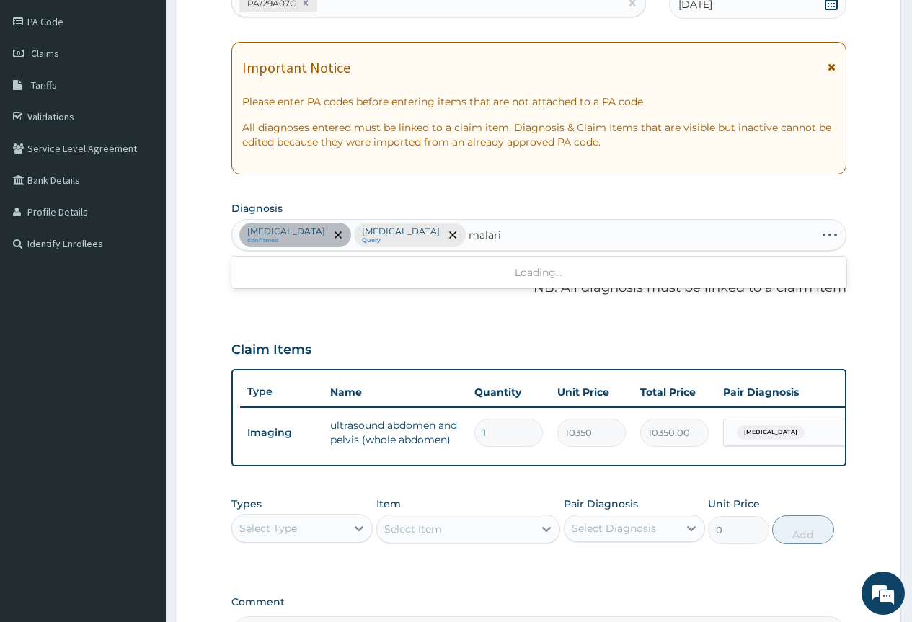
type input "[MEDICAL_DATA]"
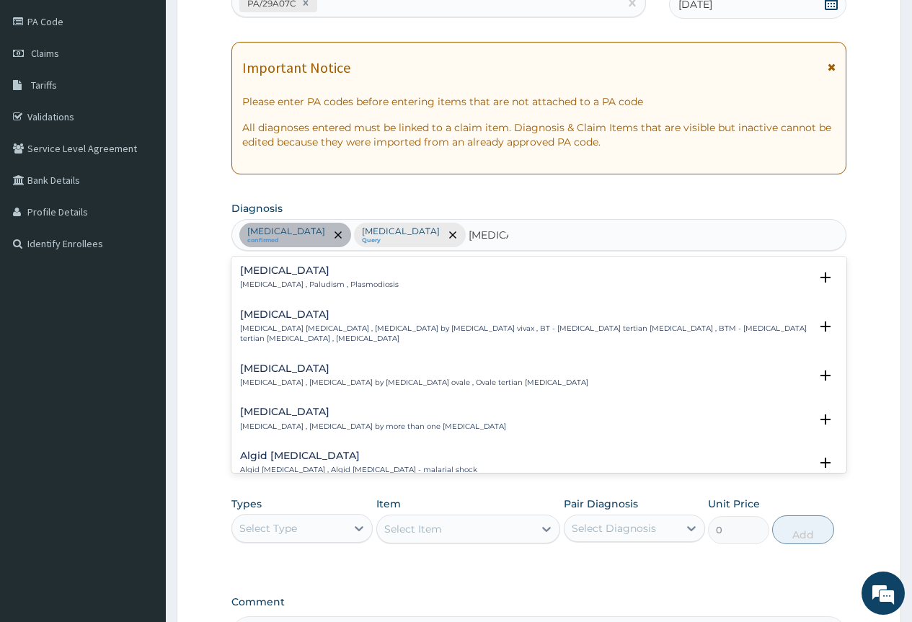
click at [259, 275] on h4 "[MEDICAL_DATA]" at bounding box center [319, 270] width 159 height 11
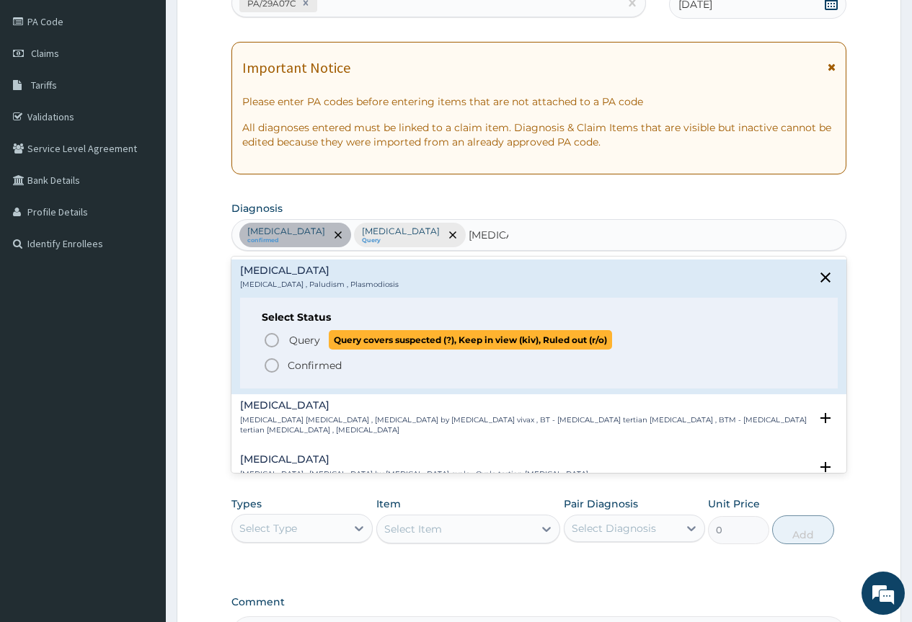
click at [270, 334] on circle "status option query" at bounding box center [271, 340] width 13 height 13
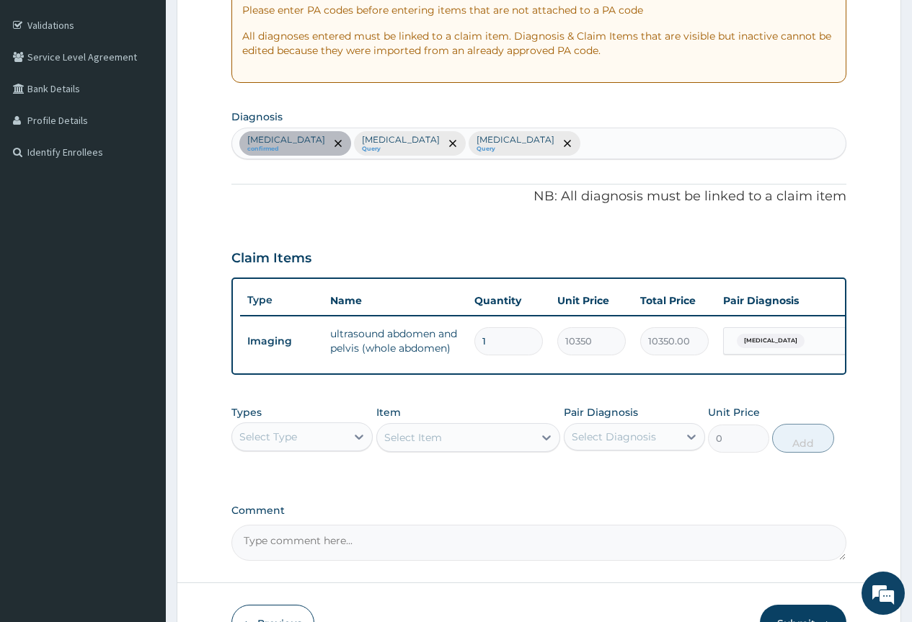
scroll to position [360, 0]
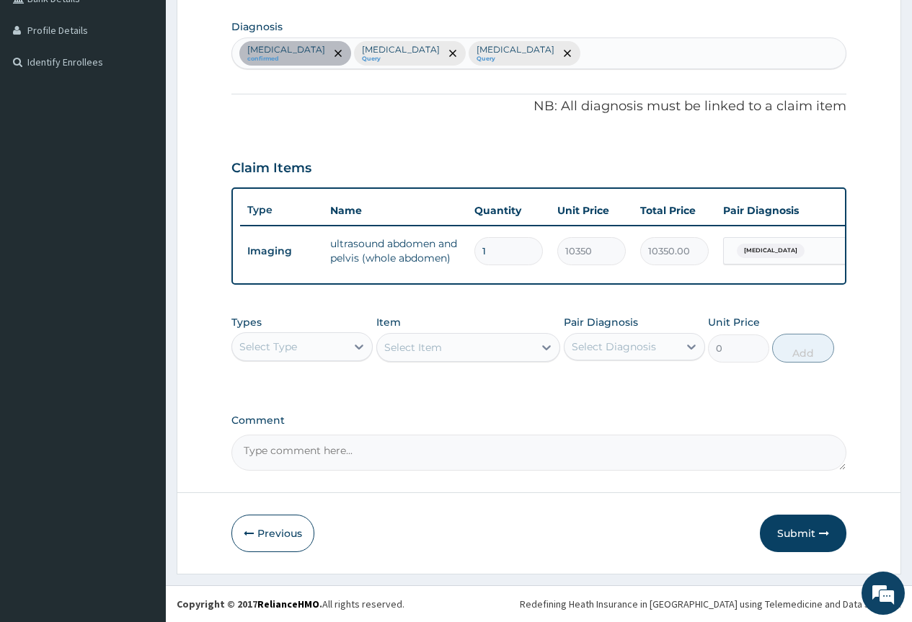
click at [296, 350] on div "Select Type" at bounding box center [268, 346] width 58 height 14
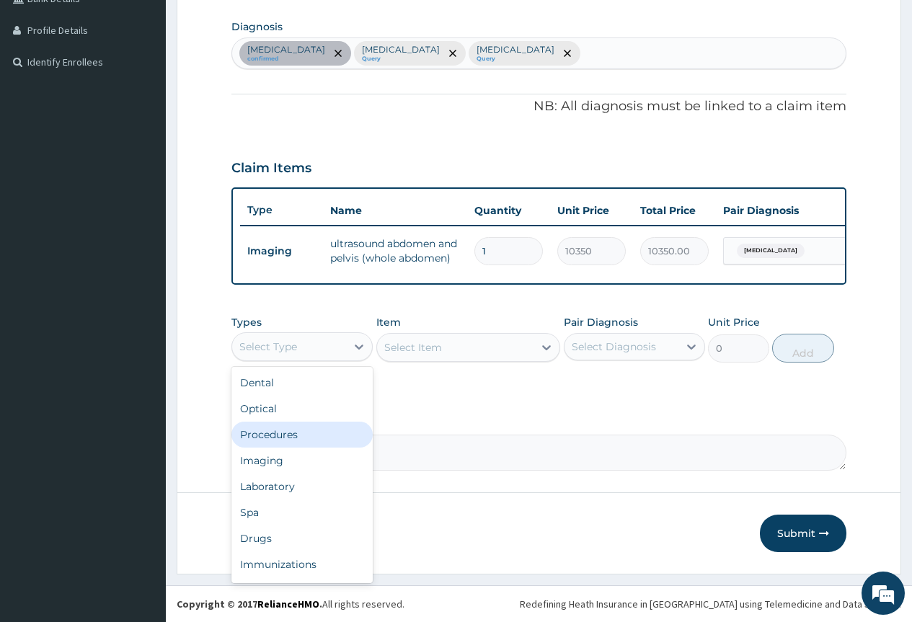
click at [290, 436] on div "Procedures" at bounding box center [301, 435] width 141 height 26
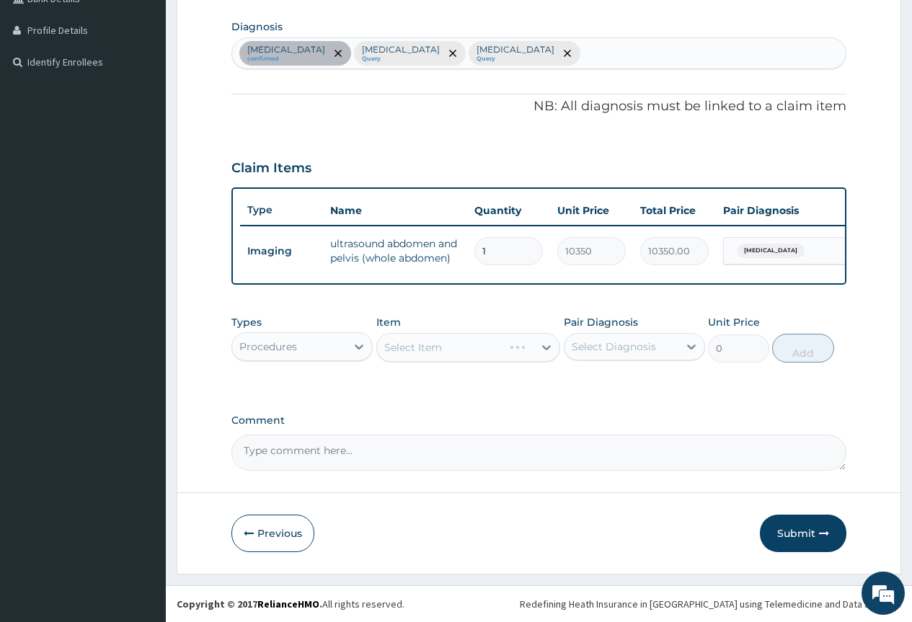
click at [418, 348] on div "Select Item" at bounding box center [468, 347] width 184 height 29
click at [477, 355] on div "Select Item" at bounding box center [468, 347] width 184 height 29
click at [546, 342] on div "Select Item" at bounding box center [468, 347] width 184 height 29
click at [545, 346] on div "Select Item" at bounding box center [468, 347] width 184 height 29
click at [541, 347] on icon at bounding box center [546, 347] width 14 height 14
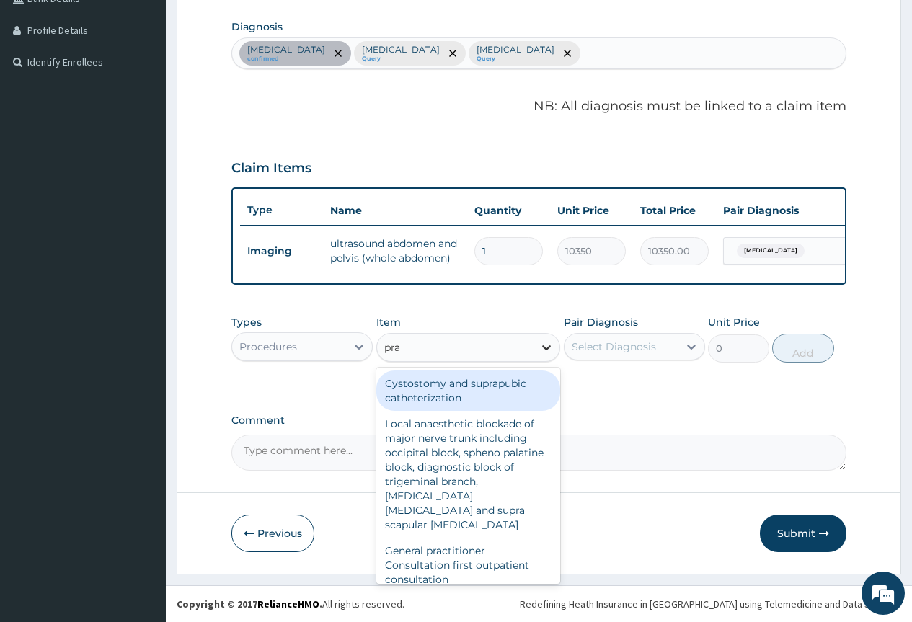
type input "prac"
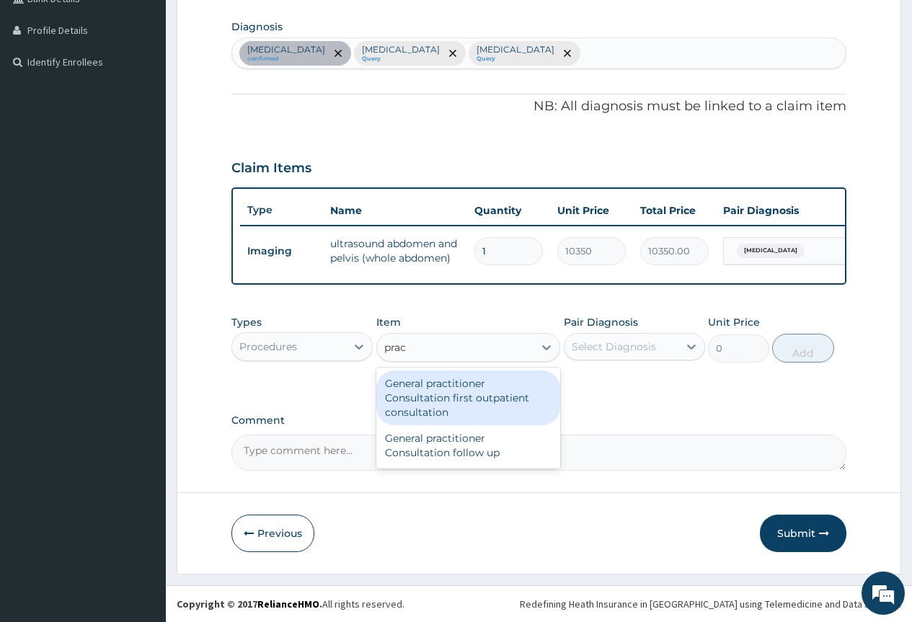
click at [446, 396] on div "General practitioner Consultation first outpatient consultation" at bounding box center [468, 397] width 184 height 55
type input "3795"
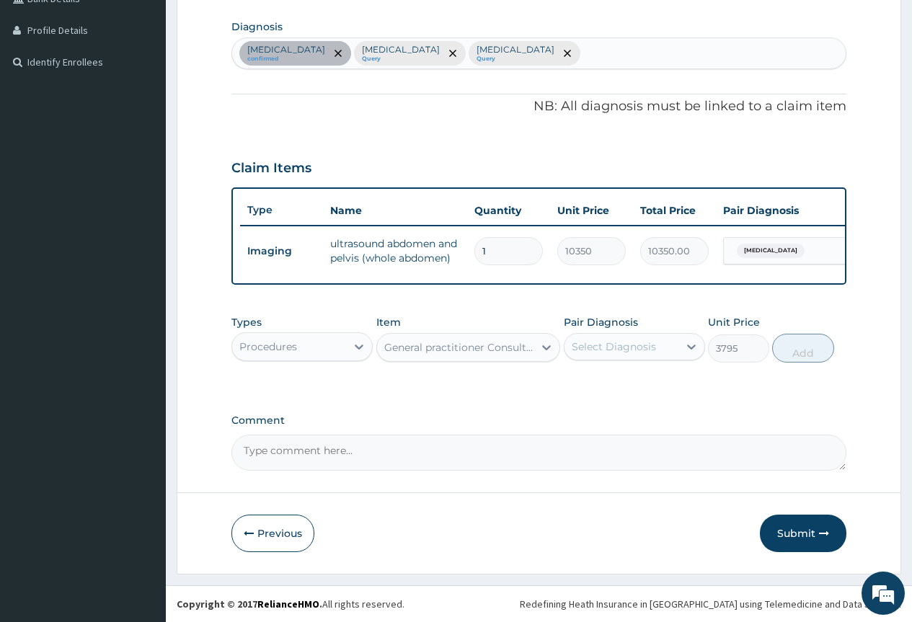
click at [664, 362] on div "Pair Diagnosis Select Diagnosis" at bounding box center [634, 339] width 141 height 48
click at [632, 352] on div "Select Diagnosis" at bounding box center [614, 346] width 84 height 14
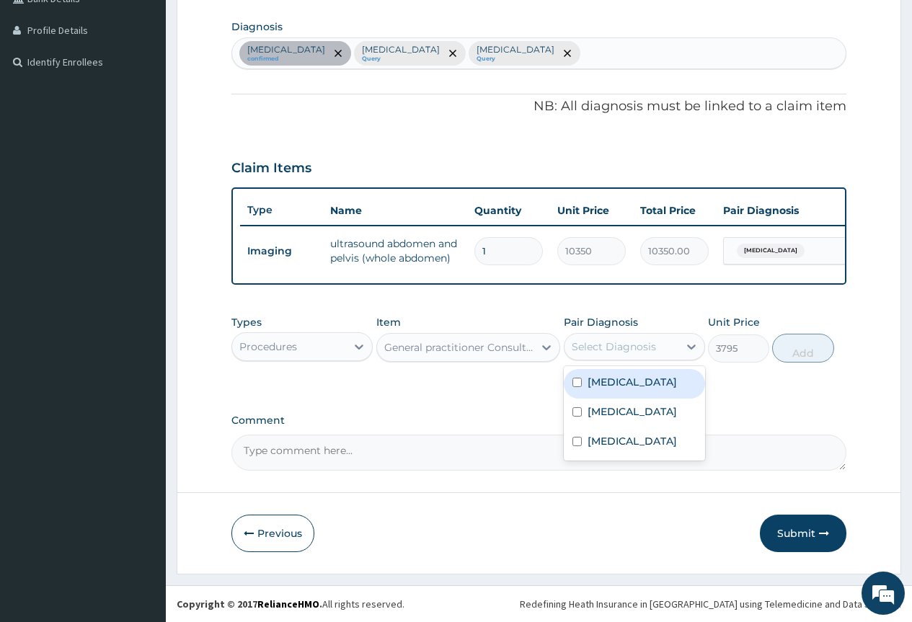
click at [633, 381] on label "Abnormal uterine bleeding" at bounding box center [631, 382] width 89 height 14
checkbox input "true"
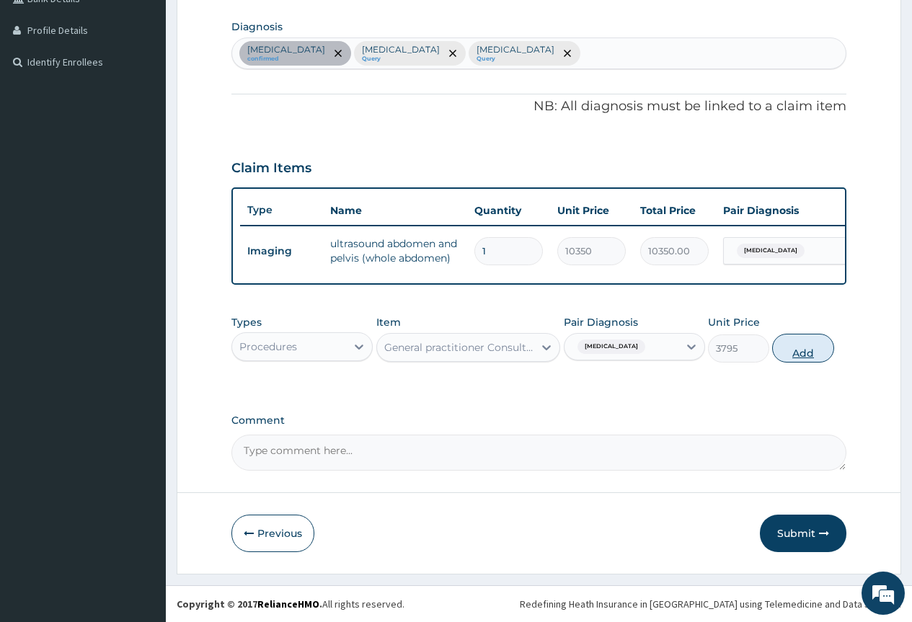
click at [791, 357] on button "Add" at bounding box center [802, 348] width 61 height 29
type input "0"
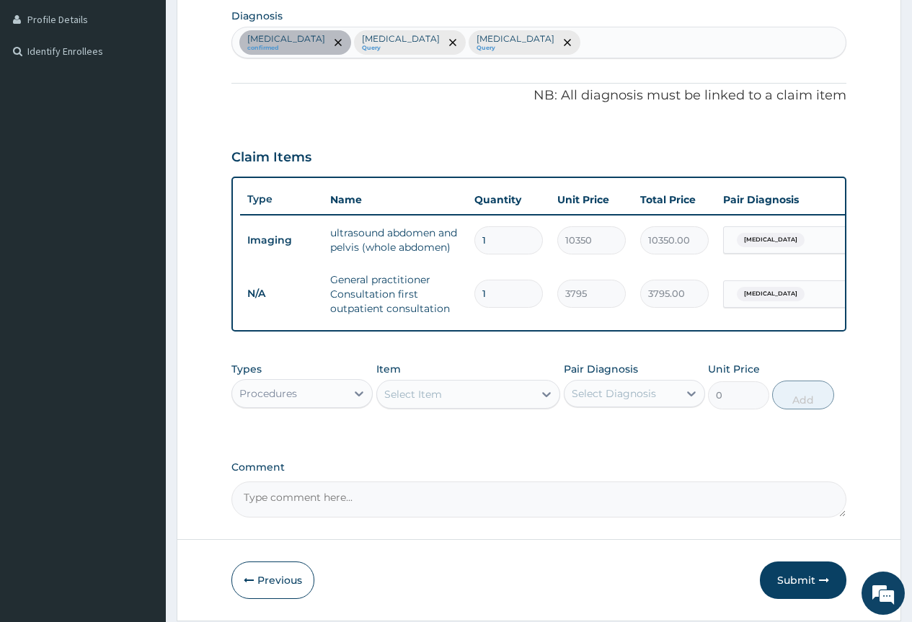
click at [324, 398] on div "Procedures" at bounding box center [289, 393] width 114 height 23
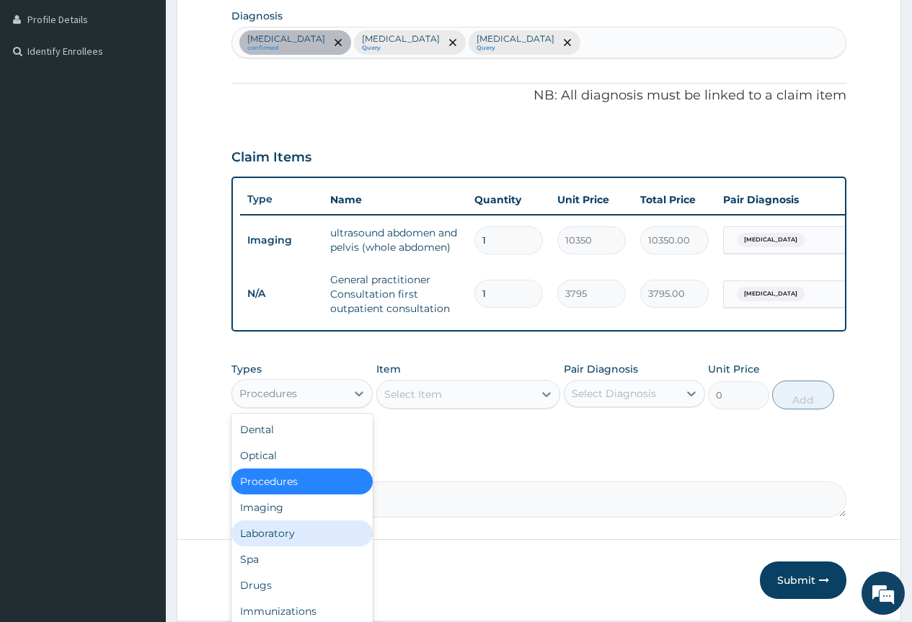
click at [274, 546] on div "Laboratory" at bounding box center [301, 533] width 141 height 26
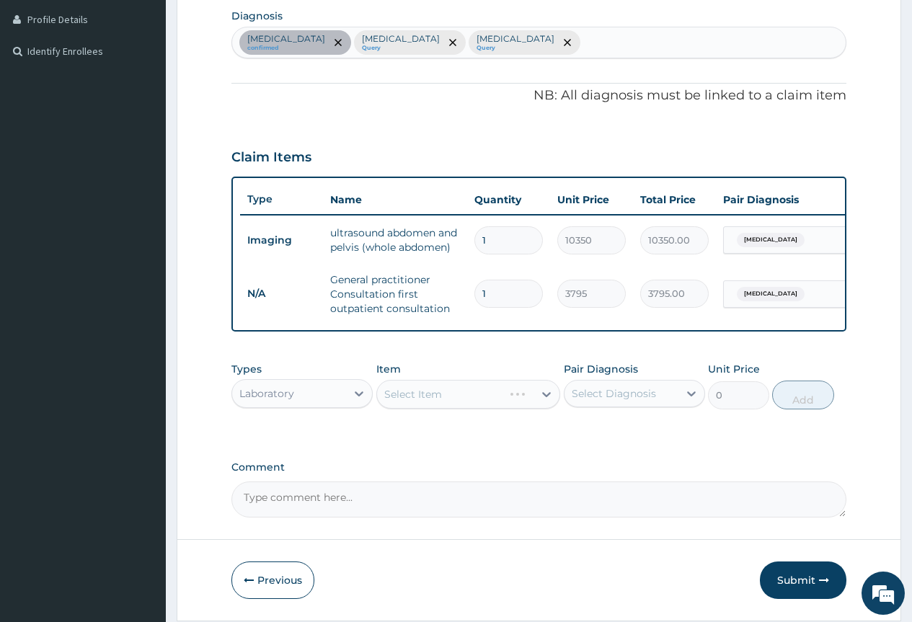
click at [457, 409] on div "Select Item" at bounding box center [468, 394] width 184 height 29
click at [546, 403] on div "Select Item" at bounding box center [468, 394] width 184 height 29
click at [544, 397] on icon at bounding box center [546, 394] width 9 height 5
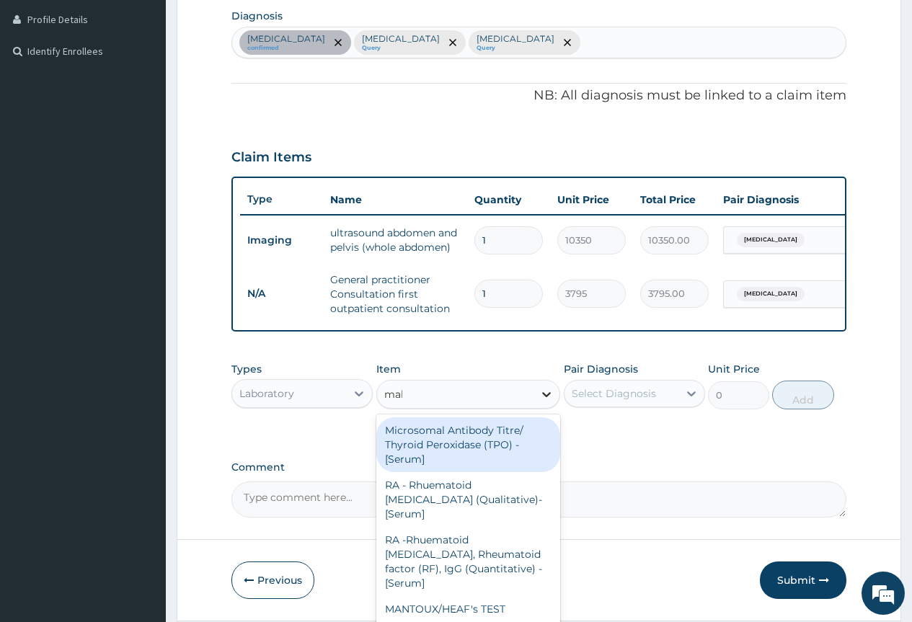
type input "mala"
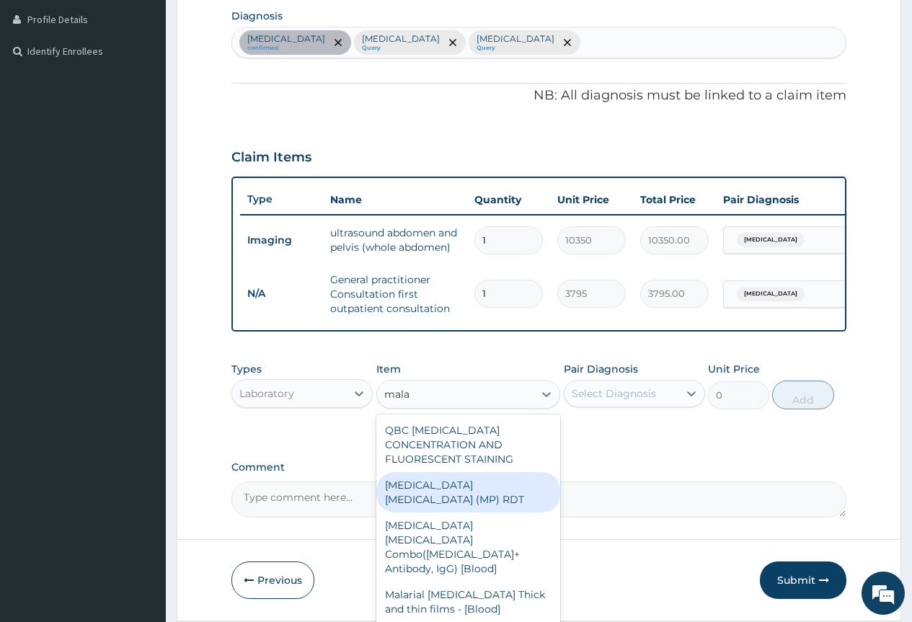
click at [520, 504] on div "MALARIA PARASITE (MP) RDT" at bounding box center [468, 492] width 184 height 40
type input "1725"
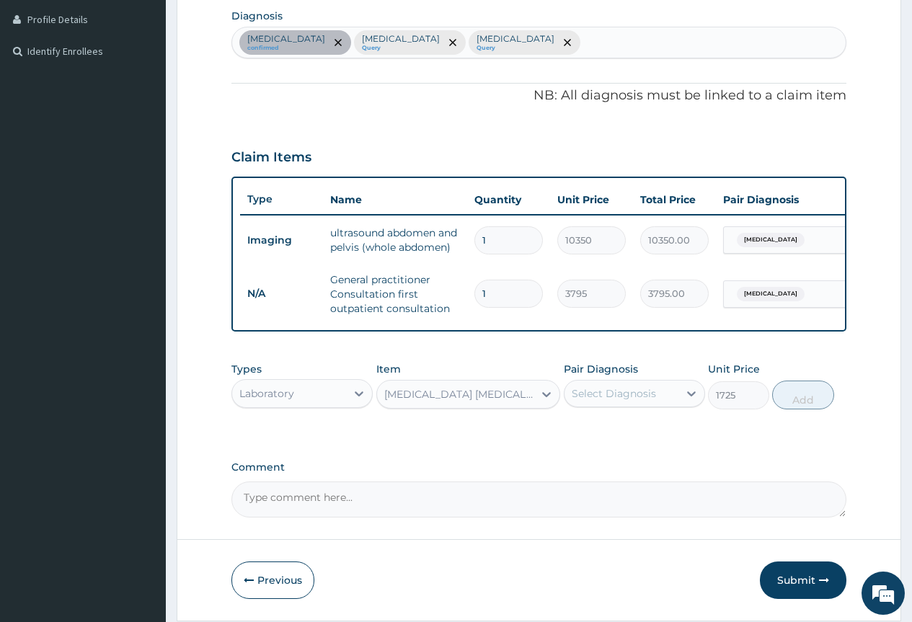
click at [616, 397] on div "Select Diagnosis" at bounding box center [614, 393] width 84 height 14
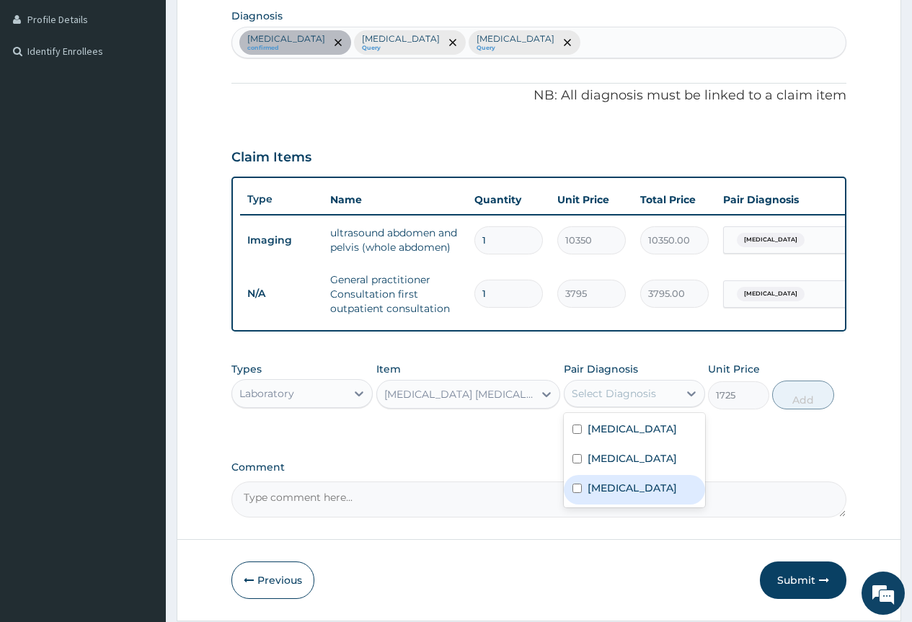
click at [623, 495] on label "Malaria" at bounding box center [631, 488] width 89 height 14
checkbox input "true"
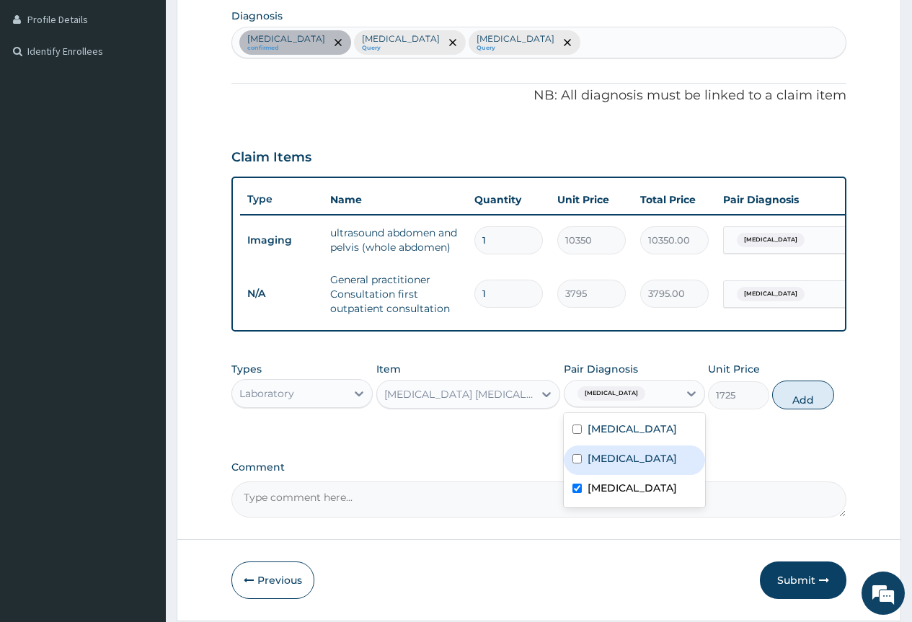
click at [800, 396] on button "Add" at bounding box center [802, 395] width 61 height 29
type input "0"
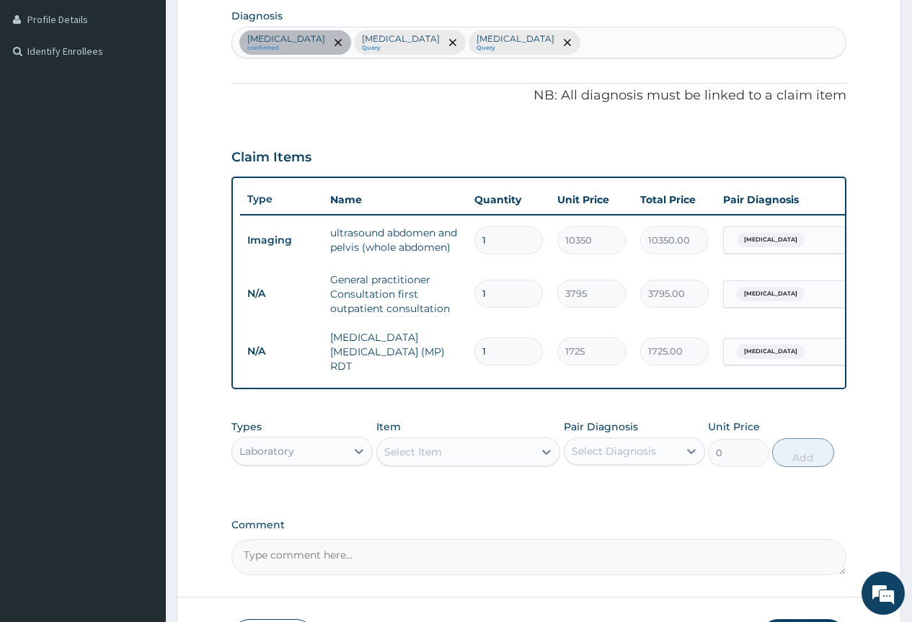
click at [447, 449] on div "Select Item" at bounding box center [455, 451] width 157 height 23
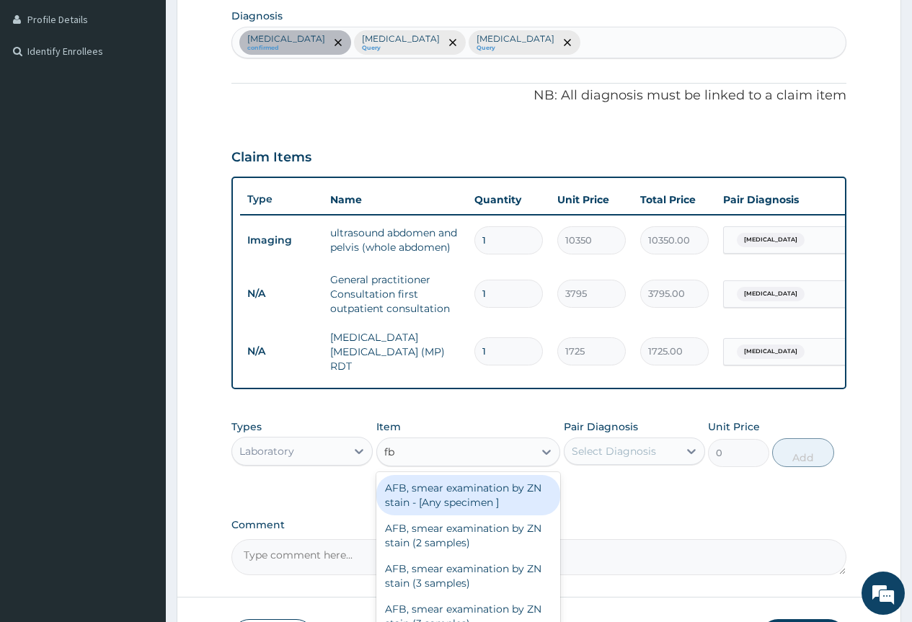
type input "fbc"
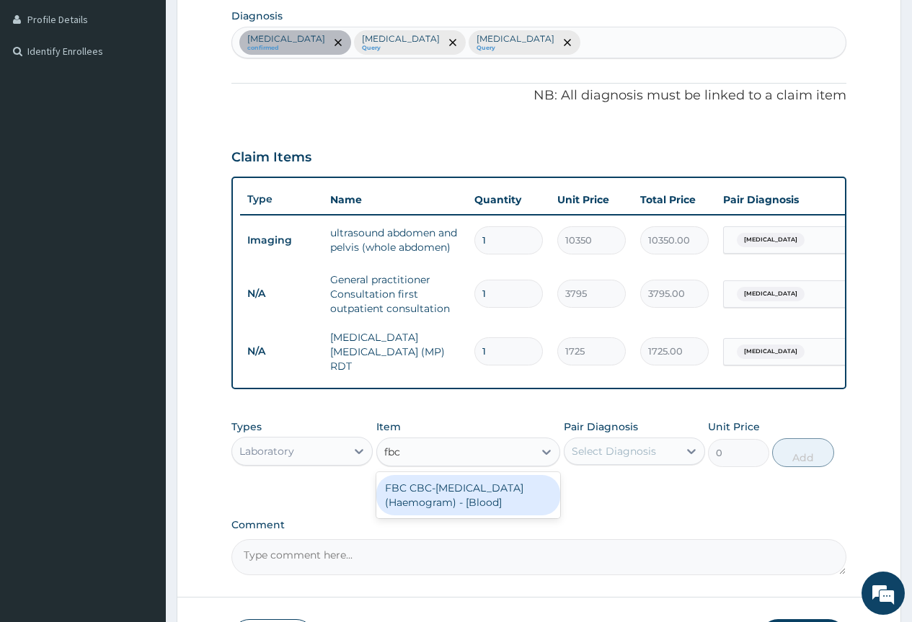
click at [432, 497] on div "FBC CBC-Complete Blood Count (Haemogram) - [Blood]" at bounding box center [468, 495] width 184 height 40
type input "4600"
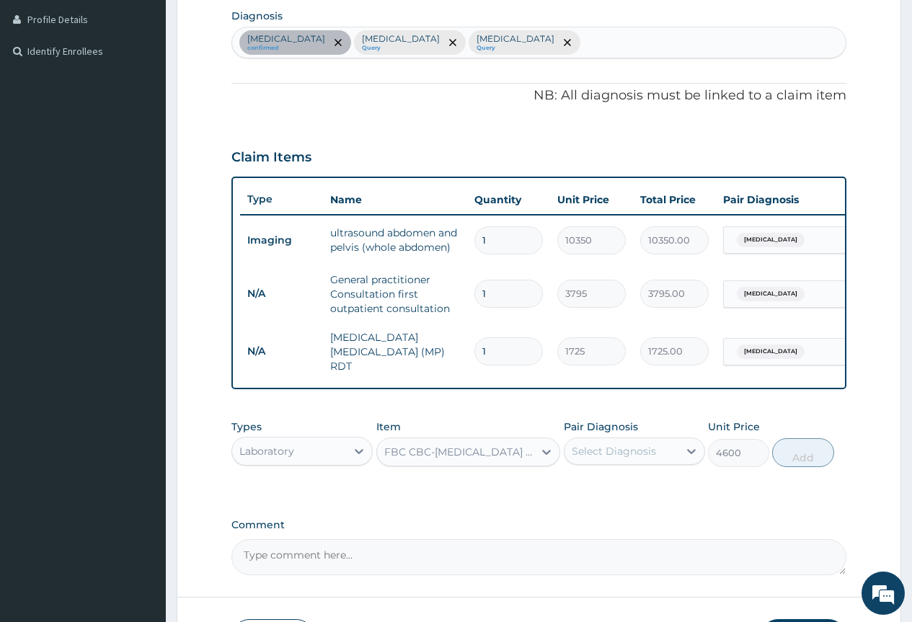
click at [617, 439] on div "Pair Diagnosis Select Diagnosis" at bounding box center [634, 443] width 141 height 48
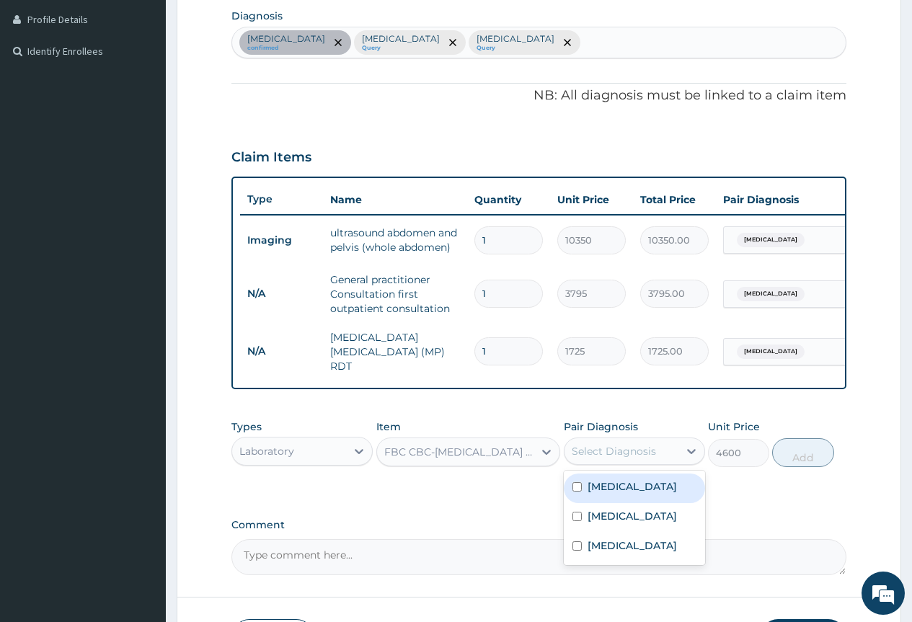
click at [618, 455] on div "Select Diagnosis" at bounding box center [614, 451] width 84 height 14
click at [600, 523] on label "Sepsis" at bounding box center [631, 516] width 89 height 14
checkbox input "true"
click at [793, 461] on button "Add" at bounding box center [802, 452] width 61 height 29
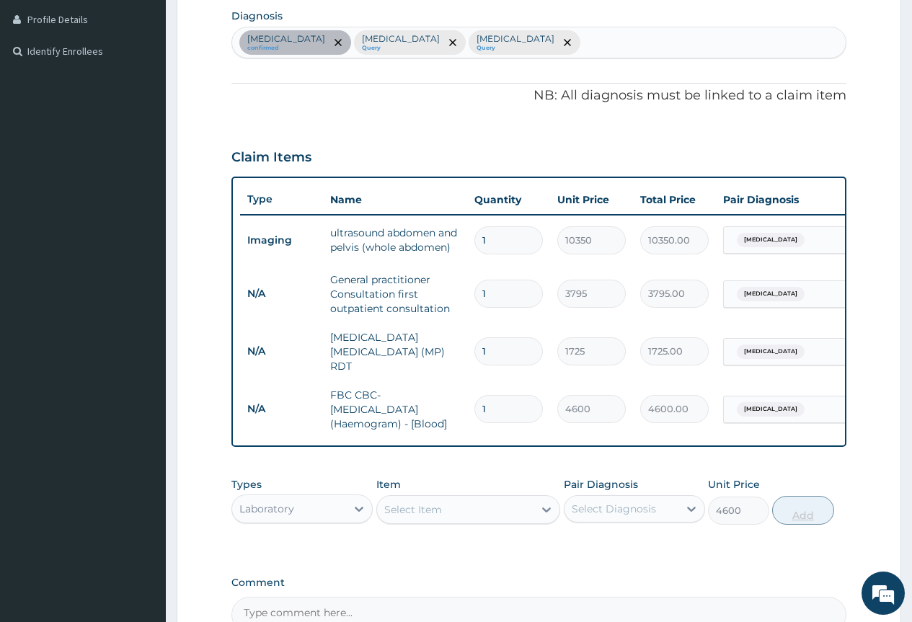
type input "0"
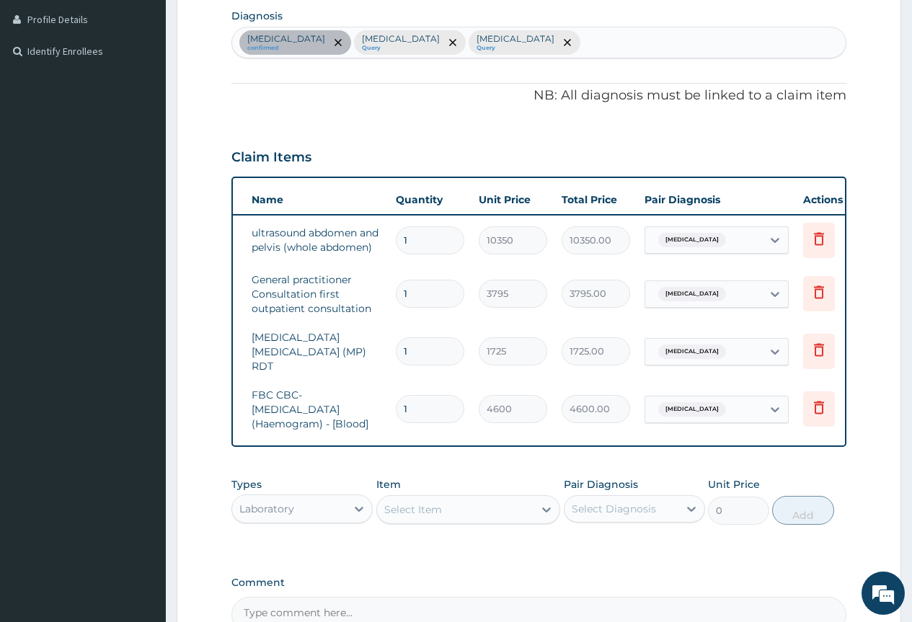
scroll to position [0, 109]
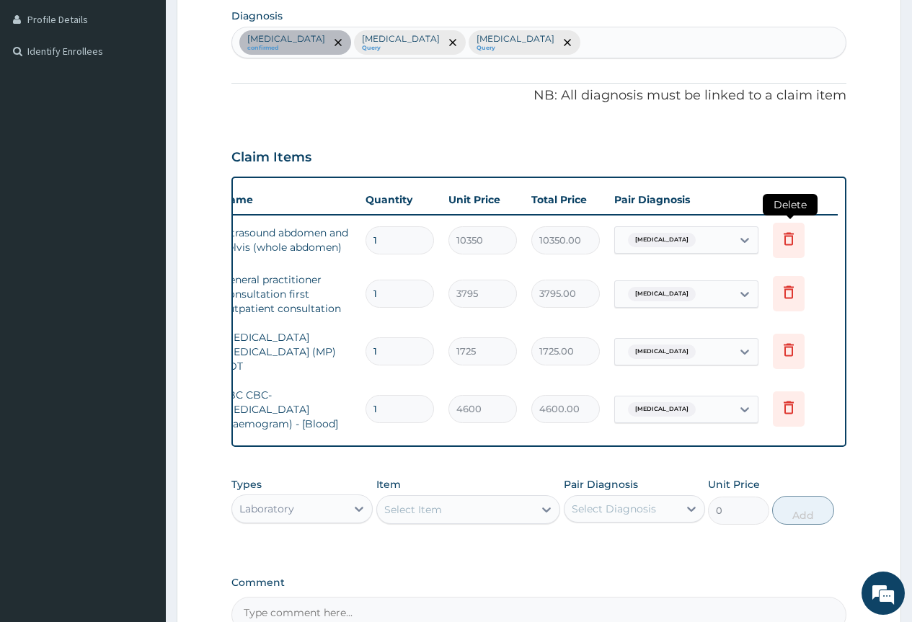
click at [788, 242] on icon at bounding box center [788, 238] width 17 height 17
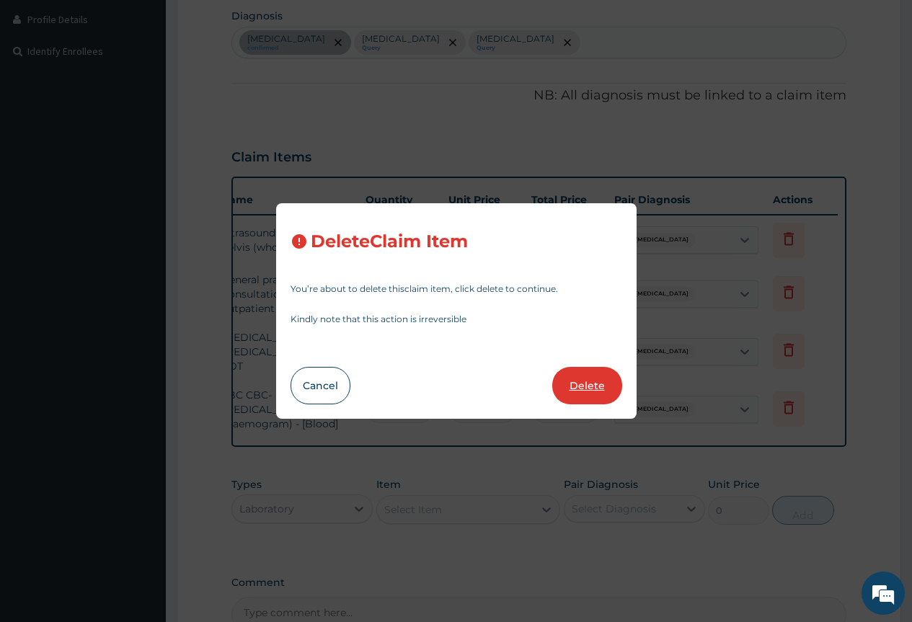
click at [595, 385] on button "Delete" at bounding box center [587, 385] width 70 height 37
type input "3795"
type input "3795.00"
type input "1725"
type input "1725.00"
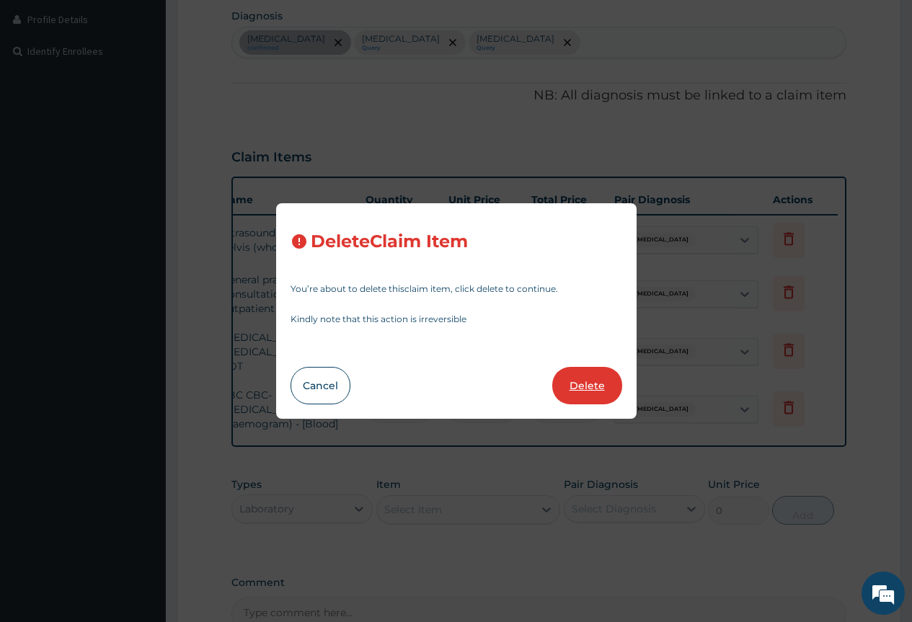
type input "4600"
type input "4600.00"
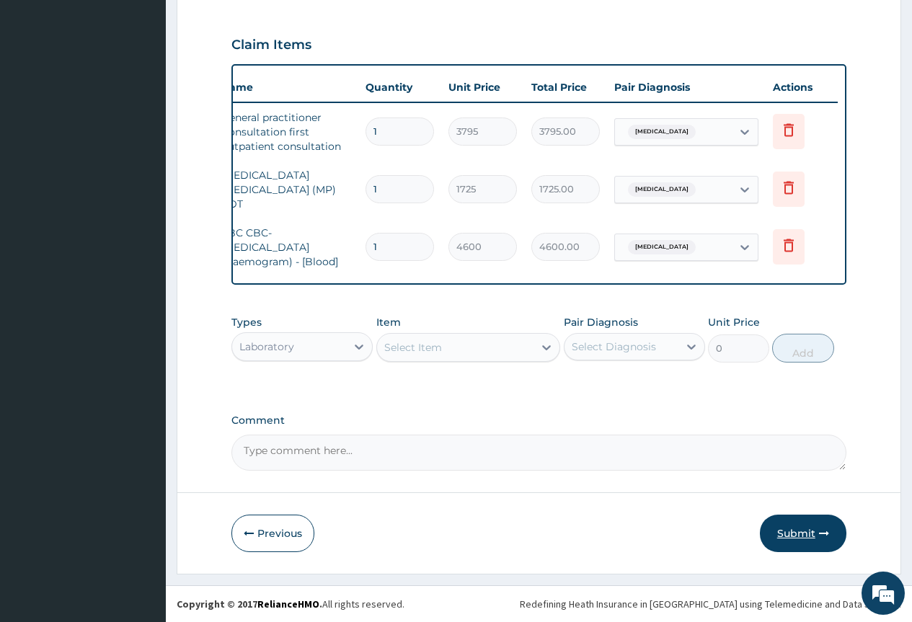
click at [805, 530] on button "Submit" at bounding box center [803, 533] width 86 height 37
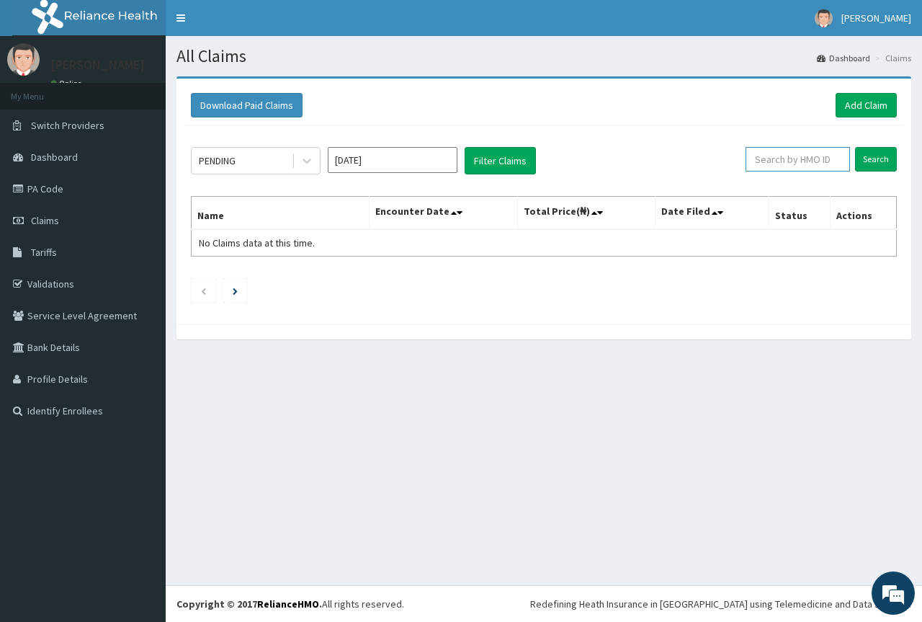
click at [792, 154] on input "text" at bounding box center [798, 159] width 104 height 25
paste input "CHG/10001/D"
type input "CHG/10001/D"
click at [865, 158] on input "Search" at bounding box center [876, 159] width 42 height 25
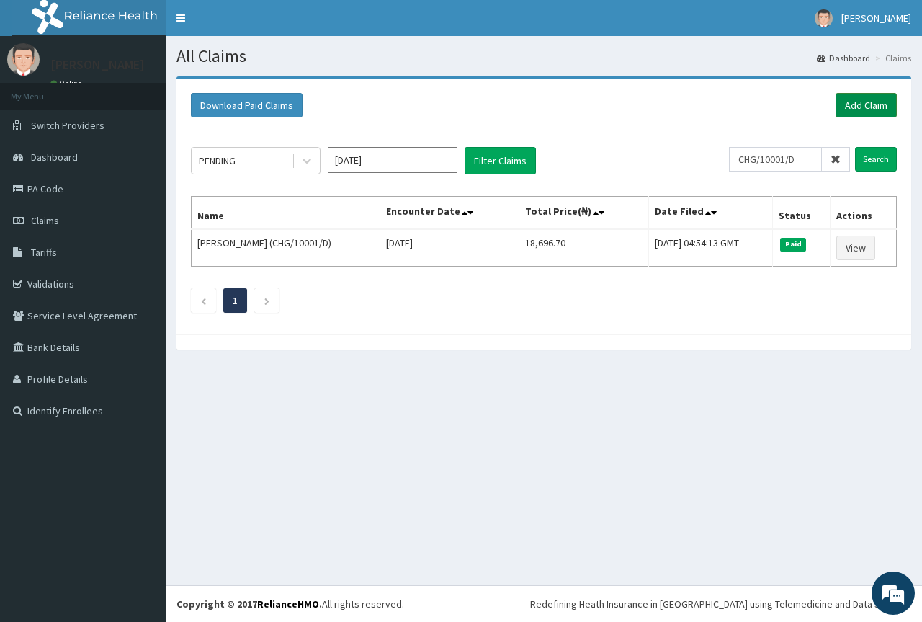
click at [866, 102] on link "Add Claim" at bounding box center [866, 105] width 61 height 25
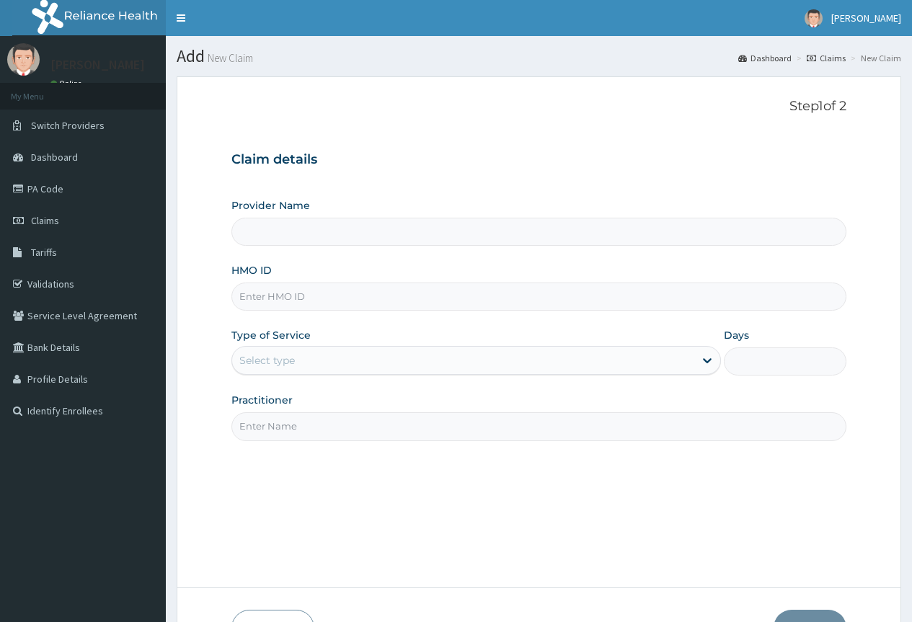
type input "County Hospital Ltd"
click at [291, 295] on input "HMO ID" at bounding box center [538, 297] width 615 height 28
paste input "CHG/10001/D"
type input "CHG/10001/D"
click at [272, 357] on div "Select type" at bounding box center [266, 360] width 55 height 14
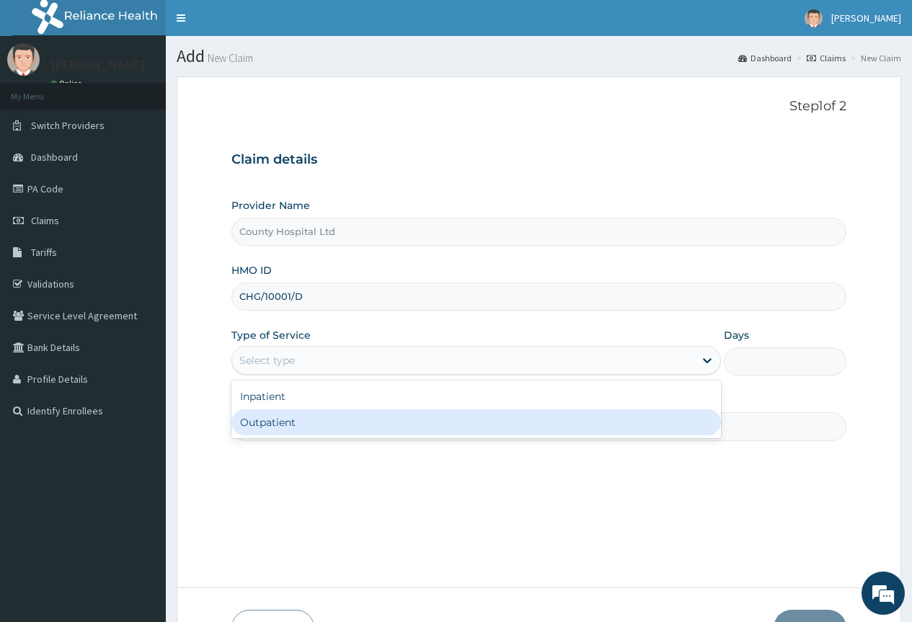
click at [278, 419] on div "Outpatient" at bounding box center [475, 422] width 489 height 26
type input "1"
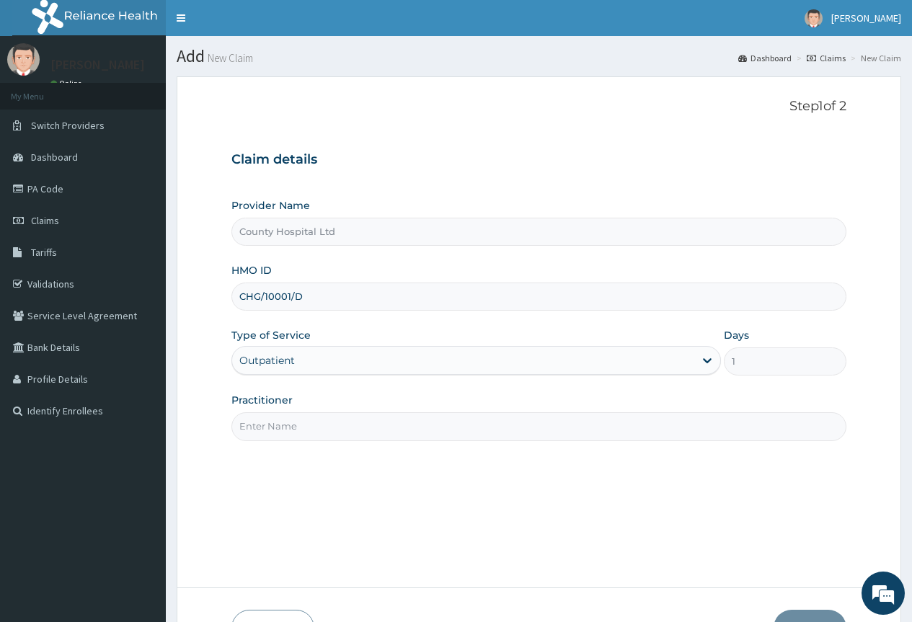
click at [273, 425] on input "Practitioner" at bounding box center [538, 426] width 615 height 28
type input "Dr. Oscar Ogundare"
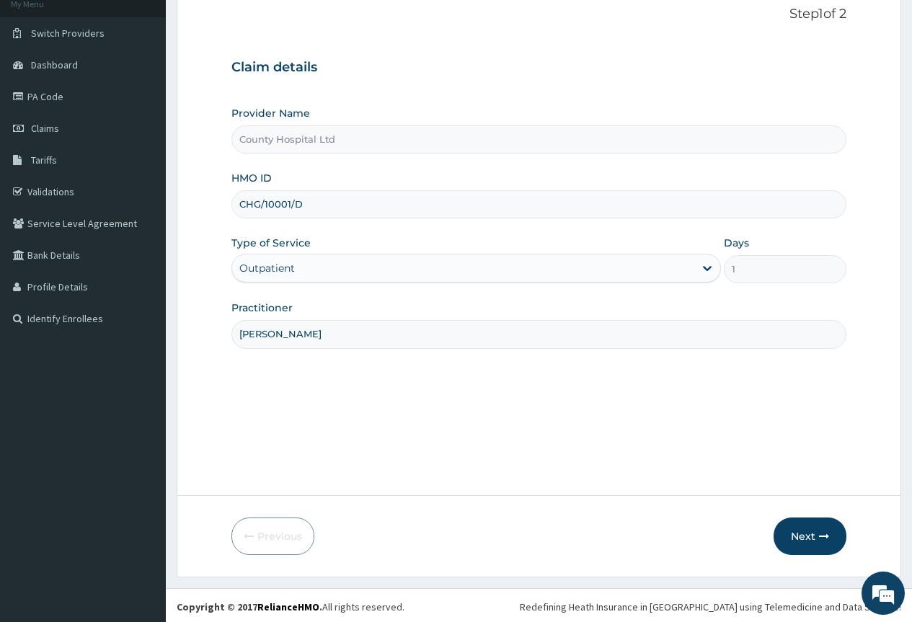
scroll to position [95, 0]
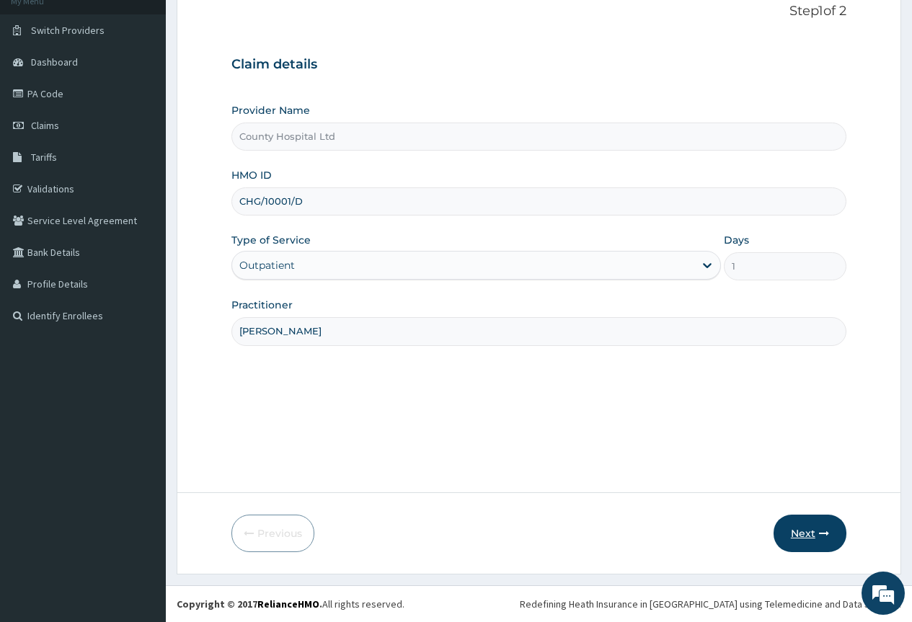
click at [806, 538] on button "Next" at bounding box center [809, 533] width 73 height 37
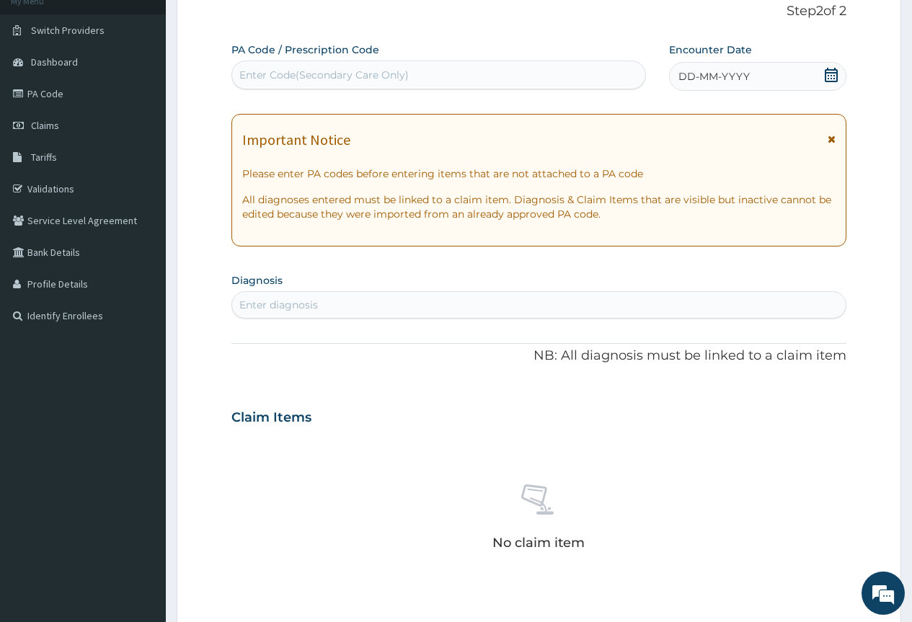
click at [359, 79] on div "Enter Code(Secondary Care Only)" at bounding box center [323, 75] width 169 height 14
type input "ULCER"
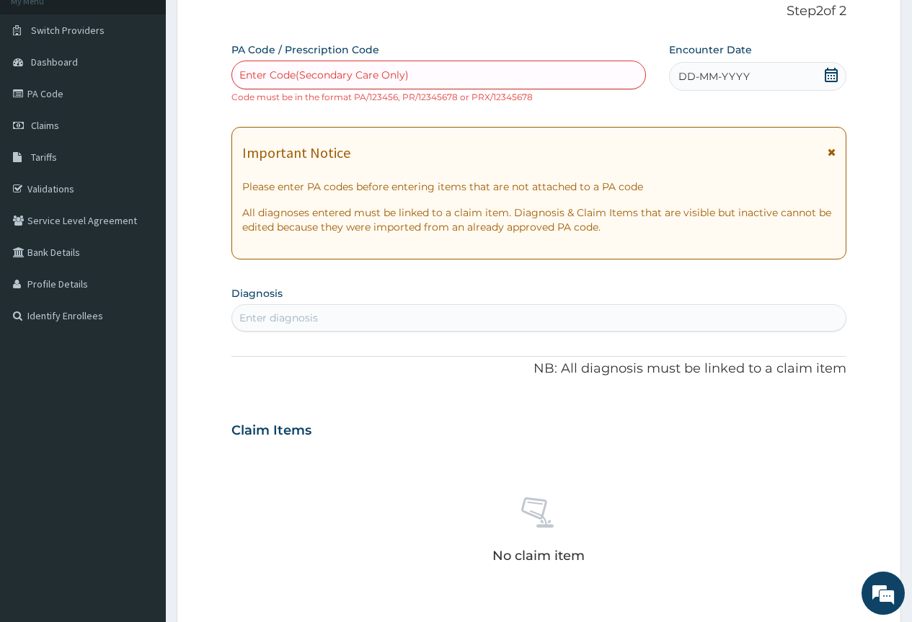
click at [835, 69] on icon at bounding box center [830, 75] width 13 height 14
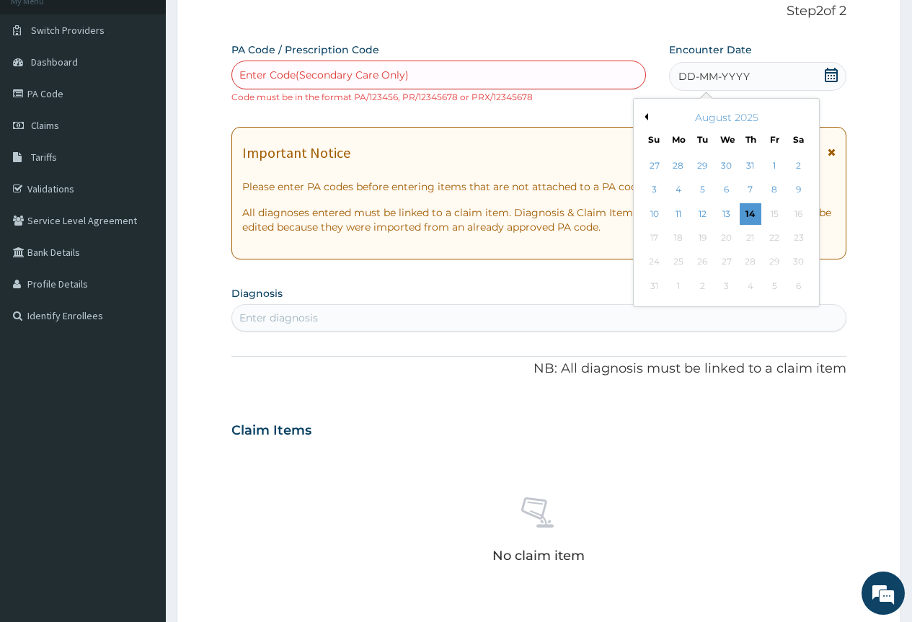
click at [648, 115] on div "August 2025" at bounding box center [726, 117] width 174 height 14
click at [646, 115] on button "Previous Month" at bounding box center [644, 116] width 7 height 7
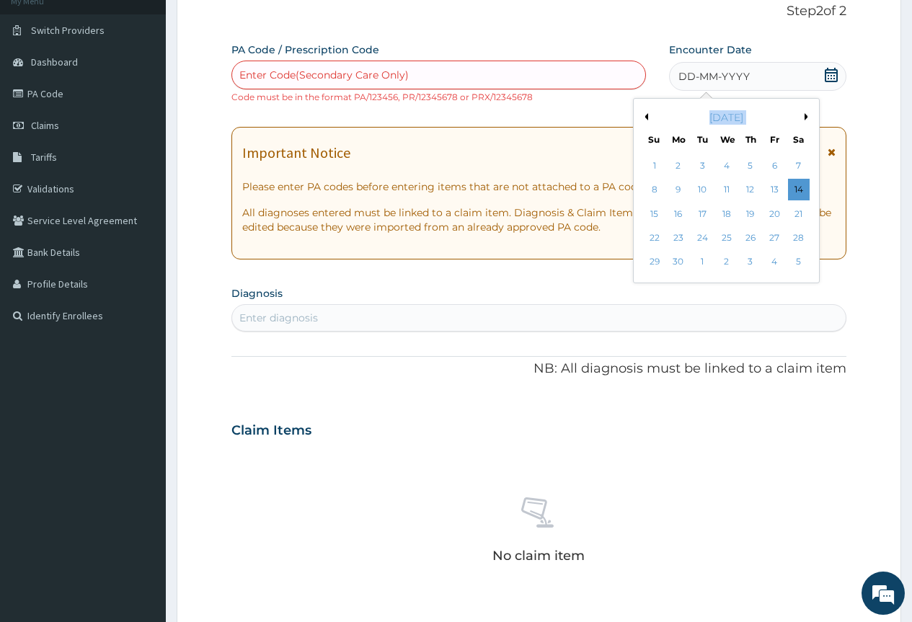
click at [646, 115] on button "Previous Month" at bounding box center [644, 116] width 7 height 7
click at [674, 188] on div "7" at bounding box center [678, 190] width 22 height 22
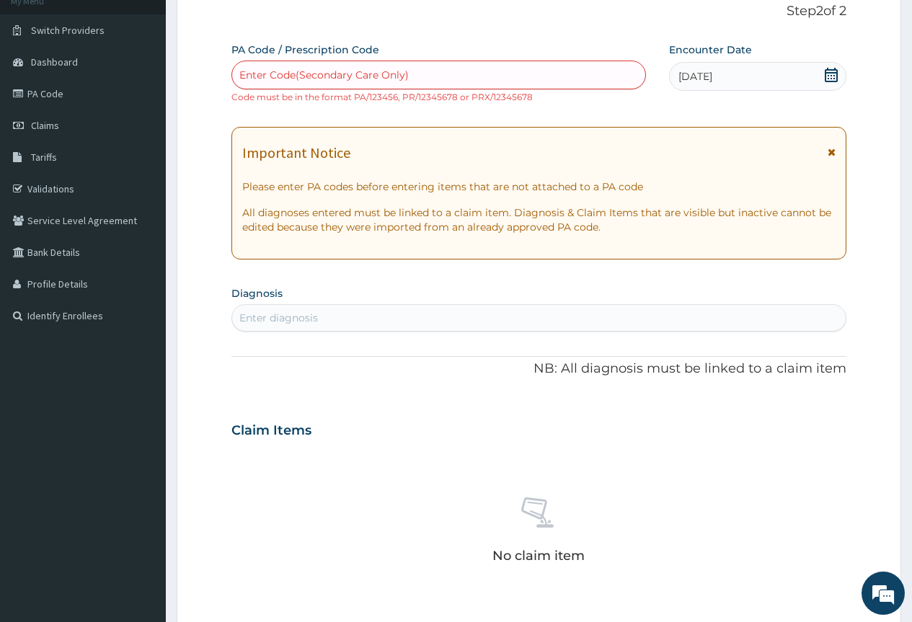
click at [331, 312] on div "Enter diagnosis" at bounding box center [538, 317] width 613 height 23
type input "ulcer"
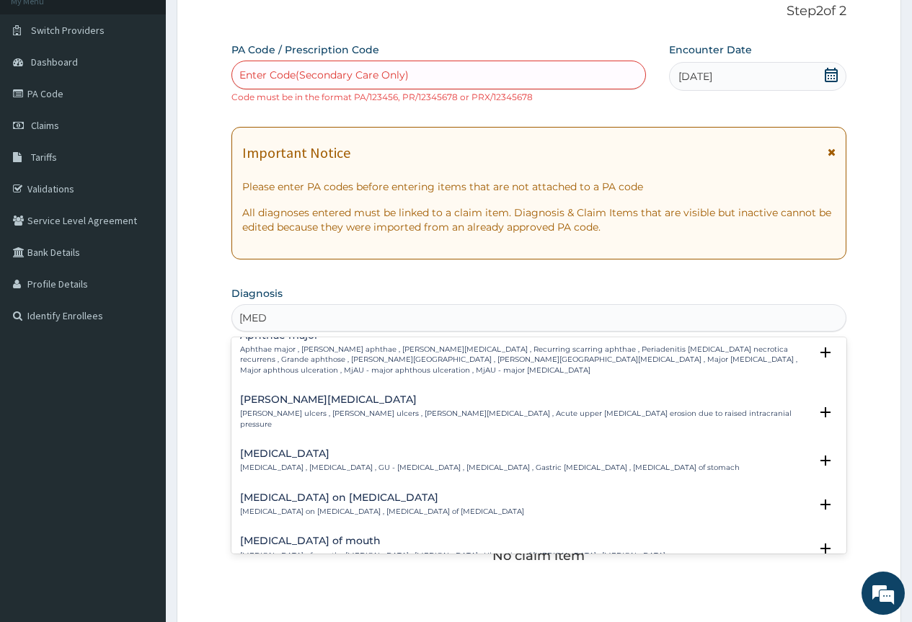
scroll to position [1225, 0]
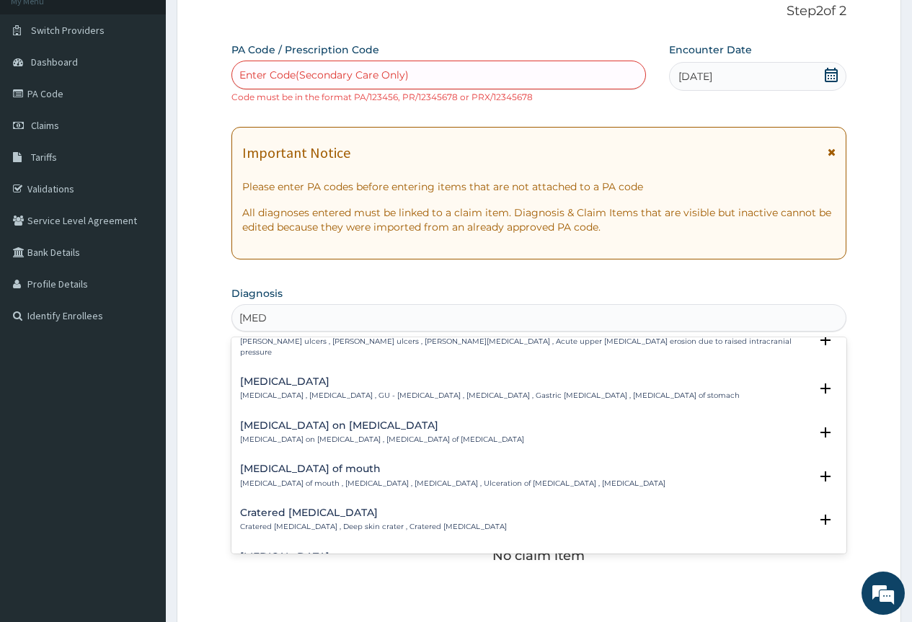
click at [293, 463] on div "Ulcer of mouth Ulcer of mouth , Oral ulcer , Mouth ulceration , Ulceration of o…" at bounding box center [452, 475] width 425 height 25
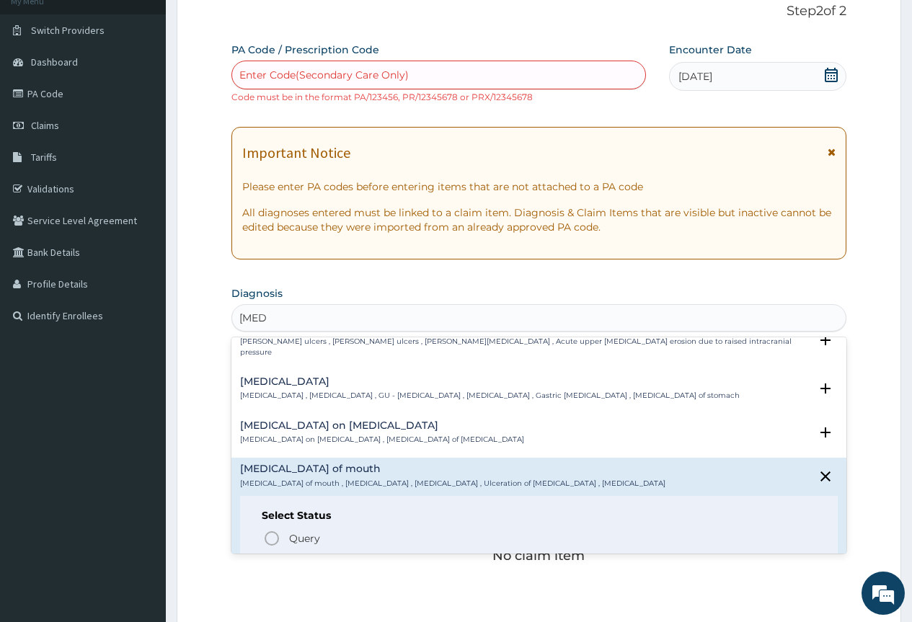
click at [271, 556] on icon "status option filled" at bounding box center [271, 564] width 17 height 17
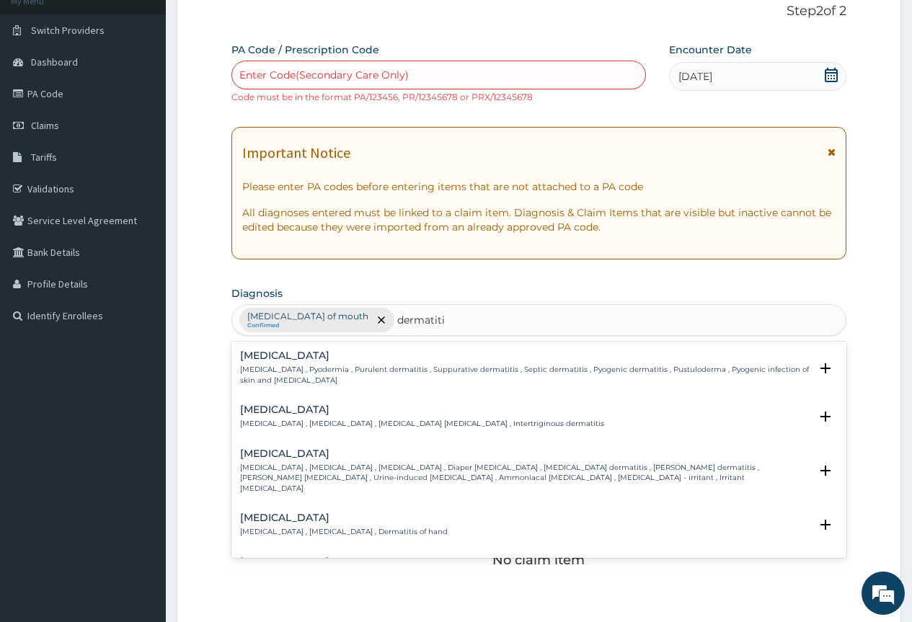
type input "dermatitis"
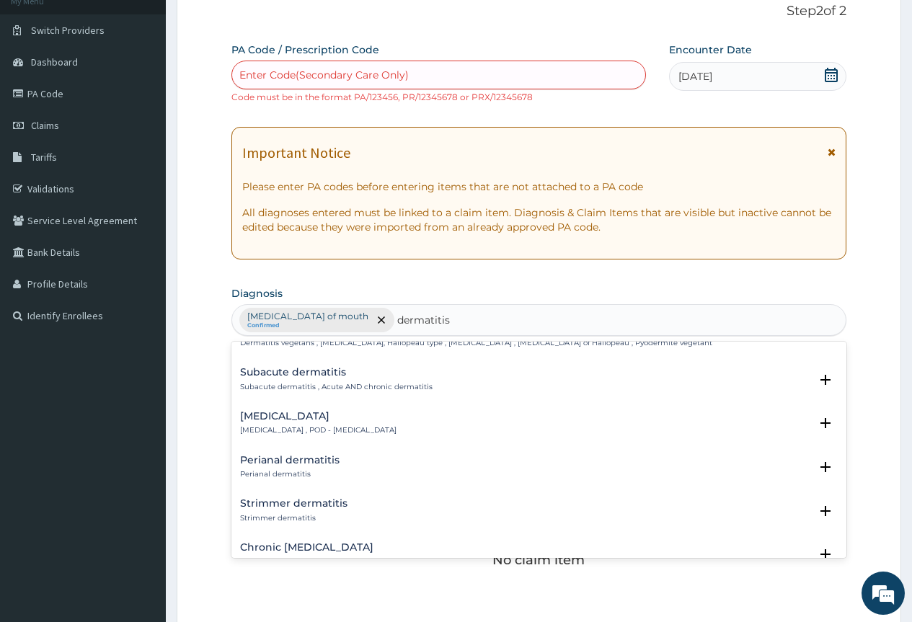
scroll to position [2017, 0]
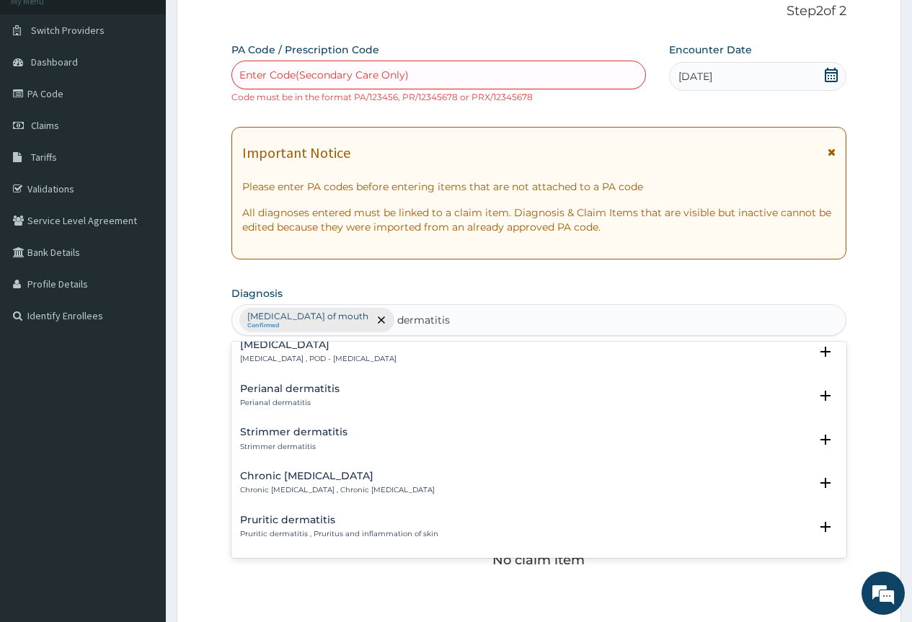
click at [279, 558] on h4 "Infective dermatitis" at bounding box center [284, 563] width 89 height 11
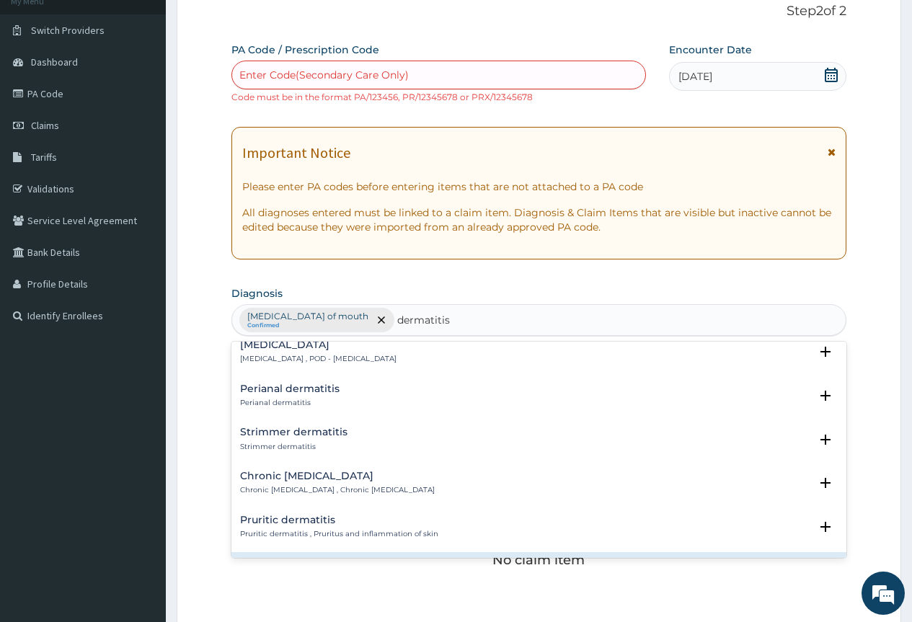
scroll to position [2108, 0]
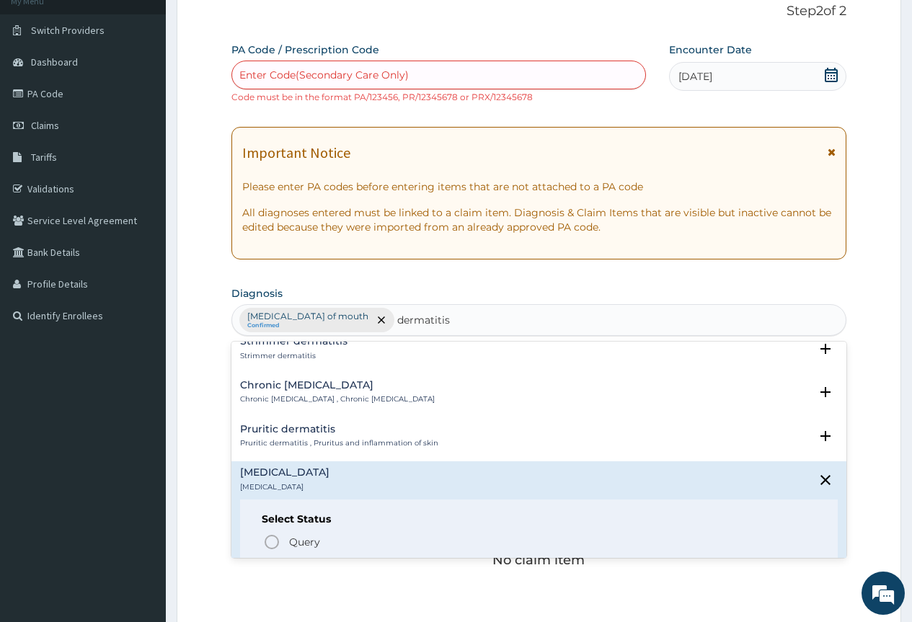
click at [270, 559] on icon "status option filled" at bounding box center [271, 567] width 17 height 17
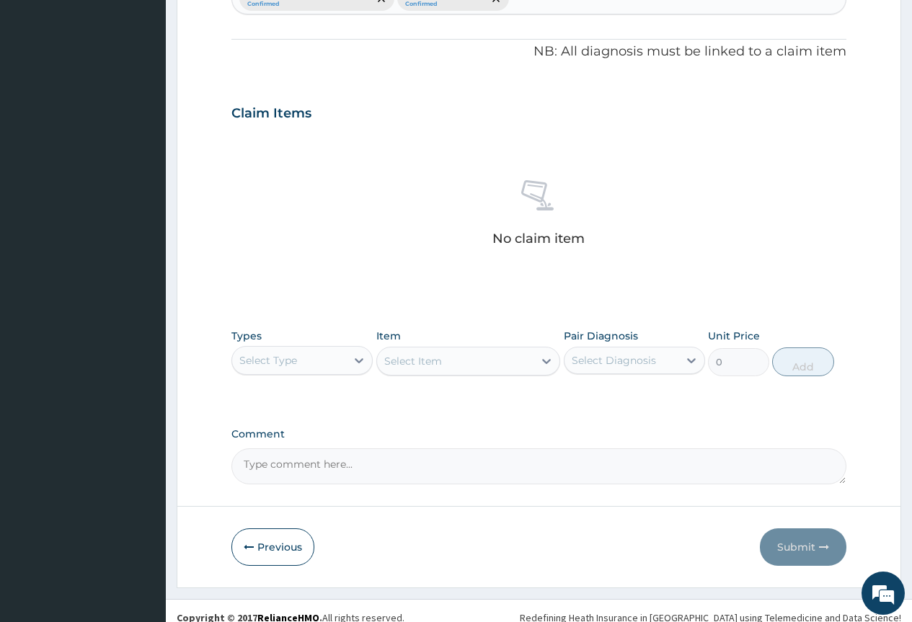
scroll to position [430, 0]
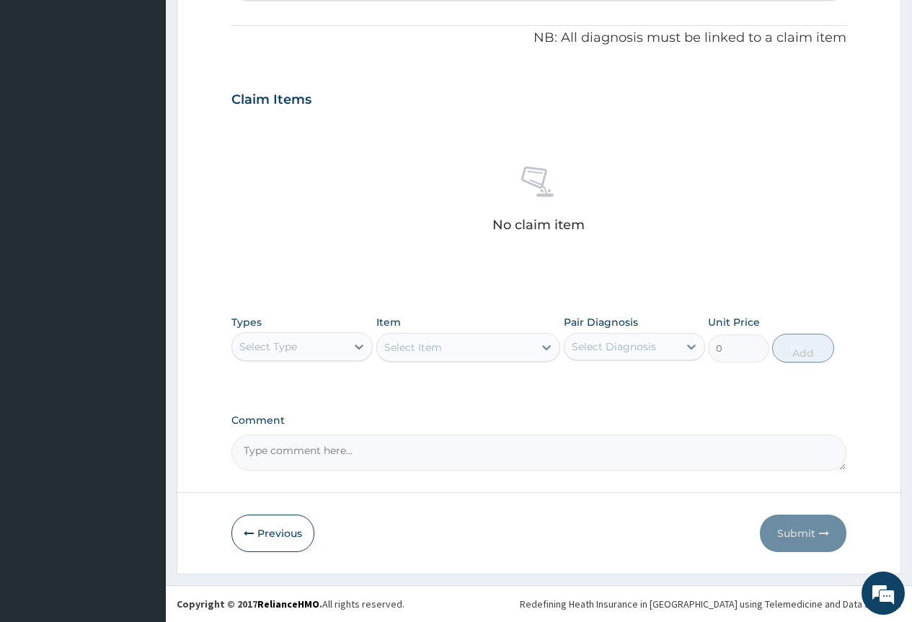
click at [327, 348] on div "Select Type" at bounding box center [289, 346] width 114 height 23
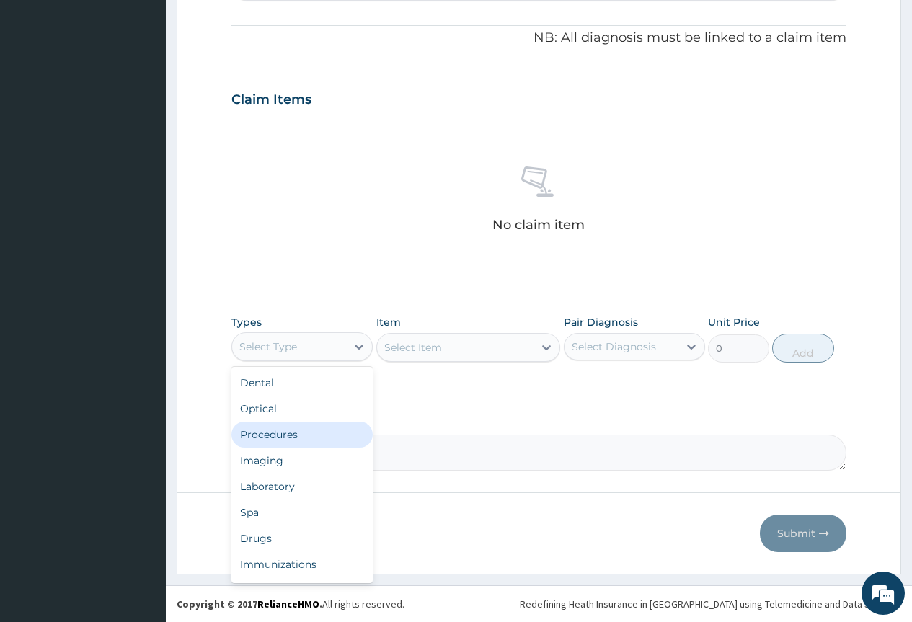
click at [303, 437] on div "Procedures" at bounding box center [301, 435] width 141 height 26
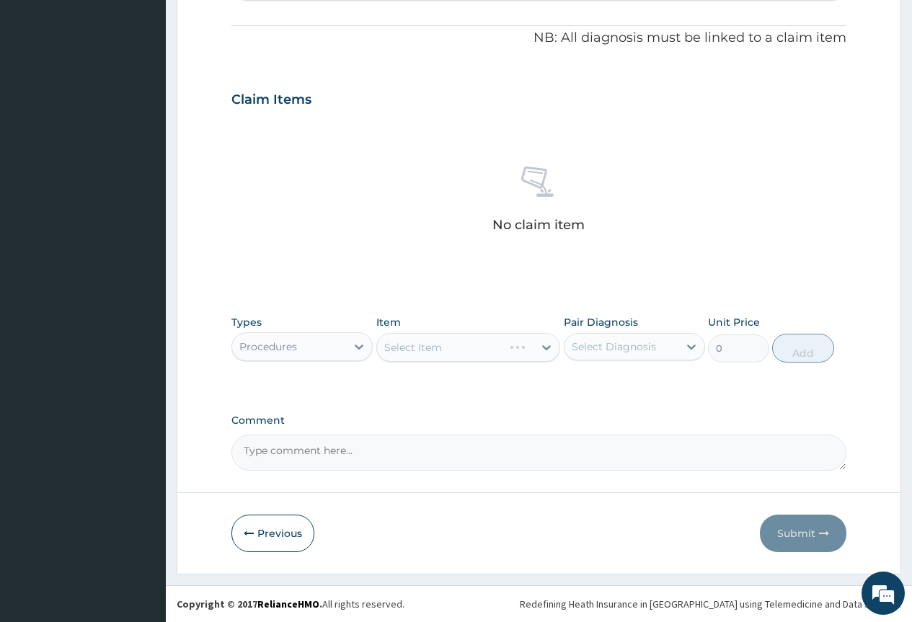
click at [448, 351] on div "Select Item" at bounding box center [468, 347] width 184 height 29
click at [545, 346] on div "Select Item" at bounding box center [468, 347] width 184 height 29
click at [544, 346] on icon at bounding box center [546, 347] width 9 height 5
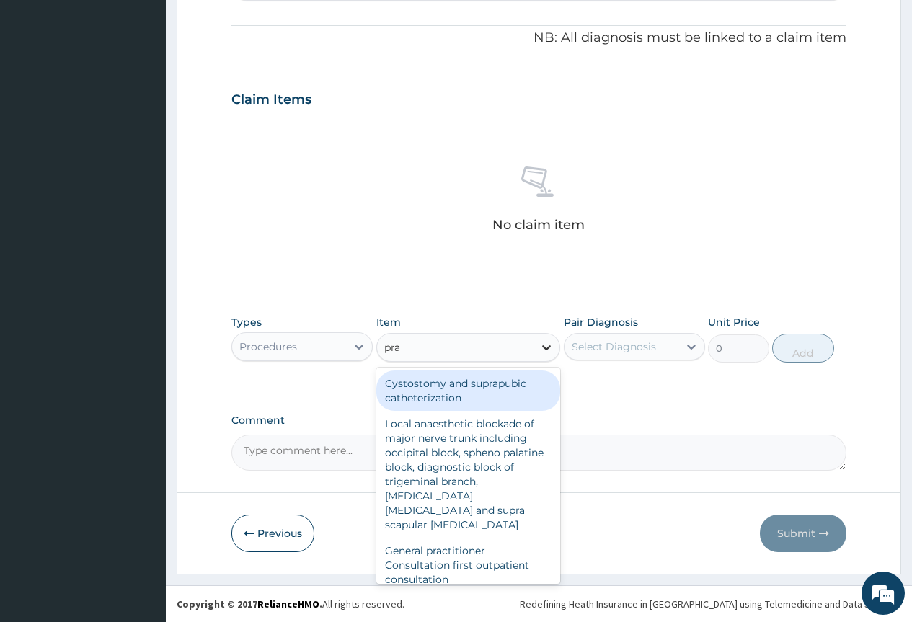
type input "prac"
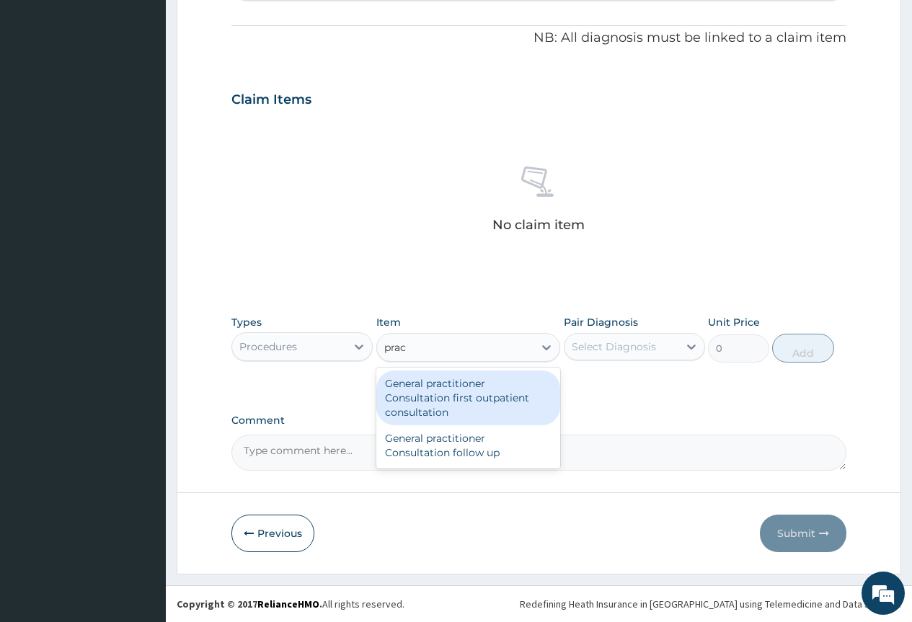
click at [486, 386] on div "General practitioner Consultation first outpatient consultation" at bounding box center [468, 397] width 184 height 55
type input "3795"
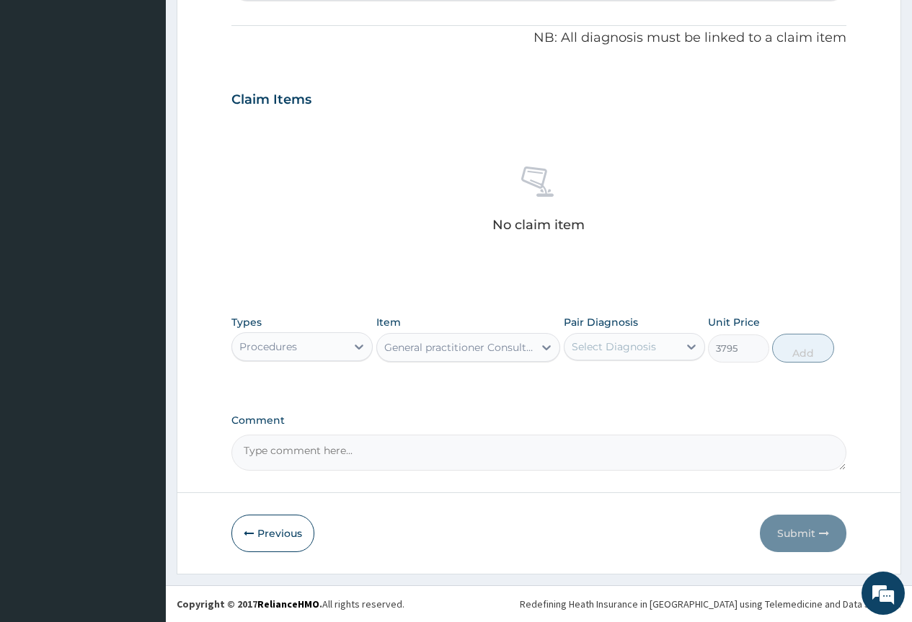
click at [574, 339] on div "Select Diagnosis" at bounding box center [614, 346] width 84 height 14
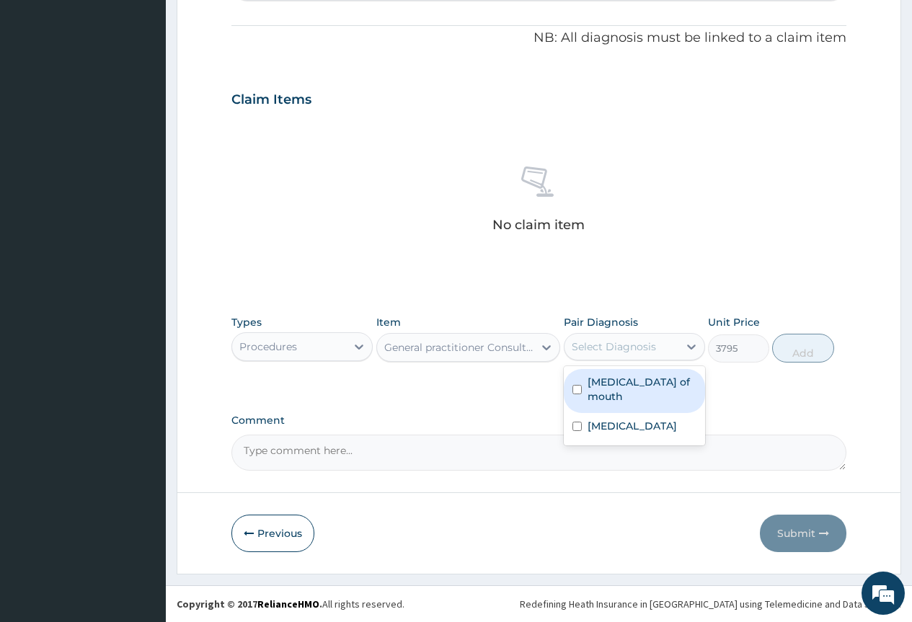
click at [603, 379] on label "Ulcer of mouth" at bounding box center [641, 389] width 109 height 29
checkbox input "true"
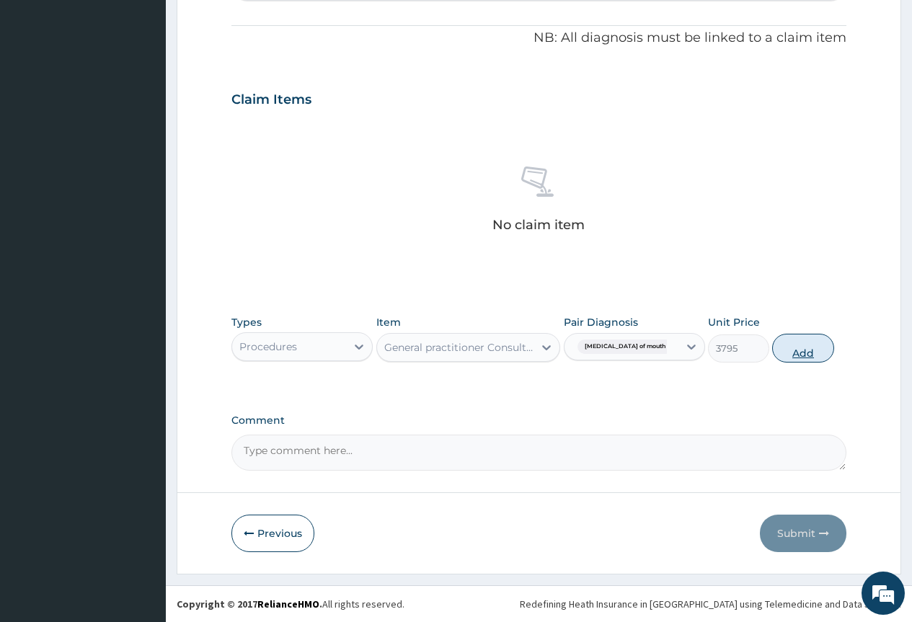
click at [799, 350] on button "Add" at bounding box center [802, 348] width 61 height 29
type input "0"
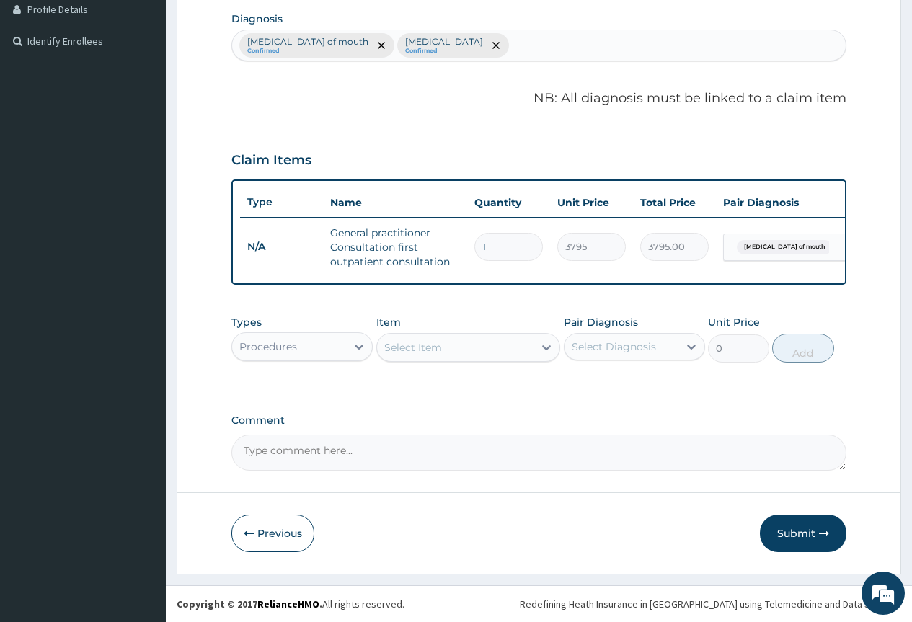
click at [332, 339] on div "Procedures" at bounding box center [289, 346] width 114 height 23
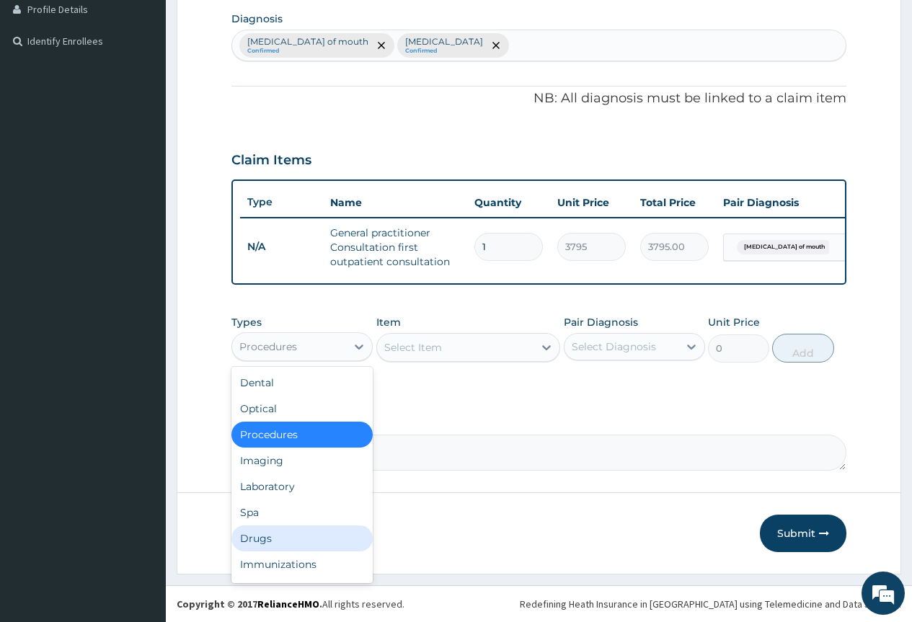
drag, startPoint x: 281, startPoint y: 543, endPoint x: 307, endPoint y: 495, distance: 54.8
click at [280, 540] on div "Drugs" at bounding box center [301, 538] width 141 height 26
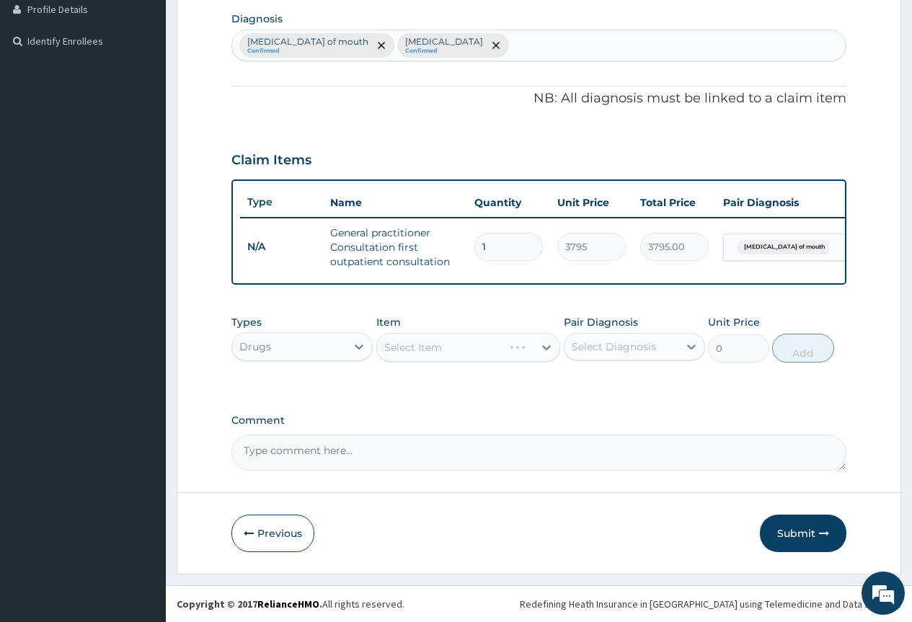
click at [455, 352] on div "Select Item" at bounding box center [468, 347] width 184 height 29
click at [470, 345] on div "Select Item" at bounding box center [468, 347] width 184 height 29
click at [547, 345] on div "Select Item" at bounding box center [468, 347] width 184 height 29
click at [547, 346] on div "Select Item" at bounding box center [468, 347] width 184 height 29
click at [540, 346] on div "Select Item" at bounding box center [468, 347] width 184 height 29
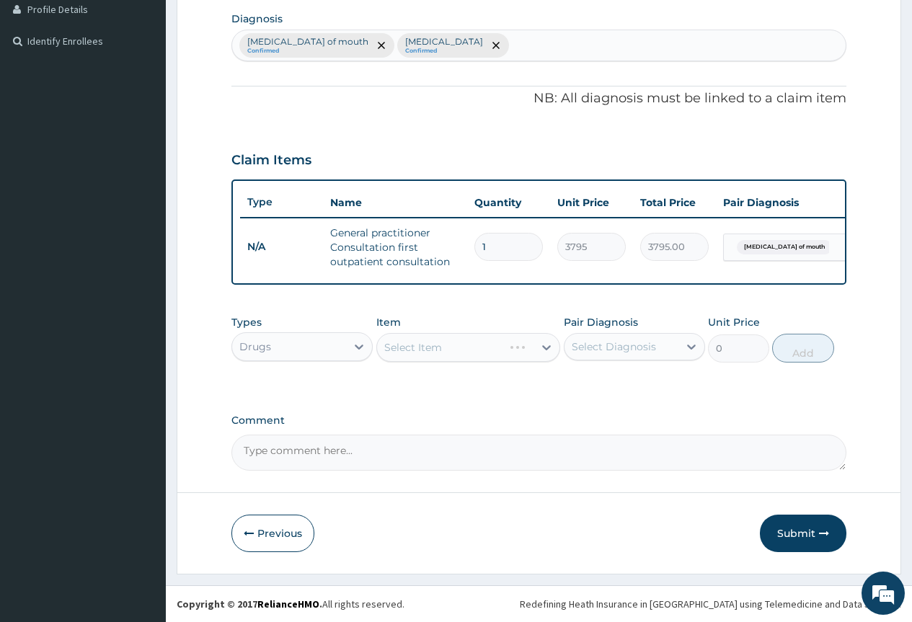
click at [543, 347] on div "Select Item" at bounding box center [468, 347] width 184 height 29
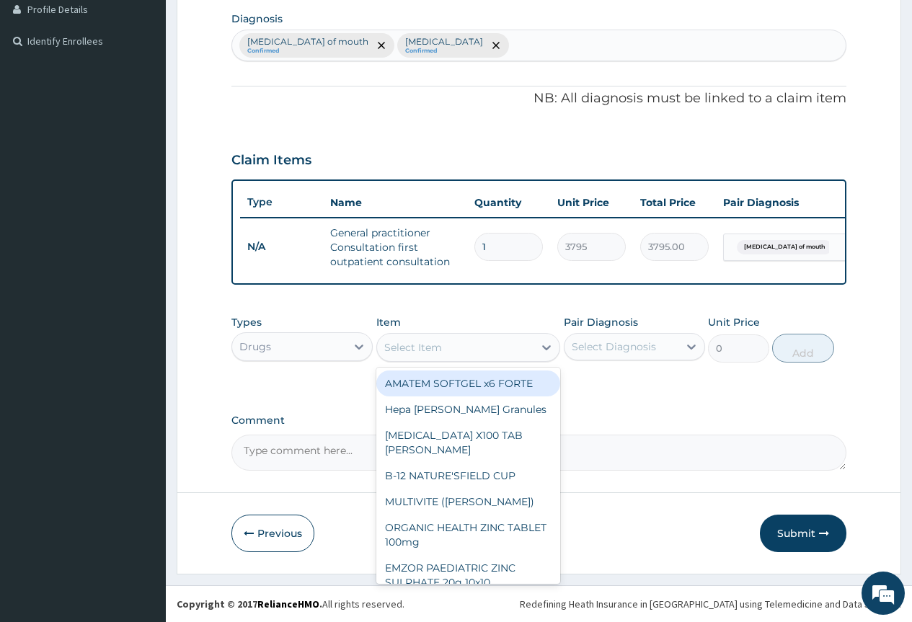
click at [543, 347] on icon at bounding box center [546, 347] width 9 height 5
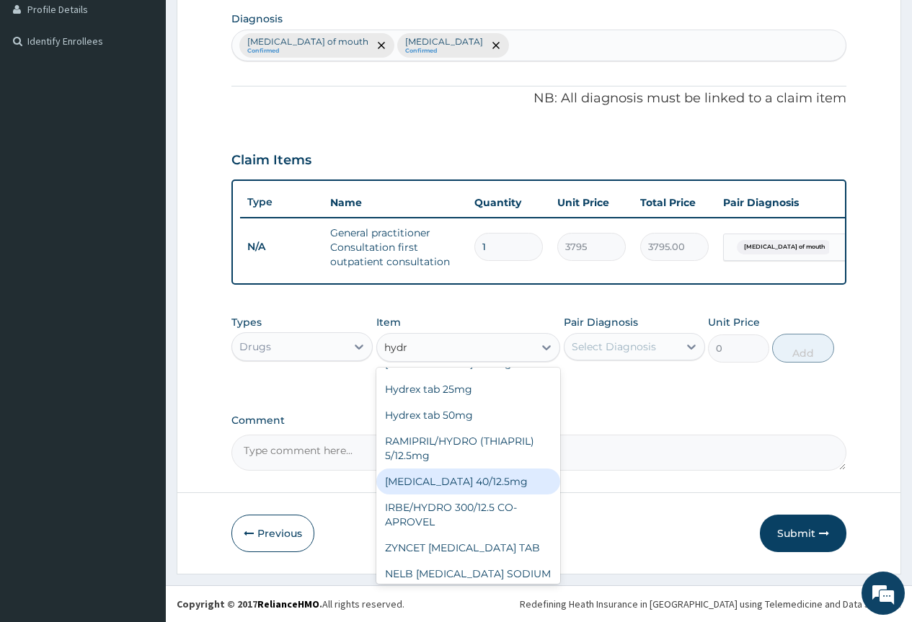
scroll to position [135, 0]
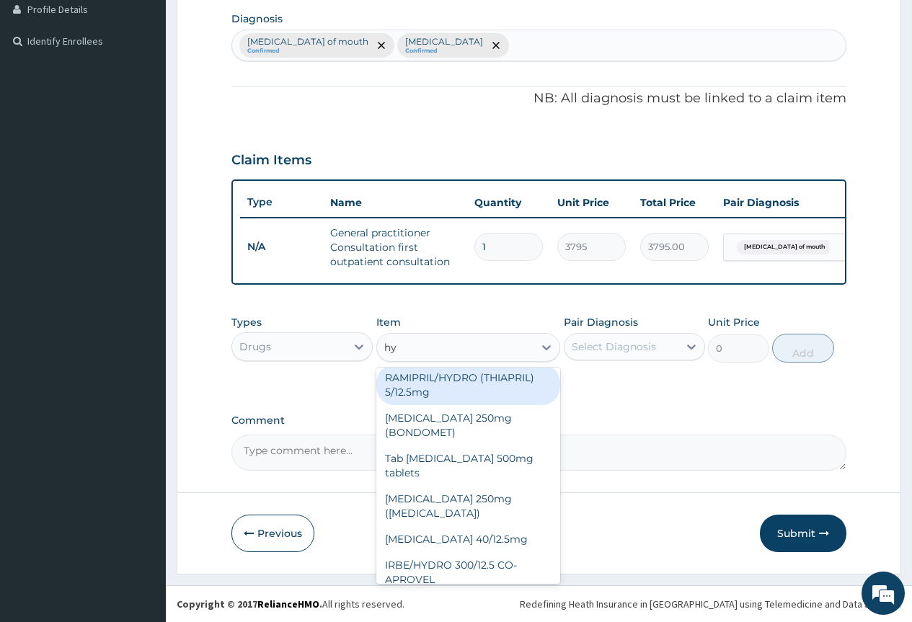
type input "h"
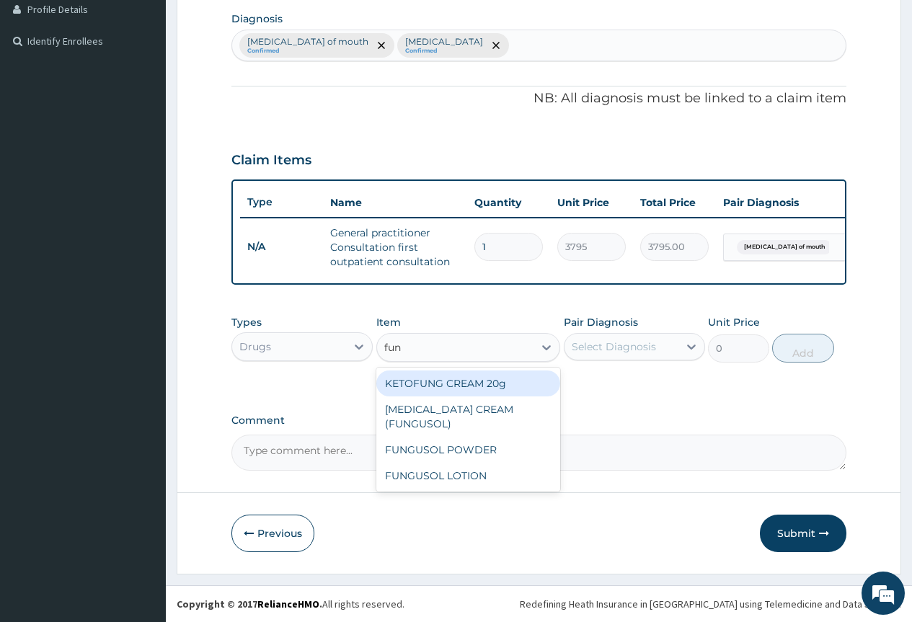
scroll to position [0, 0]
type input "f"
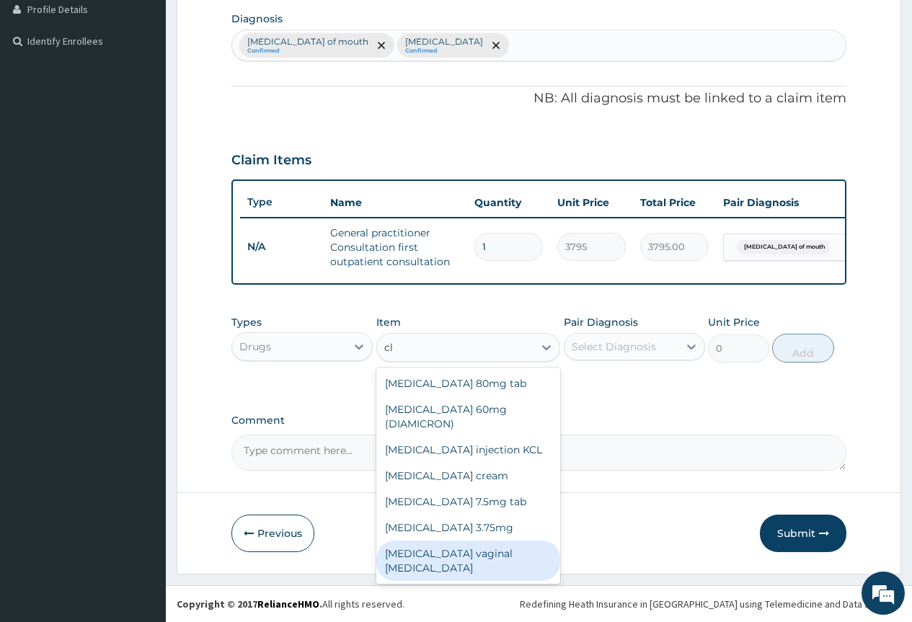
type input "c"
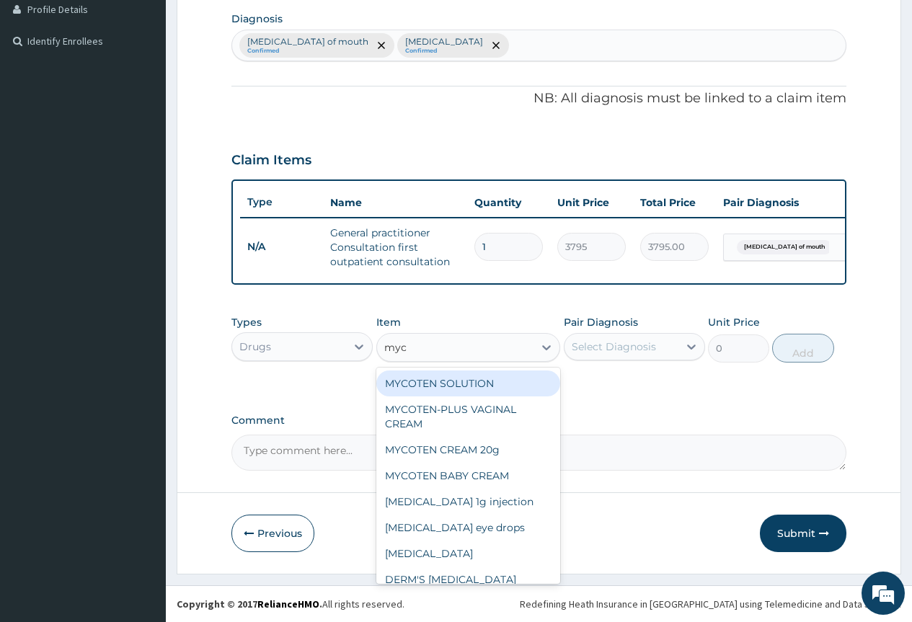
type input "myco"
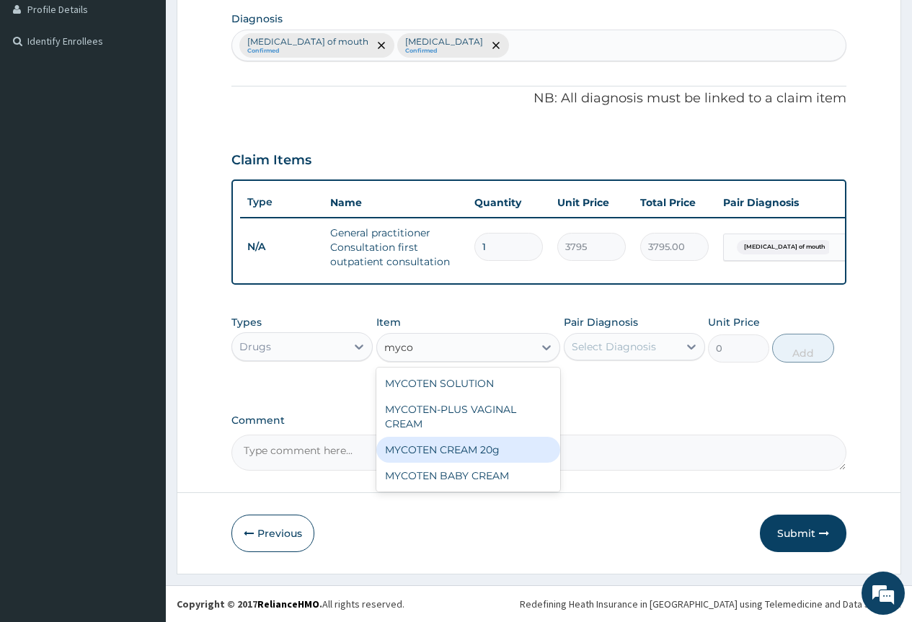
click at [457, 449] on div "MYCOTEN CREAM 20g" at bounding box center [468, 450] width 184 height 26
type input "1265"
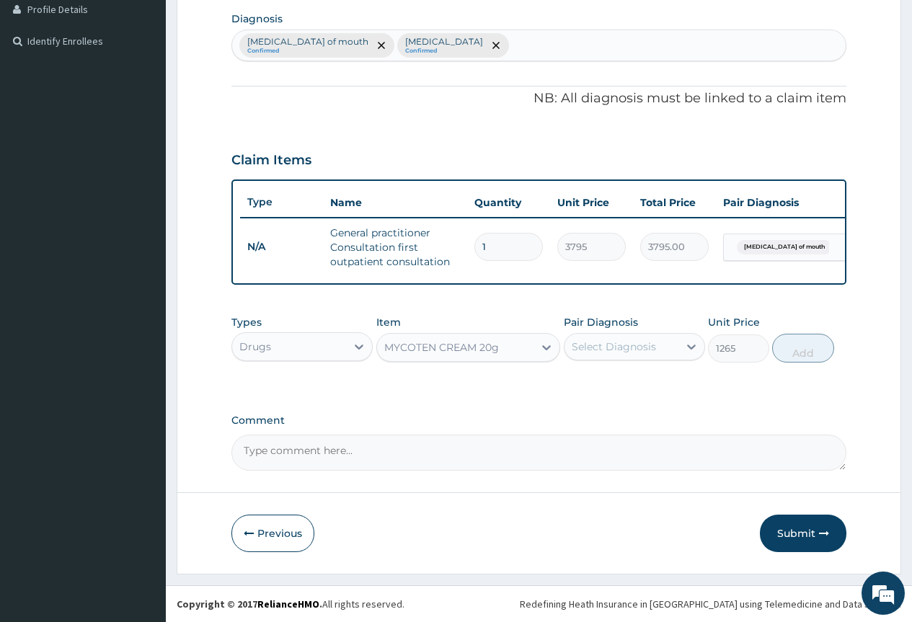
click at [590, 350] on div "Select Diagnosis" at bounding box center [614, 346] width 84 height 14
click at [628, 419] on label "Infective dermatitis" at bounding box center [631, 426] width 89 height 14
checkbox input "true"
click at [808, 353] on button "Add" at bounding box center [802, 348] width 61 height 29
type input "0"
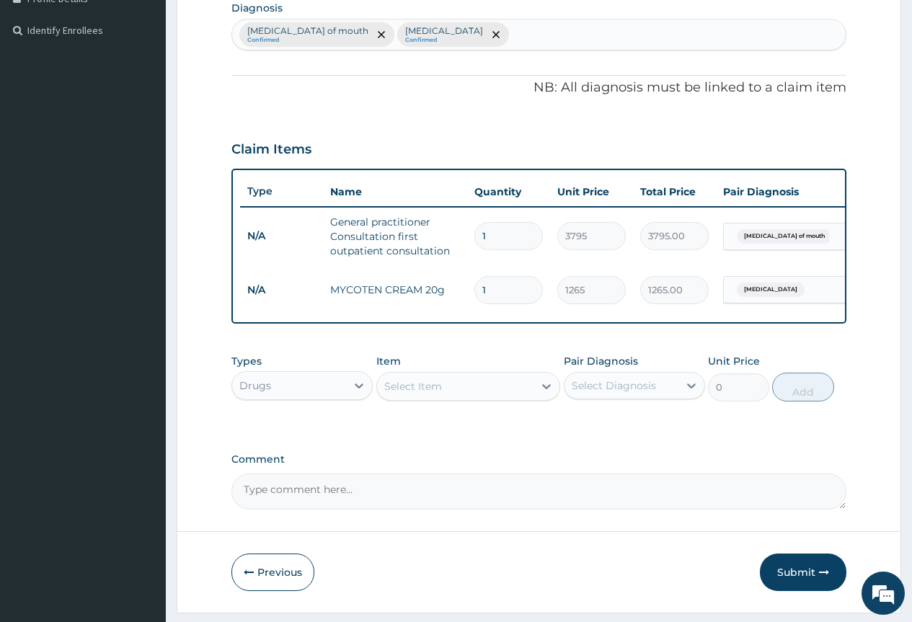
click at [435, 393] on div "Select Item" at bounding box center [413, 386] width 58 height 14
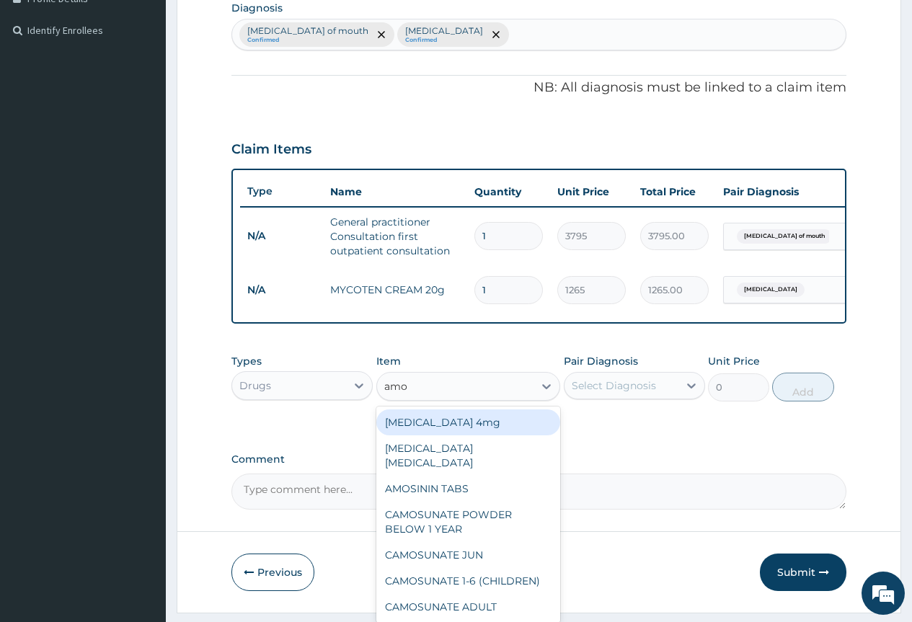
type input "amox"
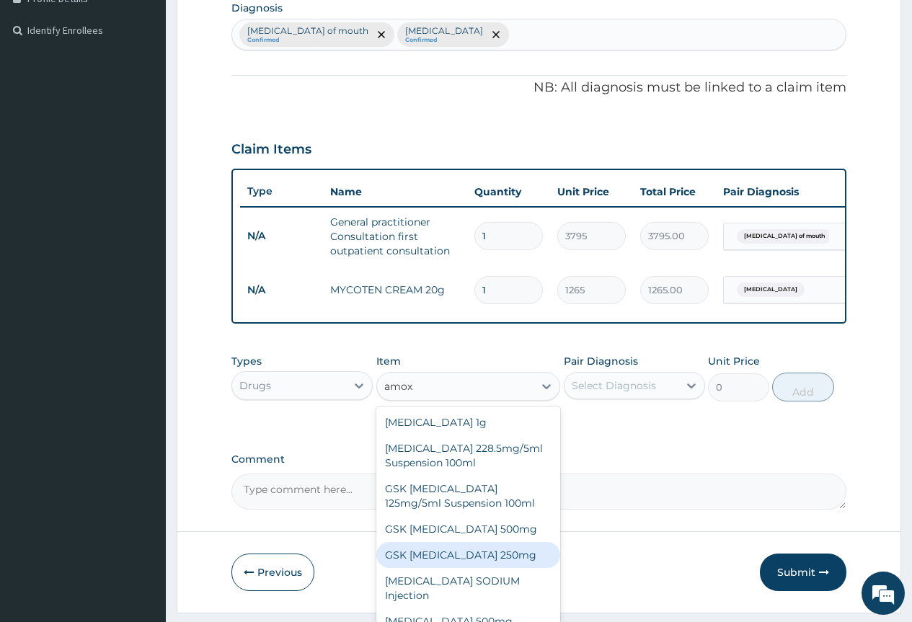
click at [476, 561] on div "GSK AMOXIL 250mg" at bounding box center [468, 555] width 184 height 26
type input "31.625"
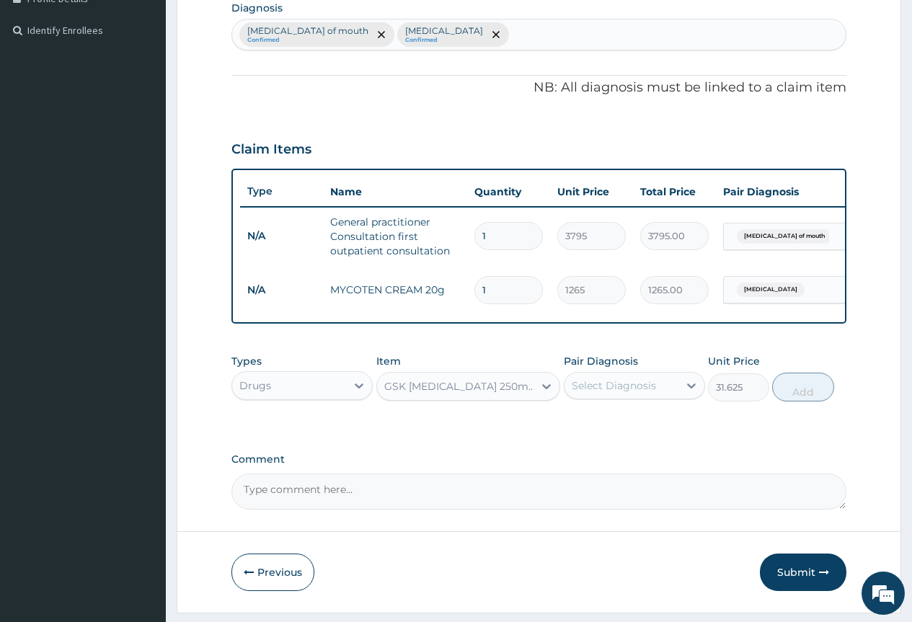
click at [637, 393] on div "Select Diagnosis" at bounding box center [614, 385] width 84 height 14
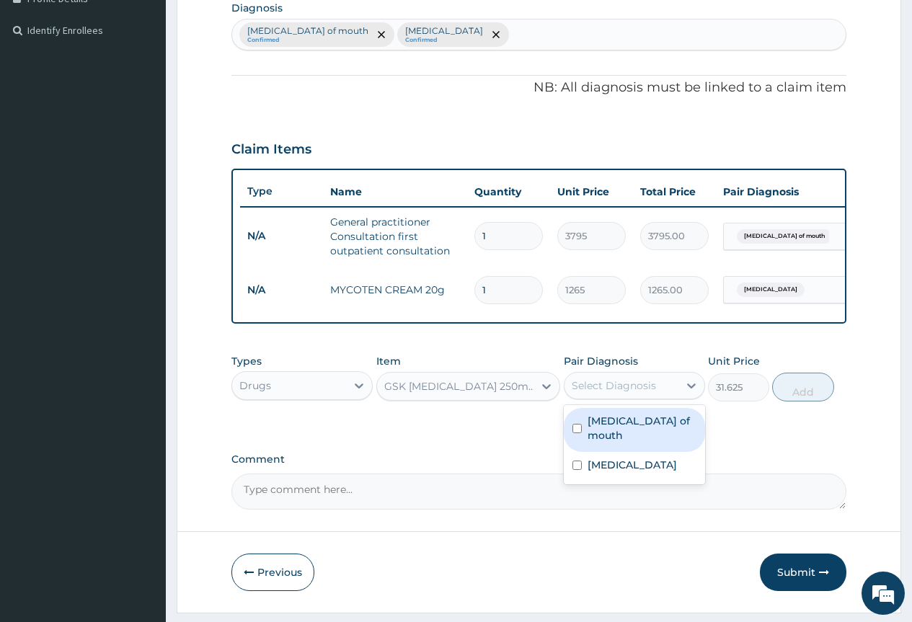
click at [649, 435] on label "Ulcer of mouth" at bounding box center [641, 428] width 109 height 29
checkbox input "true"
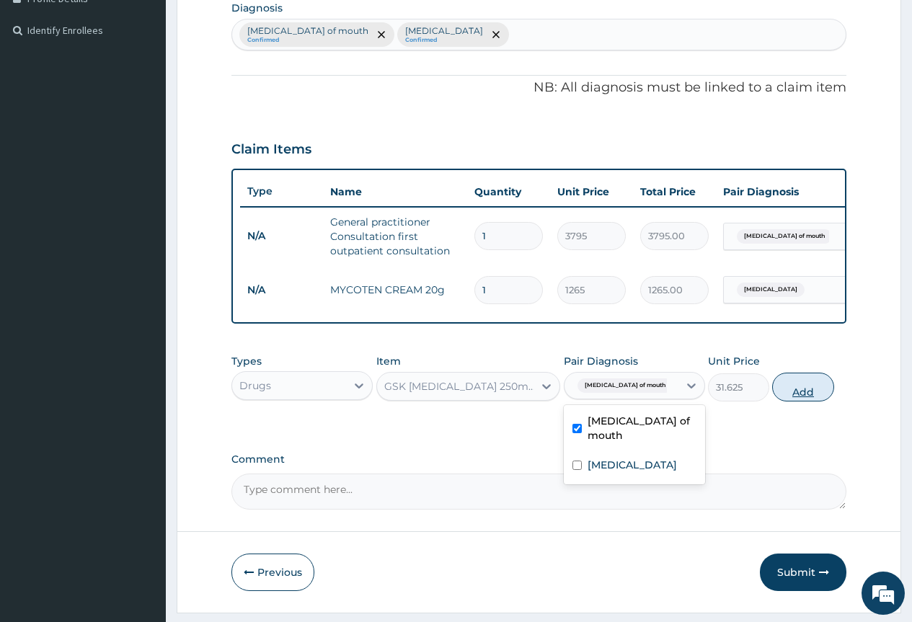
click at [801, 401] on button "Add" at bounding box center [802, 387] width 61 height 29
type input "0"
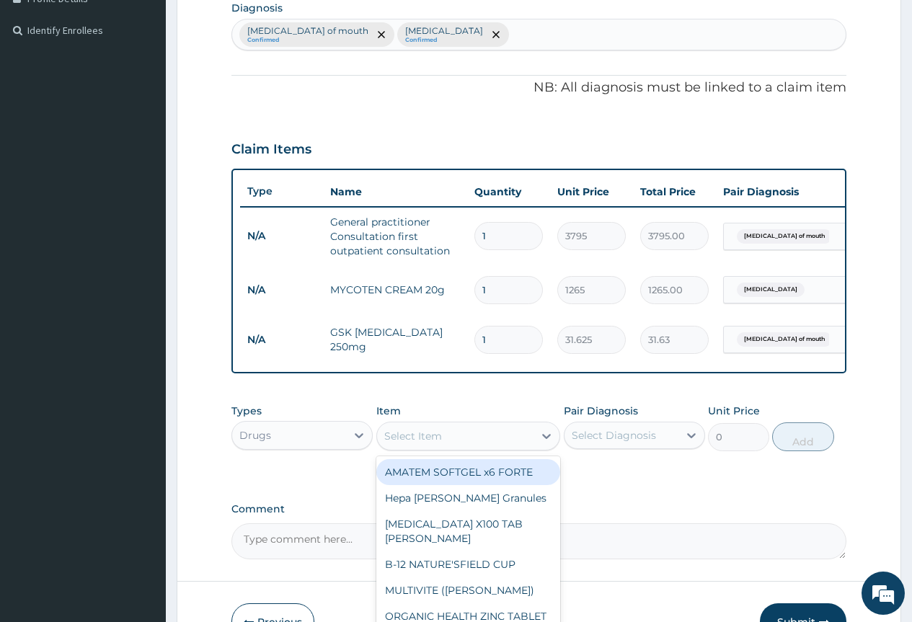
click at [441, 443] on div "Select Item" at bounding box center [413, 436] width 58 height 14
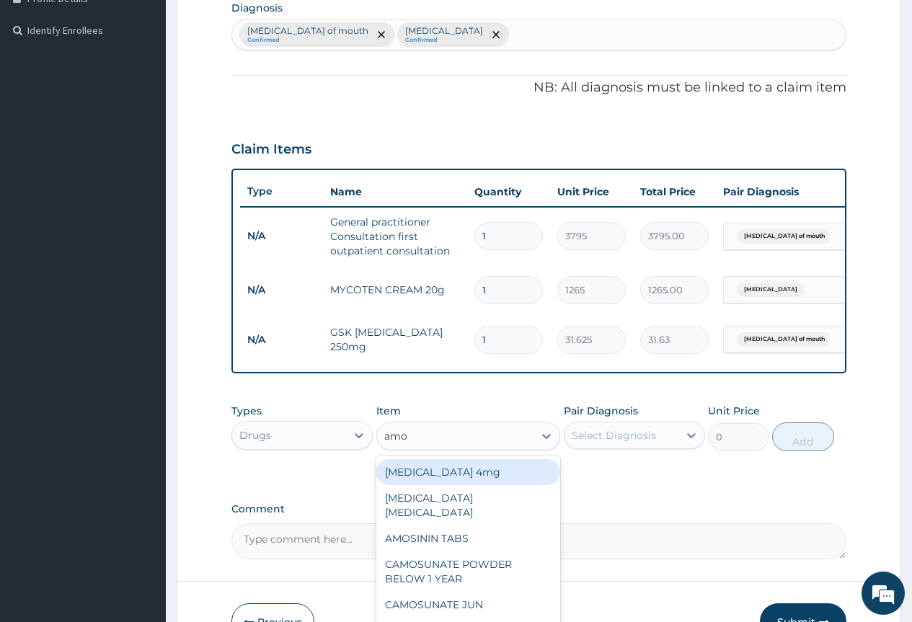
type input "amox"
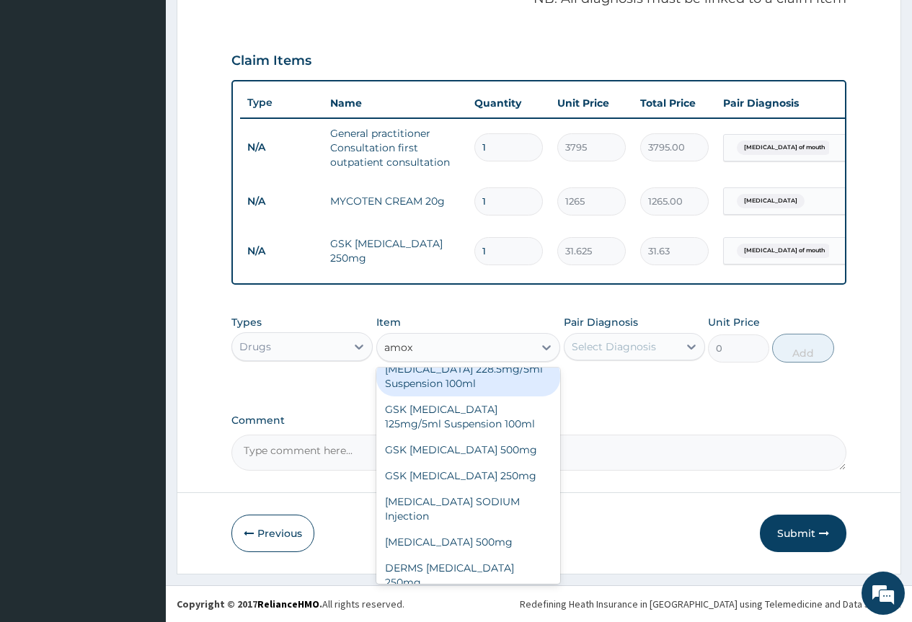
scroll to position [480, 0]
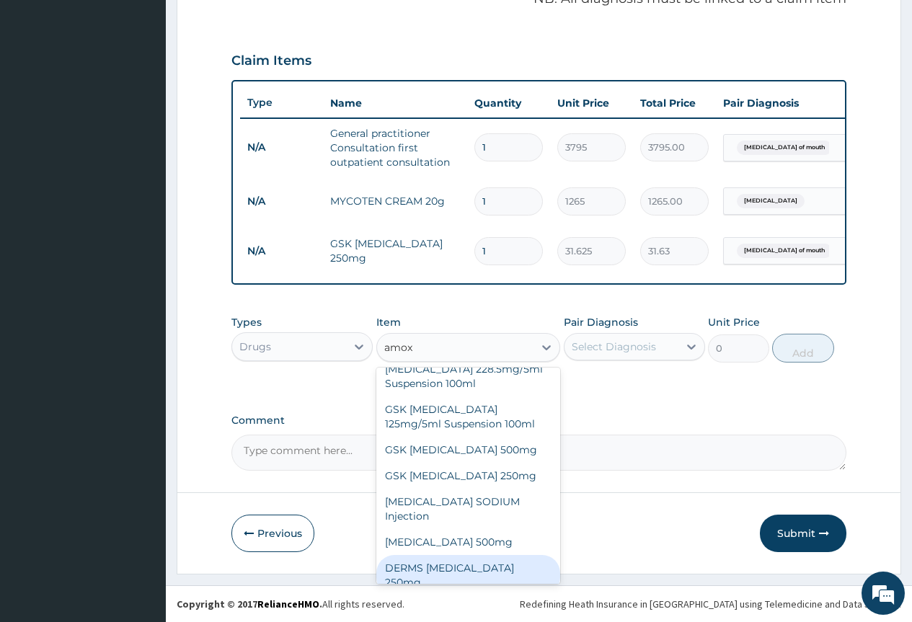
click at [484, 568] on div "DERMS AMOXICILLIN 250mg" at bounding box center [468, 575] width 184 height 40
type input "63.25"
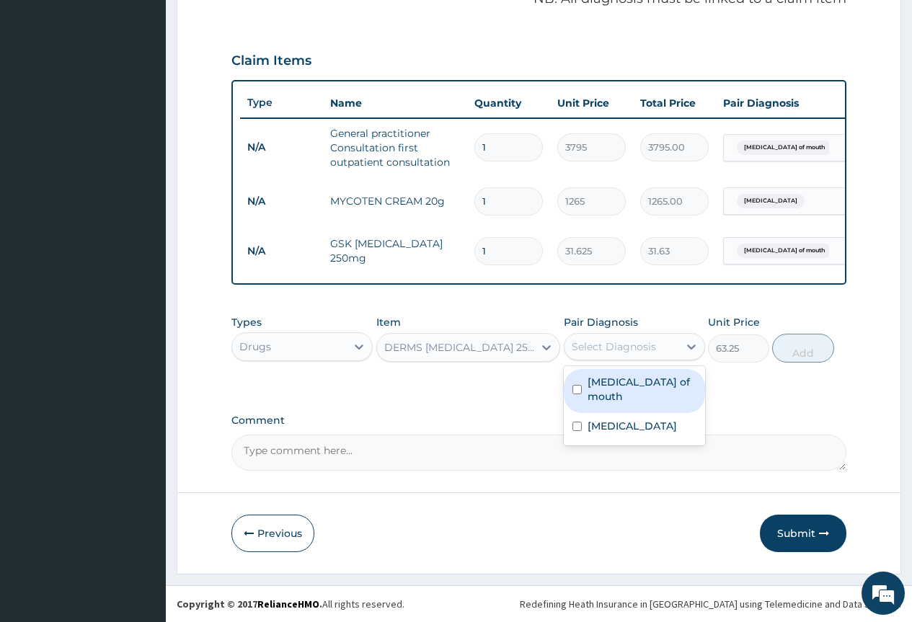
click at [615, 350] on div "Select Diagnosis" at bounding box center [614, 346] width 84 height 14
click at [618, 386] on label "Ulcer of mouth" at bounding box center [641, 389] width 109 height 29
checkbox input "true"
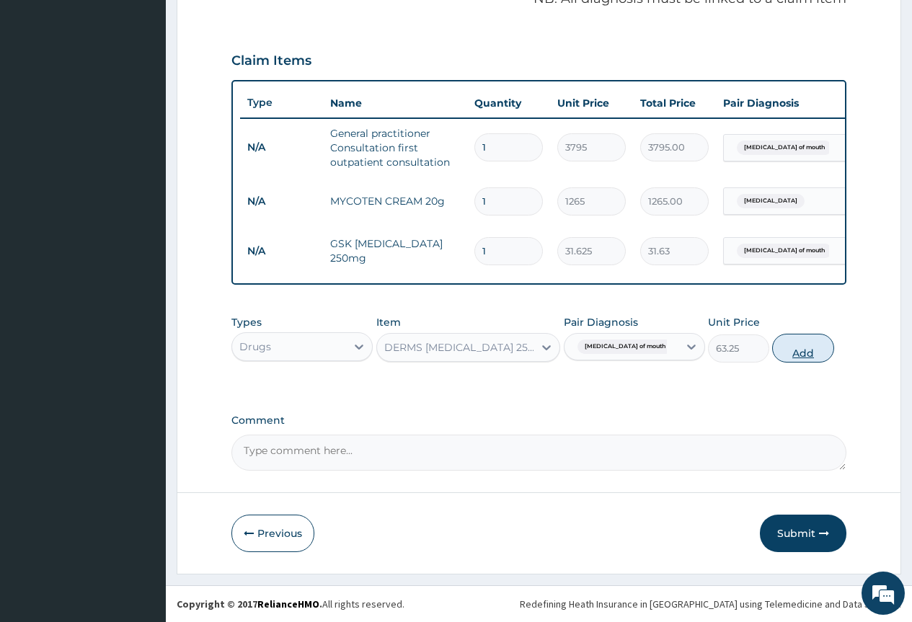
click at [793, 346] on button "Add" at bounding box center [802, 348] width 61 height 29
type input "0"
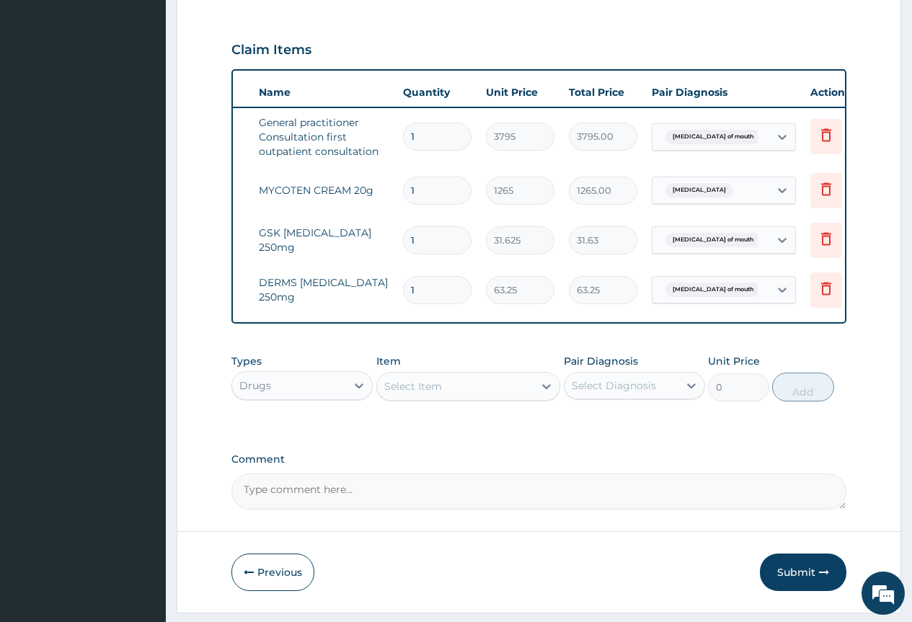
scroll to position [0, 109]
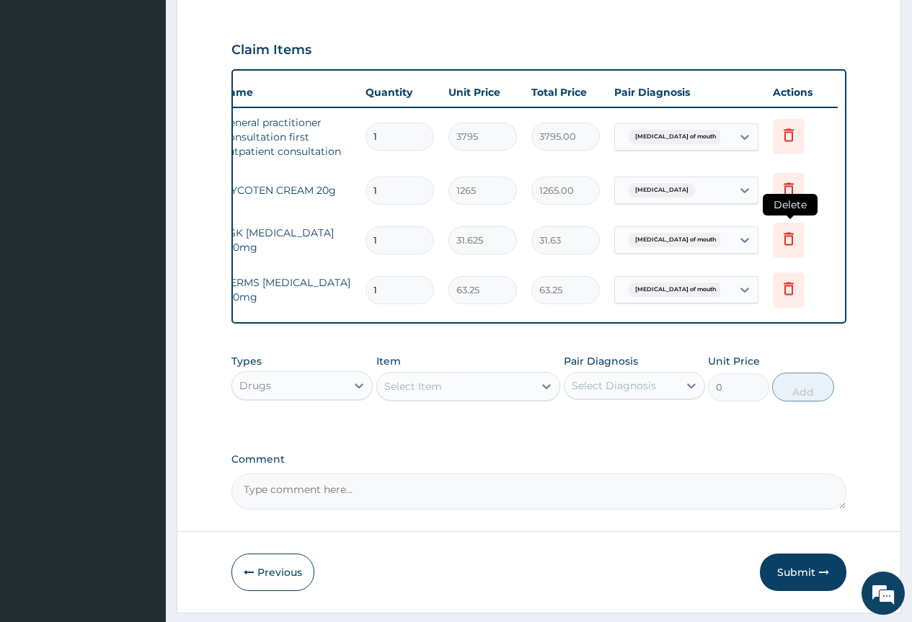
click at [787, 236] on icon at bounding box center [788, 238] width 10 height 13
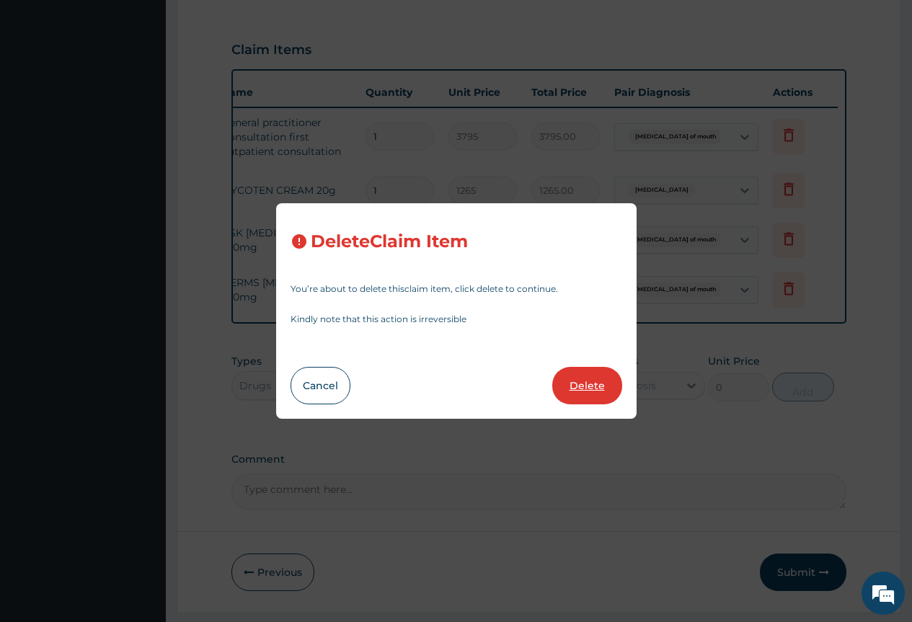
click at [605, 376] on button "Delete" at bounding box center [587, 385] width 70 height 37
type input "63.25"
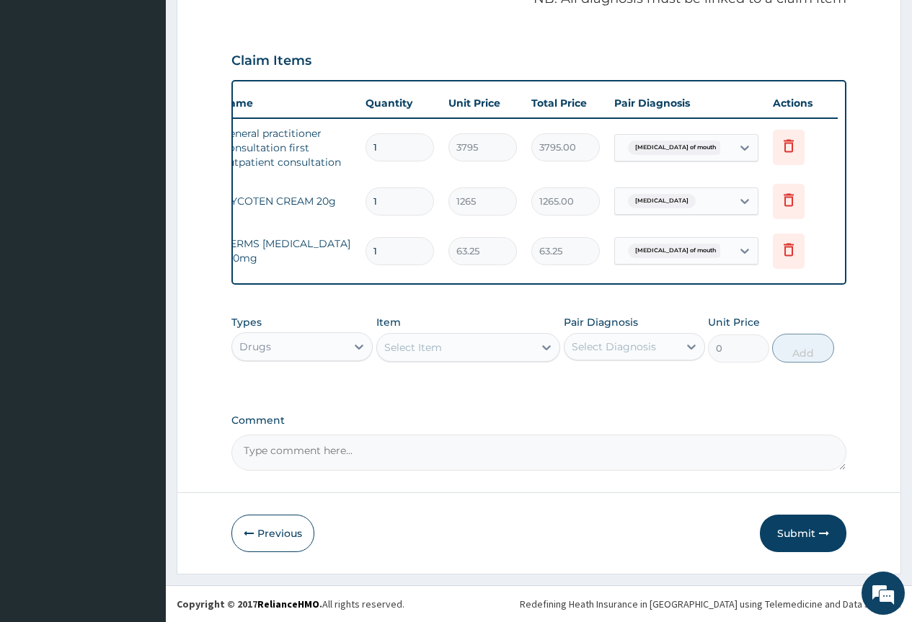
scroll to position [0, 0]
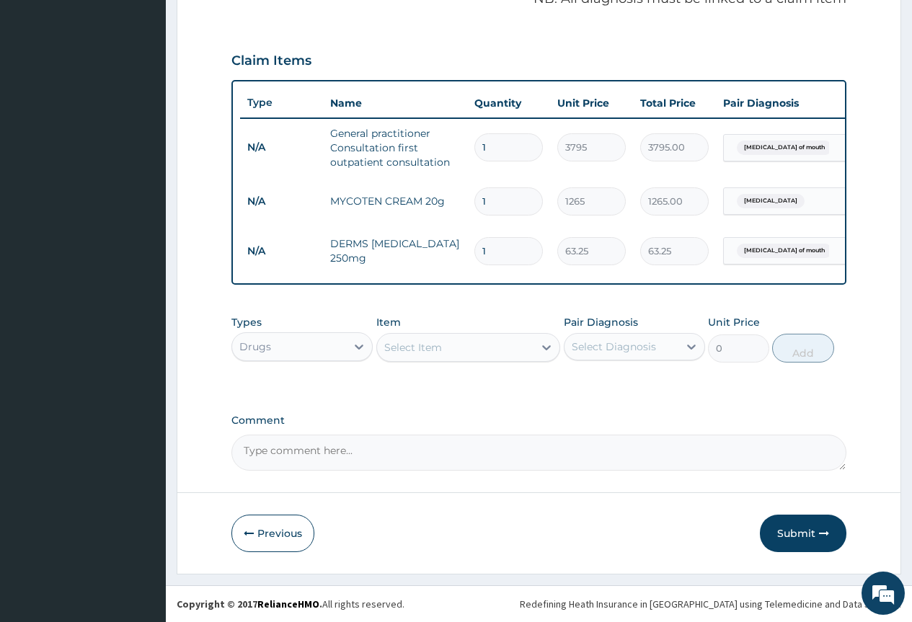
click at [452, 347] on div "Select Item" at bounding box center [455, 347] width 157 height 23
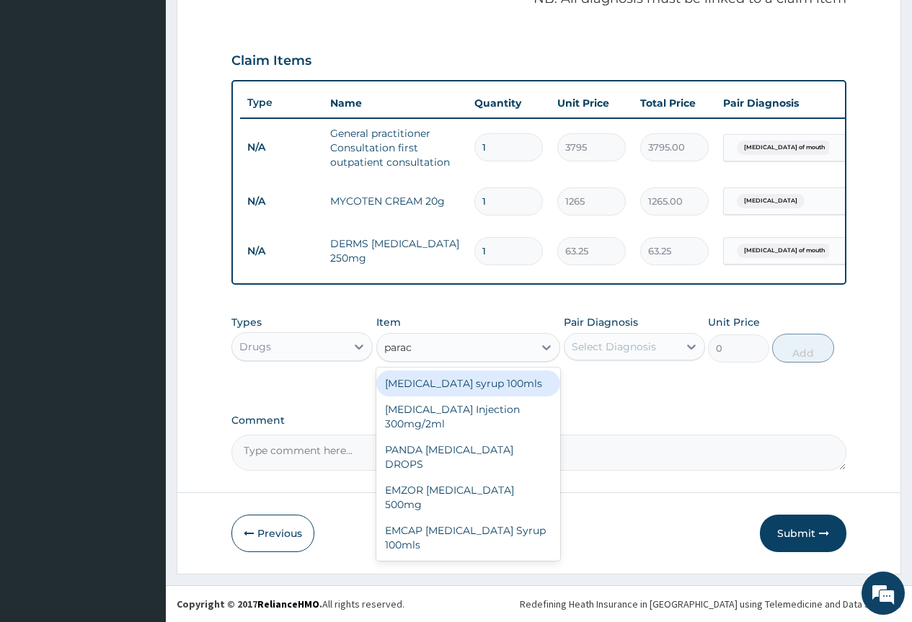
type input "parace"
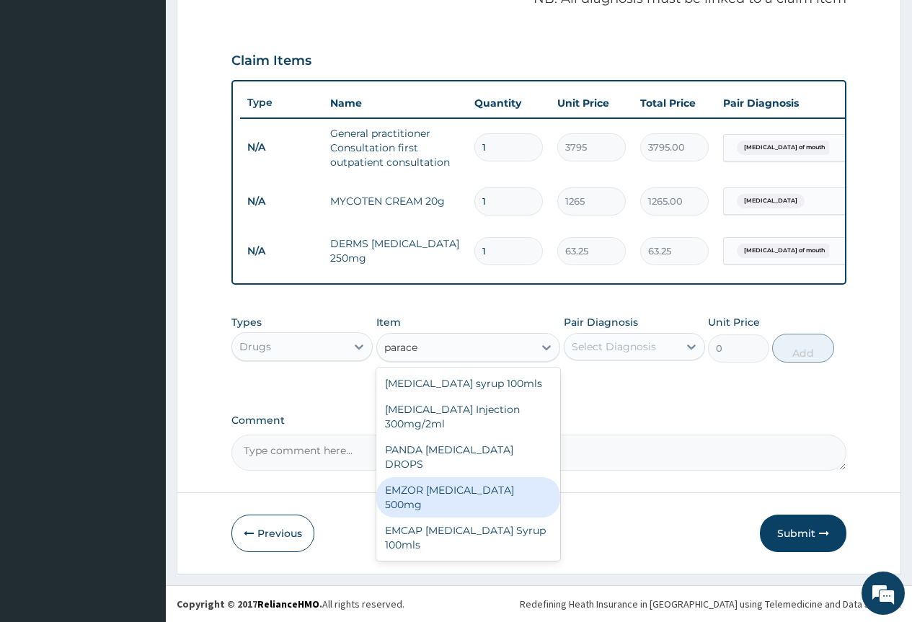
click at [498, 477] on div "EMZOR [MEDICAL_DATA] 500mg" at bounding box center [468, 497] width 184 height 40
type input "25.3"
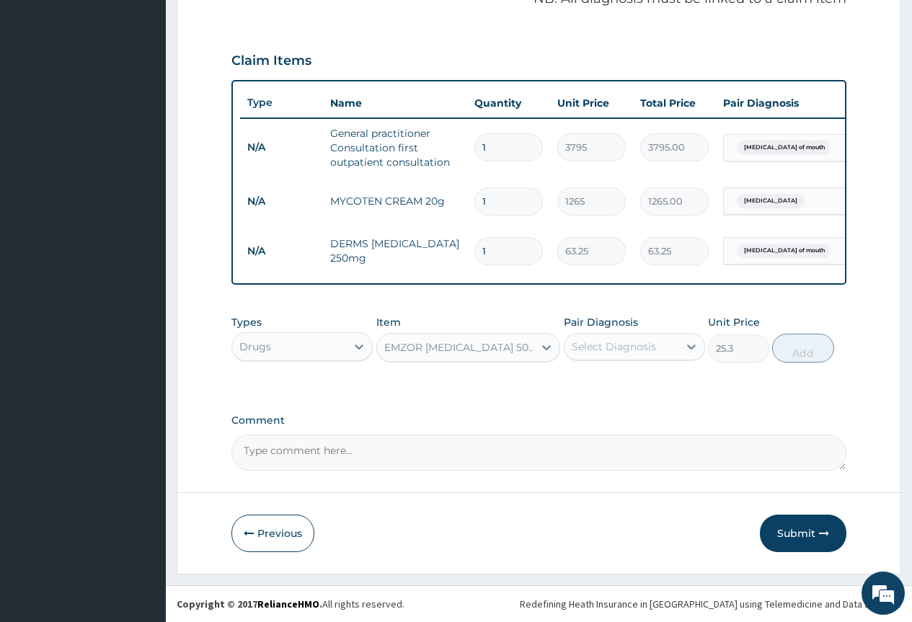
click at [582, 361] on div "Pair Diagnosis Select Diagnosis" at bounding box center [634, 339] width 141 height 48
click at [606, 349] on div "Select Diagnosis" at bounding box center [614, 346] width 84 height 14
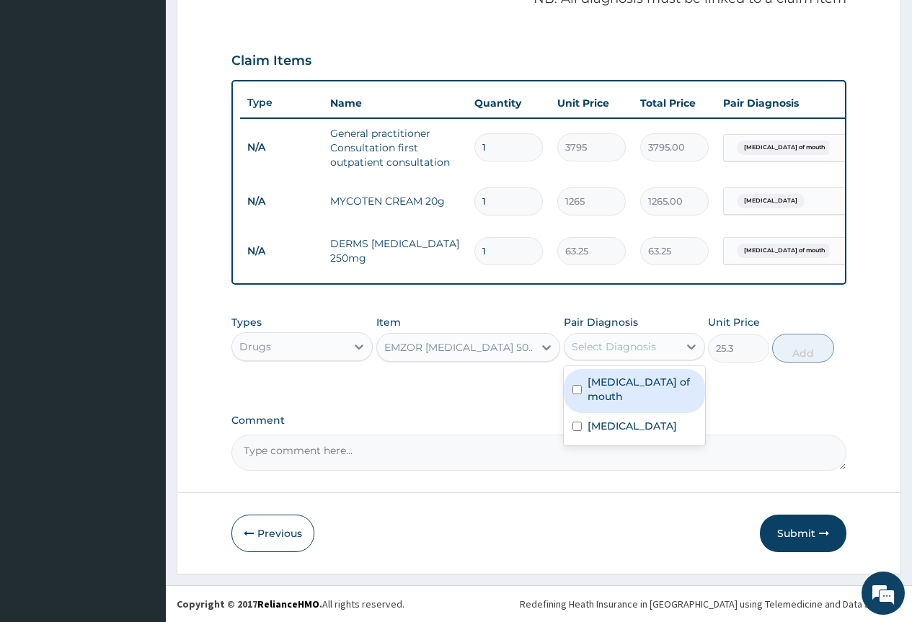
click at [629, 386] on label "Ulcer of mouth" at bounding box center [641, 389] width 109 height 29
checkbox input "true"
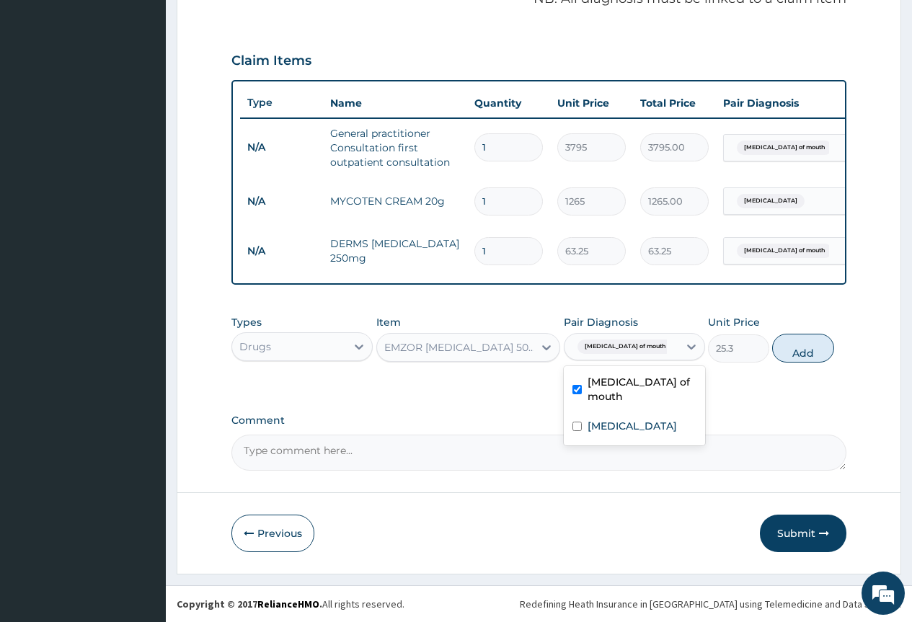
click at [796, 364] on div "Types Drugs Item EMZOR PARACETAMOL 500mg Pair Diagnosis option Ulcer of mouth, …" at bounding box center [538, 339] width 615 height 62
click at [803, 355] on button "Add" at bounding box center [802, 348] width 61 height 29
type input "0"
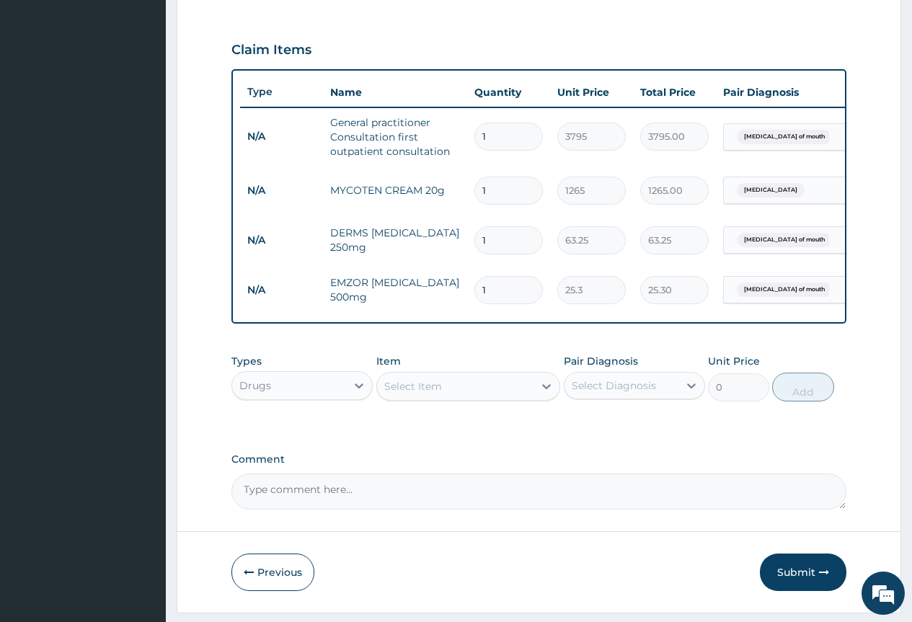
click at [505, 296] on input "1" at bounding box center [508, 290] width 68 height 28
type input "15"
type input "379.50"
type input "15"
click at [504, 244] on input "1" at bounding box center [508, 240] width 68 height 28
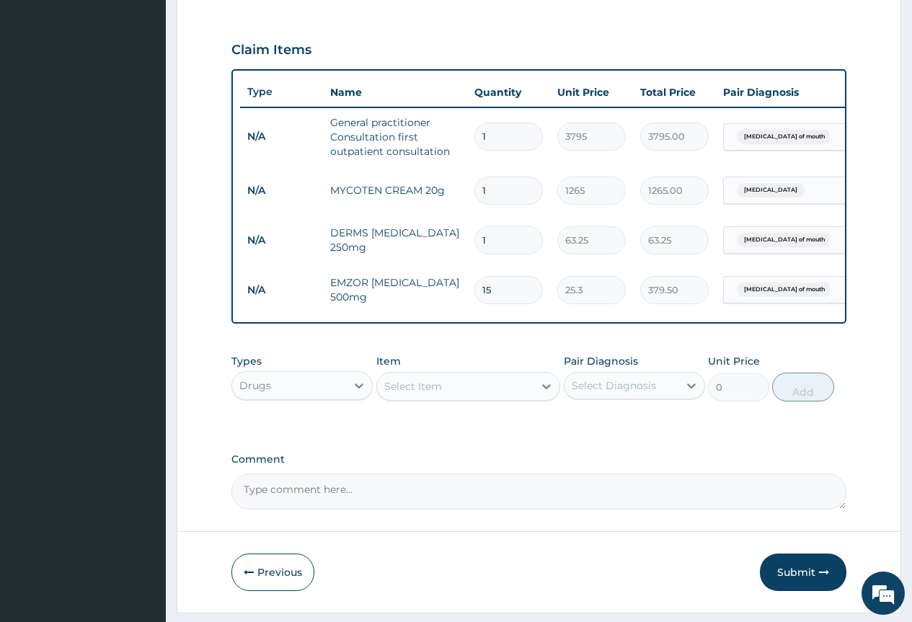
type input "15"
type input "948.75"
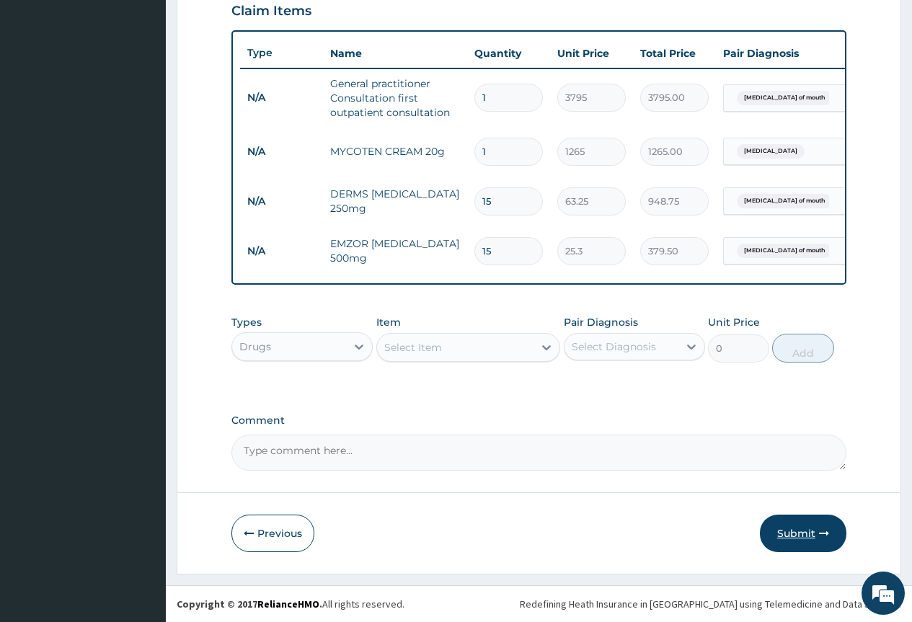
type input "15"
click at [804, 538] on button "Submit" at bounding box center [803, 533] width 86 height 37
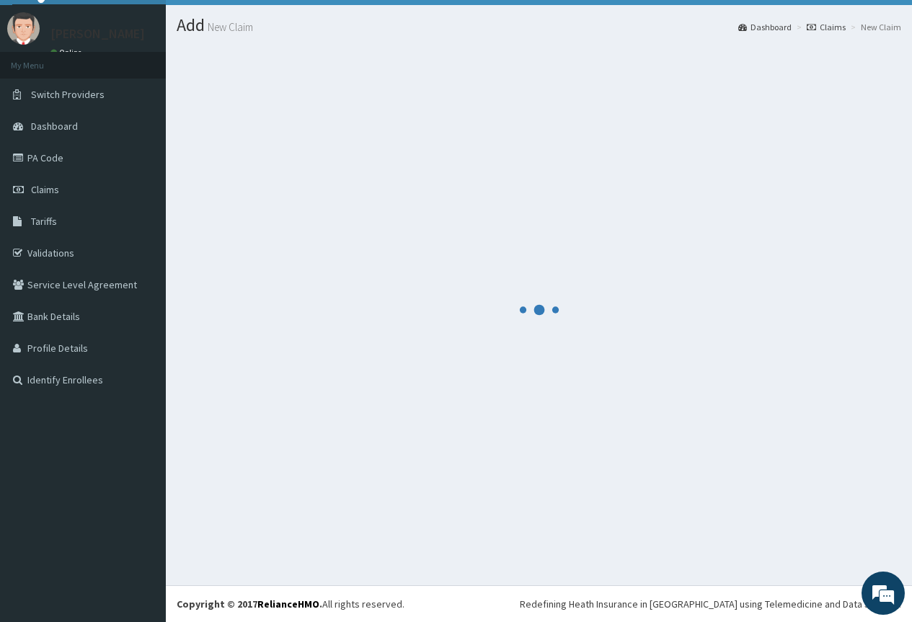
scroll to position [31, 0]
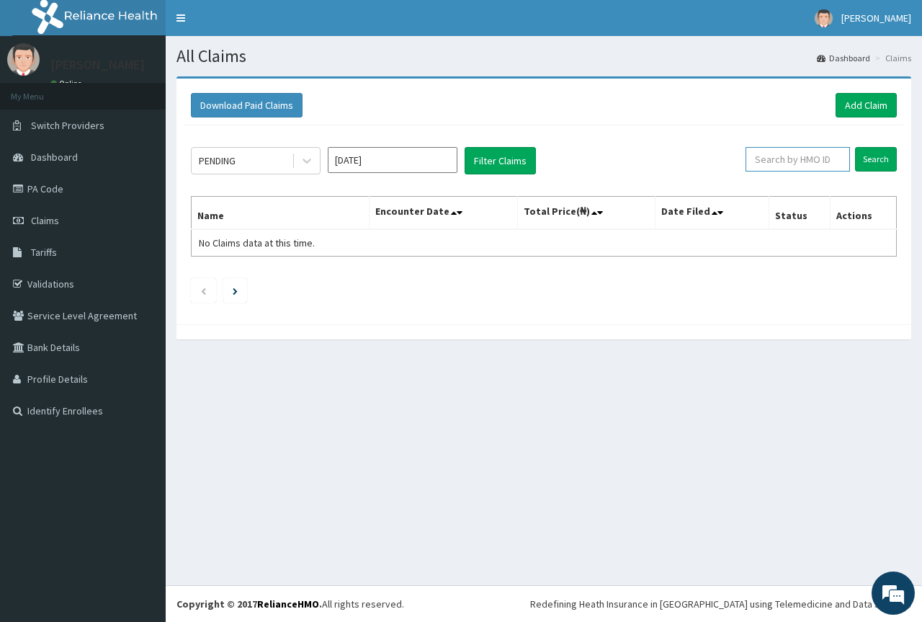
click at [825, 165] on input "text" at bounding box center [798, 159] width 104 height 25
paste input "LGL/10087/E"
type input "LGL/10087/E"
click at [855, 147] on input "Search" at bounding box center [876, 159] width 42 height 25
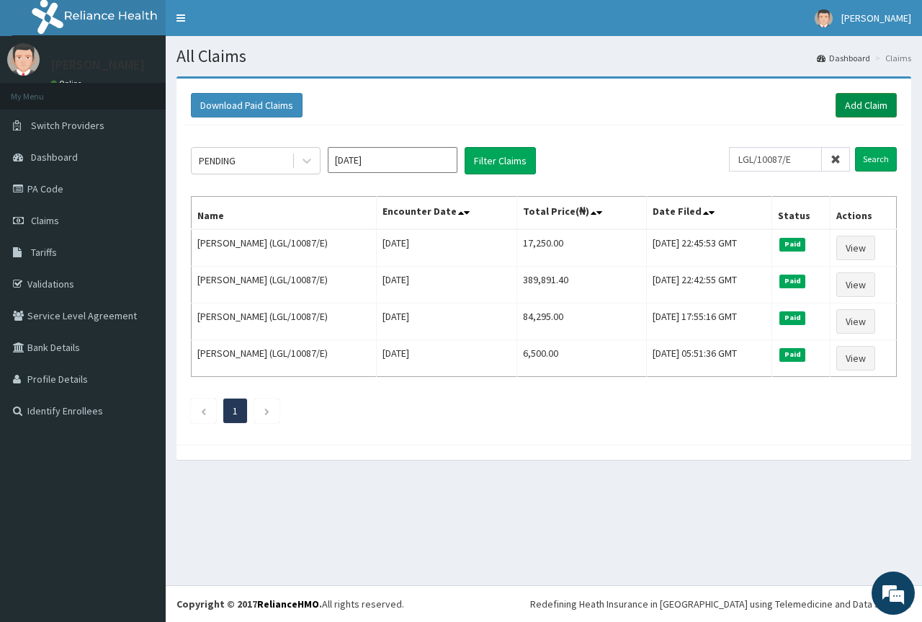
click at [862, 104] on link "Add Claim" at bounding box center [866, 105] width 61 height 25
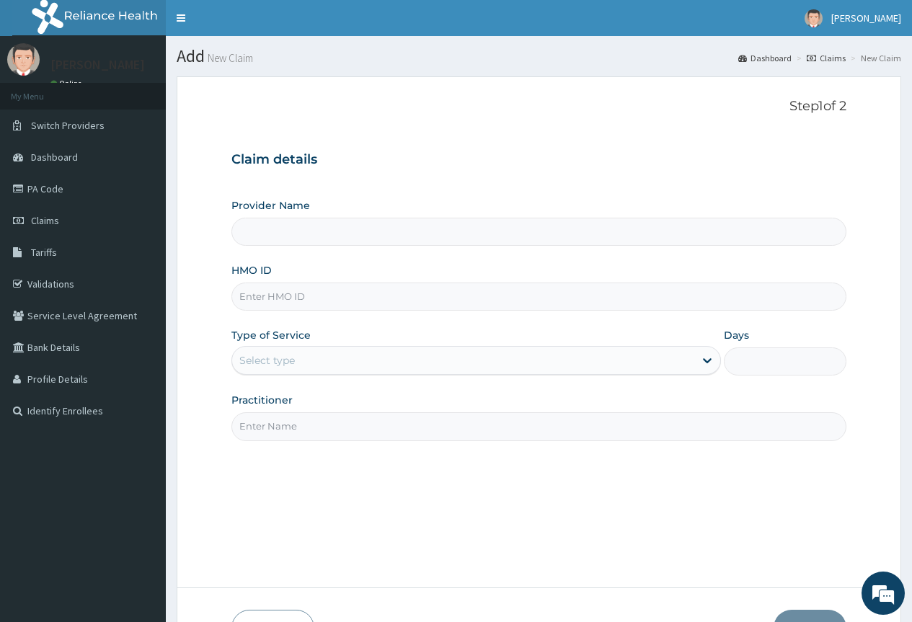
type input "County Hospital Ltd"
click at [307, 304] on input "HMO ID" at bounding box center [538, 297] width 615 height 28
paste input "LGL/10087/E"
type input "LGL/10087/E"
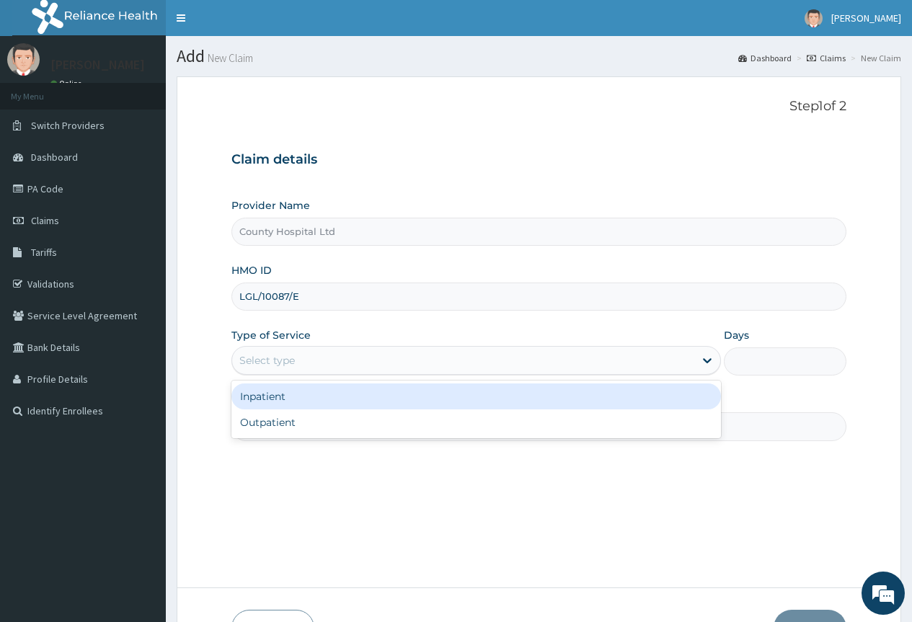
click at [299, 357] on div "Select type" at bounding box center [463, 360] width 462 height 23
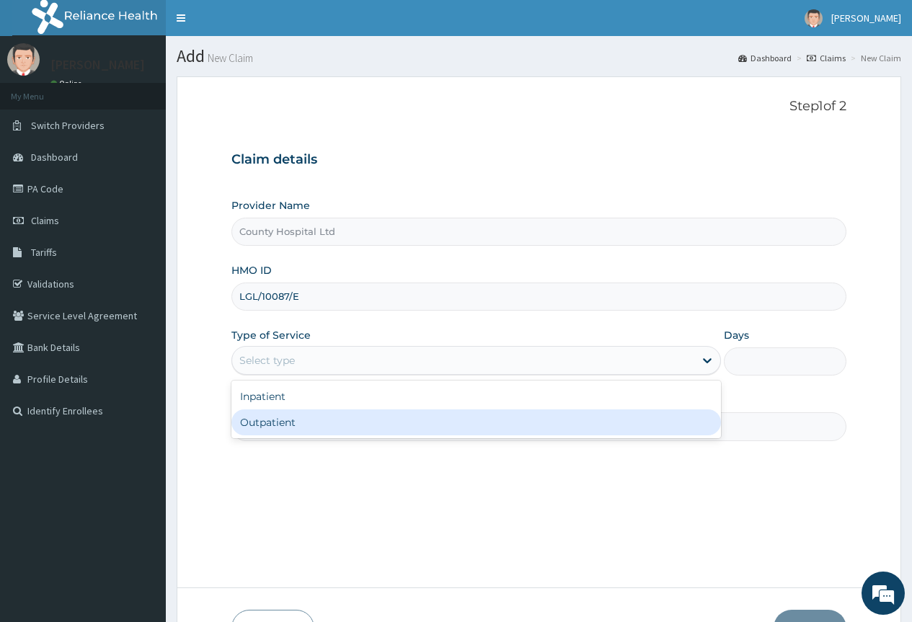
click at [293, 417] on div "Outpatient" at bounding box center [475, 422] width 489 height 26
type input "1"
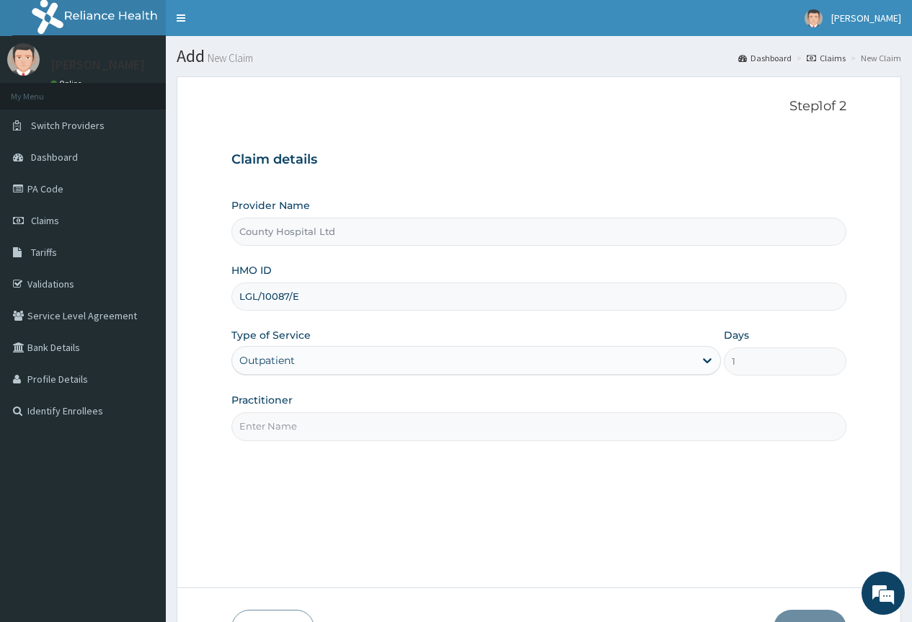
click at [295, 421] on input "Practitioner" at bounding box center [538, 426] width 615 height 28
type input "[PERSON_NAME]"
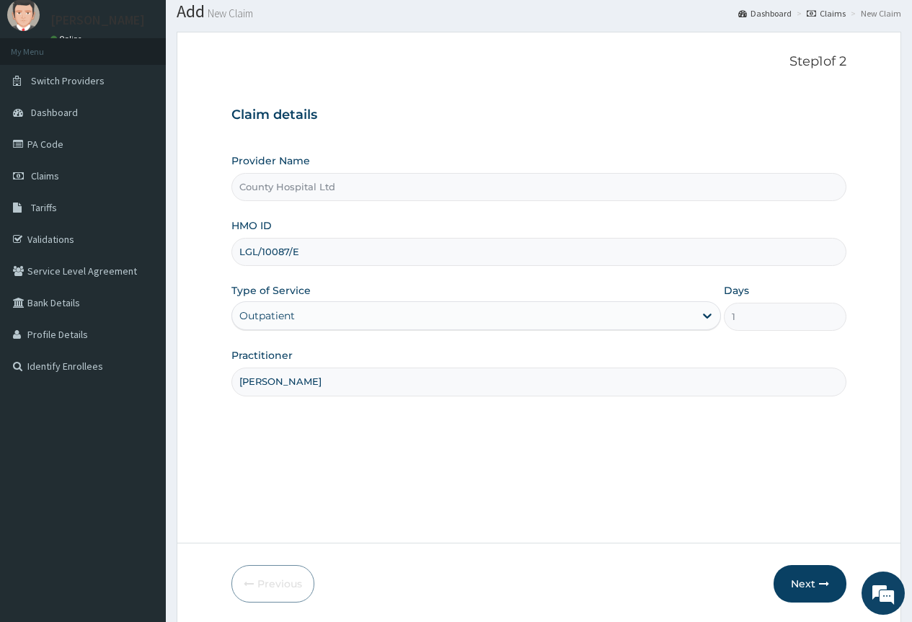
scroll to position [95, 0]
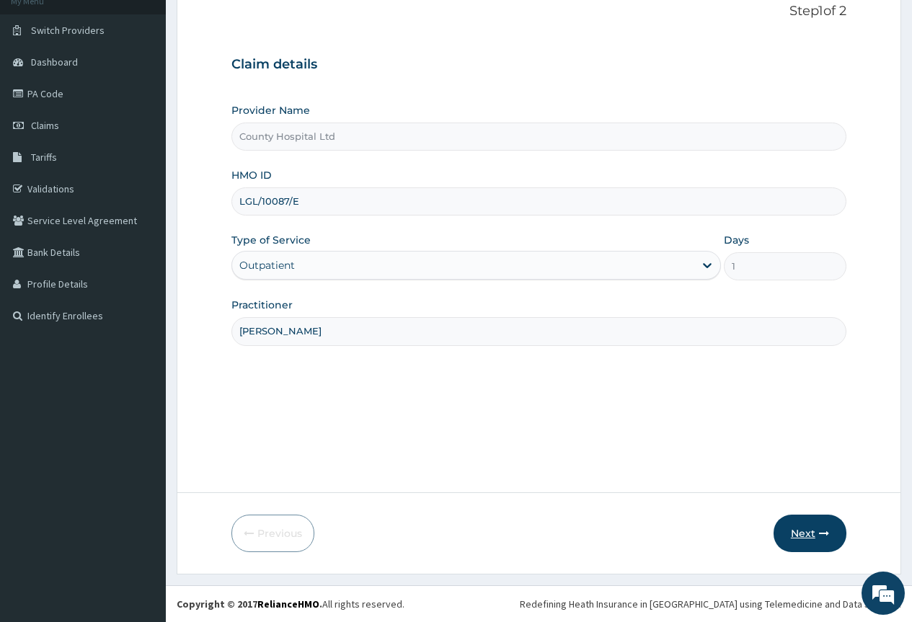
click at [803, 540] on button "Next" at bounding box center [809, 533] width 73 height 37
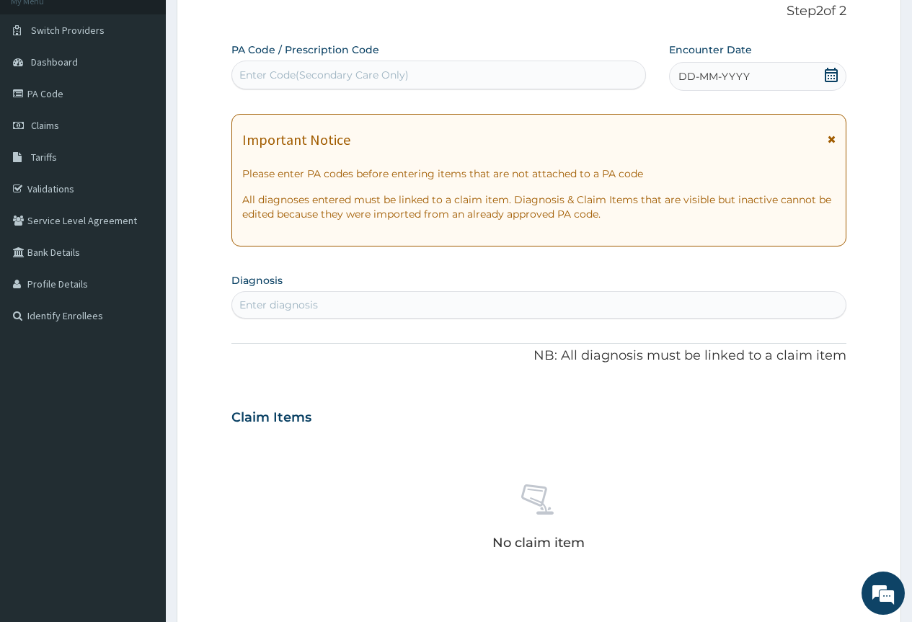
click at [316, 73] on div "Enter Code(Secondary Care Only)" at bounding box center [323, 75] width 169 height 14
paste input "PA/06BD77"
type input "PA/06BD77"
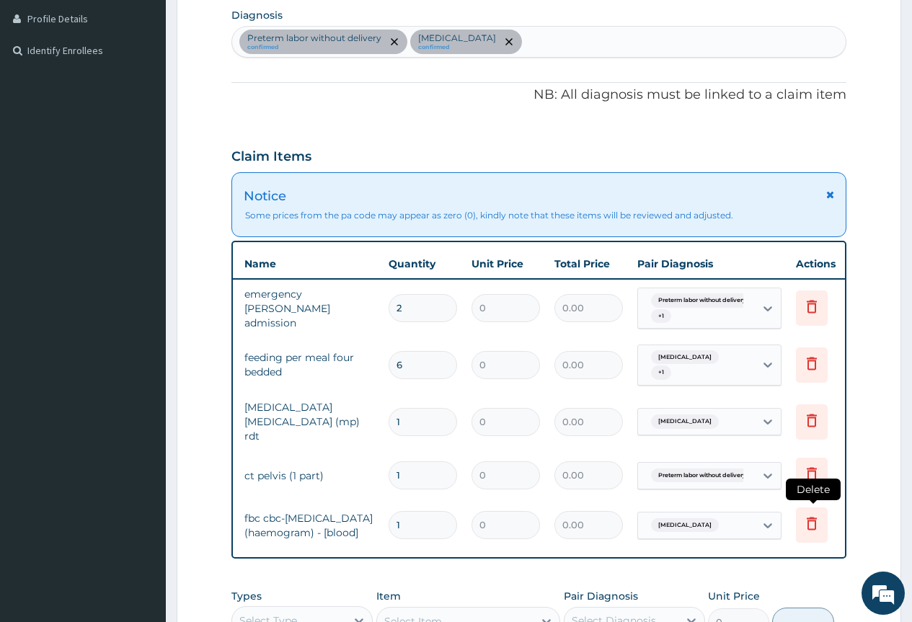
scroll to position [0, 92]
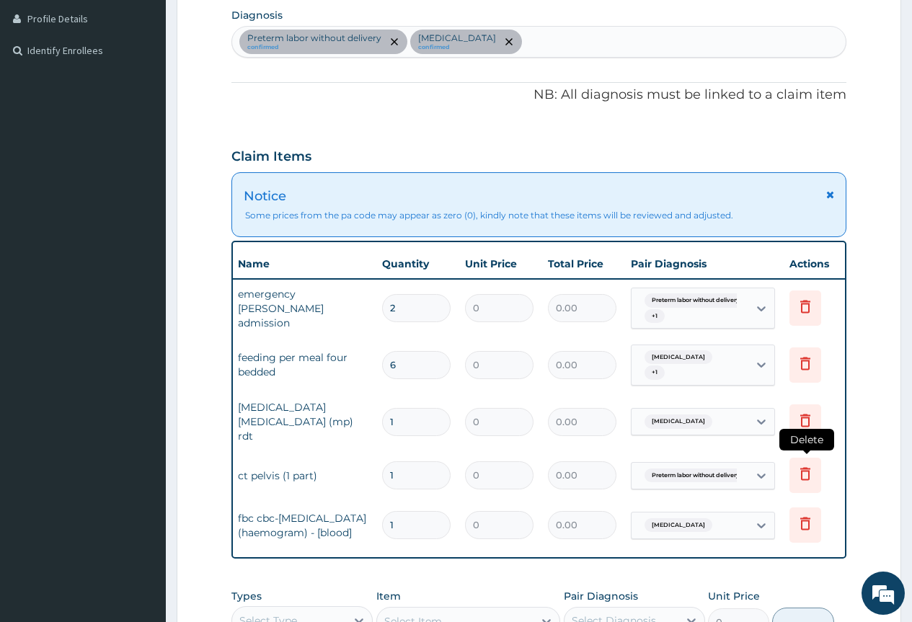
click at [807, 468] on icon at bounding box center [805, 474] width 10 height 13
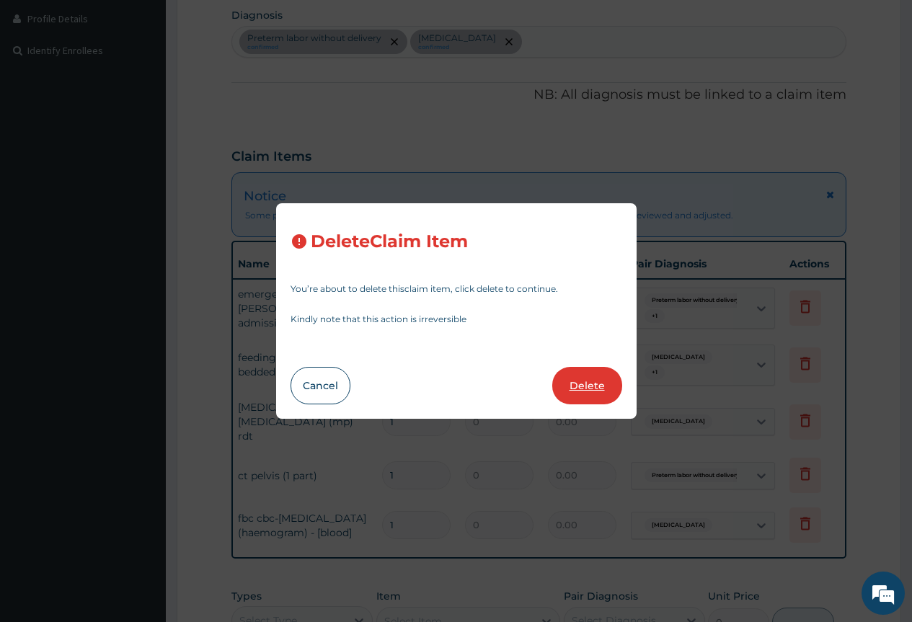
click at [605, 393] on button "Delete" at bounding box center [587, 385] width 70 height 37
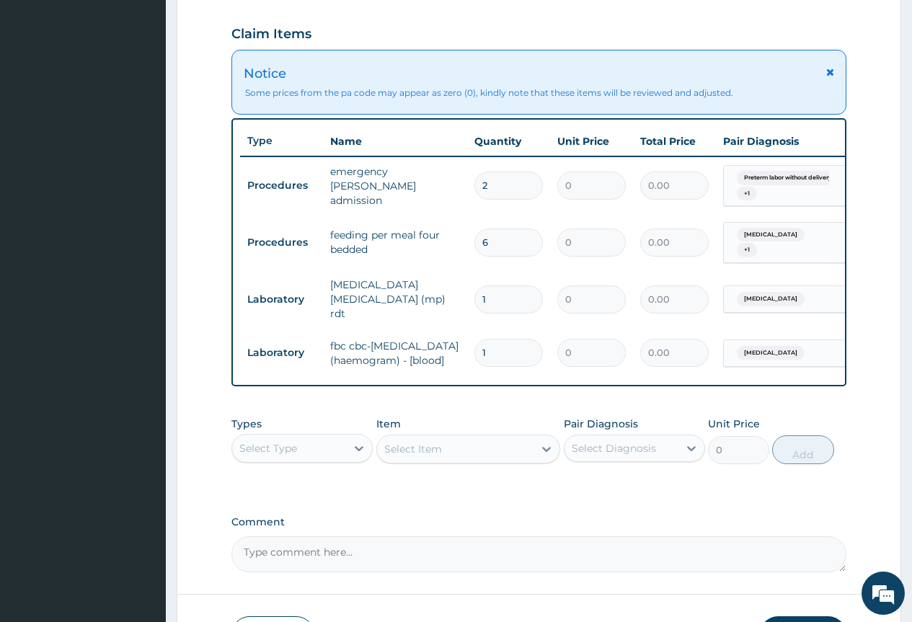
scroll to position [504, 0]
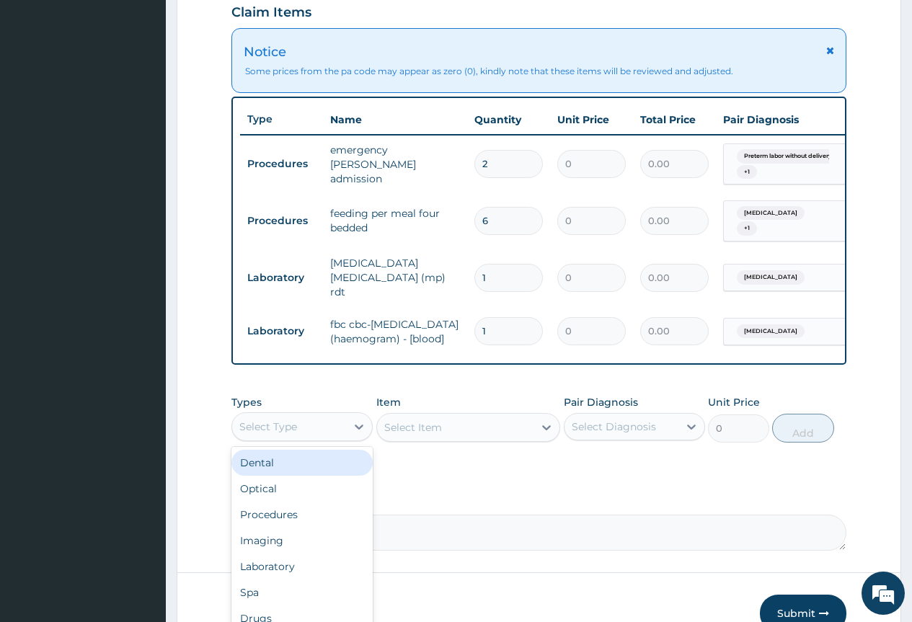
click at [320, 430] on div "Select Type" at bounding box center [289, 426] width 114 height 23
click at [306, 520] on div "Procedures" at bounding box center [301, 515] width 141 height 26
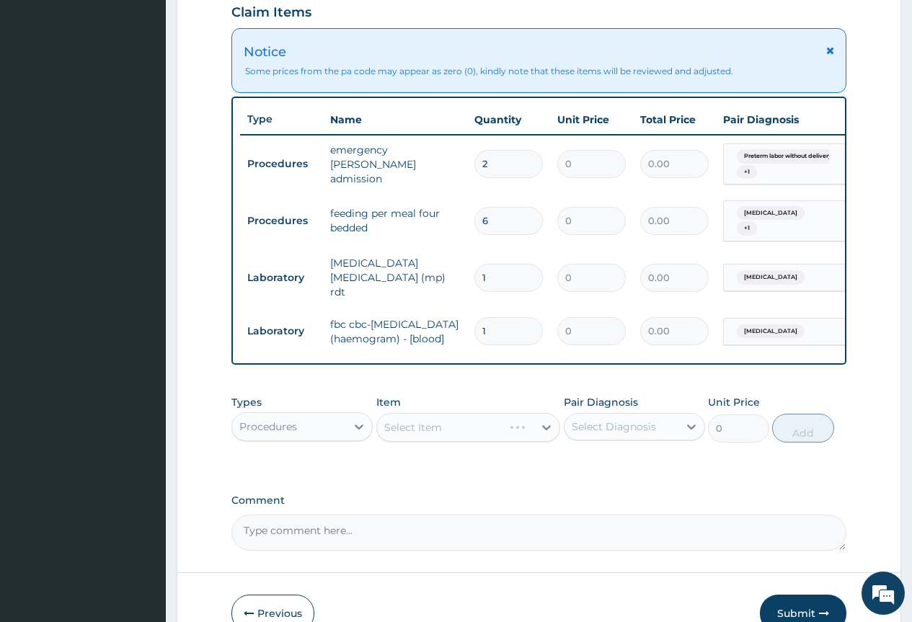
click at [432, 434] on div "Select Item" at bounding box center [468, 427] width 184 height 29
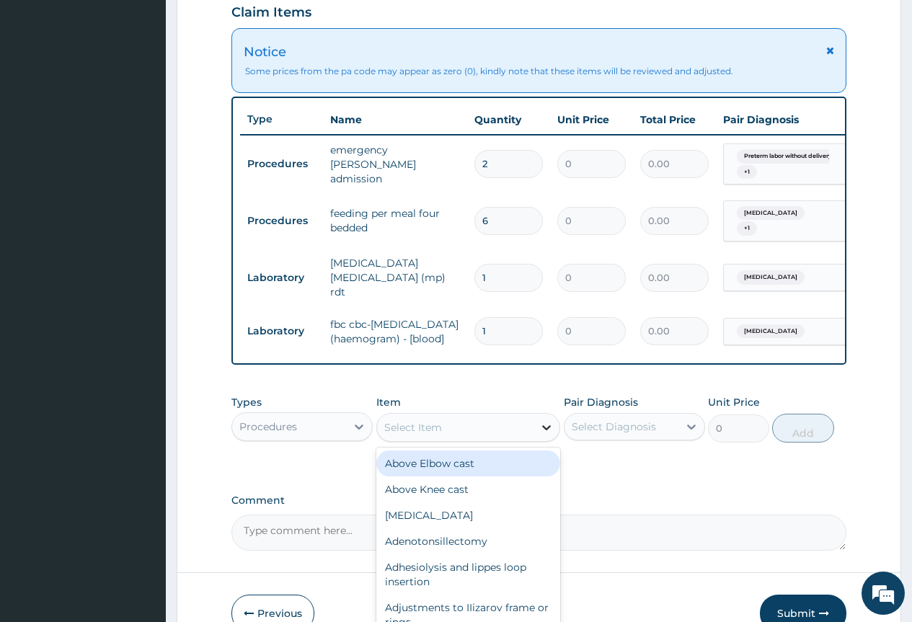
click at [539, 431] on icon at bounding box center [546, 427] width 14 height 14
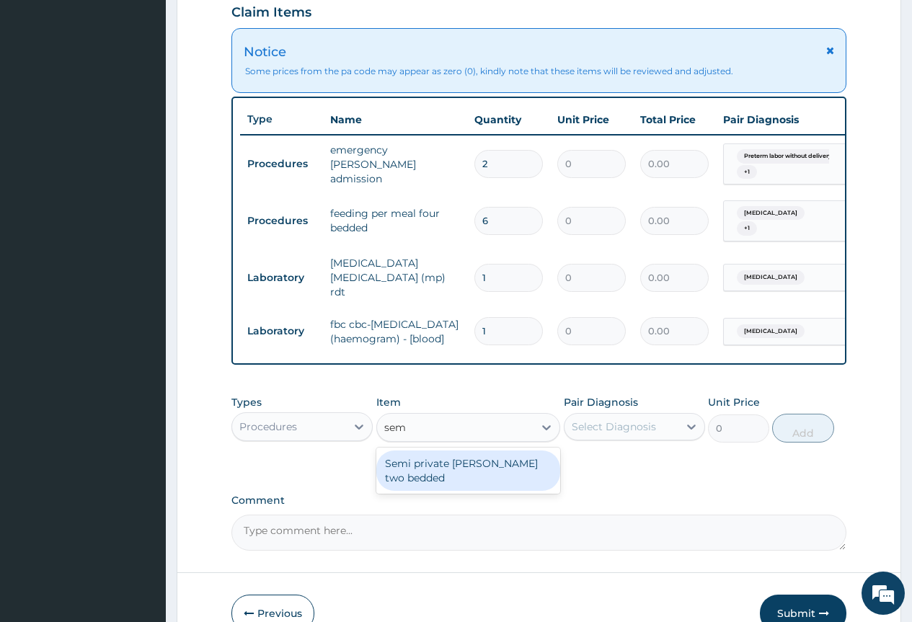
type input "semi"
click at [521, 460] on div "Semi private [PERSON_NAME] two bedded" at bounding box center [468, 470] width 184 height 40
type input "10350"
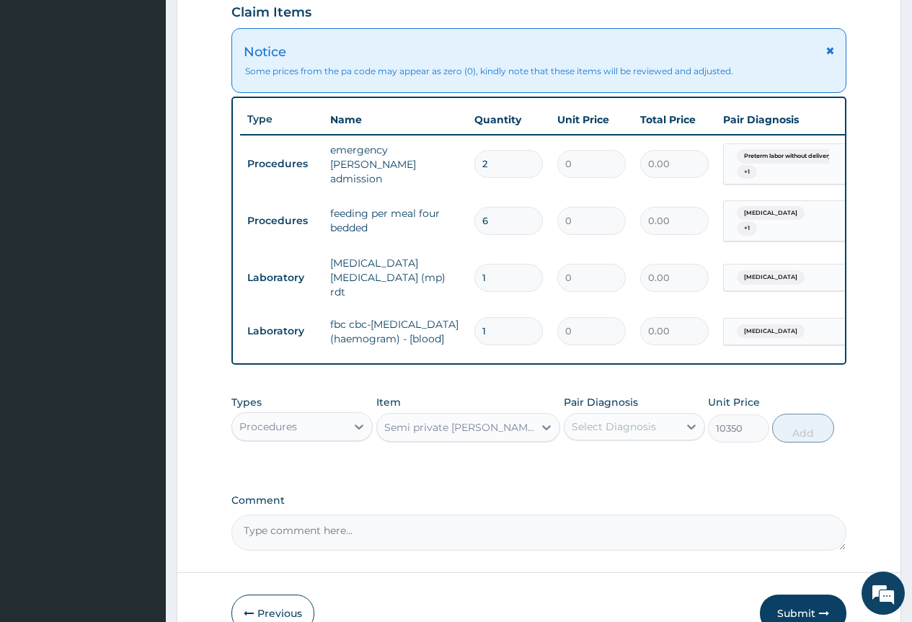
click at [644, 428] on div "Select Diagnosis" at bounding box center [614, 426] width 84 height 14
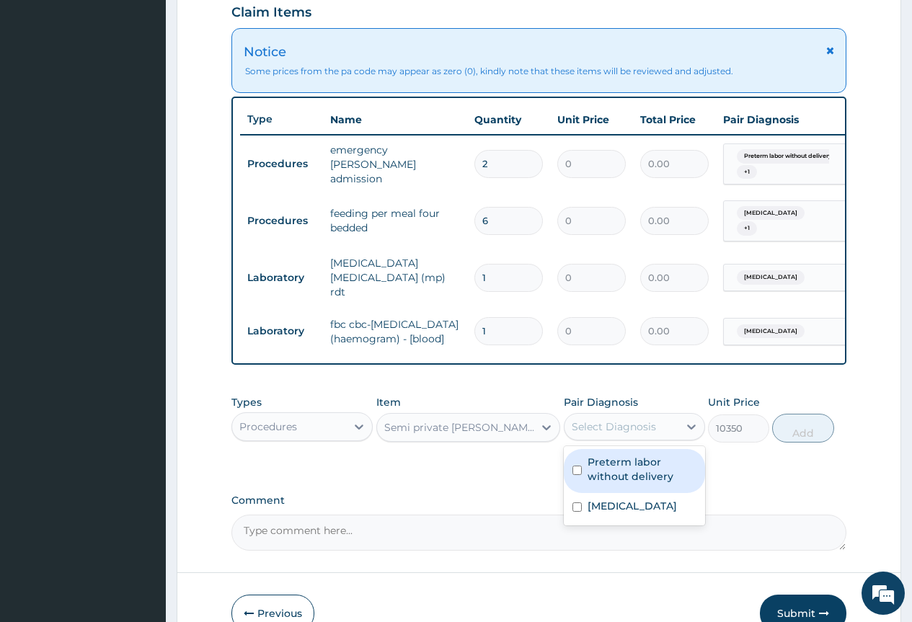
click at [602, 473] on label "Preterm labor without delivery" at bounding box center [641, 469] width 109 height 29
checkbox input "true"
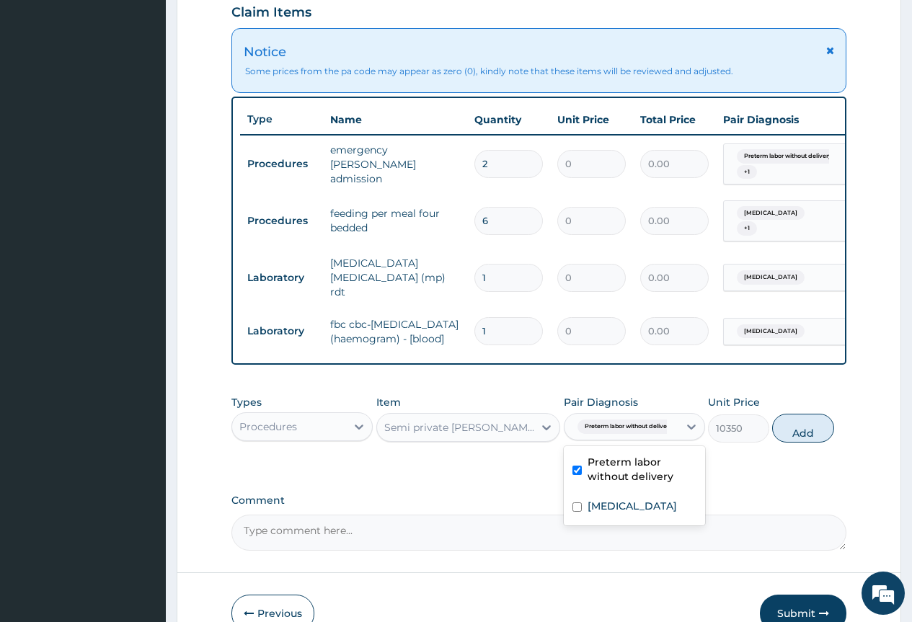
click at [808, 446] on div "Types Procedures Item Semi private ward two bedded Pair Diagnosis option Preter…" at bounding box center [538, 419] width 615 height 62
click at [802, 437] on button "Add" at bounding box center [802, 428] width 61 height 29
type input "0"
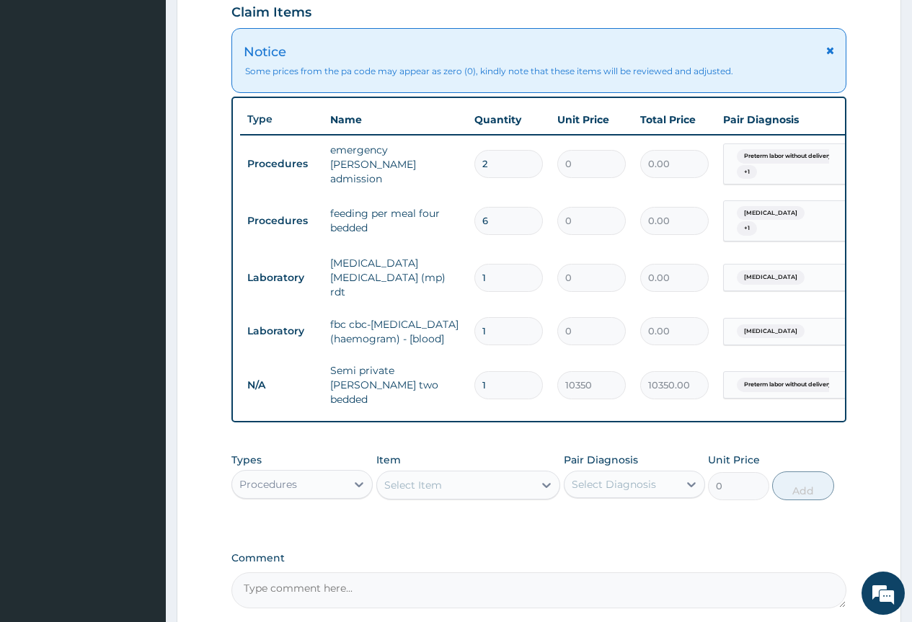
drag, startPoint x: 496, startPoint y: 372, endPoint x: 471, endPoint y: 375, distance: 24.7
click at [471, 375] on td "1" at bounding box center [508, 385] width 83 height 43
type input "2"
type input "20700.00"
type input "2"
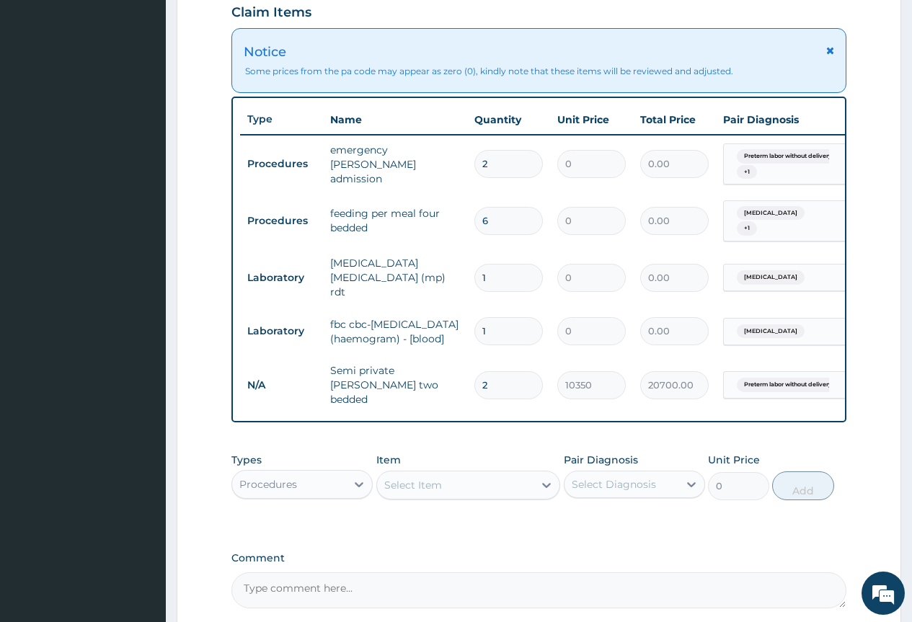
click at [396, 482] on div "Select Item" at bounding box center [413, 485] width 58 height 14
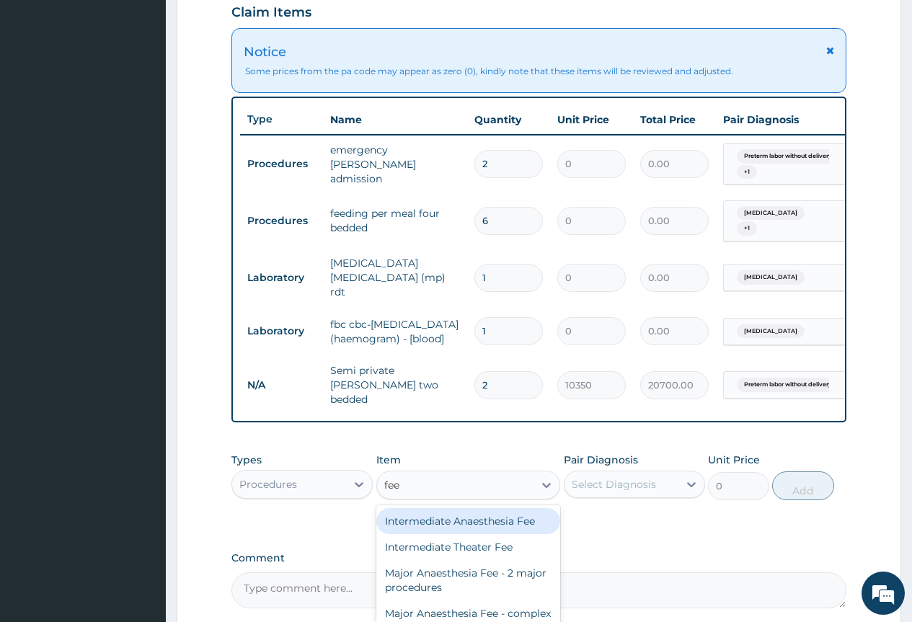
type input "feed"
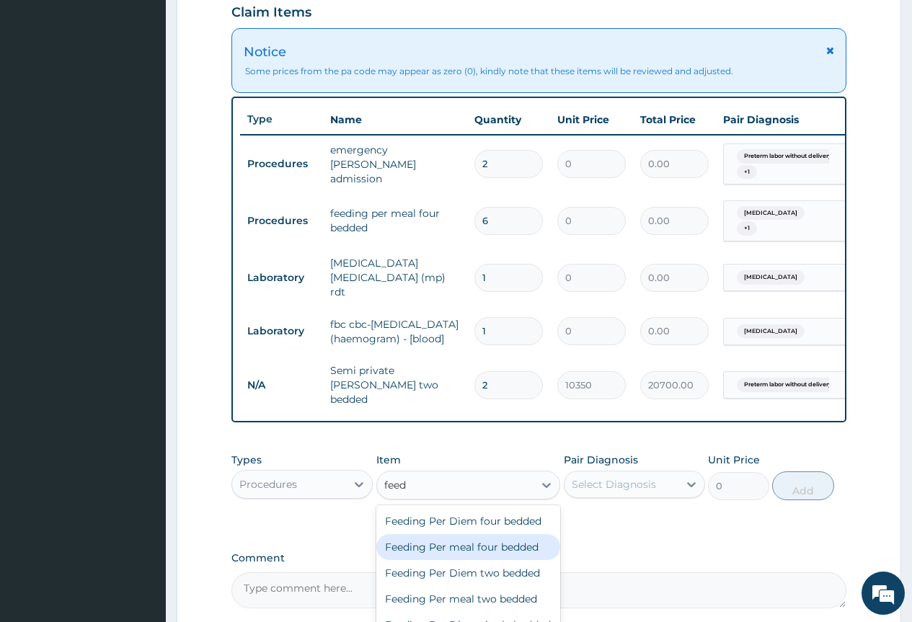
click at [503, 546] on div "Feeding Per meal four bedded" at bounding box center [468, 547] width 184 height 26
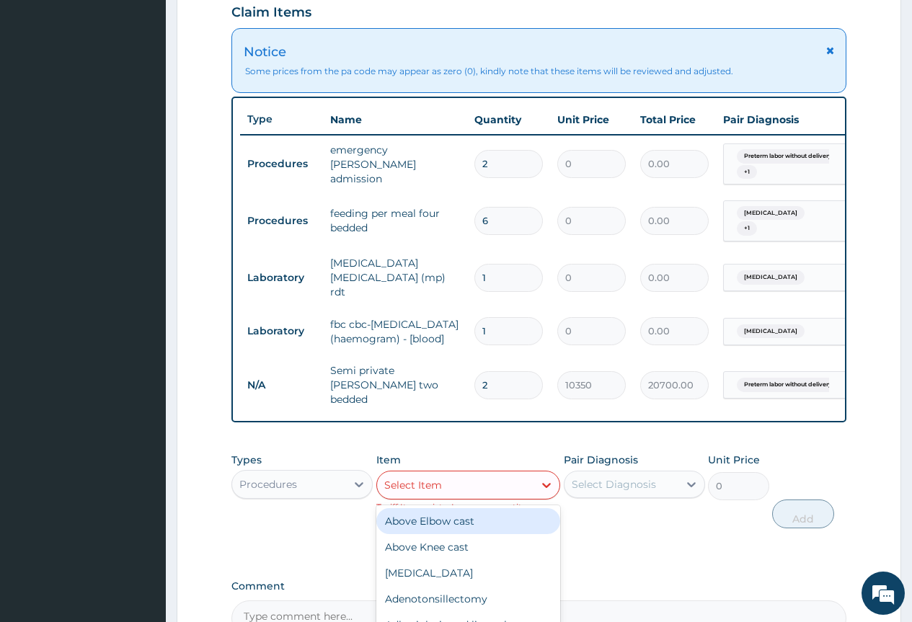
click at [442, 483] on div "Select Item" at bounding box center [455, 484] width 157 height 23
type input "feed"
click at [509, 520] on div "Feeding Per Diem four bedded" at bounding box center [468, 521] width 184 height 26
type input "8625"
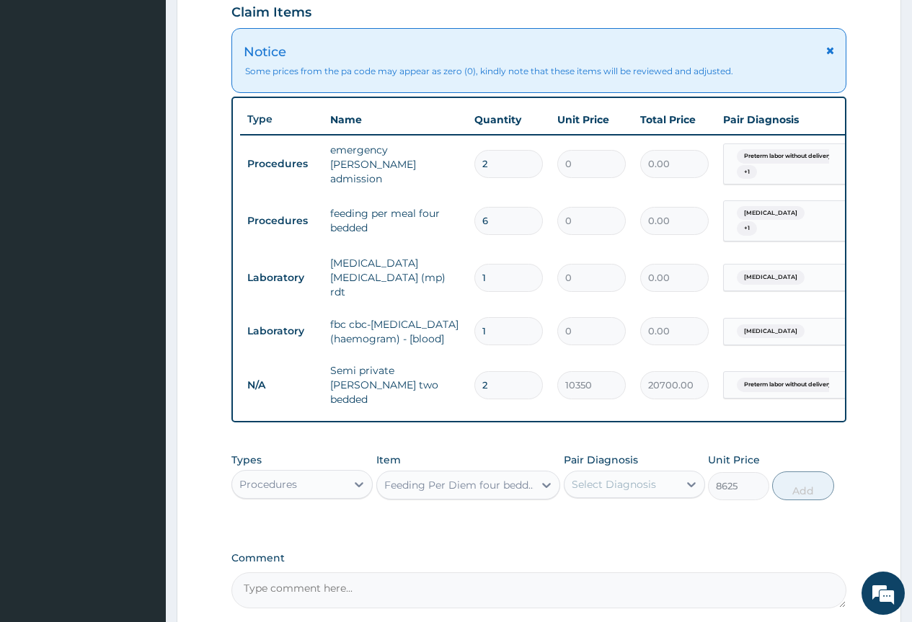
click at [612, 479] on div "Select Diagnosis" at bounding box center [614, 484] width 84 height 14
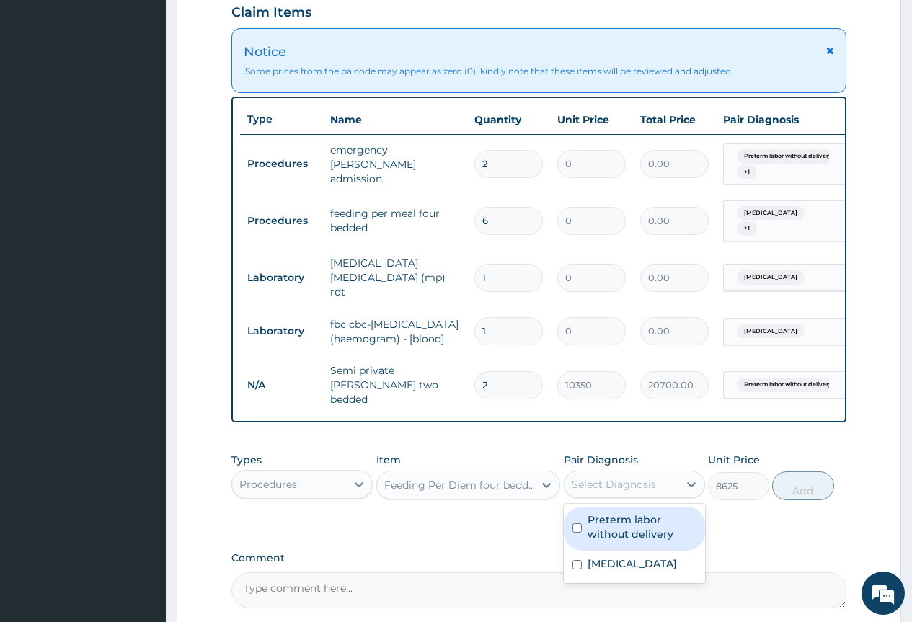
click at [602, 525] on label "Preterm labor without delivery" at bounding box center [641, 526] width 109 height 29
checkbox input "true"
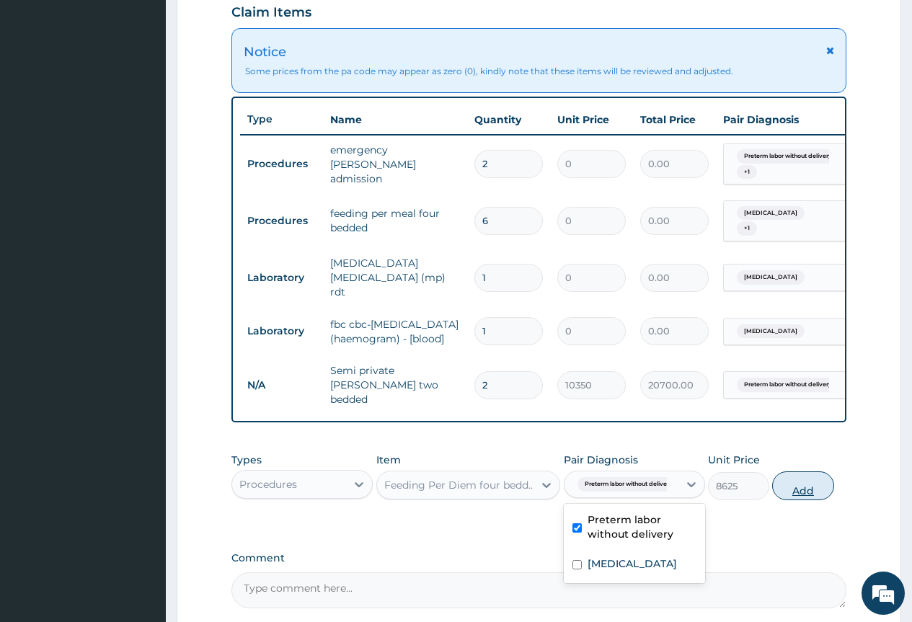
click at [797, 492] on button "Add" at bounding box center [802, 485] width 61 height 29
type input "0"
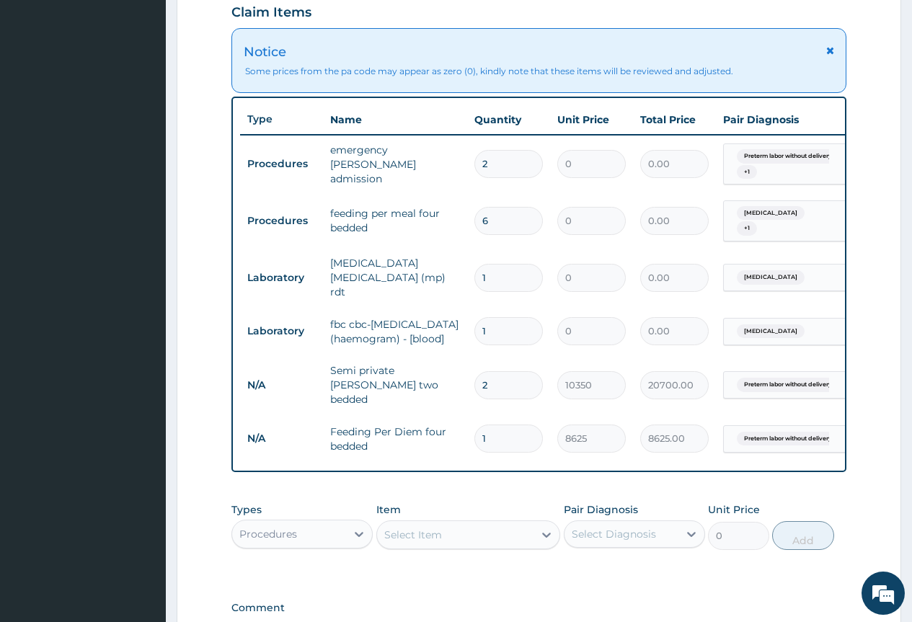
click at [471, 427] on td "1" at bounding box center [508, 438] width 83 height 43
type input "2"
type input "17250.00"
type input "2"
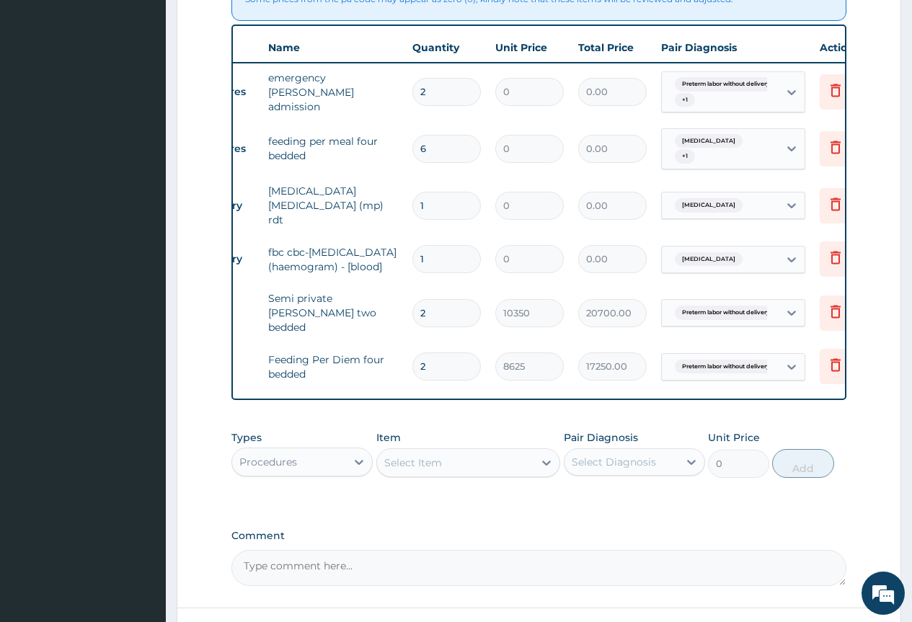
scroll to position [0, 109]
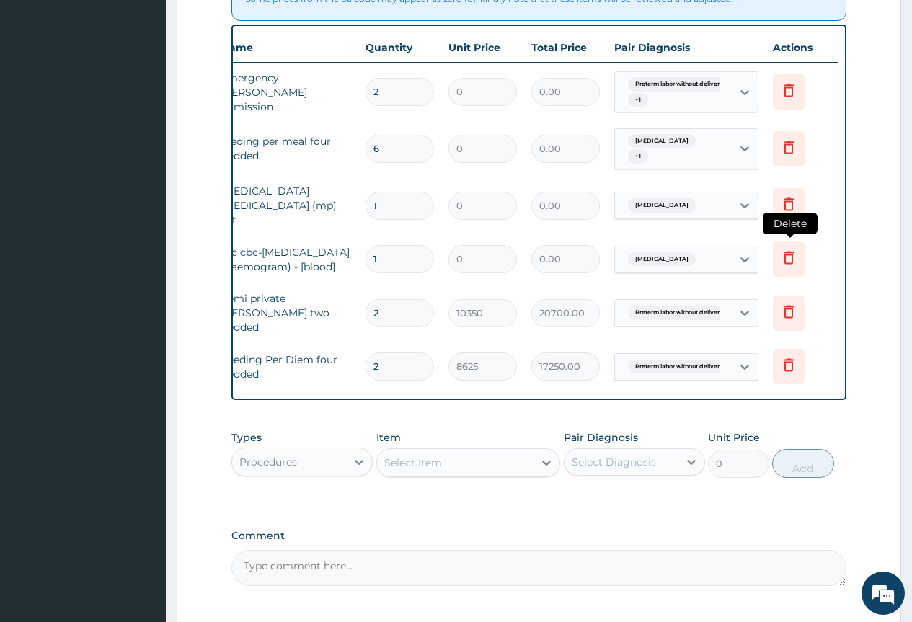
click at [790, 249] on icon at bounding box center [788, 257] width 17 height 17
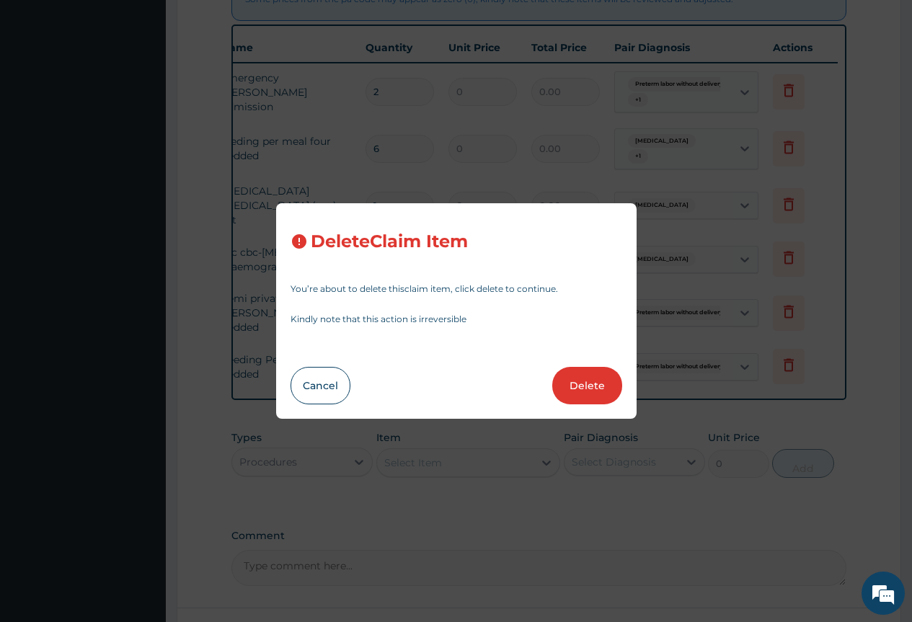
drag, startPoint x: 564, startPoint y: 394, endPoint x: 616, endPoint y: 341, distance: 74.9
click at [565, 391] on button "Delete" at bounding box center [587, 385] width 70 height 37
type input "2"
type input "10350"
type input "20700.00"
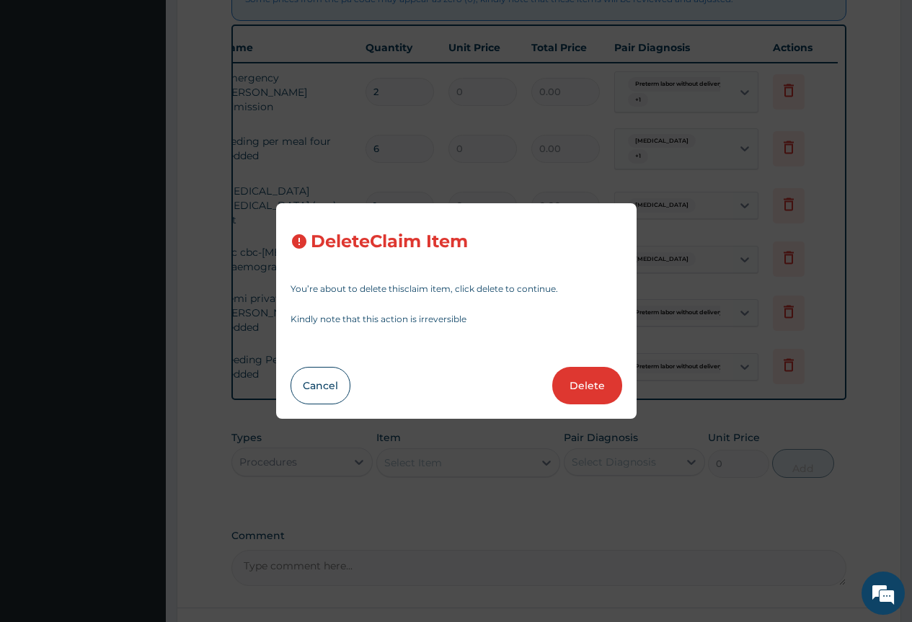
type input "8625"
type input "17250.00"
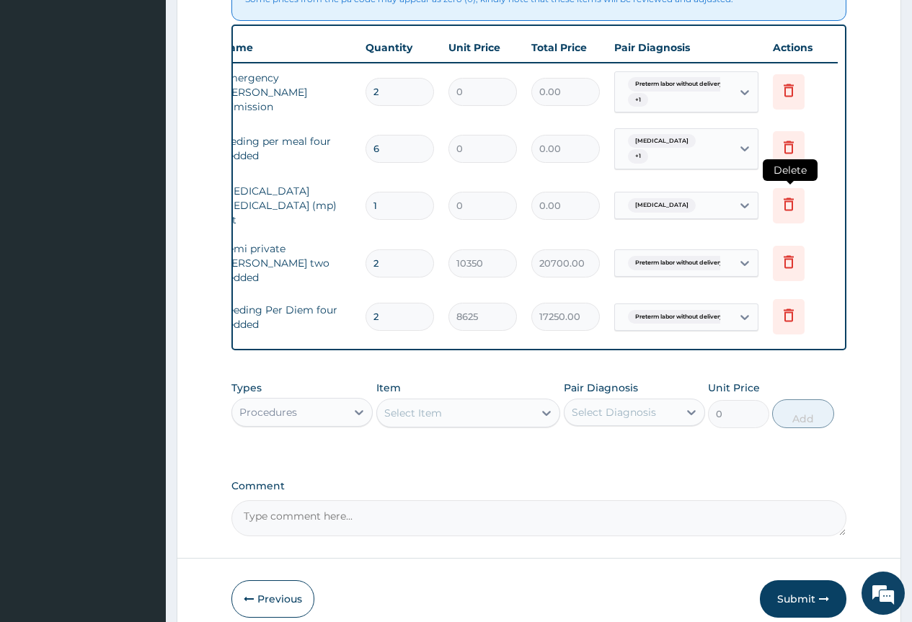
click at [783, 195] on icon at bounding box center [788, 203] width 17 height 17
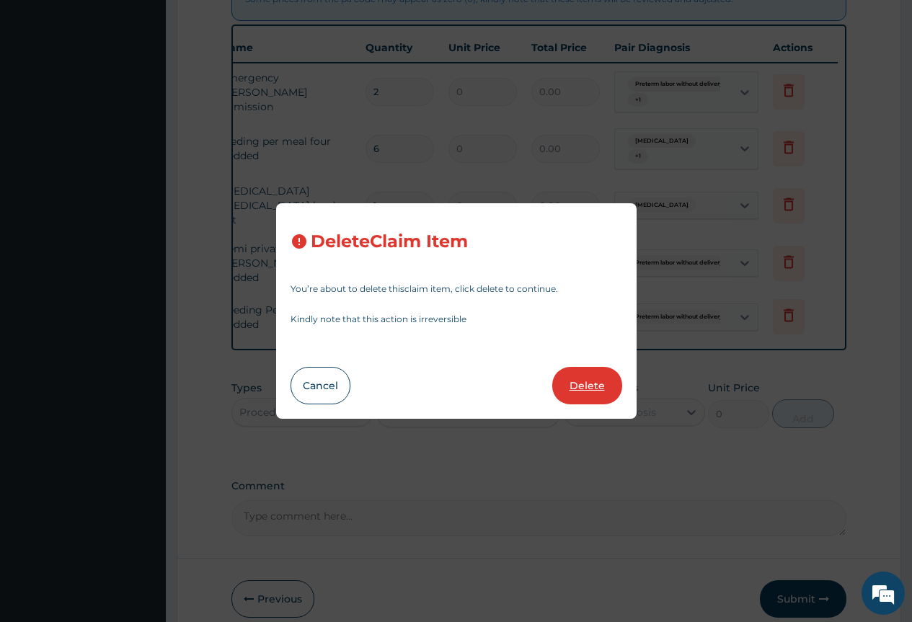
click at [581, 383] on button "Delete" at bounding box center [587, 385] width 70 height 37
type input "2"
type input "10350"
type input "20700.00"
type input "8625"
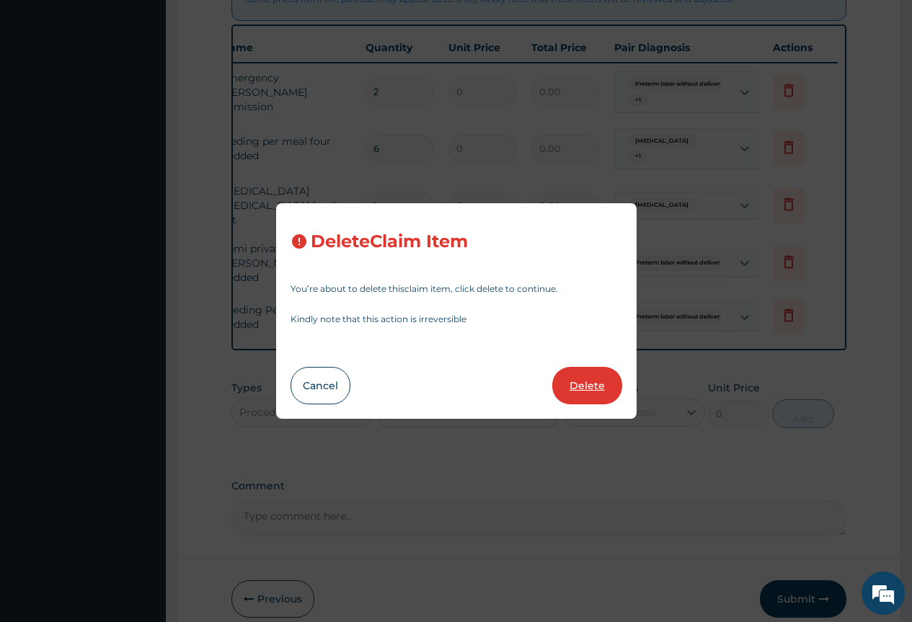
type input "17250.00"
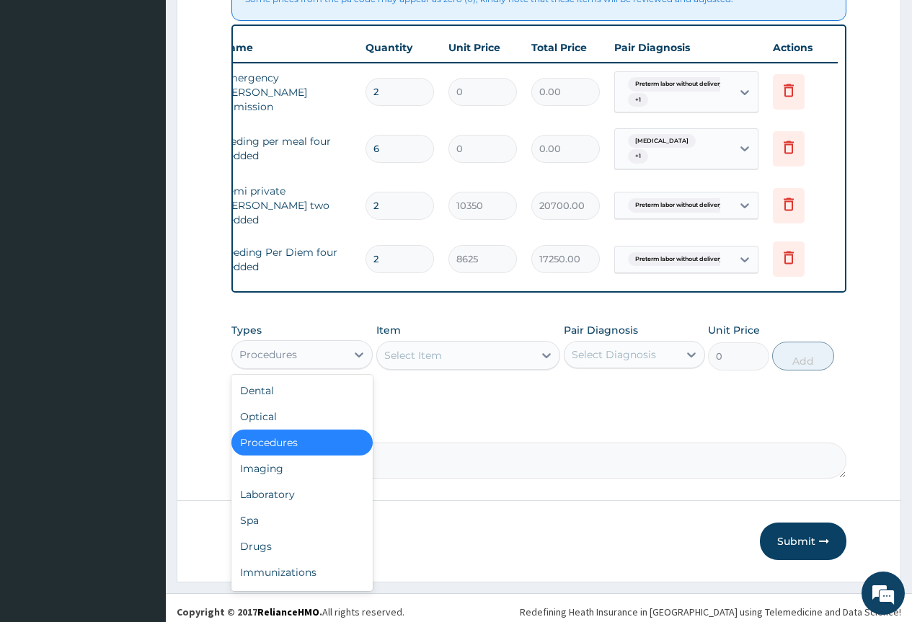
click at [297, 348] on div "Procedures" at bounding box center [268, 354] width 58 height 14
click at [288, 489] on div "Laboratory" at bounding box center [301, 494] width 141 height 26
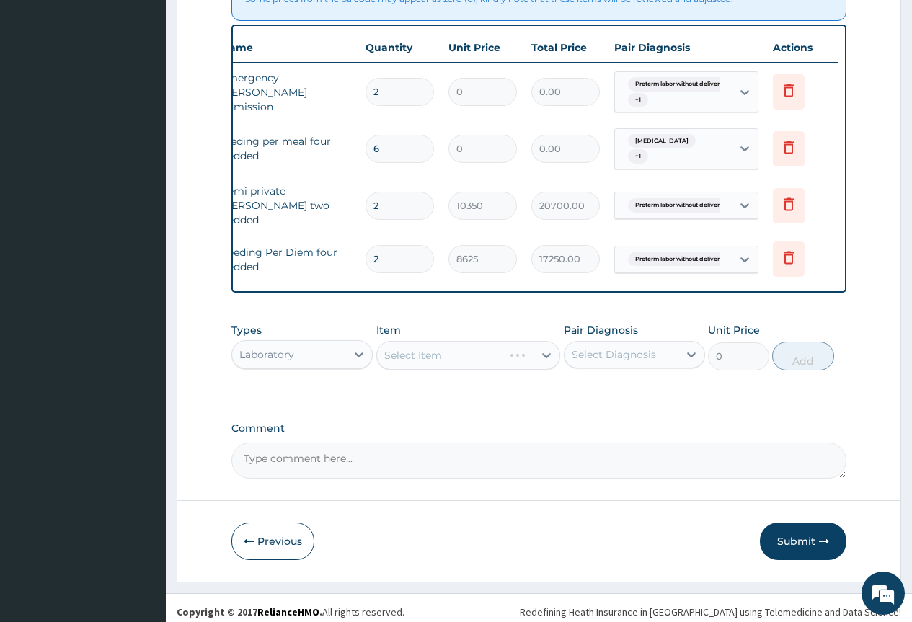
click at [438, 343] on div "Select Item" at bounding box center [468, 355] width 184 height 29
click at [541, 346] on div "Select Item" at bounding box center [468, 355] width 184 height 29
click at [547, 350] on div "Select Item" at bounding box center [468, 355] width 184 height 29
click at [544, 348] on icon at bounding box center [546, 355] width 14 height 14
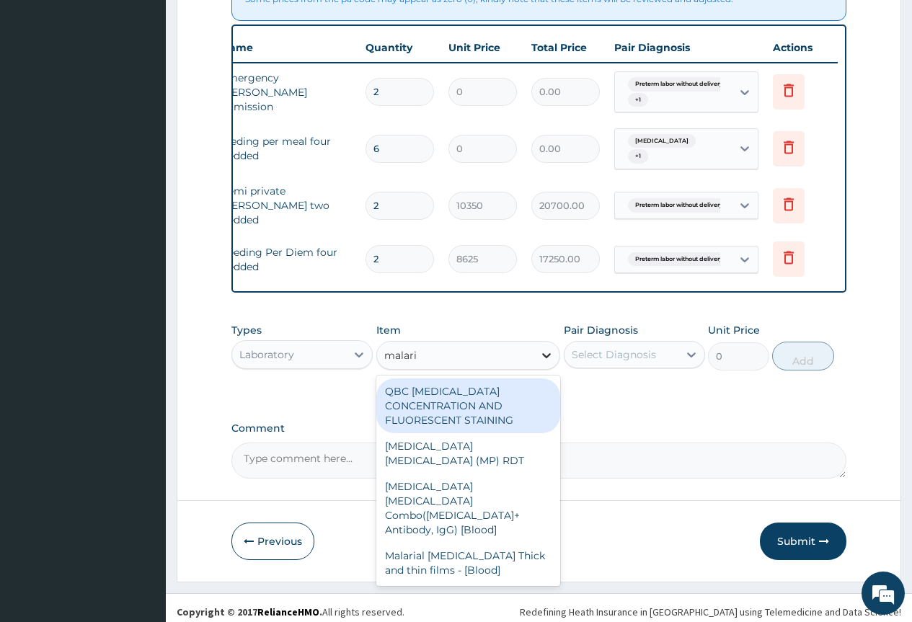
type input "[MEDICAL_DATA]"
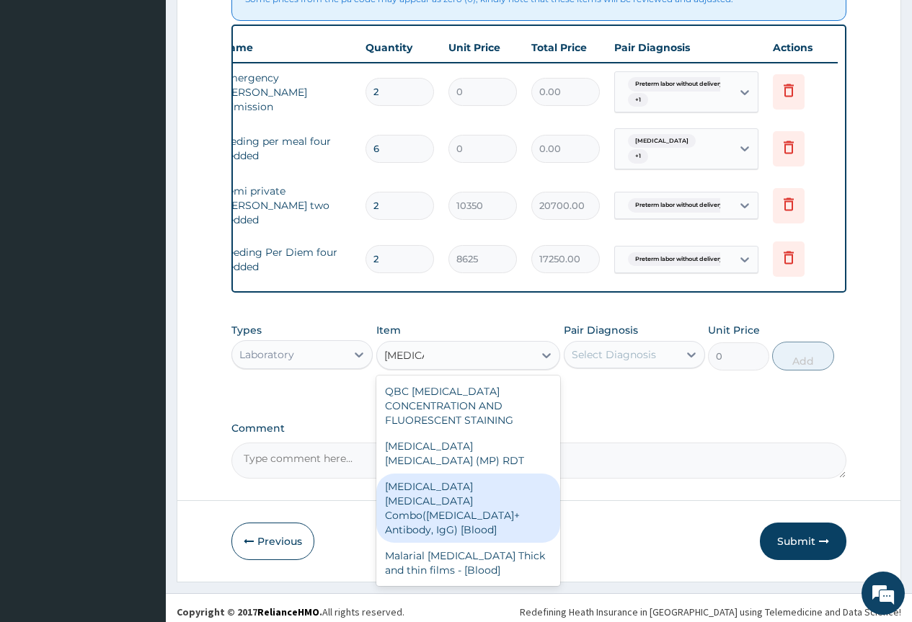
click at [509, 479] on div "[MEDICAL_DATA] [MEDICAL_DATA] Combo([MEDICAL_DATA]+ Antibody, IgG) [Blood]" at bounding box center [468, 507] width 184 height 69
type input "1725"
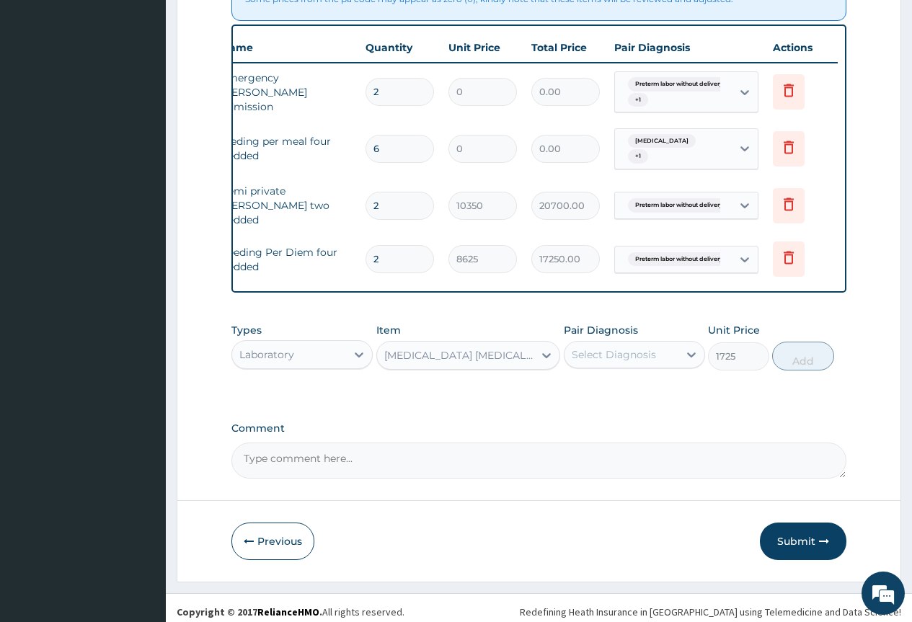
click at [588, 352] on div "Select Diagnosis" at bounding box center [614, 354] width 84 height 14
click at [608, 434] on label "Malaria" at bounding box center [631, 434] width 89 height 14
checkbox input "true"
click at [789, 355] on button "Add" at bounding box center [802, 356] width 61 height 29
type input "0"
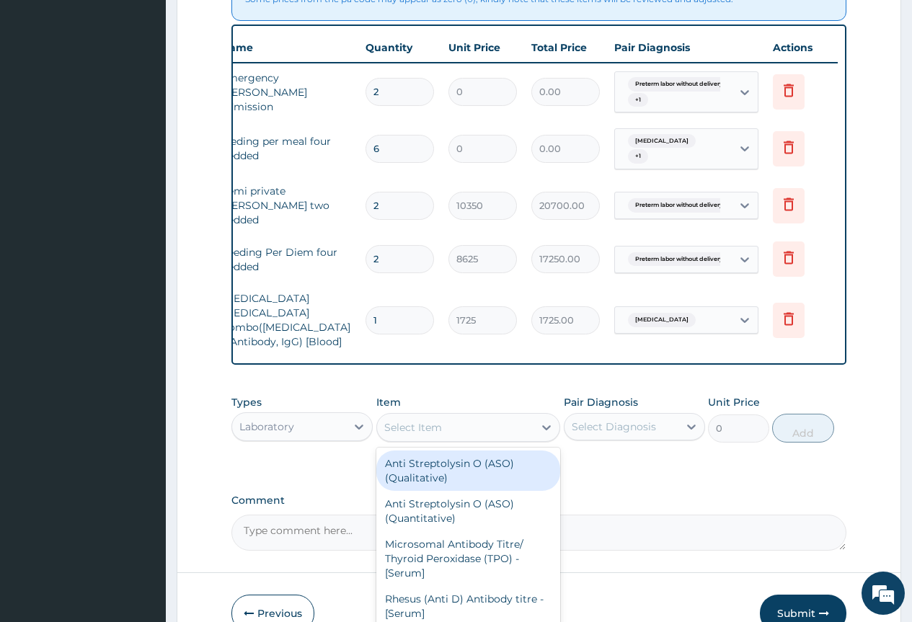
click at [449, 416] on div "Select Item" at bounding box center [455, 427] width 157 height 23
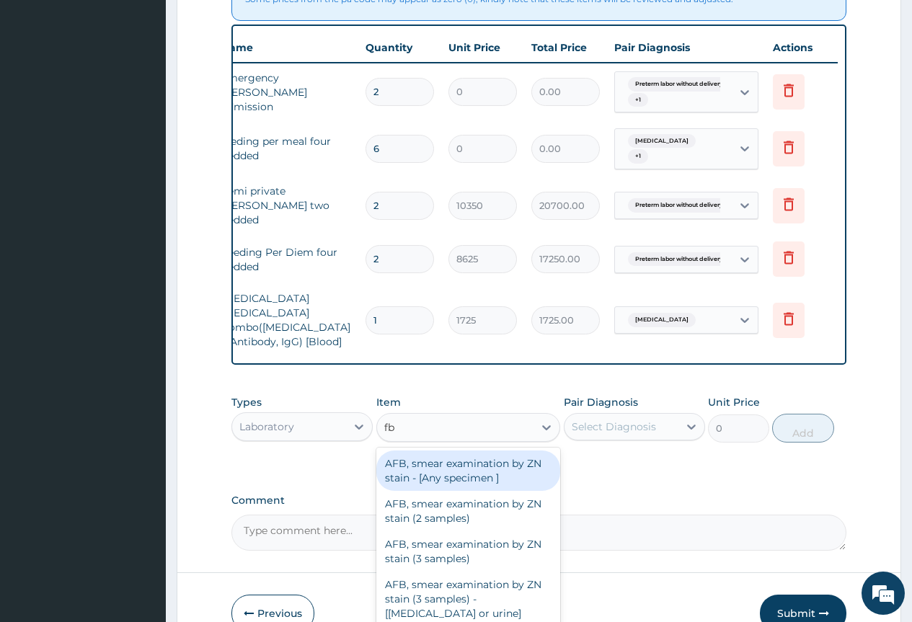
type input "fbc"
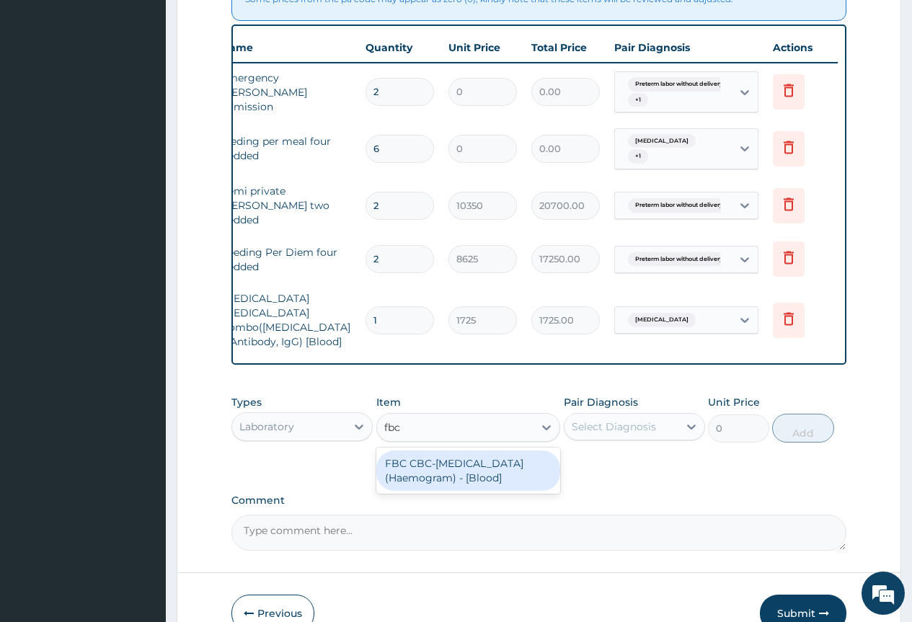
click at [448, 454] on div "FBC CBC-[MEDICAL_DATA] (Haemogram) - [Blood]" at bounding box center [468, 470] width 184 height 40
type input "4600"
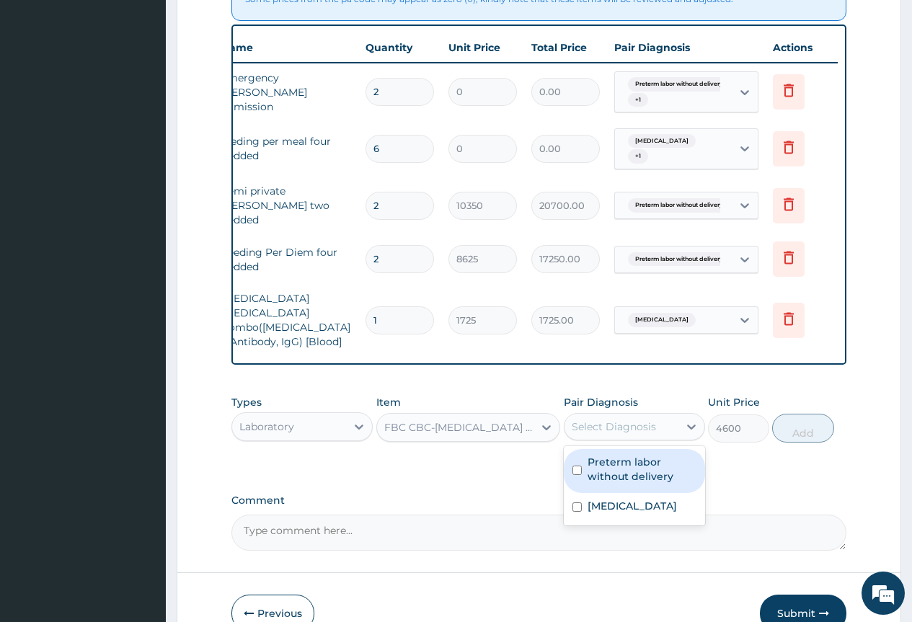
click at [613, 415] on div "Select Diagnosis" at bounding box center [621, 426] width 114 height 23
click at [629, 455] on label "Preterm labor without delivery" at bounding box center [641, 469] width 109 height 29
checkbox input "true"
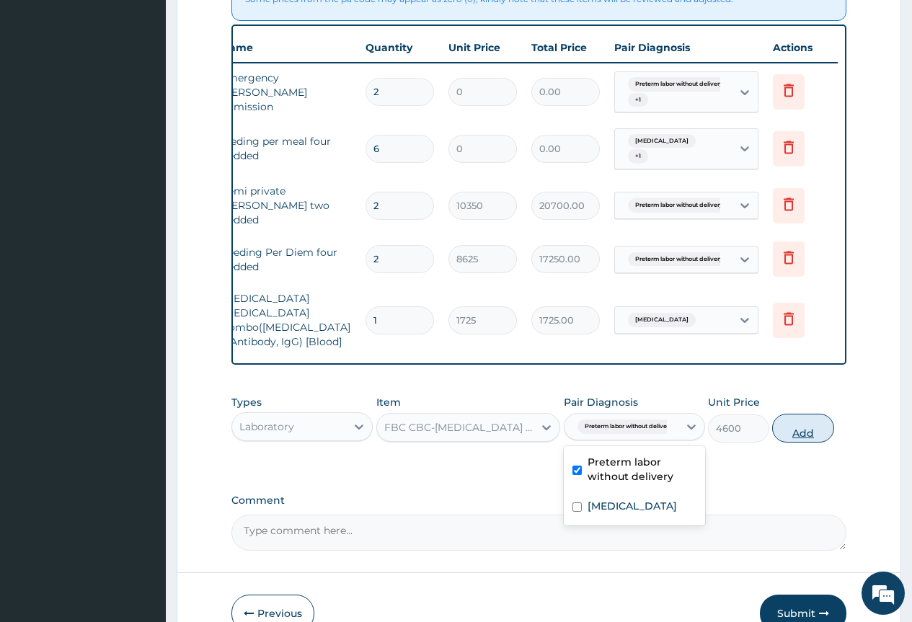
click at [813, 414] on button "Add" at bounding box center [802, 428] width 61 height 29
type input "0"
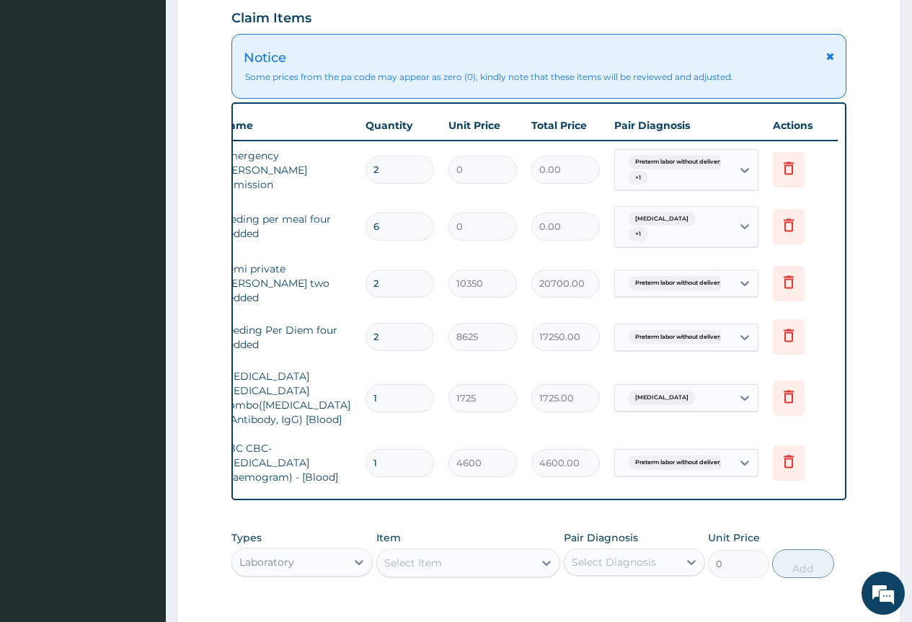
scroll to position [360, 0]
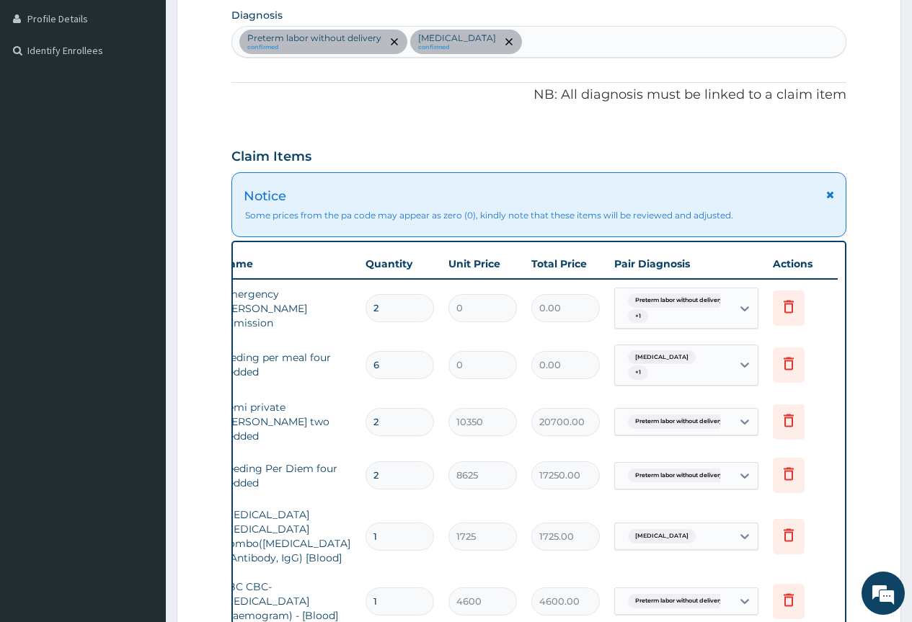
click at [523, 45] on div "Preterm labor without delivery confirmed Malaria confirmed" at bounding box center [538, 42] width 613 height 30
type input "sepsis"
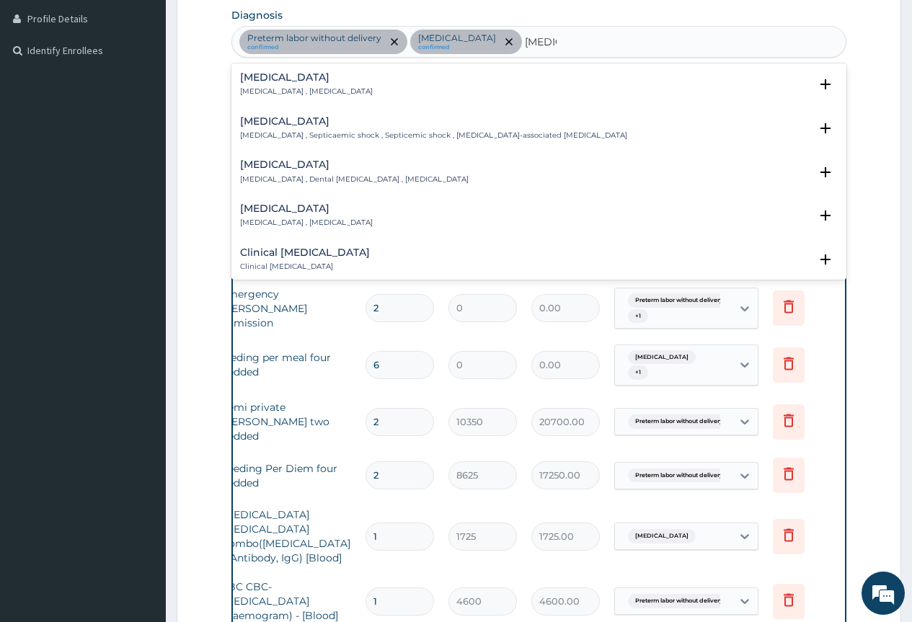
click at [300, 88] on p "Systemic infection , Sepsis" at bounding box center [306, 91] width 133 height 10
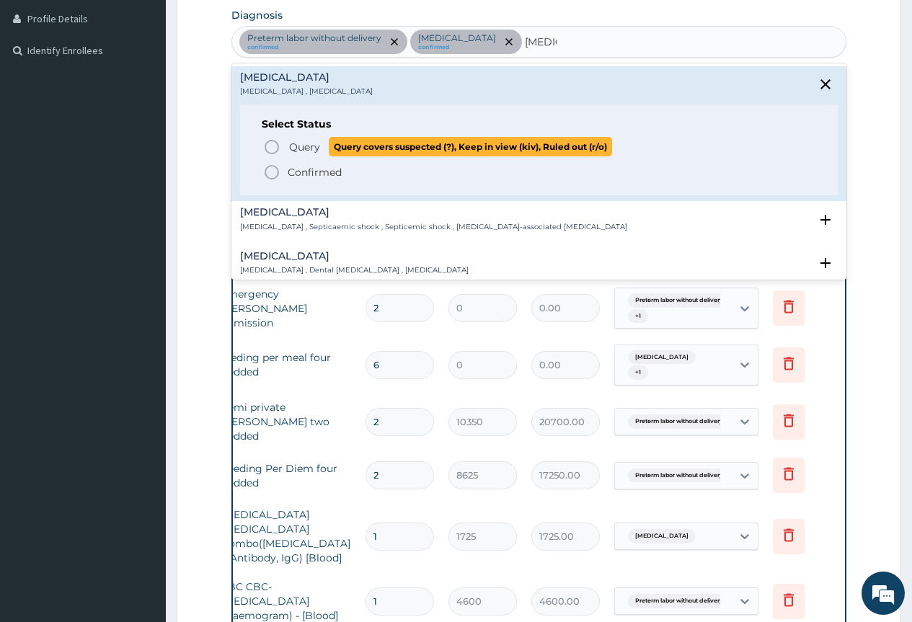
click at [275, 146] on icon "status option query" at bounding box center [271, 146] width 17 height 17
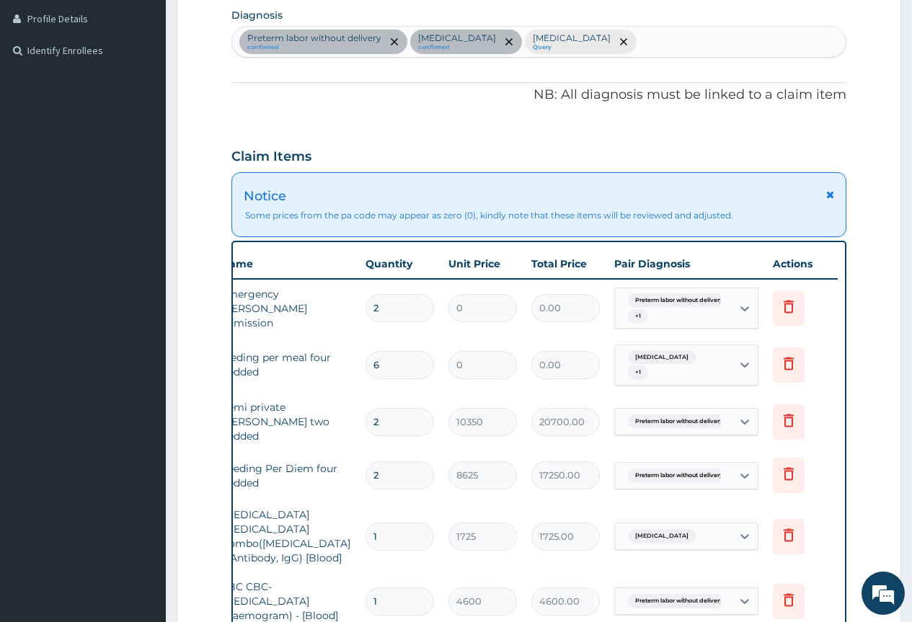
scroll to position [649, 0]
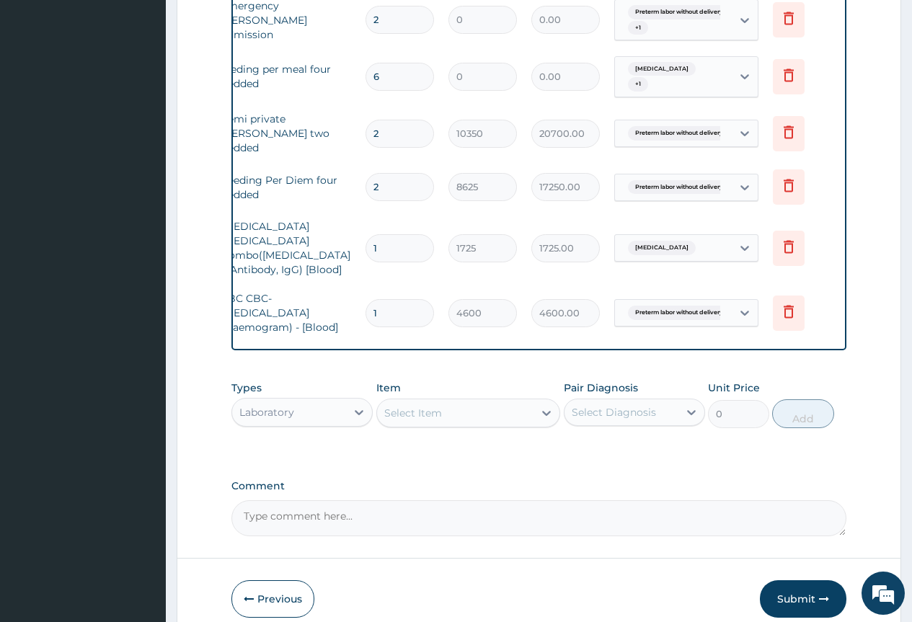
click at [672, 306] on span "Preterm labor without delivery" at bounding box center [679, 313] width 102 height 14
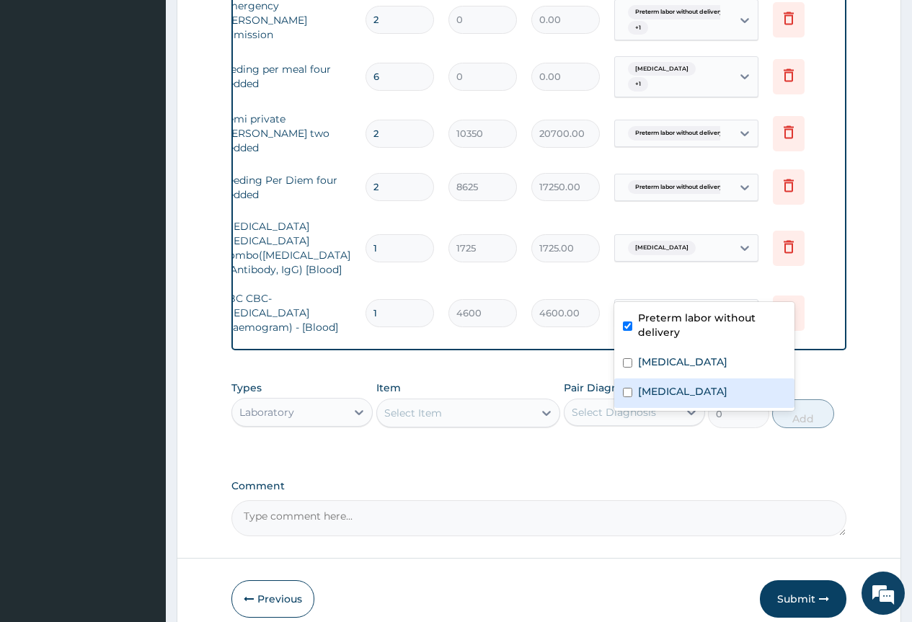
click at [666, 388] on label "[MEDICAL_DATA]" at bounding box center [682, 391] width 89 height 14
checkbox input "true"
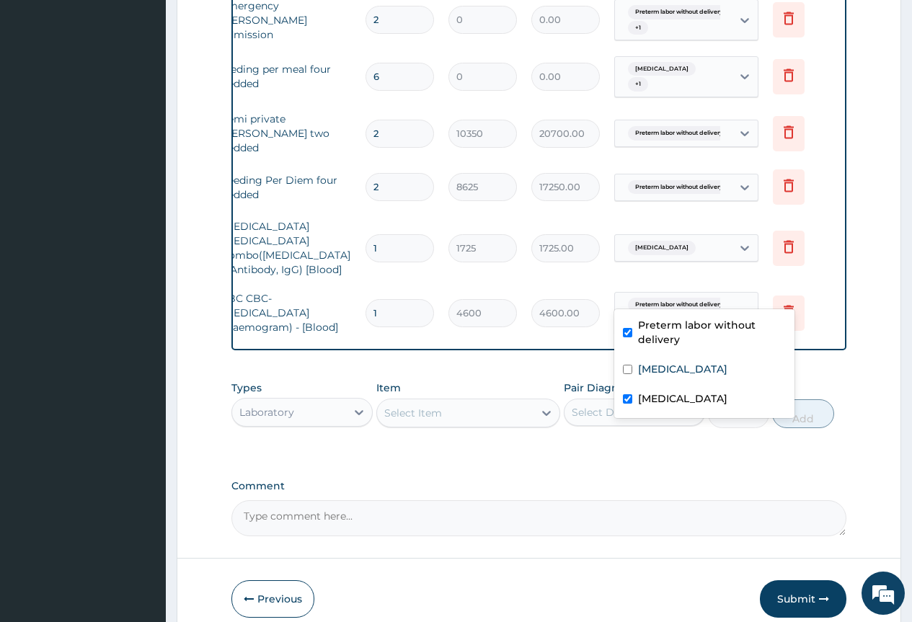
click at [626, 335] on input "checkbox" at bounding box center [627, 332] width 9 height 9
checkbox input "false"
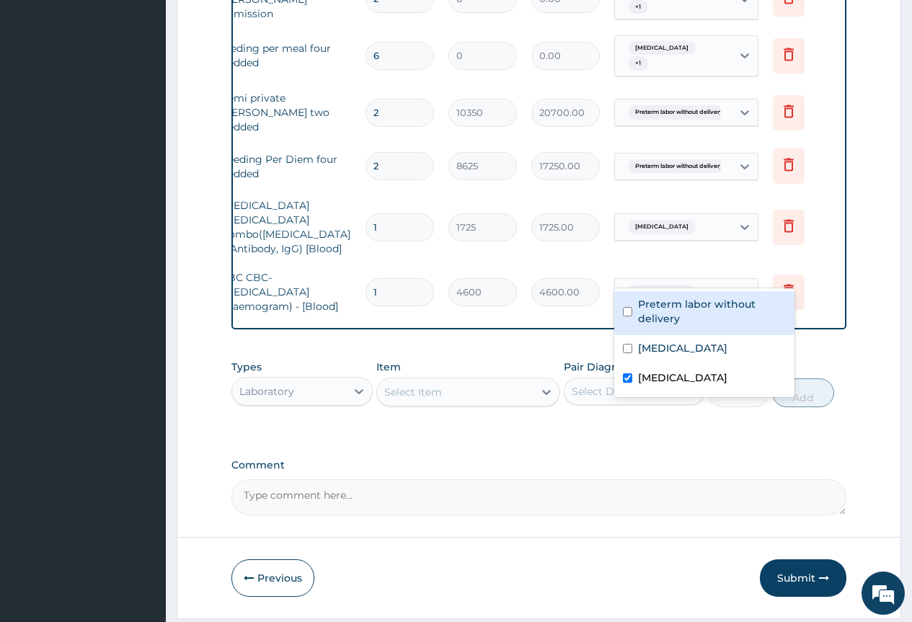
scroll to position [695, 0]
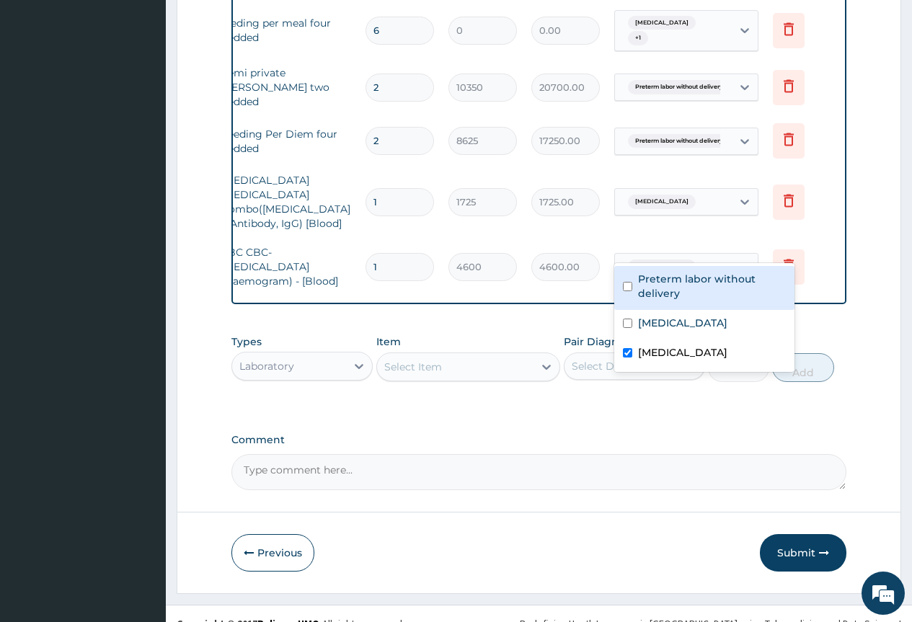
click at [303, 355] on div "Laboratory" at bounding box center [289, 366] width 114 height 23
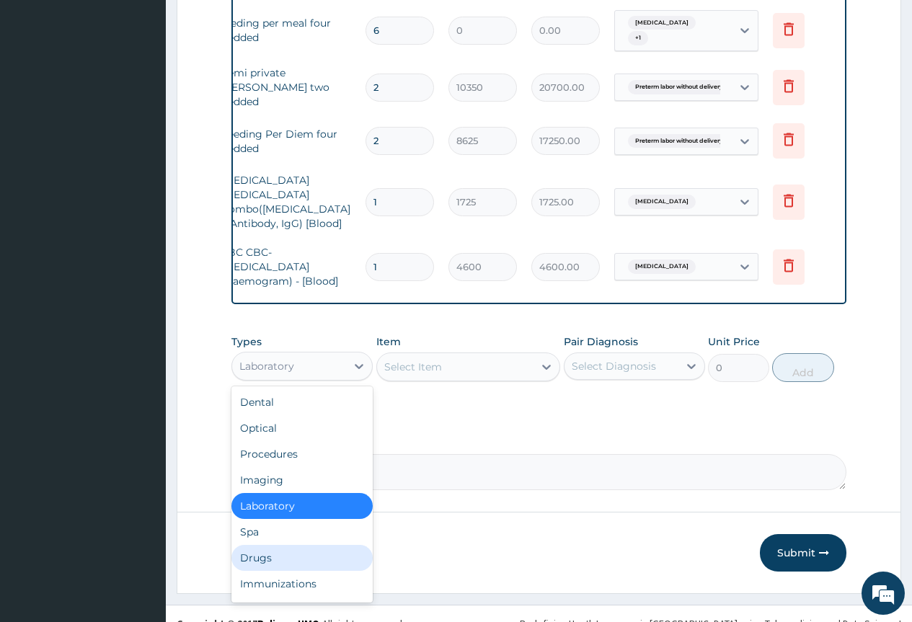
click at [267, 545] on div "Drugs" at bounding box center [301, 558] width 141 height 26
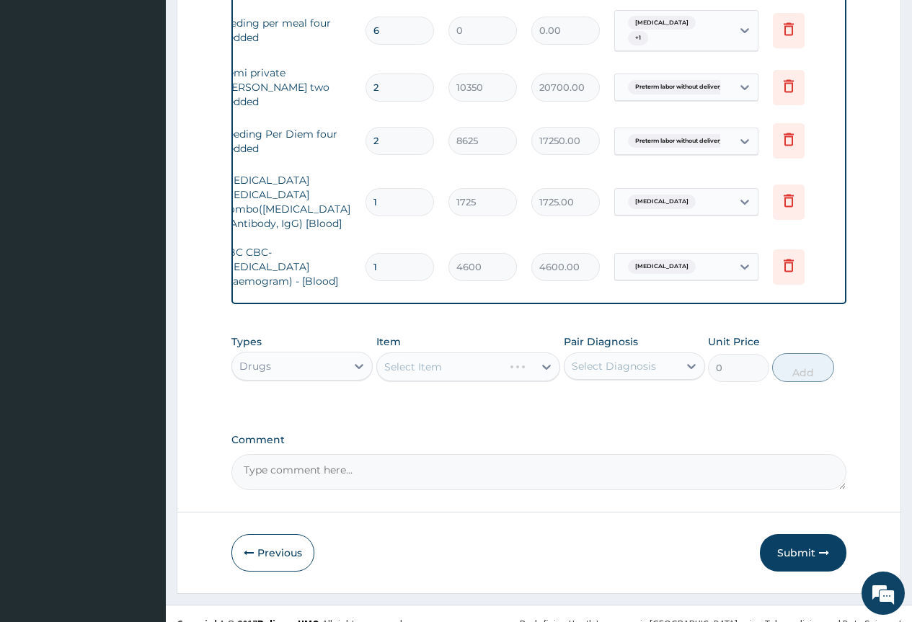
click at [410, 352] on div "Select Item" at bounding box center [468, 366] width 184 height 29
click at [450, 352] on div "Select Item" at bounding box center [468, 366] width 184 height 29
click at [540, 352] on div "Select Item" at bounding box center [468, 366] width 184 height 29
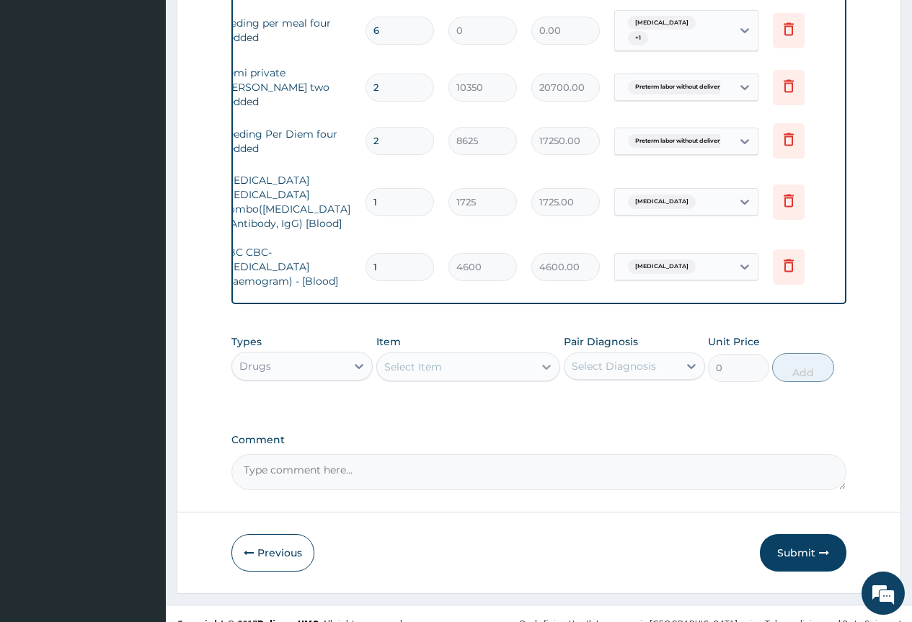
click at [547, 360] on icon at bounding box center [546, 367] width 14 height 14
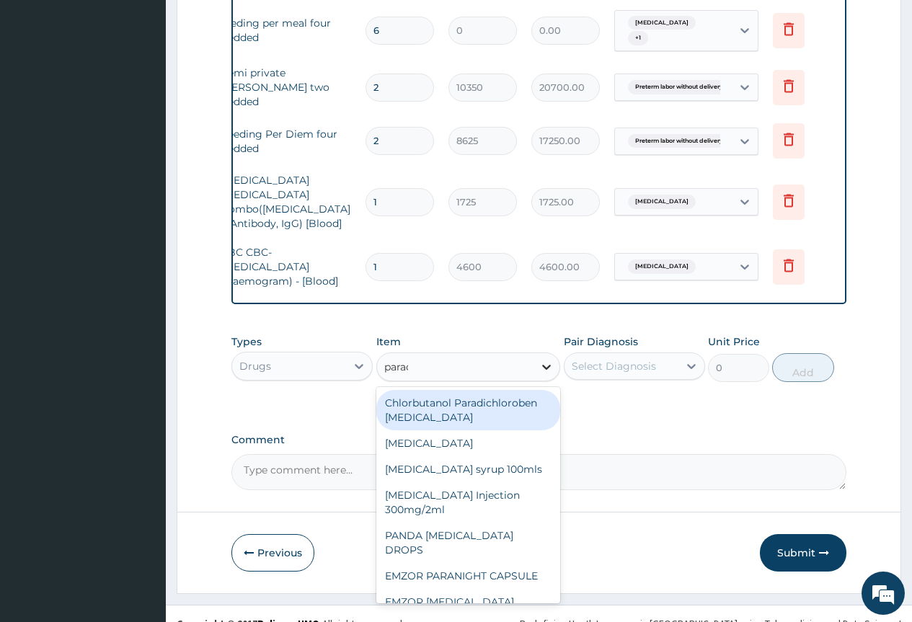
type input "parace"
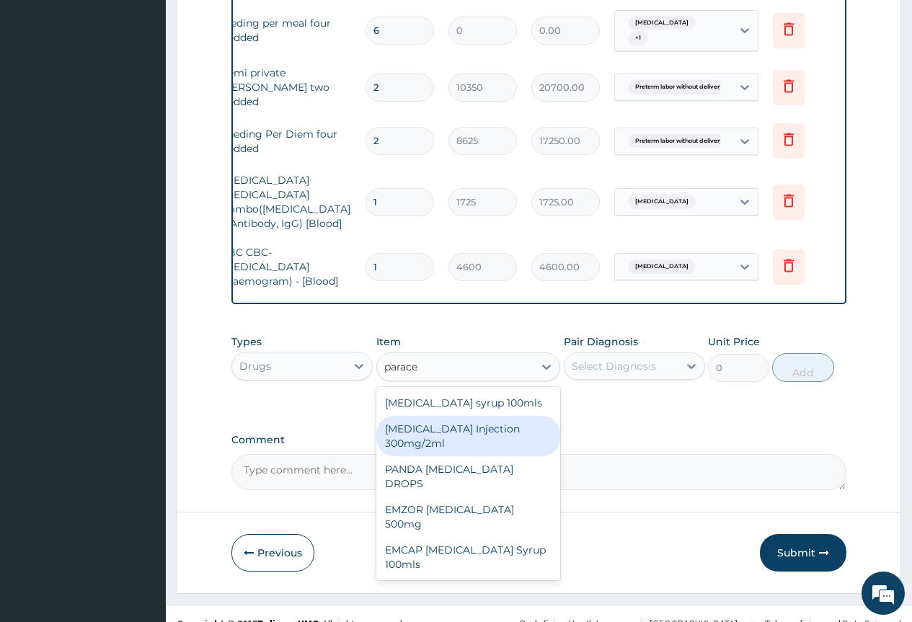
click at [446, 416] on div "PARACETAMOL Injection 300mg/2ml" at bounding box center [468, 436] width 184 height 40
type input "278.3"
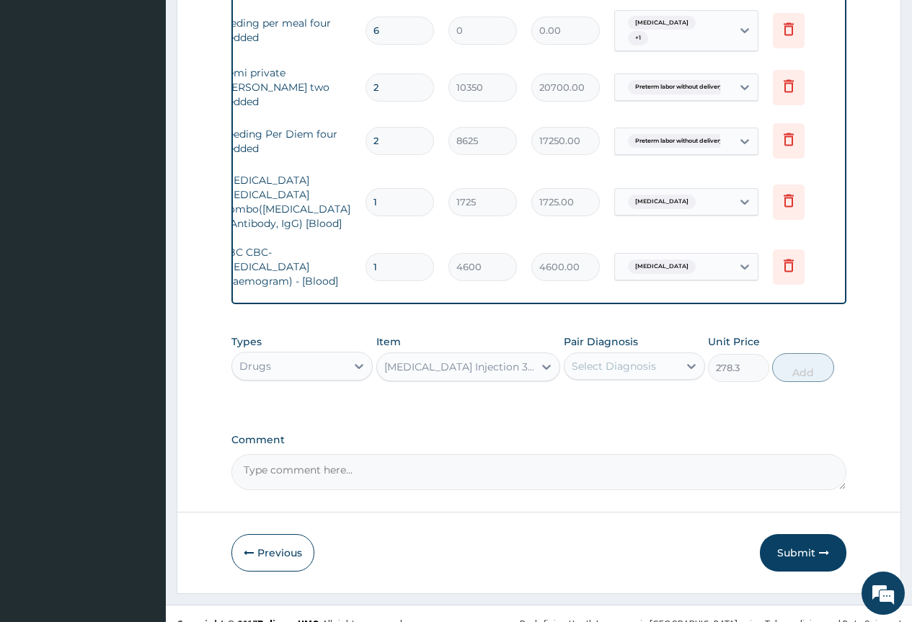
click at [609, 359] on div "Select Diagnosis" at bounding box center [614, 366] width 84 height 14
click at [604, 435] on div "Malaria" at bounding box center [634, 447] width 141 height 30
checkbox input "true"
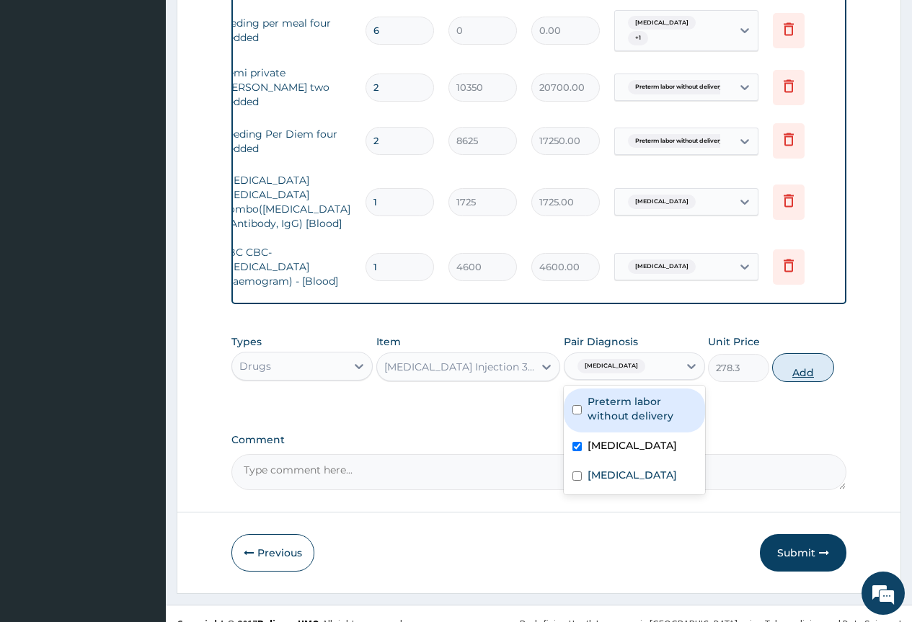
click at [814, 353] on button "Add" at bounding box center [802, 367] width 61 height 29
type input "0"
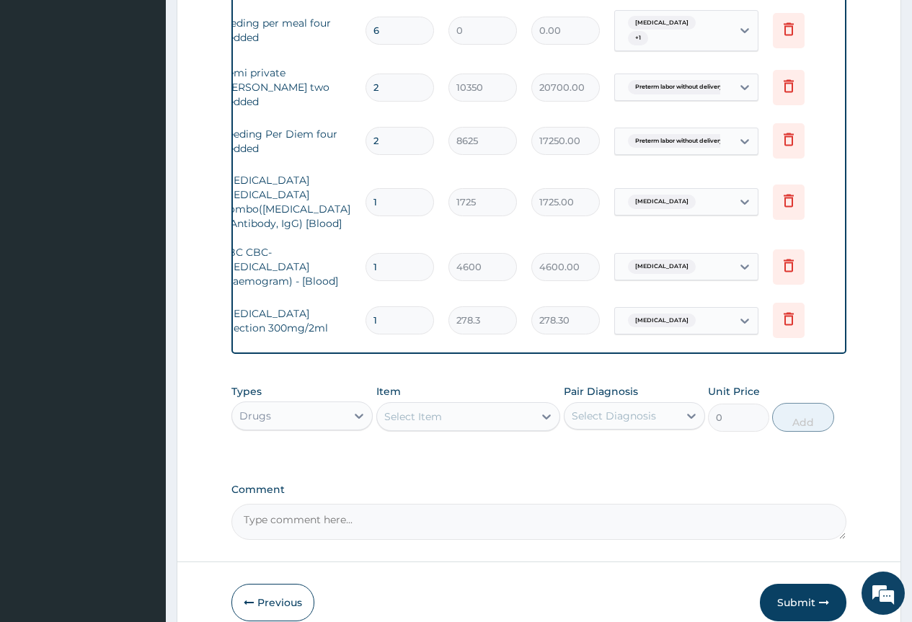
click at [377, 306] on input "1" at bounding box center [399, 320] width 68 height 28
type input "0.00"
type input "2"
type input "556.60"
type input "2"
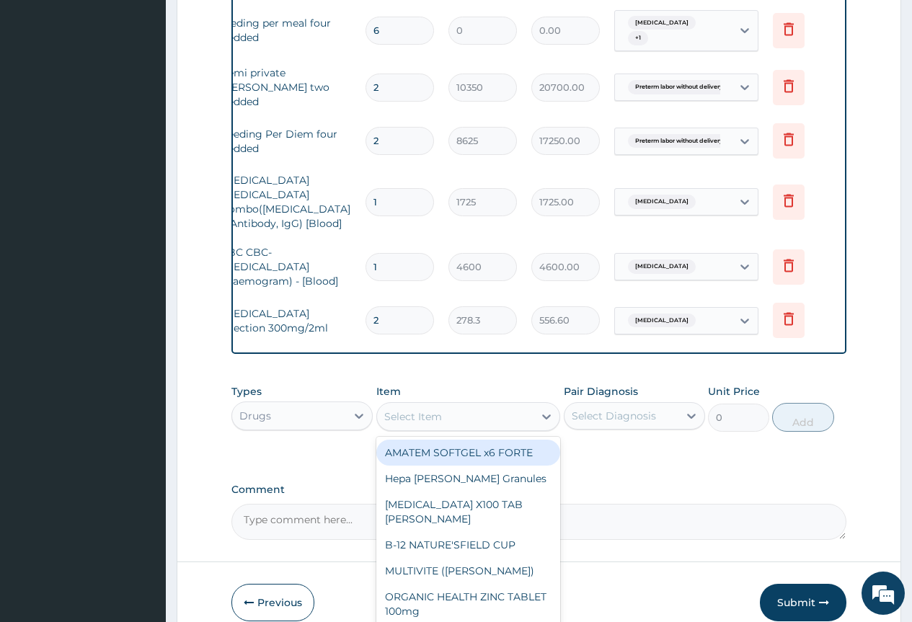
click at [490, 405] on div "Select Item" at bounding box center [455, 416] width 157 height 23
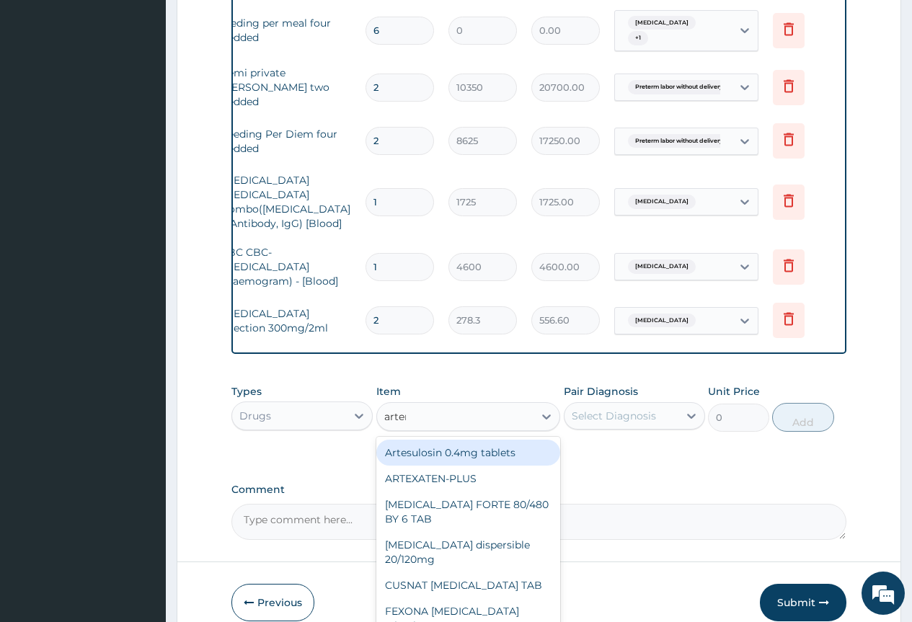
type input "arteme"
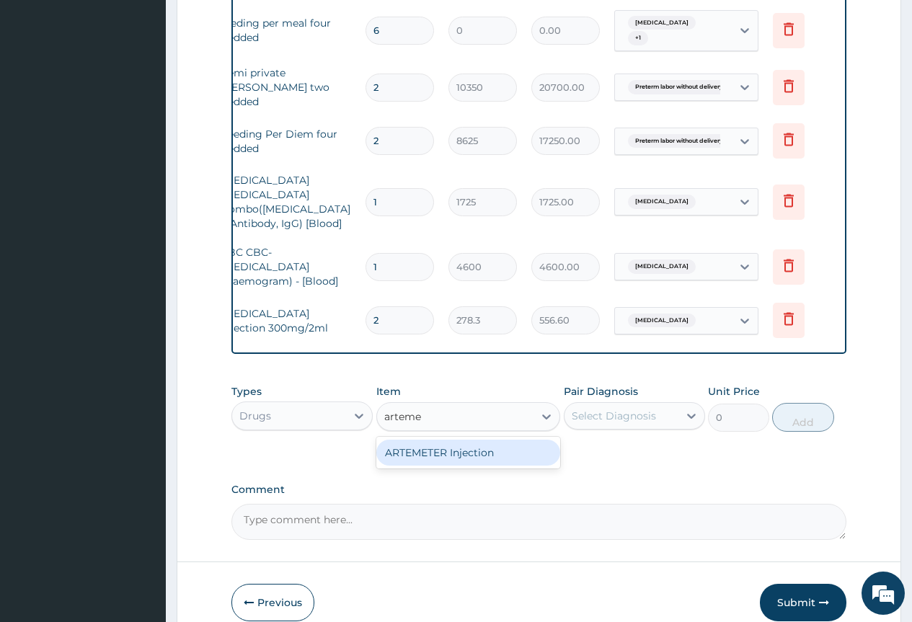
click at [454, 440] on div "ARTEMETER Injection" at bounding box center [468, 453] width 184 height 26
type input "1012"
click at [618, 409] on div "Select Diagnosis" at bounding box center [614, 416] width 84 height 14
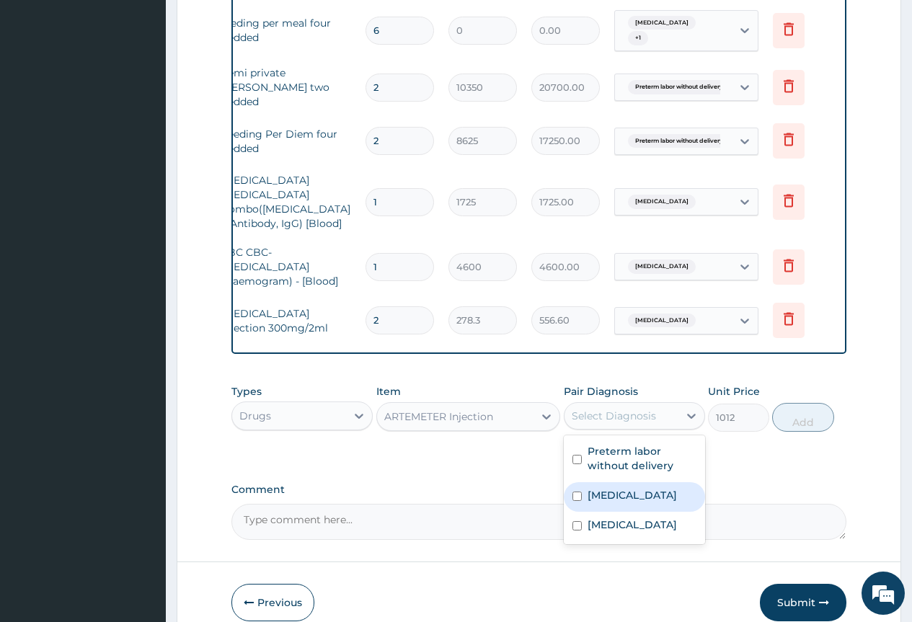
click at [608, 488] on label "Malaria" at bounding box center [631, 495] width 89 height 14
checkbox input "true"
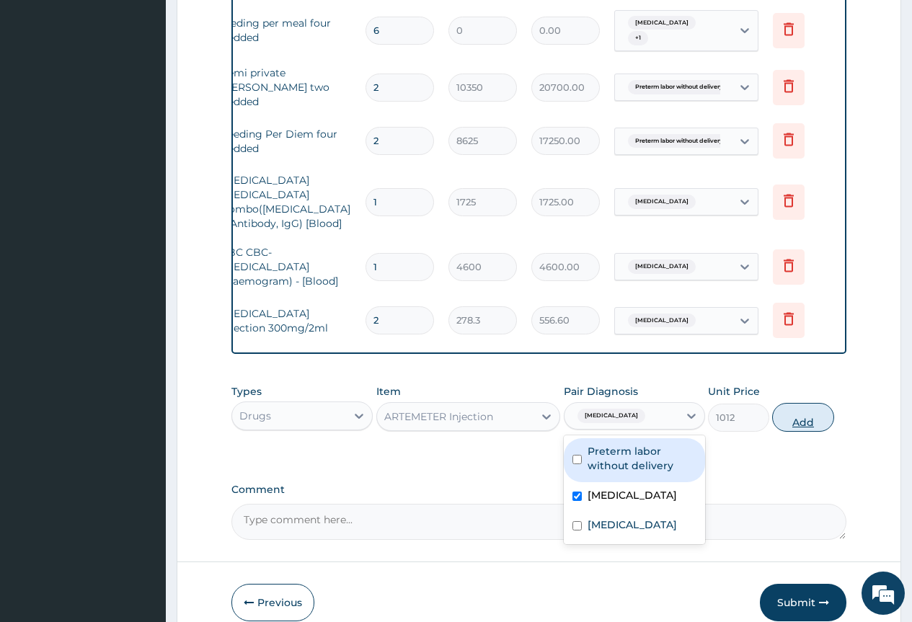
click at [819, 403] on button "Add" at bounding box center [802, 417] width 61 height 29
type input "0"
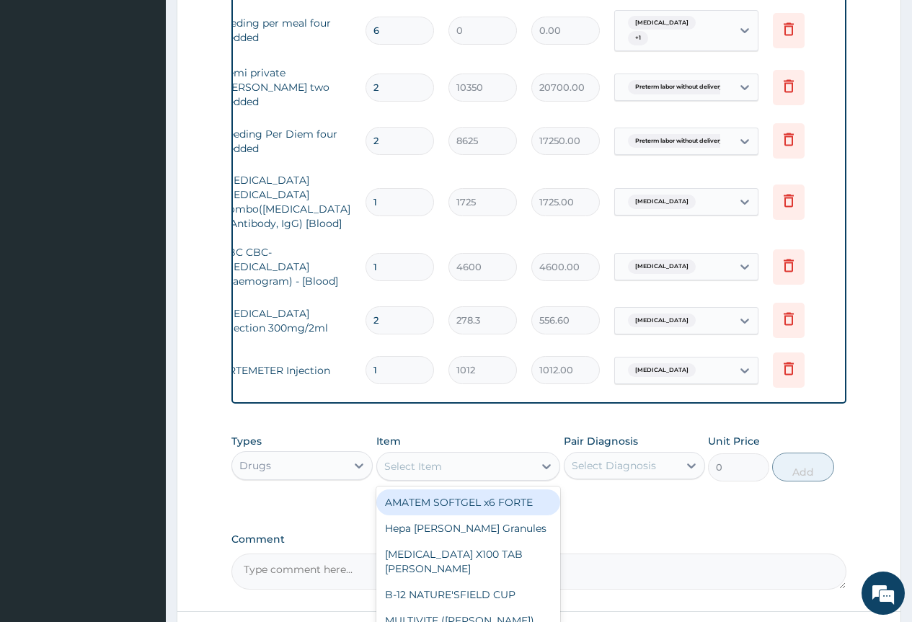
click at [492, 455] on div "Select Item" at bounding box center [455, 466] width 157 height 23
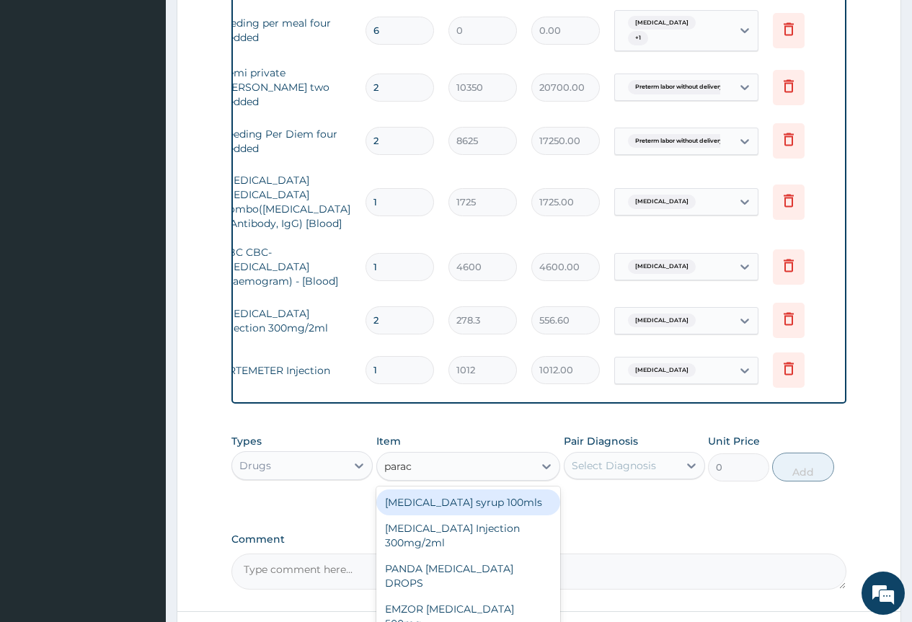
type input "parace"
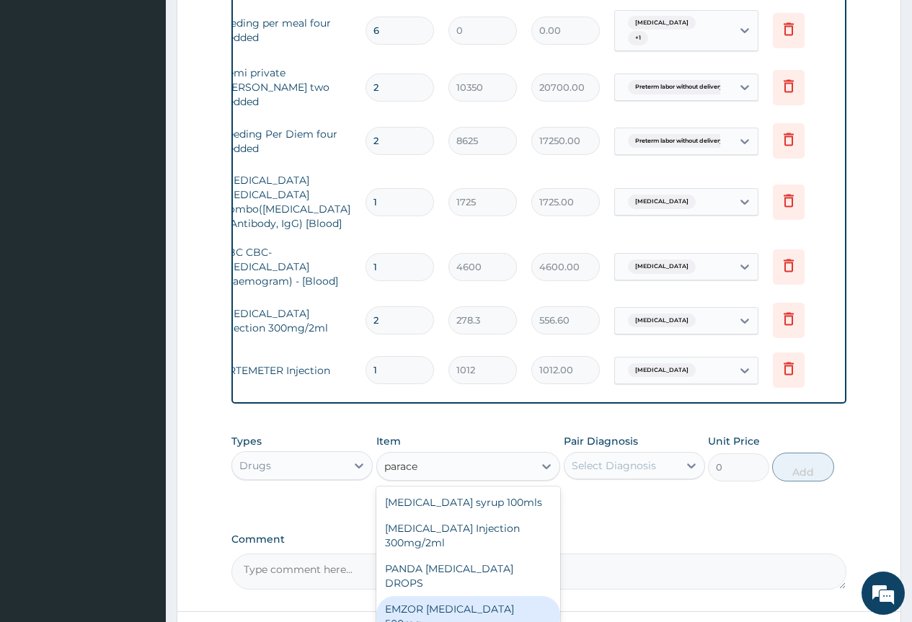
click at [525, 596] on div "EMZOR PARACETAMOL 500mg" at bounding box center [468, 616] width 184 height 40
type input "25.3"
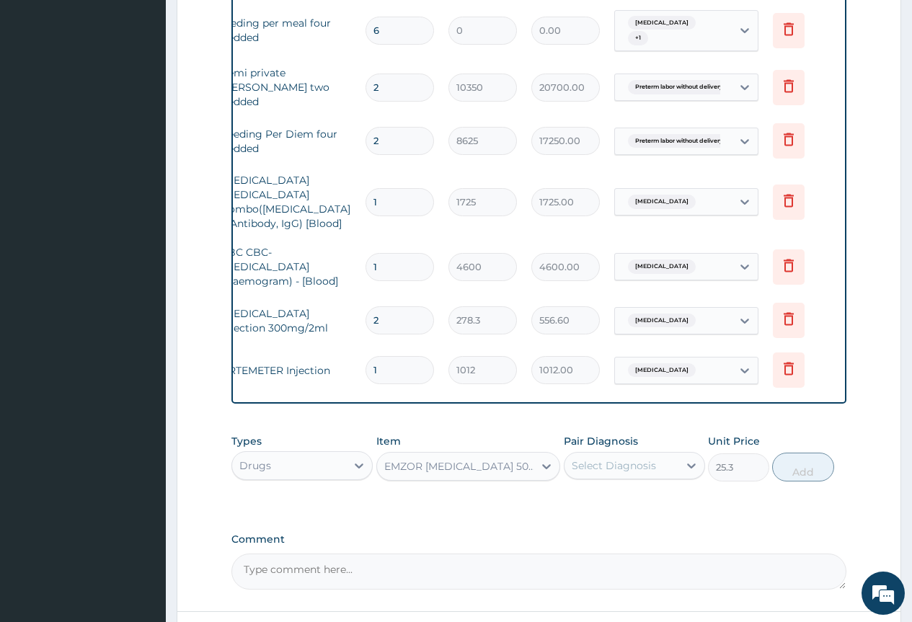
click at [628, 464] on div "Types Drugs Item option EMZOR PARACETAMOL 500mg, selected. Select is focused ,t…" at bounding box center [538, 458] width 615 height 62
click at [637, 458] on div "Select Diagnosis" at bounding box center [614, 465] width 84 height 14
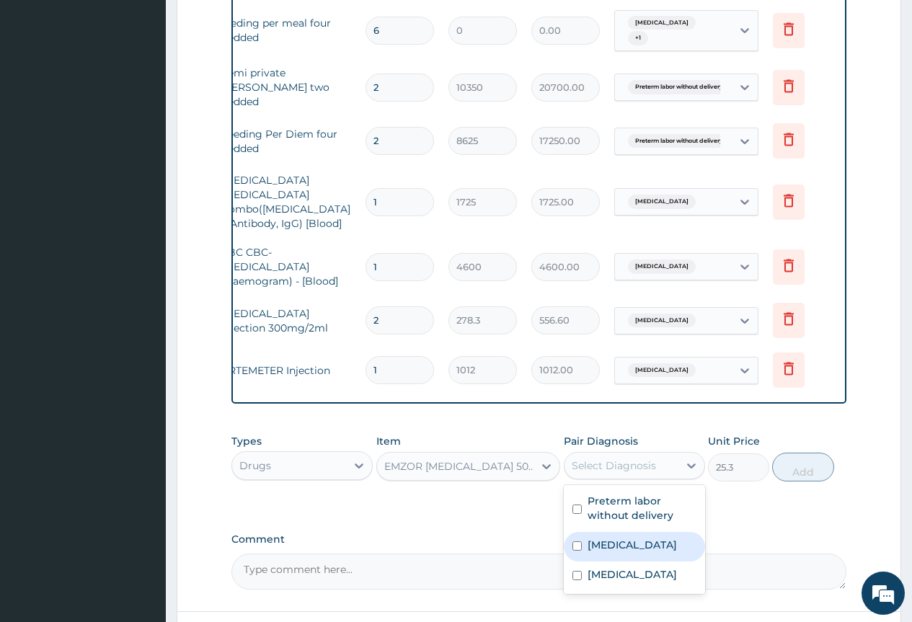
click at [619, 538] on label "Malaria" at bounding box center [631, 545] width 89 height 14
checkbox input "true"
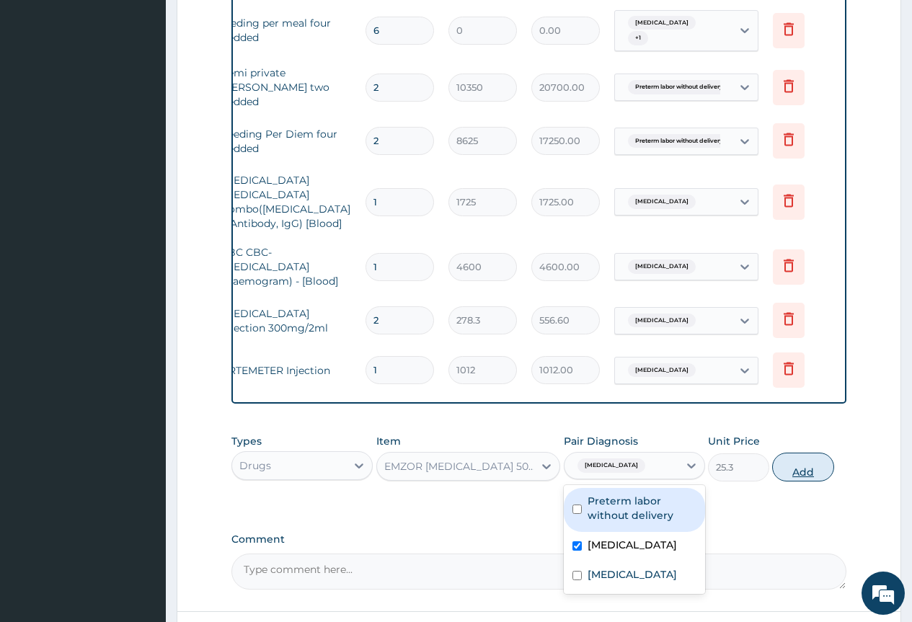
click at [797, 455] on button "Add" at bounding box center [802, 467] width 61 height 29
type input "0"
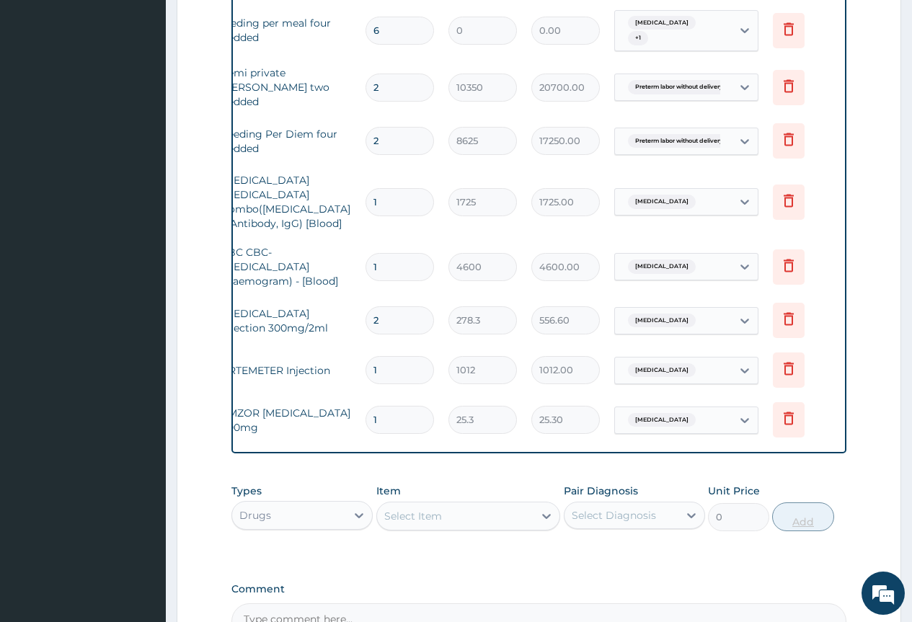
type input "18"
type input "455.40"
type input "18"
click at [442, 504] on div "Select Item" at bounding box center [455, 515] width 157 height 23
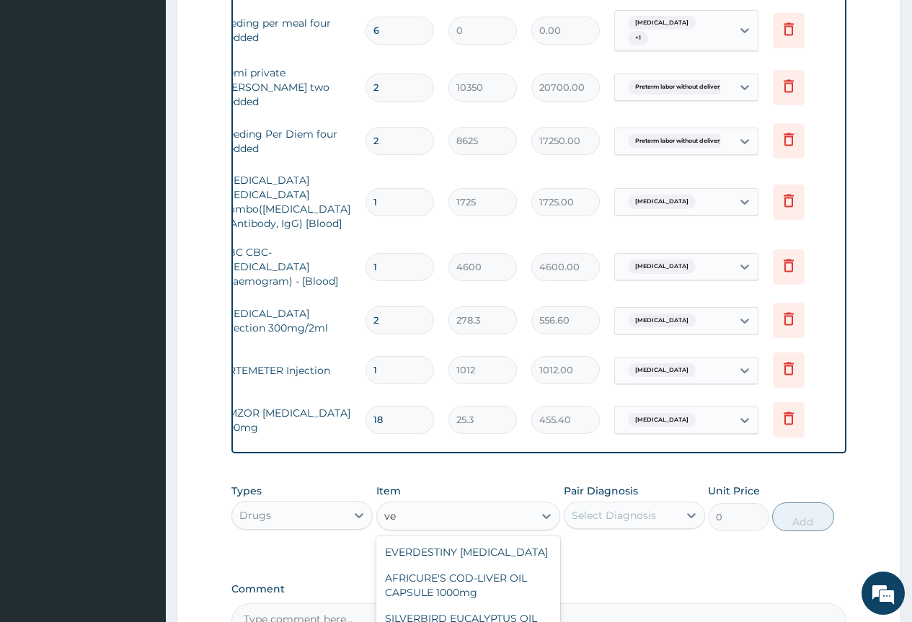
type input "v"
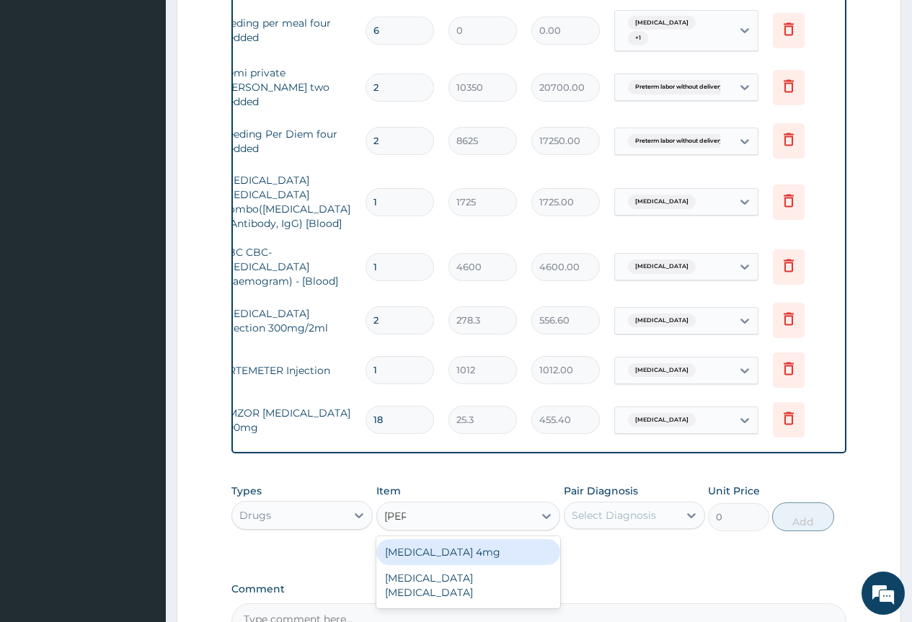
type input "salbu"
click at [433, 539] on div "Salbutamol 4mg" at bounding box center [468, 552] width 184 height 26
type input "44.275"
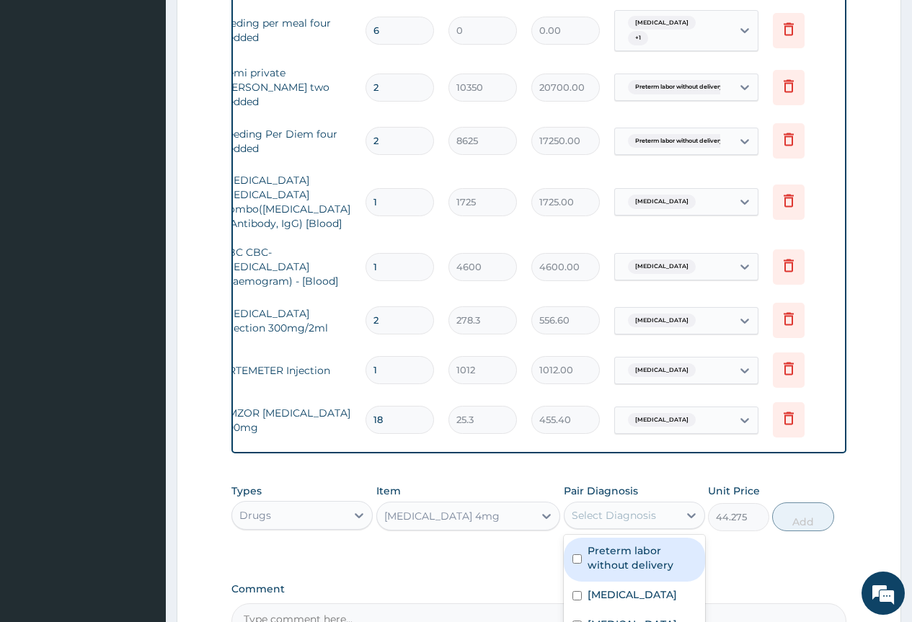
click at [596, 508] on div "Select Diagnosis" at bounding box center [614, 515] width 84 height 14
click at [616, 543] on label "Preterm labor without delivery" at bounding box center [641, 557] width 109 height 29
checkbox input "true"
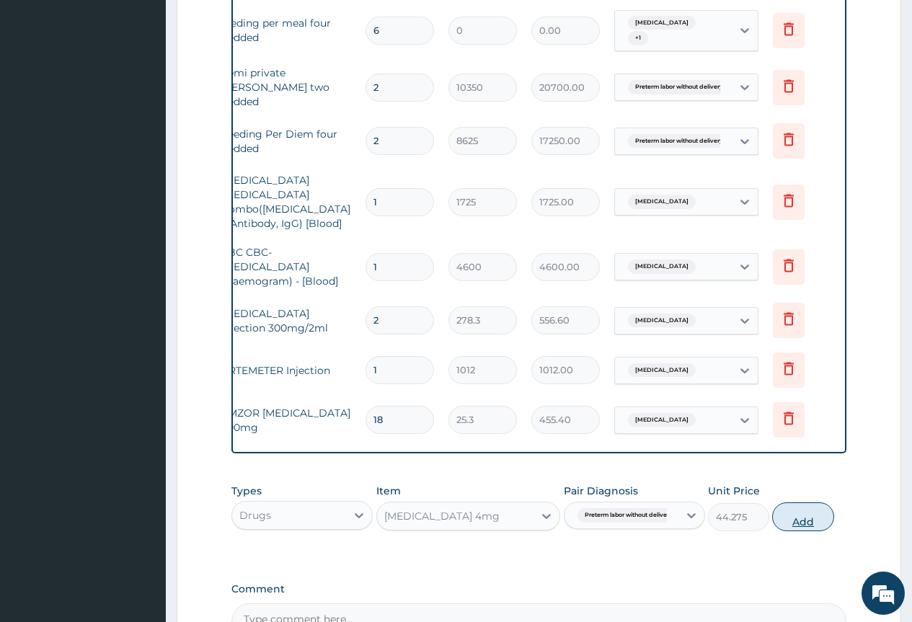
click at [795, 508] on button "Add" at bounding box center [802, 516] width 61 height 29
type input "0"
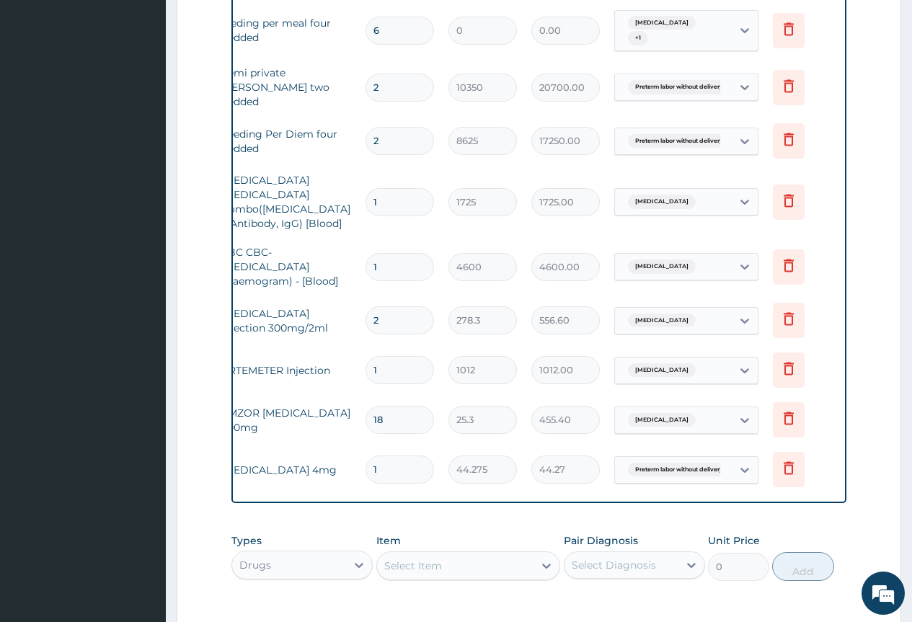
type input "10"
type input "442.75"
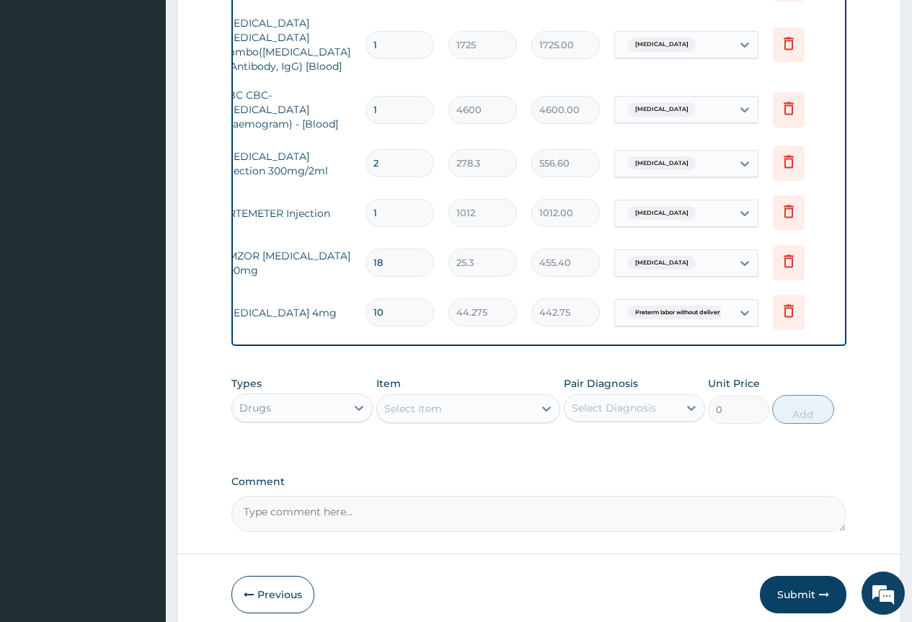
scroll to position [894, 0]
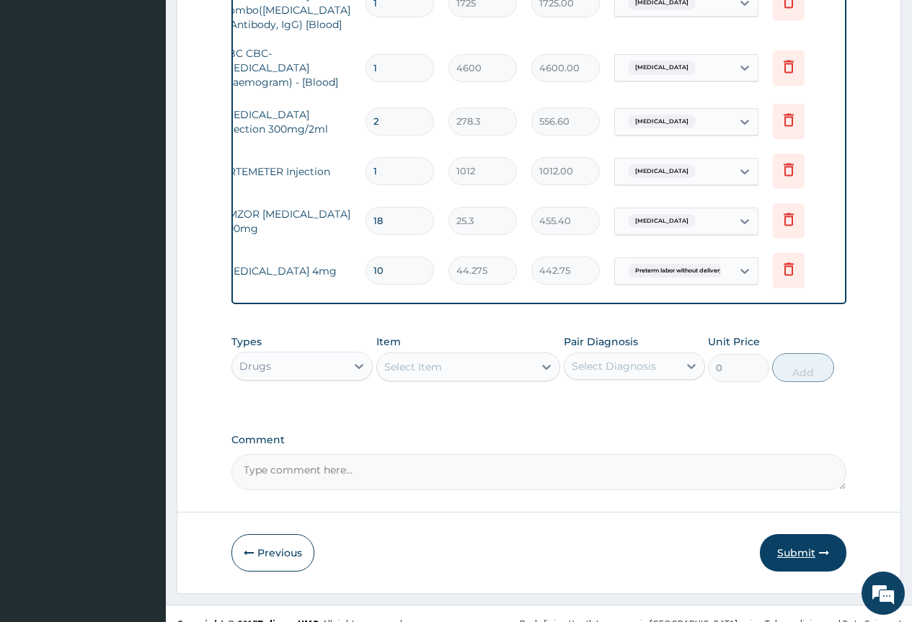
type input "10"
click at [803, 534] on button "Submit" at bounding box center [803, 552] width 86 height 37
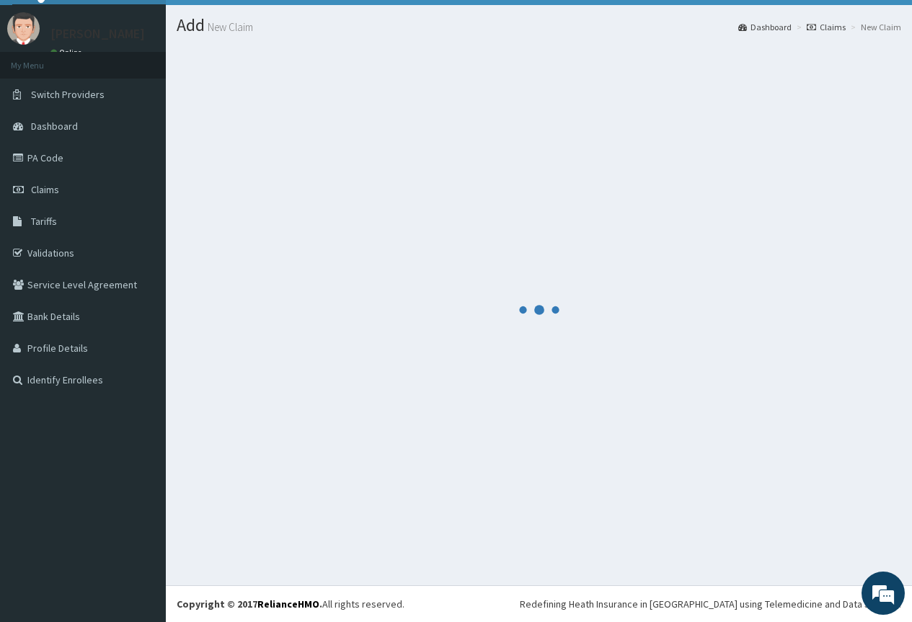
scroll to position [31, 0]
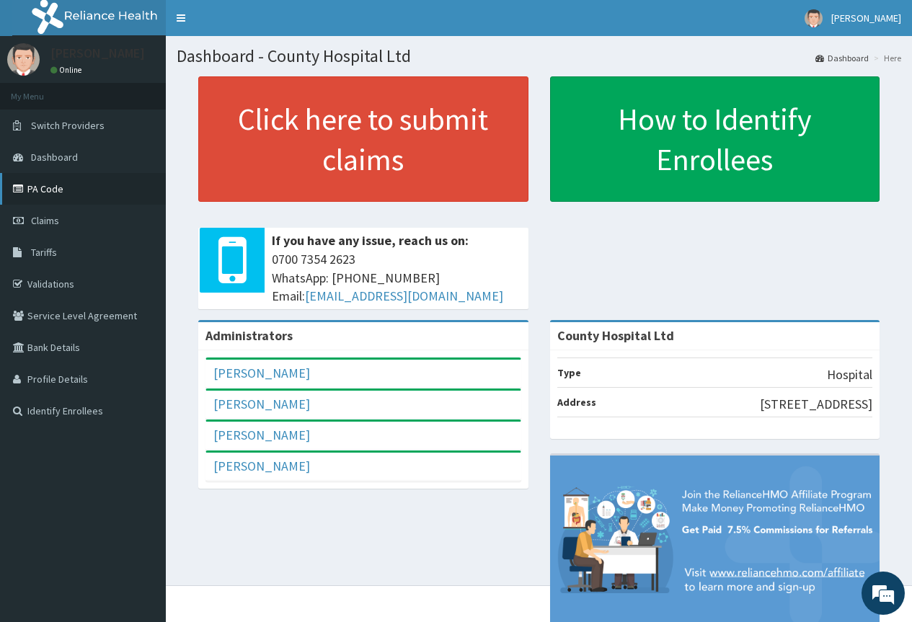
click at [31, 182] on link "PA Code" at bounding box center [83, 189] width 166 height 32
click at [47, 189] on link "PA Code" at bounding box center [83, 189] width 166 height 32
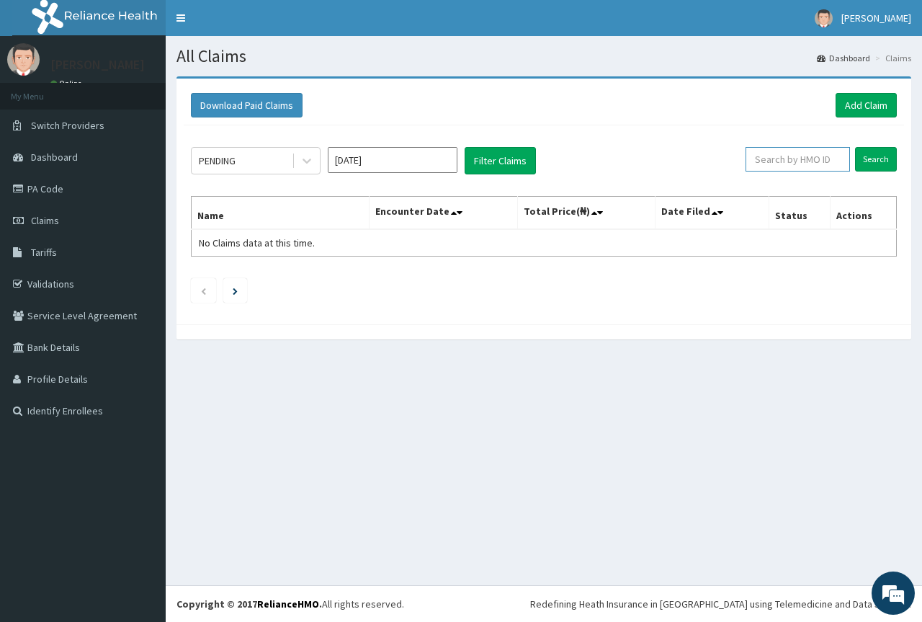
click at [827, 156] on input "text" at bounding box center [798, 159] width 104 height 25
paste input "LIT/10007/A"
click at [855, 147] on input "Search" at bounding box center [876, 159] width 42 height 25
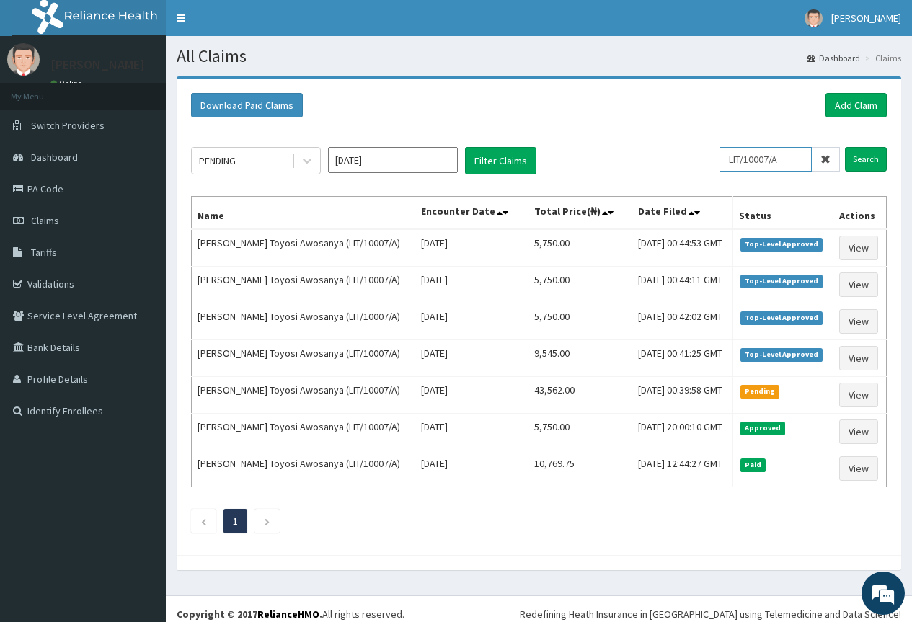
drag, startPoint x: 796, startPoint y: 159, endPoint x: 747, endPoint y: 164, distance: 50.0
click at [747, 164] on input "LIT/10007/A" at bounding box center [765, 159] width 92 height 25
type input "L"
paste input "NBC/11386/A"
type input "NBC/11386/A"
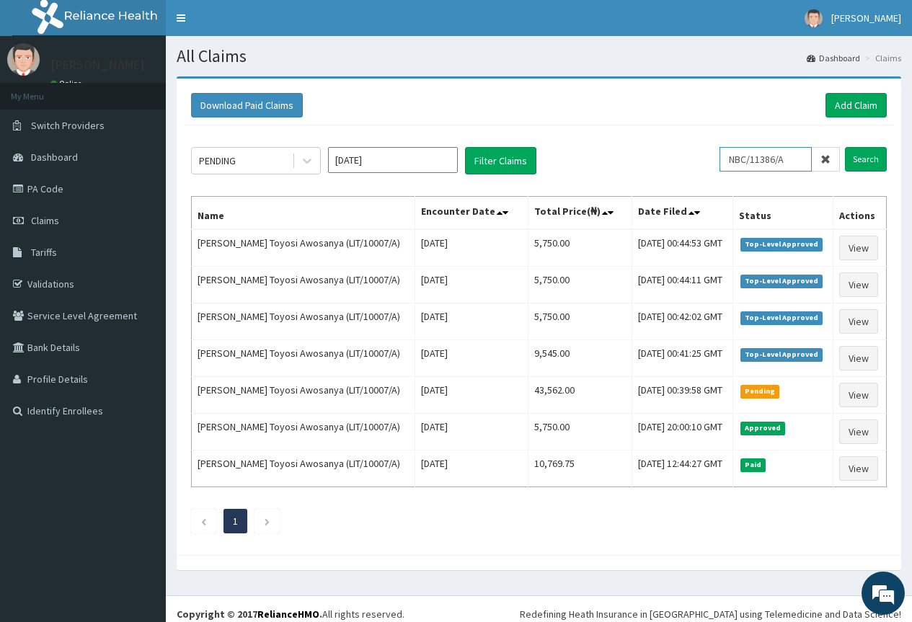
click at [845, 147] on input "Search" at bounding box center [866, 159] width 42 height 25
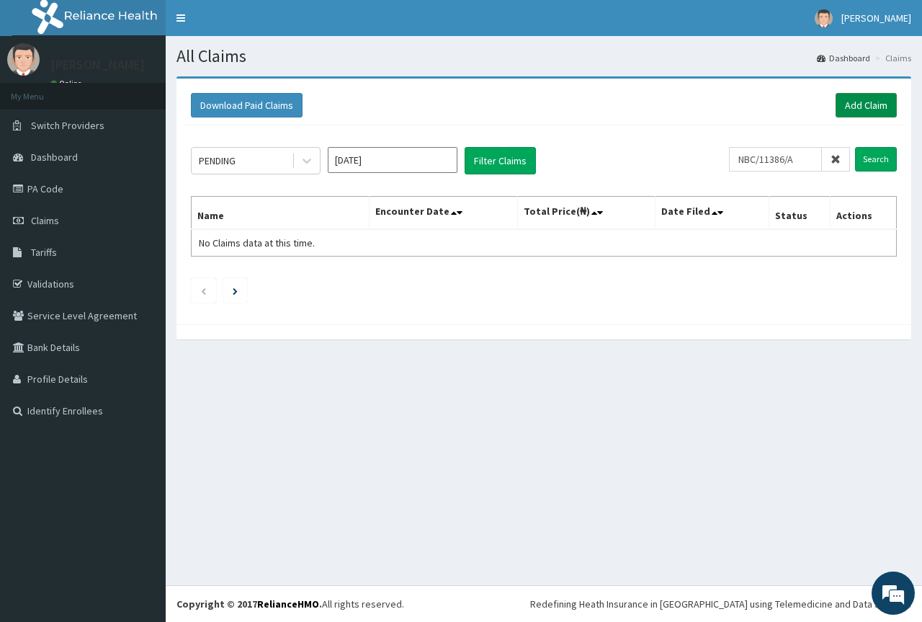
click at [858, 106] on link "Add Claim" at bounding box center [866, 105] width 61 height 25
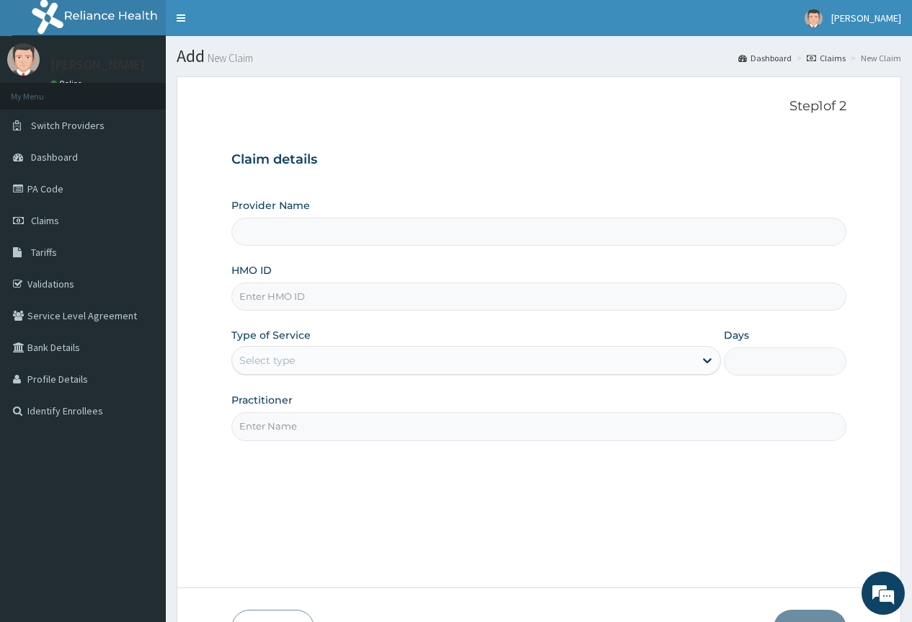
click at [339, 296] on input "HMO ID" at bounding box center [538, 297] width 615 height 28
paste input "NBC/11386/A"
type input "NBC/11386/A"
type input "County Hospital Ltd"
type input "NBC/11386/A"
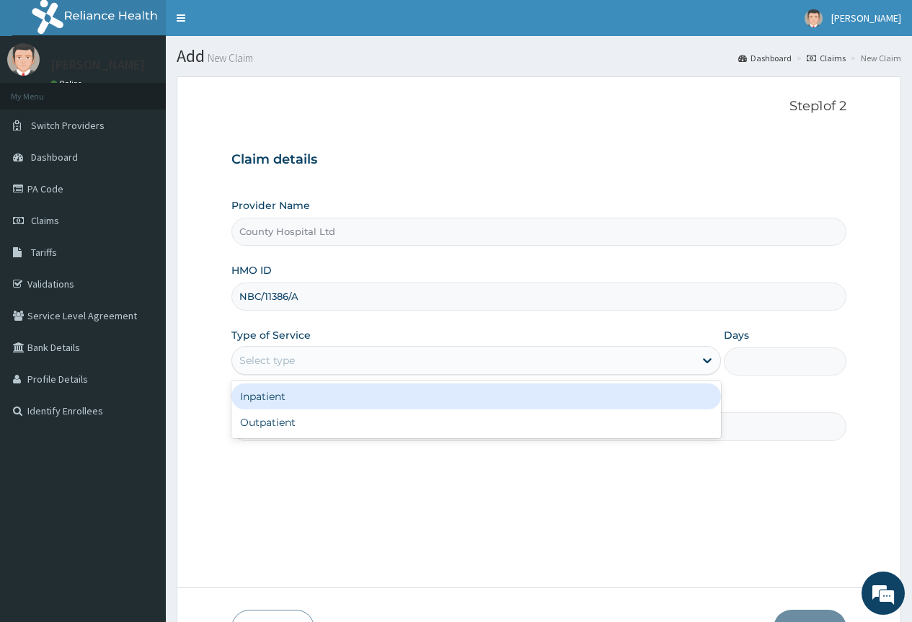
click at [275, 355] on div "Select type" at bounding box center [266, 360] width 55 height 14
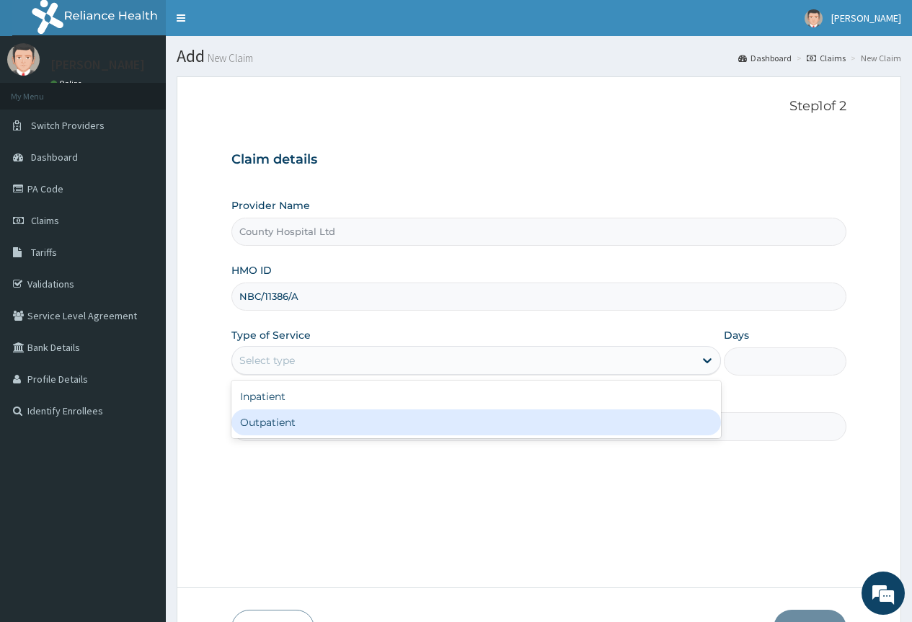
click at [281, 430] on div "Outpatient" at bounding box center [475, 422] width 489 height 26
type input "1"
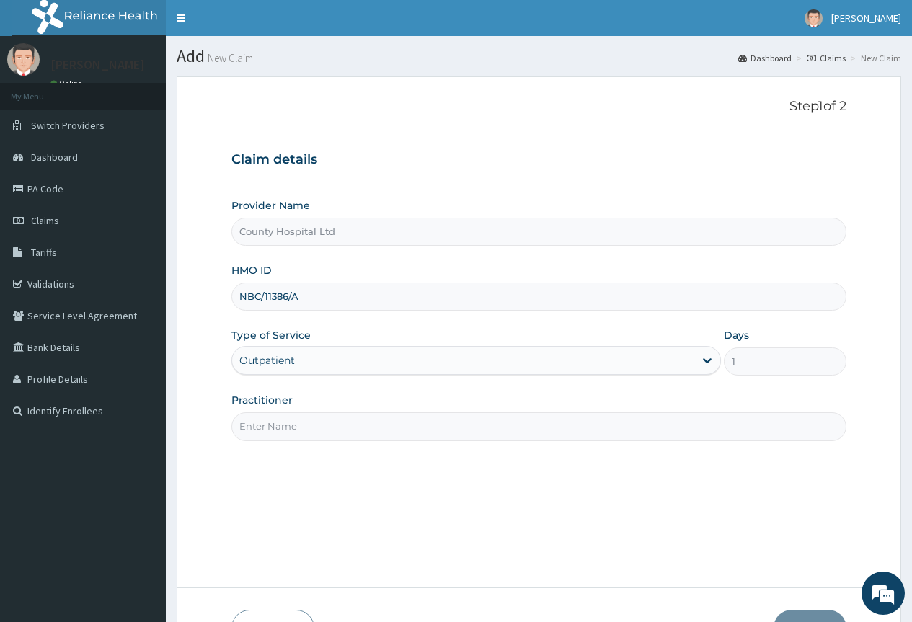
click at [281, 430] on input "Practitioner" at bounding box center [538, 426] width 615 height 28
type input "[PERSON_NAME]"
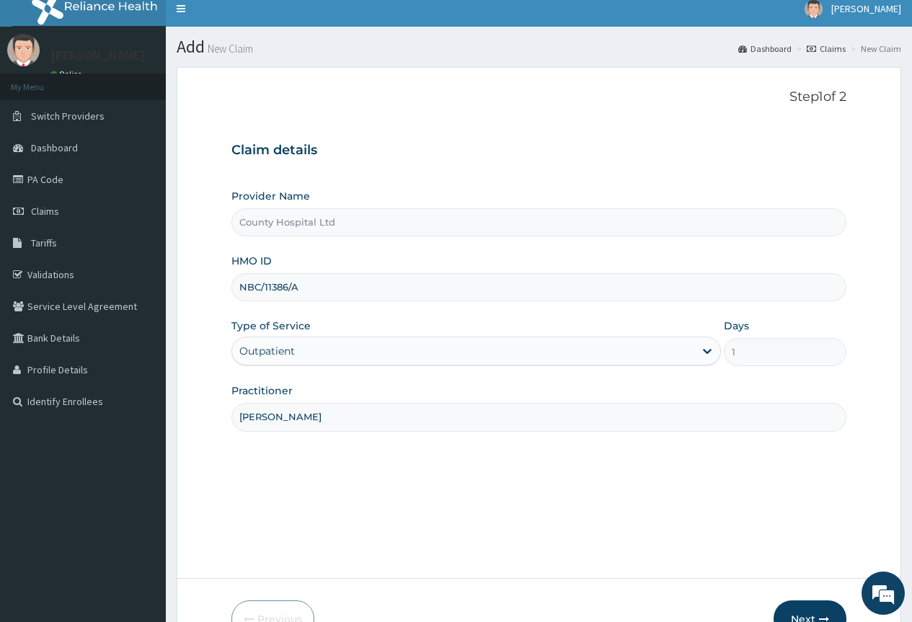
scroll to position [95, 0]
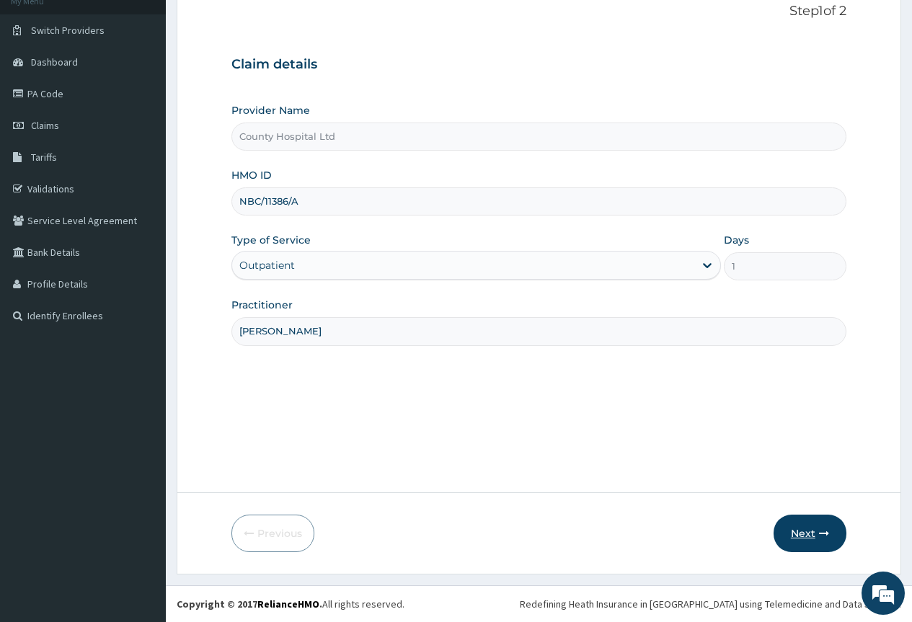
click at [802, 533] on button "Next" at bounding box center [809, 533] width 73 height 37
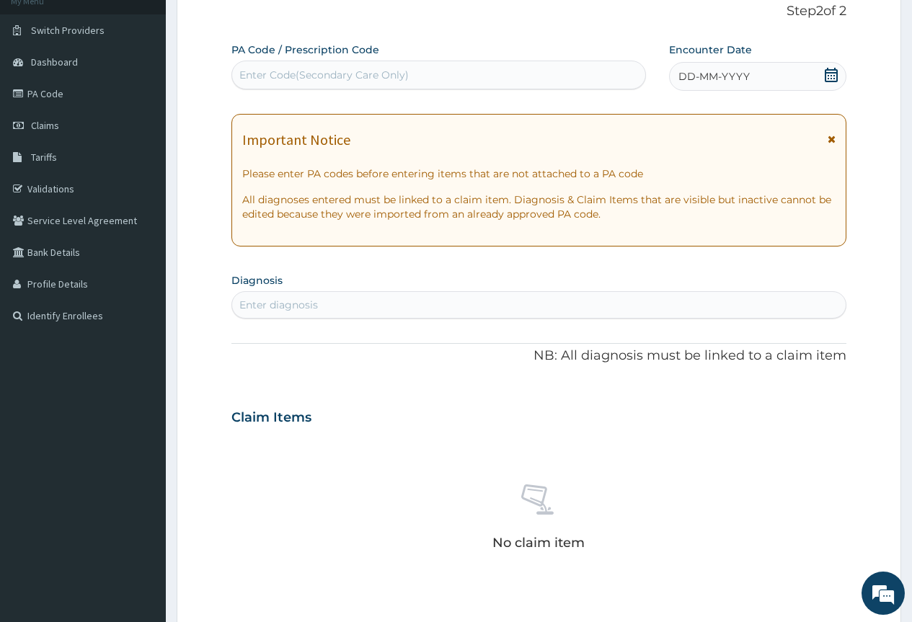
scroll to position [0, 0]
click at [396, 75] on div "Enter Code(Secondary Care Only)" at bounding box center [323, 75] width 169 height 14
paste input "PA/D8EAF9"
type input "PA/D8EAF9"
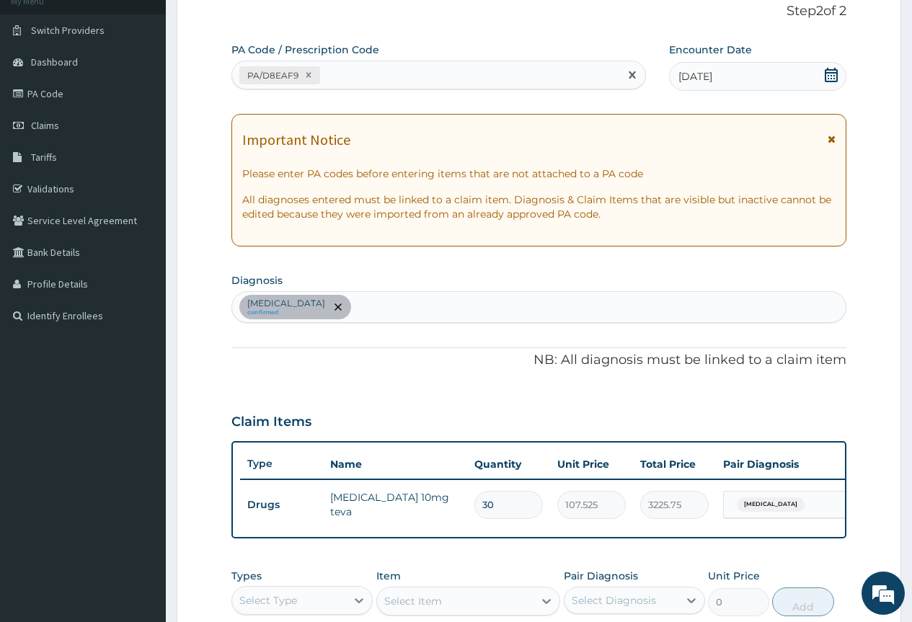
click at [376, 71] on div "PA/D8EAF9" at bounding box center [425, 75] width 386 height 24
paste input "PA/EA6B1B"
type input "PA/EA6B1B"
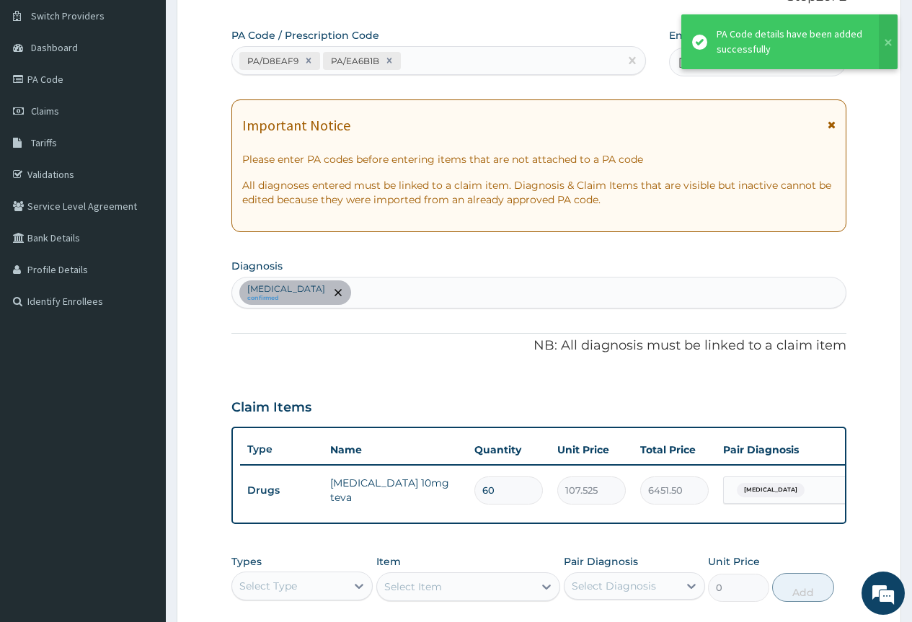
scroll to position [23, 0]
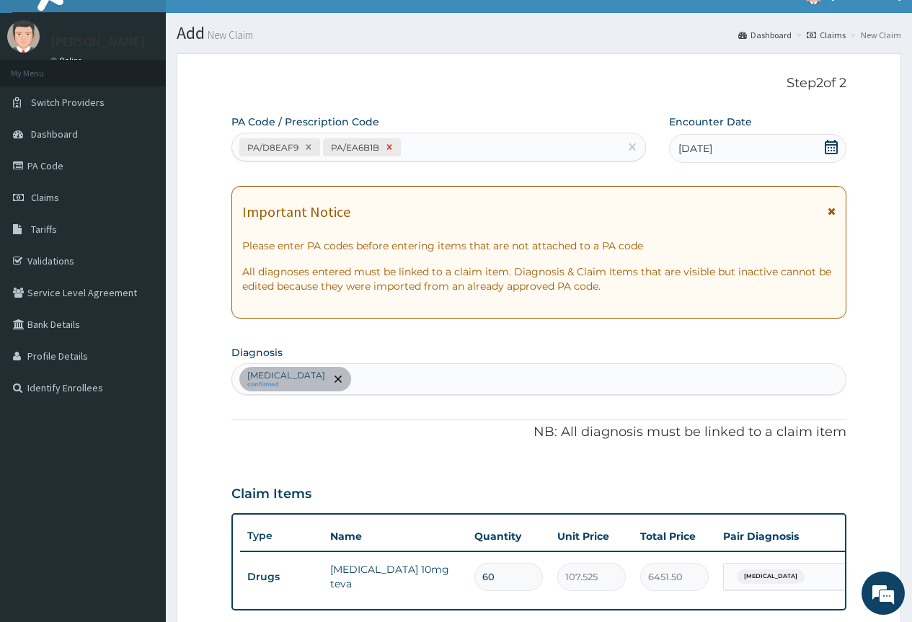
click at [388, 148] on icon at bounding box center [389, 147] width 5 height 5
type input "30"
type input "3225.75"
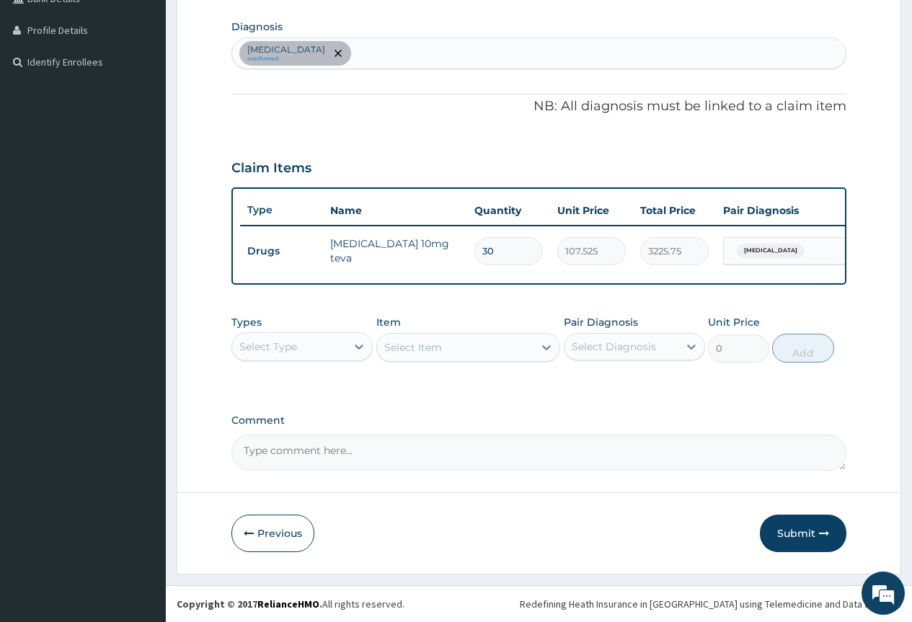
scroll to position [360, 0]
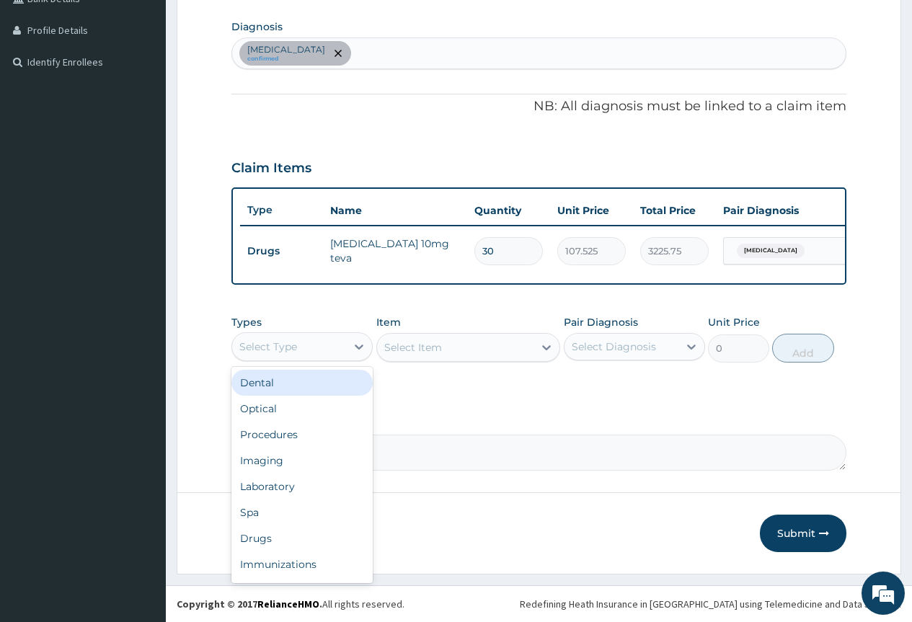
click at [286, 345] on div "Select Type" at bounding box center [268, 346] width 58 height 14
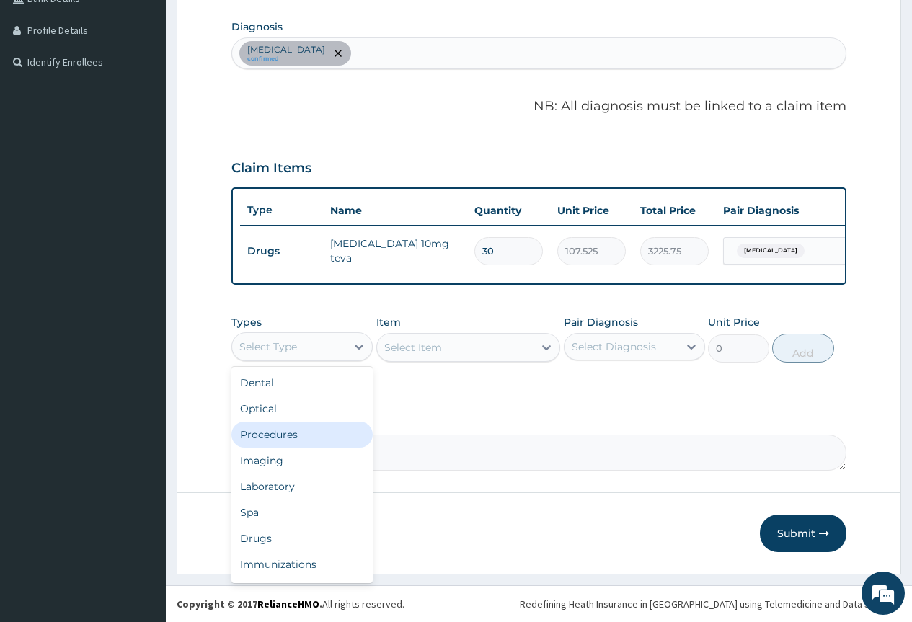
click at [299, 432] on div "Procedures" at bounding box center [301, 435] width 141 height 26
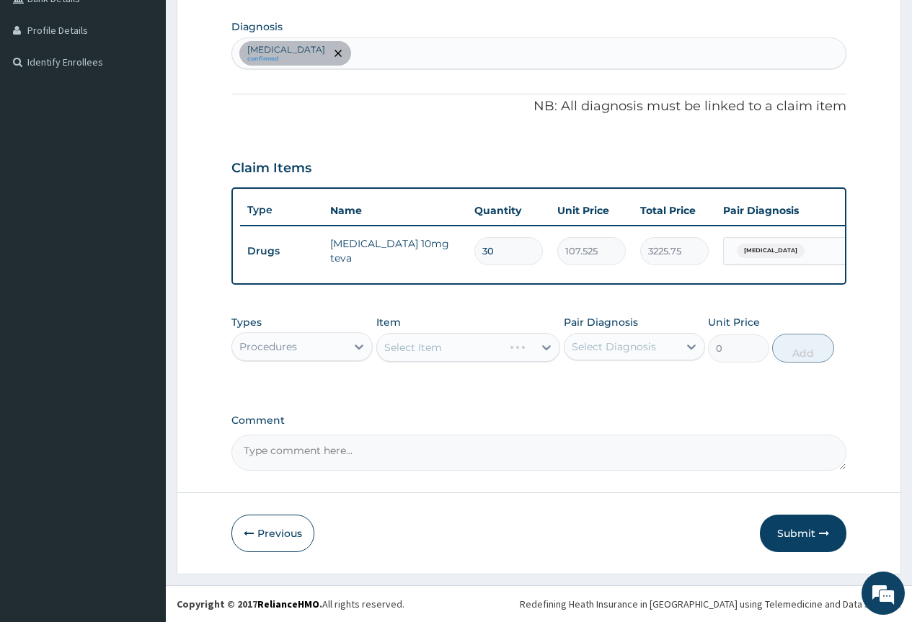
click at [455, 356] on div "Select Item" at bounding box center [468, 347] width 184 height 29
click at [543, 345] on div "Select Item" at bounding box center [468, 347] width 184 height 29
click at [543, 346] on div "Select Item" at bounding box center [468, 347] width 184 height 29
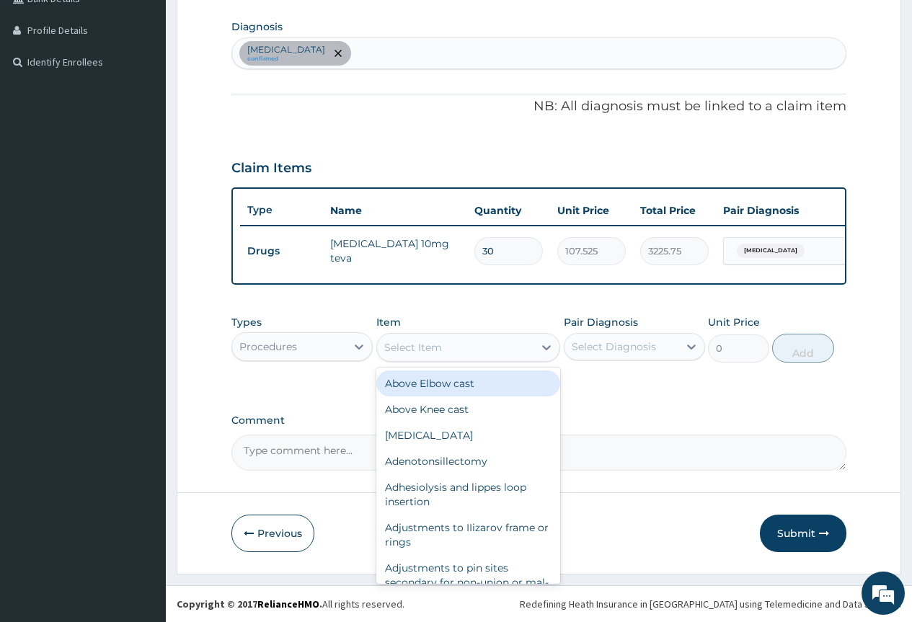
click at [543, 348] on icon at bounding box center [546, 347] width 14 height 14
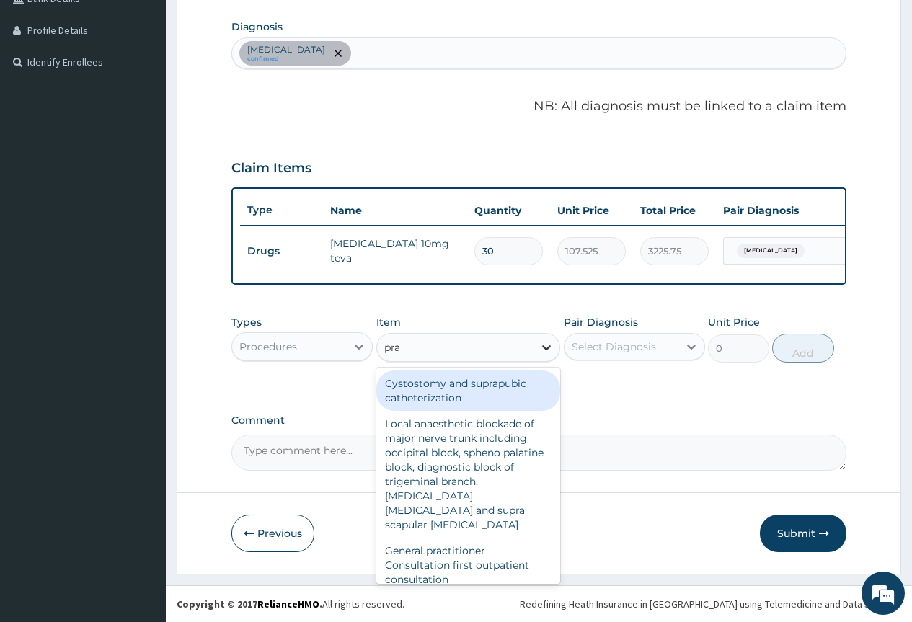
type input "prac"
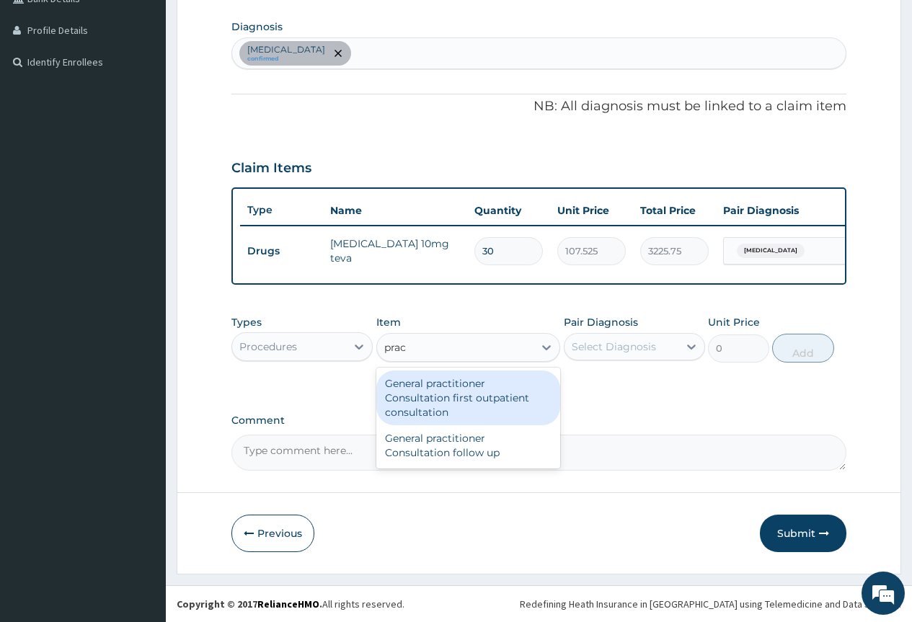
click at [440, 397] on div "General practitioner Consultation first outpatient consultation" at bounding box center [468, 397] width 184 height 55
type input "3795"
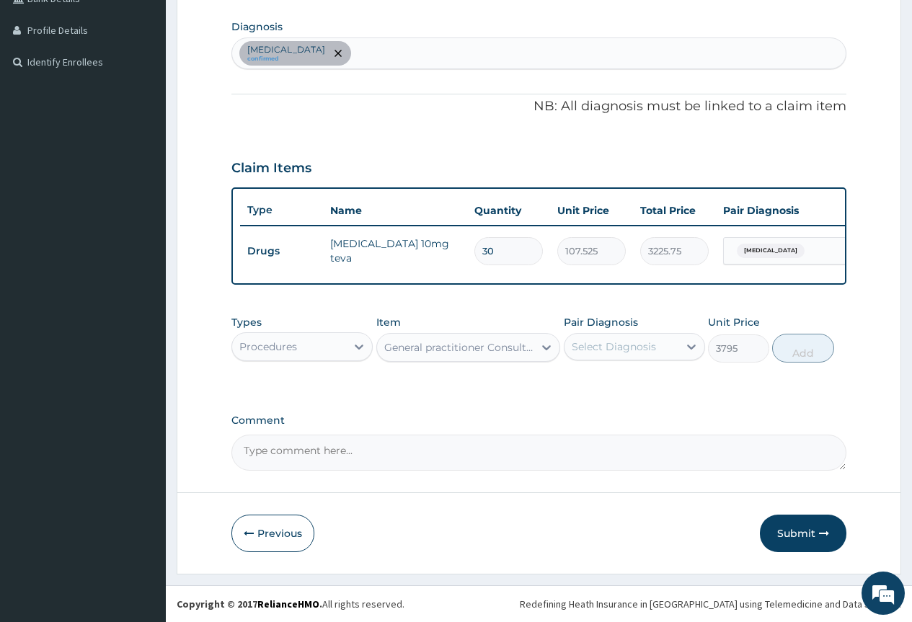
click at [574, 344] on div "Select Diagnosis" at bounding box center [614, 346] width 84 height 14
click at [602, 380] on label "[MEDICAL_DATA]" at bounding box center [631, 382] width 89 height 14
checkbox input "true"
click at [808, 347] on button "Add" at bounding box center [802, 348] width 61 height 29
type input "0"
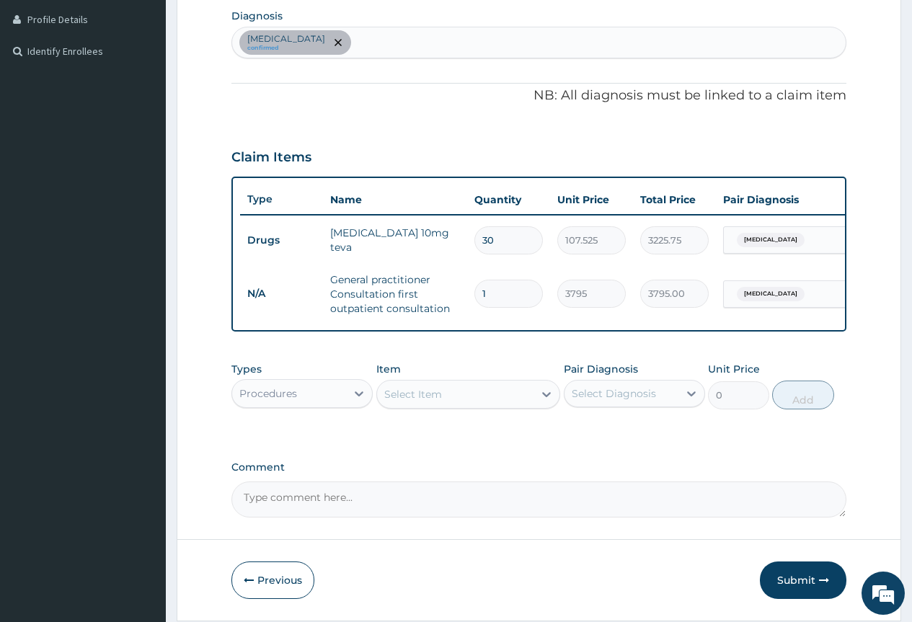
click at [414, 44] on div "[MEDICAL_DATA] confirmed" at bounding box center [538, 42] width 613 height 30
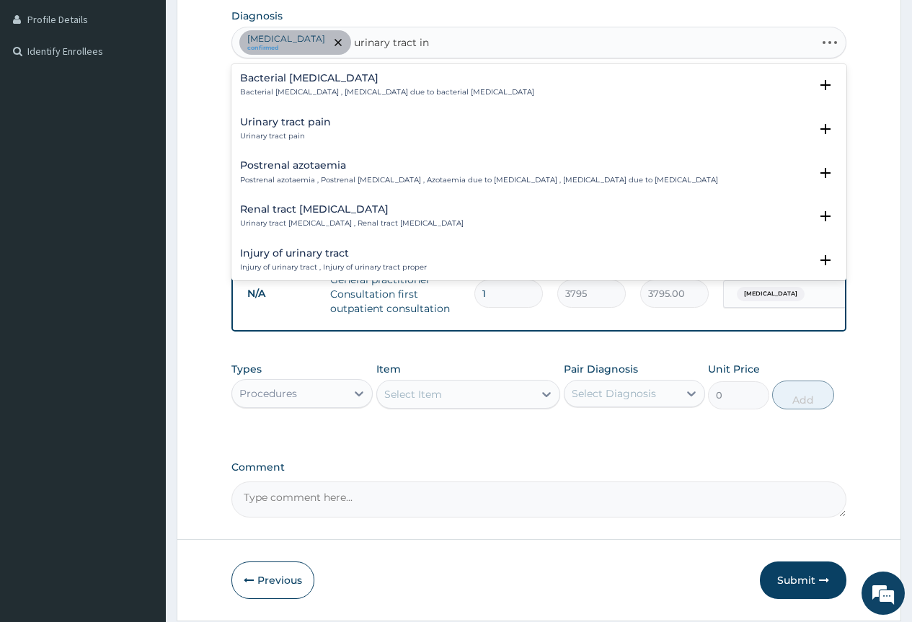
type input "urinary tract inf"
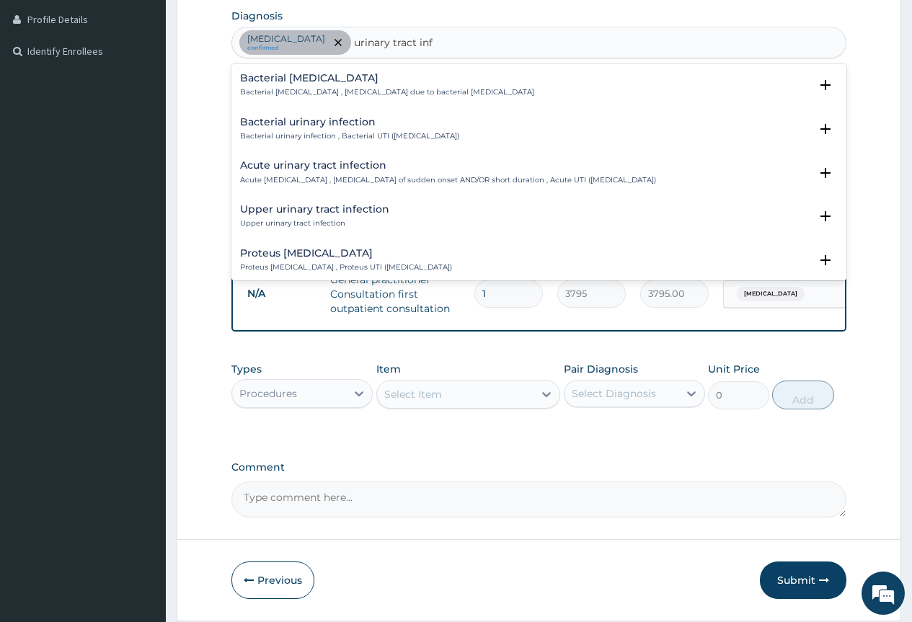
click at [319, 171] on h4 "Acute urinary tract infection" at bounding box center [448, 165] width 416 height 11
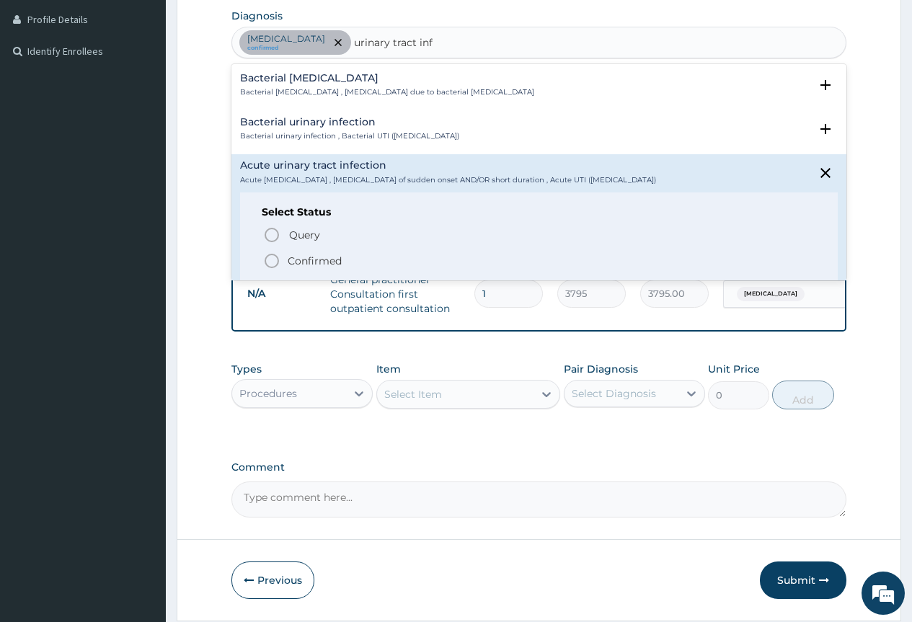
click at [270, 255] on icon "status option filled" at bounding box center [271, 260] width 17 height 17
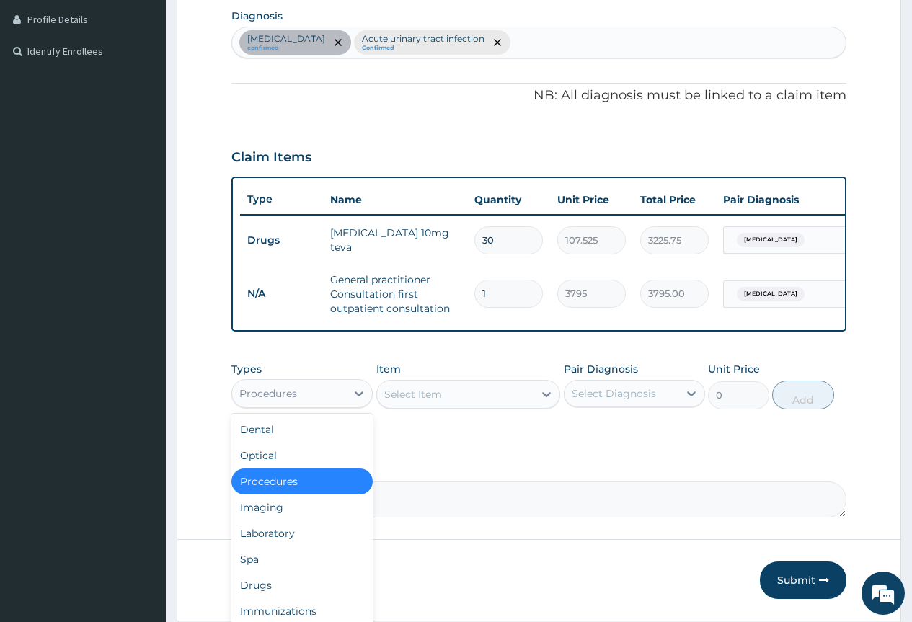
click at [317, 404] on div "Procedures" at bounding box center [289, 393] width 114 height 23
click at [269, 592] on div "Drugs" at bounding box center [301, 585] width 141 height 26
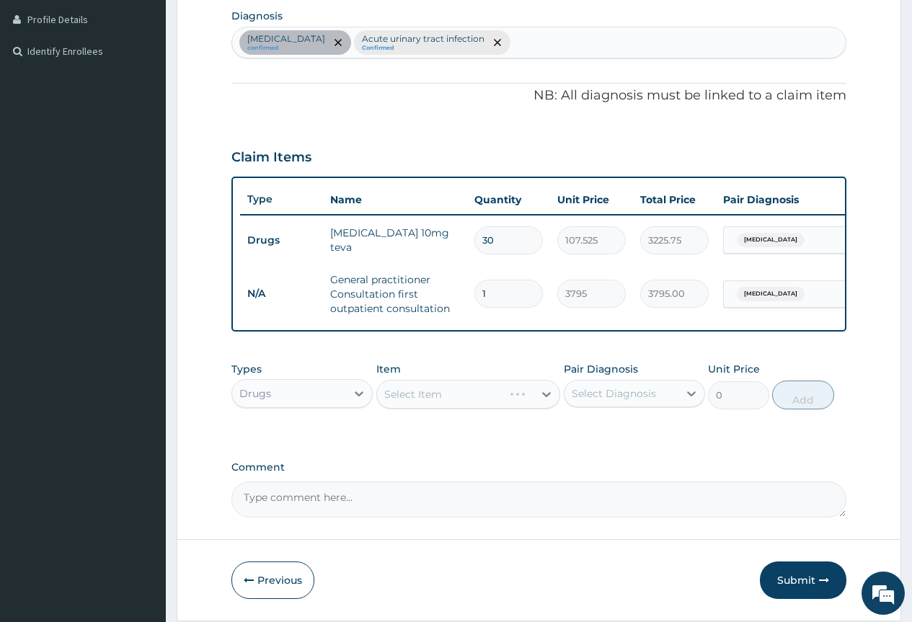
click at [477, 406] on div "Select Item" at bounding box center [468, 394] width 184 height 29
click at [541, 405] on div "Select Item" at bounding box center [468, 394] width 184 height 29
click at [541, 404] on div "Select Item" at bounding box center [468, 394] width 184 height 29
click at [538, 404] on div "Select Item" at bounding box center [468, 394] width 184 height 29
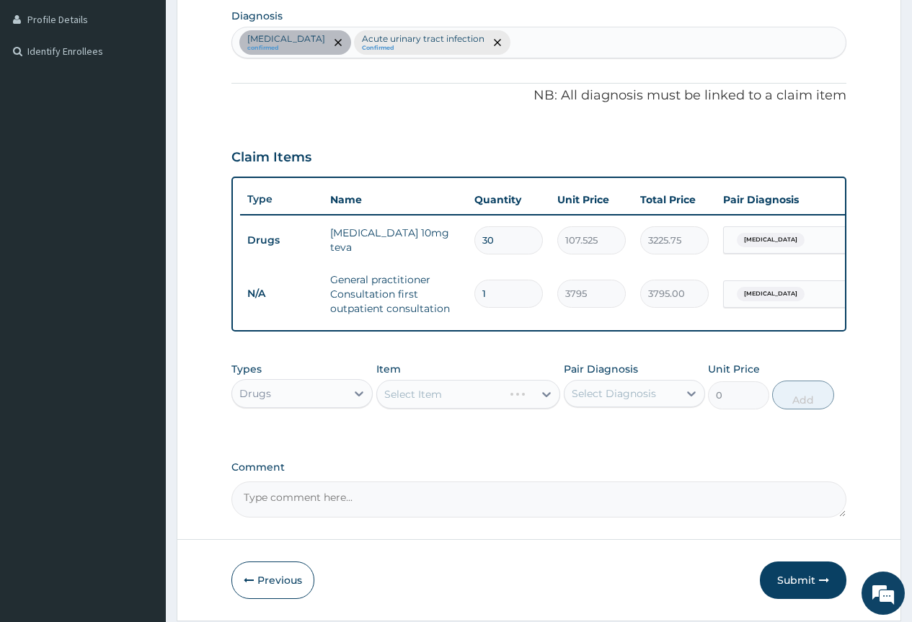
click at [522, 404] on div "Select Item" at bounding box center [468, 394] width 184 height 29
click at [544, 401] on icon at bounding box center [546, 394] width 14 height 14
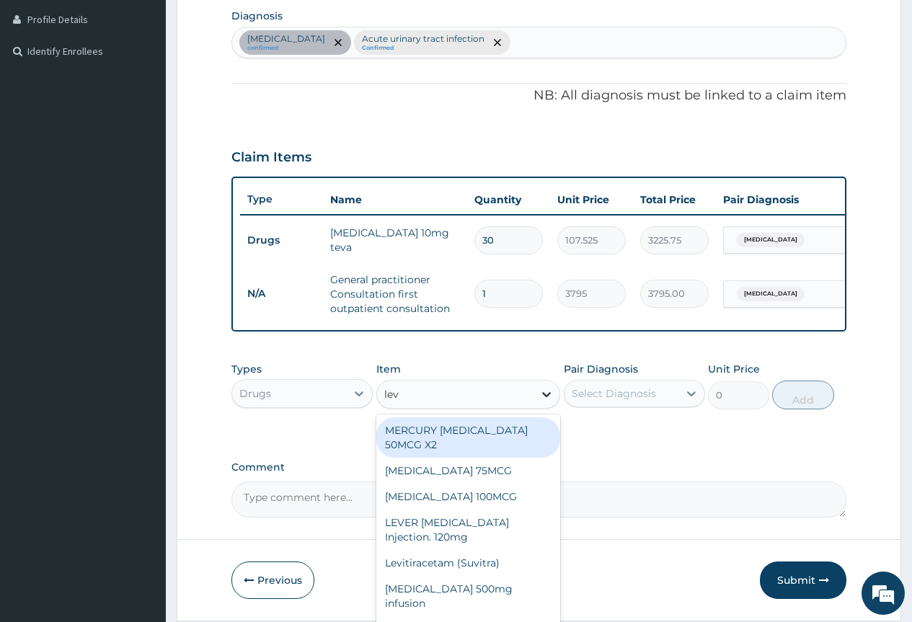
type input "levo"
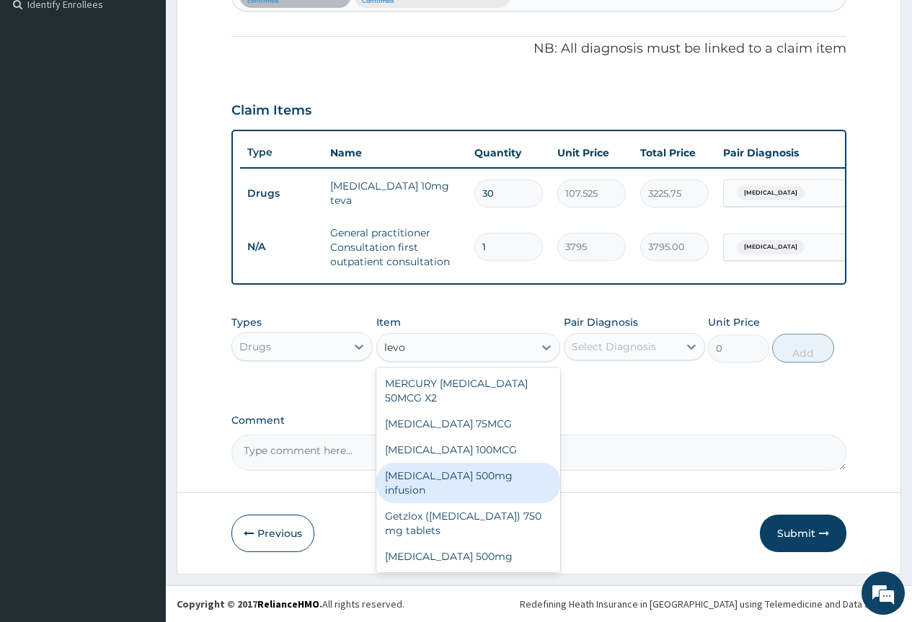
scroll to position [417, 0]
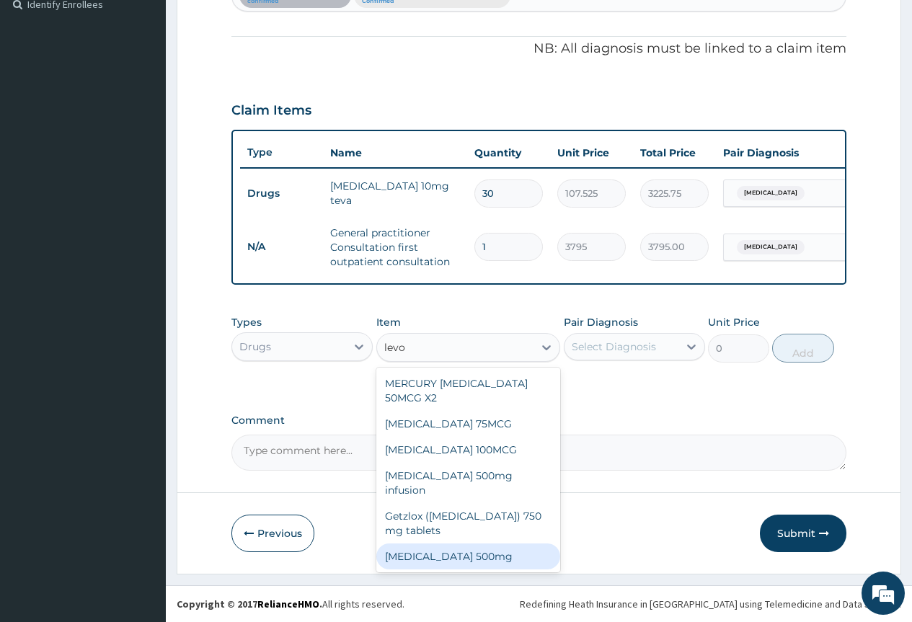
click at [489, 546] on div "[MEDICAL_DATA] 500mg" at bounding box center [468, 556] width 184 height 26
type input "253"
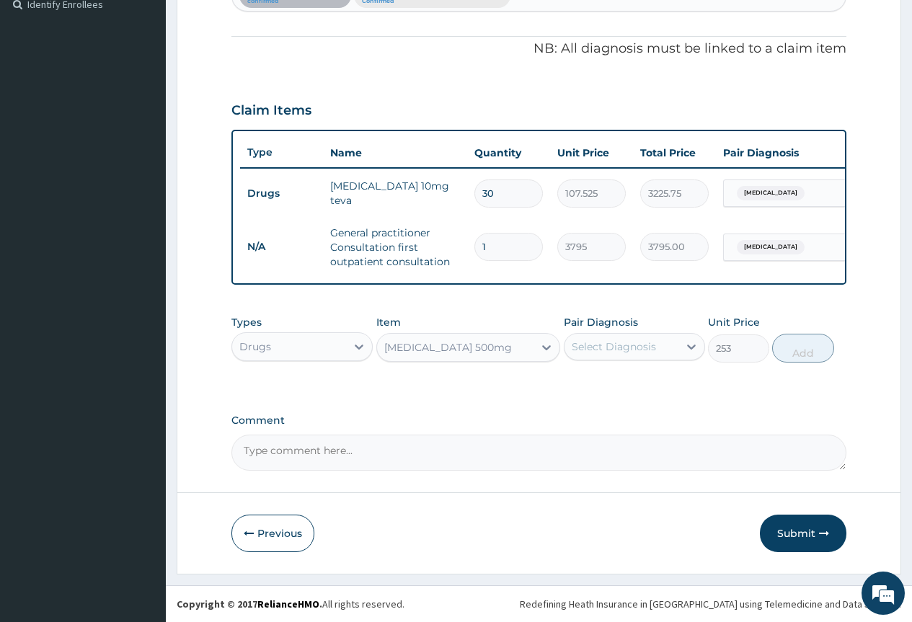
click at [628, 352] on div "Select Diagnosis" at bounding box center [614, 346] width 84 height 14
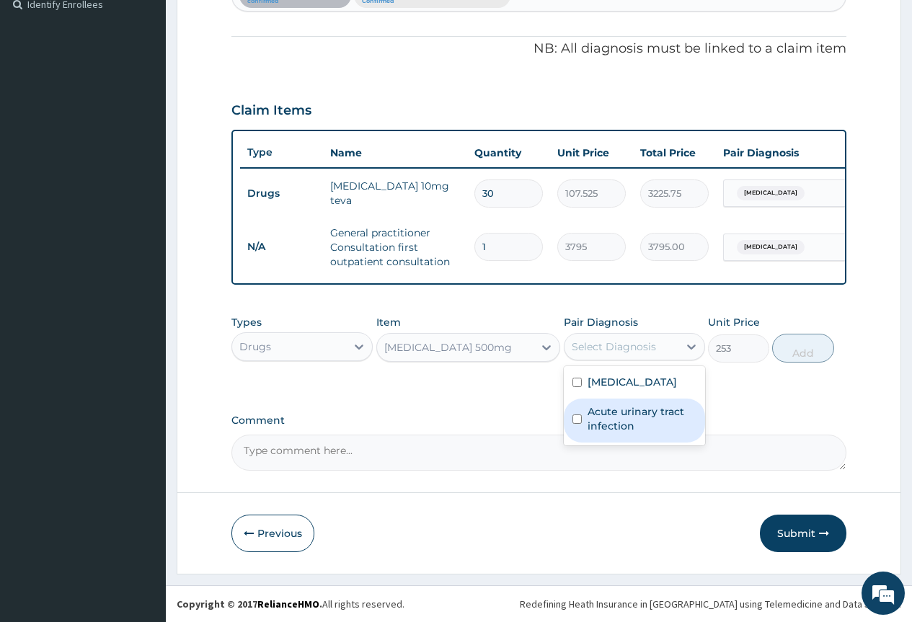
click at [623, 423] on label "Acute urinary tract infection" at bounding box center [641, 418] width 109 height 29
checkbox input "true"
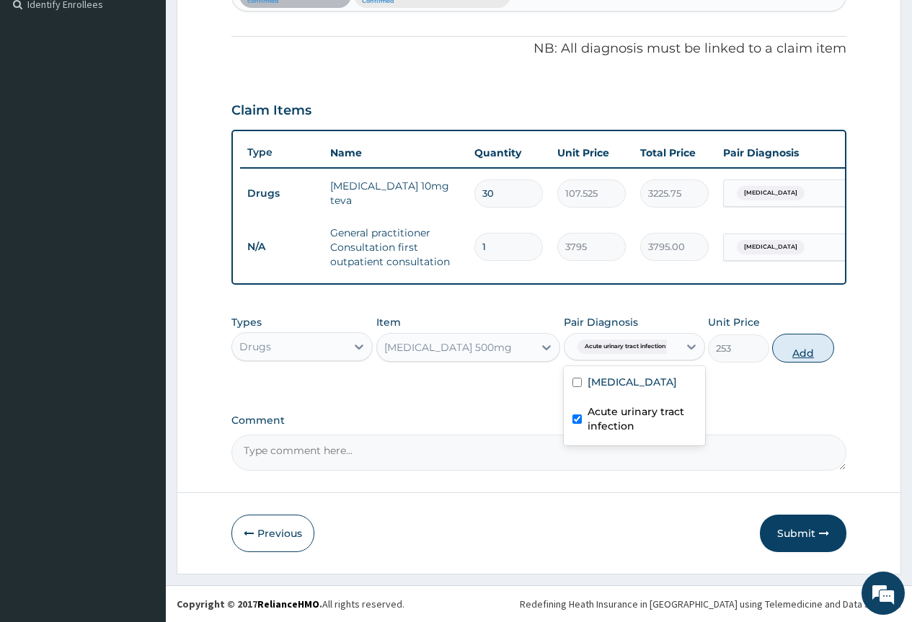
click at [809, 352] on button "Add" at bounding box center [802, 348] width 61 height 29
type input "0"
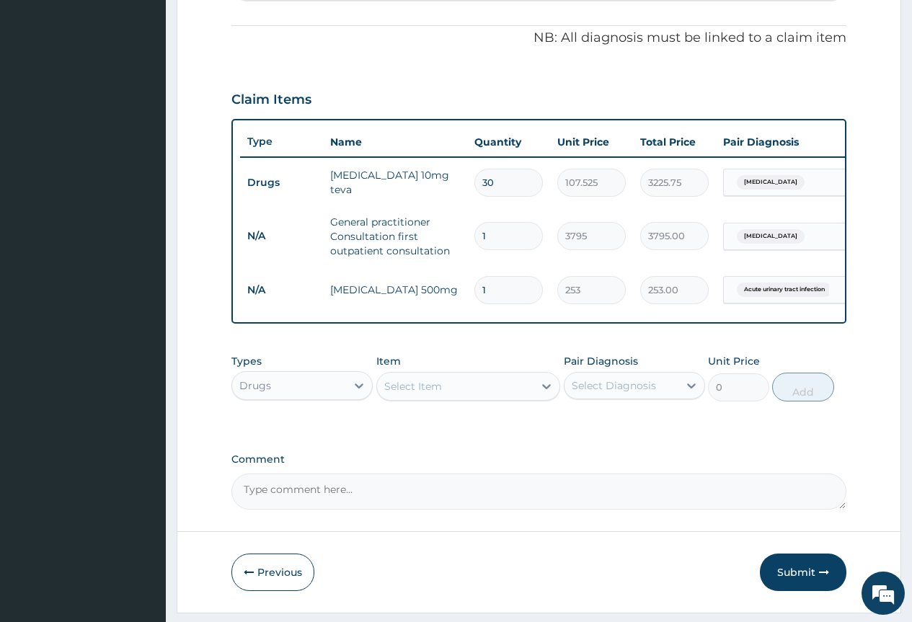
type input "10"
type input "2530.00"
type input "10"
click at [808, 576] on button "Submit" at bounding box center [803, 571] width 86 height 37
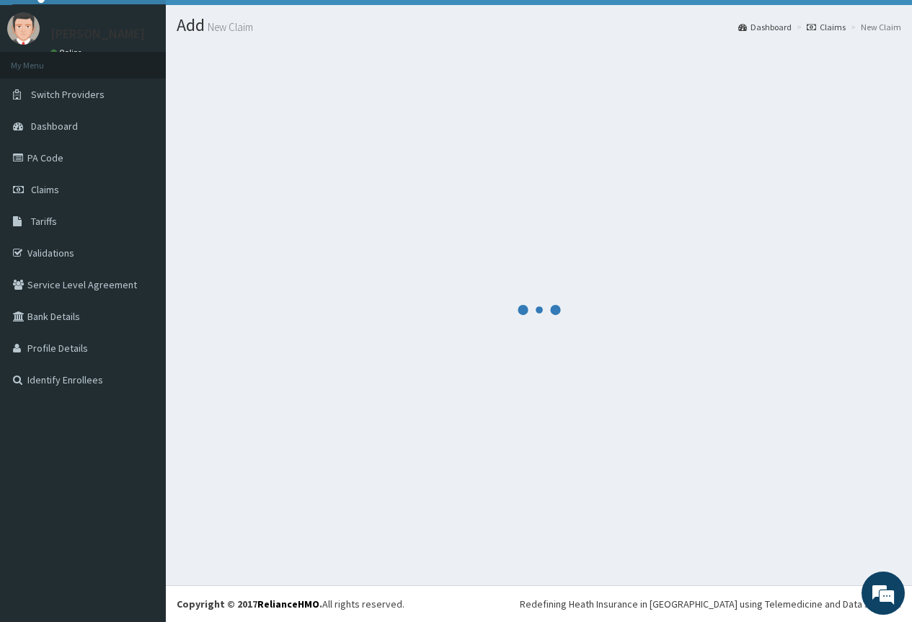
scroll to position [31, 0]
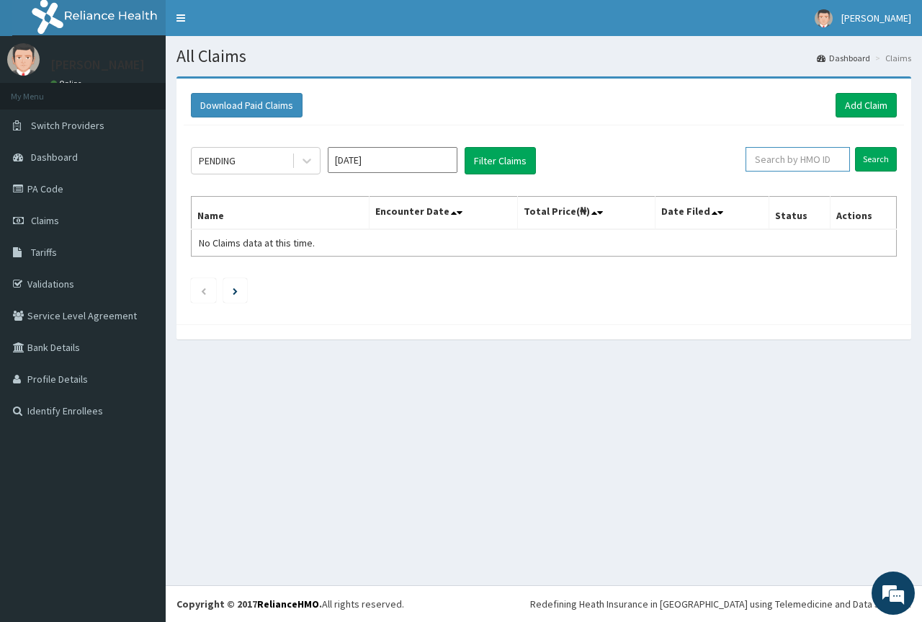
click at [805, 157] on input "text" at bounding box center [798, 159] width 104 height 25
paste input "IBL/10199/A"
type input "IBL/10199/A"
click at [878, 160] on input "Search" at bounding box center [876, 159] width 42 height 25
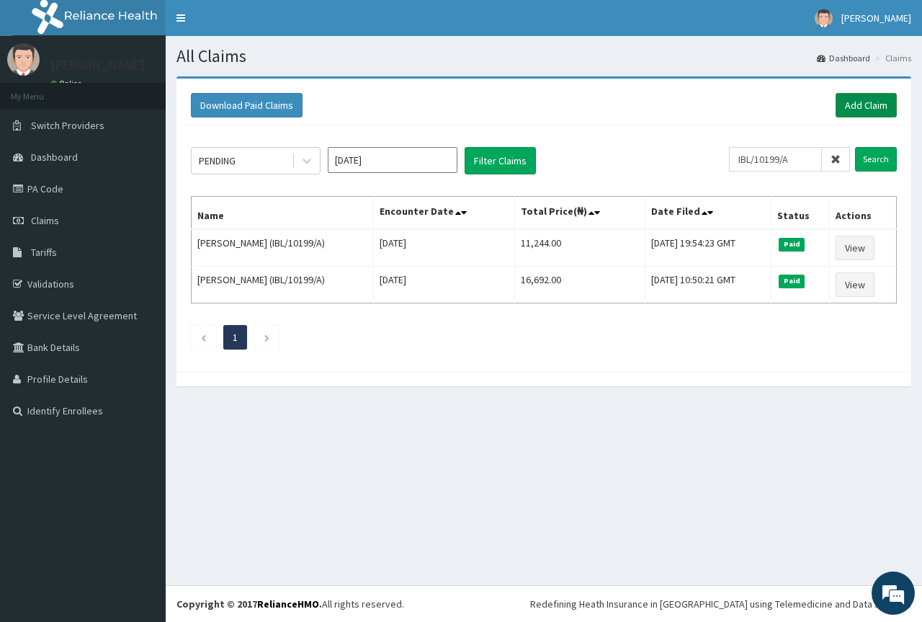
click at [858, 103] on link "Add Claim" at bounding box center [866, 105] width 61 height 25
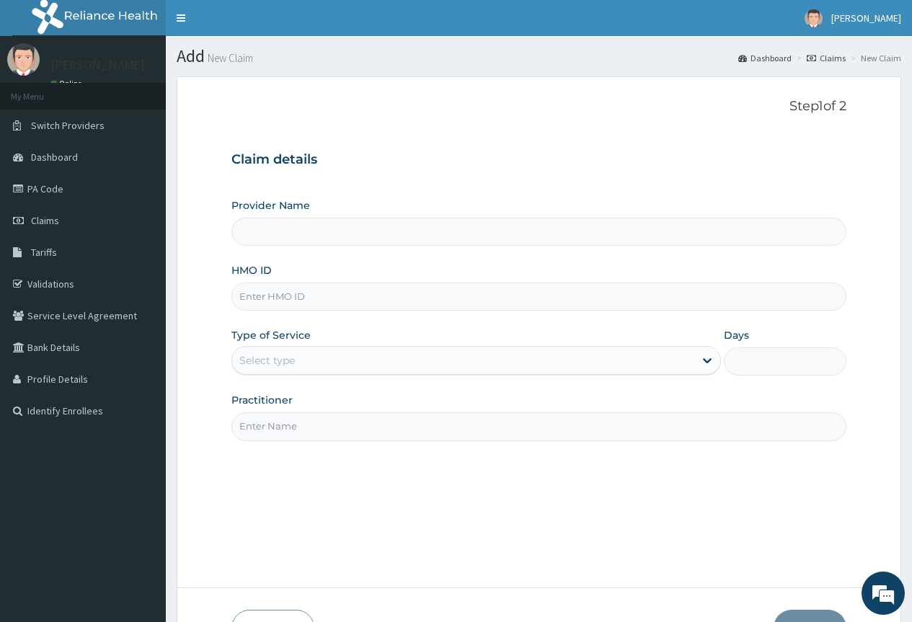
click at [327, 293] on input "HMO ID" at bounding box center [538, 297] width 615 height 28
paste input "IBL/10199/A"
type input "IBL/10199/A"
type input "County Hospital Ltd"
type input "IBL/10199/A"
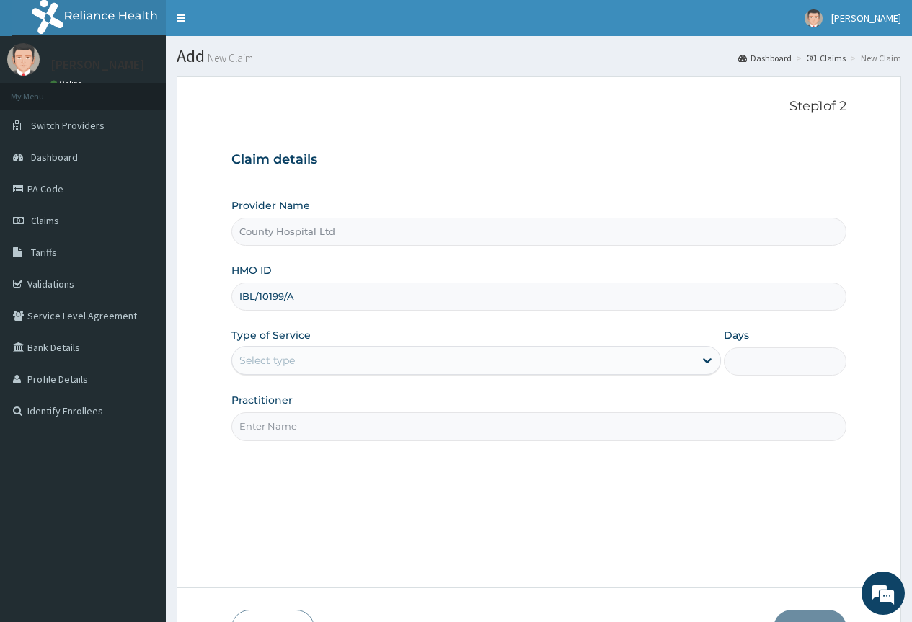
click at [284, 356] on div "Select type" at bounding box center [266, 360] width 55 height 14
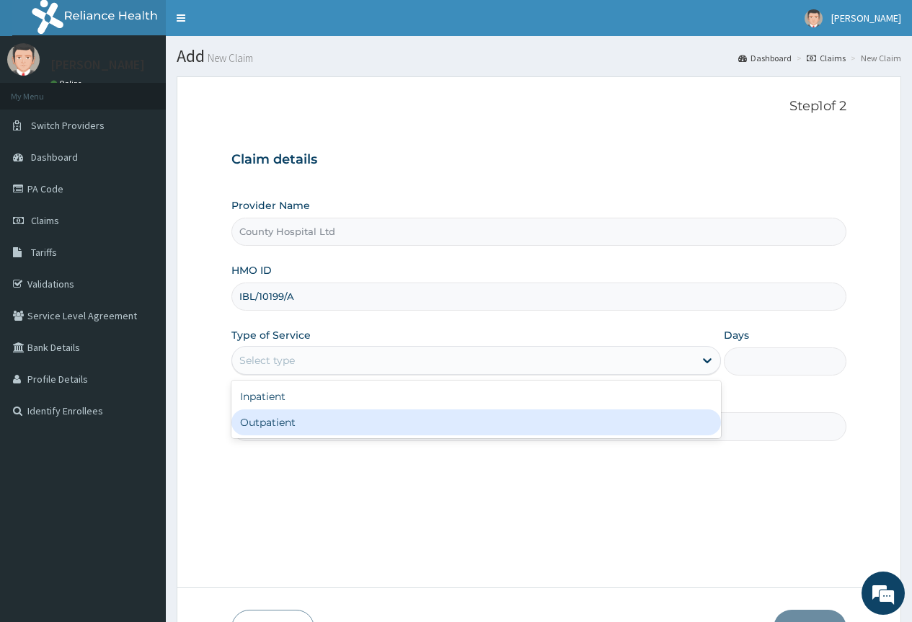
click at [270, 424] on div "Outpatient" at bounding box center [475, 422] width 489 height 26
type input "1"
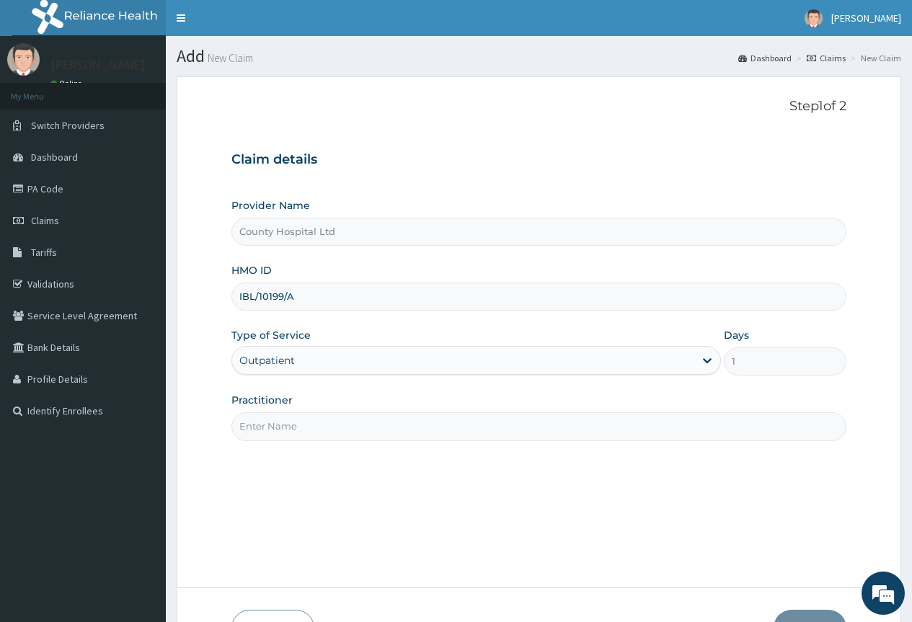
drag, startPoint x: 270, startPoint y: 424, endPoint x: 270, endPoint y: 435, distance: 11.5
click at [270, 424] on input "Practitioner" at bounding box center [538, 426] width 615 height 28
type input "[PERSON_NAME]"
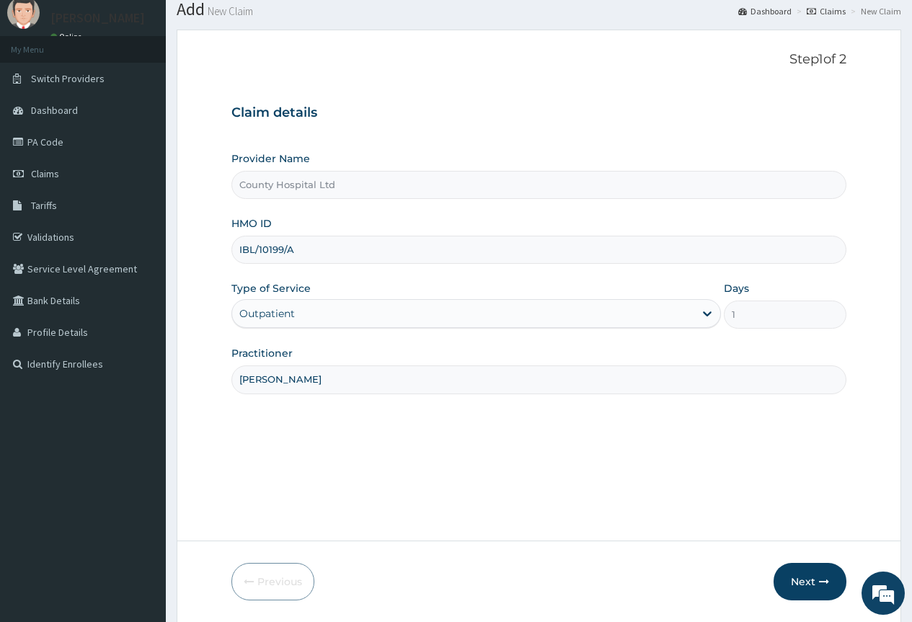
scroll to position [95, 0]
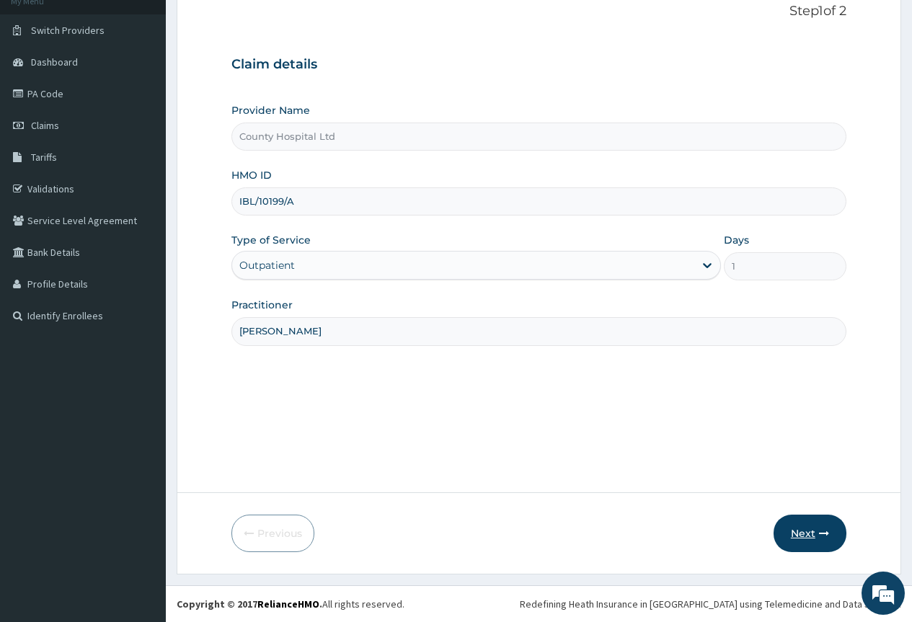
click at [811, 532] on button "Next" at bounding box center [809, 533] width 73 height 37
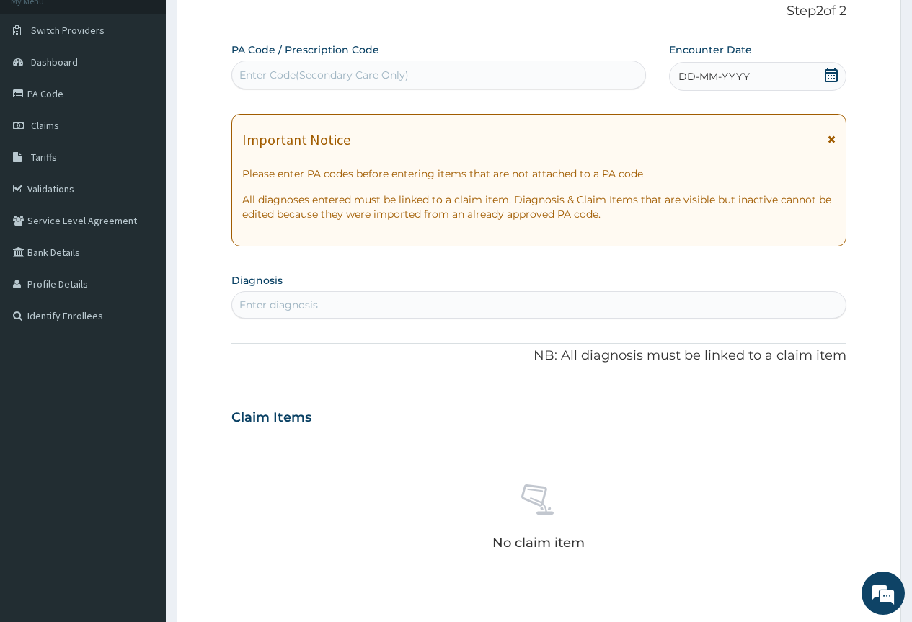
scroll to position [0, 0]
click at [374, 75] on div "Enter Code(Secondary Care Only)" at bounding box center [323, 75] width 169 height 14
paste input "PA/63E5CC"
type input "PA/63E5CC"
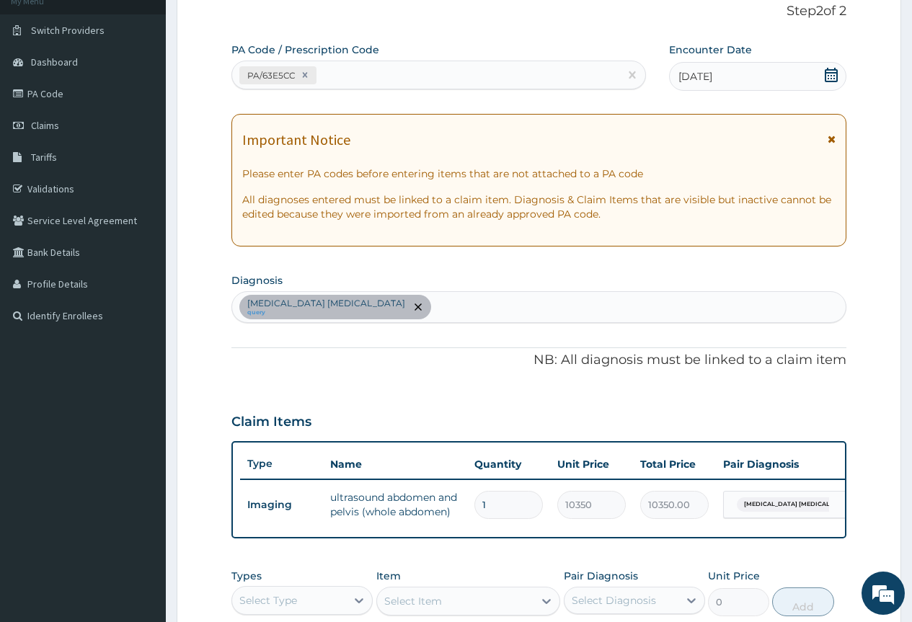
click at [448, 301] on div "[MEDICAL_DATA] [MEDICAL_DATA] query" at bounding box center [538, 307] width 613 height 30
type input "[MEDICAL_DATA]"
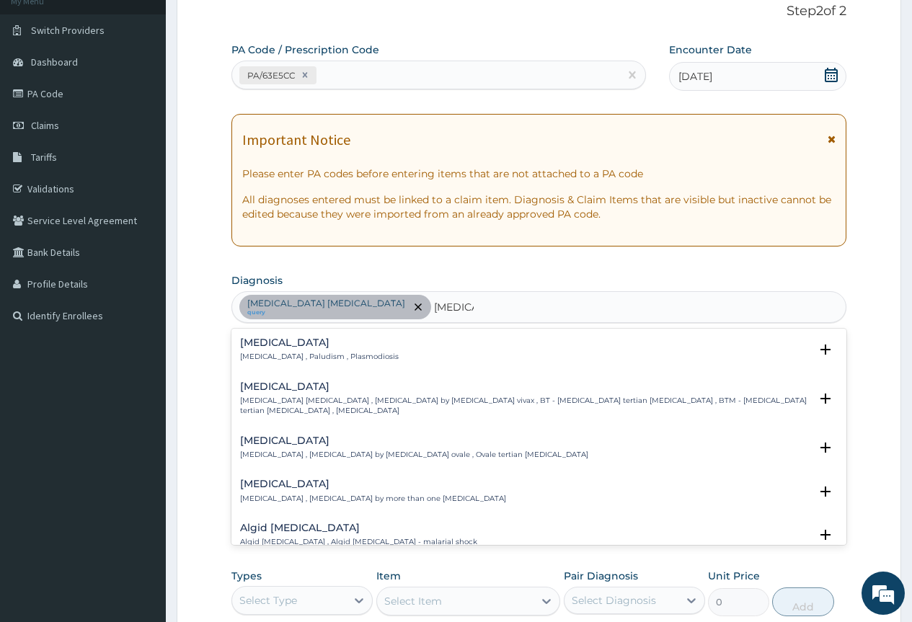
click at [245, 340] on h4 "[MEDICAL_DATA]" at bounding box center [319, 342] width 159 height 11
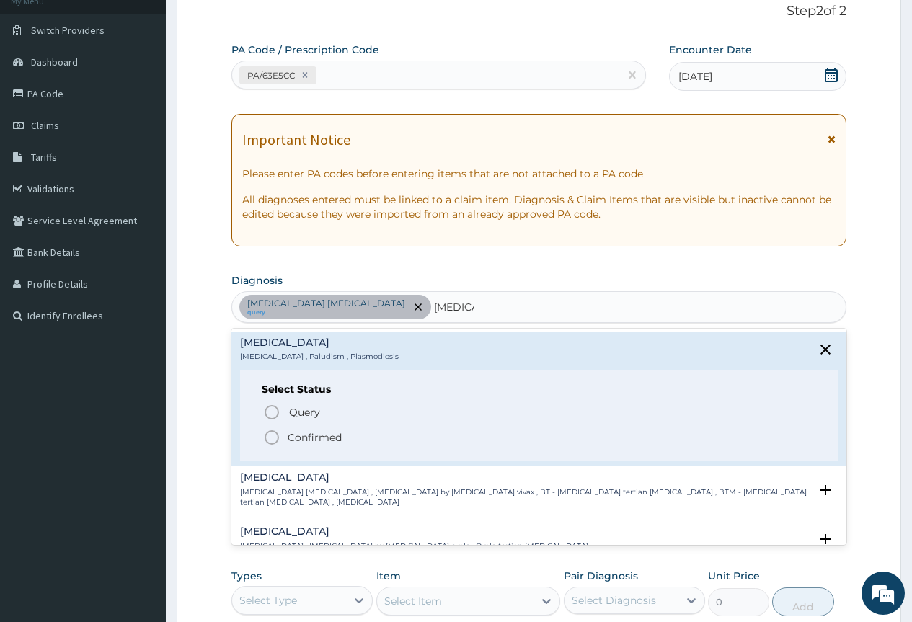
click at [271, 439] on icon "status option filled" at bounding box center [271, 437] width 17 height 17
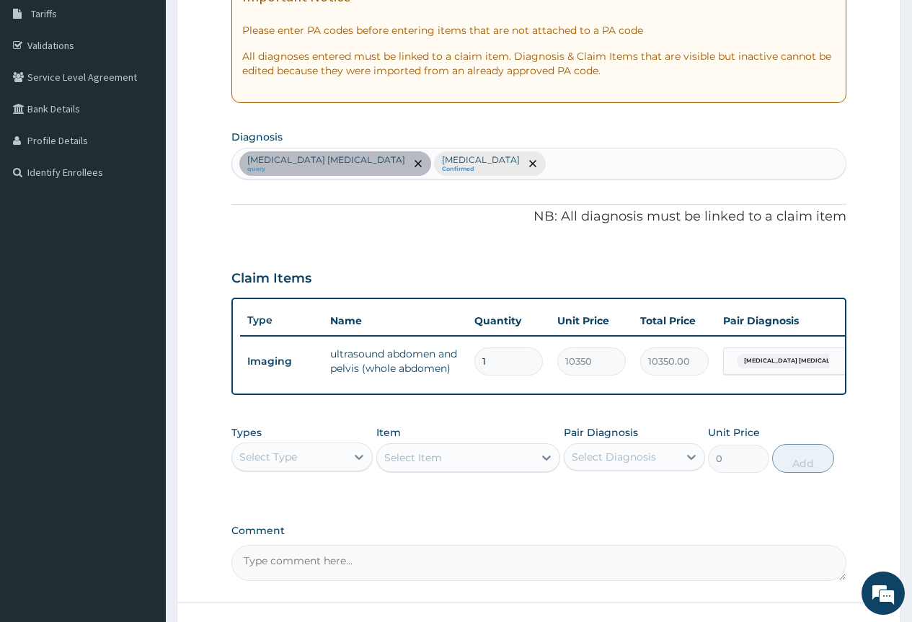
scroll to position [239, 0]
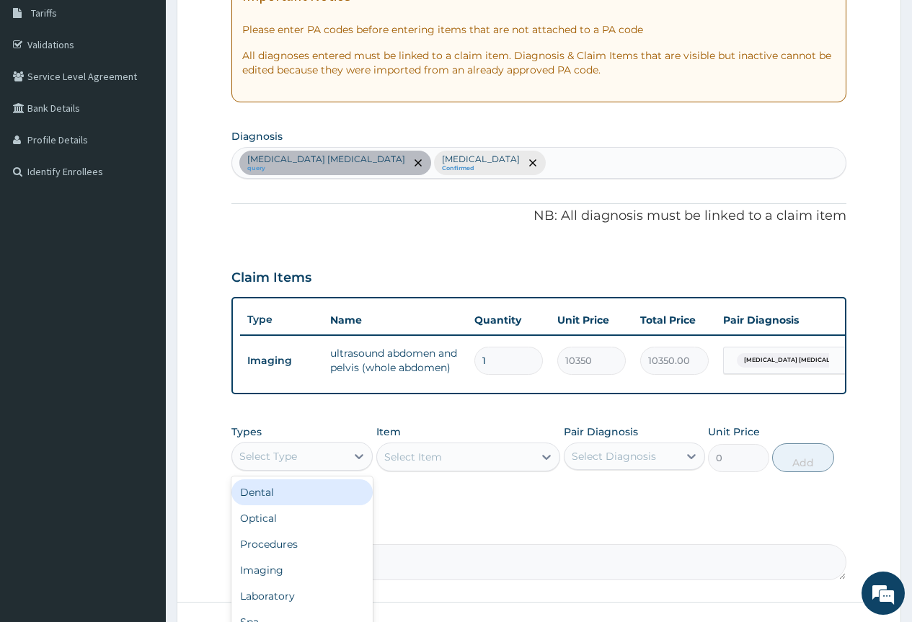
click at [293, 463] on div "Select Type" at bounding box center [268, 456] width 58 height 14
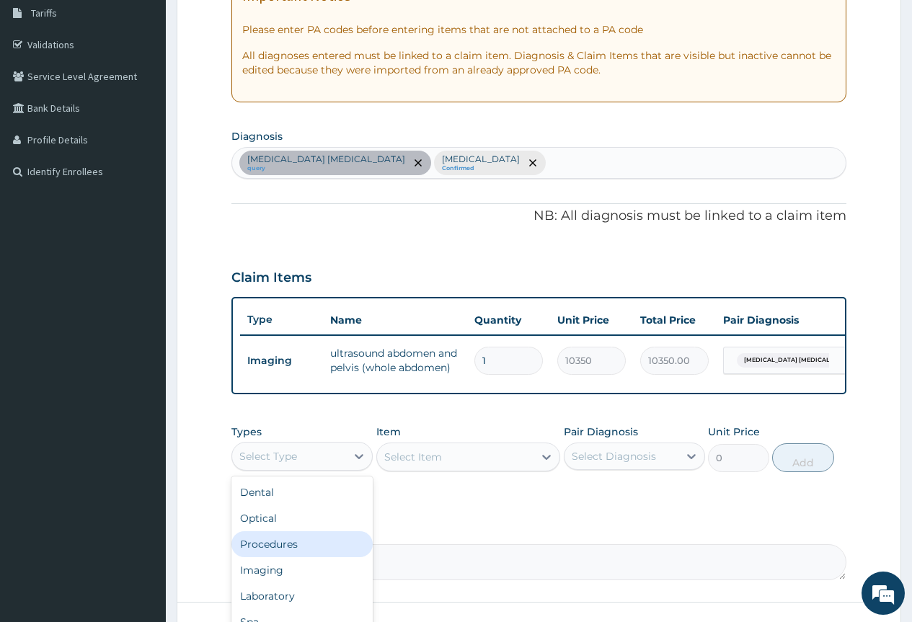
click at [291, 557] on div "Procedures" at bounding box center [301, 544] width 141 height 26
click at [451, 471] on div "Select Item" at bounding box center [468, 456] width 184 height 29
click at [459, 471] on div "Select Item" at bounding box center [468, 456] width 184 height 29
click at [533, 471] on div "Select Item" at bounding box center [468, 456] width 184 height 29
click at [543, 470] on div "Select Item" at bounding box center [468, 456] width 184 height 29
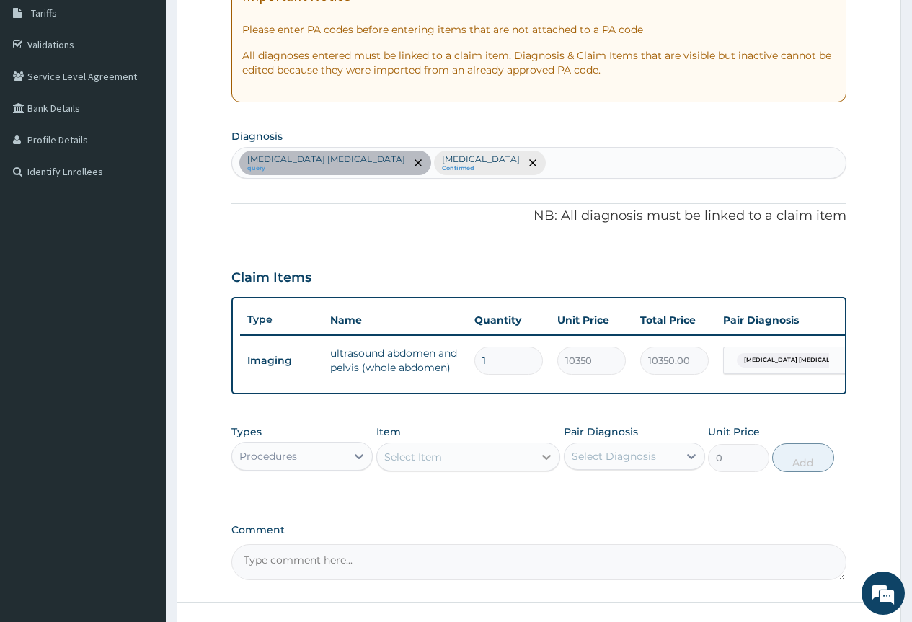
click at [546, 463] on icon at bounding box center [546, 457] width 14 height 14
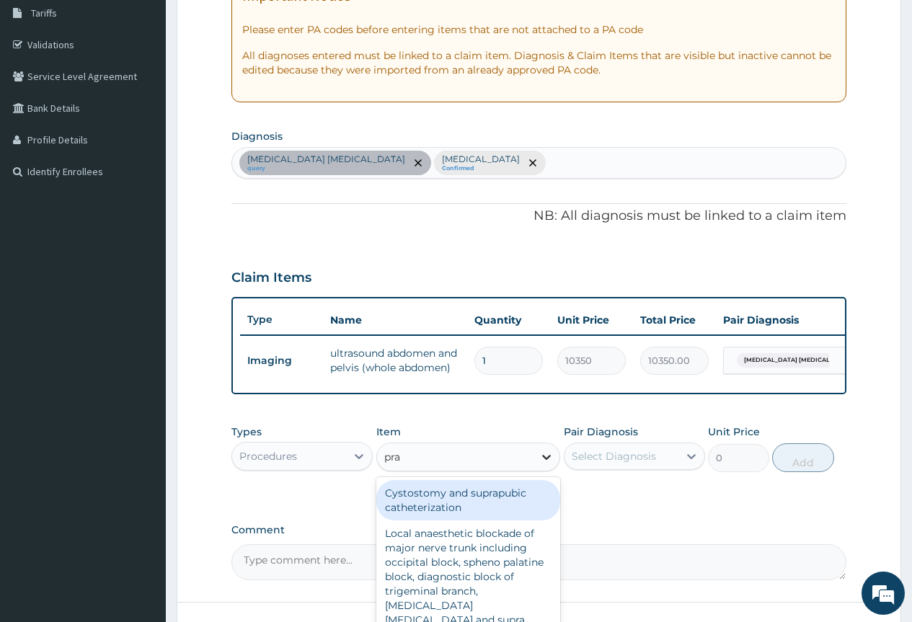
type input "prac"
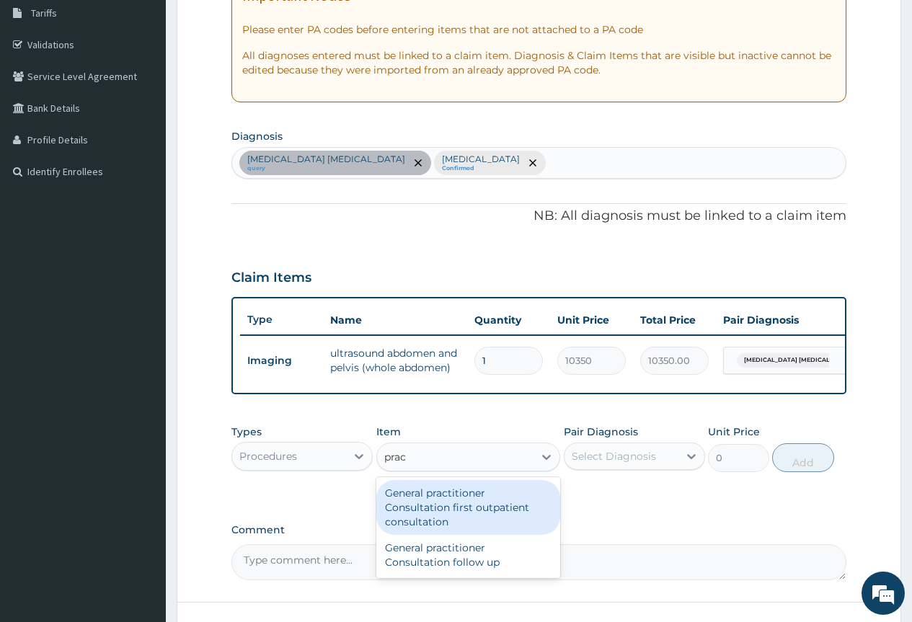
drag, startPoint x: 438, startPoint y: 512, endPoint x: 535, endPoint y: 489, distance: 100.0
click at [440, 512] on div "General practitioner Consultation first outpatient consultation" at bounding box center [468, 507] width 184 height 55
type input "3795"
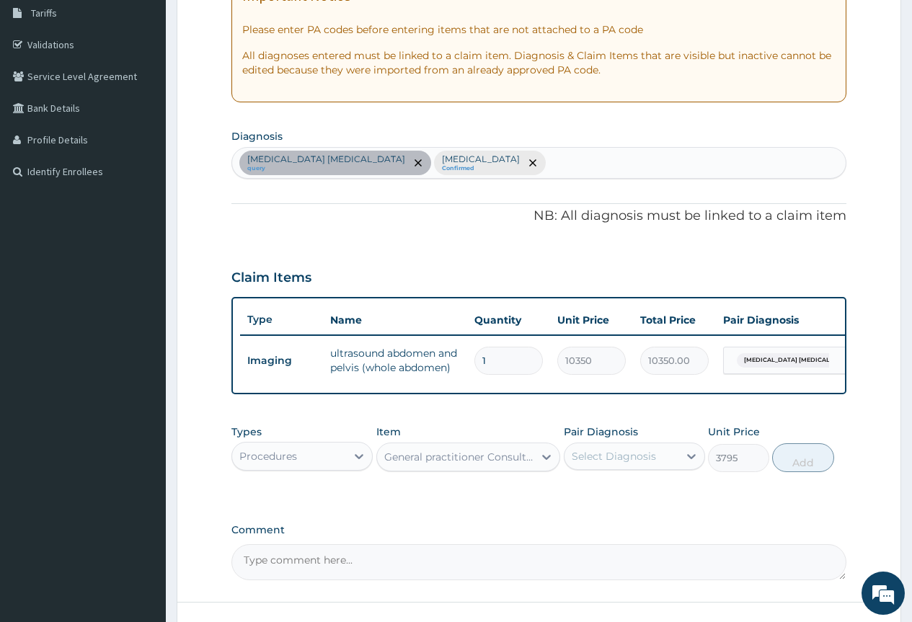
click at [640, 463] on div "Select Diagnosis" at bounding box center [614, 456] width 84 height 14
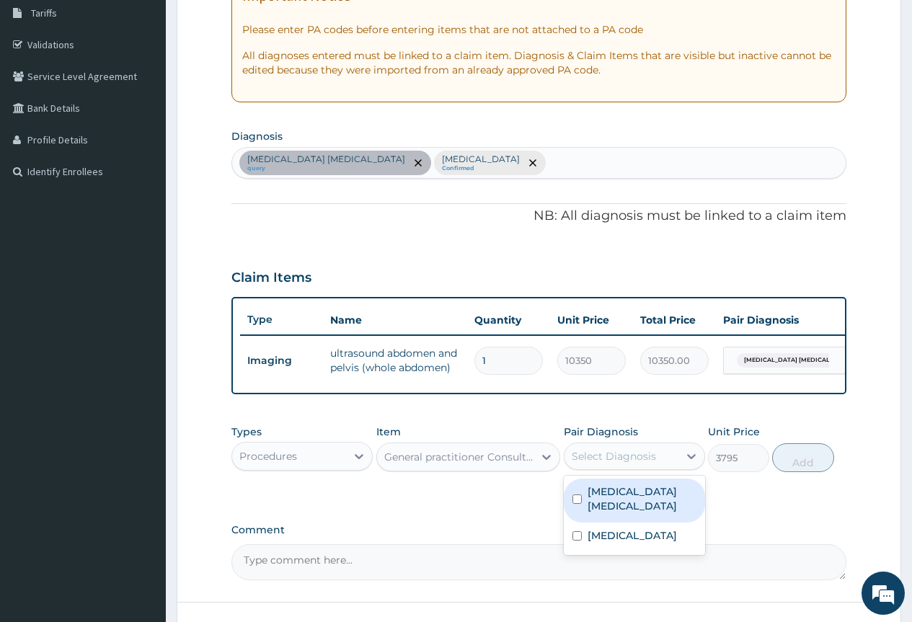
click at [625, 497] on label "[MEDICAL_DATA] [MEDICAL_DATA]" at bounding box center [641, 498] width 109 height 29
checkbox input "true"
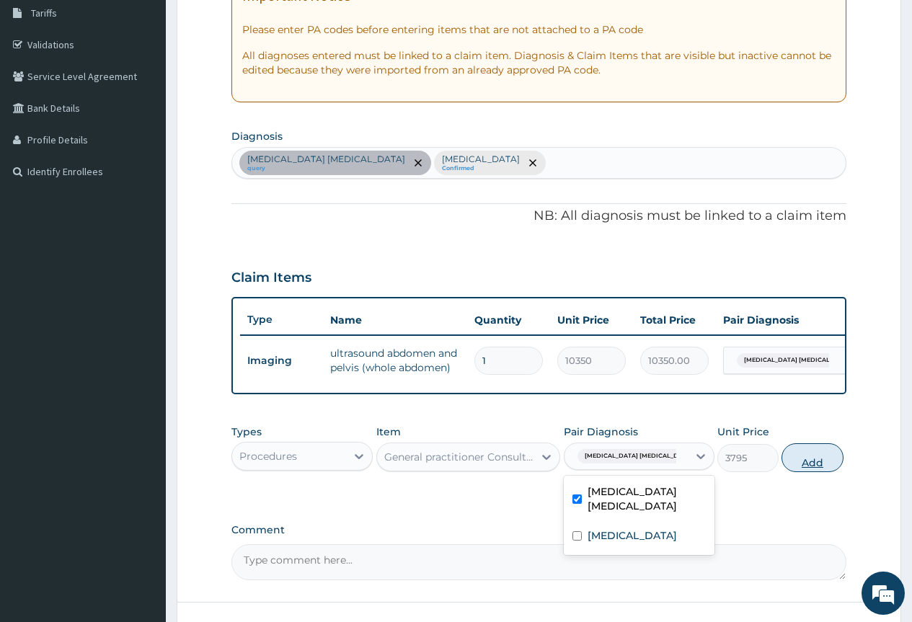
click at [806, 466] on button "Add" at bounding box center [811, 457] width 61 height 29
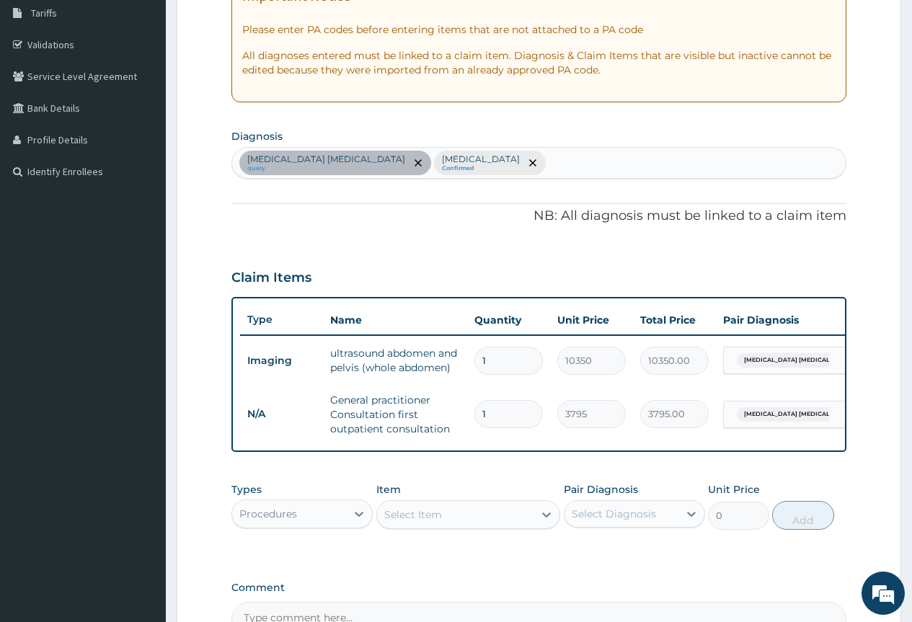
click at [303, 525] on div "Procedures" at bounding box center [289, 513] width 114 height 23
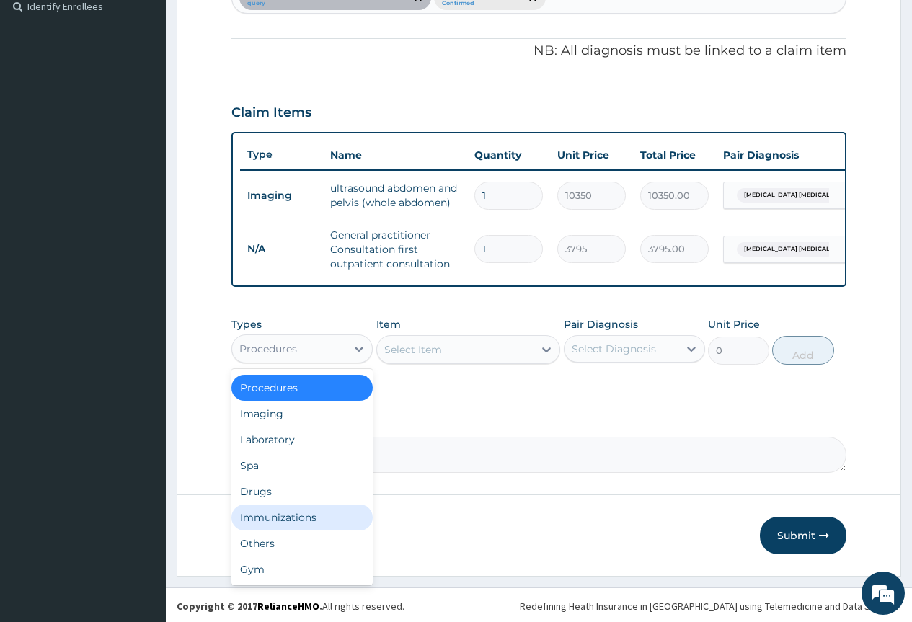
scroll to position [417, 0]
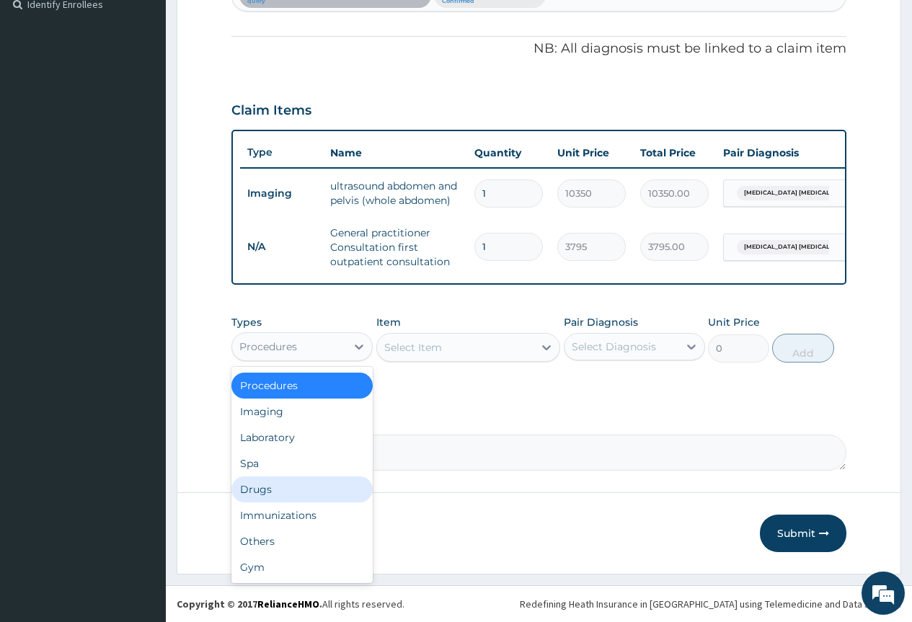
click at [264, 490] on div "Drugs" at bounding box center [301, 489] width 141 height 26
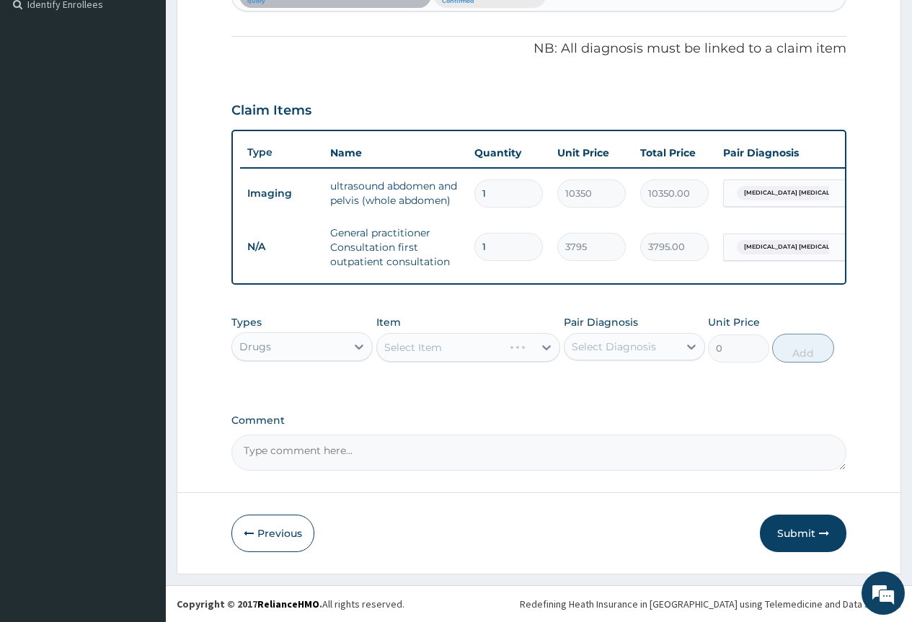
click at [417, 355] on div "Select Item" at bounding box center [468, 347] width 184 height 29
click at [547, 350] on div "Select Item" at bounding box center [468, 347] width 184 height 29
click at [471, 350] on div "Select Item" at bounding box center [468, 347] width 184 height 29
click at [465, 346] on div "Select Item" at bounding box center [455, 347] width 157 height 23
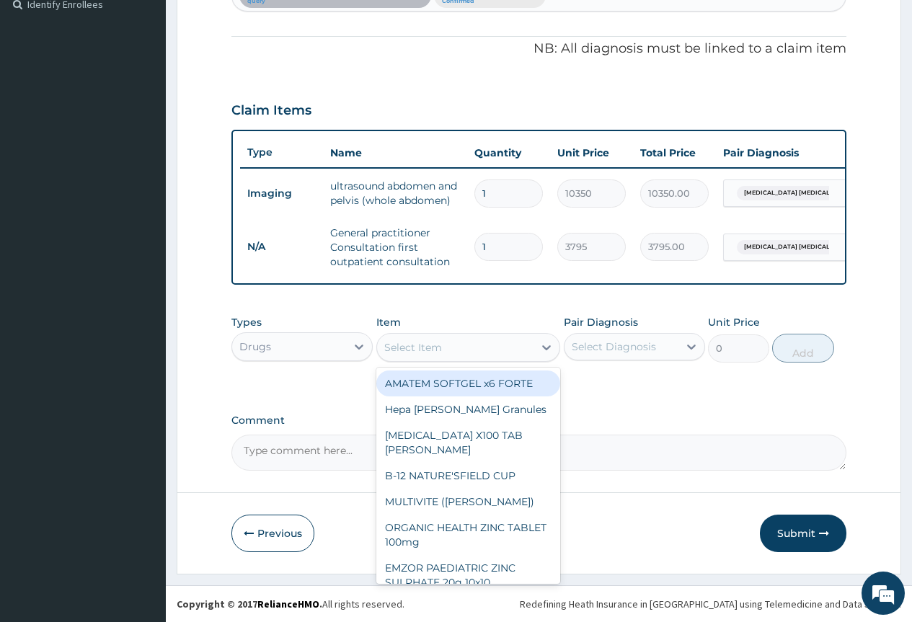
click at [503, 386] on div "AMATEM SOFTGEL x6 FORTE" at bounding box center [468, 383] width 184 height 26
type input "506"
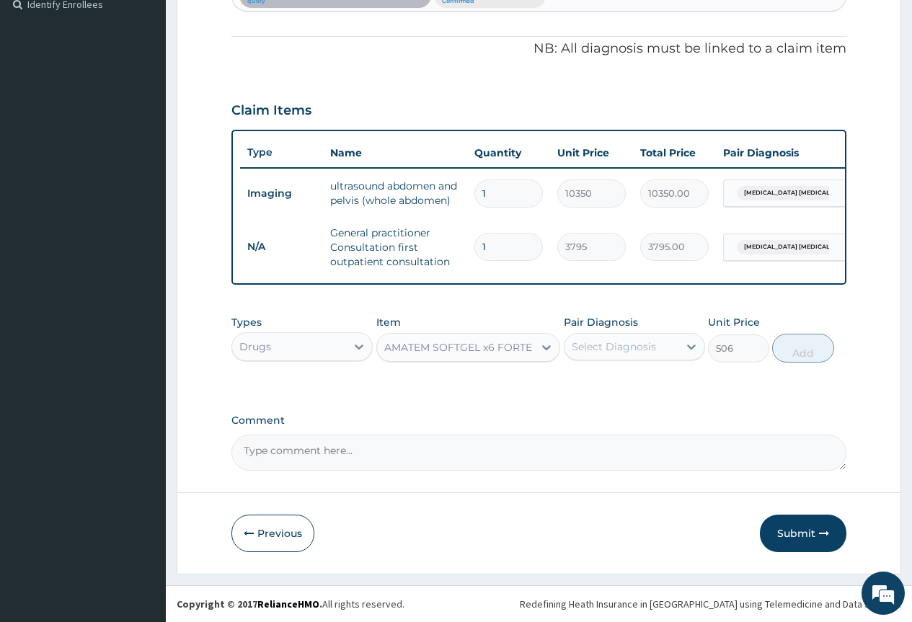
click at [633, 347] on div "Select Diagnosis" at bounding box center [614, 346] width 84 height 14
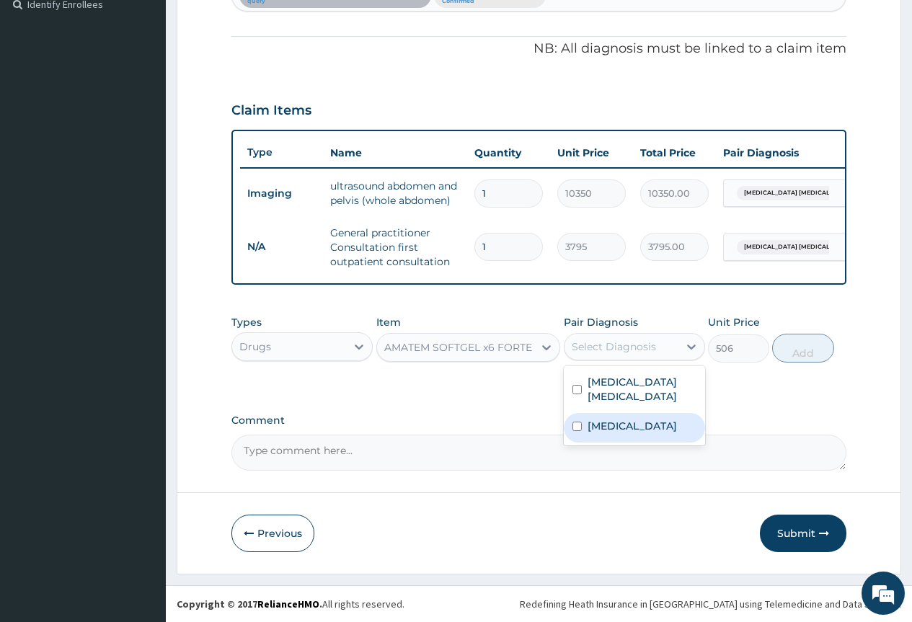
click at [621, 419] on label "[MEDICAL_DATA]" at bounding box center [631, 426] width 89 height 14
checkbox input "true"
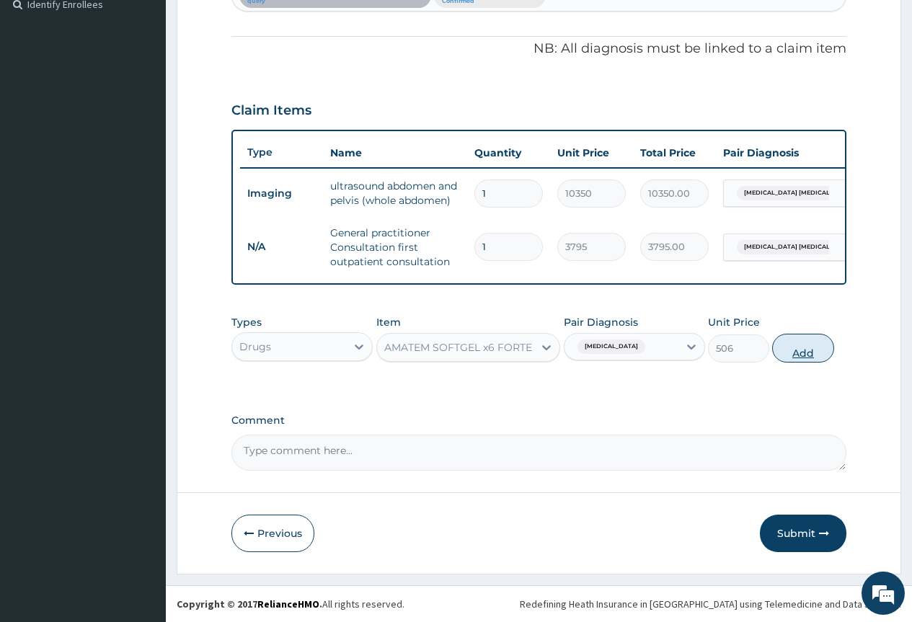
click at [804, 354] on button "Add" at bounding box center [802, 348] width 61 height 29
type input "0"
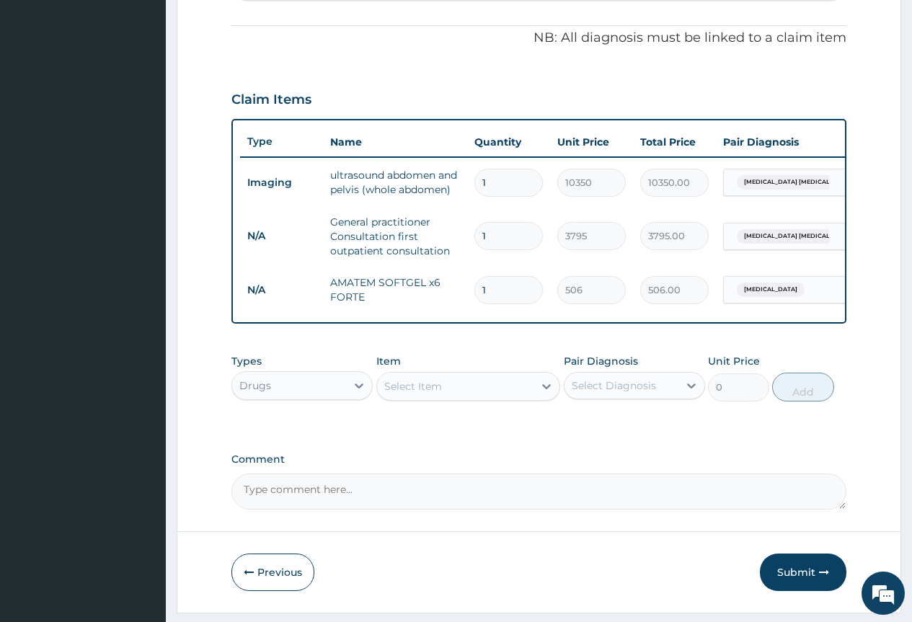
click at [434, 393] on div "Select Item" at bounding box center [413, 386] width 58 height 14
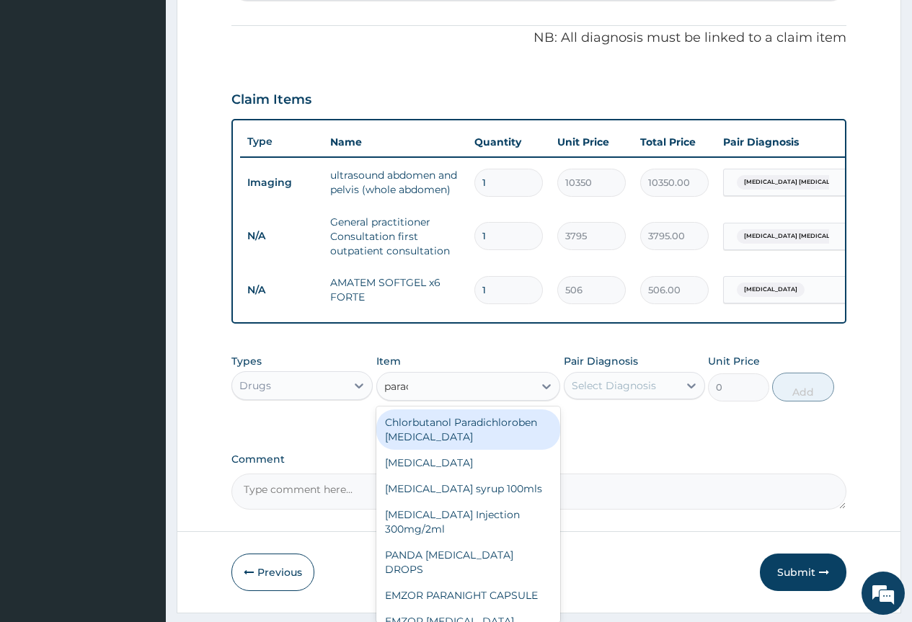
type input "parace"
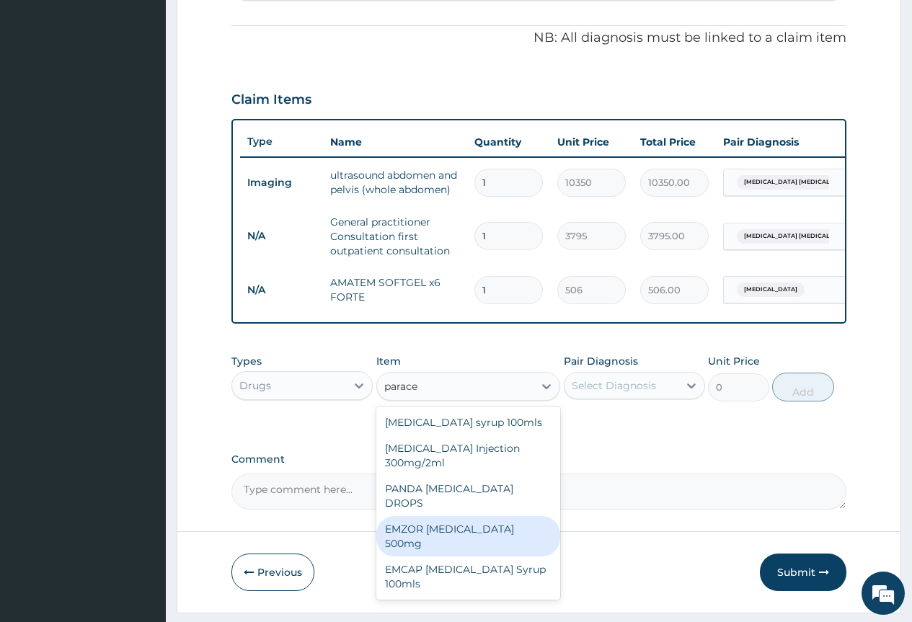
click at [502, 525] on div "EMZOR PARACETAMOL 500mg" at bounding box center [468, 536] width 184 height 40
type input "25.3"
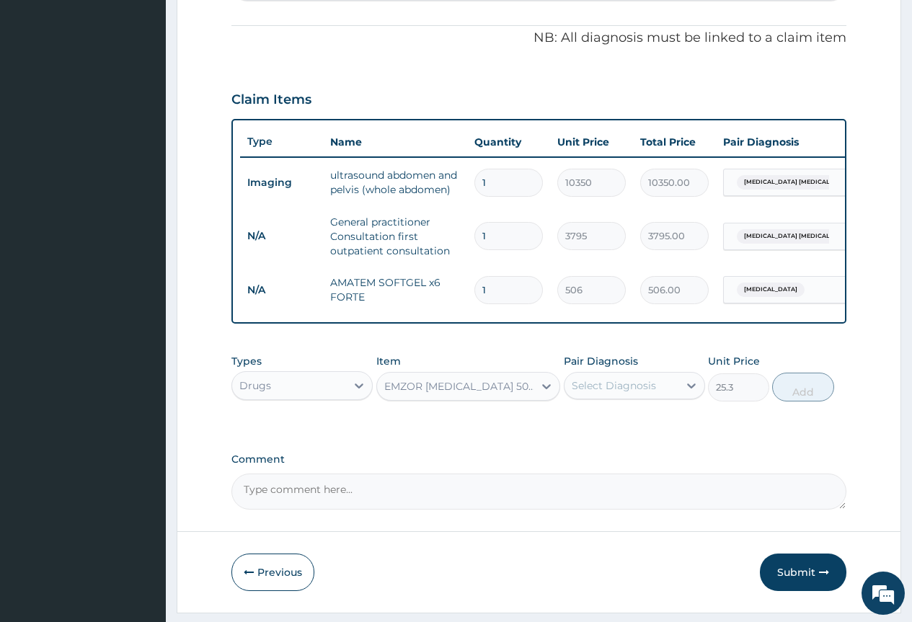
click at [611, 393] on div "Select Diagnosis" at bounding box center [614, 385] width 84 height 14
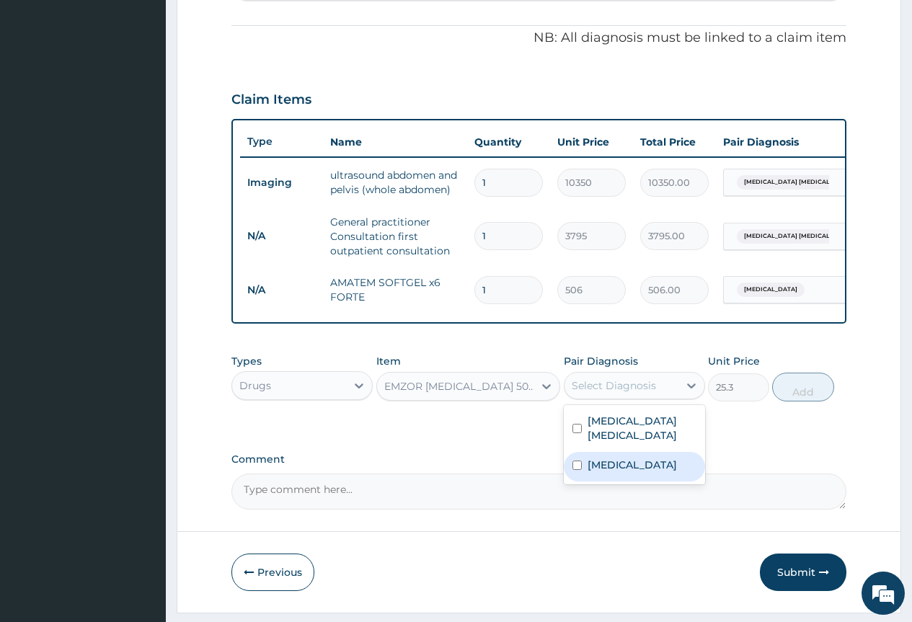
click at [610, 463] on label "Malaria" at bounding box center [631, 465] width 89 height 14
checkbox input "true"
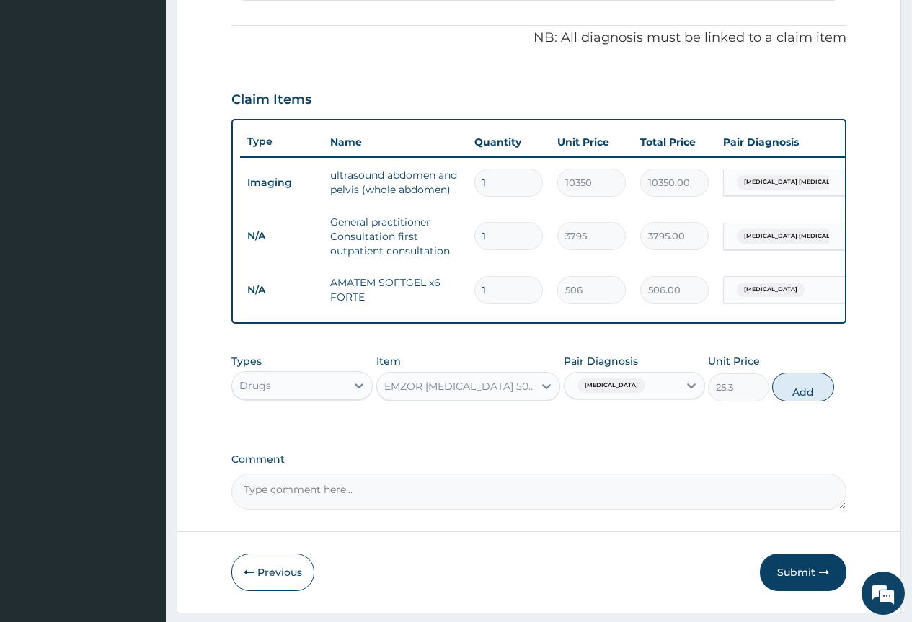
click at [779, 401] on button "Add" at bounding box center [802, 387] width 61 height 29
type input "0"
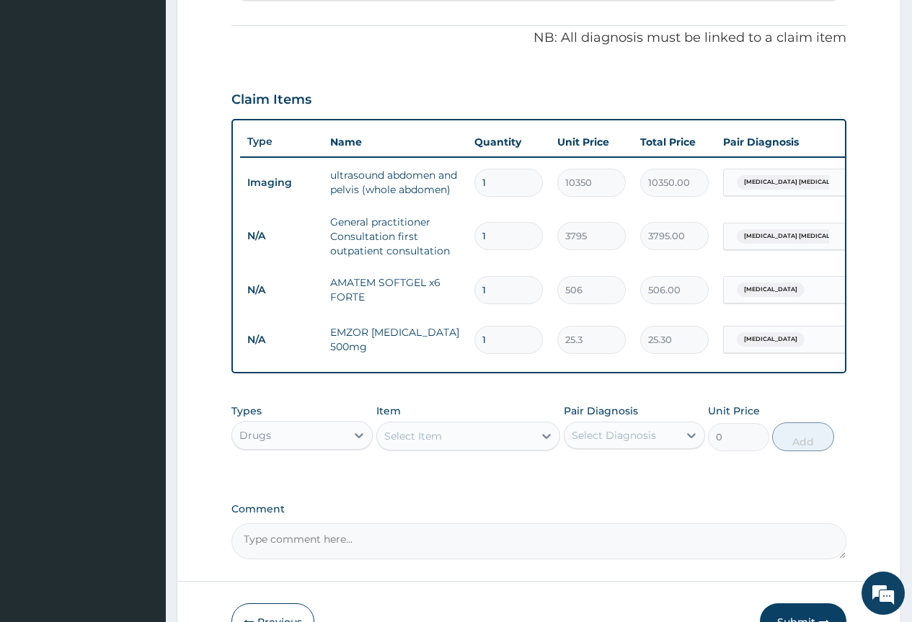
type input "18"
type input "455.40"
type input "18"
click at [440, 296] on tr "N/A AMATEM SOFTGEL x6 FORTE 1 506 506.00 Malaria Delete" at bounding box center [593, 290] width 706 height 50
type input "6"
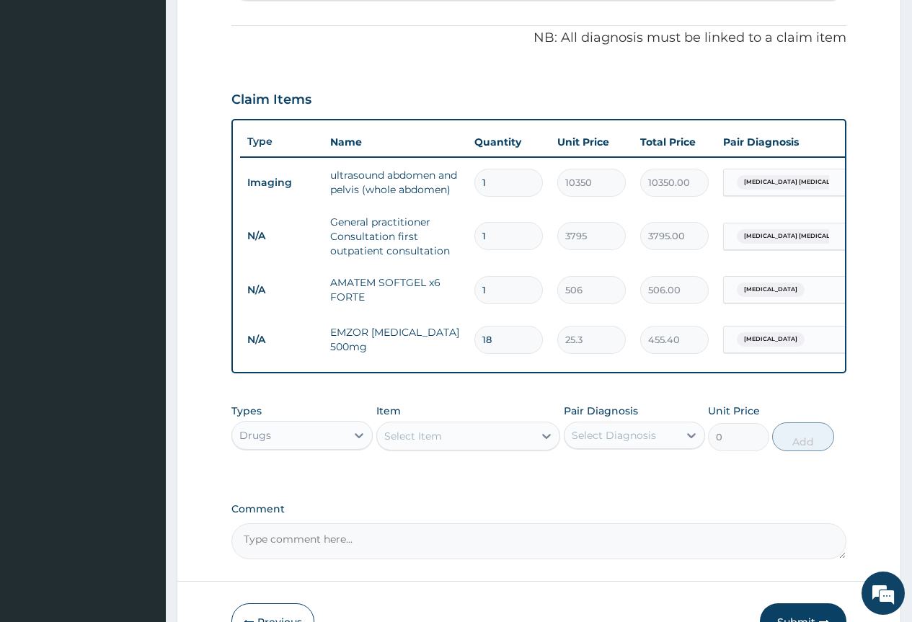
type input "3036.00"
type input "6"
click at [886, 389] on form "Step 2 of 2 PA Code / Prescription Code PA/63E5CC Encounter Date 08-04-2025 Imp…" at bounding box center [539, 160] width 724 height 1003
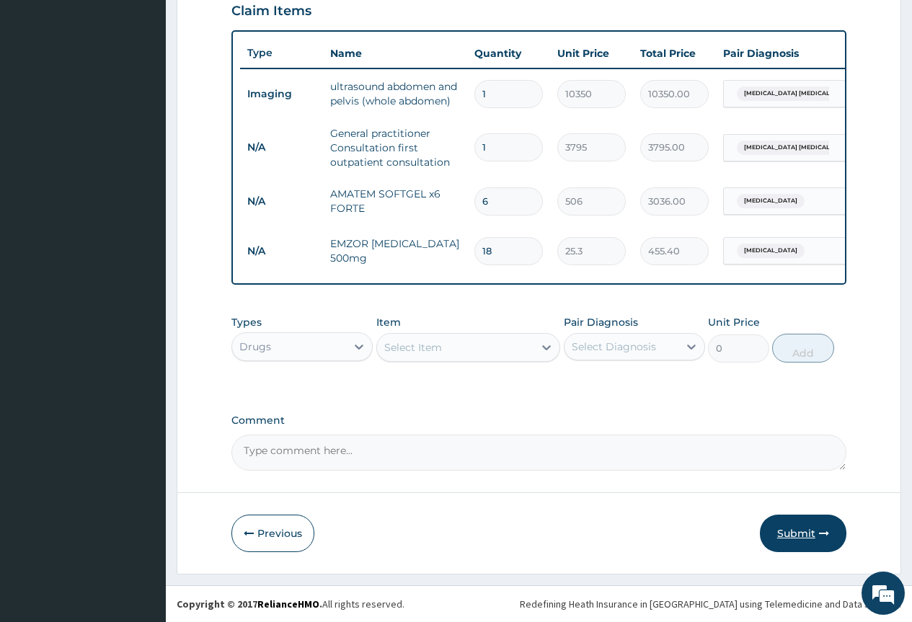
click at [812, 532] on button "Submit" at bounding box center [803, 533] width 86 height 37
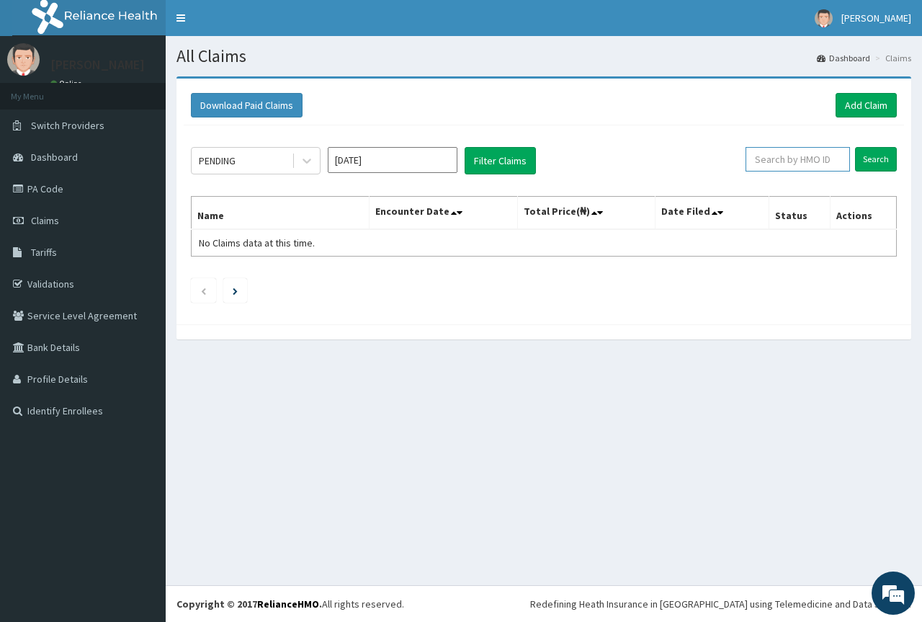
click at [812, 163] on input "text" at bounding box center [798, 159] width 104 height 25
paste input "VTE/10079/A"
type input "VTE/10079/A"
click at [879, 160] on input "Search" at bounding box center [876, 159] width 42 height 25
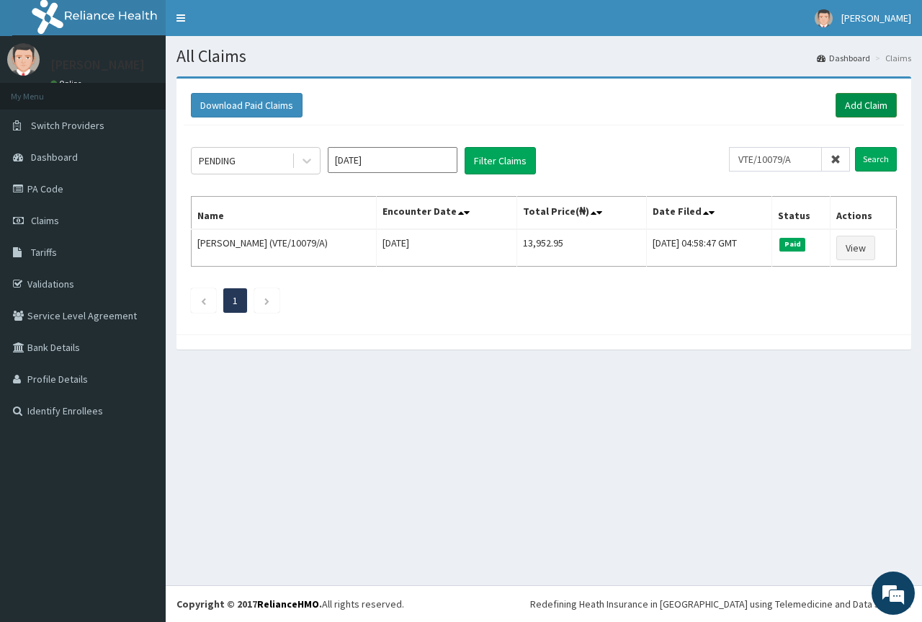
click at [854, 107] on link "Add Claim" at bounding box center [866, 105] width 61 height 25
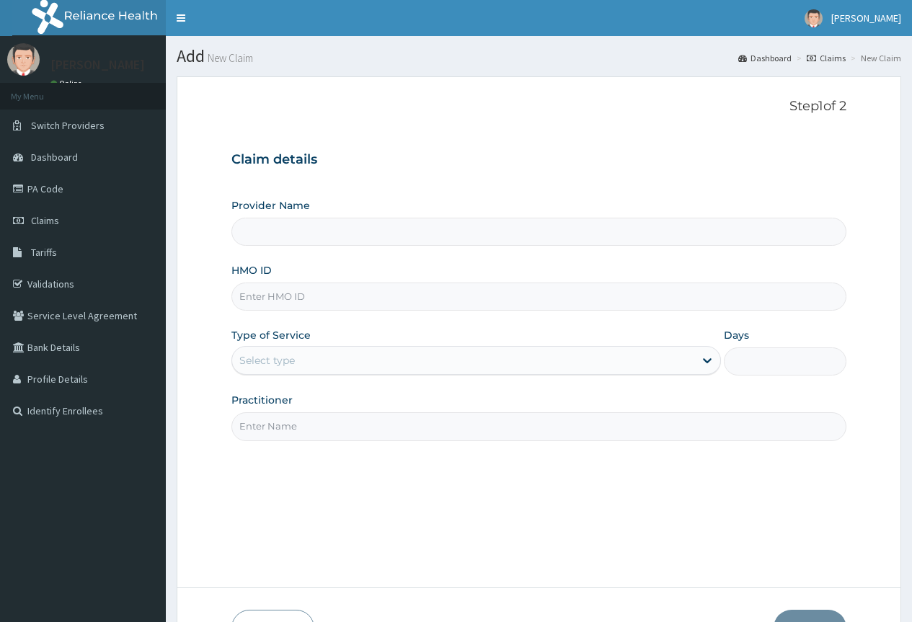
click at [301, 303] on input "HMO ID" at bounding box center [538, 297] width 615 height 28
paste input "VTE/10079/A"
type input "VTE/10079/A"
type input "County Hospital Ltd"
type input "VTE/10079/A"
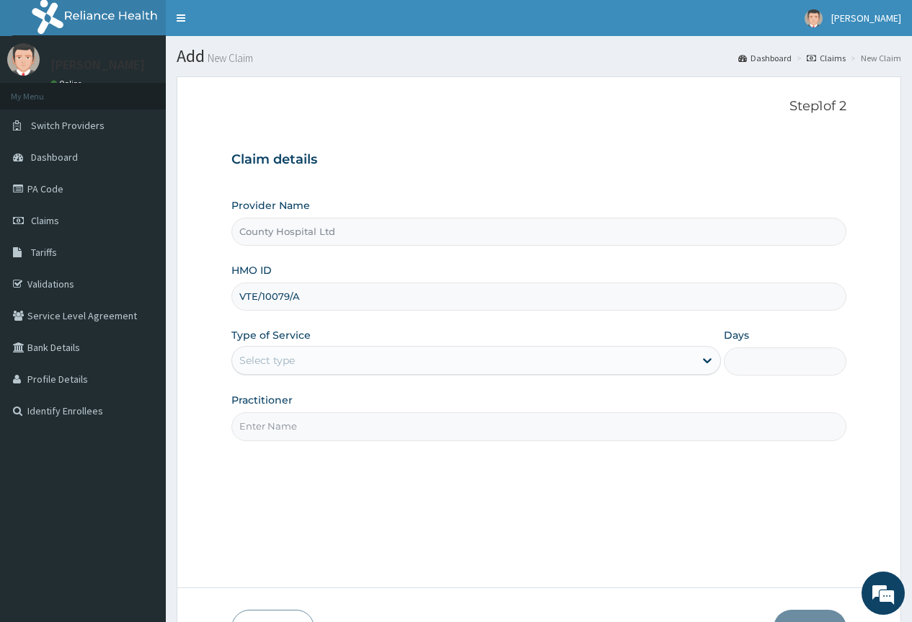
click at [301, 342] on label "Type of Service" at bounding box center [270, 335] width 79 height 14
click at [298, 357] on div "Select type" at bounding box center [463, 360] width 462 height 23
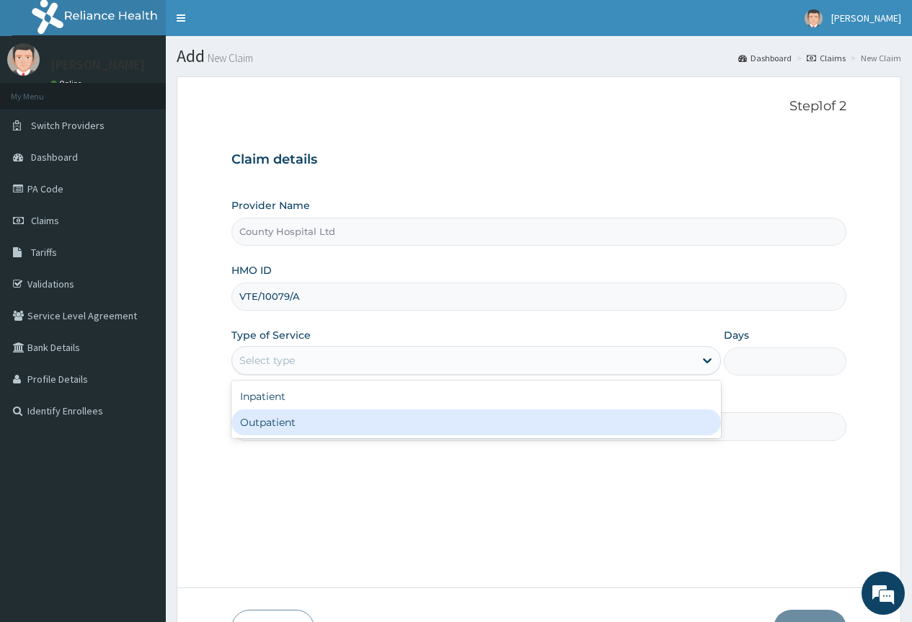
click at [283, 425] on div "Outpatient" at bounding box center [475, 422] width 489 height 26
type input "1"
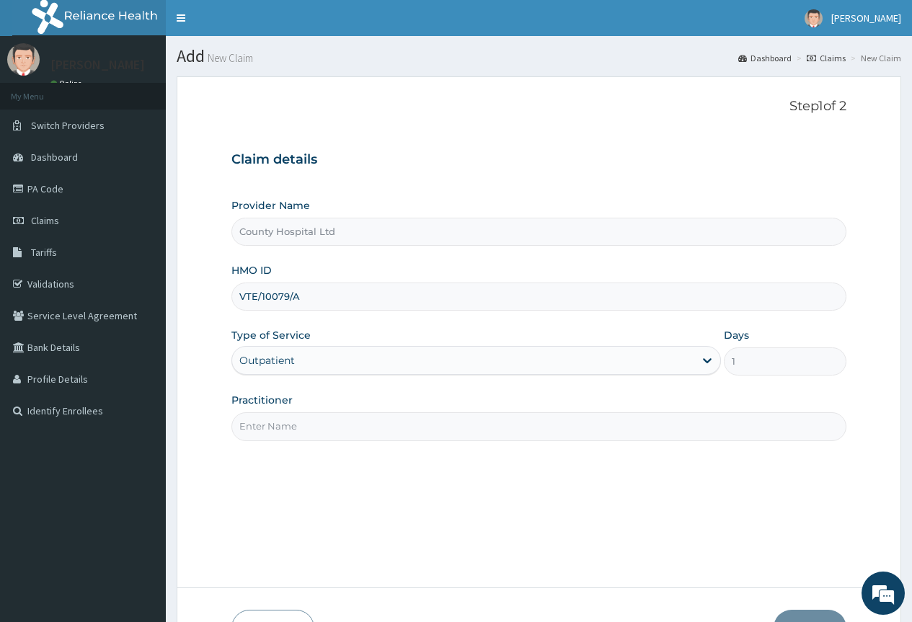
click at [278, 416] on input "Practitioner" at bounding box center [538, 426] width 615 height 28
type input "dr ogundare"
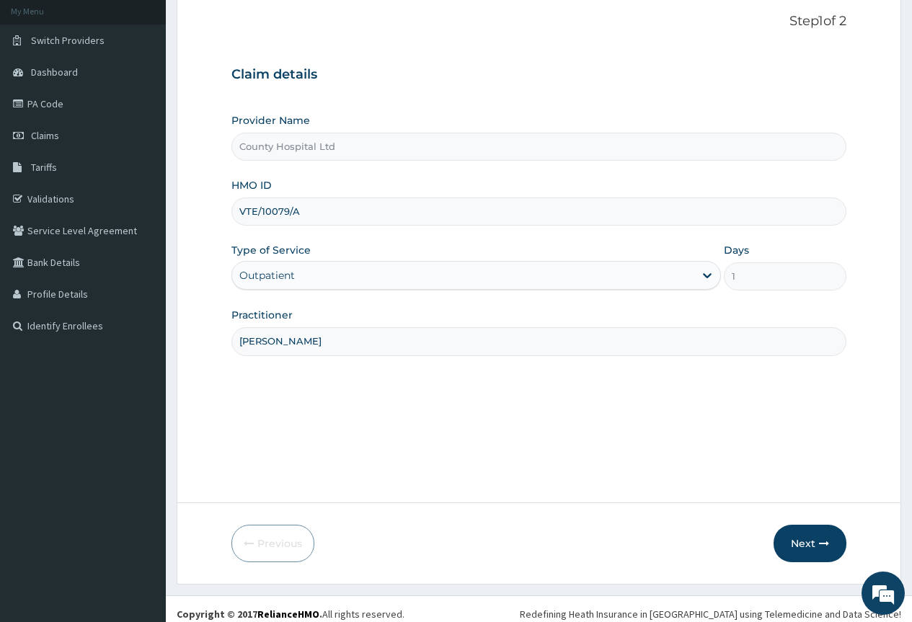
scroll to position [95, 0]
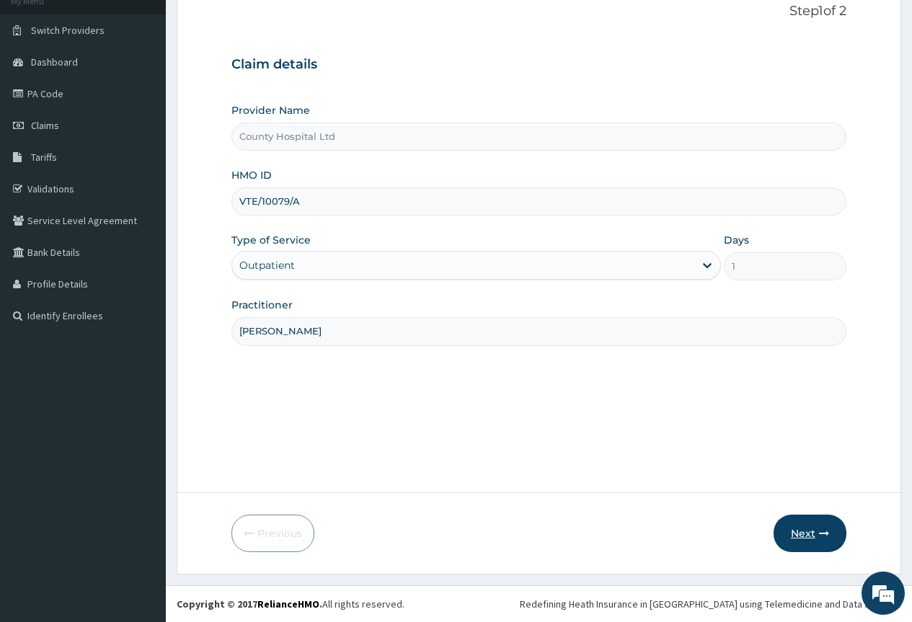
click at [797, 535] on button "Next" at bounding box center [809, 533] width 73 height 37
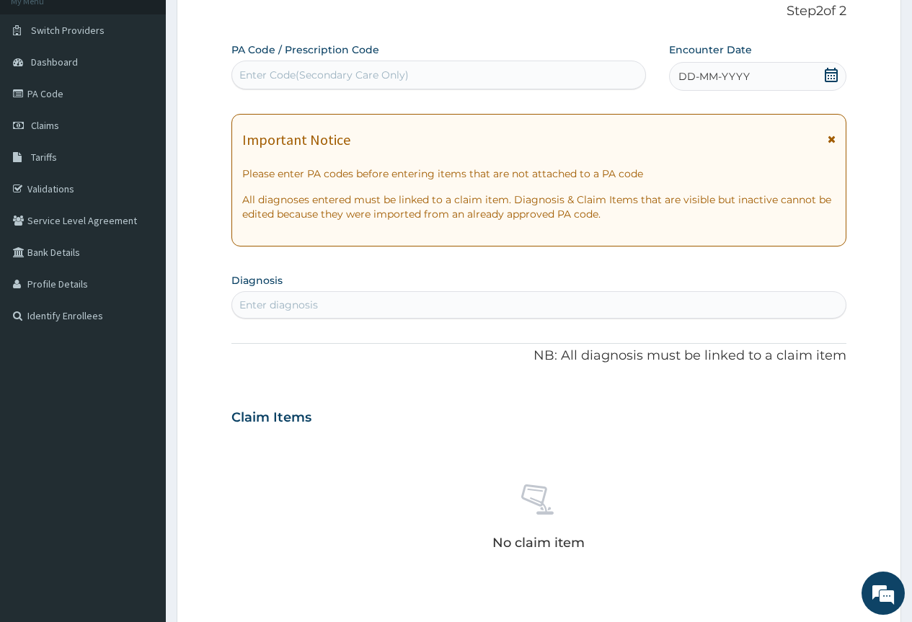
scroll to position [0, 0]
click at [315, 70] on div "Enter Code(Secondary Care Only)" at bounding box center [323, 75] width 169 height 14
paste input "PA/36E484"
type input "PA/36E484"
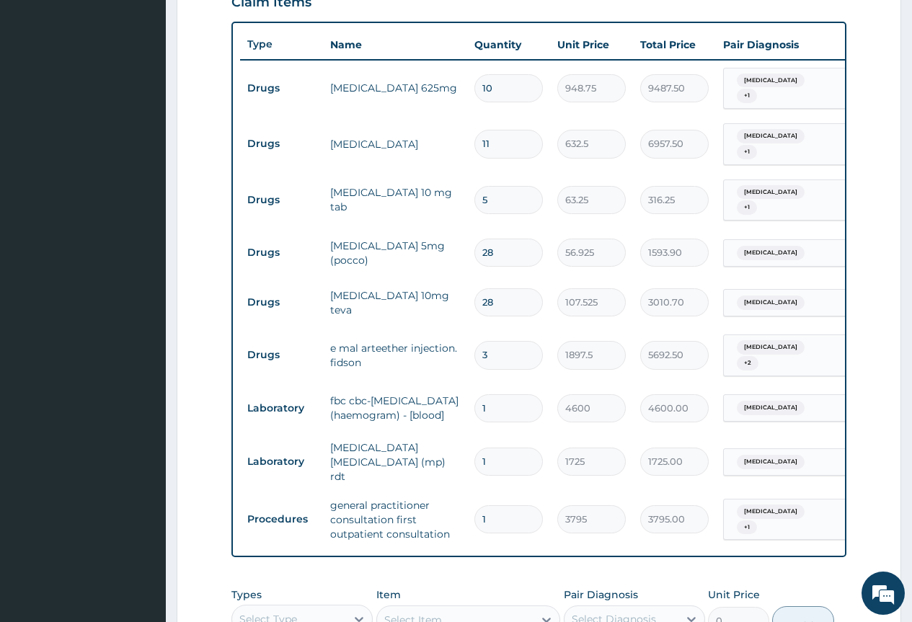
scroll to position [489, 0]
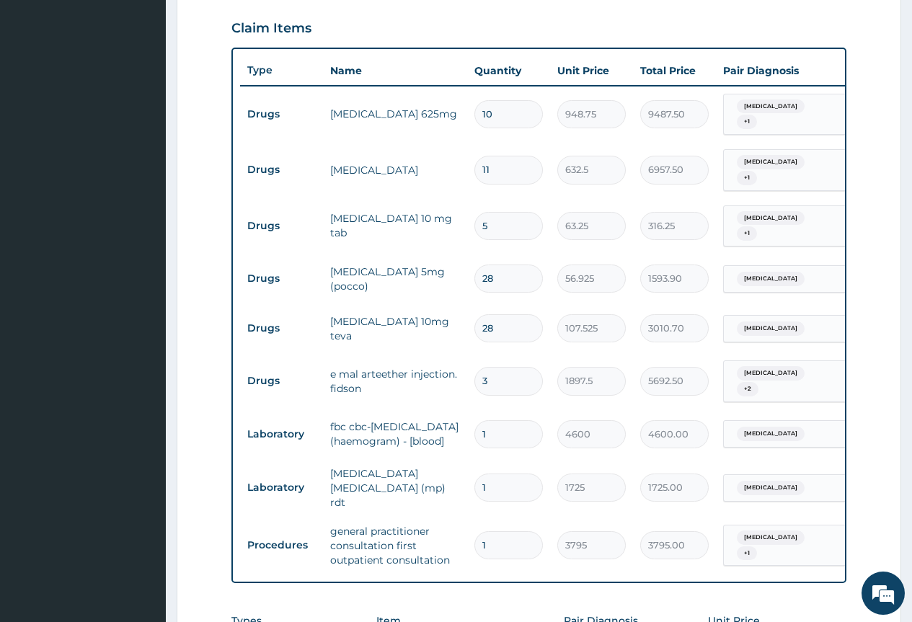
click at [496, 165] on input "11" at bounding box center [508, 170] width 68 height 28
type input "1"
type input "632.50"
type input "1"
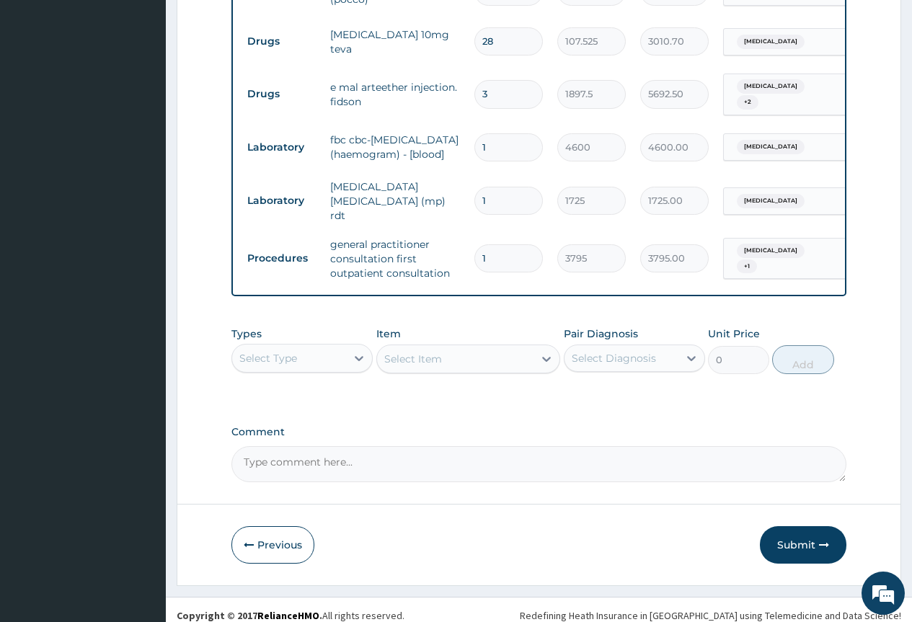
scroll to position [779, 0]
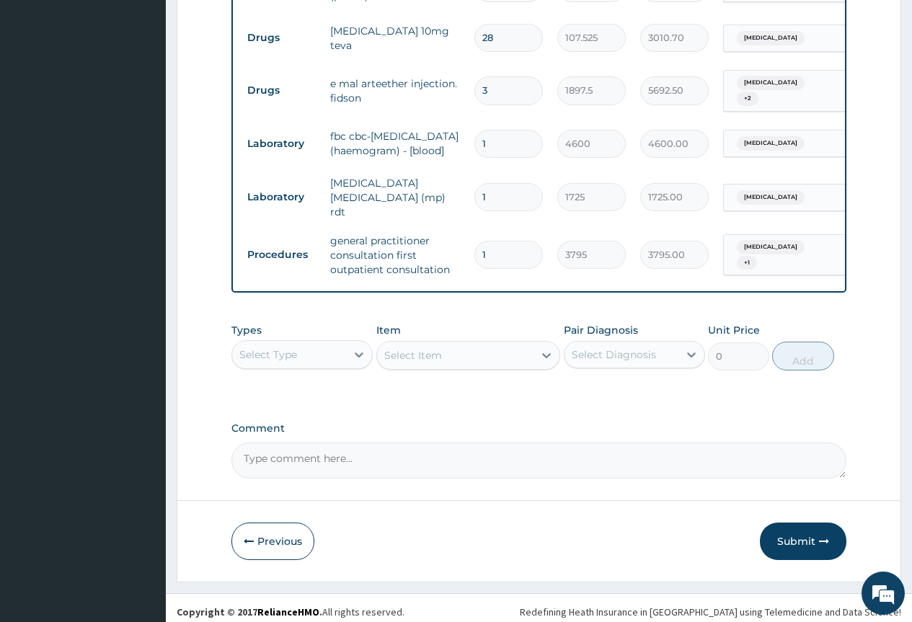
click at [280, 347] on div "Select Type" at bounding box center [268, 354] width 58 height 14
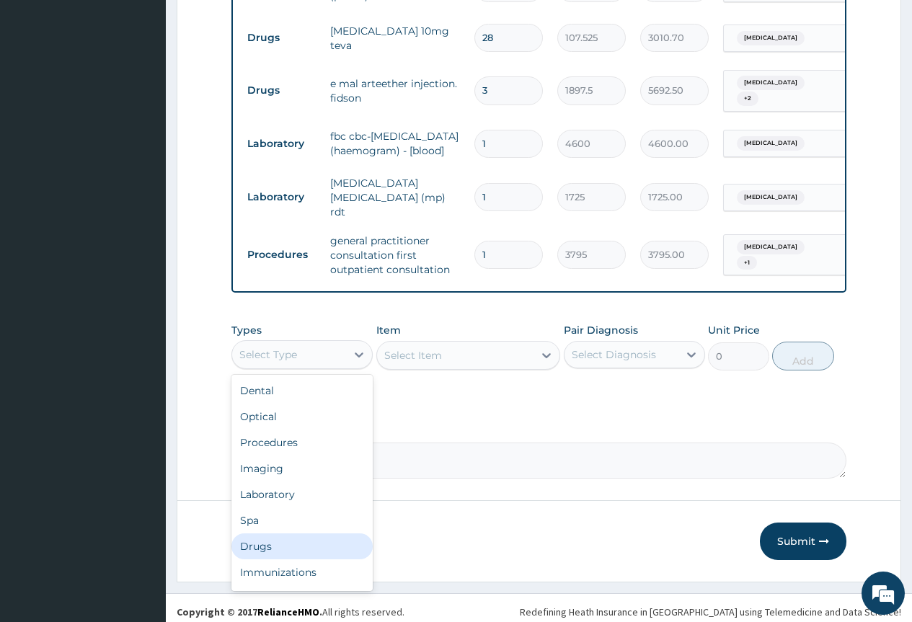
click at [277, 541] on div "Drugs" at bounding box center [301, 546] width 141 height 26
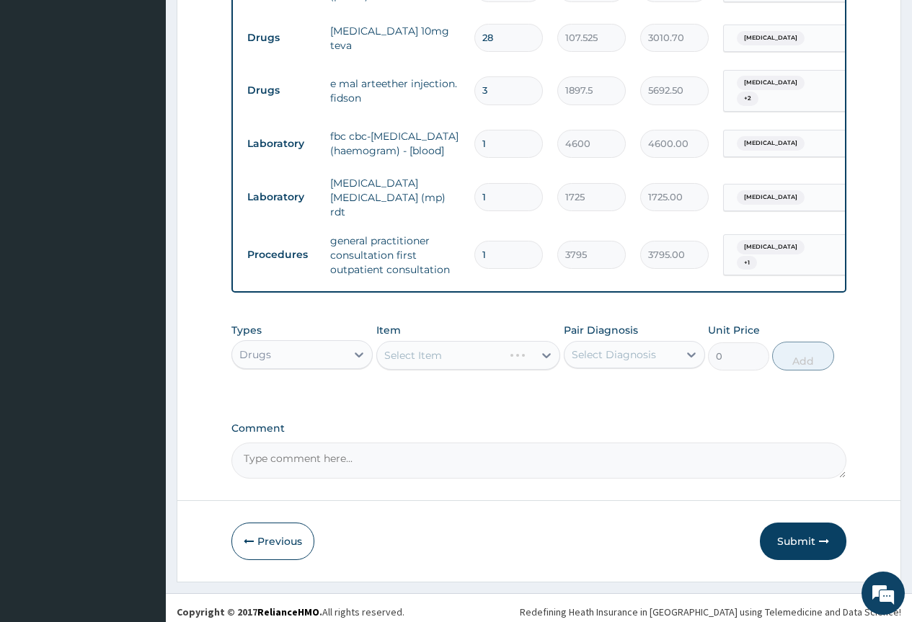
click at [492, 345] on div "Select Item" at bounding box center [468, 355] width 184 height 29
click at [543, 349] on div "Select Item" at bounding box center [468, 355] width 184 height 29
click at [510, 347] on div "Select Item" at bounding box center [468, 355] width 184 height 29
click at [473, 354] on div "Select Item" at bounding box center [468, 355] width 184 height 29
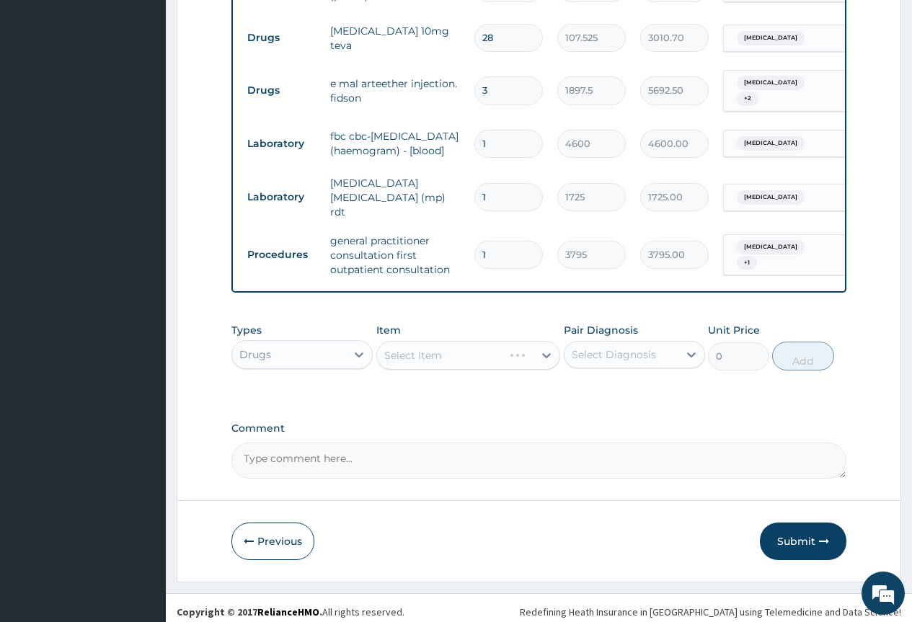
click at [497, 347] on div "Select Item" at bounding box center [468, 355] width 184 height 29
click at [542, 347] on div "Select Item" at bounding box center [468, 355] width 184 height 29
click at [532, 345] on div "Select Item" at bounding box center [455, 355] width 157 height 23
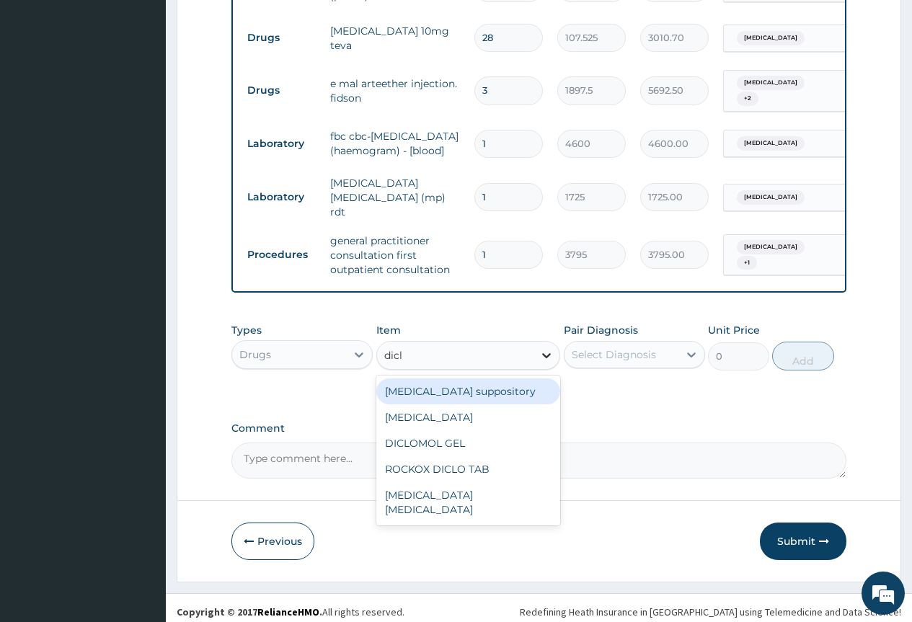
type input "diclo"
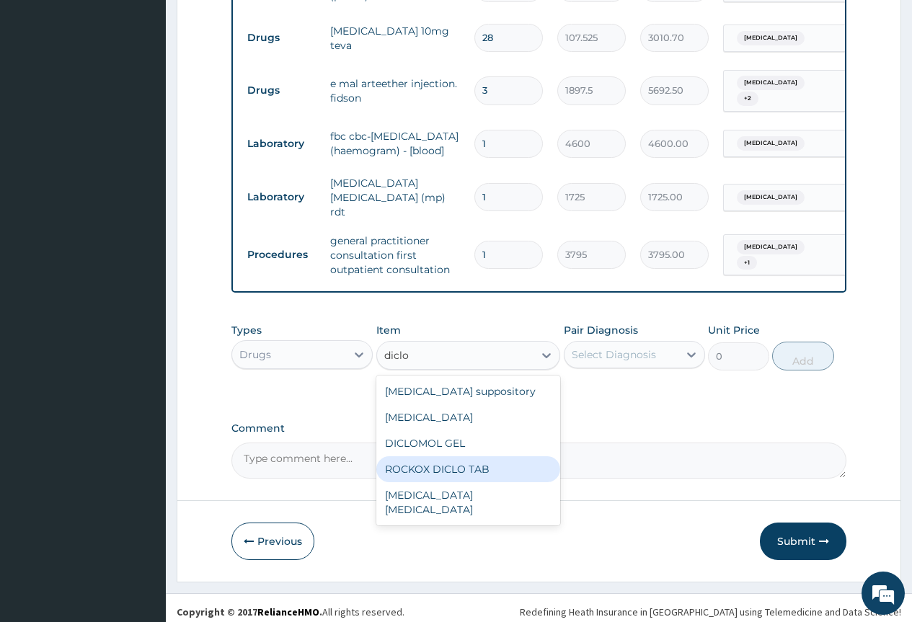
click at [465, 461] on div "ROCKOX DICLO TAB" at bounding box center [468, 469] width 184 height 26
type input "88.55"
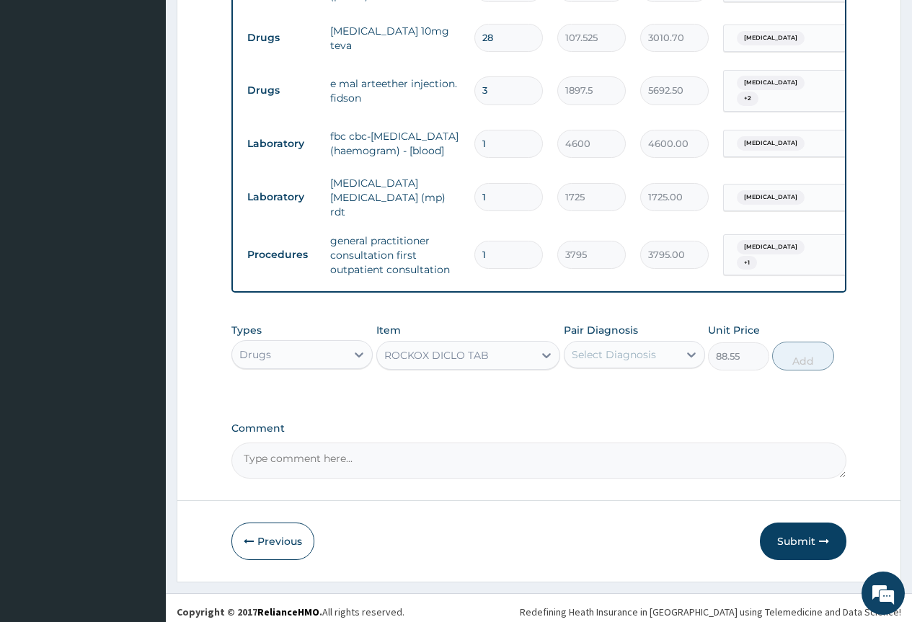
click at [638, 347] on div "Select Diagnosis" at bounding box center [614, 354] width 84 height 14
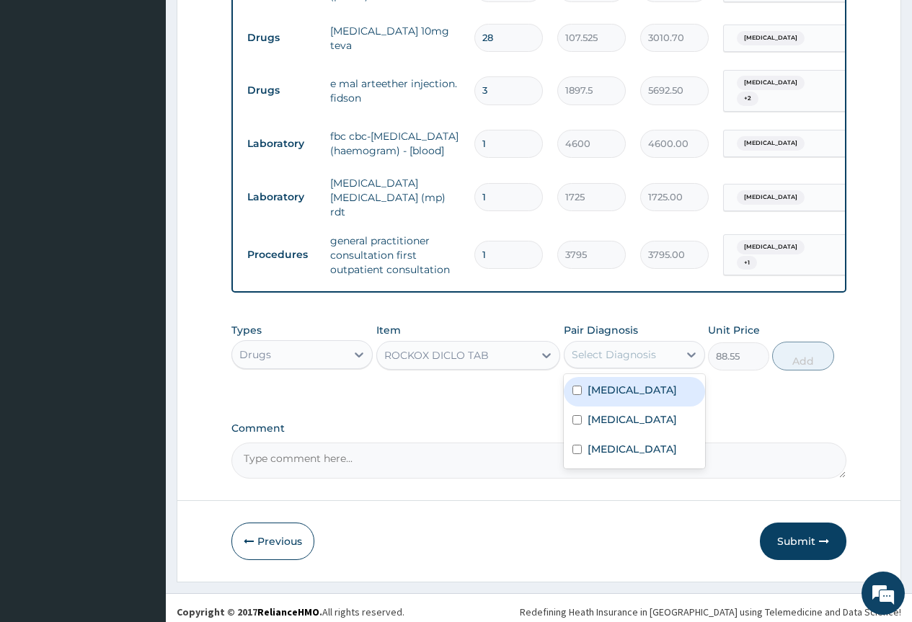
click at [619, 383] on label "Malaria" at bounding box center [631, 390] width 89 height 14
checkbox input "true"
click at [792, 353] on button "Add" at bounding box center [802, 356] width 61 height 29
type input "0"
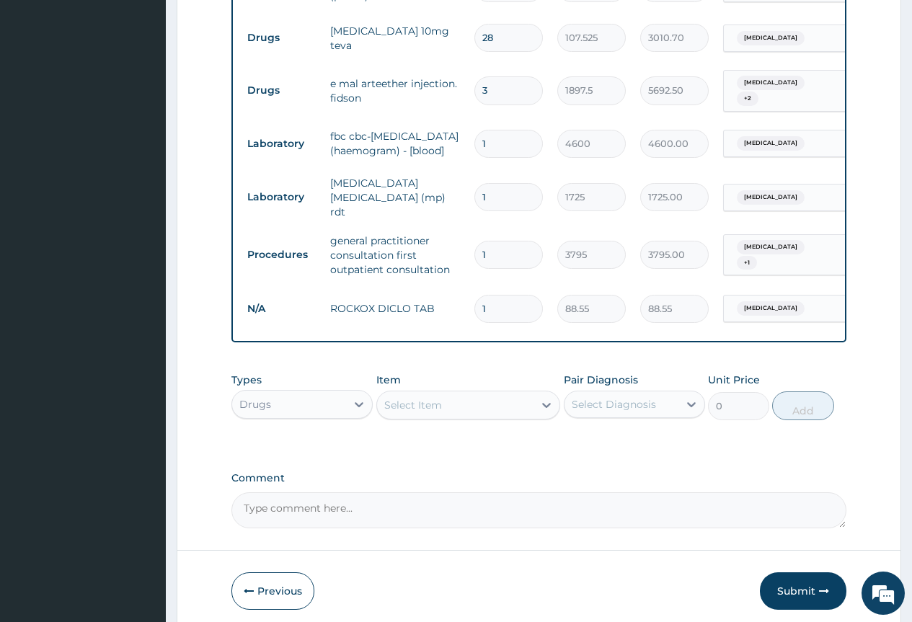
type input "10"
type input "885.50"
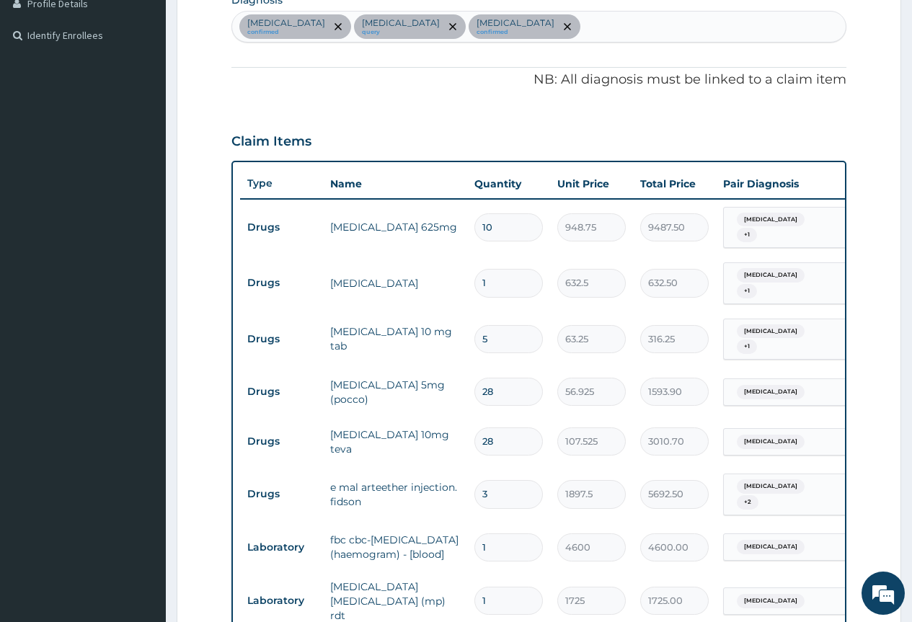
scroll to position [275, 0]
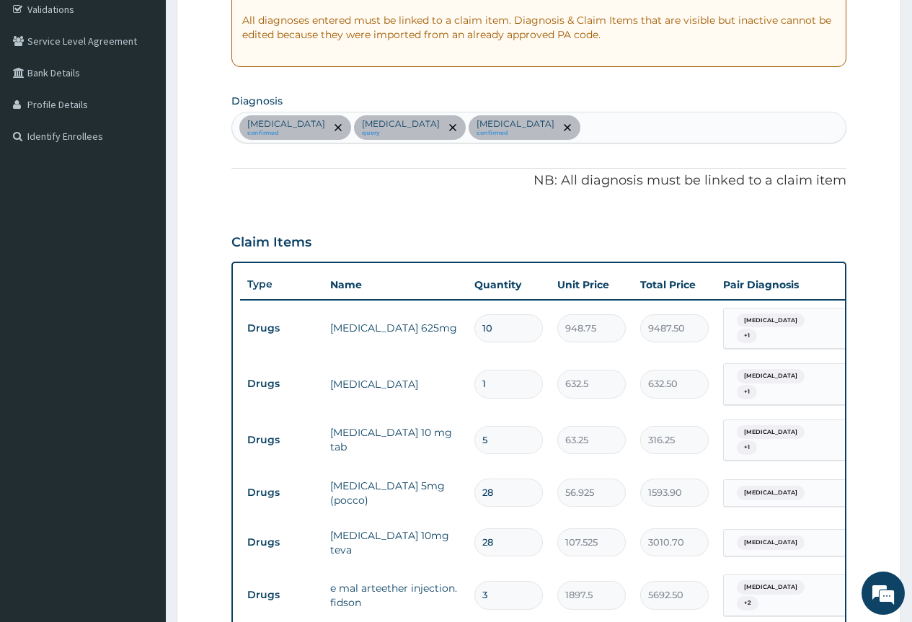
type input "10"
click at [577, 133] on div "Malaria confirmed Sepsis query Essential hypertension confirmed" at bounding box center [538, 127] width 613 height 30
type input "myalg"
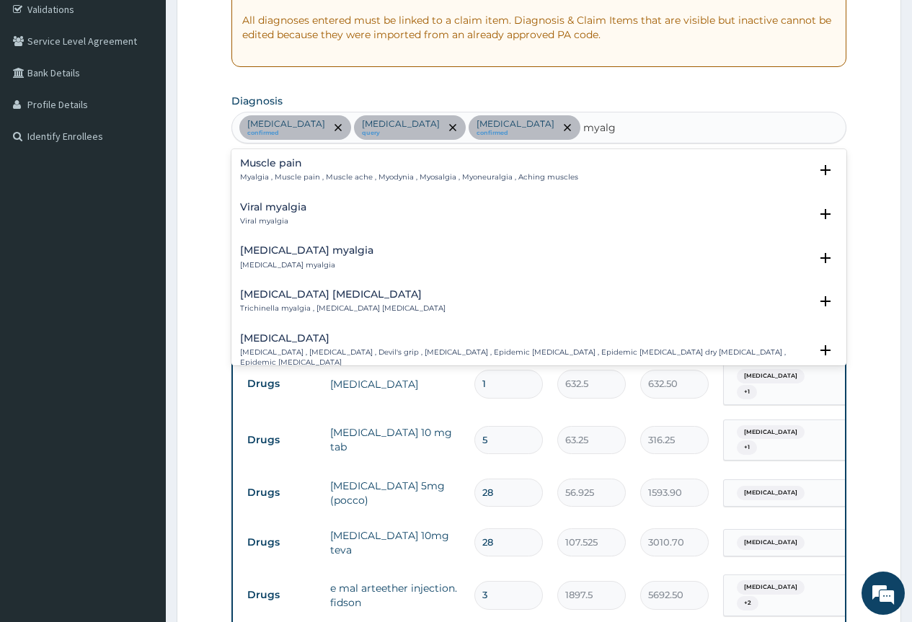
click at [275, 175] on p "Myalgia , Muscle pain , Muscle ache , Myodynia , Myosalgia , Myoneuralgia , Ach…" at bounding box center [409, 177] width 338 height 10
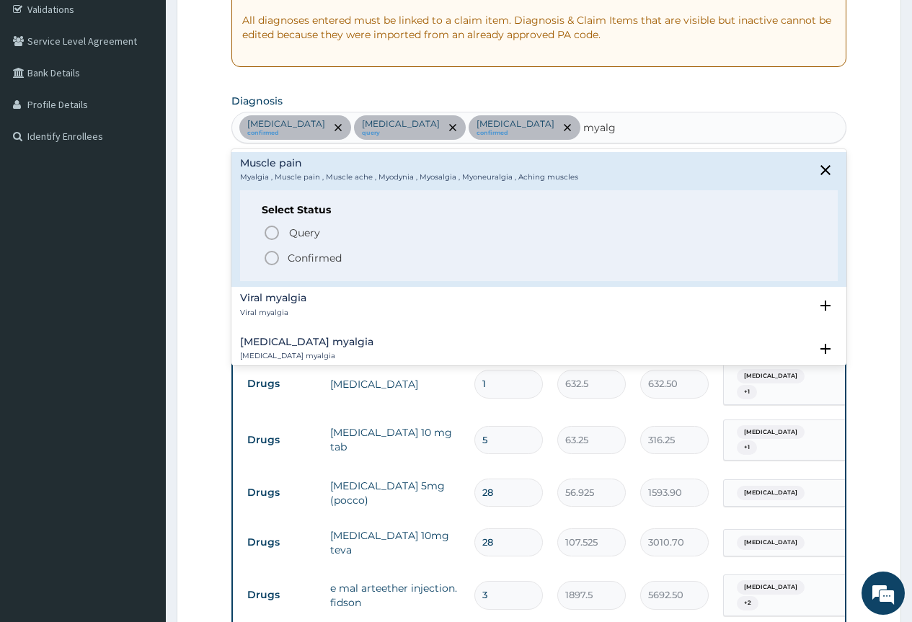
click at [271, 252] on circle "status option filled" at bounding box center [271, 258] width 13 height 13
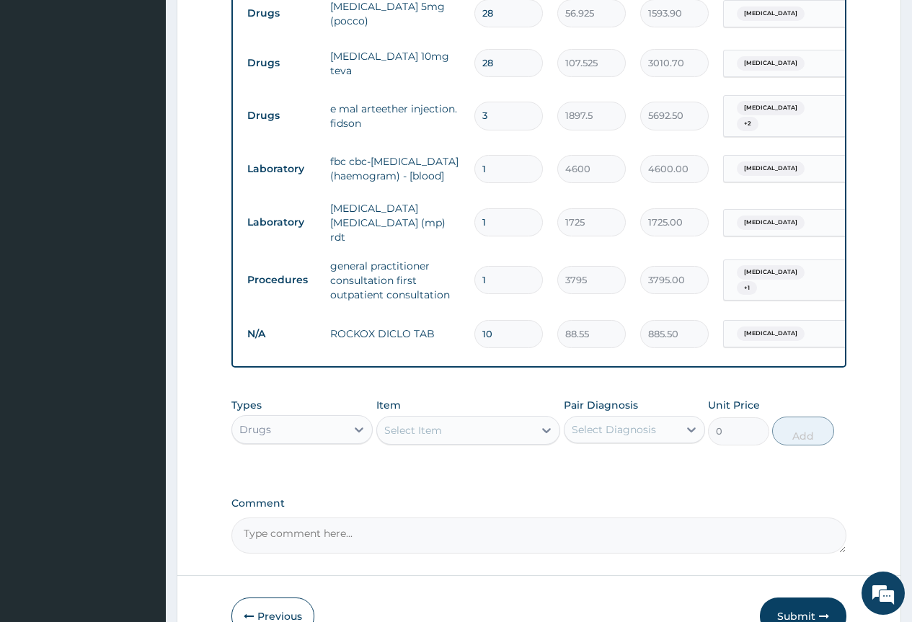
scroll to position [779, 0]
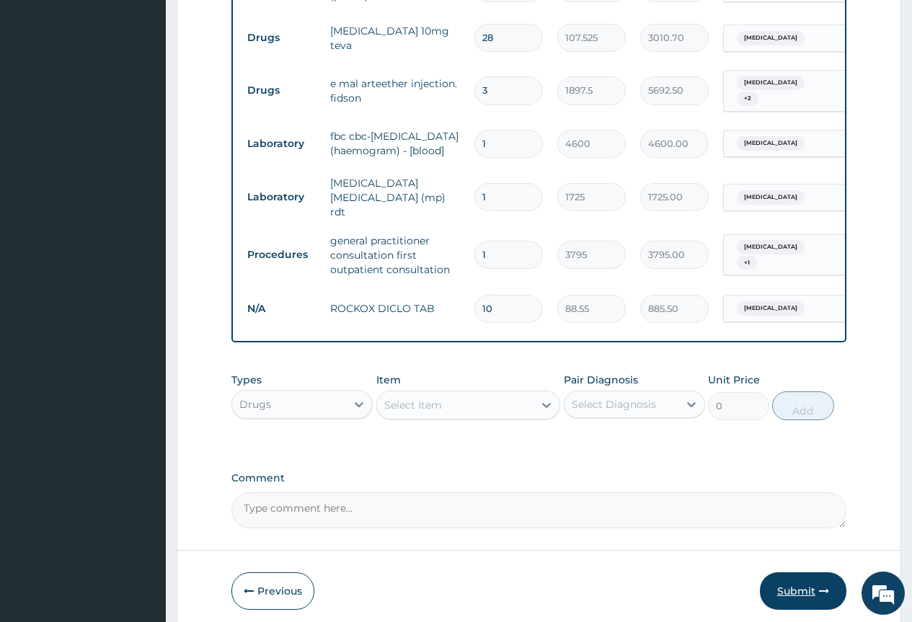
click at [802, 579] on button "Submit" at bounding box center [803, 590] width 86 height 37
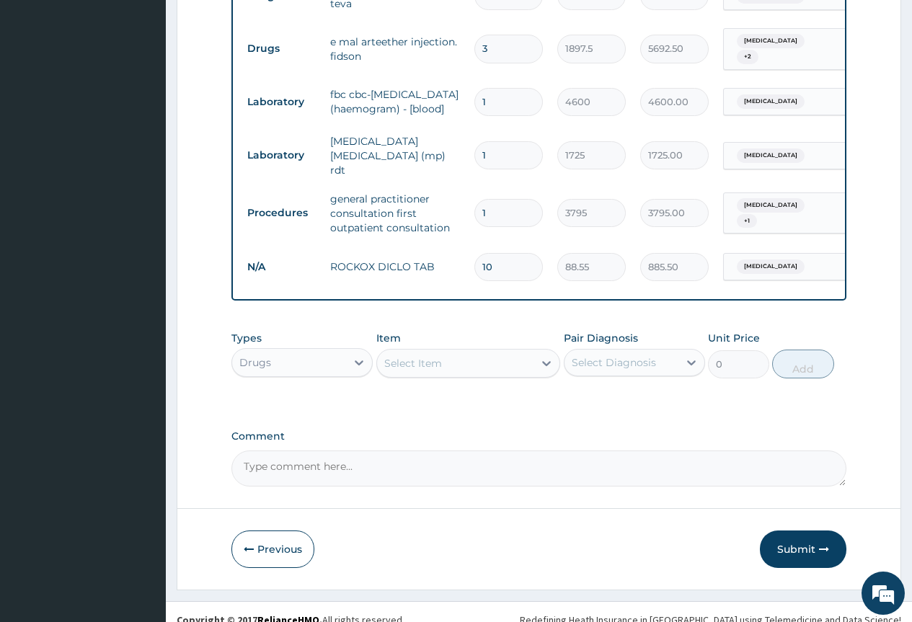
scroll to position [829, 0]
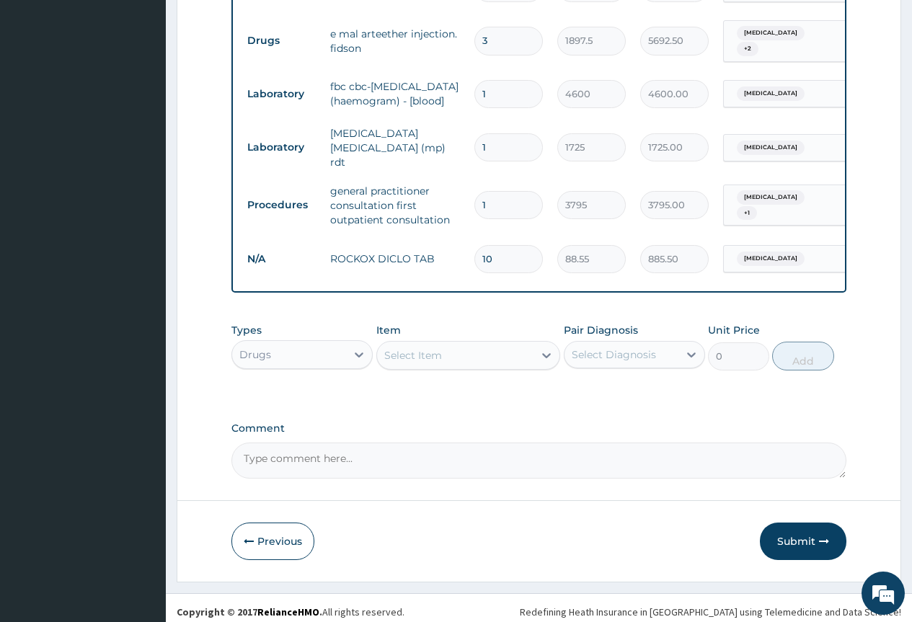
click at [764, 252] on span "Malaria" at bounding box center [771, 259] width 68 height 14
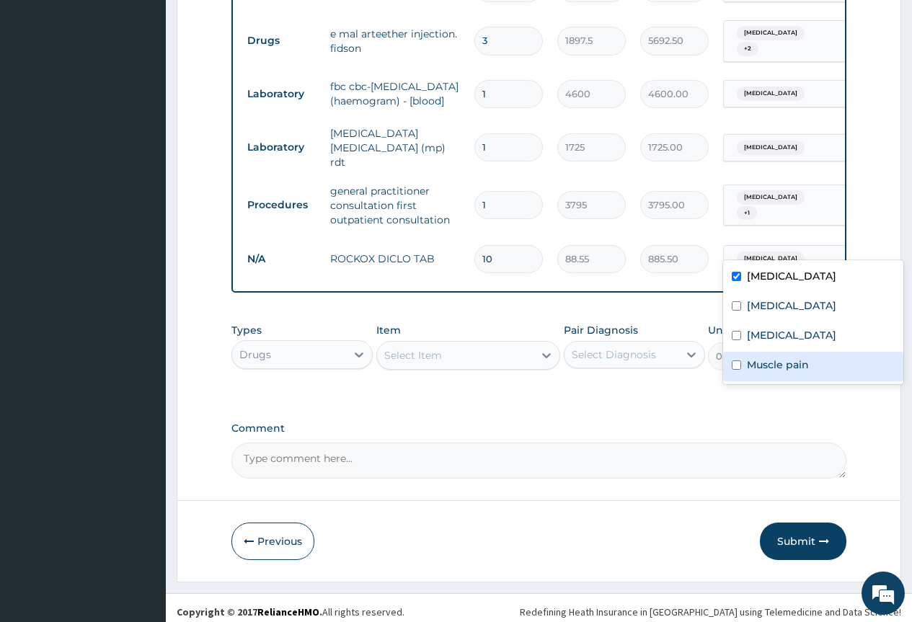
click at [741, 365] on input "checkbox" at bounding box center [735, 364] width 9 height 9
checkbox input "true"
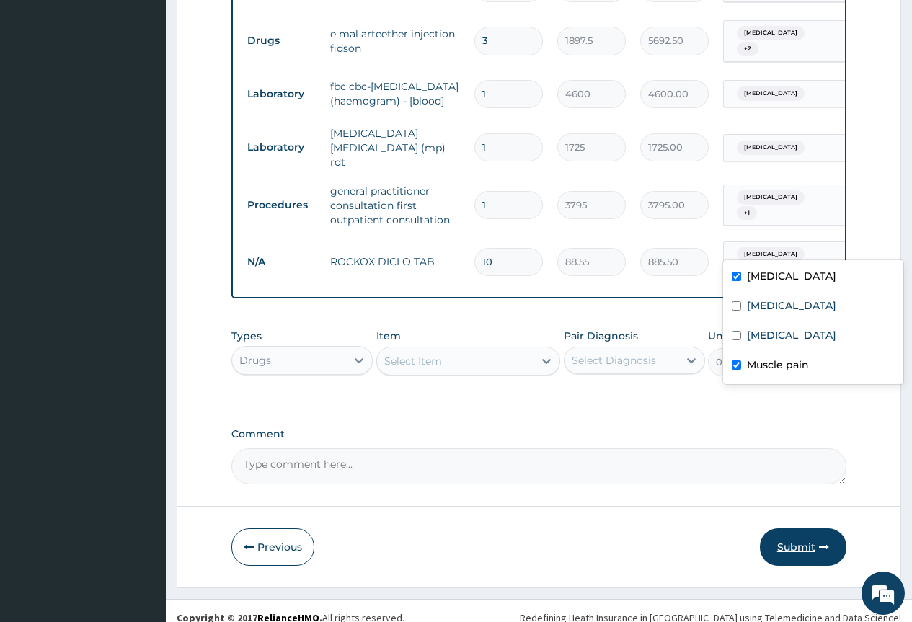
click at [819, 542] on icon "button" at bounding box center [824, 547] width 10 height 10
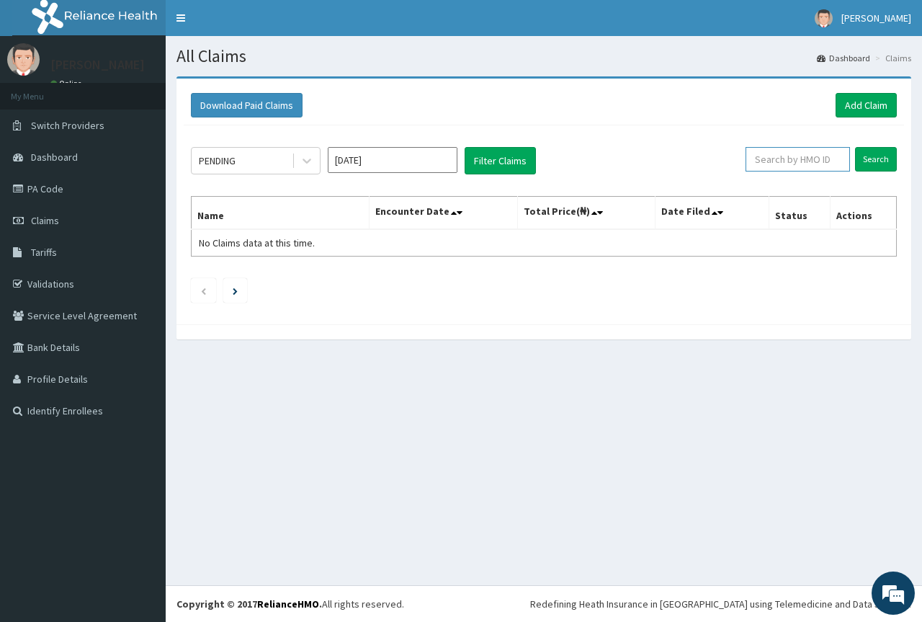
click at [801, 157] on input "text" at bounding box center [798, 159] width 104 height 25
paste input "PNV/10015/A"
type input "PNV/10015/A"
click at [855, 147] on input "Search" at bounding box center [876, 159] width 42 height 25
click at [864, 99] on link "Add Claim" at bounding box center [866, 105] width 61 height 25
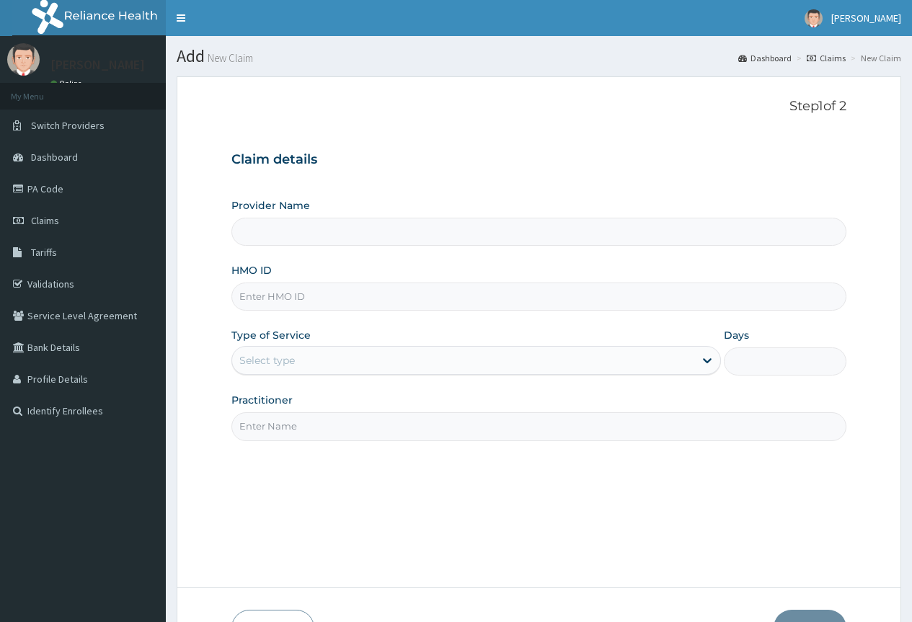
click at [303, 306] on input "HMO ID" at bounding box center [538, 297] width 615 height 28
paste input "PNV/10015/A"
type input "PNV/10015/A"
type input "County Hospital Ltd"
type input "PNV/10015/A"
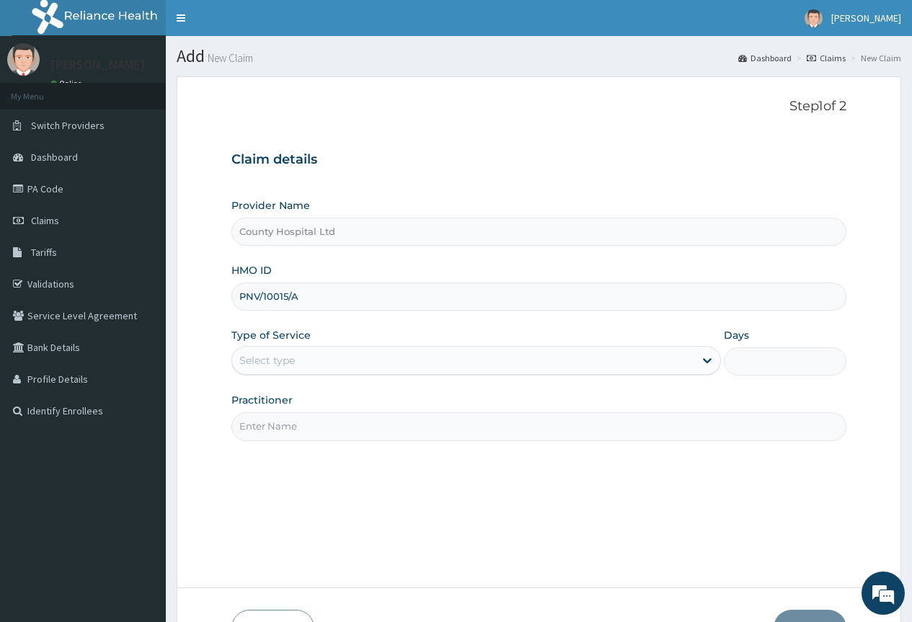
click at [308, 357] on div "Select type" at bounding box center [463, 360] width 462 height 23
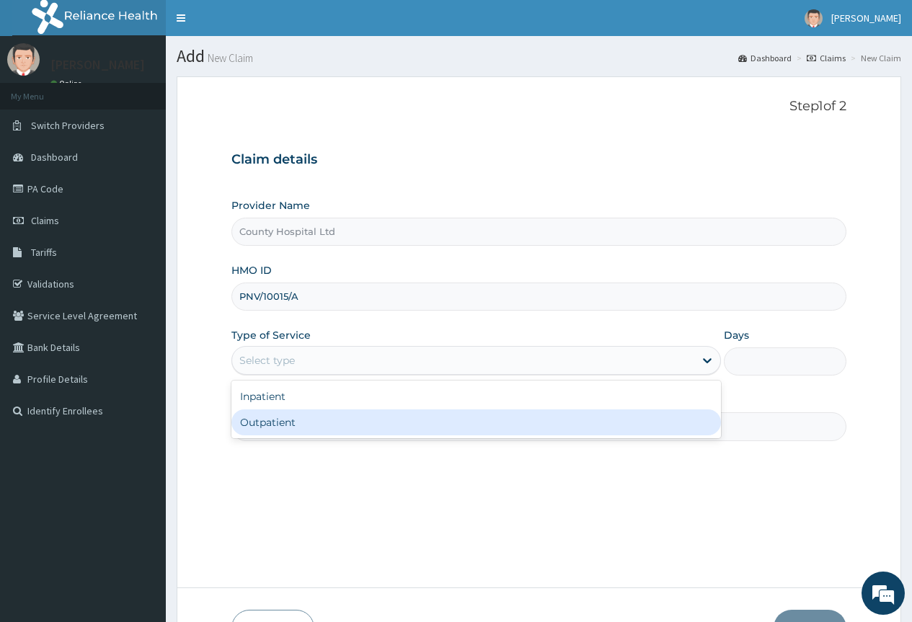
click at [277, 423] on div "Outpatient" at bounding box center [475, 422] width 489 height 26
type input "1"
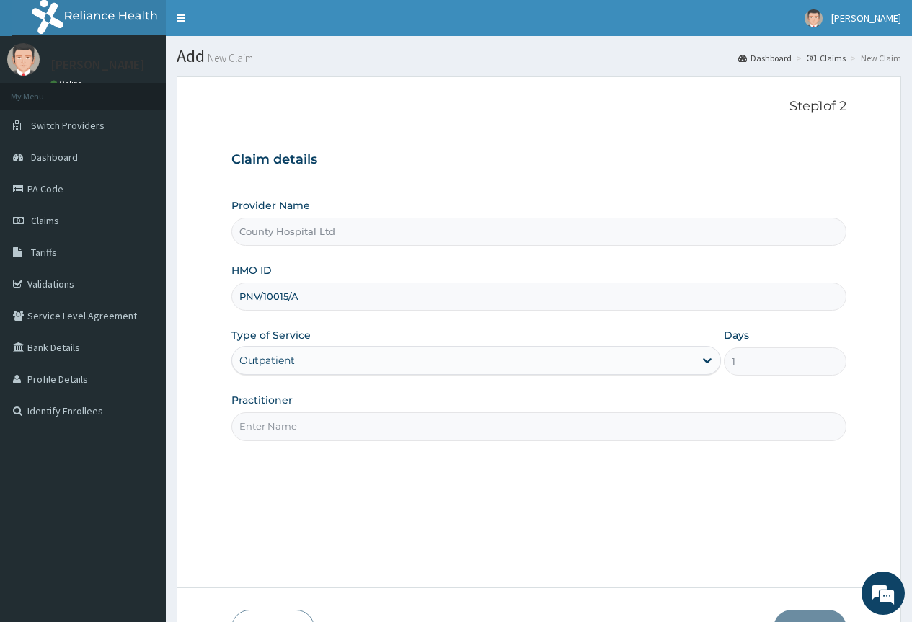
click at [277, 423] on input "Practitioner" at bounding box center [538, 426] width 615 height 28
type input "[PERSON_NAME]"
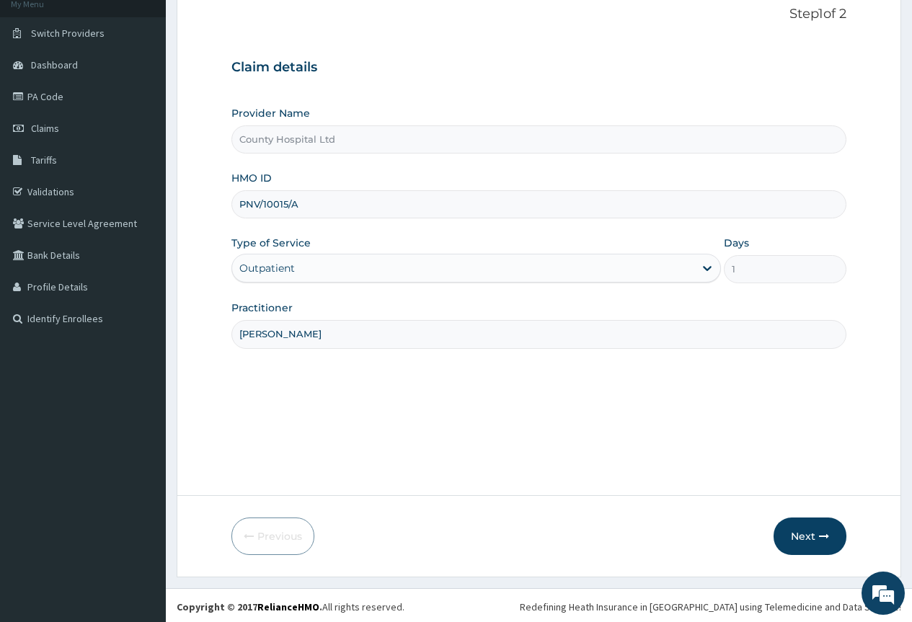
scroll to position [95, 0]
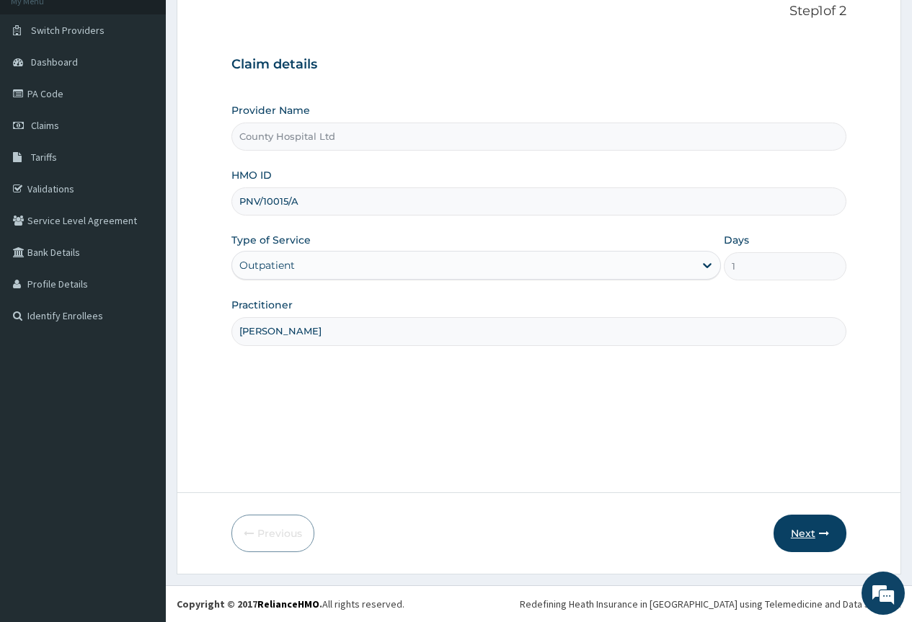
click at [790, 533] on button "Next" at bounding box center [809, 533] width 73 height 37
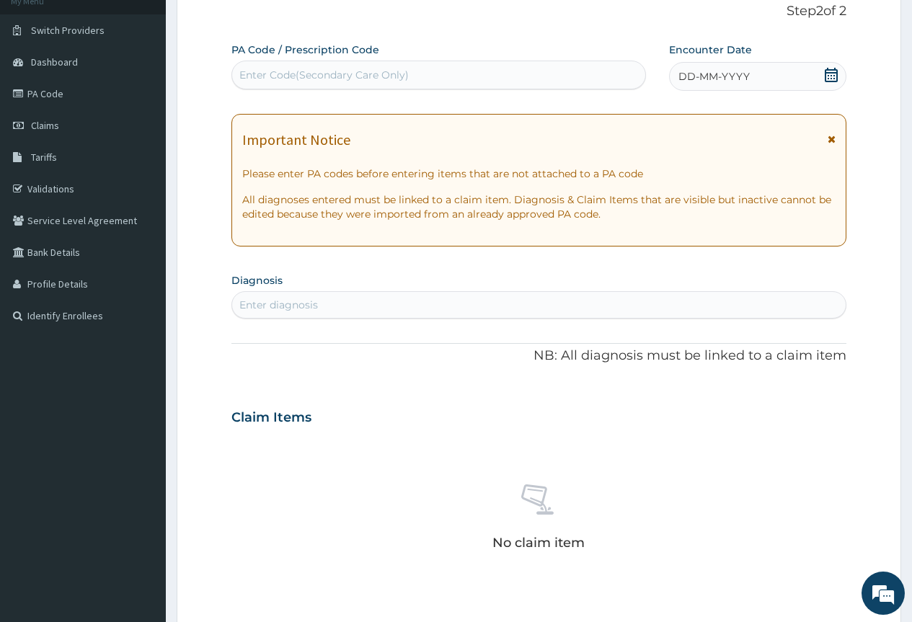
scroll to position [0, 0]
click at [354, 79] on div "Enter Code(Secondary Care Only)" at bounding box center [323, 75] width 169 height 14
paste input "PA/709130"
type input "PA/709130"
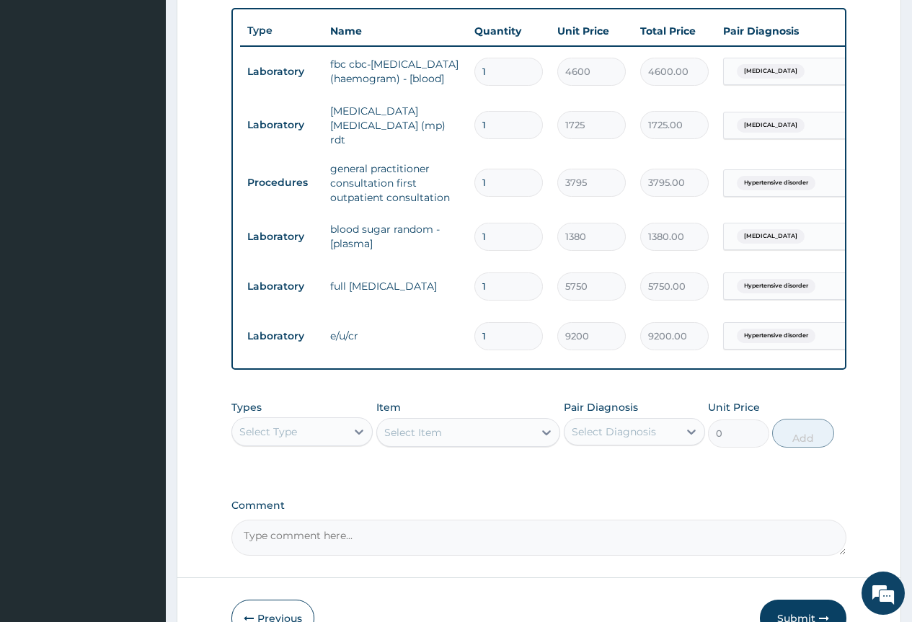
scroll to position [553, 0]
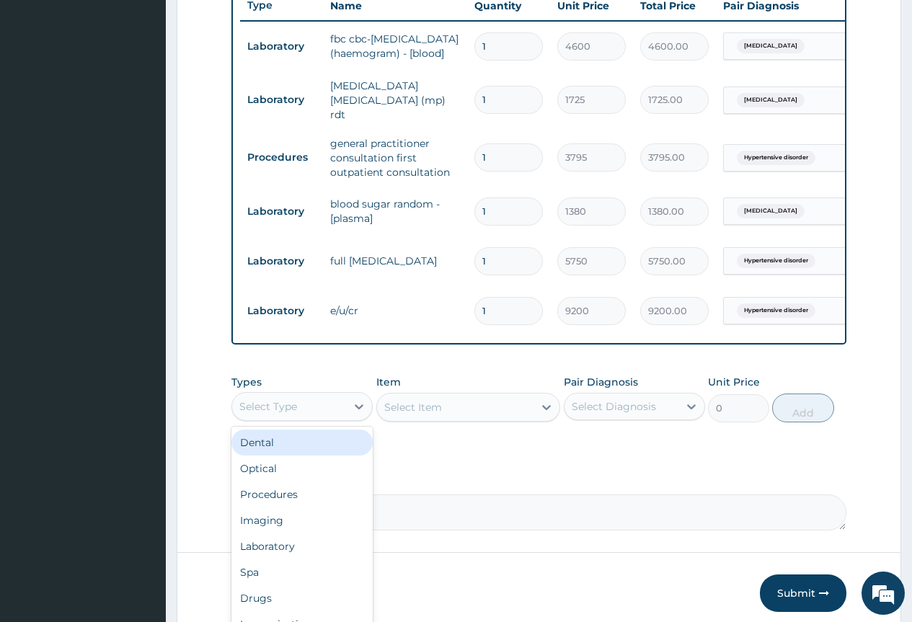
click at [332, 415] on div "Select Type" at bounding box center [289, 406] width 114 height 23
click at [266, 611] on div "Drugs" at bounding box center [301, 598] width 141 height 26
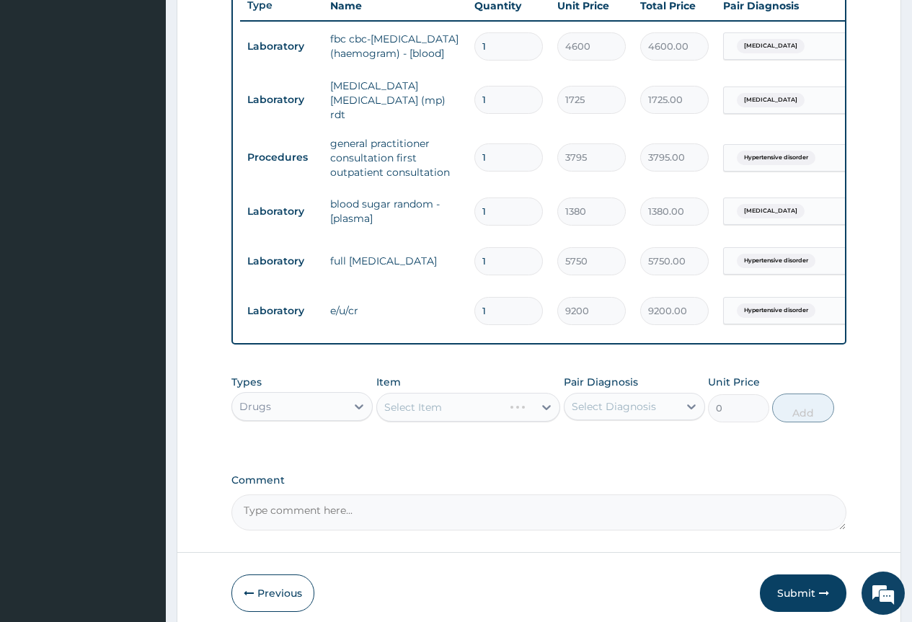
click at [491, 409] on div "Select Item" at bounding box center [468, 407] width 184 height 29
click at [542, 418] on div "Select Item" at bounding box center [468, 407] width 184 height 29
click at [522, 416] on div "Select Item" at bounding box center [468, 407] width 184 height 29
click at [499, 422] on div "Select Item" at bounding box center [468, 407] width 184 height 29
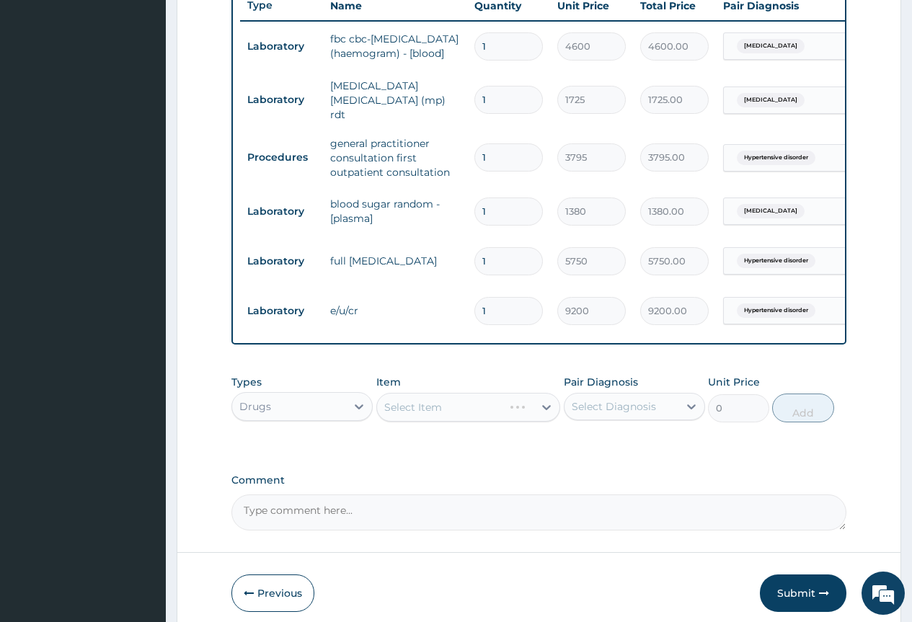
click at [535, 420] on div "Select Item" at bounding box center [468, 407] width 184 height 29
click at [547, 418] on div "Select Item" at bounding box center [468, 407] width 184 height 29
click at [535, 417] on div at bounding box center [546, 407] width 26 height 26
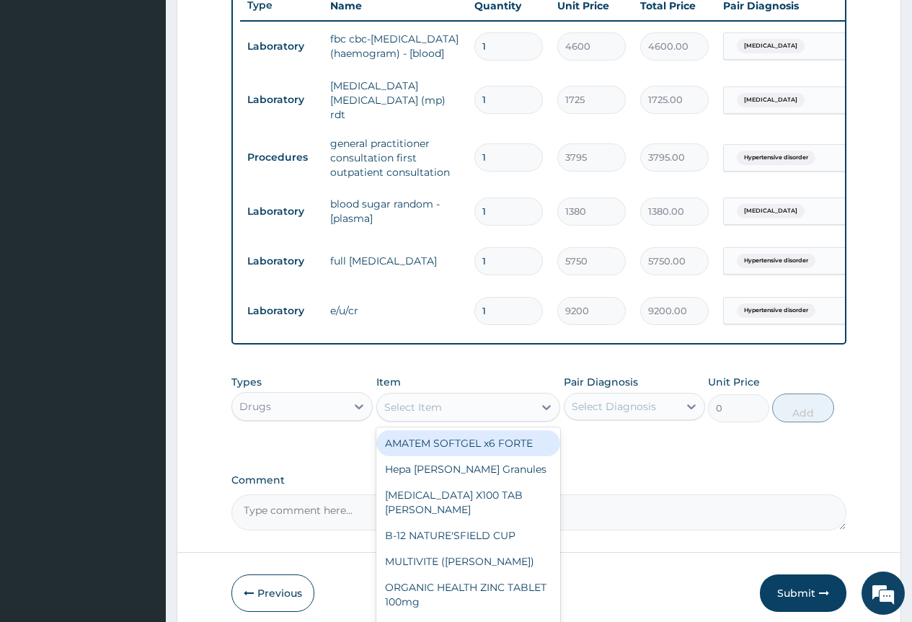
drag, startPoint x: 519, startPoint y: 453, endPoint x: 587, endPoint y: 436, distance: 70.6
click at [519, 453] on div "AMATEM SOFTGEL x6 FORTE" at bounding box center [468, 443] width 184 height 26
type input "506"
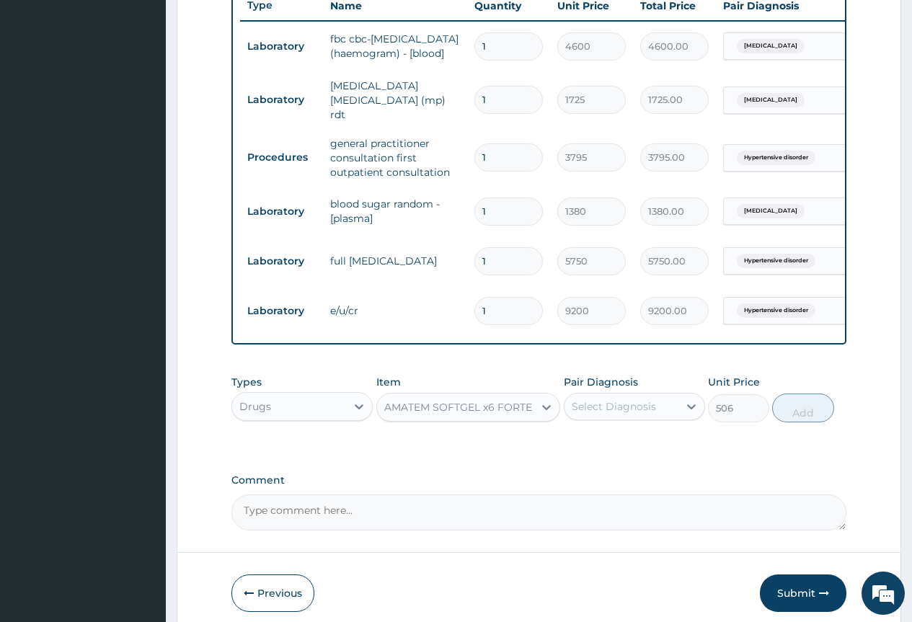
click at [606, 414] on div "Select Diagnosis" at bounding box center [614, 406] width 84 height 14
click at [590, 479] on label "[MEDICAL_DATA]" at bounding box center [631, 471] width 89 height 14
checkbox input "true"
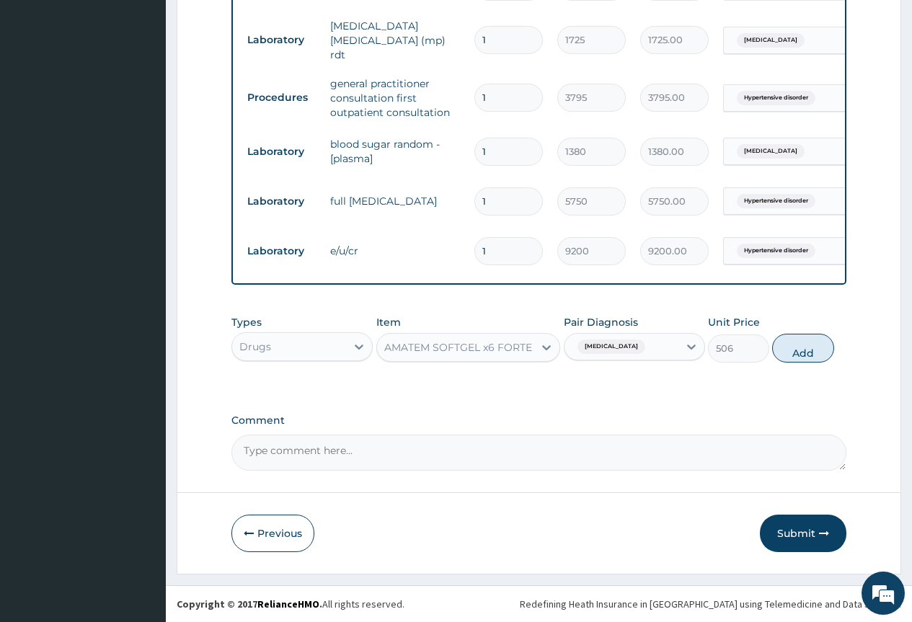
scroll to position [624, 0]
click at [805, 347] on button "Add" at bounding box center [802, 348] width 61 height 29
type input "0"
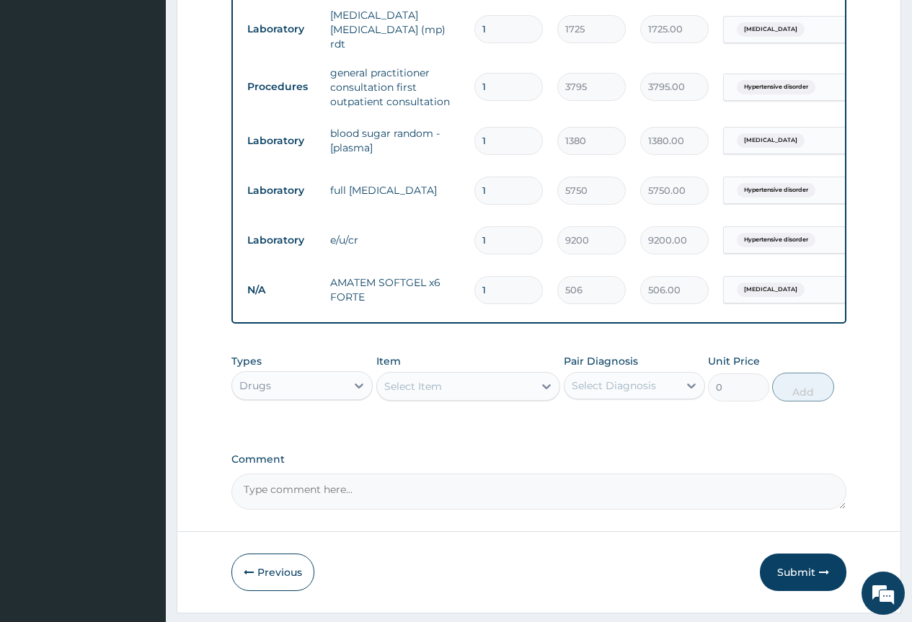
type input "0.00"
type input "6"
type input "3036.00"
type input "6"
click at [328, 397] on div "Drugs" at bounding box center [289, 385] width 114 height 23
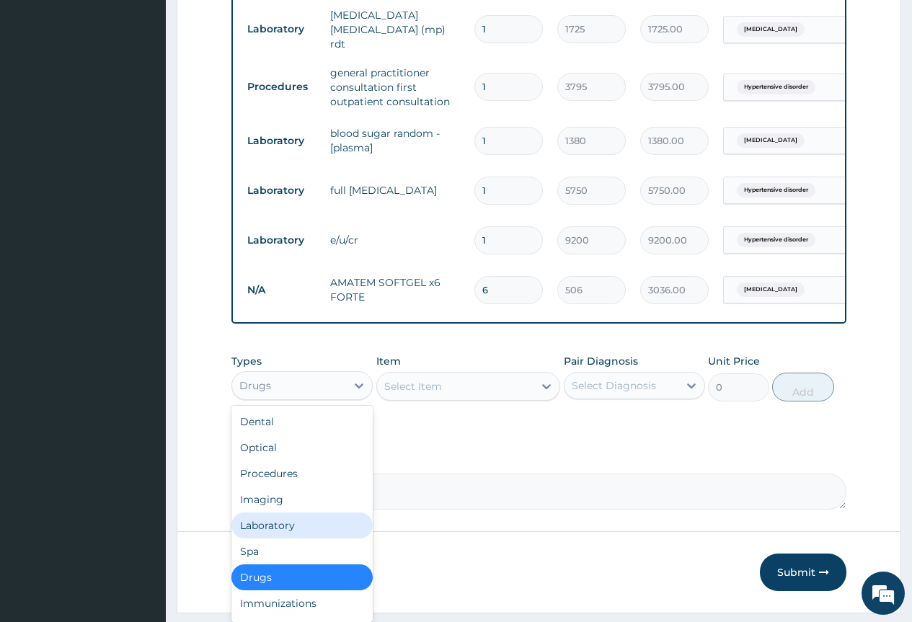
click at [277, 538] on div "Laboratory" at bounding box center [301, 525] width 141 height 26
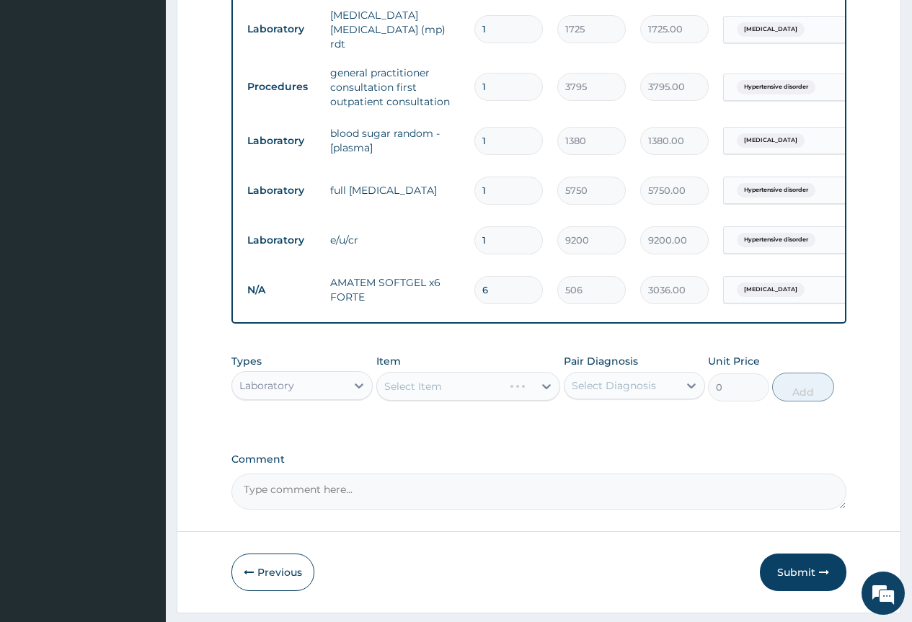
click at [422, 397] on div "Select Item" at bounding box center [468, 386] width 184 height 29
click at [455, 399] on div "Select Item" at bounding box center [468, 386] width 184 height 29
click at [538, 392] on div "Select Item" at bounding box center [468, 386] width 184 height 29
click at [543, 393] on div "Select Item" at bounding box center [468, 386] width 184 height 29
click at [543, 393] on icon at bounding box center [546, 386] width 14 height 14
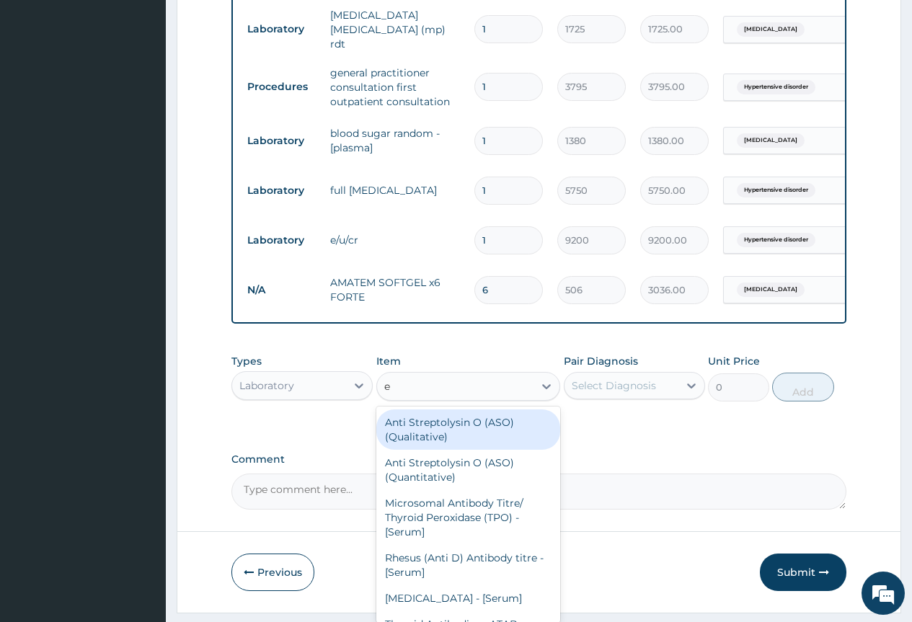
type input "e/"
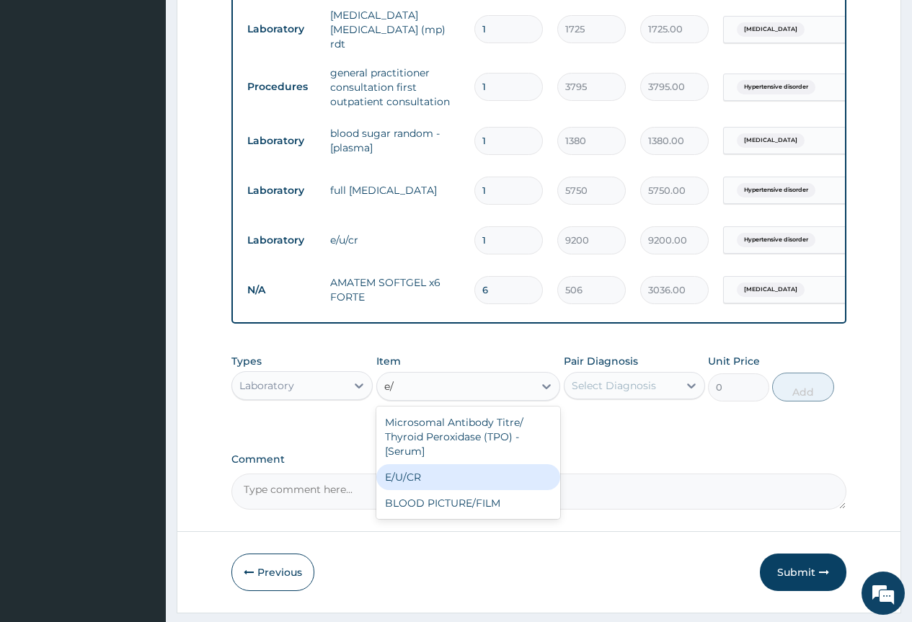
click at [413, 490] on div "E/U/CR" at bounding box center [468, 477] width 184 height 26
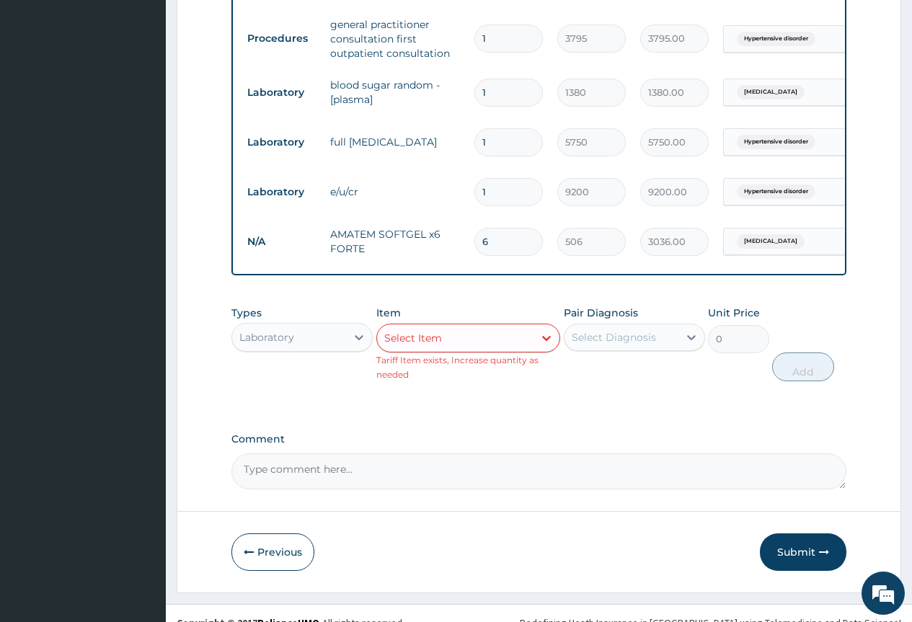
scroll to position [696, 0]
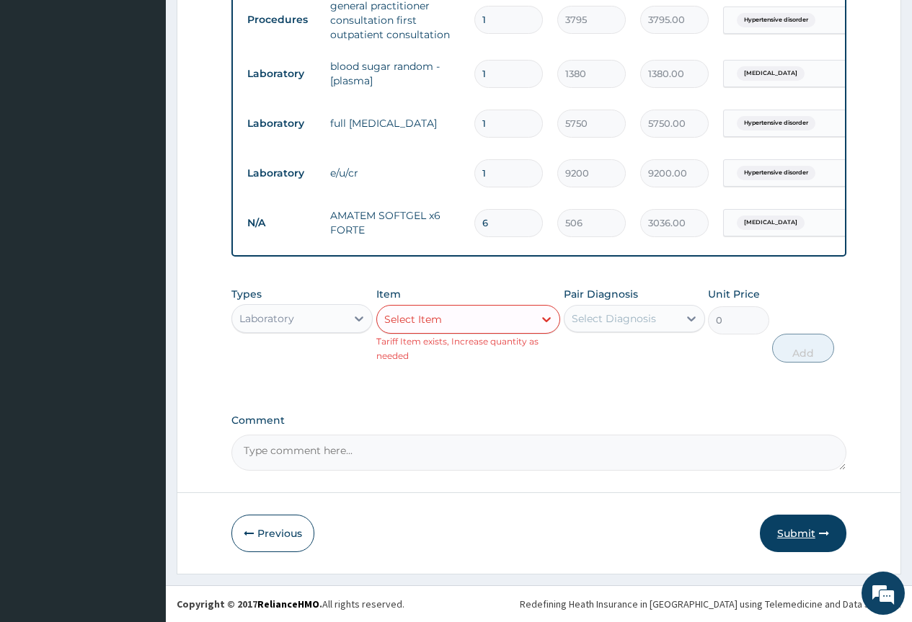
click at [806, 532] on button "Submit" at bounding box center [803, 533] width 86 height 37
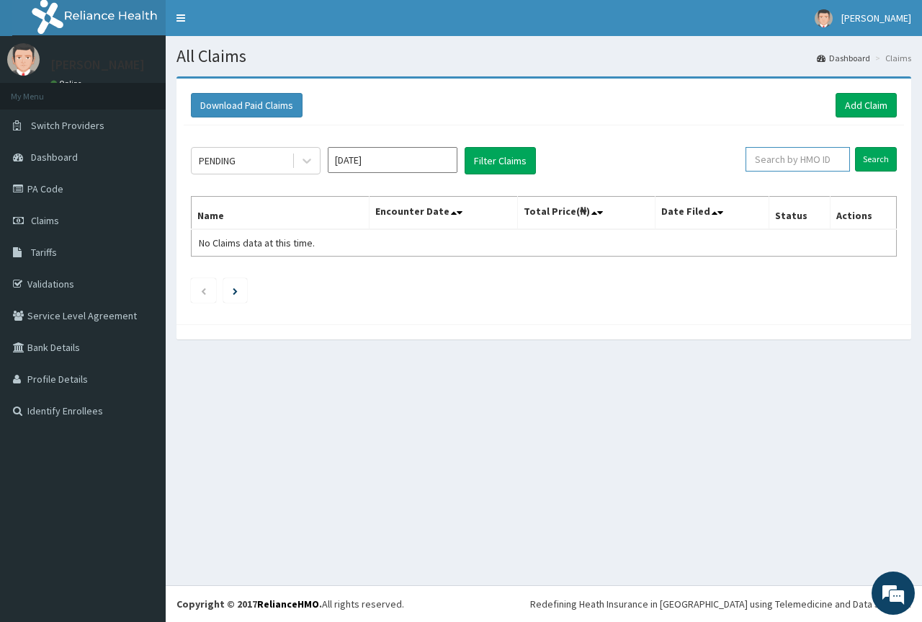
click at [790, 159] on input "text" at bounding box center [798, 159] width 104 height 25
paste input "CTN/10064/A"
type input "CTN/10064/A"
click at [870, 159] on input "Search" at bounding box center [876, 159] width 42 height 25
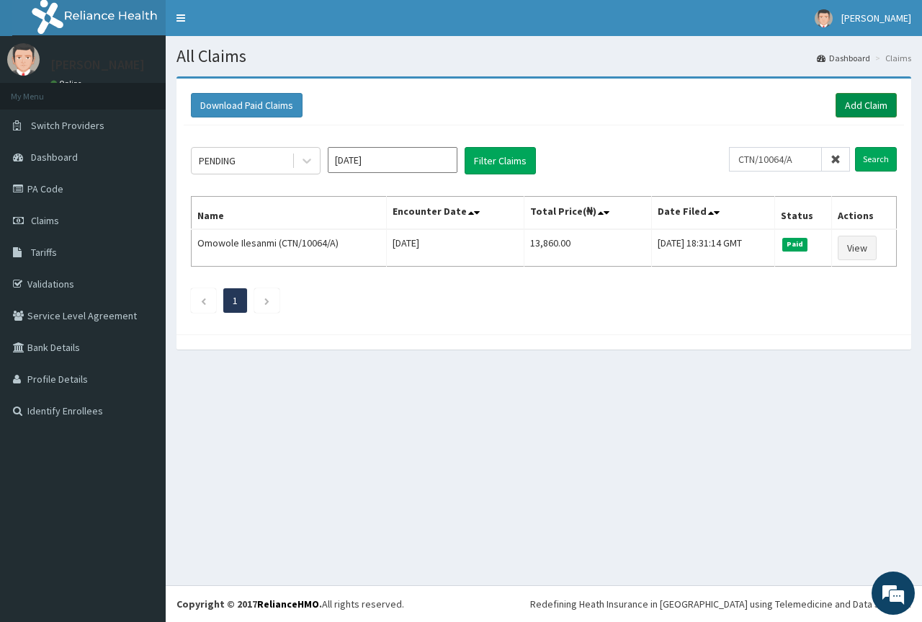
click at [864, 94] on link "Add Claim" at bounding box center [866, 105] width 61 height 25
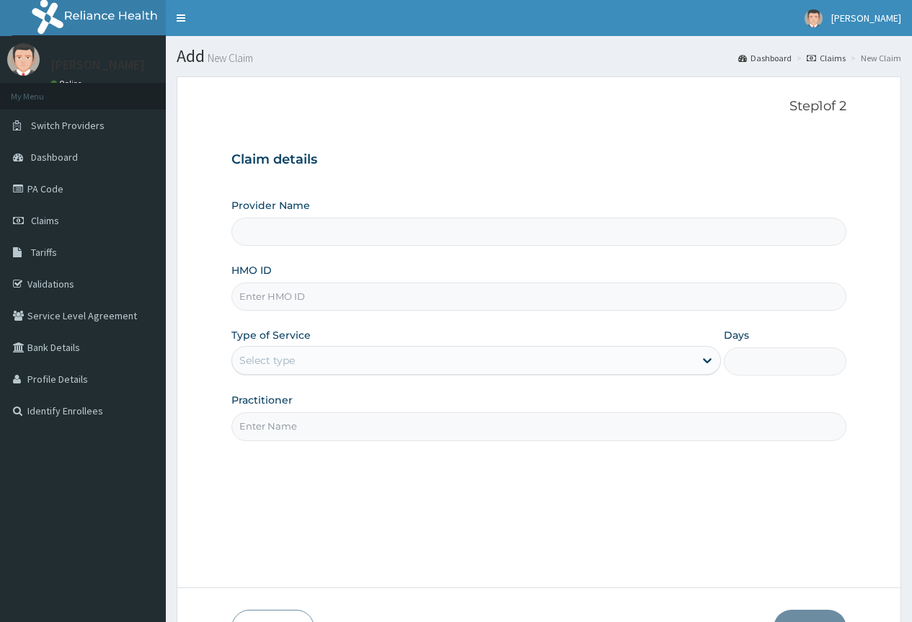
click at [272, 295] on input "HMO ID" at bounding box center [538, 297] width 615 height 28
paste input "CTN/10064/A"
type input "CTN/10064/A"
type input "County Hospital Ltd"
type input "CTN/10064/A"
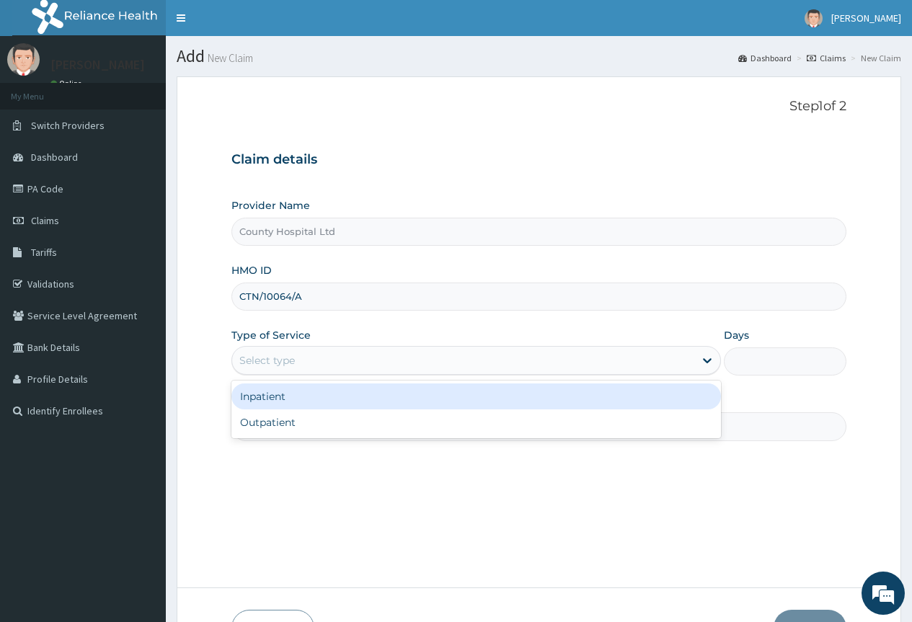
click at [288, 360] on div "Select type" at bounding box center [266, 360] width 55 height 14
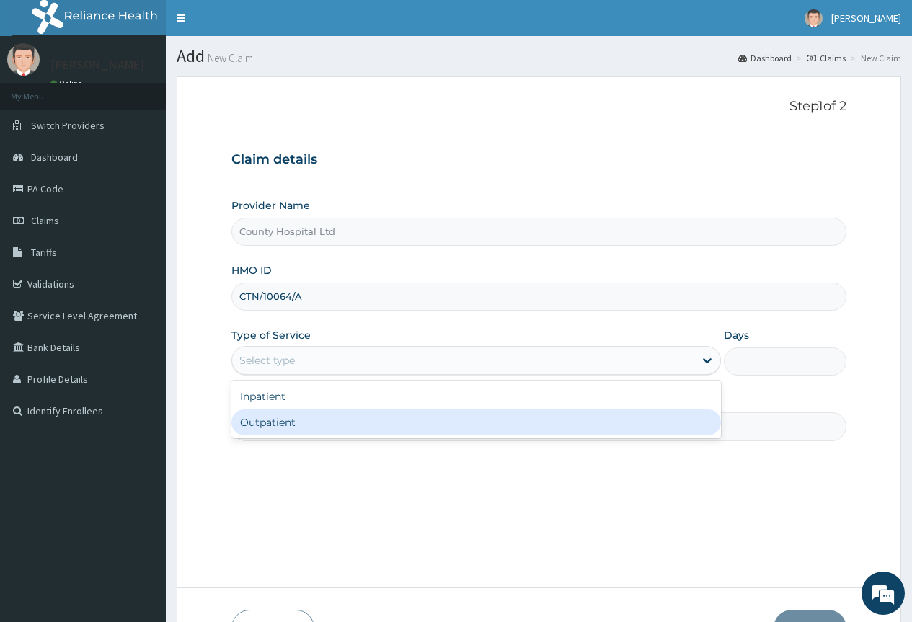
click at [267, 424] on div "Outpatient" at bounding box center [475, 422] width 489 height 26
type input "1"
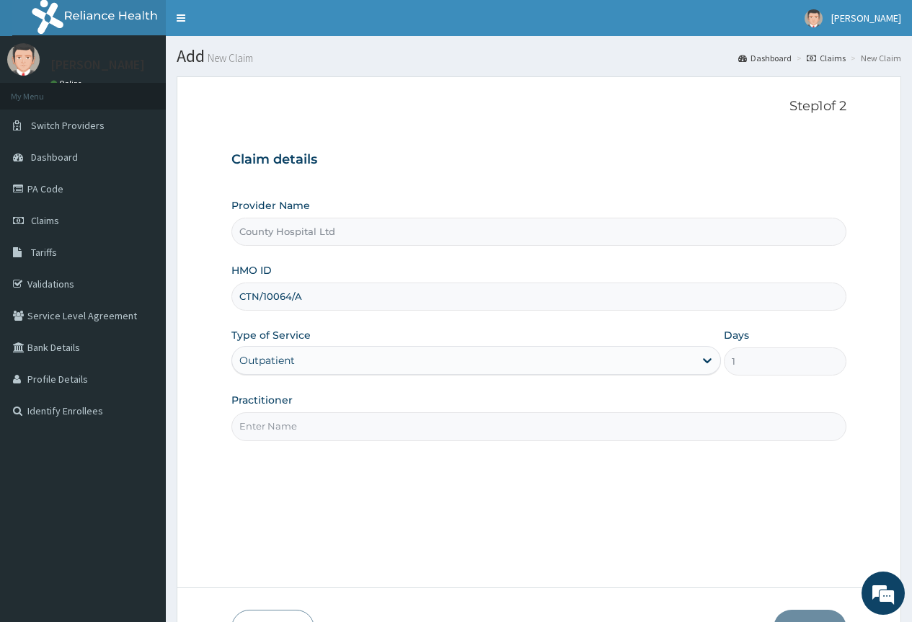
click at [277, 430] on input "Practitioner" at bounding box center [538, 426] width 615 height 28
type input "DR STANLEY"
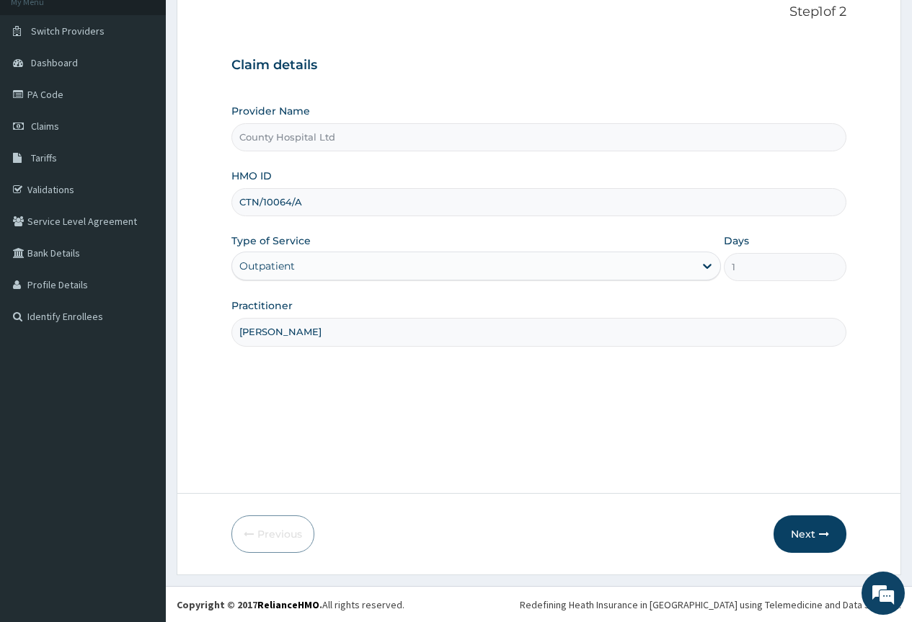
scroll to position [95, 0]
click at [810, 525] on button "Next" at bounding box center [809, 533] width 73 height 37
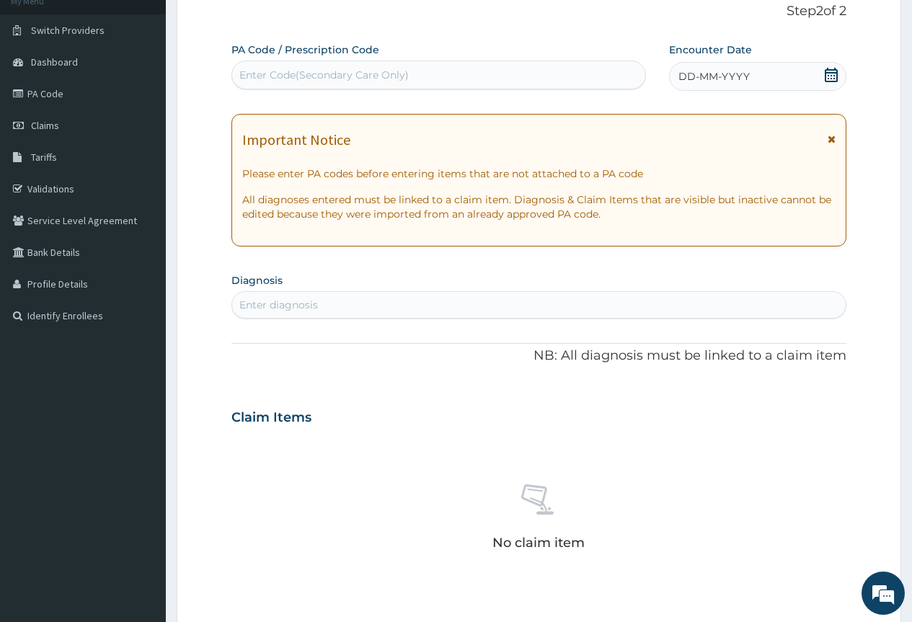
scroll to position [0, 0]
click at [422, 72] on div "Enter Code(Secondary Care Only)" at bounding box center [438, 74] width 412 height 23
paste input "PA/BE4741"
type input "PA/BE4741"
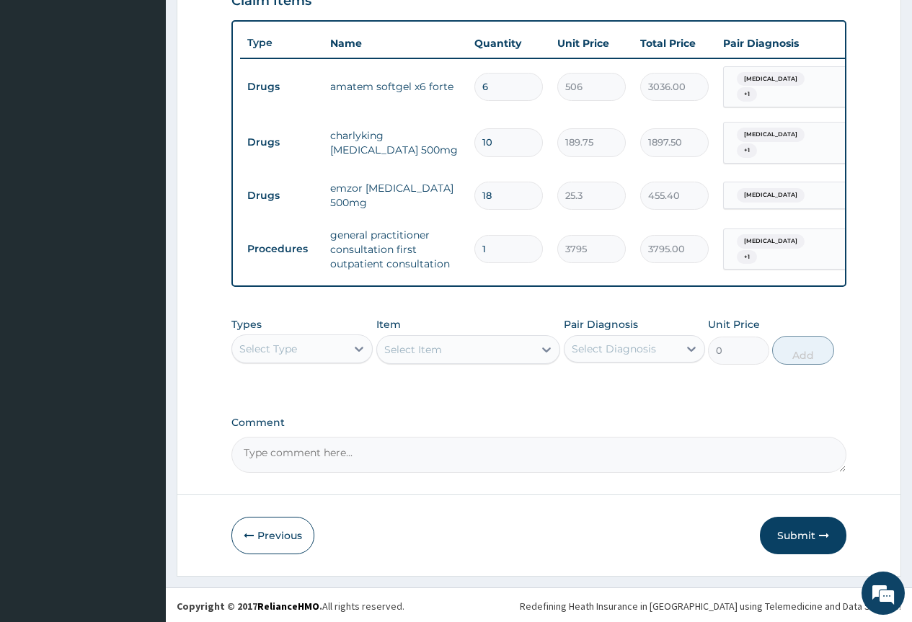
scroll to position [517, 0]
click at [800, 526] on button "Submit" at bounding box center [803, 534] width 86 height 37
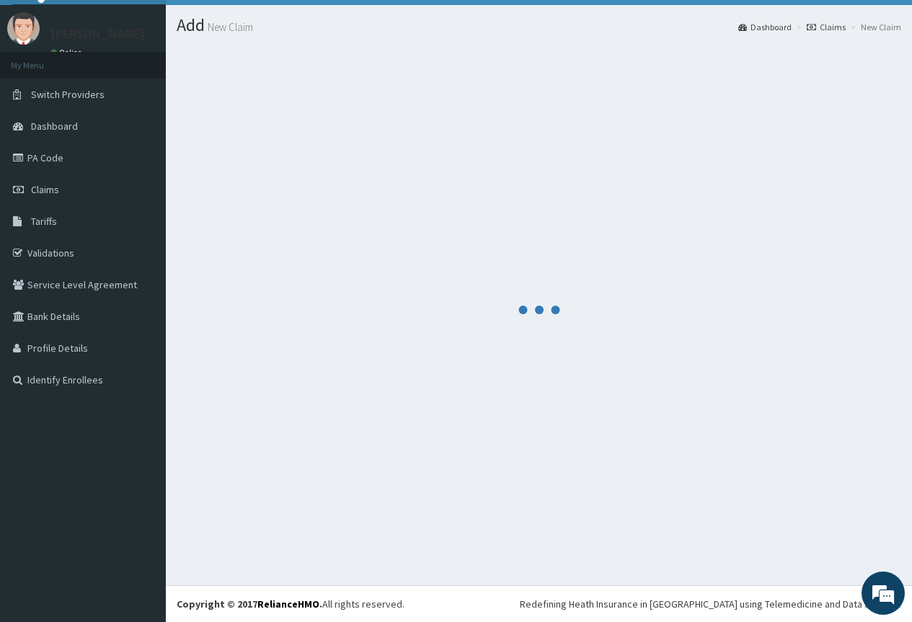
scroll to position [31, 0]
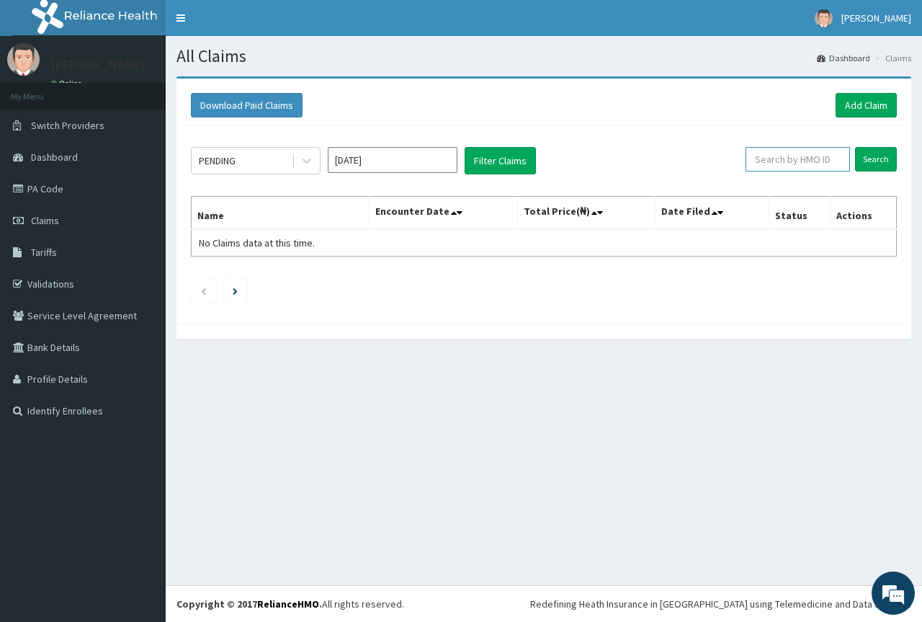
click at [786, 156] on input "text" at bounding box center [798, 159] width 104 height 25
paste input "YAC/10023/A"
type input "YAC/10023/A"
click at [866, 158] on input "Search" at bounding box center [876, 159] width 42 height 25
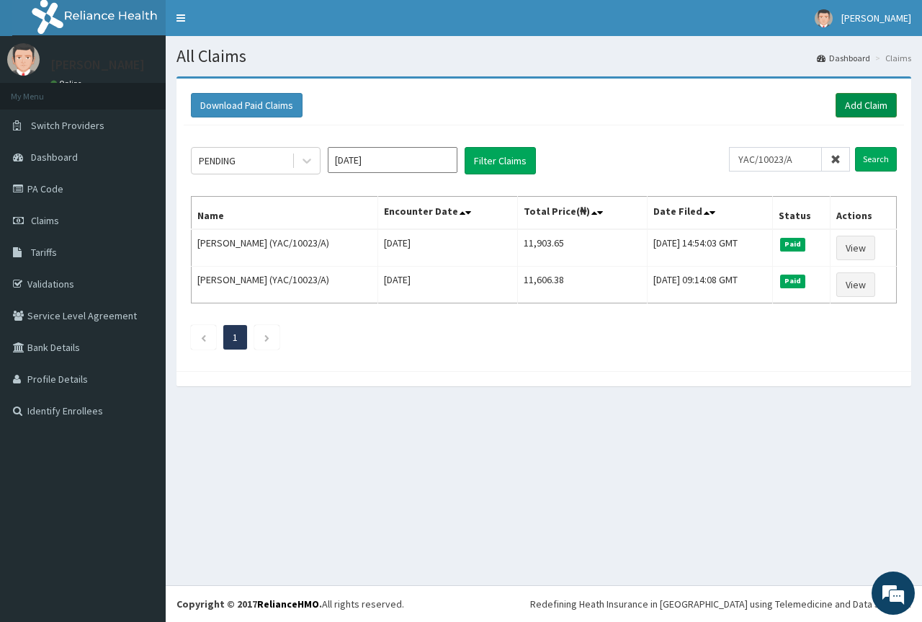
click at [859, 110] on link "Add Claim" at bounding box center [866, 105] width 61 height 25
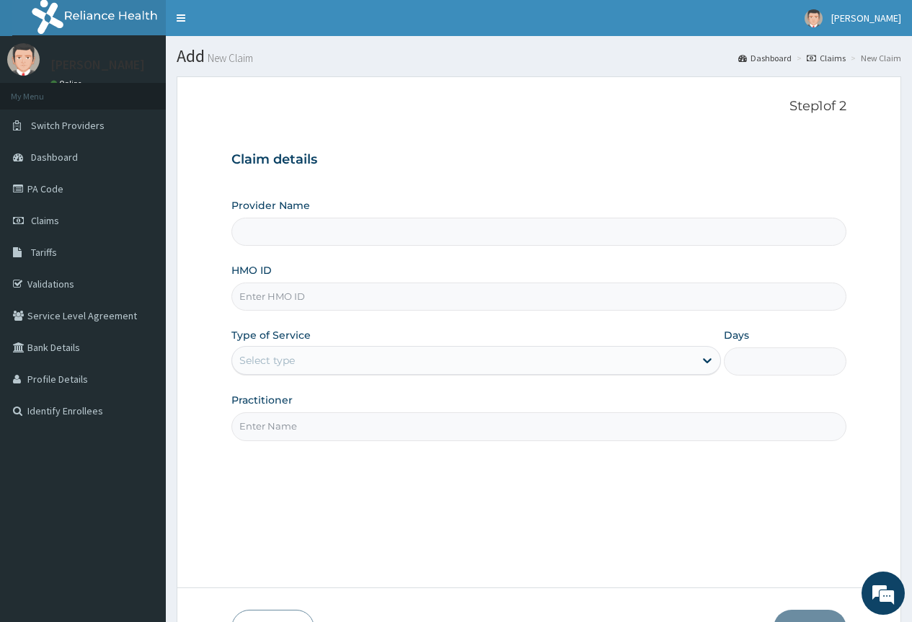
type input "County Hospital Ltd"
click at [278, 296] on input "HMO ID" at bounding box center [538, 297] width 615 height 28
paste input "YAC/10023/A"
type input "YAC/10023/A"
click at [313, 355] on div "Select type" at bounding box center [463, 360] width 462 height 23
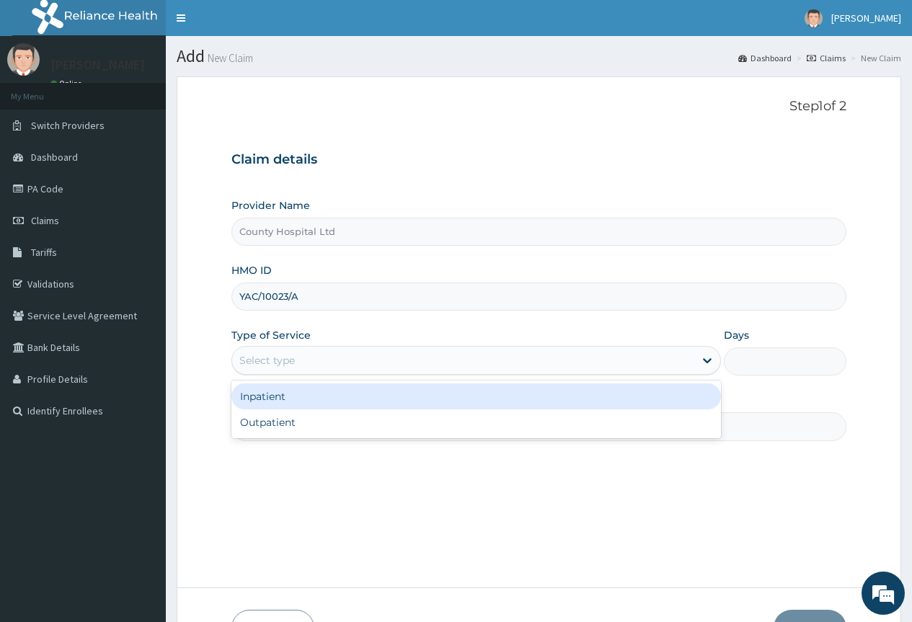
click at [276, 393] on div "Inpatient" at bounding box center [475, 396] width 489 height 26
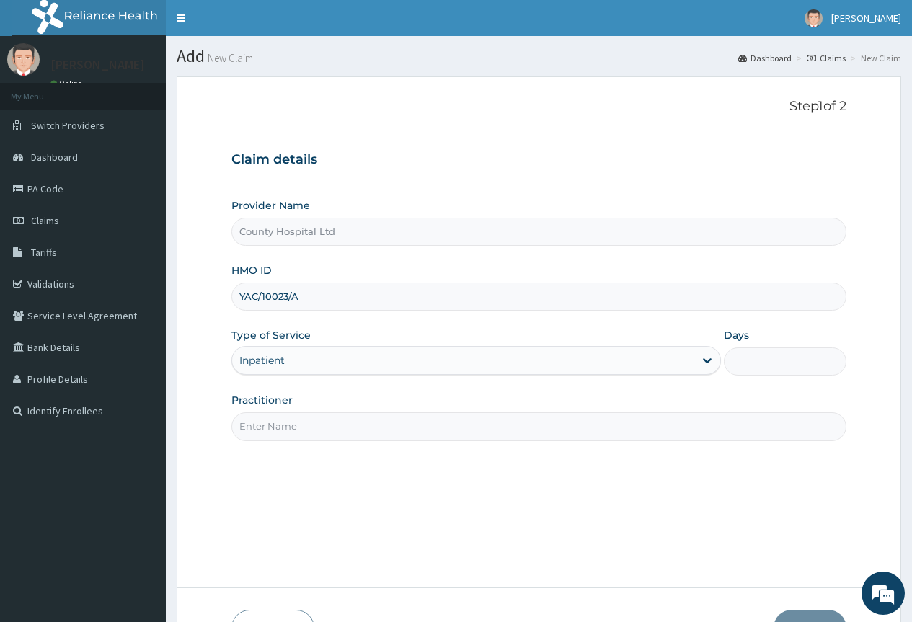
click at [780, 336] on div "Days" at bounding box center [785, 352] width 123 height 48
click at [773, 344] on div "Days" at bounding box center [785, 352] width 123 height 48
click at [765, 360] on input "Days" at bounding box center [785, 361] width 123 height 28
type input "3"
type input "2"
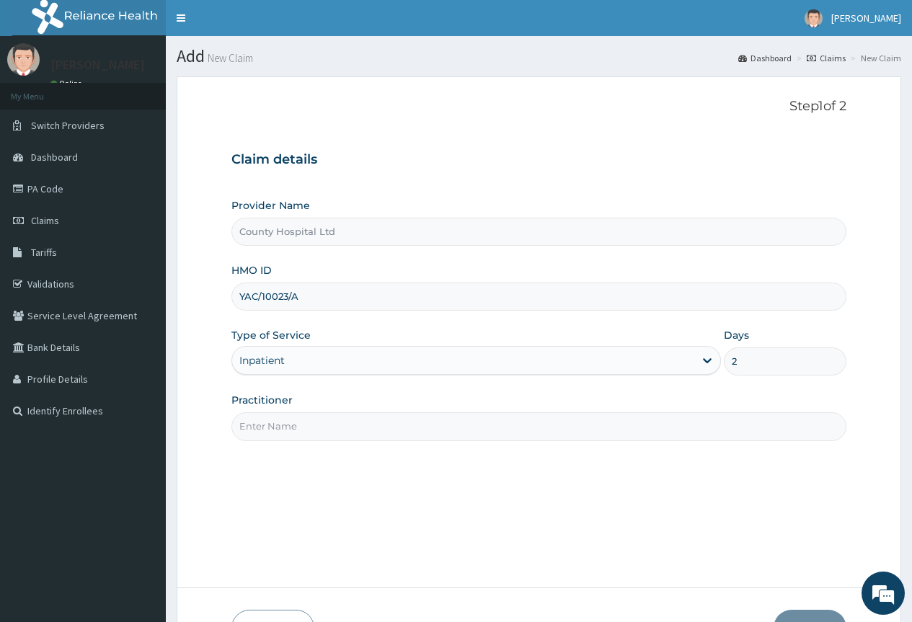
click at [352, 424] on input "Practitioner" at bounding box center [538, 426] width 615 height 28
type input "[PERSON_NAME]"
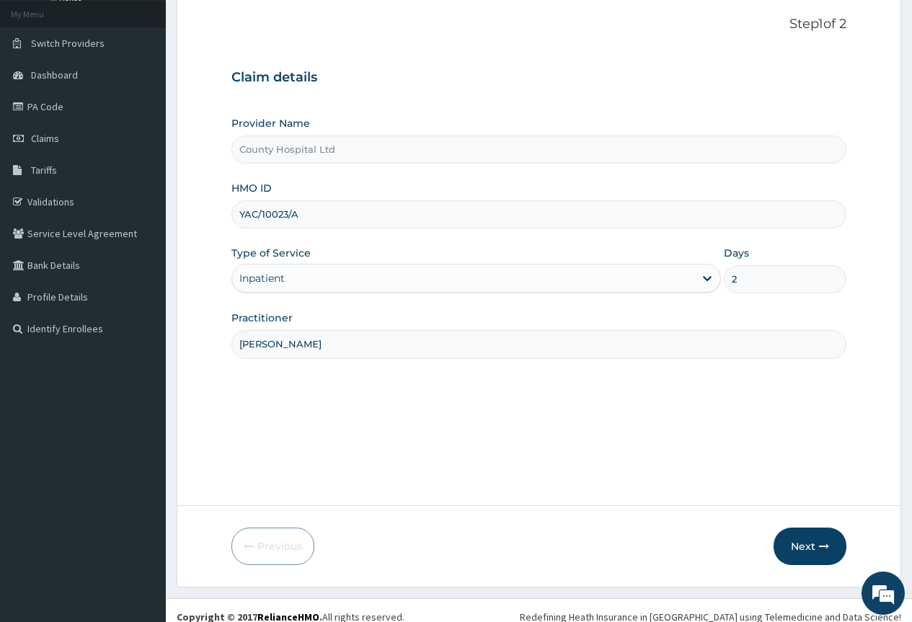
scroll to position [95, 0]
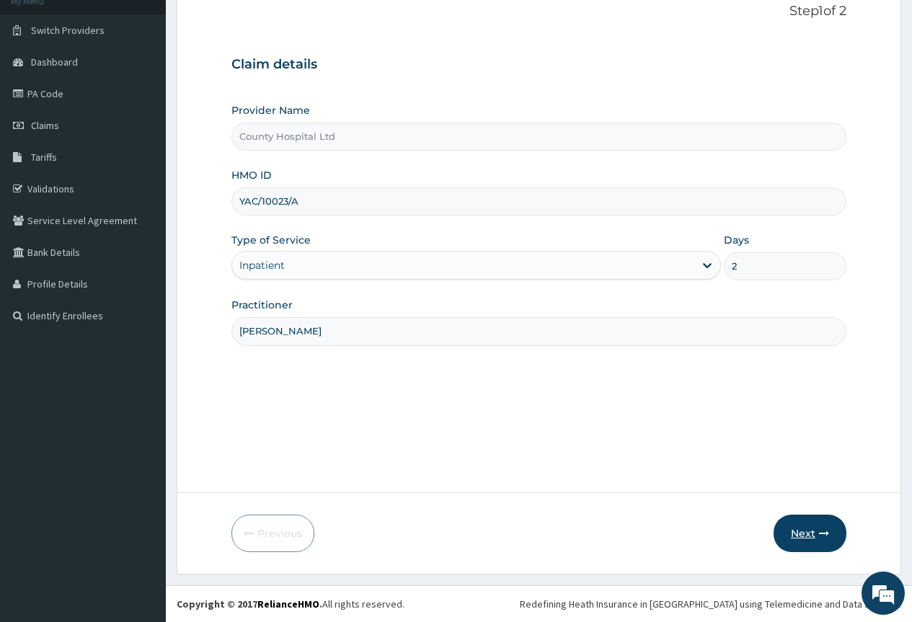
click at [799, 522] on button "Next" at bounding box center [809, 533] width 73 height 37
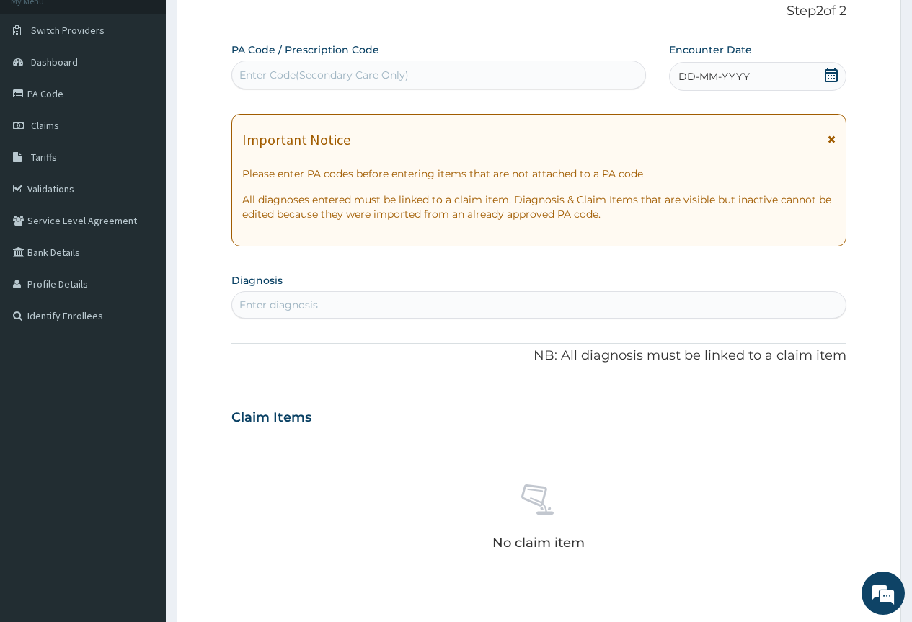
click at [402, 79] on div "Enter Code(Secondary Care Only)" at bounding box center [323, 75] width 169 height 14
paste input "PA/0956A3"
type input "PA/0956A3"
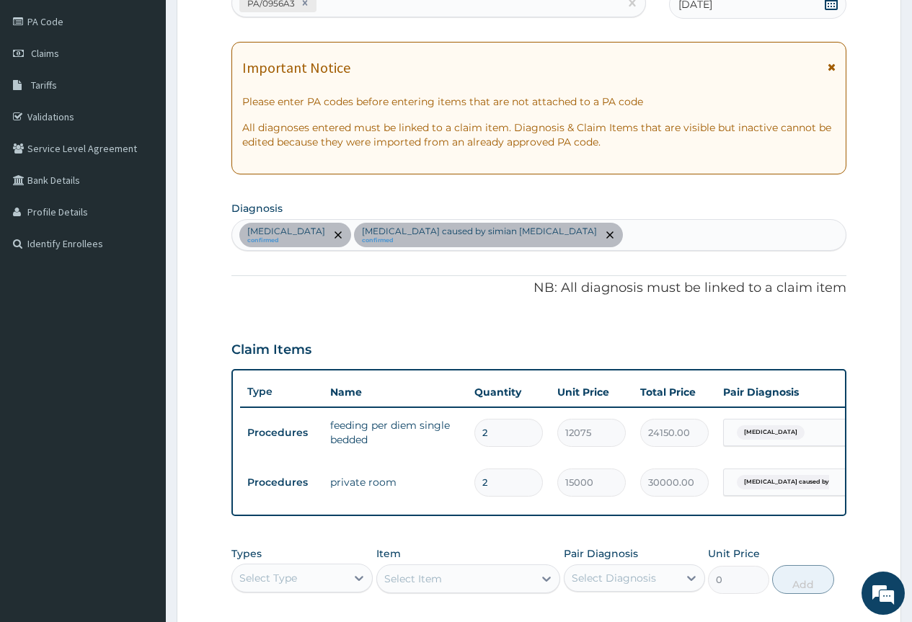
scroll to position [163, 0]
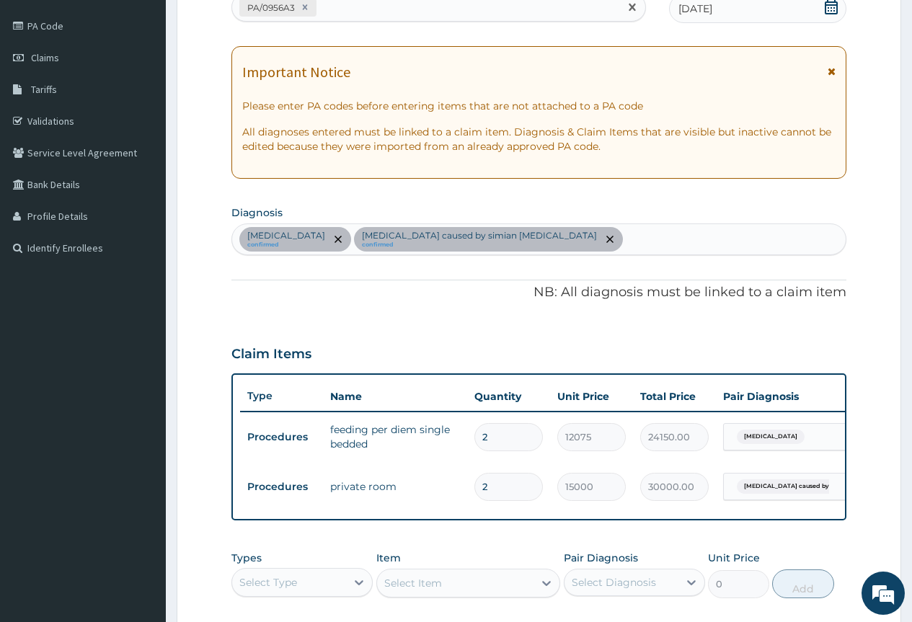
click at [391, 5] on div "PA/0956A3" at bounding box center [425, 8] width 386 height 24
paste input "PA/8361CA"
type input "PA/8361CA"
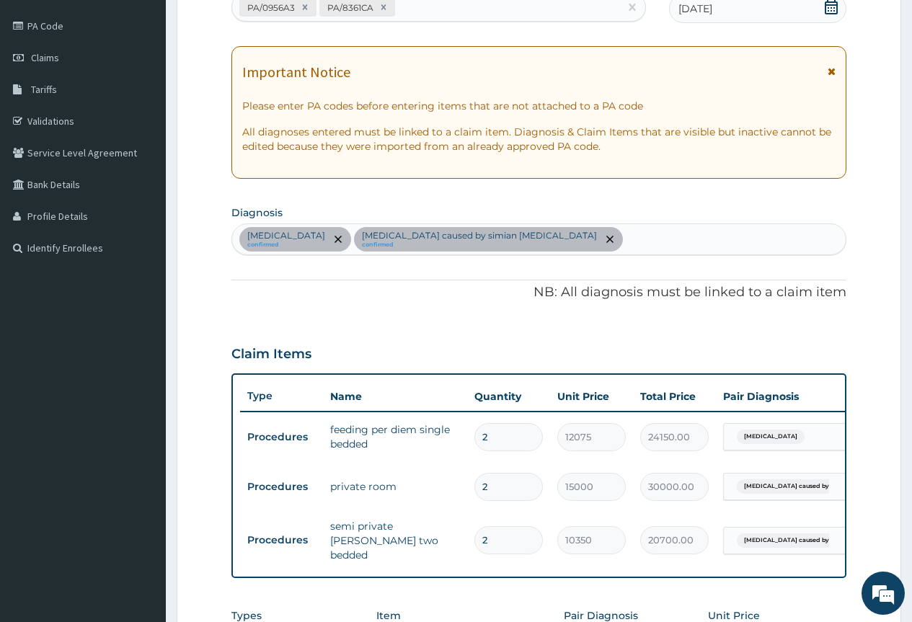
click at [408, 14] on div "PA/0956A3 PA/8361CA" at bounding box center [425, 8] width 386 height 24
paste input "PA/F75138"
type input "PA/F75138"
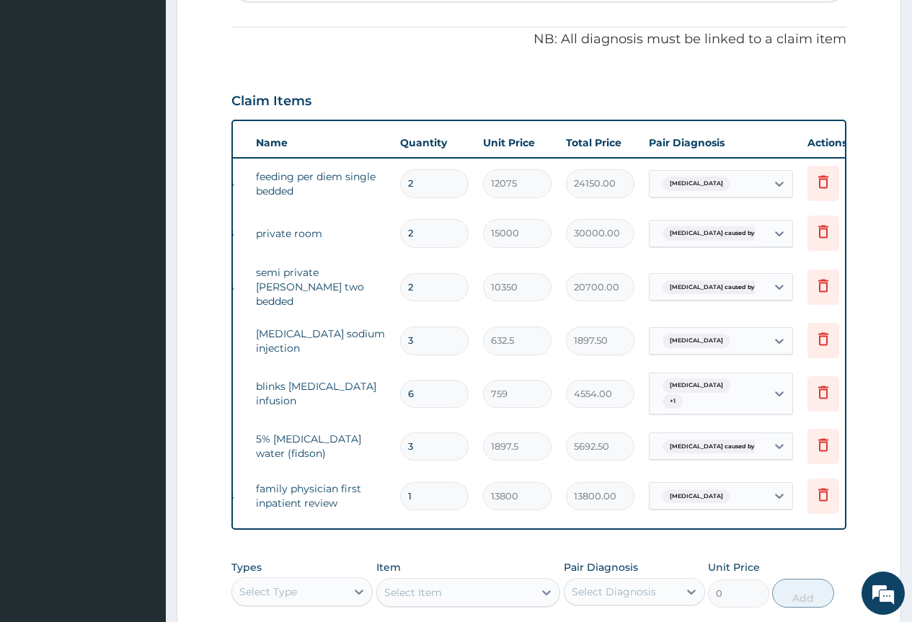
scroll to position [0, 109]
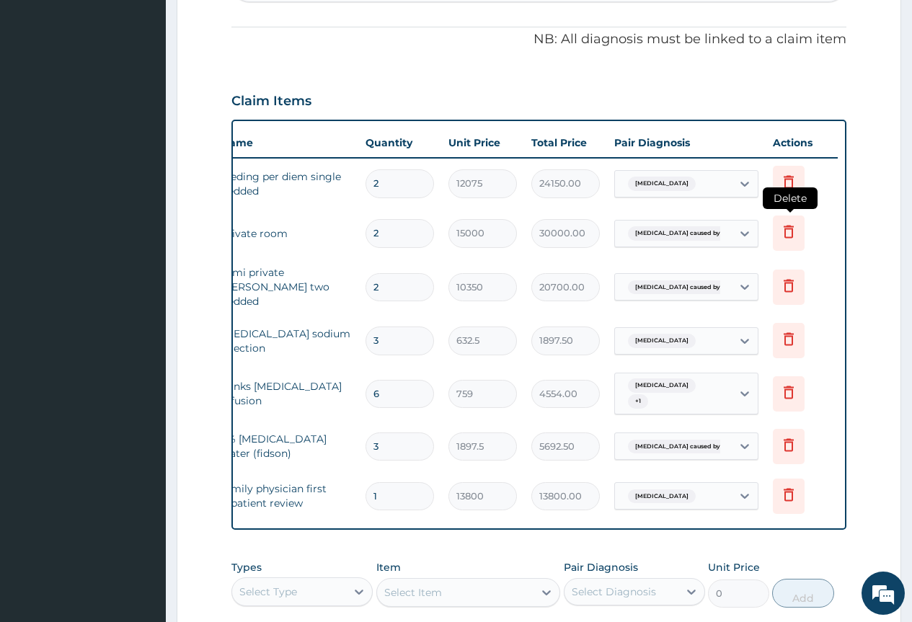
click at [786, 226] on icon at bounding box center [788, 232] width 10 height 13
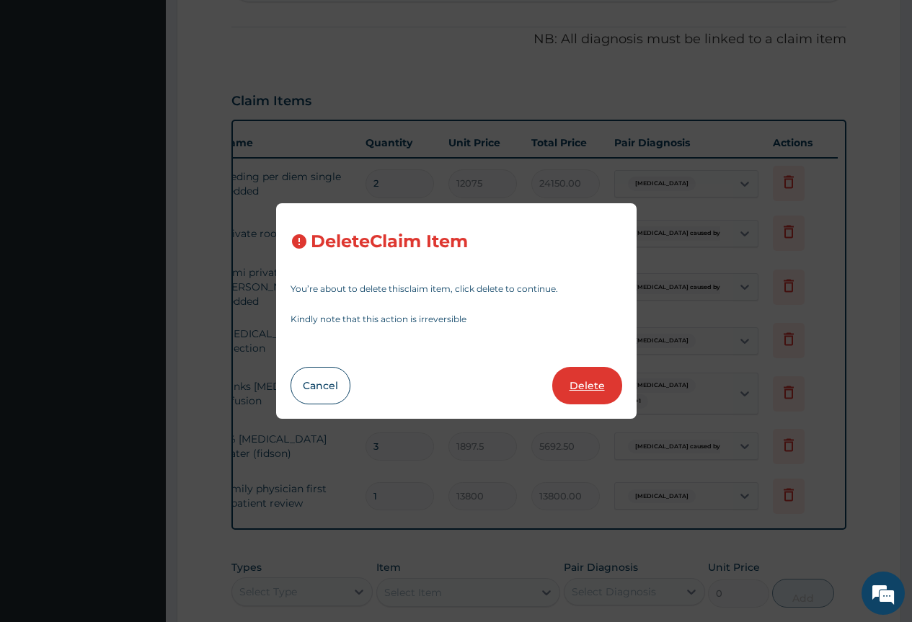
click at [577, 386] on button "Delete" at bounding box center [587, 385] width 70 height 37
type input "10350"
type input "20700.00"
type input "3"
type input "632.5"
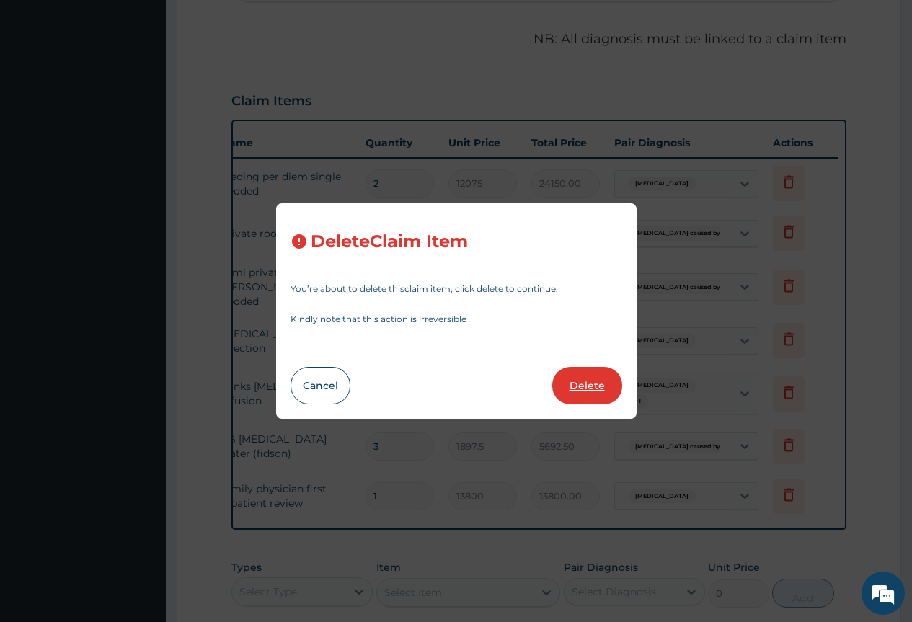
type input "1897.50"
type input "6"
type input "759"
type input "4554.00"
type input "3"
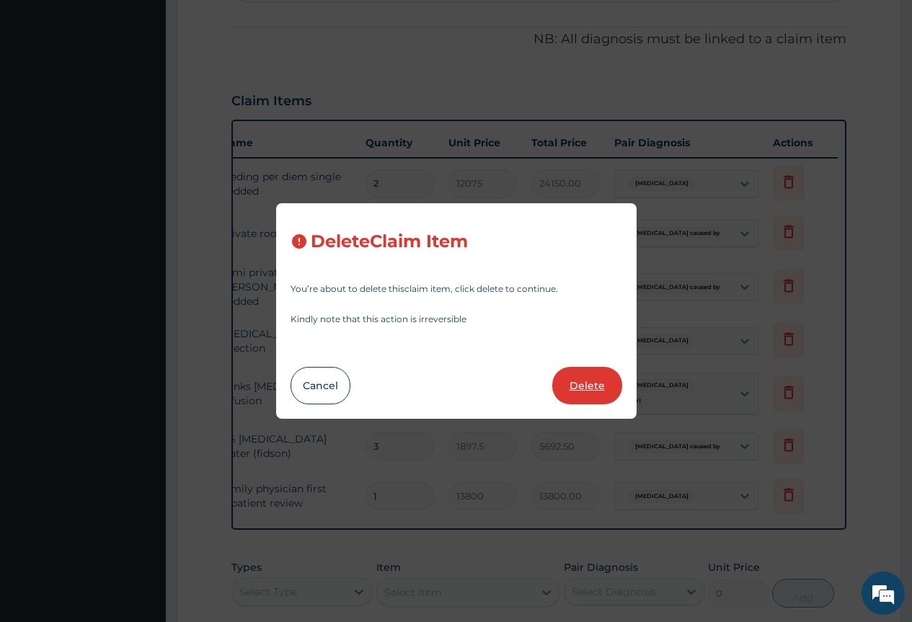
type input "1897.5"
type input "5692.50"
type input "1"
type input "13800"
type input "13800.00"
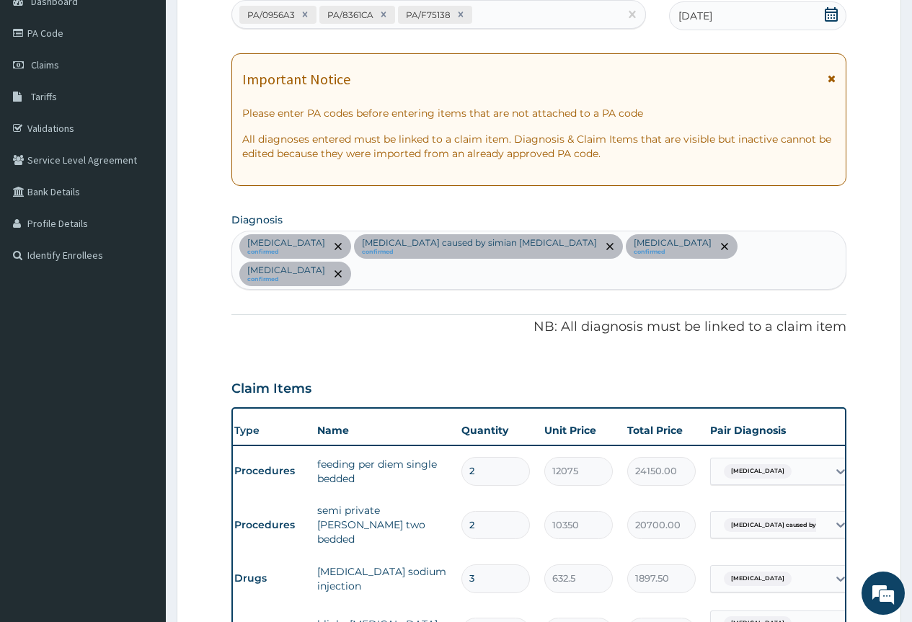
scroll to position [155, 0]
click at [748, 249] on div "[MEDICAL_DATA] confirmed [MEDICAL_DATA] caused by simian [MEDICAL_DATA] confirm…" at bounding box center [538, 261] width 613 height 58
type input "hypoglyc"
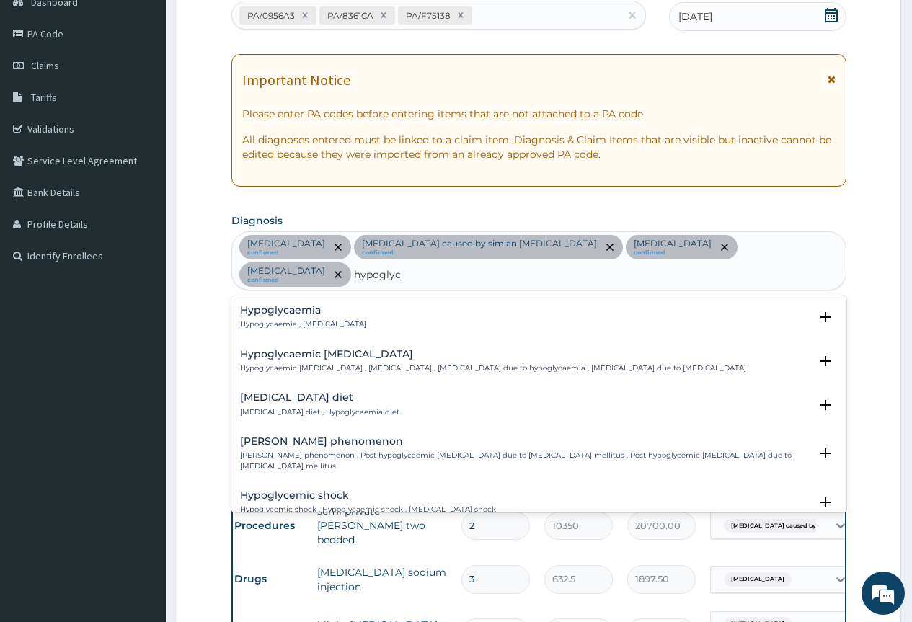
click at [301, 305] on h4 "Hypoglycaemia" at bounding box center [303, 310] width 126 height 11
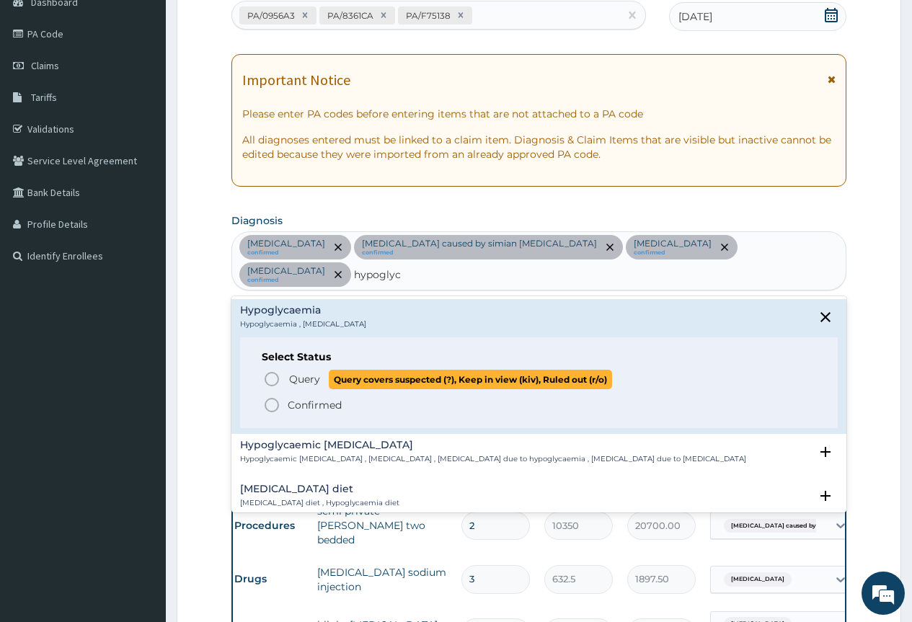
click at [273, 370] on icon "status option query" at bounding box center [271, 378] width 17 height 17
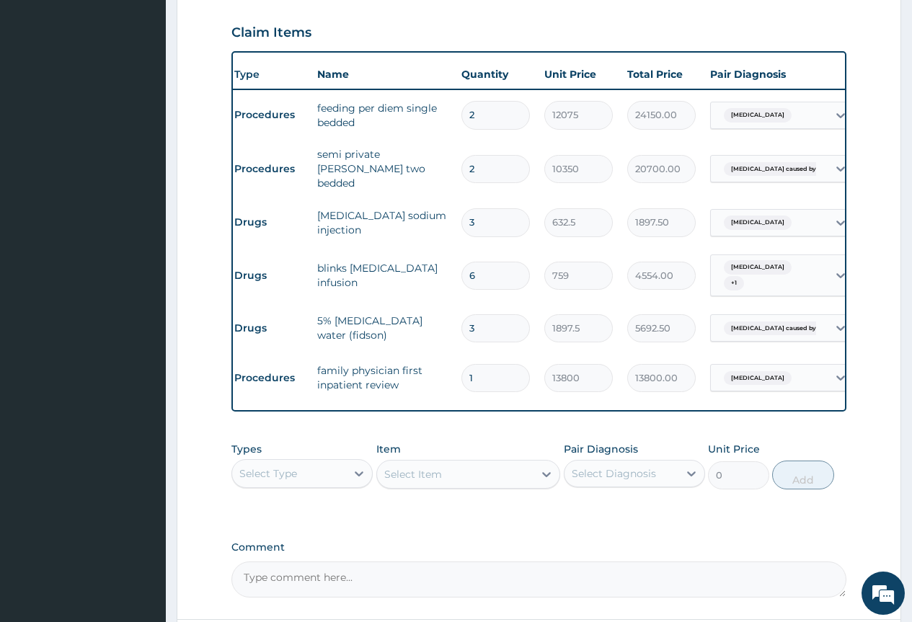
scroll to position [608, 0]
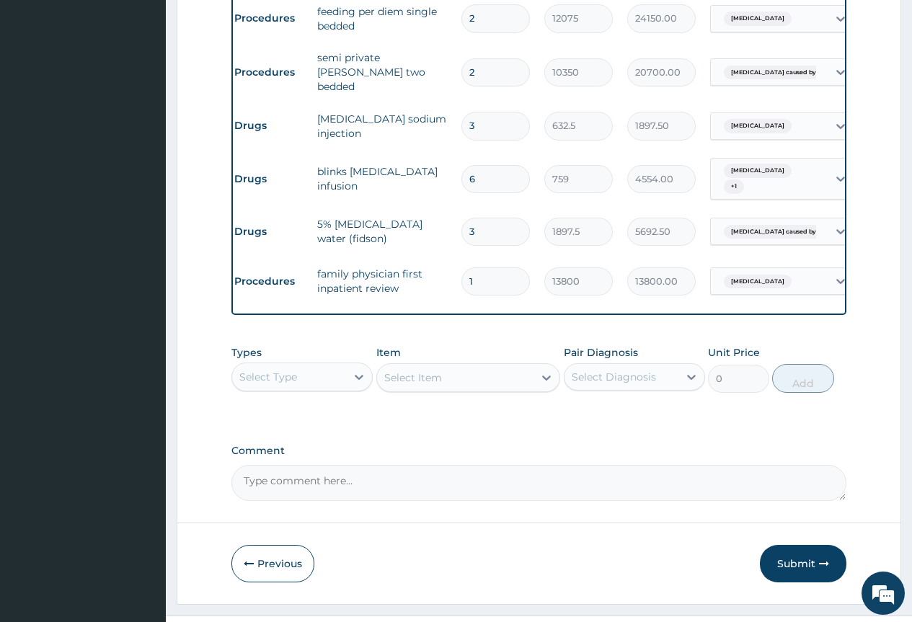
click at [299, 365] on div "Select Type" at bounding box center [289, 376] width 114 height 23
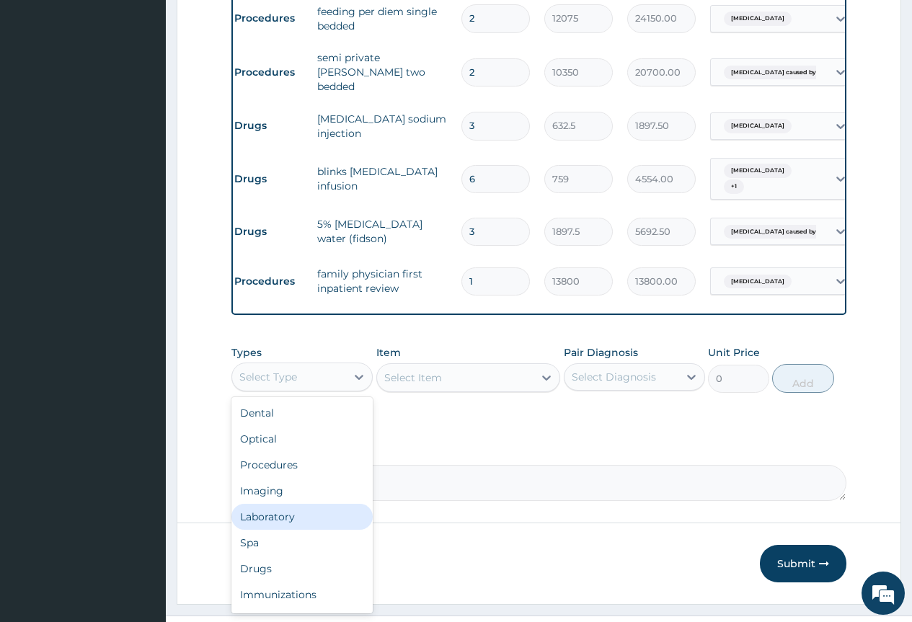
click at [275, 504] on div "Laboratory" at bounding box center [301, 517] width 141 height 26
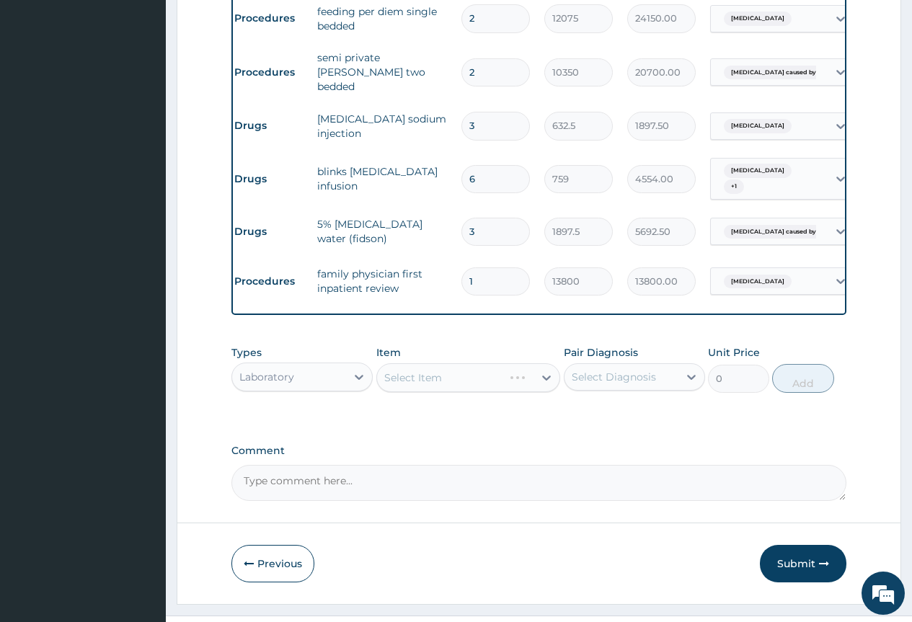
click at [435, 363] on div "Select Item" at bounding box center [468, 377] width 184 height 29
click at [550, 363] on div "Select Item" at bounding box center [468, 377] width 184 height 29
click at [544, 363] on div "Select Item" at bounding box center [468, 377] width 184 height 29
click at [535, 363] on div "Select Item" at bounding box center [468, 377] width 184 height 29
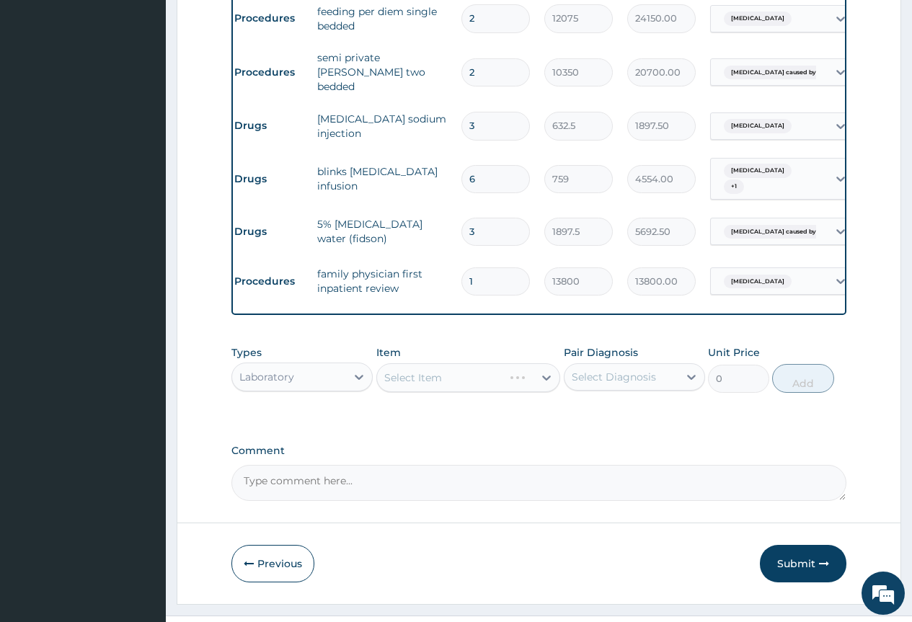
click at [547, 363] on div "Select Item" at bounding box center [468, 377] width 184 height 29
click at [535, 363] on div "Select Item" at bounding box center [468, 377] width 184 height 29
click at [545, 363] on div "Select Item" at bounding box center [468, 377] width 184 height 29
click at [537, 363] on div "Select Item" at bounding box center [468, 377] width 184 height 29
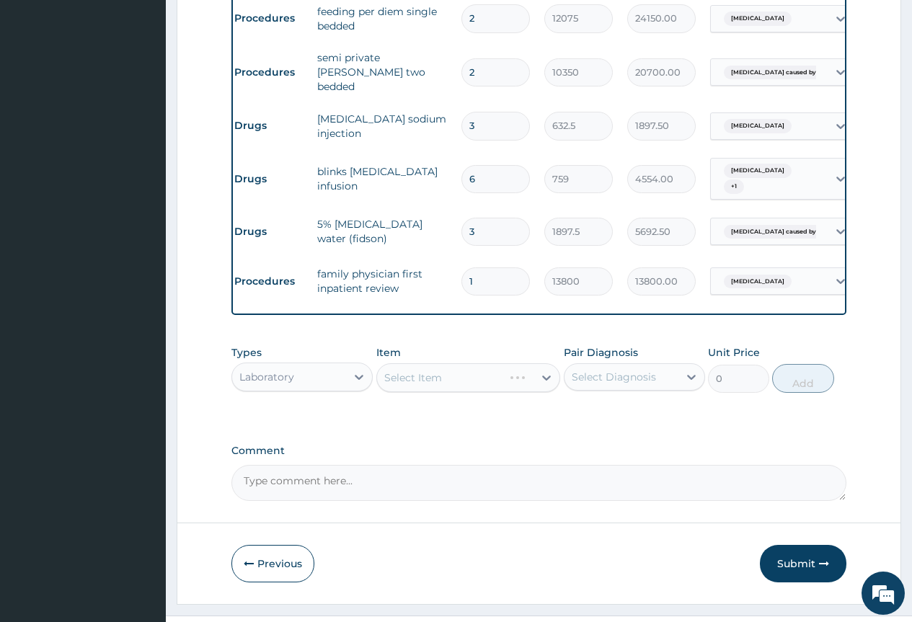
click at [489, 363] on div "Select Item" at bounding box center [468, 377] width 184 height 29
click at [547, 370] on icon at bounding box center [546, 377] width 14 height 14
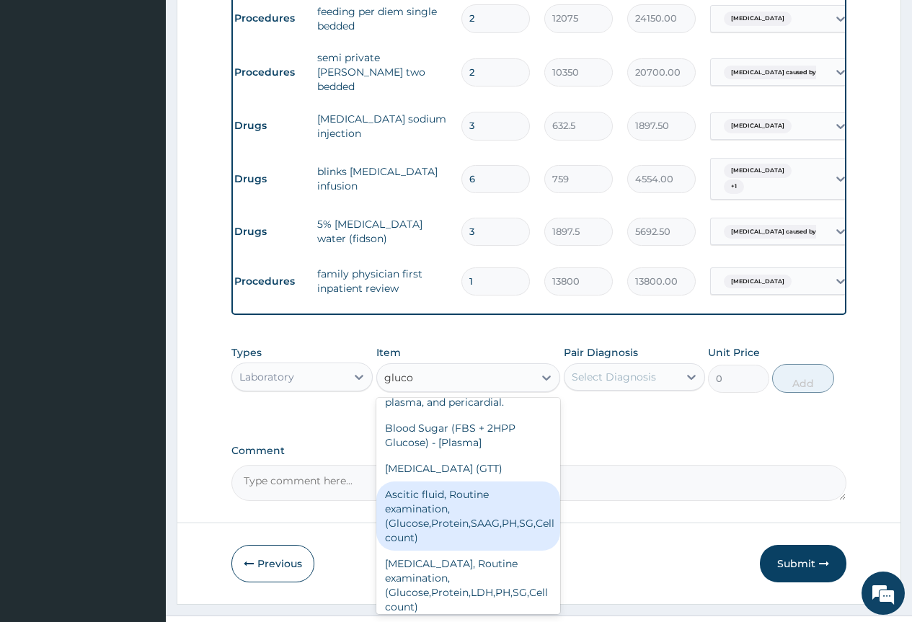
scroll to position [178, 0]
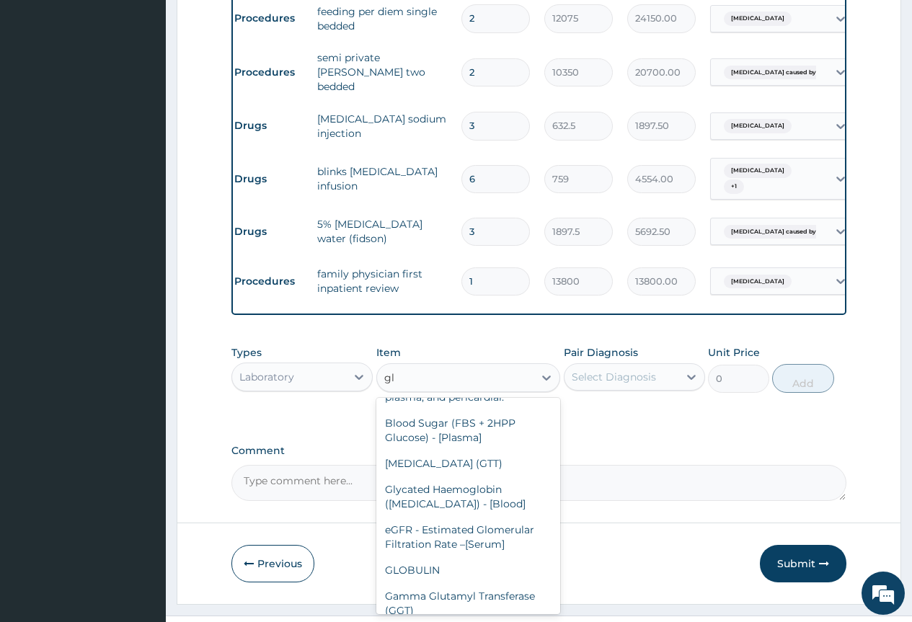
type input "g"
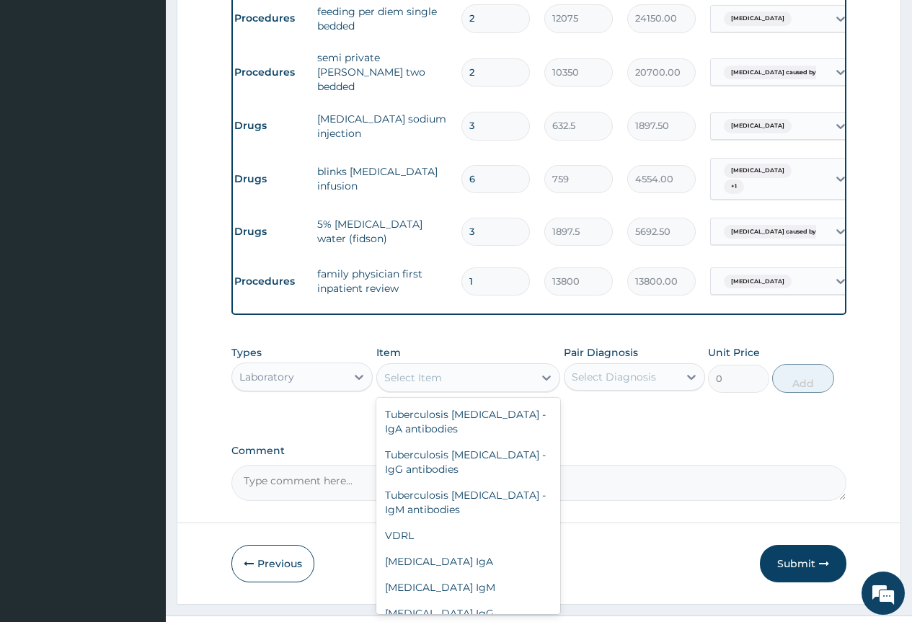
scroll to position [4762, 0]
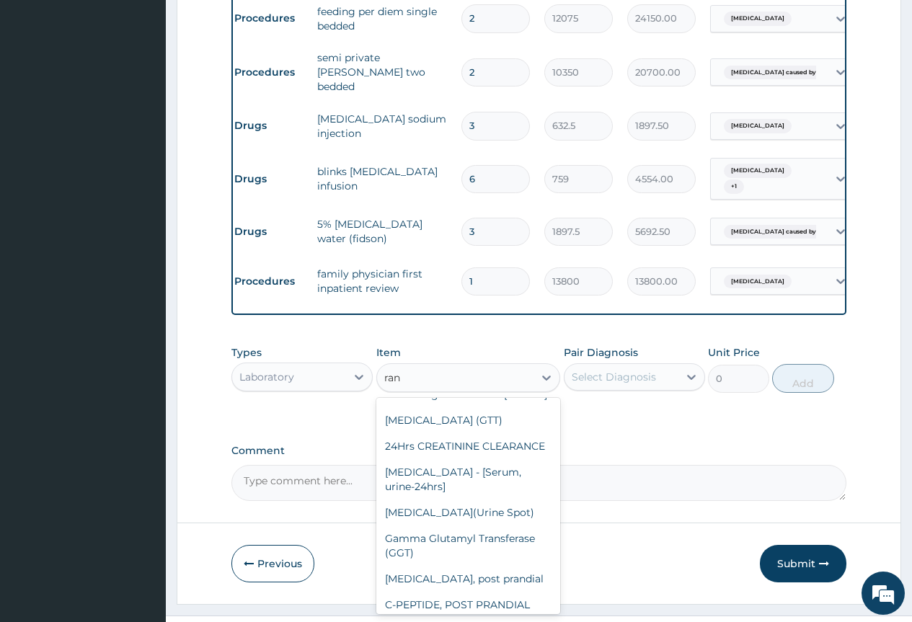
type input "rand"
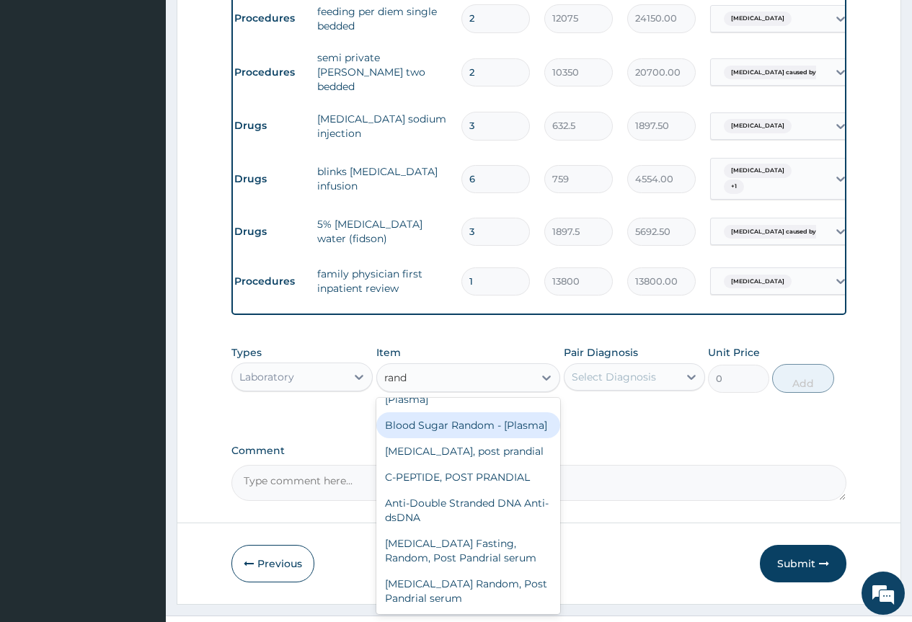
click at [446, 412] on div "Blood Sugar Random - [Plasma]" at bounding box center [468, 425] width 184 height 26
type input "1380"
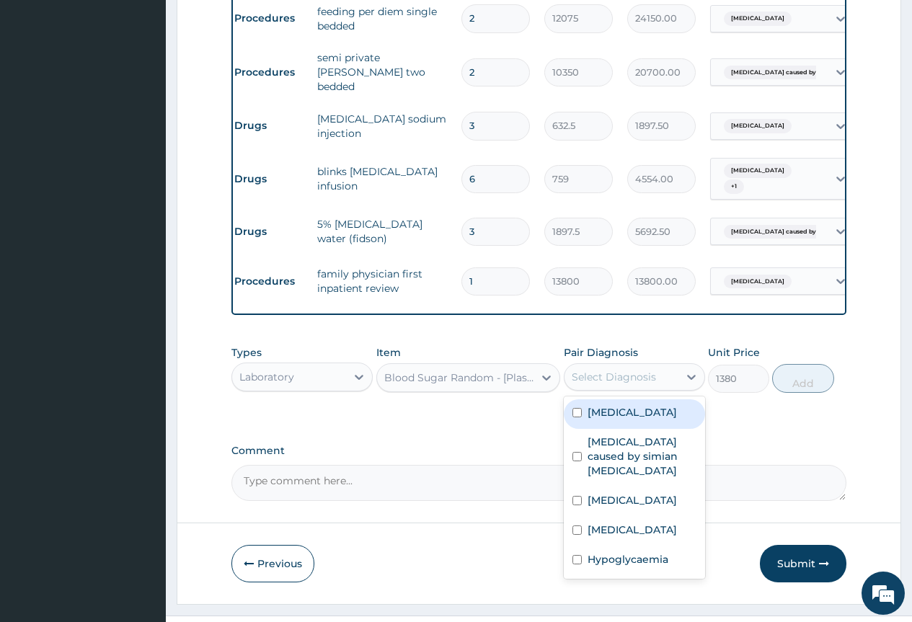
click at [595, 370] on div "Select Diagnosis" at bounding box center [614, 377] width 84 height 14
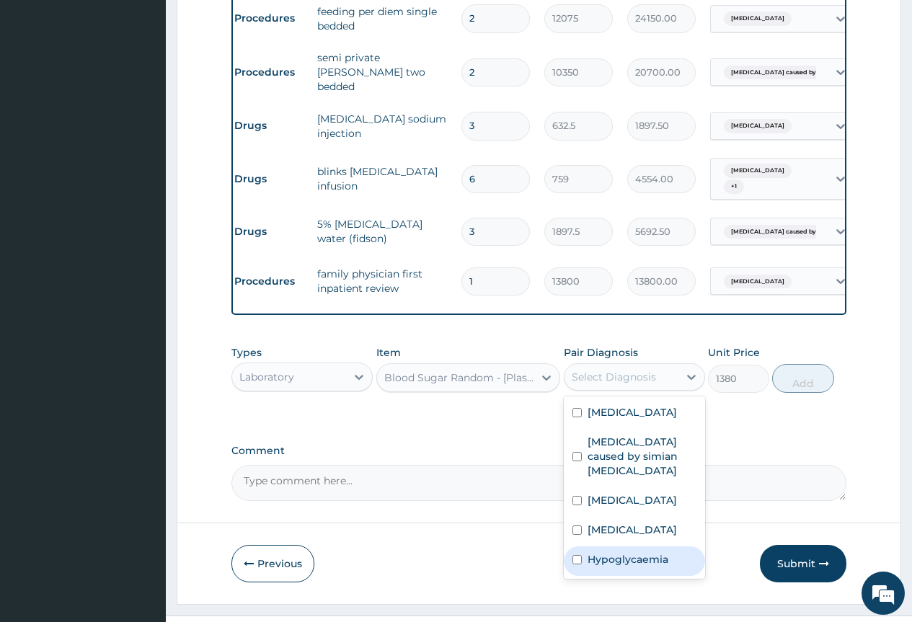
click at [638, 552] on label "Hypoglycaemia" at bounding box center [627, 559] width 81 height 14
checkbox input "true"
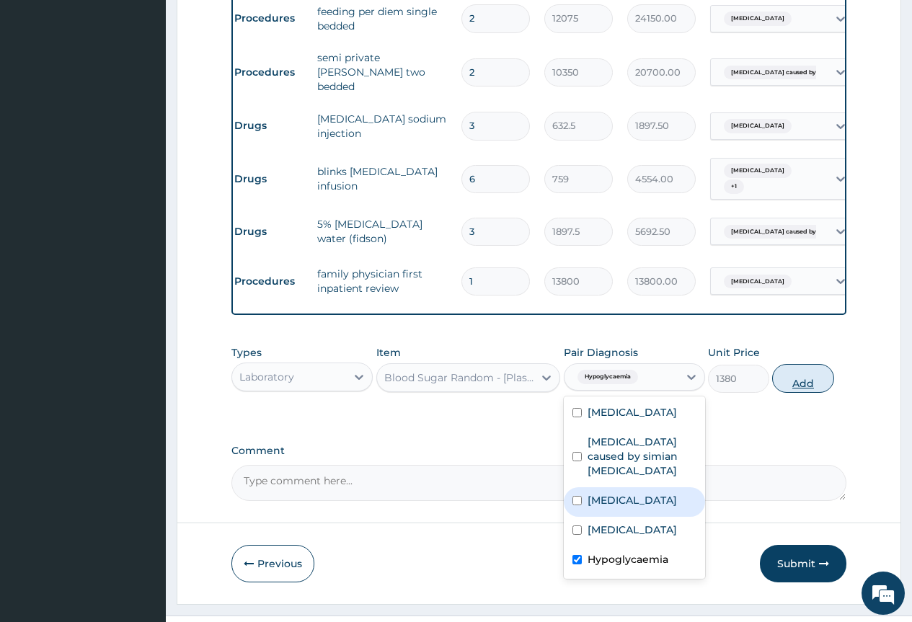
click at [804, 364] on button "Add" at bounding box center [802, 378] width 61 height 29
type input "0"
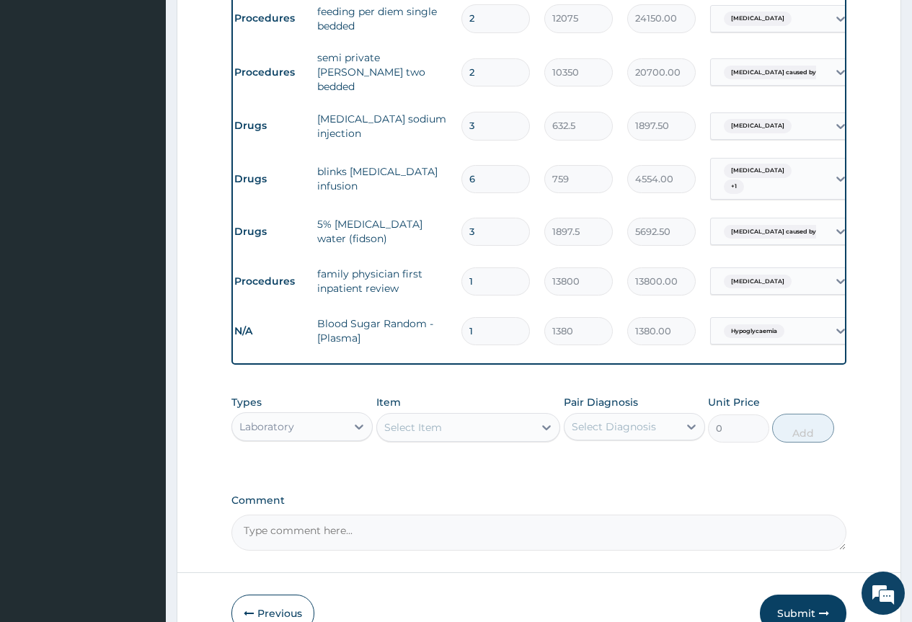
click at [403, 420] on div "Select Item" at bounding box center [413, 427] width 58 height 14
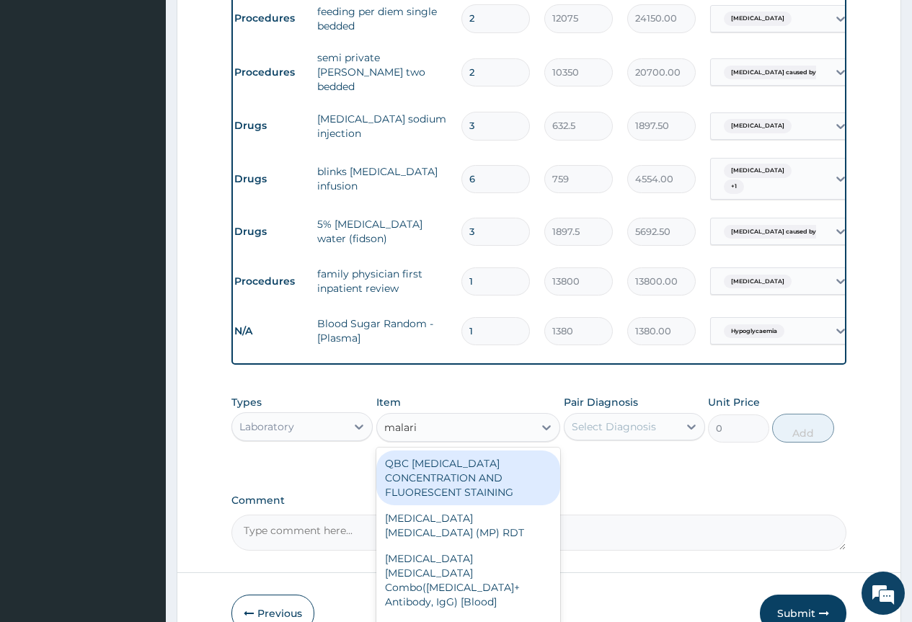
type input "[MEDICAL_DATA]"
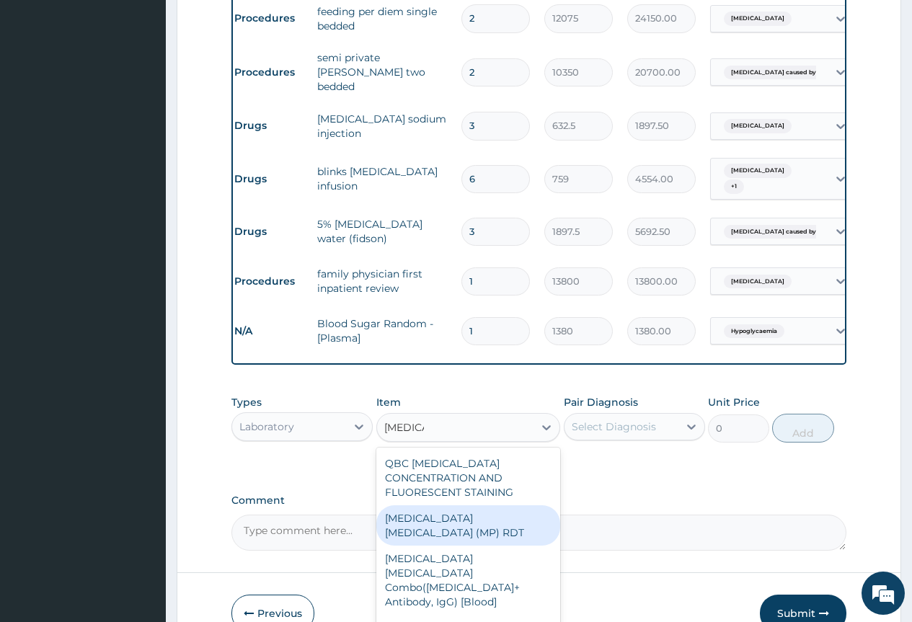
click at [438, 505] on div "[MEDICAL_DATA] [MEDICAL_DATA] (MP) RDT" at bounding box center [468, 525] width 184 height 40
type input "1725"
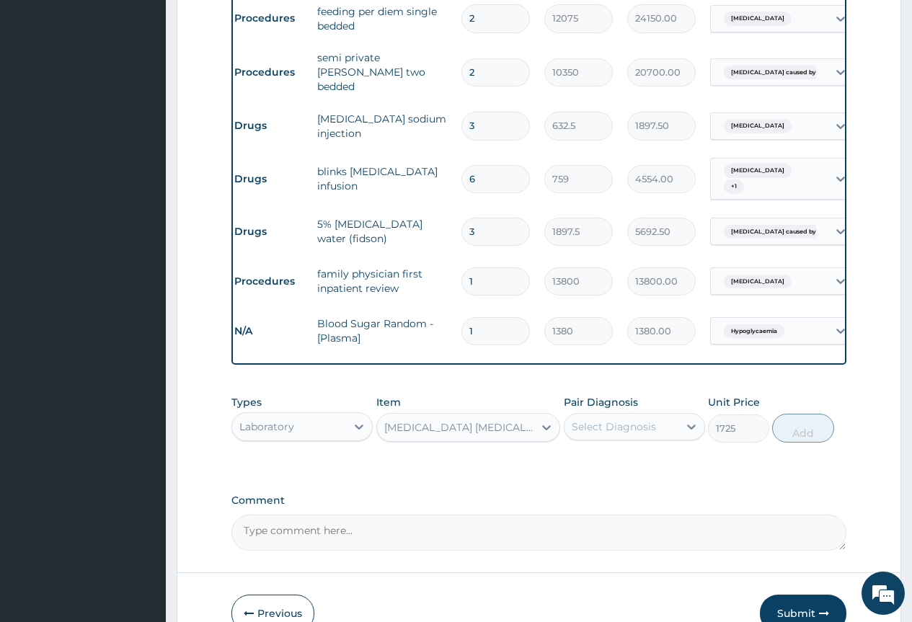
click at [645, 419] on div "Select Diagnosis" at bounding box center [614, 426] width 84 height 14
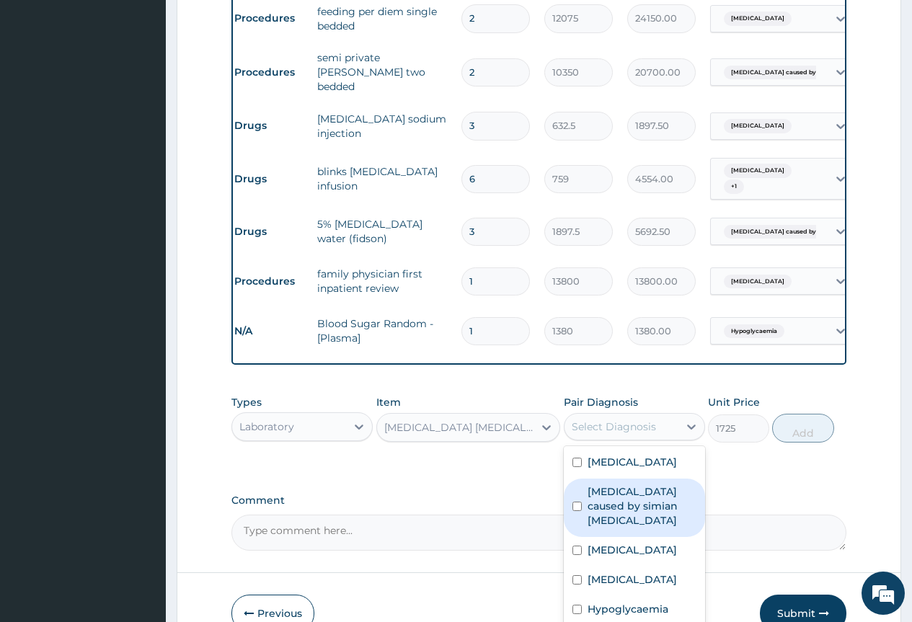
click at [644, 484] on label "[MEDICAL_DATA] caused by simian [MEDICAL_DATA]" at bounding box center [641, 505] width 109 height 43
checkbox input "true"
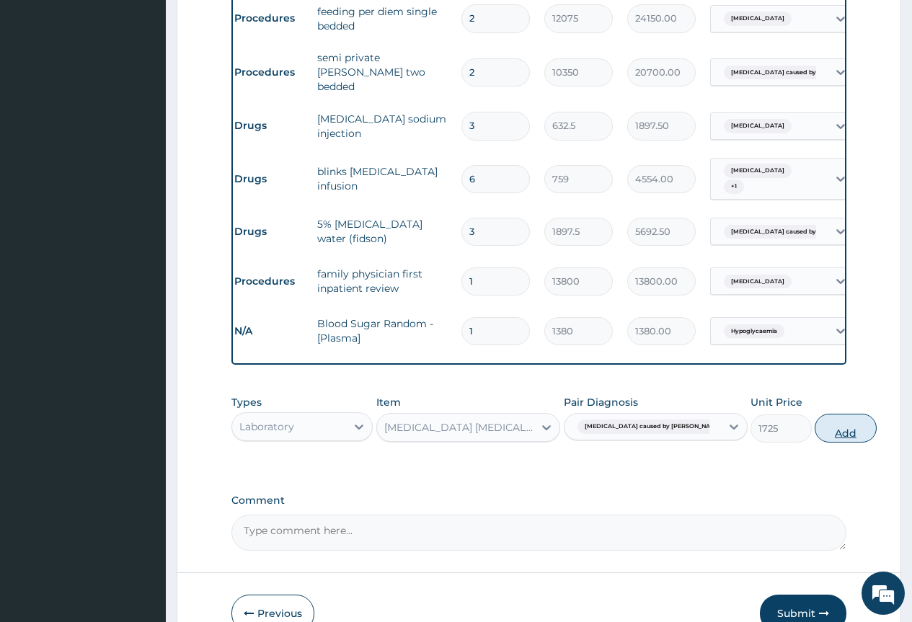
click at [814, 414] on button "Add" at bounding box center [844, 428] width 61 height 29
type input "0"
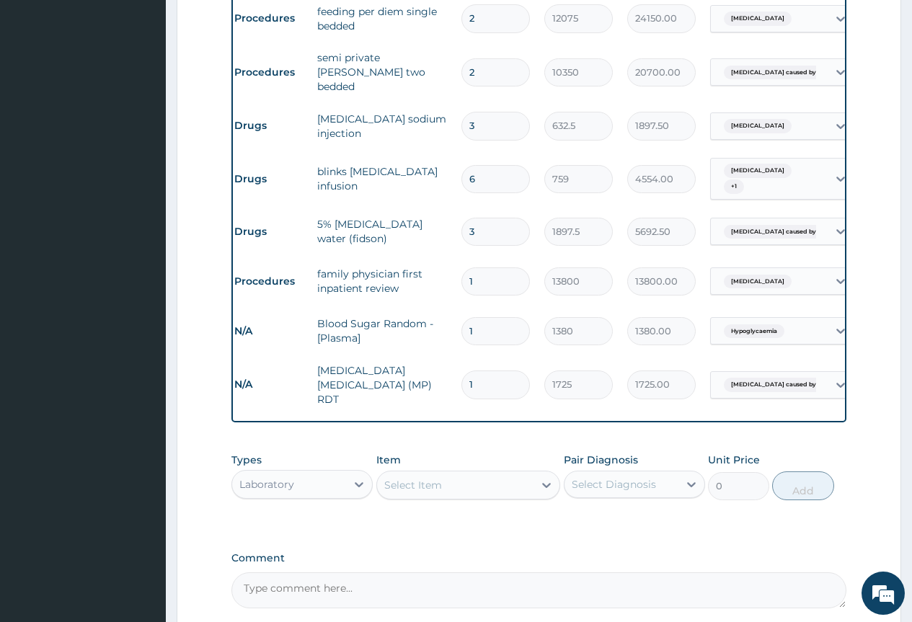
click at [427, 478] on div "Select Item" at bounding box center [413, 485] width 58 height 14
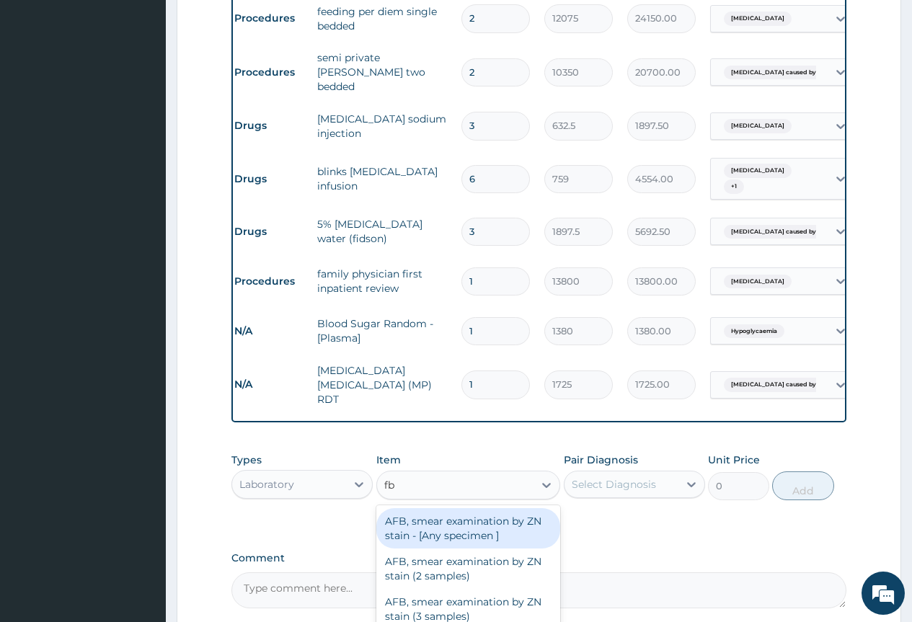
type input "fbc"
click at [454, 508] on div "FBC CBC-[MEDICAL_DATA] (Haemogram) - [Blood]" at bounding box center [468, 528] width 184 height 40
type input "4600"
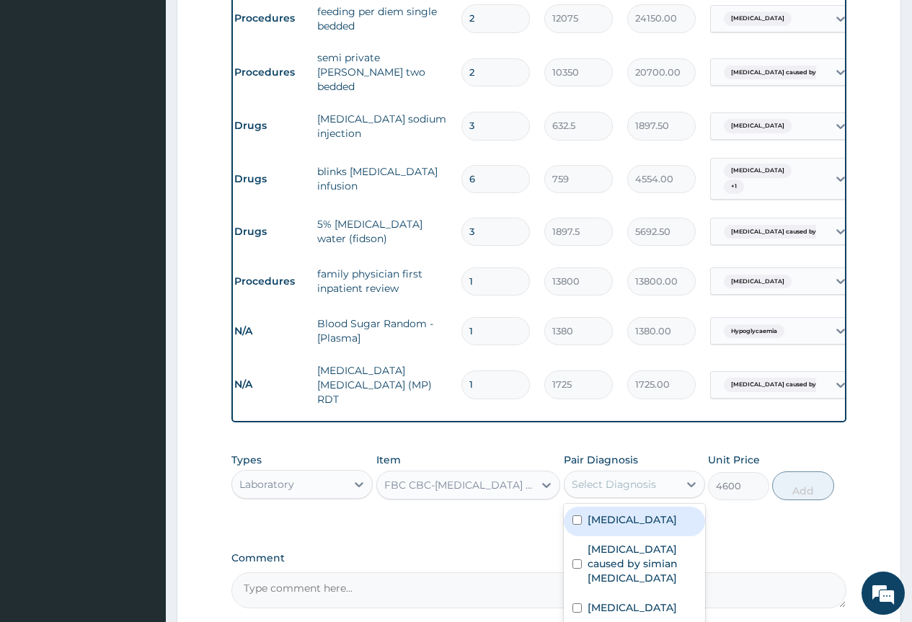
click at [598, 473] on div "Select Diagnosis" at bounding box center [621, 484] width 114 height 23
checkbox input "true"
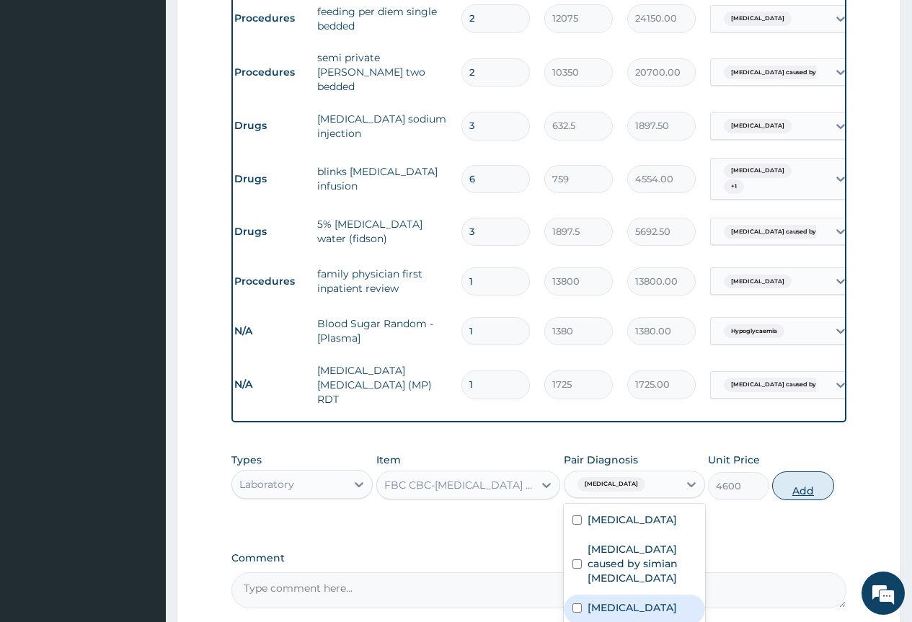
click at [801, 471] on button "Add" at bounding box center [802, 485] width 61 height 29
type input "0"
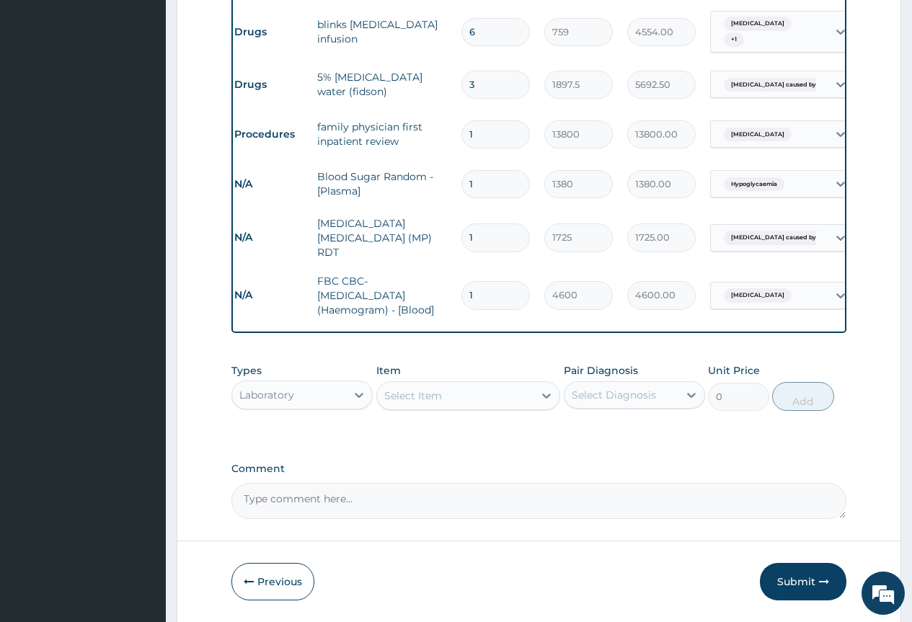
scroll to position [765, 0]
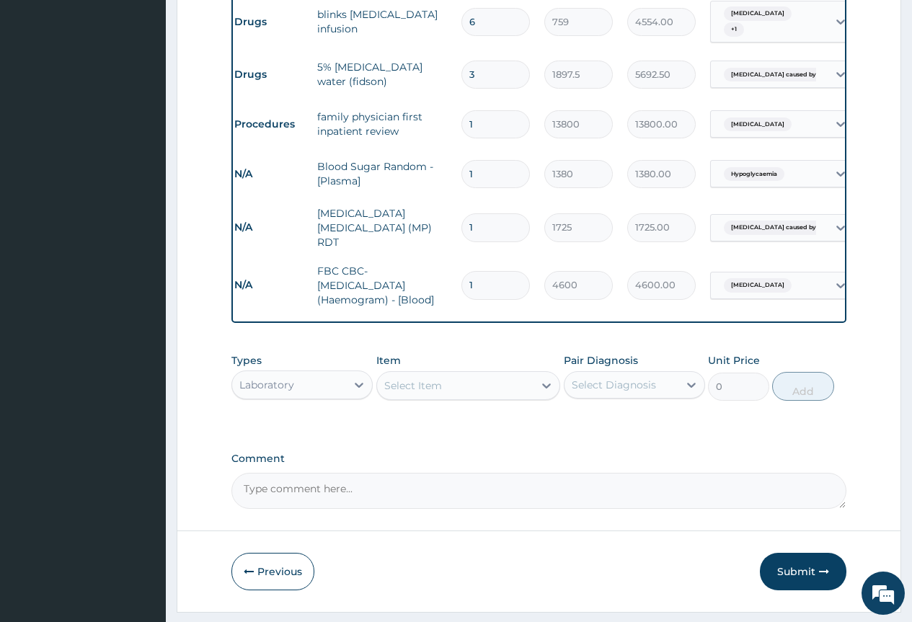
click at [310, 373] on div "Laboratory" at bounding box center [289, 384] width 114 height 23
